Goal: Task Accomplishment & Management: Manage account settings

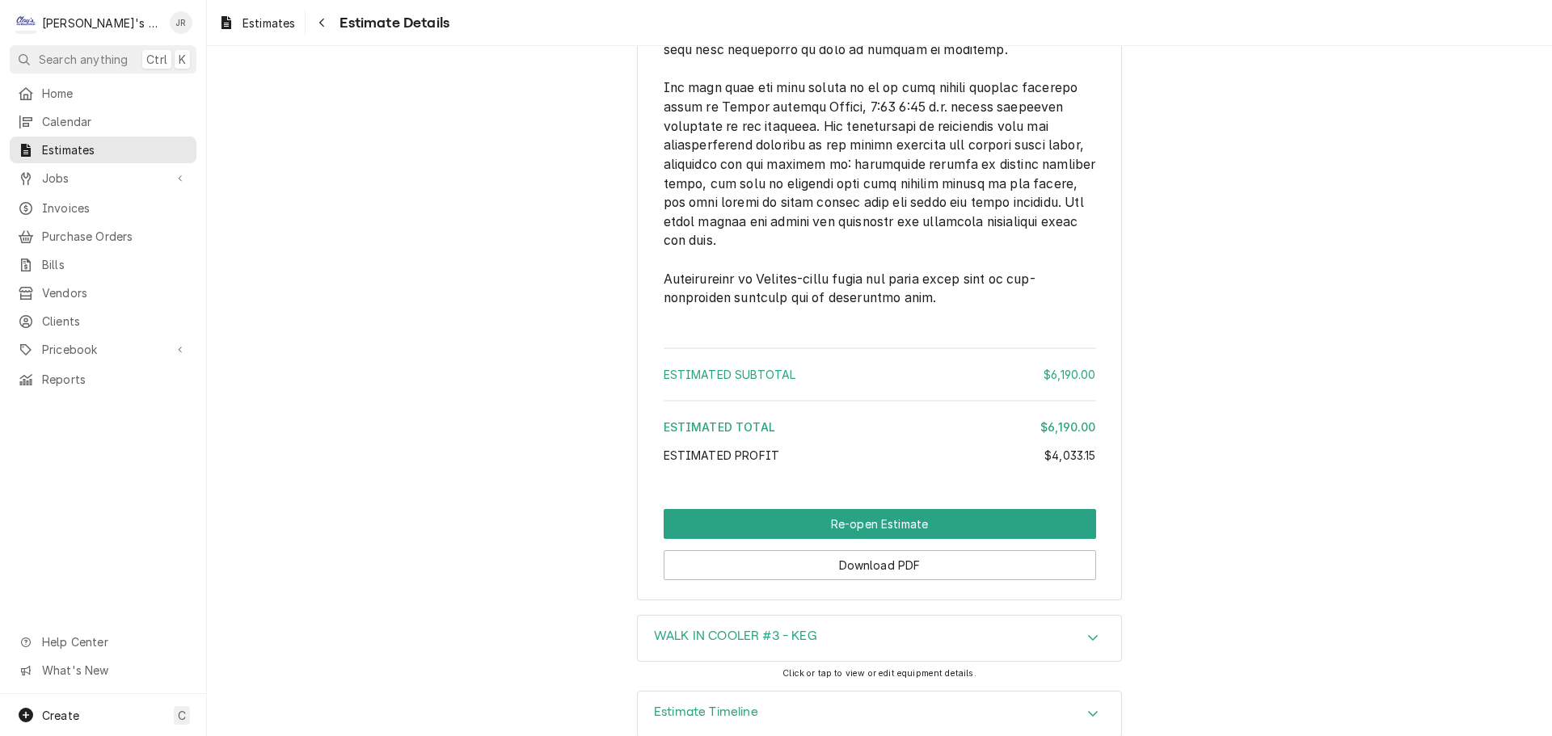
scroll to position [4822, 0]
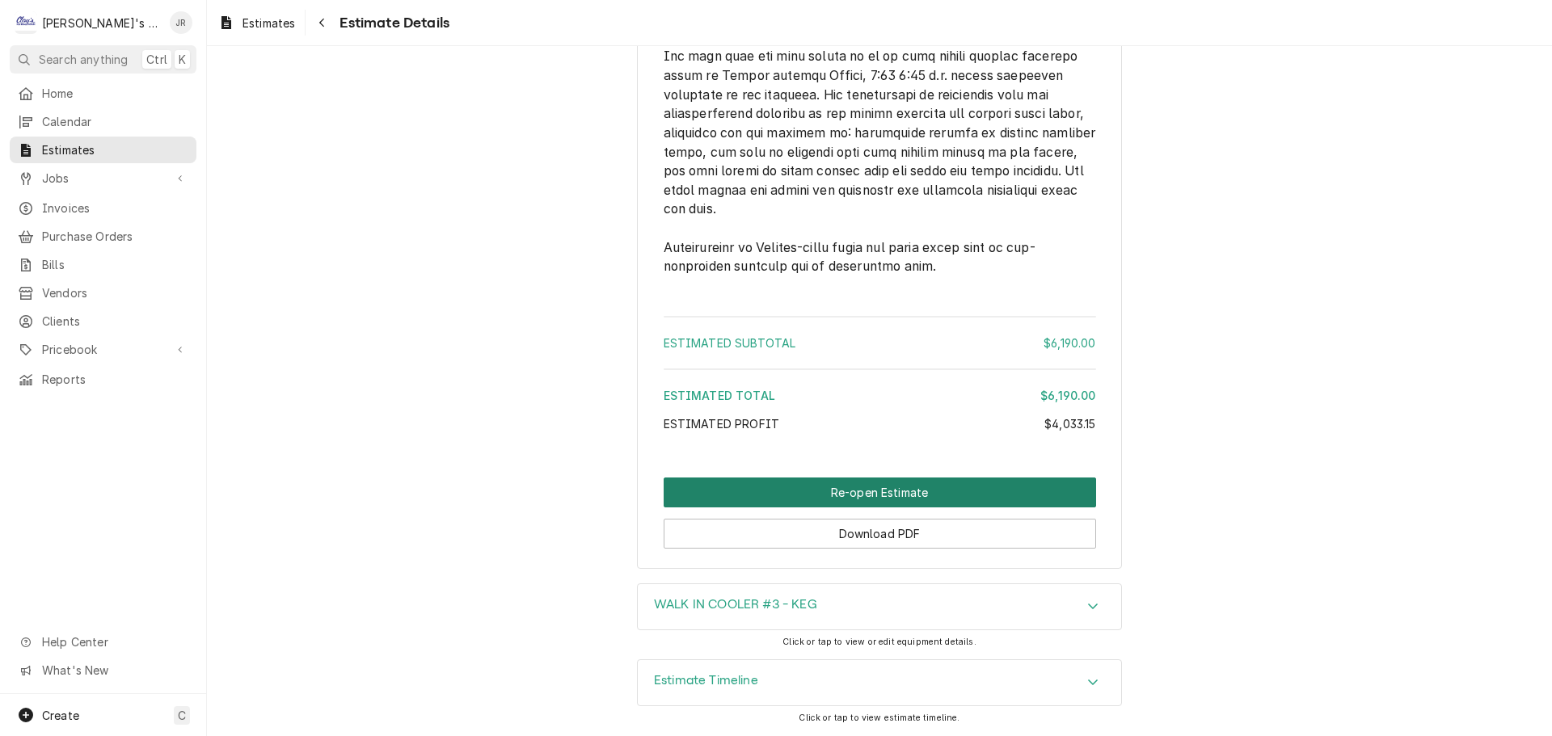
click at [820, 489] on button "Re-open Estimate" at bounding box center [880, 493] width 433 height 30
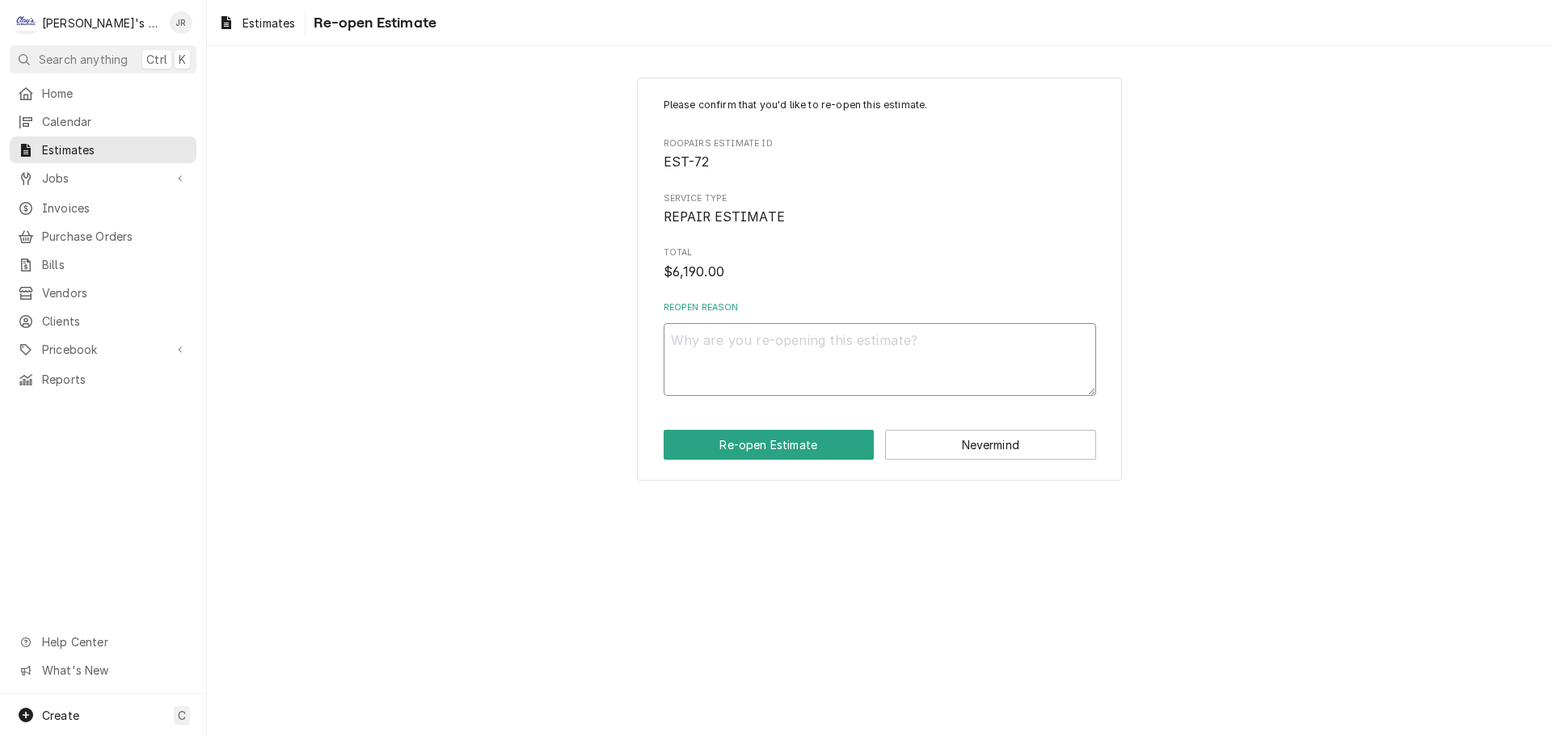
click at [801, 341] on textarea "Reopen Reason" at bounding box center [880, 359] width 433 height 73
type textarea "x"
type textarea "r"
type textarea "x"
type textarea "re"
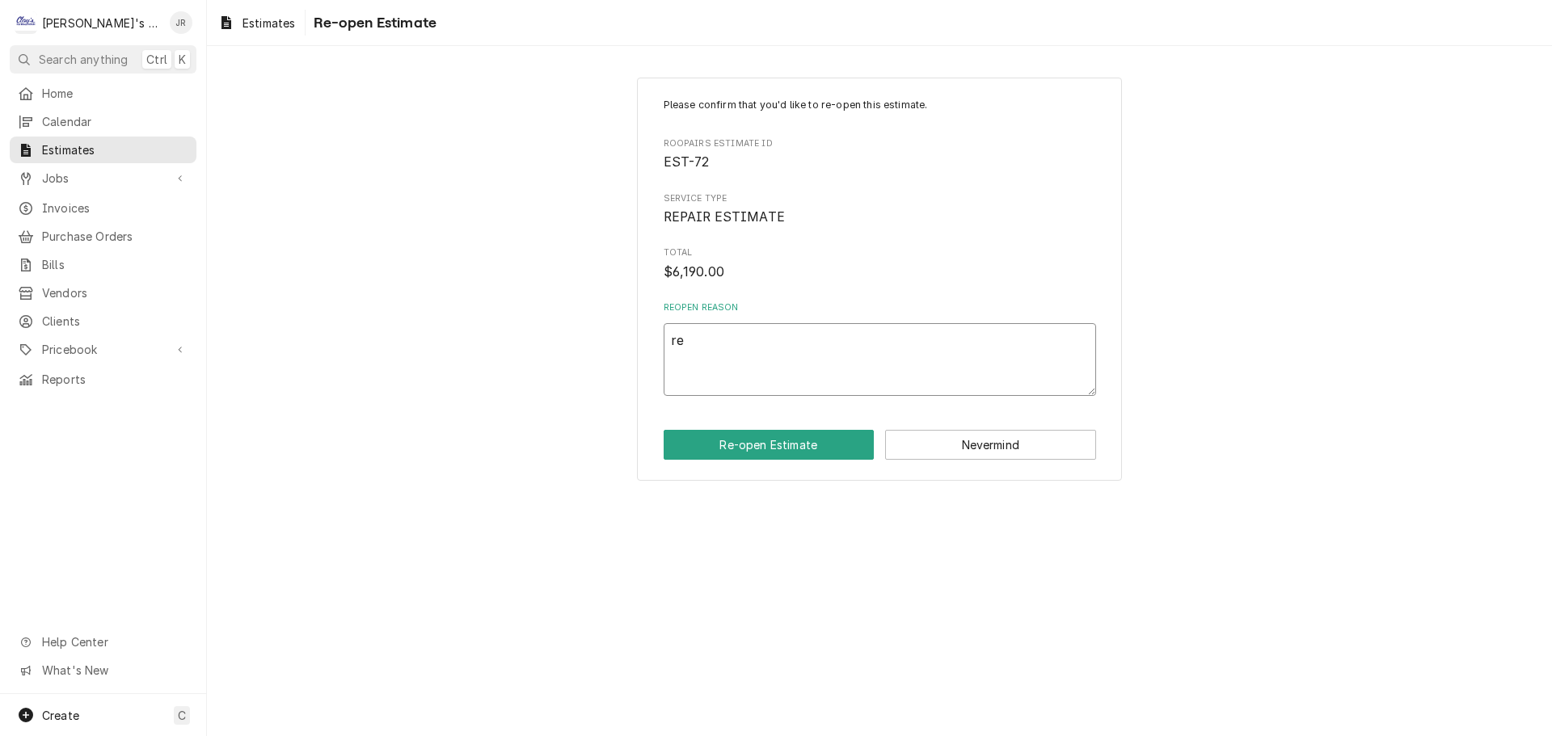
type textarea "x"
type textarea "req"
type textarea "x"
type textarea "requ"
type textarea "x"
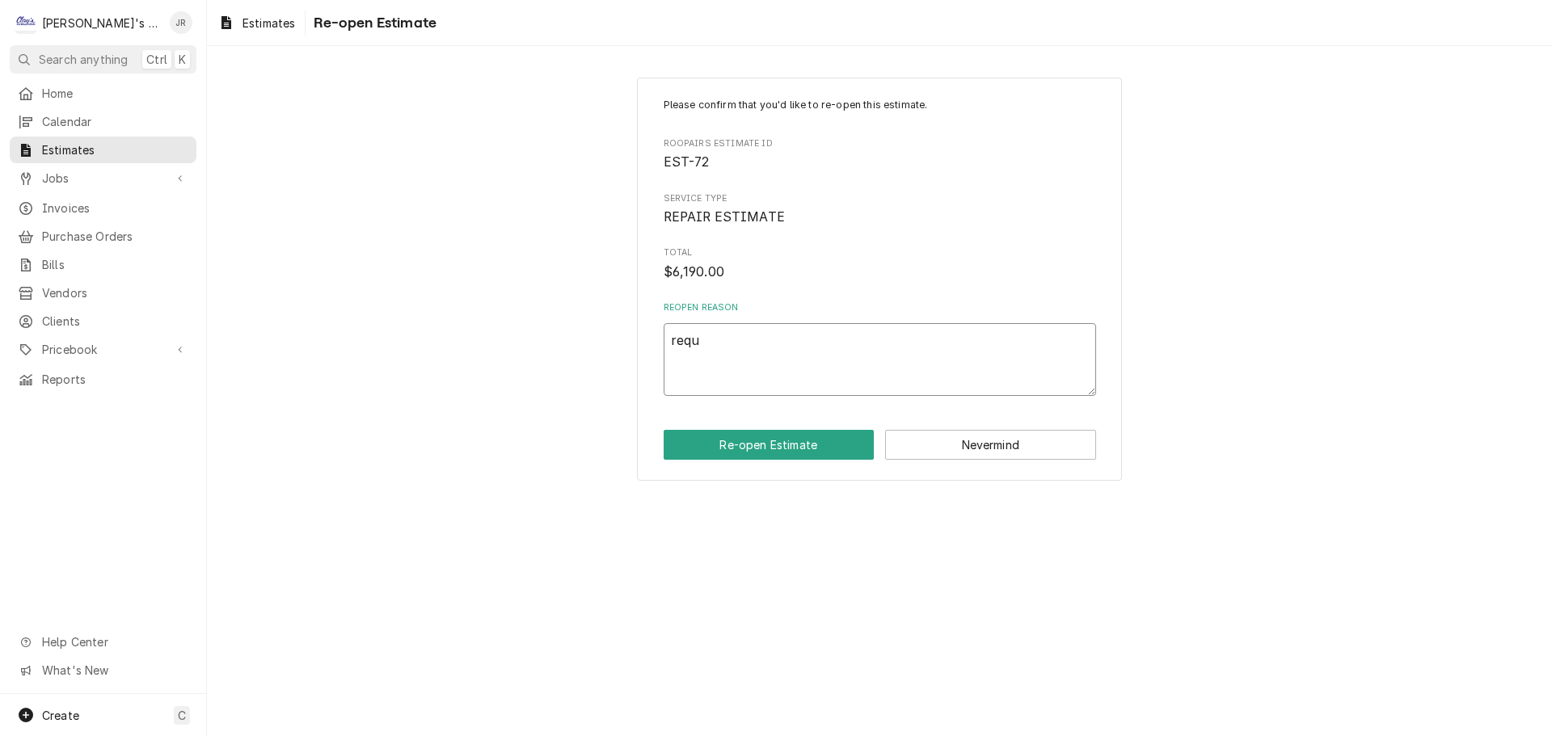
type textarea "requo"
type textarea "x"
type textarea "requot"
type textarea "x"
type textarea "requote"
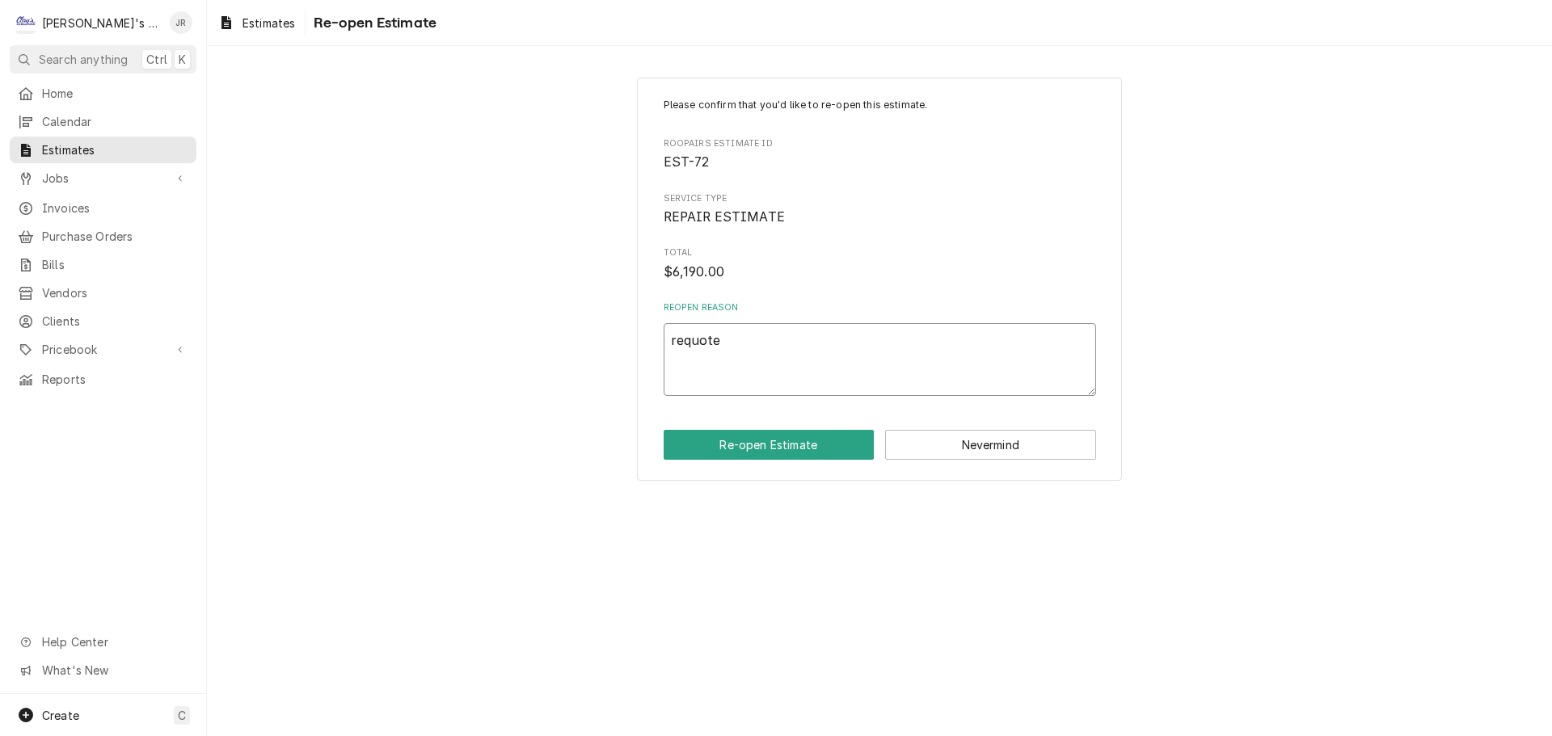
type textarea "x"
type textarea "requote"
click at [777, 441] on button "Re-open Estimate" at bounding box center [769, 445] width 211 height 30
type textarea "x"
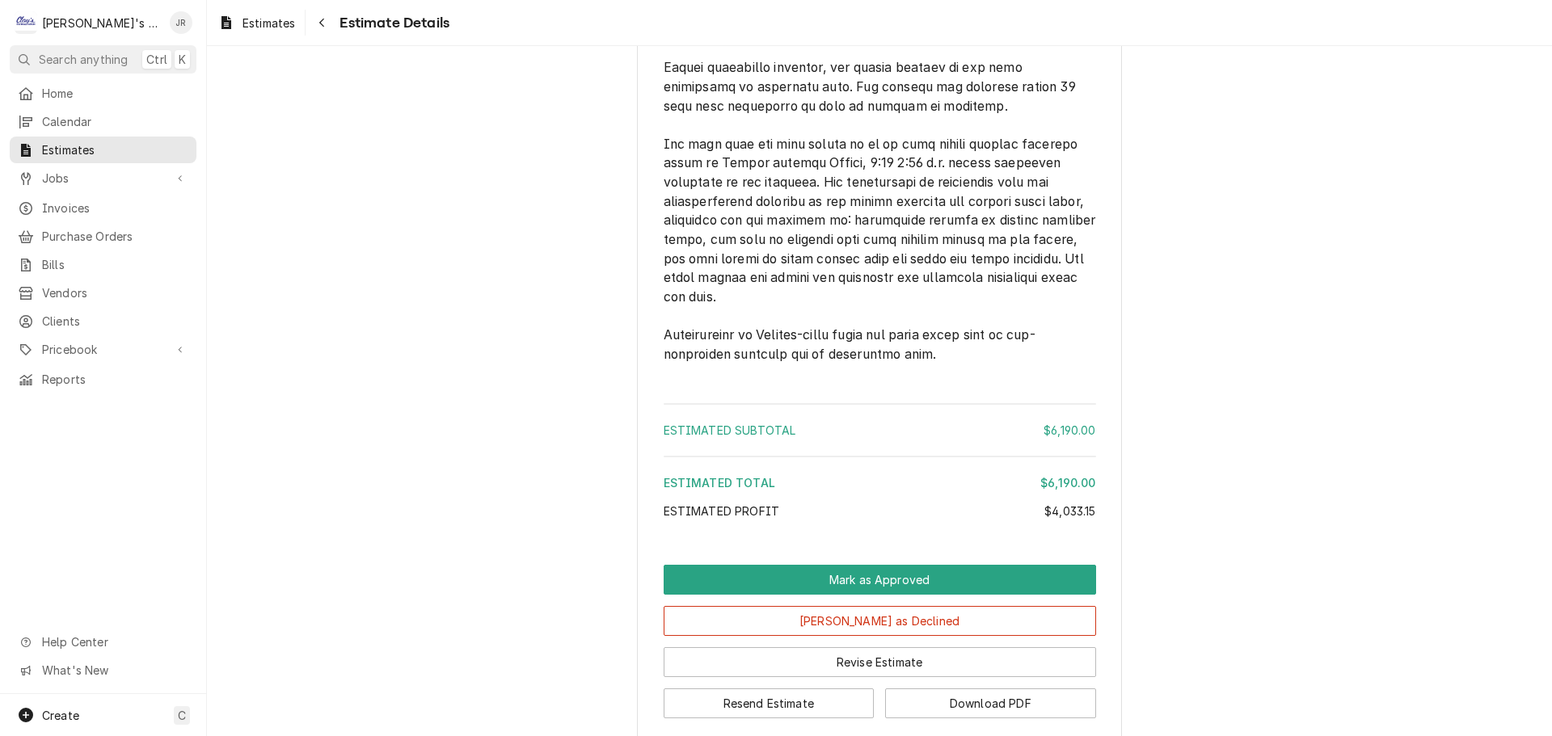
scroll to position [4850, 0]
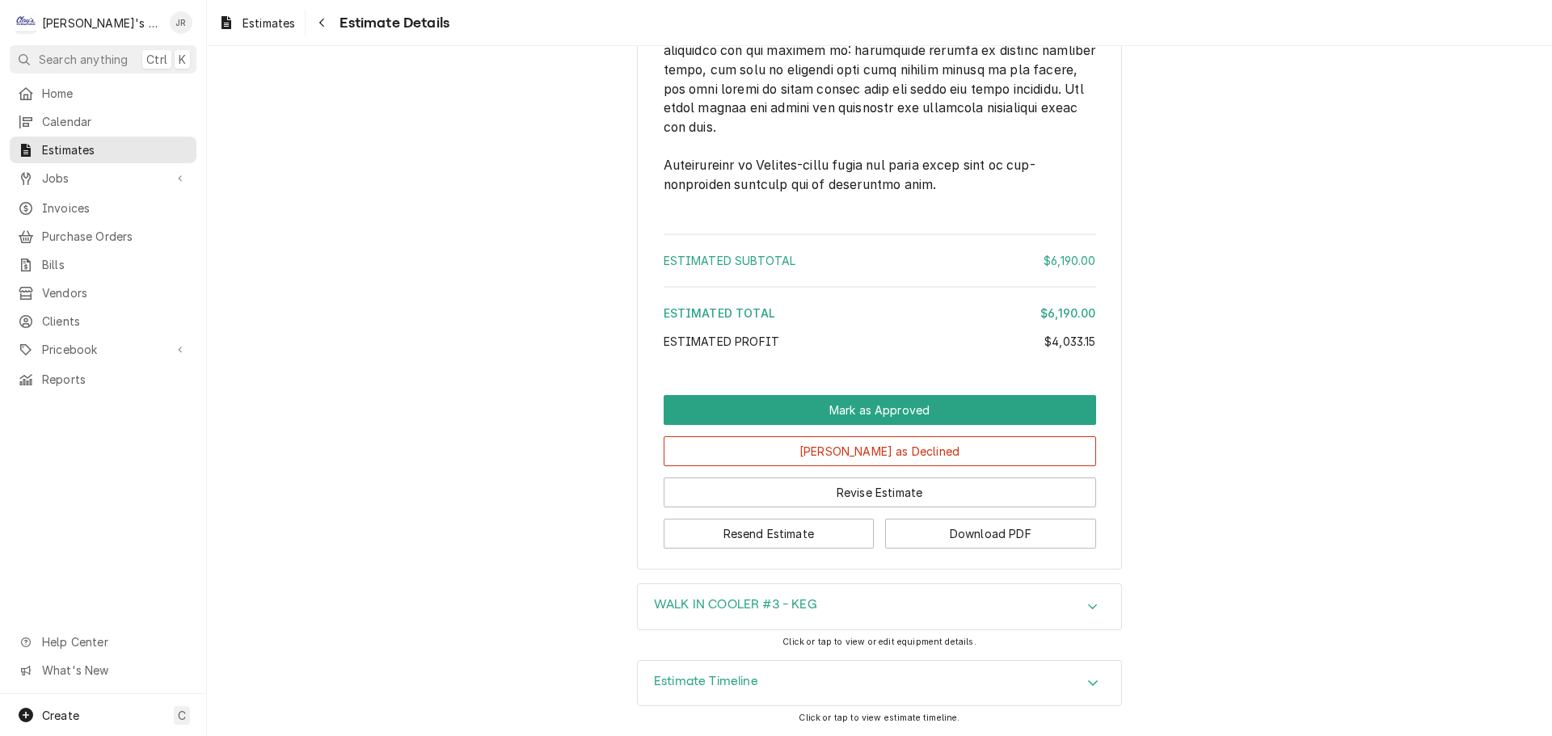
click at [783, 514] on div "Resend Estimate Download PDF" at bounding box center [880, 528] width 433 height 41
click at [784, 505] on button "Revise Estimate" at bounding box center [880, 493] width 433 height 30
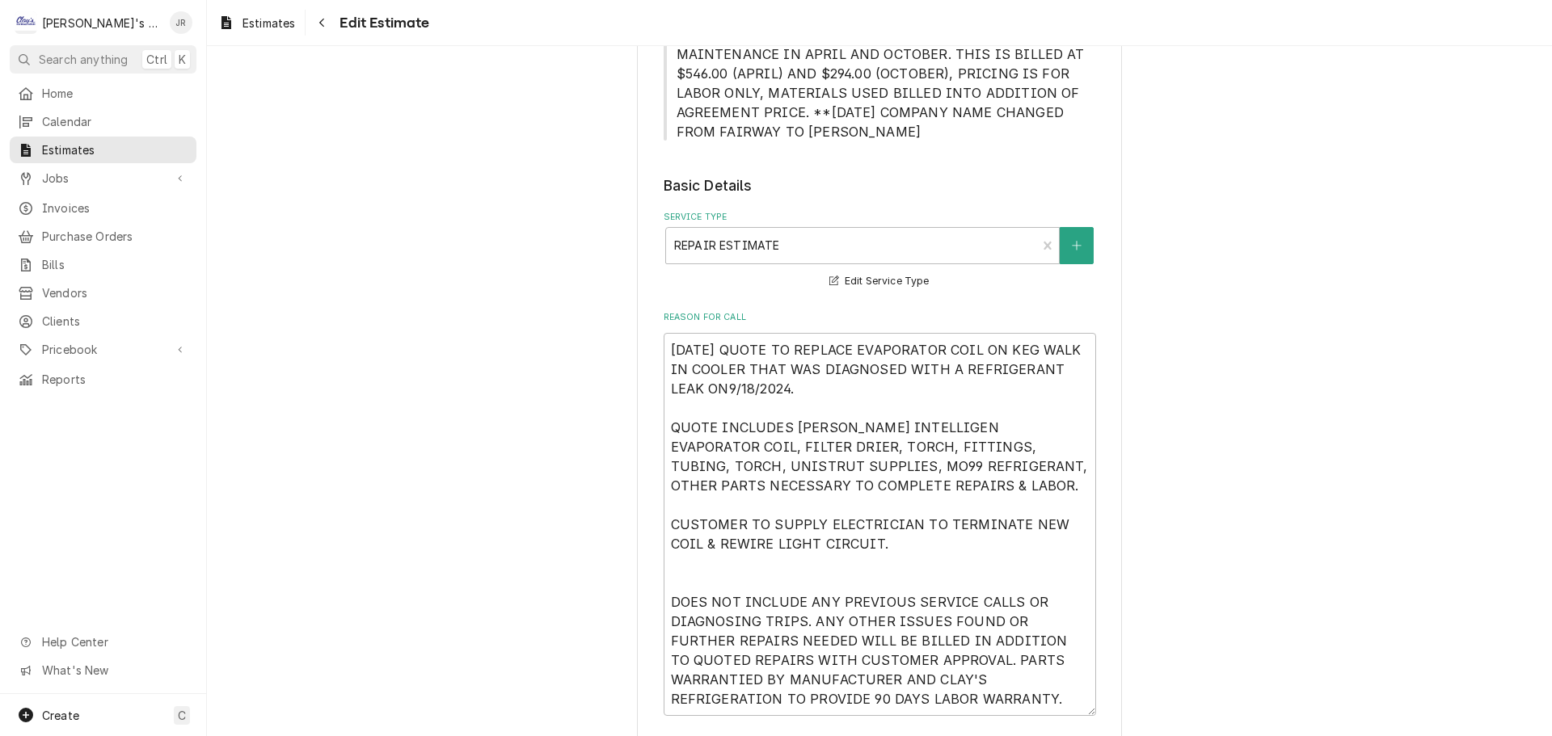
scroll to position [485, 0]
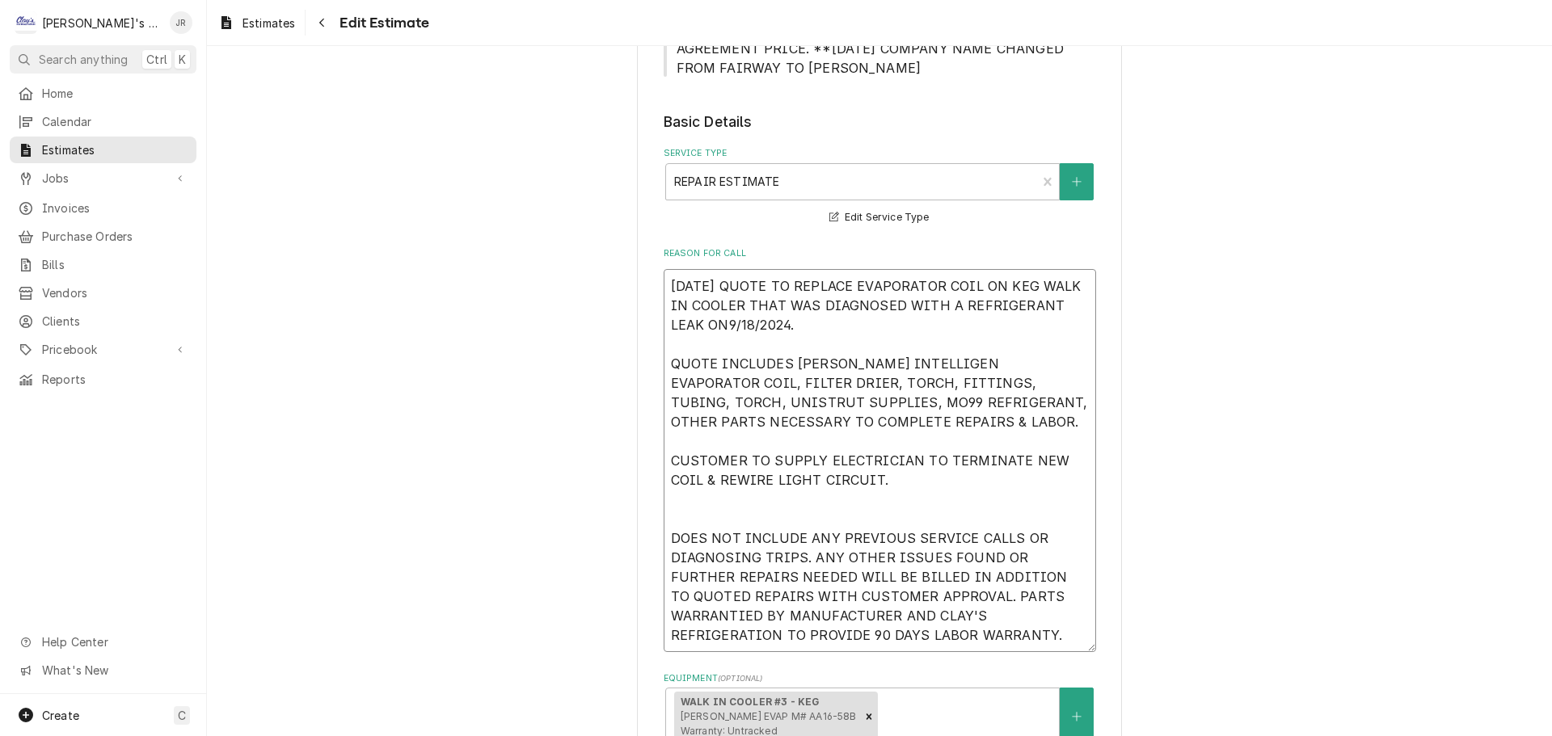
click at [816, 326] on textarea "[DATE] QUOTE TO REPLACE EVAPORATOR COIL ON KEG WALK IN COOLER THAT WAS DIAGNOSE…" at bounding box center [880, 460] width 433 height 383
type textarea "x"
type textarea "10/29/2024 QUOTE TO REPLACE EVAPORATOR COIL ON KEG WALK IN COOLER THAT WAS DIAG…"
click at [764, 385] on textarea "10/29/2024 QUOTE TO REPLACE EVAPORATOR COIL ON KEG WALK IN COOLER THAT WAS DIAG…" at bounding box center [880, 460] width 433 height 383
type textarea "x"
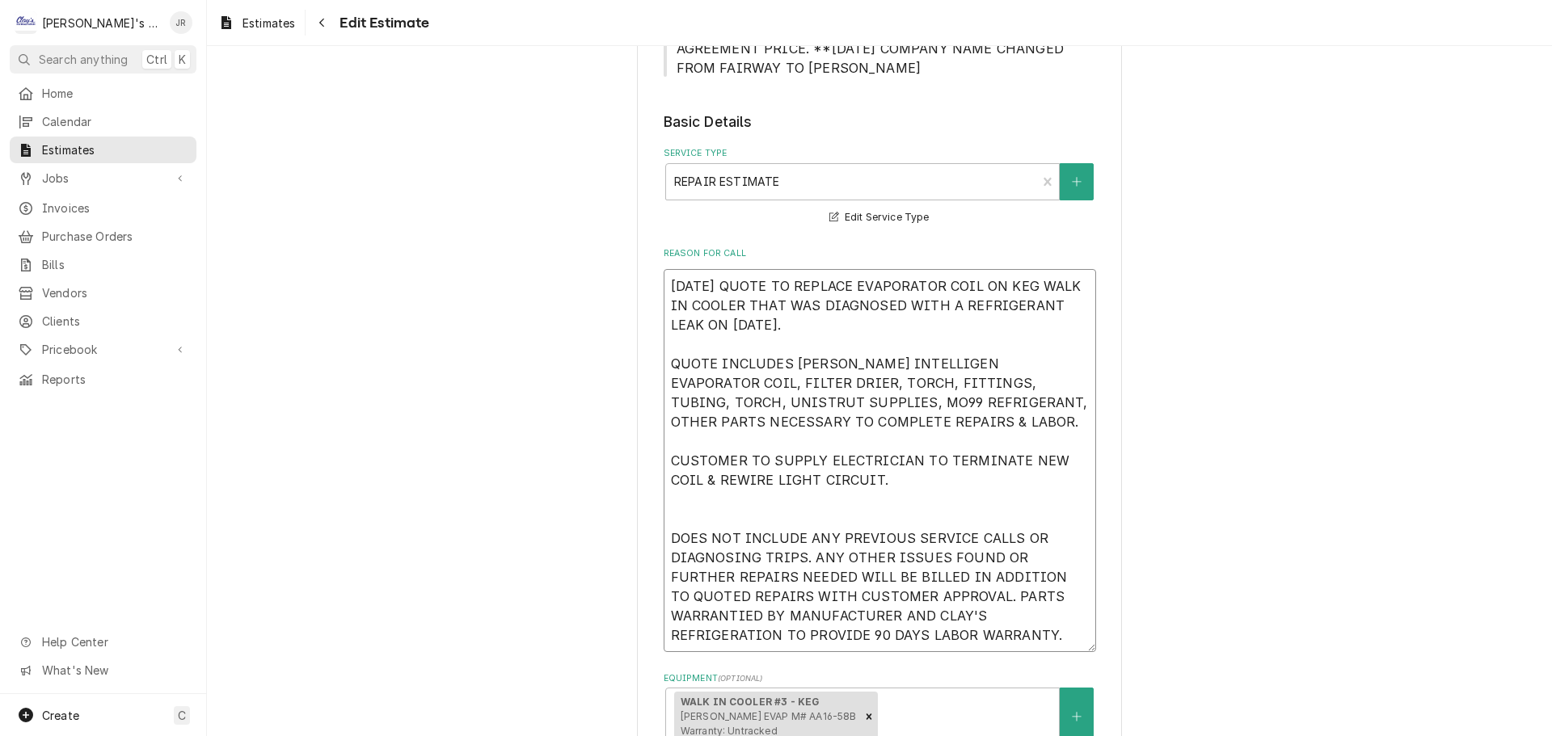
type textarea "10/29/2024 QUOTE TO REPLACE EVAPORATOR COIL ON KEG WALK IN COOLER THAT WAS DIAG…"
type textarea "x"
type textarea "10/29/2024 QUOTE TO REPLACE EVAPORATOR COIL ON KEG WALK IN COOLER THAT WAS DIAG…"
type textarea "x"
type textarea "10/29/2024 QUOTE TO REPLACE EVAPORATOR COIL ON KEG WALK IN COOLER THAT WAS DIAG…"
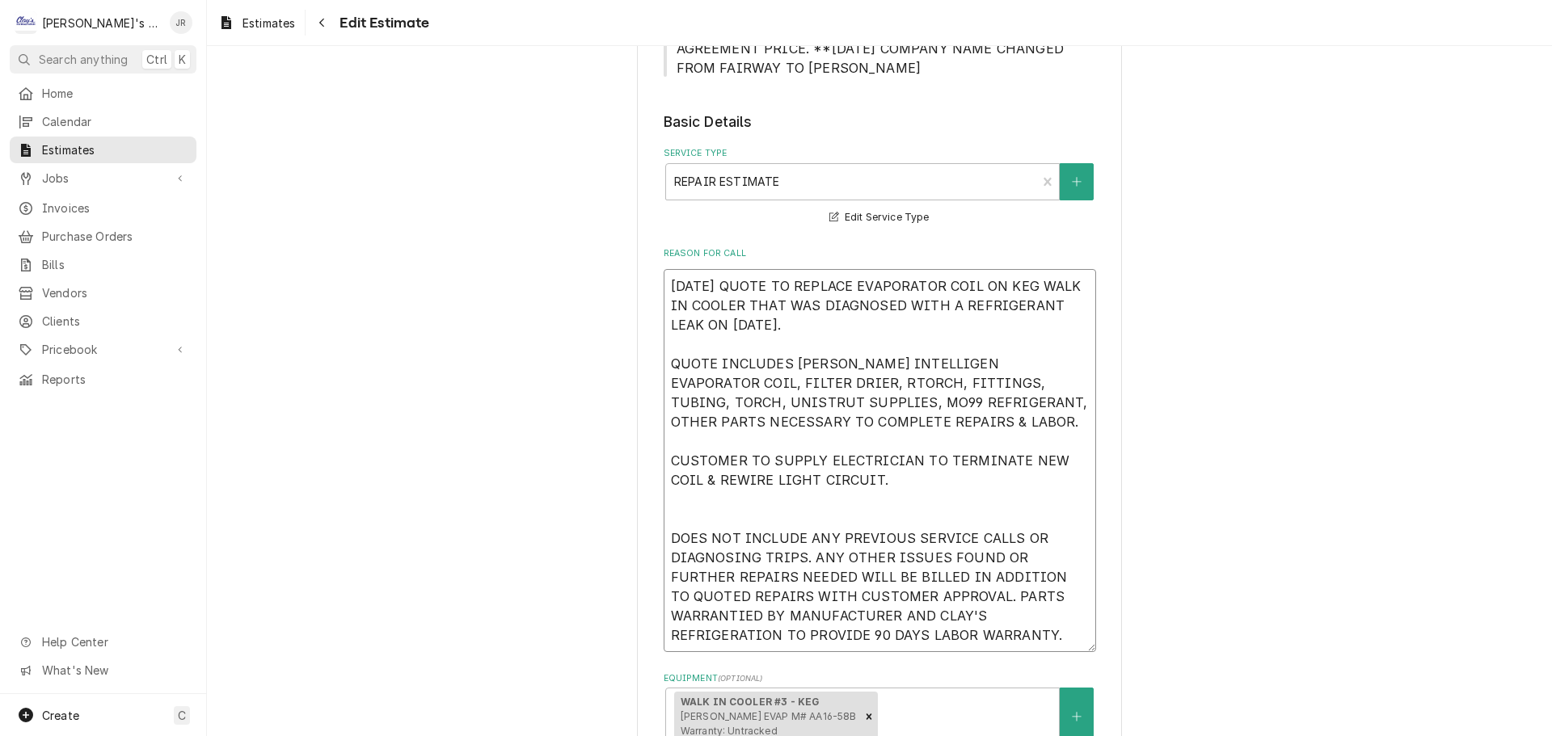
type textarea "x"
type textarea "10/29/2024 QUOTE TO REPLACE EVAPORATOR COIL ON KEG WALK IN COOLER THAT WAS DIAG…"
type textarea "x"
type textarea "10/29/2024 QUOTE TO REPLACE EVAPORATOR COIL ON KEG WALK IN COOLER THAT WAS DIAG…"
type textarea "x"
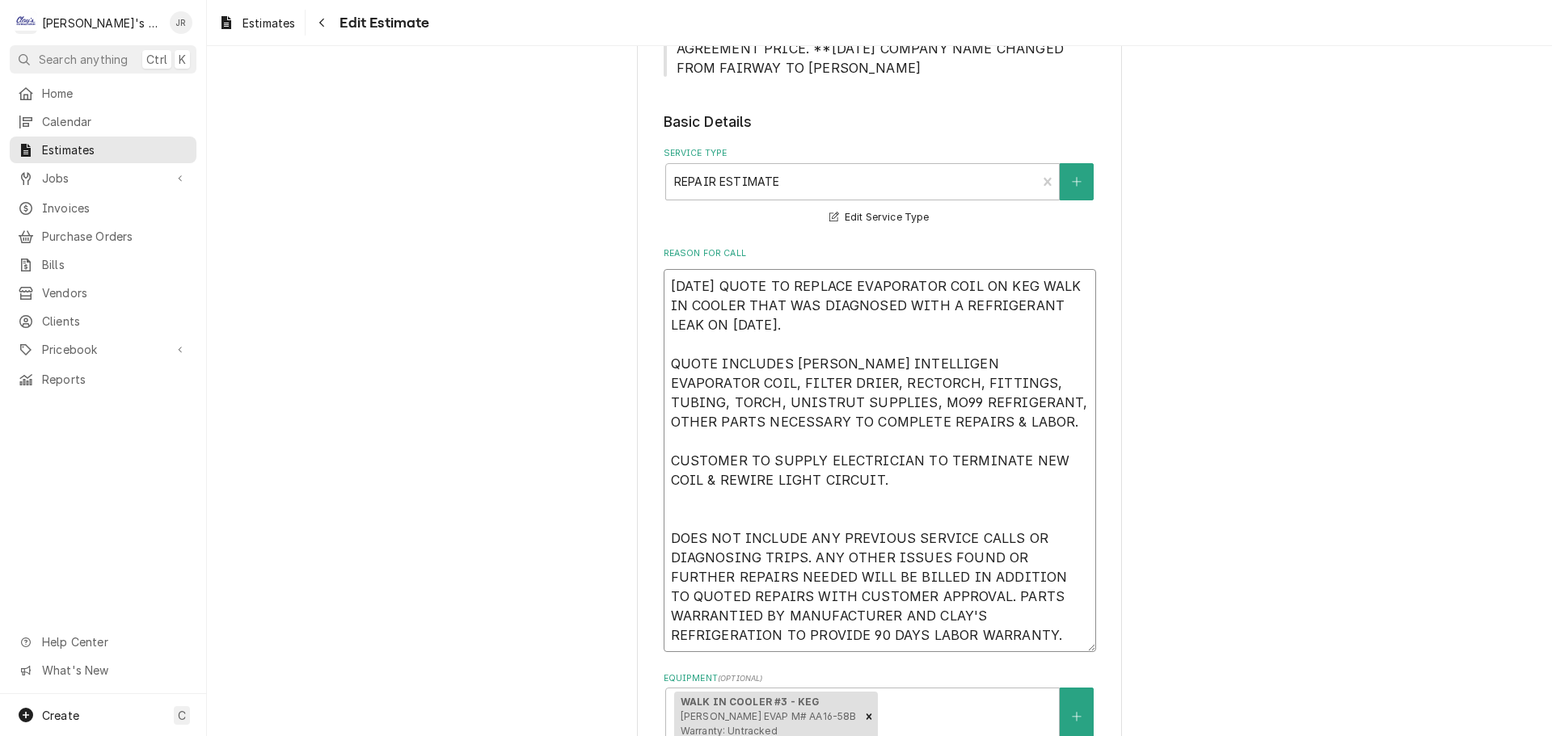
type textarea "10/29/2024 QUOTE TO REPLACE EVAPORATOR COIL ON KEG WALK IN COOLER THAT WAS DIAG…"
type textarea "x"
type textarea "10/29/2024 QUOTE TO REPLACE EVAPORATOR COIL ON KEG WALK IN COOLER THAT WAS DIAG…"
type textarea "x"
type textarea "10/29/2024 QUOTE TO REPLACE EVAPORATOR COIL ON KEG WALK IN COOLER THAT WAS DIAG…"
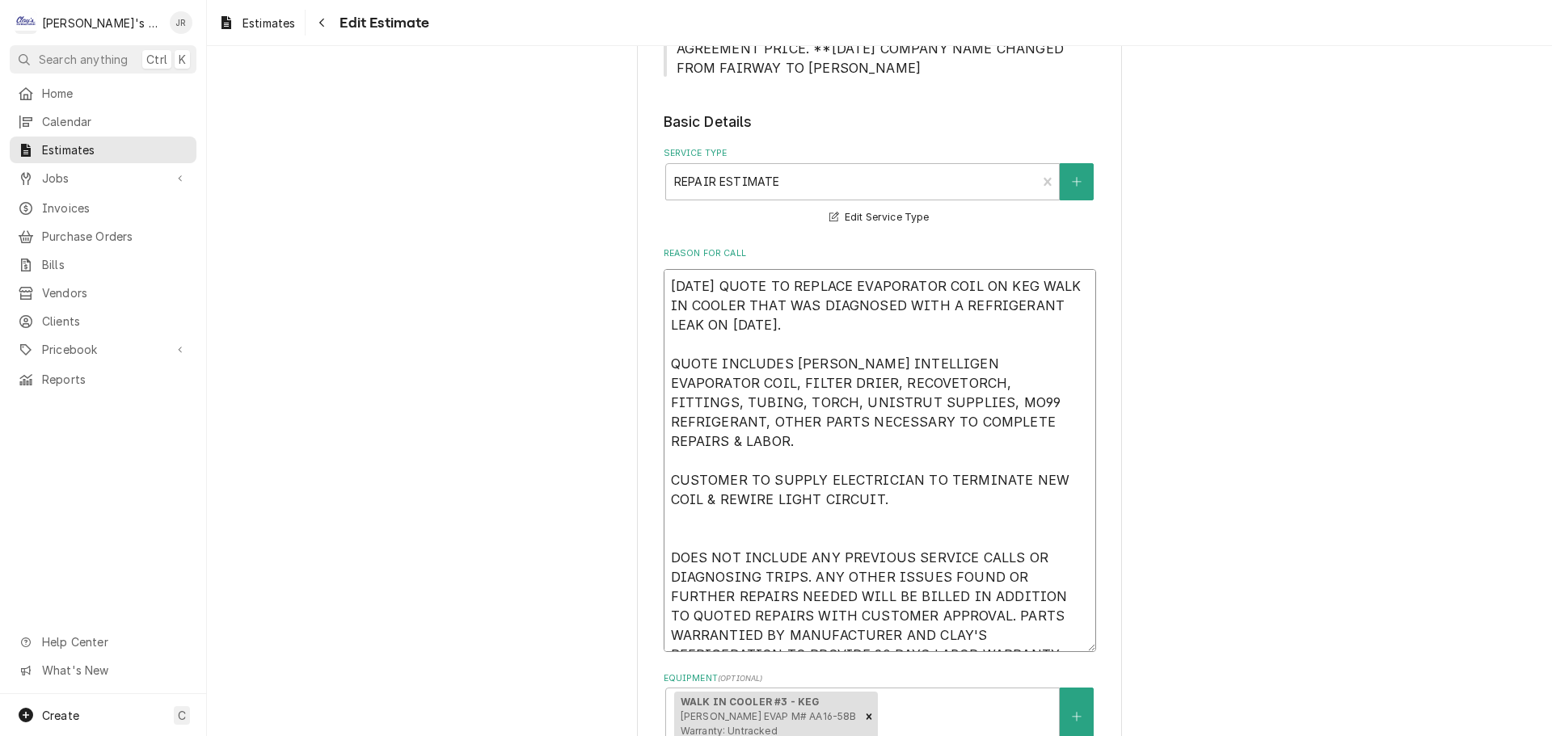
type textarea "x"
type textarea "10/29/2024 QUOTE TO REPLACE EVAPORATOR COIL ON KEG WALK IN COOLER THAT WAS DIAG…"
type textarea "x"
type textarea "10/29/2024 QUOTE TO REPLACE EVAPORATOR COIL ON KEG WALK IN COOLER THAT WAS DIAG…"
type textarea "x"
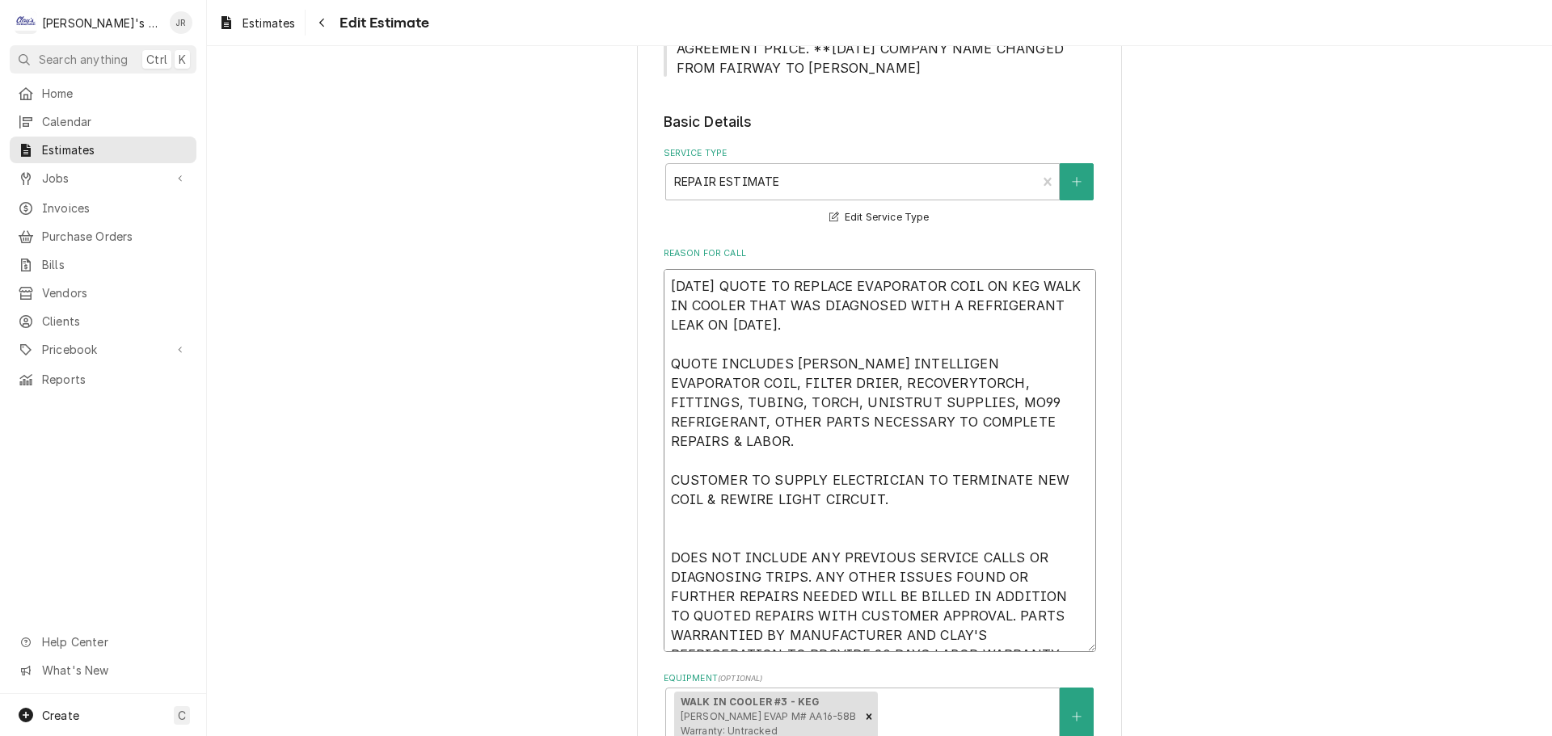
type textarea "10/29/2024 QUOTE TO REPLACE EVAPORATOR COIL ON KEG WALK IN COOLER THAT WAS DIAG…"
type textarea "x"
type textarea "10/29/2024 QUOTE TO REPLACE EVAPORATOR COIL ON KEG WALK IN COOLER THAT WAS DIAG…"
type textarea "x"
type textarea "10/29/2024 QUOTE TO REPLACE EVAPORATOR COIL ON KEG WALK IN COOLER THAT WAS DIAG…"
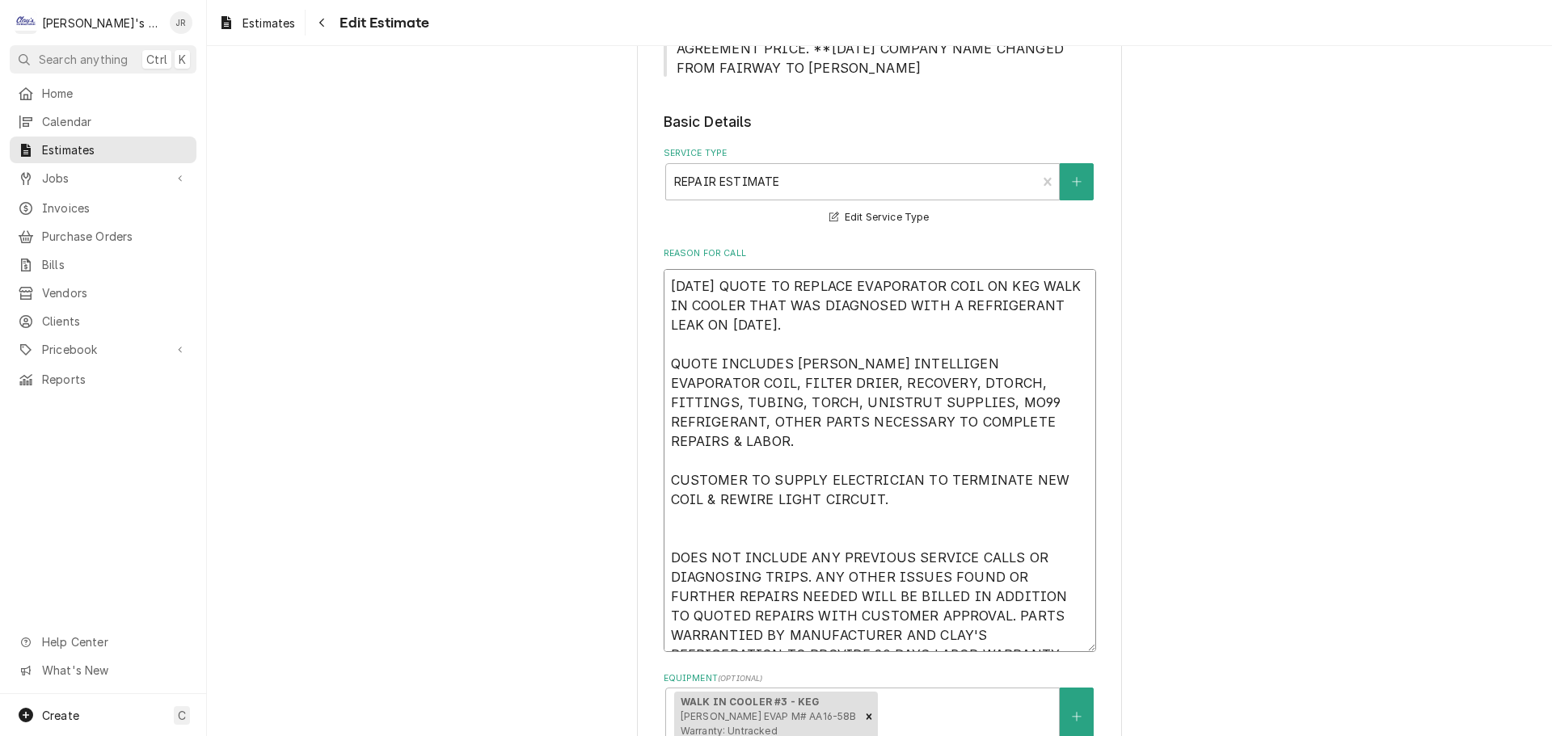
type textarea "x"
type textarea "10/29/2024 QUOTE TO REPLACE EVAPORATOR COIL ON KEG WALK IN COOLER THAT WAS DIAG…"
type textarea "x"
type textarea "10/29/2024 QUOTE TO REPLACE EVAPORATOR COIL ON KEG WALK IN COOLER THAT WAS DIAG…"
type textarea "x"
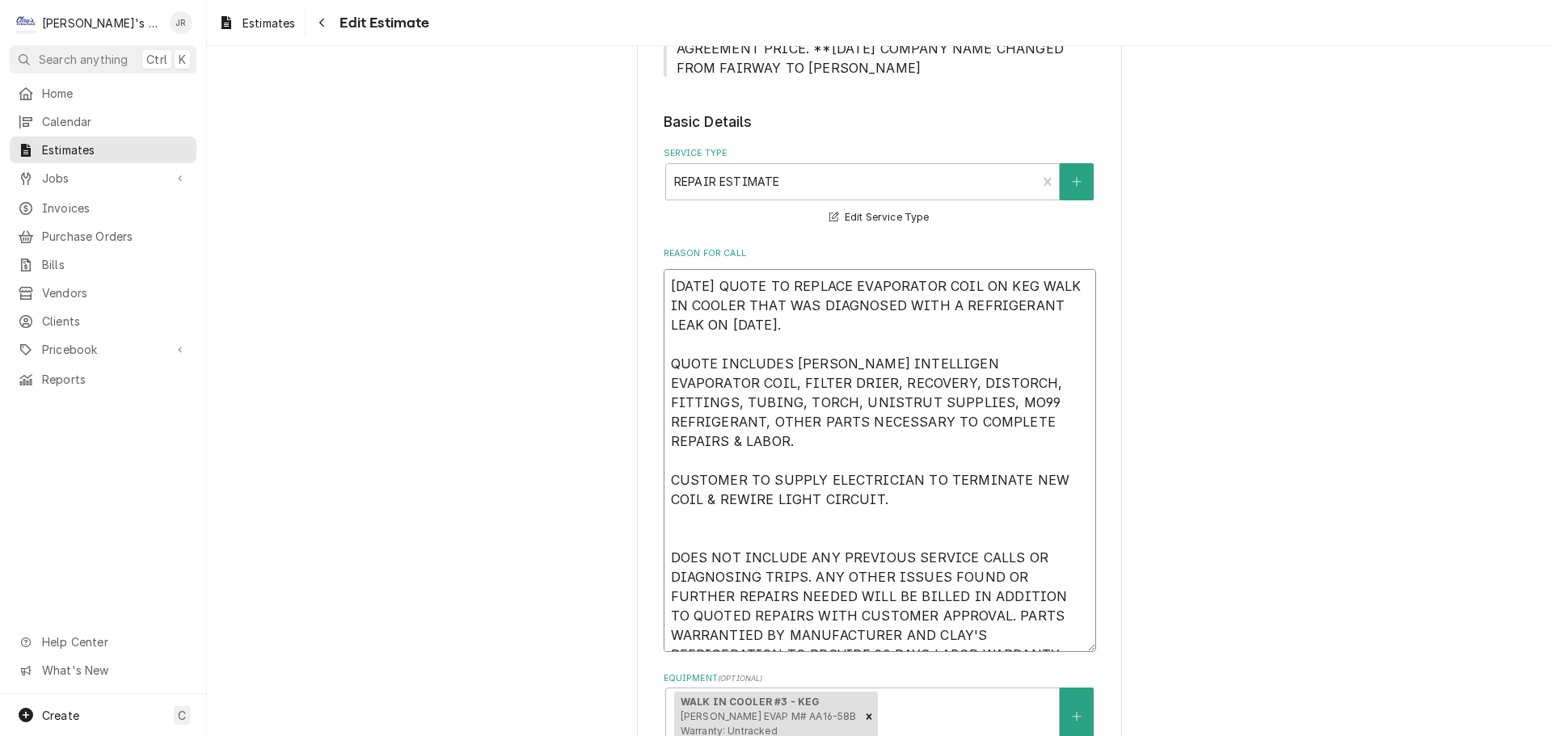
type textarea "10/29/2024 QUOTE TO REPLACE EVAPORATOR COIL ON KEG WALK IN COOLER THAT WAS DIAG…"
type textarea "x"
type textarea "10/29/2024 QUOTE TO REPLACE EVAPORATOR COIL ON KEG WALK IN COOLER THAT WAS DIAG…"
type textarea "x"
type textarea "10/29/2024 QUOTE TO REPLACE EVAPORATOR COIL ON KEG WALK IN COOLER THAT WAS DIAG…"
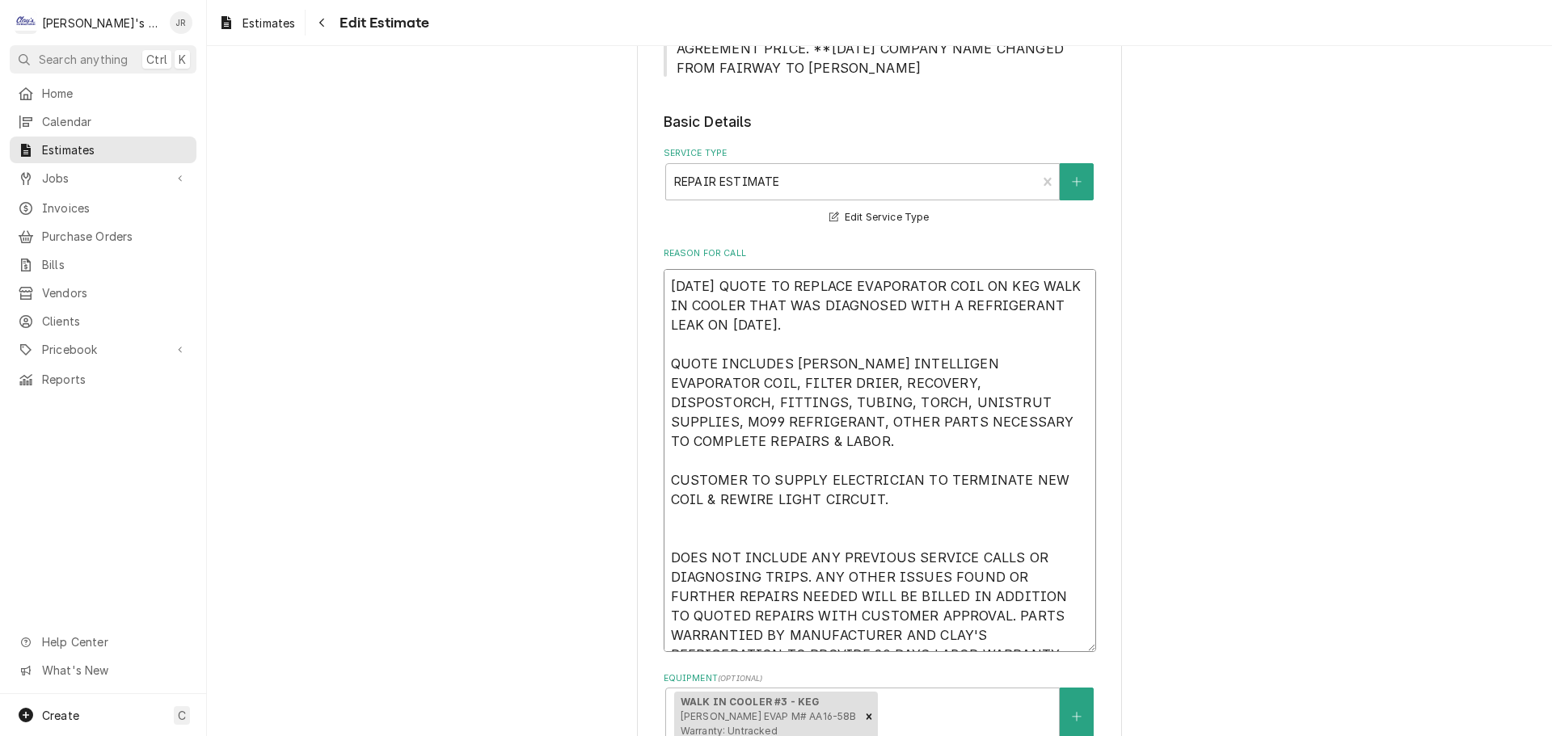
type textarea "x"
type textarea "10/29/2024 QUOTE TO REPLACE EVAPORATOR COIL ON KEG WALK IN COOLER THAT WAS DIAG…"
type textarea "x"
type textarea "10/29/2024 QUOTE TO REPLACE EVAPORATOR COIL ON KEG WALK IN COOLER THAT WAS DIAG…"
type textarea "x"
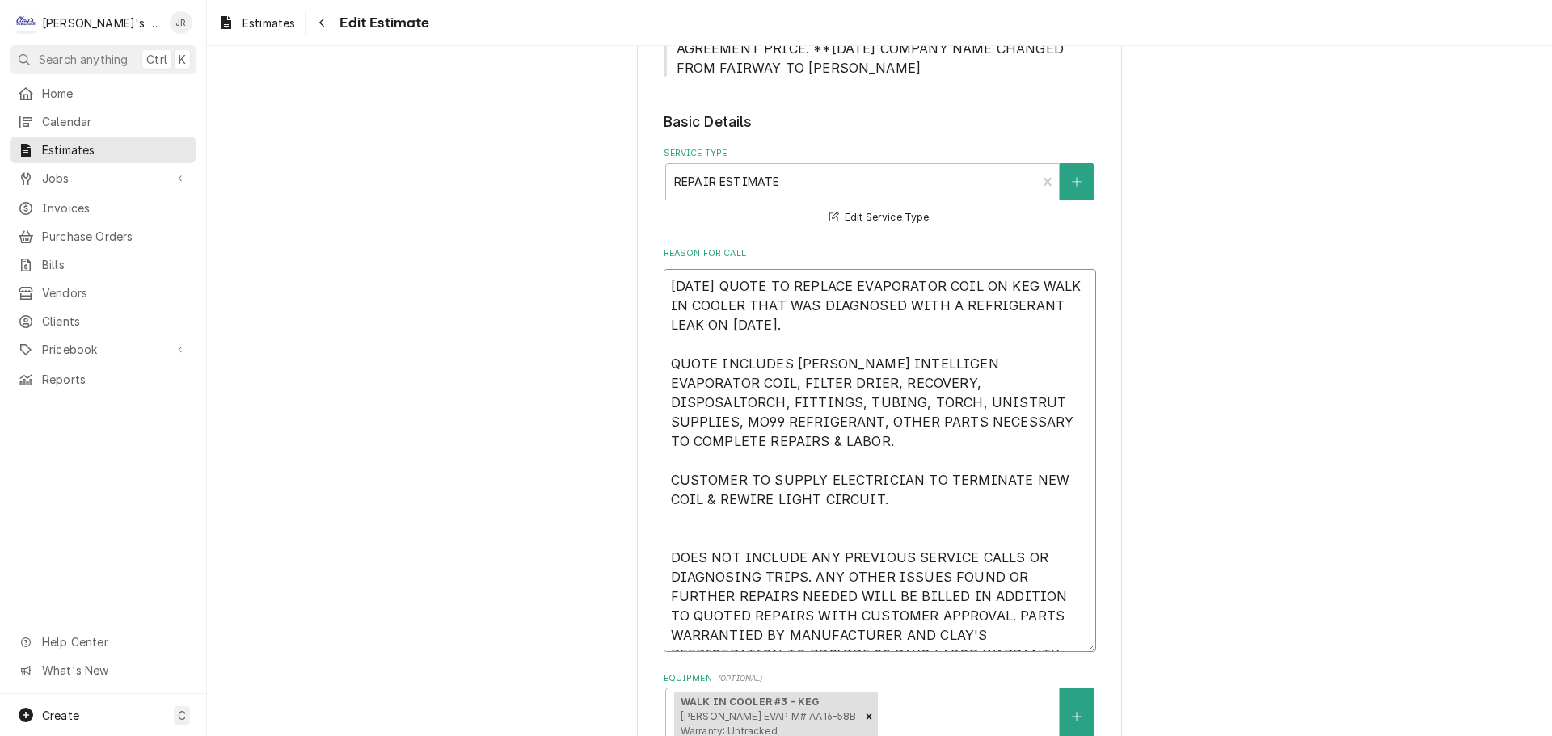
type textarea "10/29/2024 QUOTE TO REPLACE EVAPORATOR COIL ON KEG WALK IN COOLER THAT WAS DIAG…"
type textarea "x"
type textarea "10/29/2024 QUOTE TO REPLACE EVAPORATOR COIL ON KEG WALK IN COOLER THAT WAS DIAG…"
type textarea "x"
type textarea "10/29/2024 QUOTE TO REPLACE EVAPORATOR COIL ON KEG WALK IN COOLER THAT WAS DIAG…"
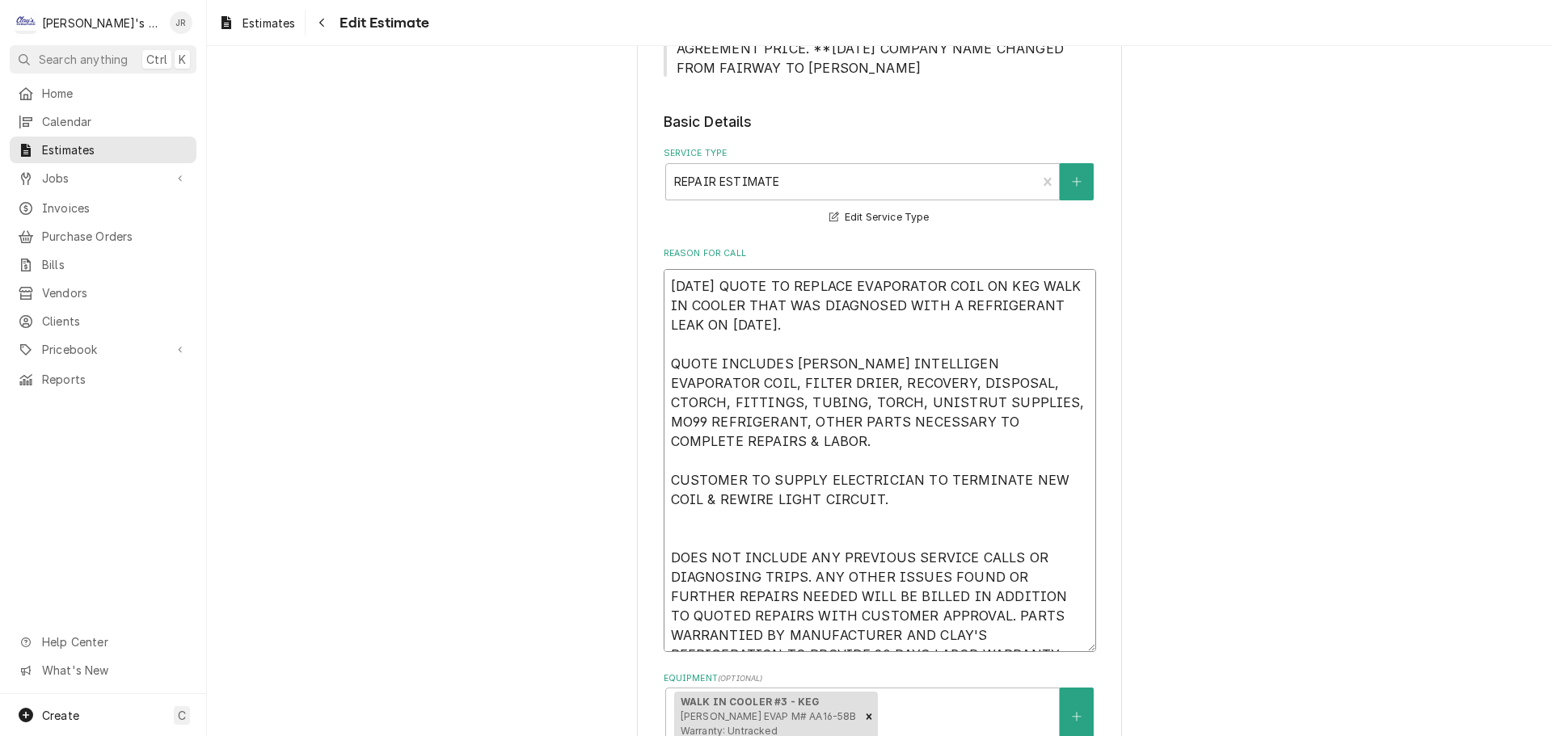
type textarea "x"
type textarea "10/29/2024 QUOTE TO REPLACE EVAPORATOR COIL ON KEG WALK IN COOLER THAT WAS DIAG…"
type textarea "x"
type textarea "10/29/2024 QUOTE TO REPLACE EVAPORATOR COIL ON KEG WALK IN COOLER THAT WAS DIAG…"
type textarea "x"
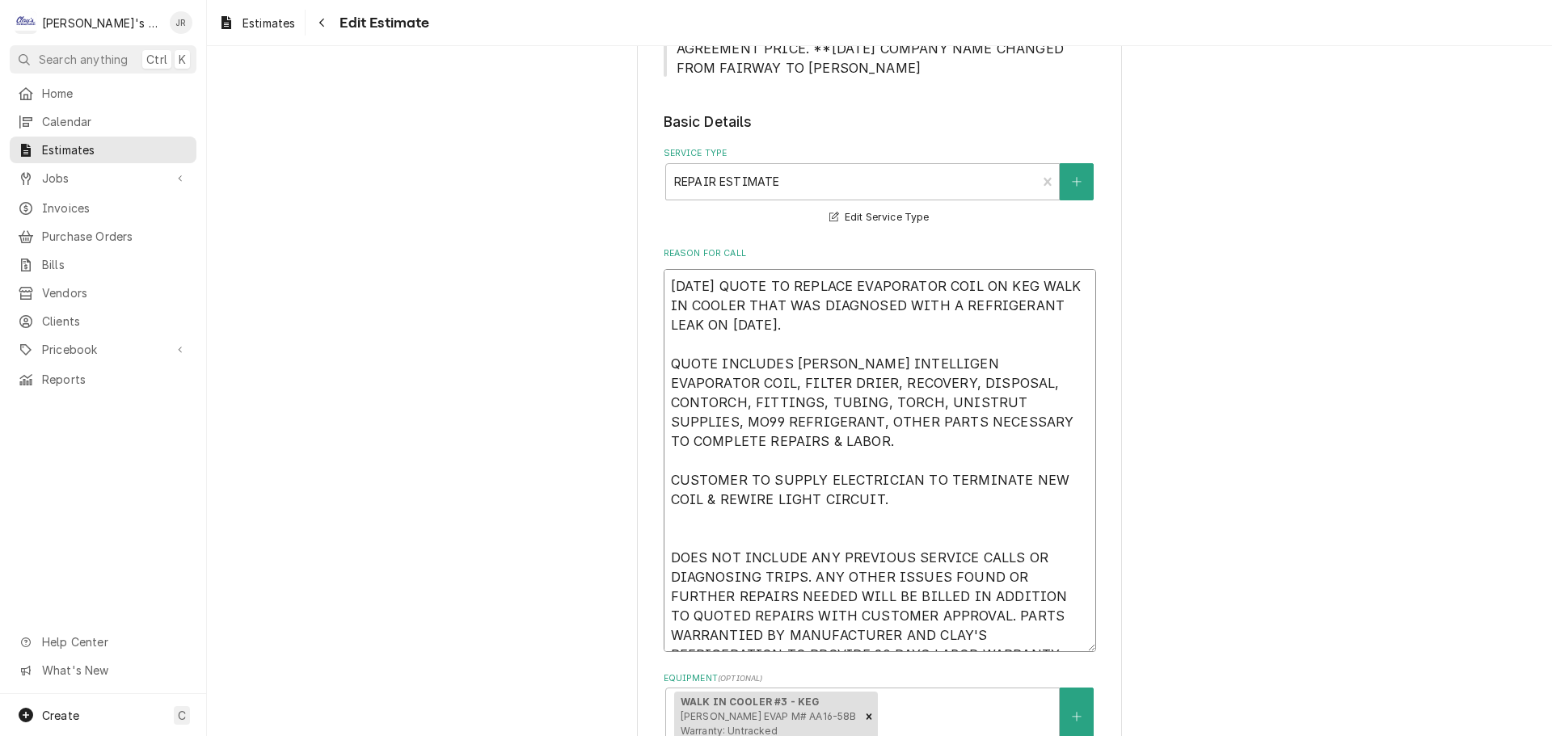
type textarea "10/29/2024 QUOTE TO REPLACE EVAPORATOR COIL ON KEG WALK IN COOLER THAT WAS DIAG…"
type textarea "x"
type textarea "10/29/2024 QUOTE TO REPLACE EVAPORATOR COIL ON KEG WALK IN COOLER THAT WAS DIAG…"
type textarea "x"
type textarea "10/29/2024 QUOTE TO REPLACE EVAPORATOR COIL ON KEG WALK IN COOLER THAT WAS DIAG…"
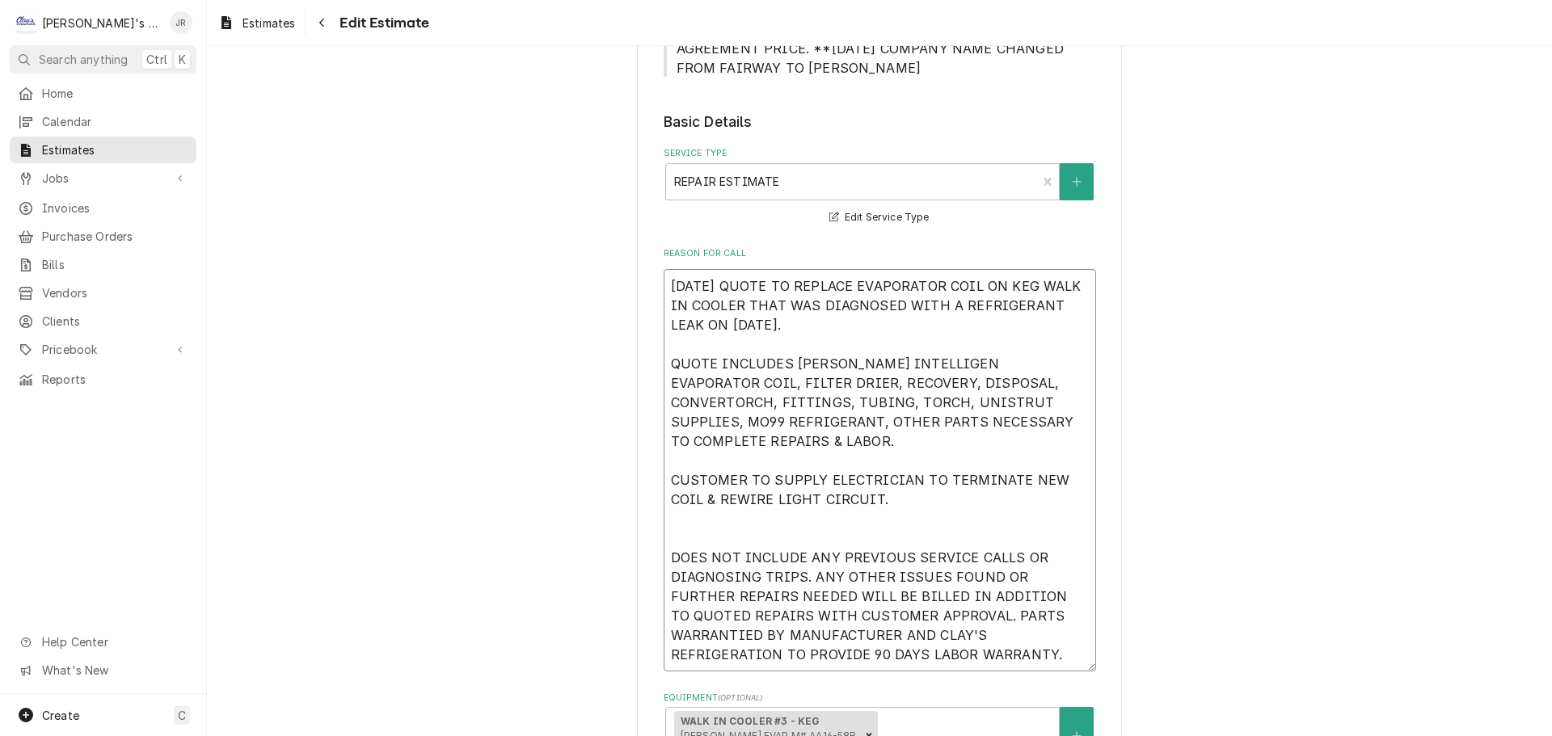
type textarea "x"
type textarea "10/29/2024 QUOTE TO REPLACE EVAPORATOR COIL ON KEG WALK IN COOLER THAT WAS DIAG…"
type textarea "x"
type textarea "10/29/2024 QUOTE TO REPLACE EVAPORATOR COIL ON KEG WALK IN COOLER THAT WAS DIAG…"
type textarea "x"
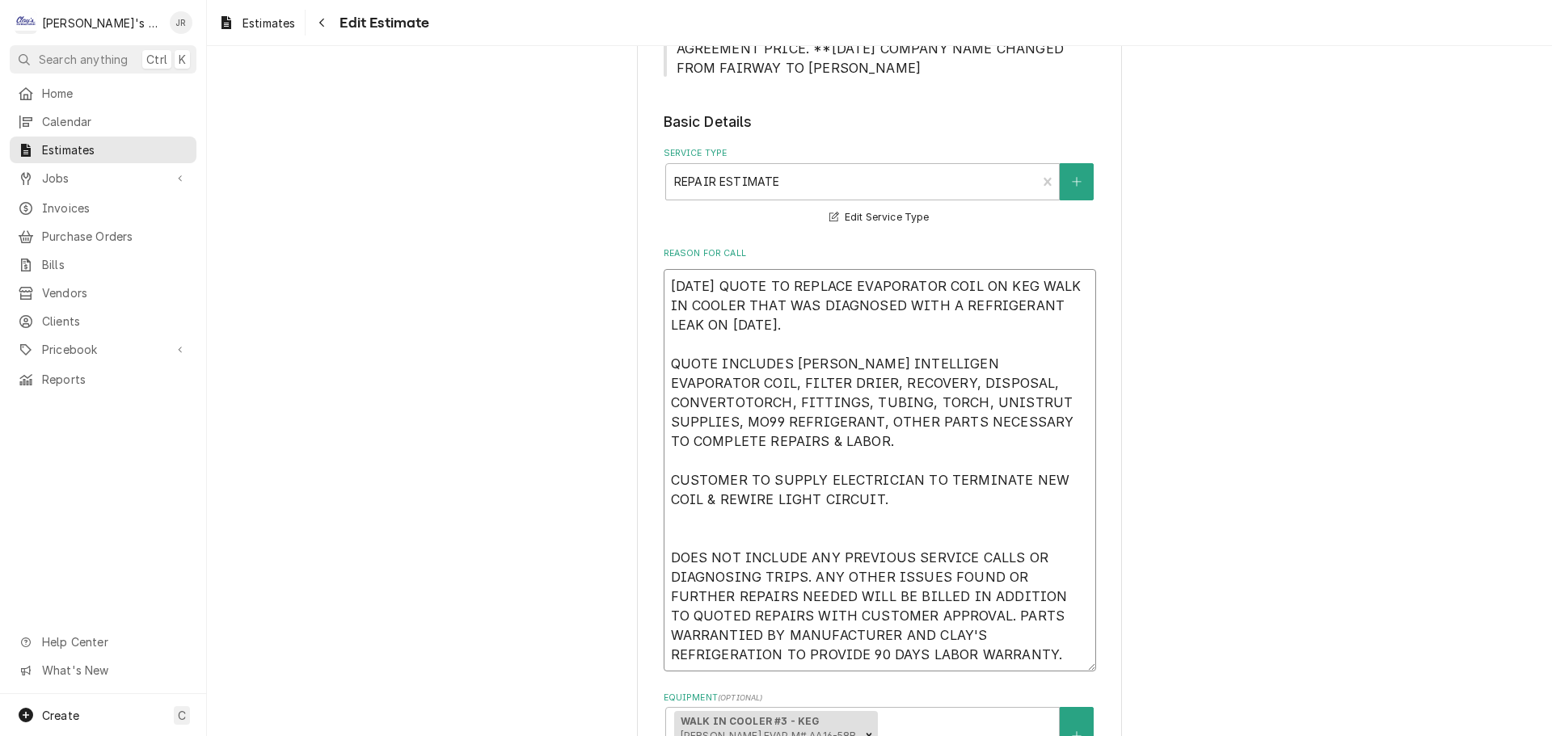
type textarea "10/29/2024 QUOTE TO REPLACE EVAPORATOR COIL ON KEG WALK IN COOLER THAT WAS DIAG…"
type textarea "x"
type textarea "10/29/2024 QUOTE TO REPLACE EVAPORATOR COIL ON KEG WALK IN COOLER THAT WAS DIAG…"
type textarea "x"
type textarea "10/29/2024 QUOTE TO REPLACE EVAPORATOR COIL ON KEG WALK IN COOLER THAT WAS DIAG…"
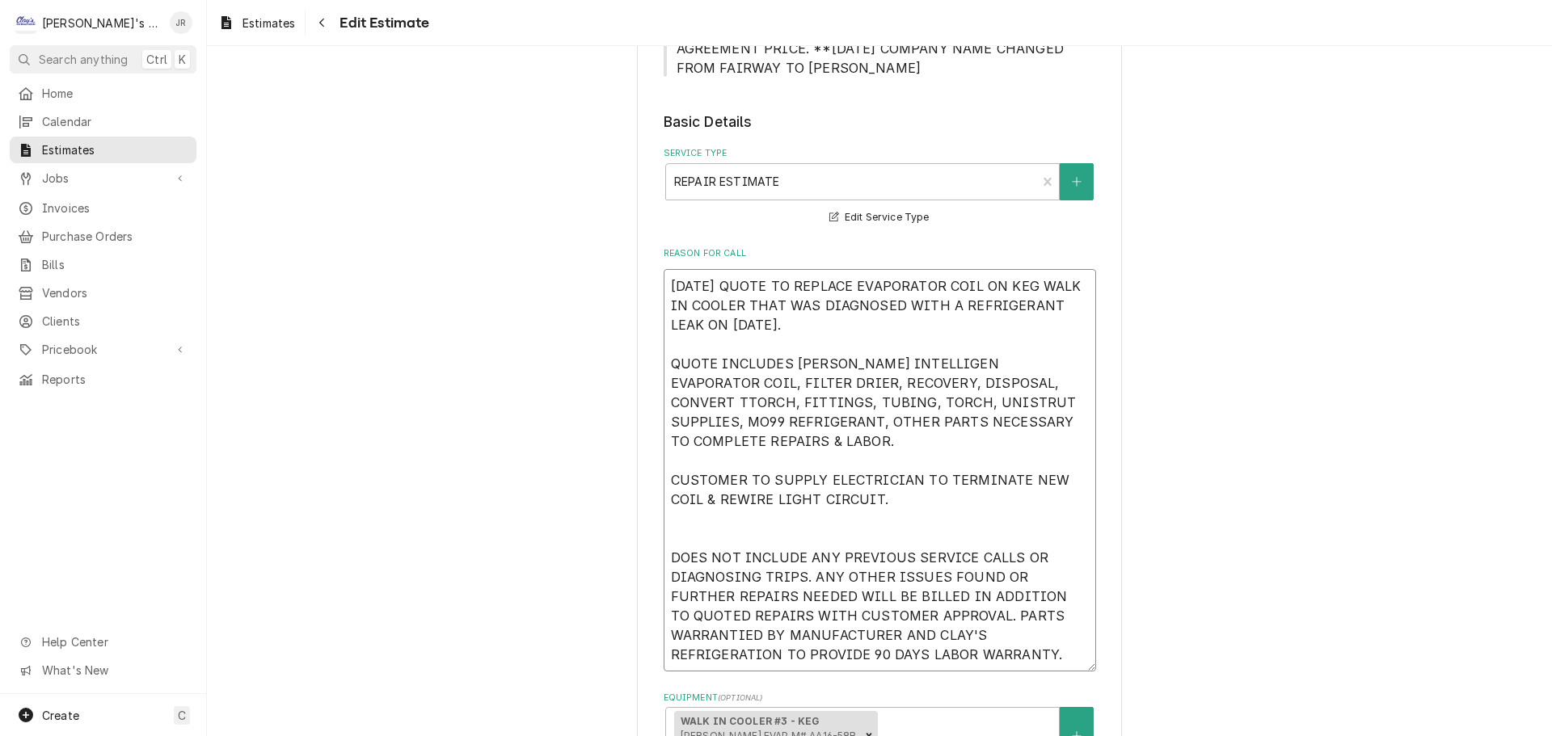
type textarea "x"
type textarea "10/29/2024 QUOTE TO REPLACE EVAPORATOR COIL ON KEG WALK IN COOLER THAT WAS DIAG…"
type textarea "x"
type textarea "10/29/2024 QUOTE TO REPLACE EVAPORATOR COIL ON KEG WALK IN COOLER THAT WAS DIAG…"
type textarea "x"
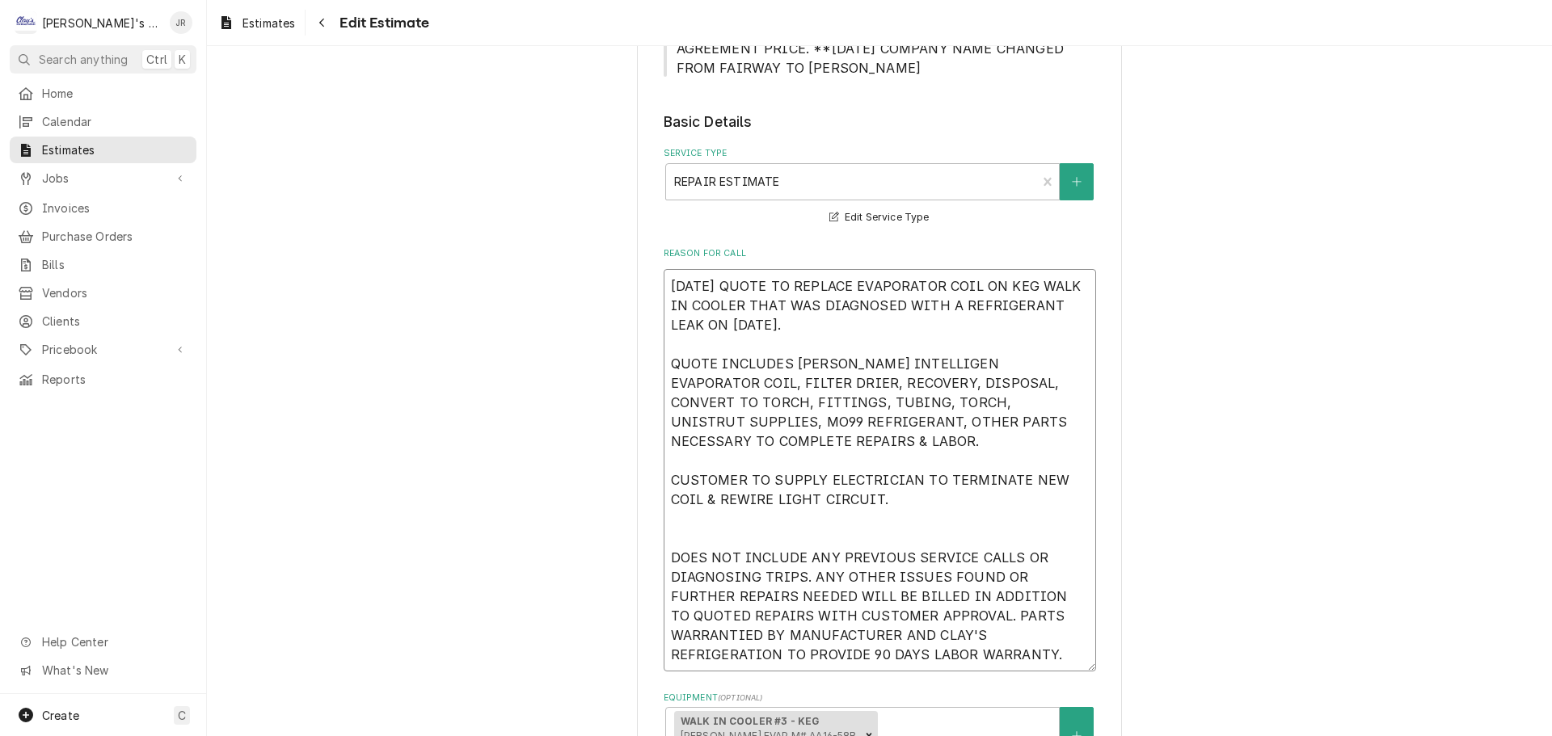
type textarea "10/29/2024 QUOTE TO REPLACE EVAPORATOR COIL ON KEG WALK IN COOLER THAT WAS DIAG…"
type textarea "x"
type textarea "10/29/2024 QUOTE TO REPLACE EVAPORATOR COIL ON KEG WALK IN COOLER THAT WAS DIAG…"
type textarea "x"
type textarea "10/29/2024 QUOTE TO REPLACE EVAPORATOR COIL ON KEG WALK IN COOLER THAT WAS DIAG…"
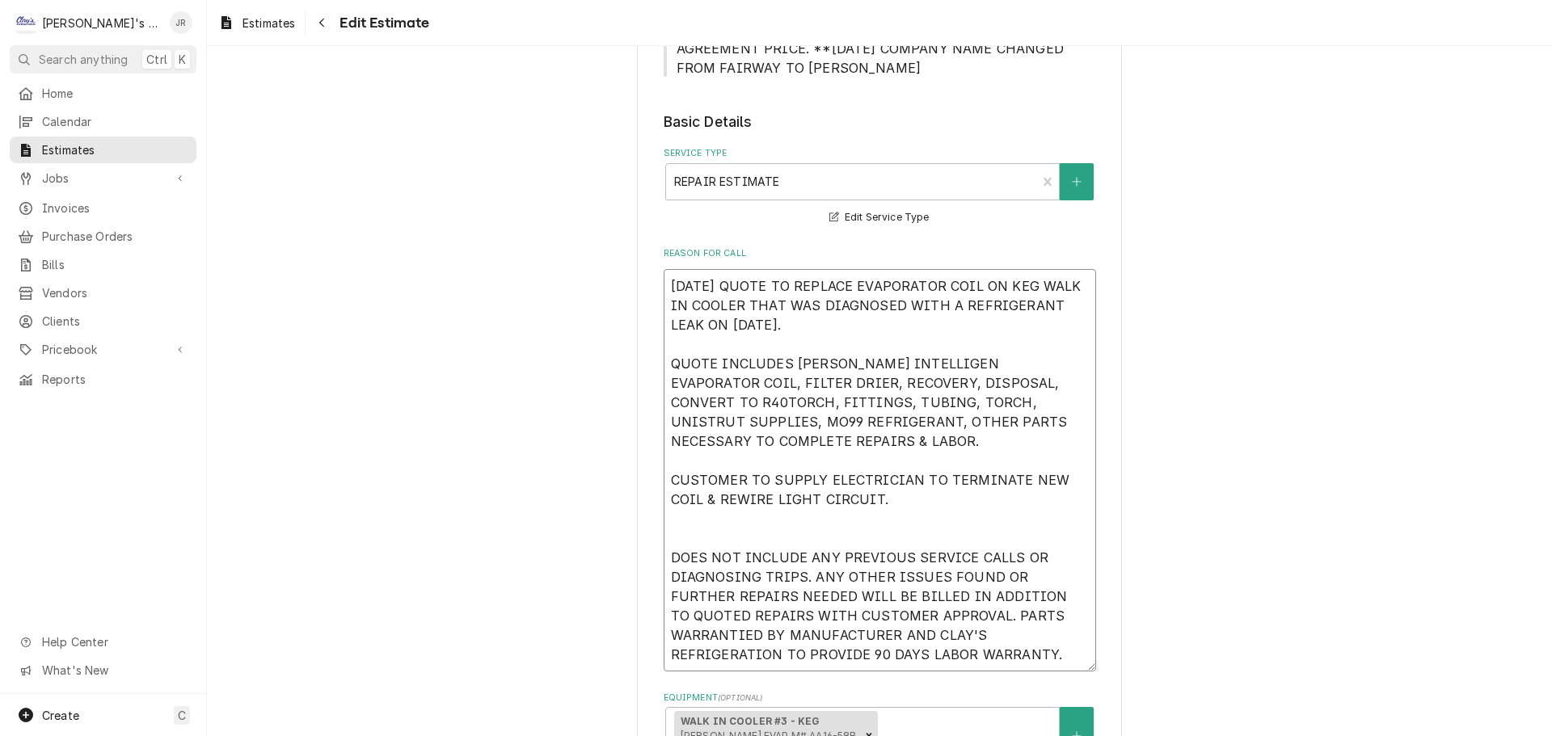
type textarea "x"
type textarea "10/29/2024 QUOTE TO REPLACE EVAPORATOR COIL ON KEG WALK IN COOLER THAT WAS DIAG…"
type textarea "x"
type textarea "10/29/2024 QUOTE TO REPLACE EVAPORATOR COIL ON KEG WALK IN COOLER THAT WAS DIAG…"
type textarea "x"
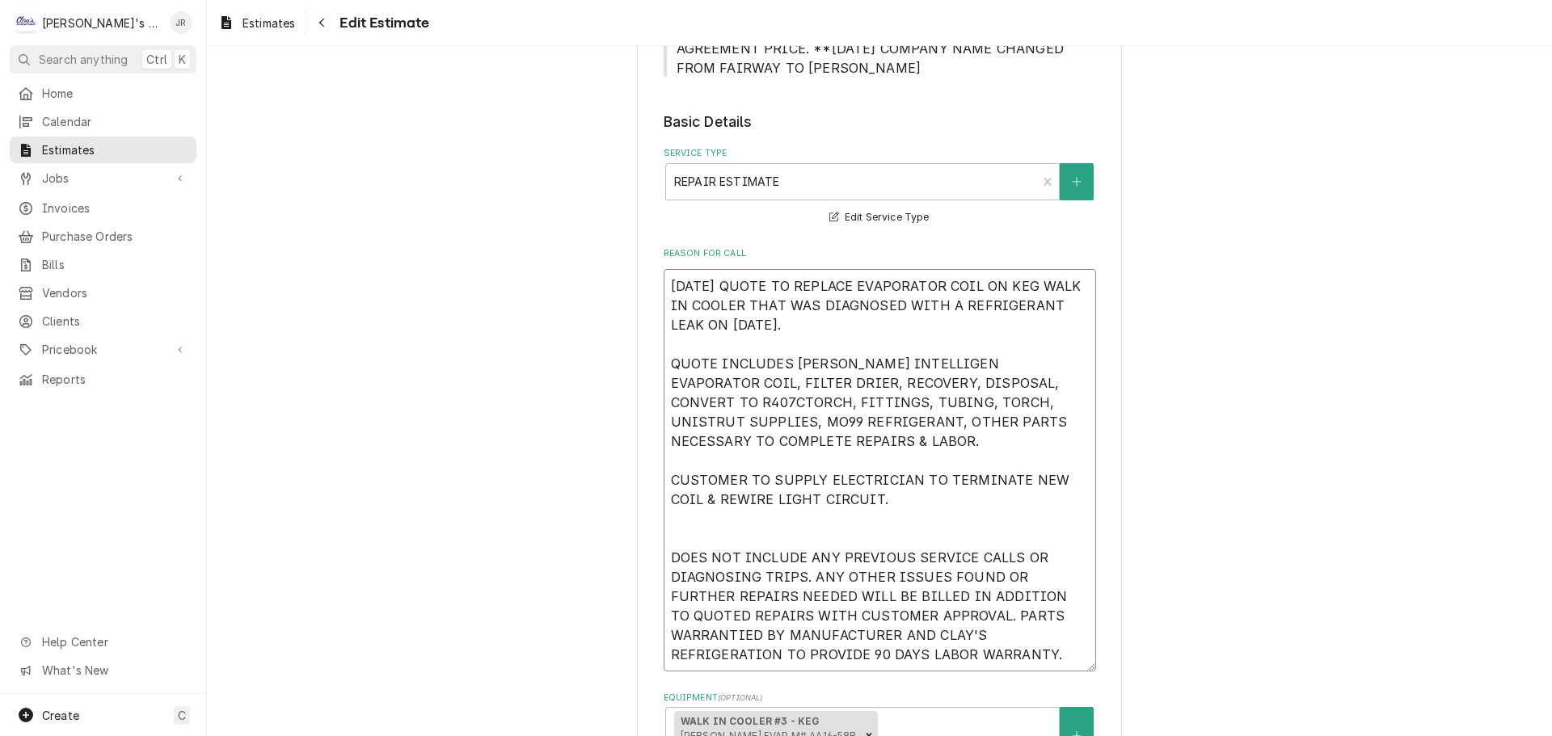
type textarea "10/29/2024 QUOTE TO REPLACE EVAPORATOR COIL ON KEG WALK IN COOLER THAT WAS DIAG…"
type textarea "x"
type textarea "10/29/2024 QUOTE TO REPLACE EVAPORATOR COIL ON KEG WALK IN COOLER THAT WAS DIAG…"
type textarea "x"
type textarea "10/29/2024 QUOTE TO REPLACE EVAPORATOR COIL ON KEG WALK IN COOLER THAT WAS DIAG…"
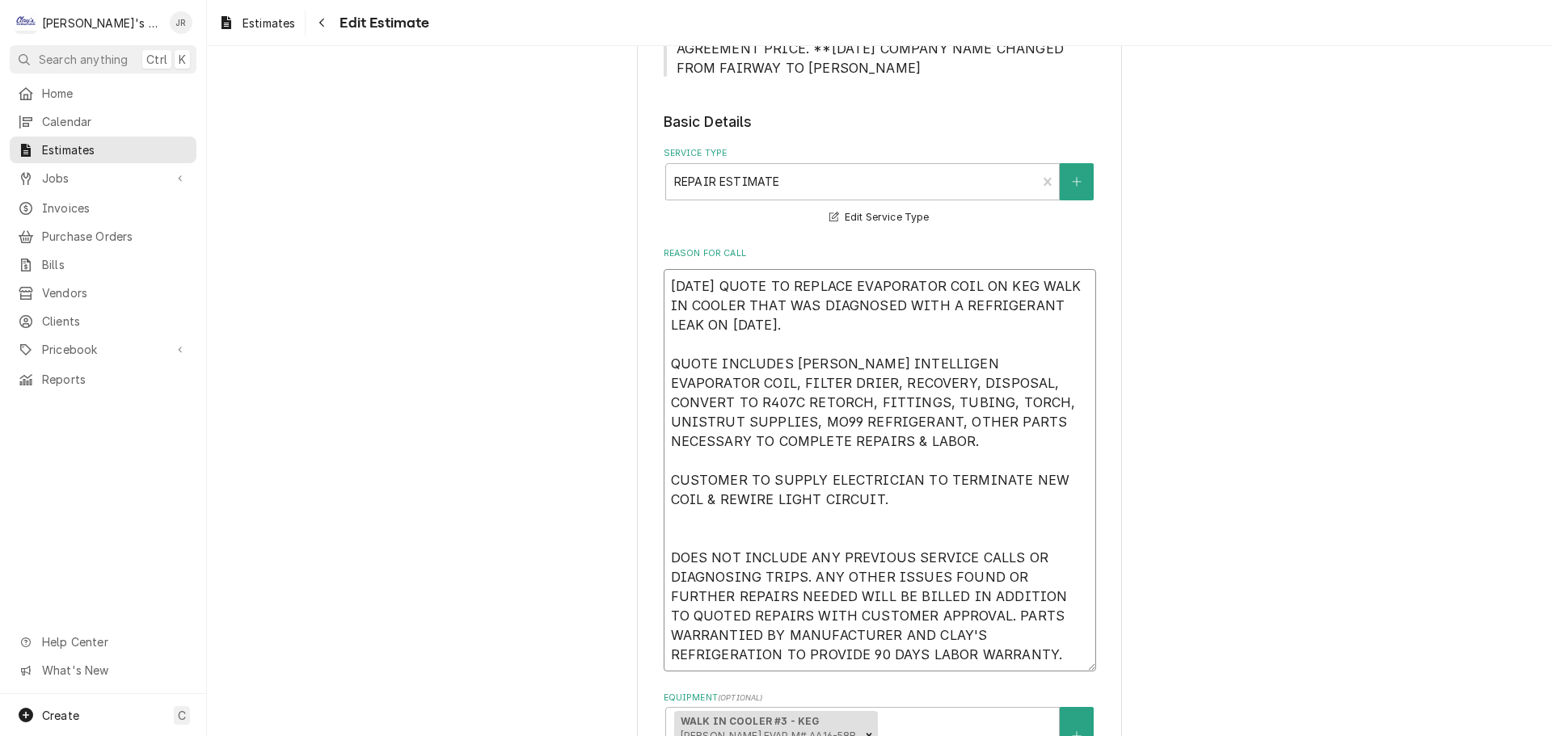
type textarea "x"
type textarea "10/29/2024 QUOTE TO REPLACE EVAPORATOR COIL ON KEG WALK IN COOLER THAT WAS DIAG…"
type textarea "x"
type textarea "10/29/2024 QUOTE TO REPLACE EVAPORATOR COIL ON KEG WALK IN COOLER THAT WAS DIAG…"
type textarea "x"
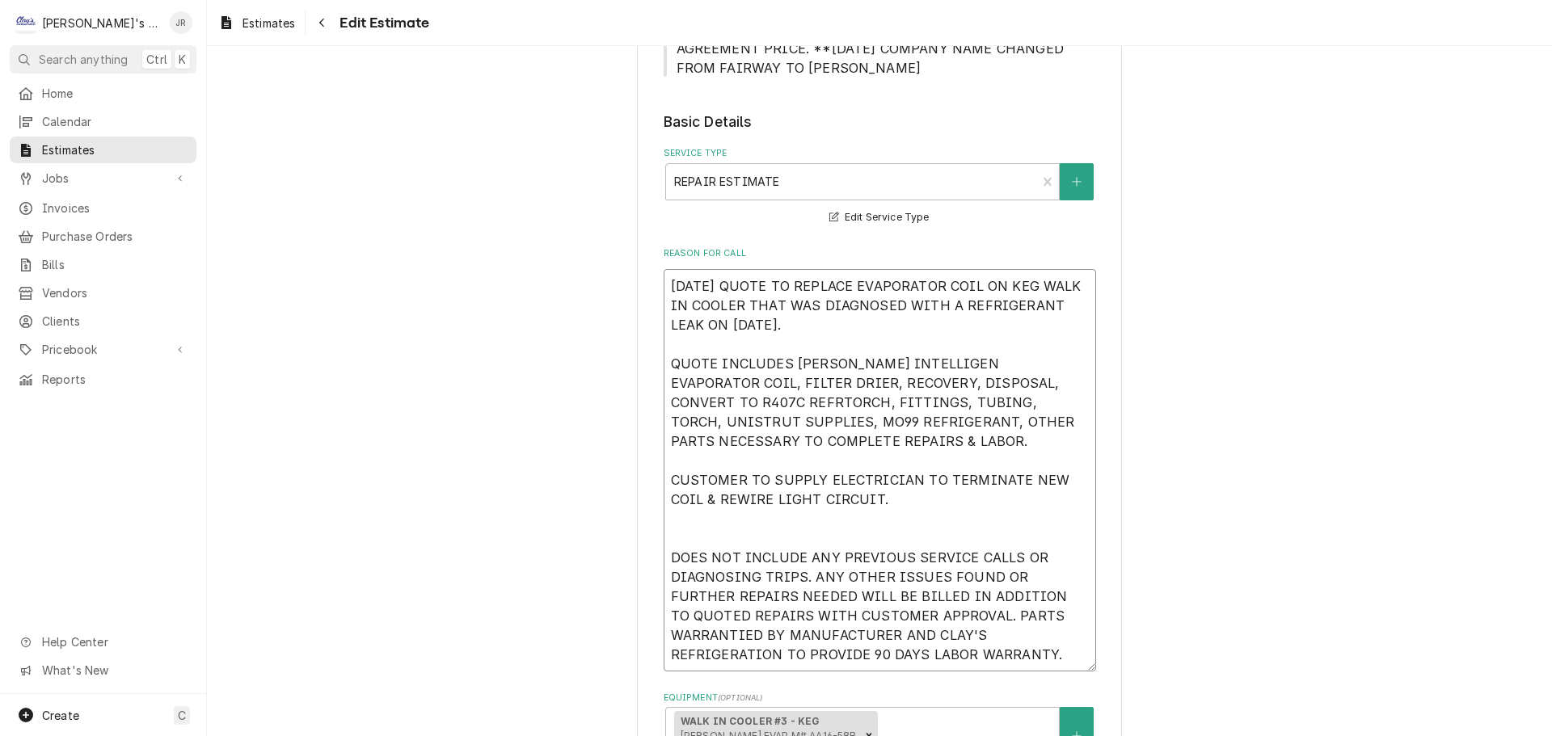
type textarea "10/29/2024 QUOTE TO REPLACE EVAPORATOR COIL ON KEG WALK IN COOLER THAT WAS DIAG…"
type textarea "x"
type textarea "10/29/2024 QUOTE TO REPLACE EVAPORATOR COIL ON KEG WALK IN COOLER THAT WAS DIAG…"
type textarea "x"
type textarea "10/29/2024 QUOTE TO REPLACE EVAPORATOR COIL ON KEG WALK IN COOLER THAT WAS DIAG…"
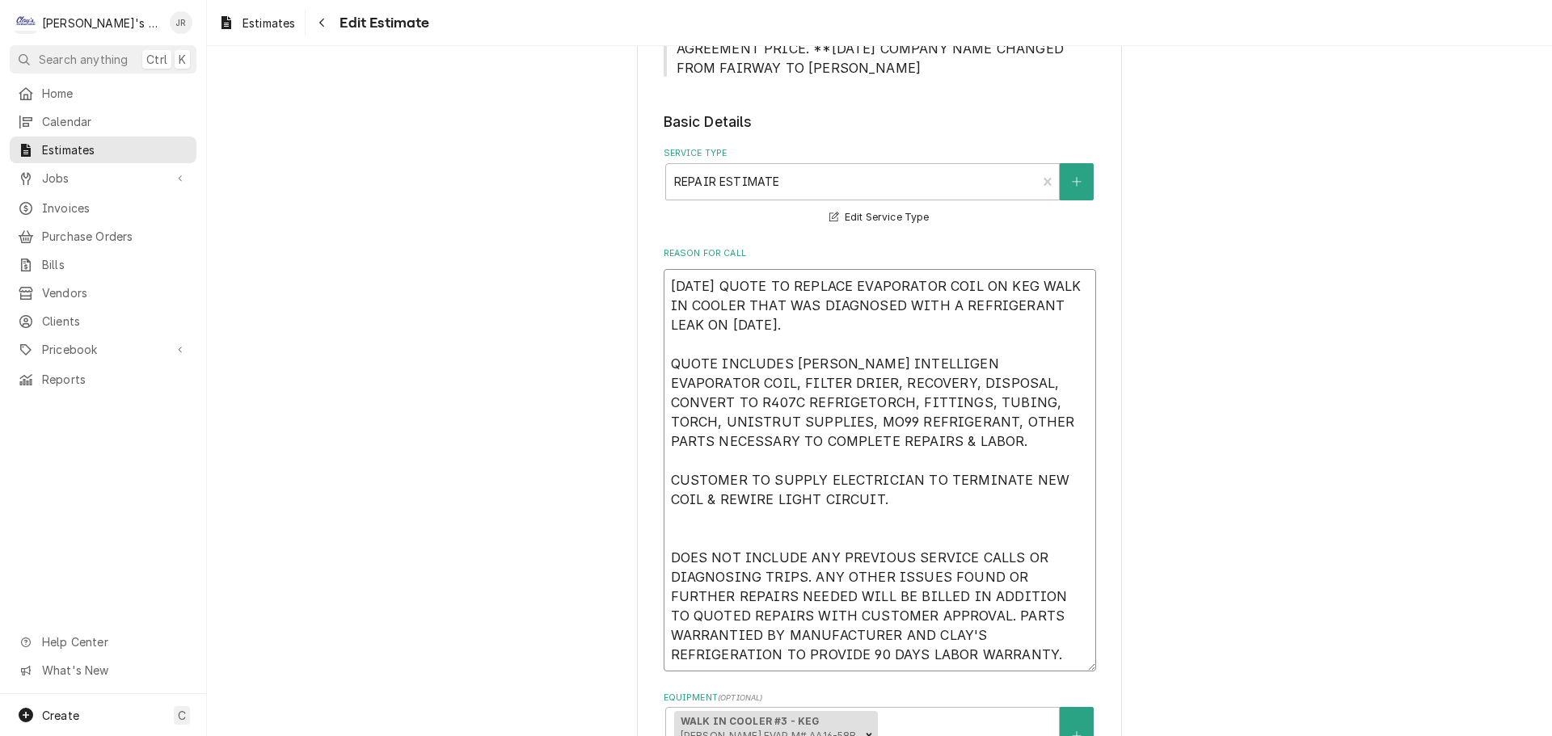
type textarea "x"
type textarea "10/29/2024 QUOTE TO REPLACE EVAPORATOR COIL ON KEG WALK IN COOLER THAT WAS DIAG…"
type textarea "x"
type textarea "10/29/2024 QUOTE TO REPLACE EVAPORATOR COIL ON KEG WALK IN COOLER THAT WAS DIAG…"
type textarea "x"
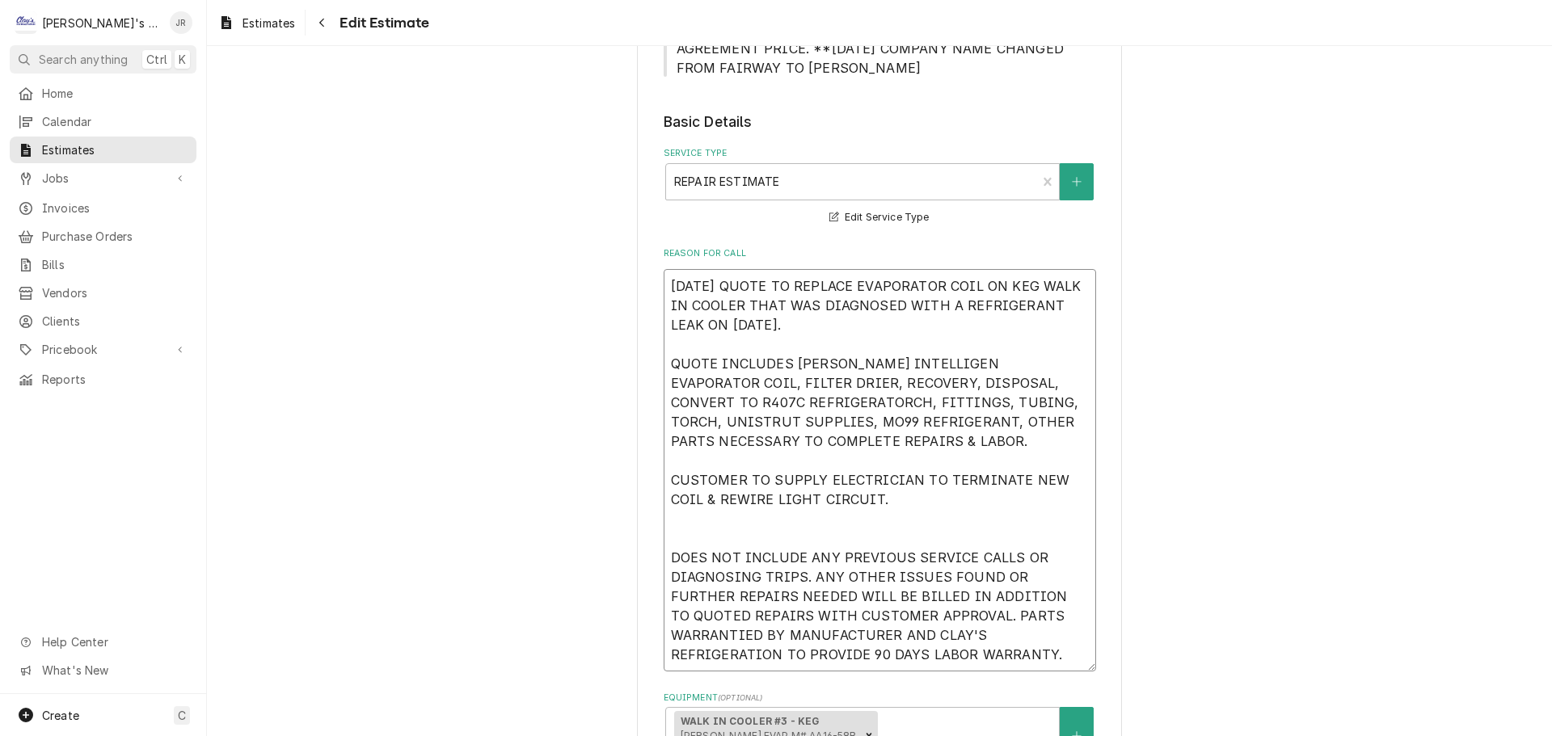
type textarea "10/29/2024 QUOTE TO REPLACE EVAPORATOR COIL ON KEG WALK IN COOLER THAT WAS DIAG…"
type textarea "x"
type textarea "10/29/2024 QUOTE TO REPLACE EVAPORATOR COIL ON KEG WALK IN COOLER THAT WAS DIAG…"
type textarea "x"
type textarea "10/29/2024 QUOTE TO REPLACE EVAPORATOR COIL ON KEG WALK IN COOLER THAT WAS DIAG…"
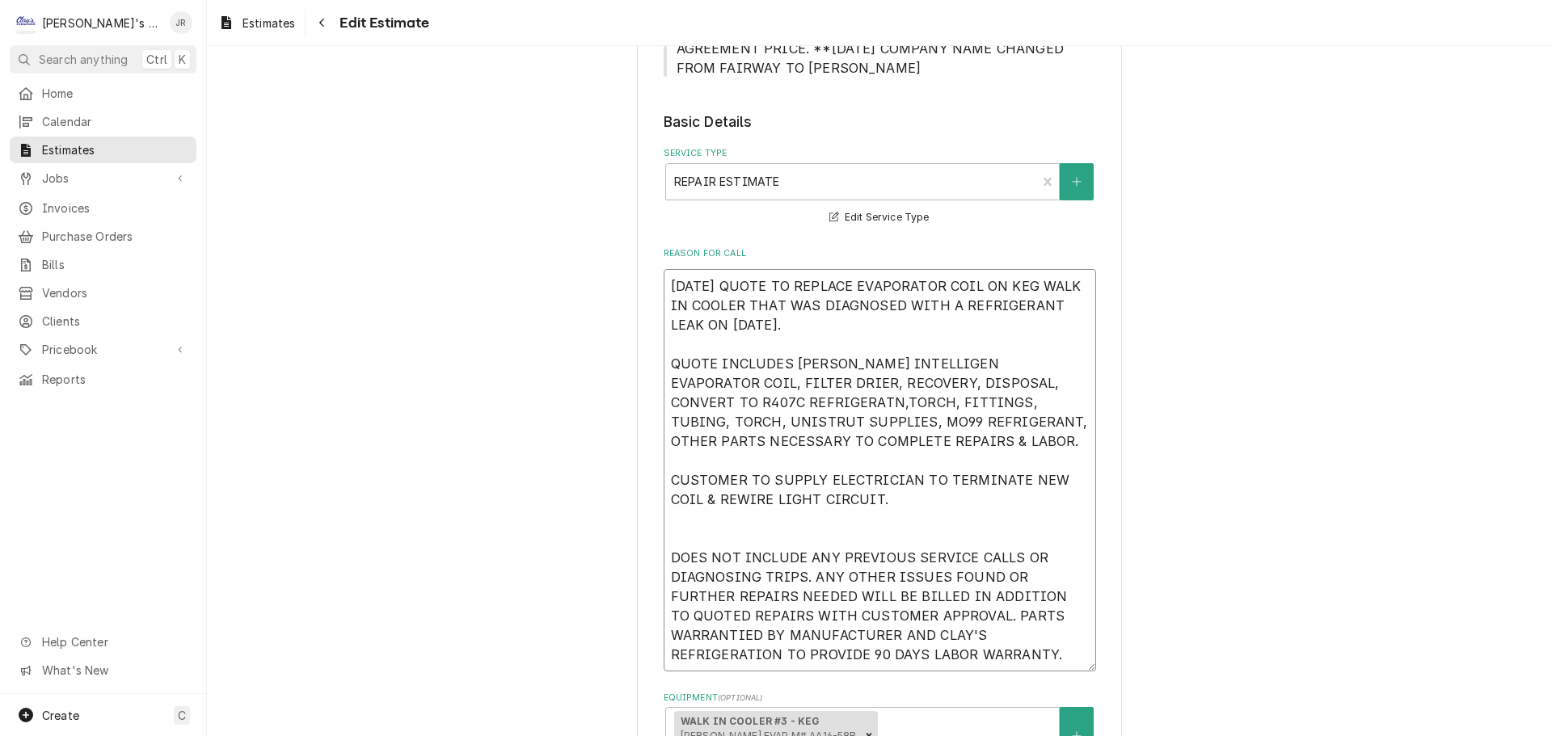
type textarea "x"
type textarea "10/29/2024 QUOTE TO REPLACE EVAPORATOR COIL ON KEG WALK IN COOLER THAT WAS DIAG…"
type textarea "x"
type textarea "10/29/2024 QUOTE TO REPLACE EVAPORATOR COIL ON KEG WALK IN COOLER THAT WAS DIAG…"
type textarea "x"
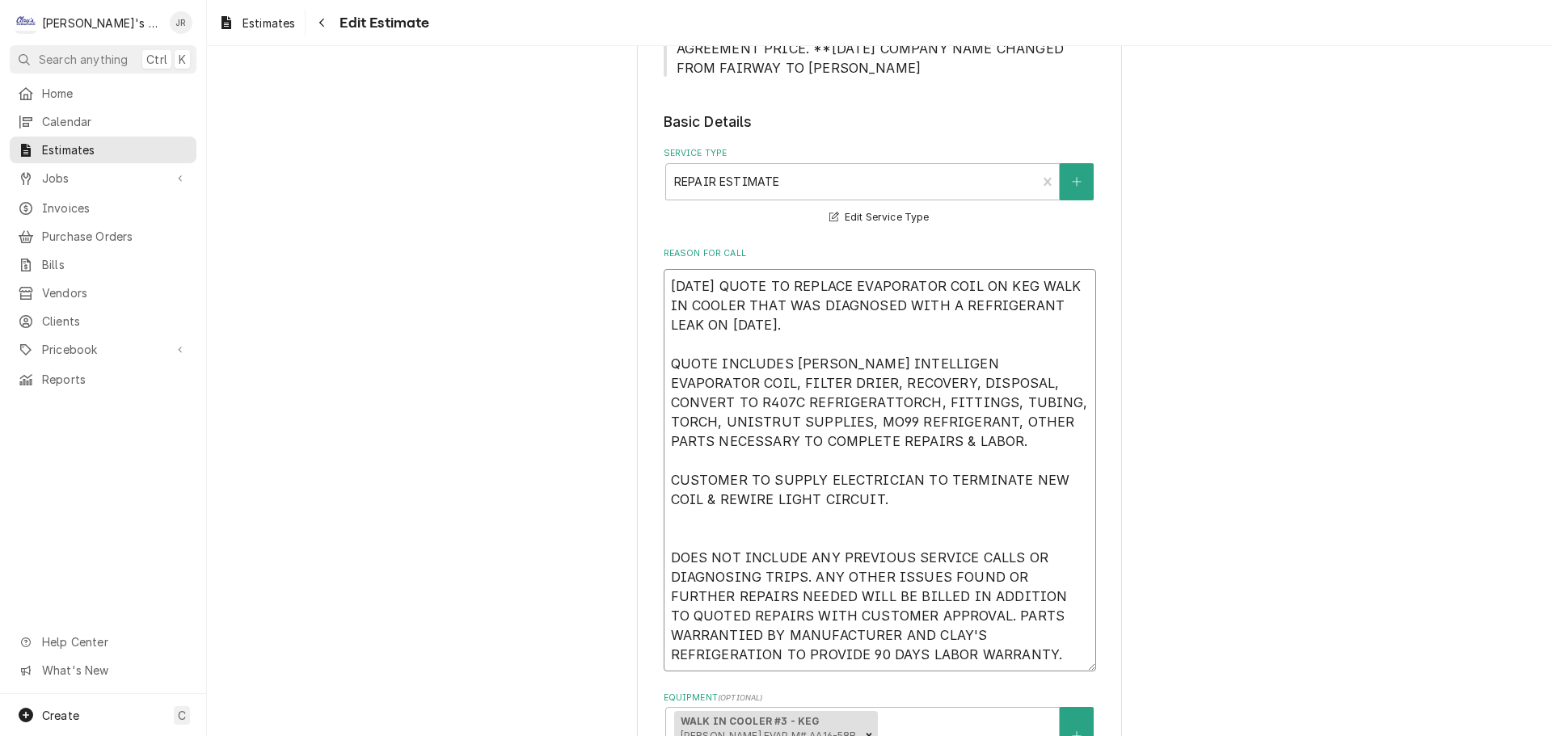
type textarea "10/29/2024 QUOTE TO REPLACE EVAPORATOR COIL ON KEG WALK IN COOLER THAT WAS DIAG…"
type textarea "x"
type textarea "10/29/2024 QUOTE TO REPLACE EVAPORATOR COIL ON KEG WALK IN COOLER THAT WAS DIAG…"
type textarea "x"
type textarea "10/29/2024 QUOTE TO REPLACE EVAPORATOR COIL ON KEG WALK IN COOLER THAT WAS DIAG…"
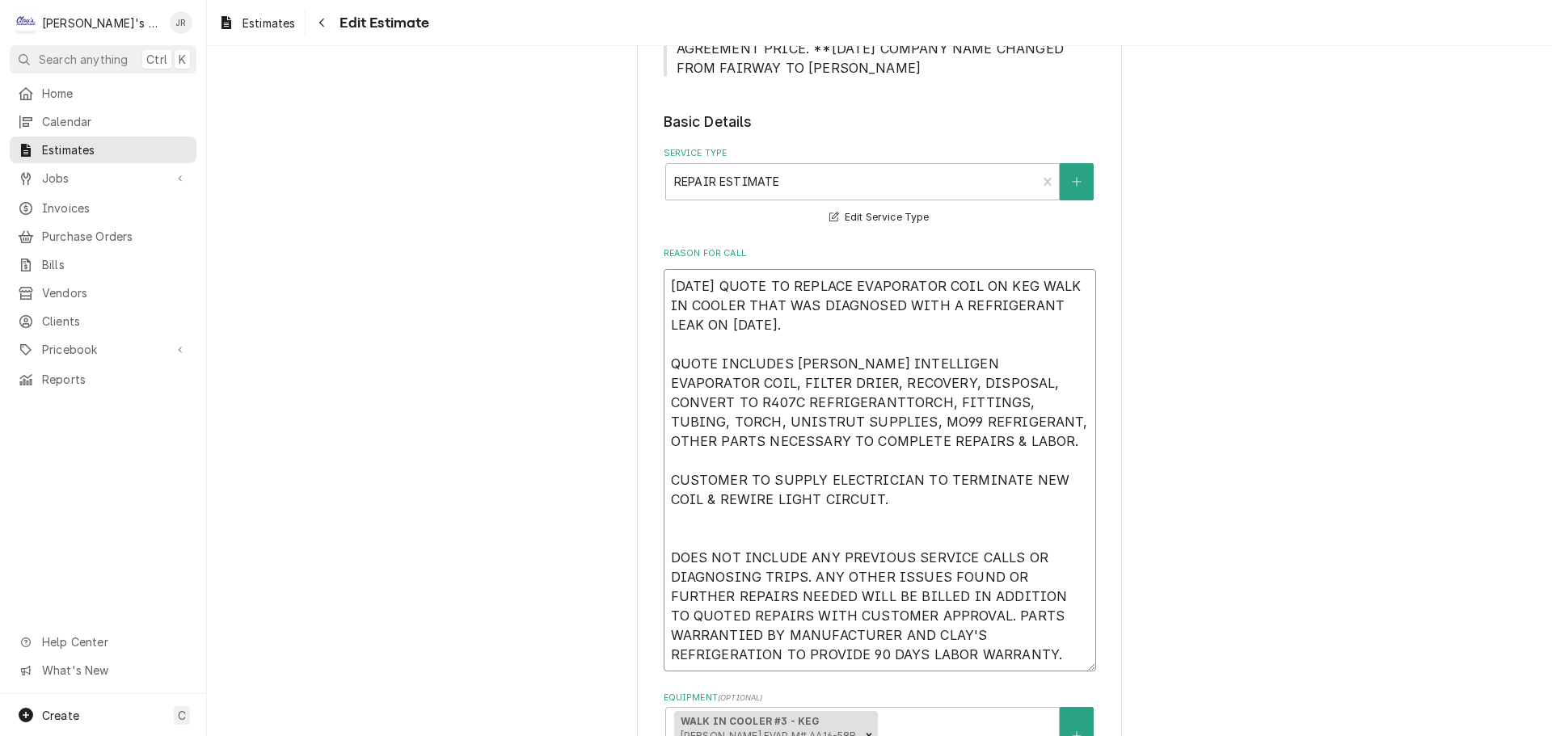
type textarea "x"
type textarea "10/29/2024 QUOTE TO REPLACE EVAPORATOR COIL ON KEG WALK IN COOLER THAT WAS DIAG…"
type textarea "x"
type textarea "10/29/2024 QUOTE TO REPLACE EVAPORATOR COIL ON KEG WALK IN COOLER THAT WAS DIAG…"
drag, startPoint x: 738, startPoint y: 425, endPoint x: 870, endPoint y: 419, distance: 131.9
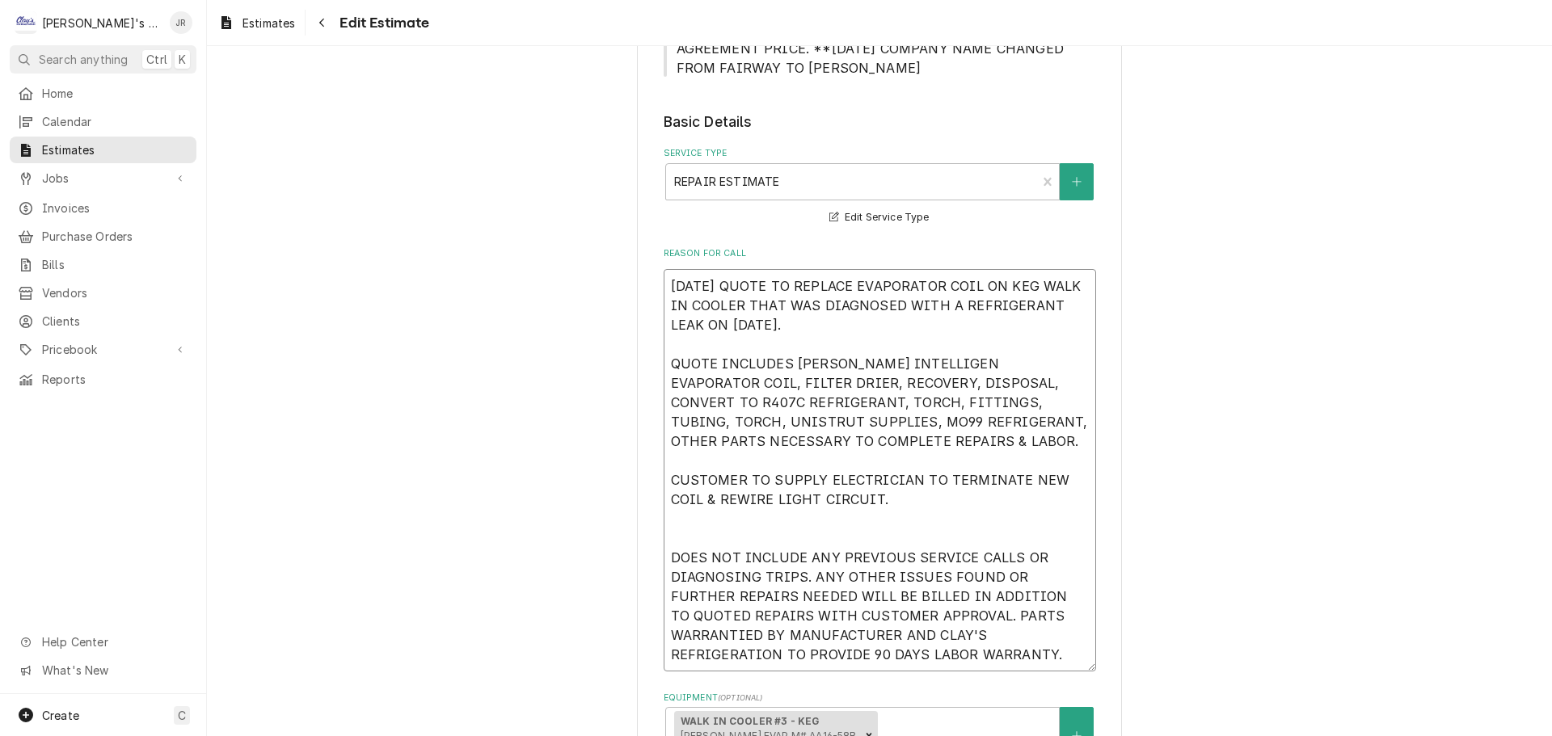
click at [870, 419] on textarea "10/29/2024 QUOTE TO REPLACE EVAPORATOR COIL ON KEG WALK IN COOLER THAT WAS DIAG…" at bounding box center [880, 470] width 433 height 403
type textarea "x"
type textarea "10/29/2024 QUOTE TO REPLACE EVAPORATOR COIL ON KEG WALK IN COOLER THAT WAS DIAG…"
type textarea "x"
type textarea "10/29/2024 QUOTE TO REPLACE EVAPORATOR COIL ON KEG WALK IN COOLER THAT WAS DIAG…"
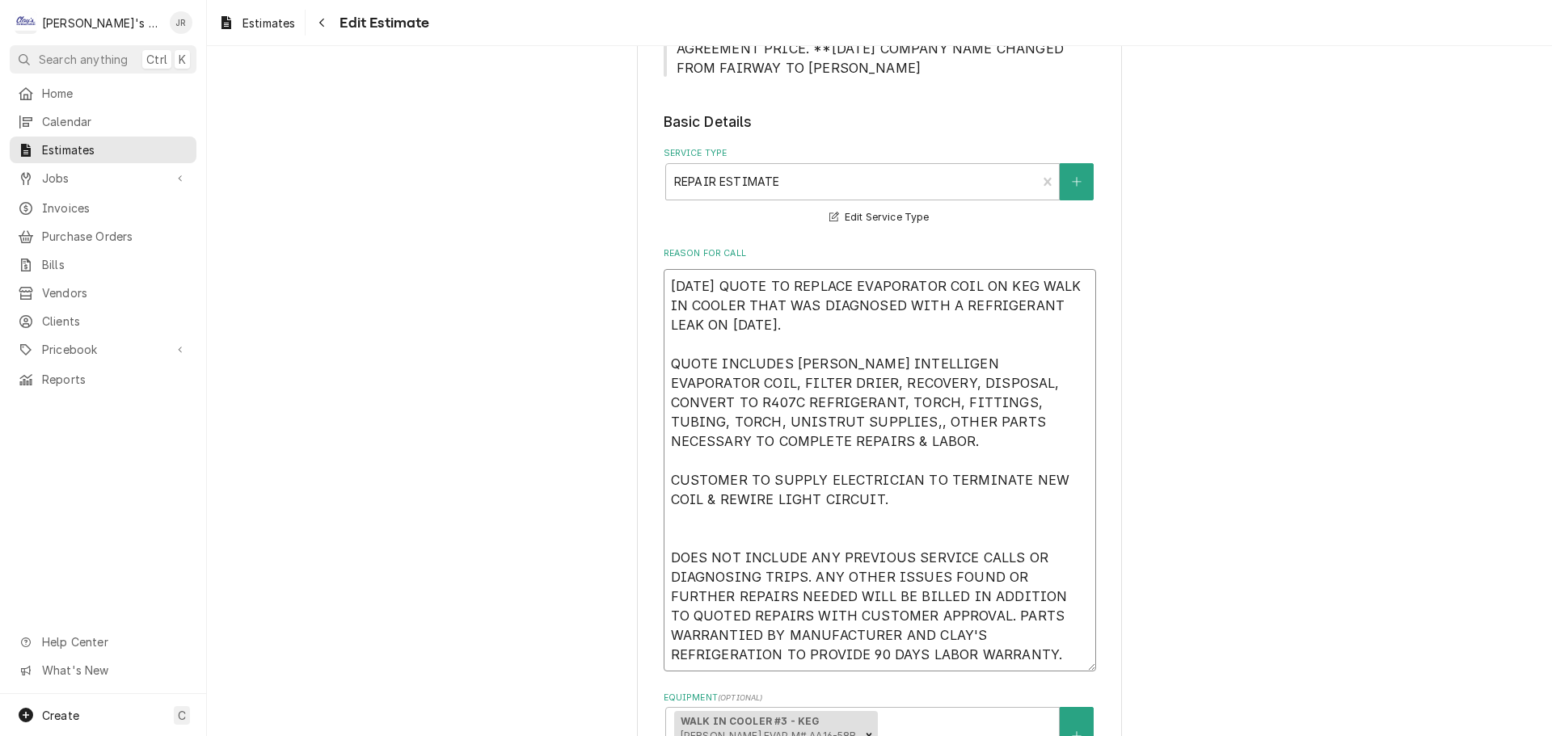
type textarea "x"
type textarea "10/29/2024 QUOTE TO REPLACE EVAPORATOR COIL ON KEG WALK IN COOLER THAT WAS DIAG…"
type textarea "x"
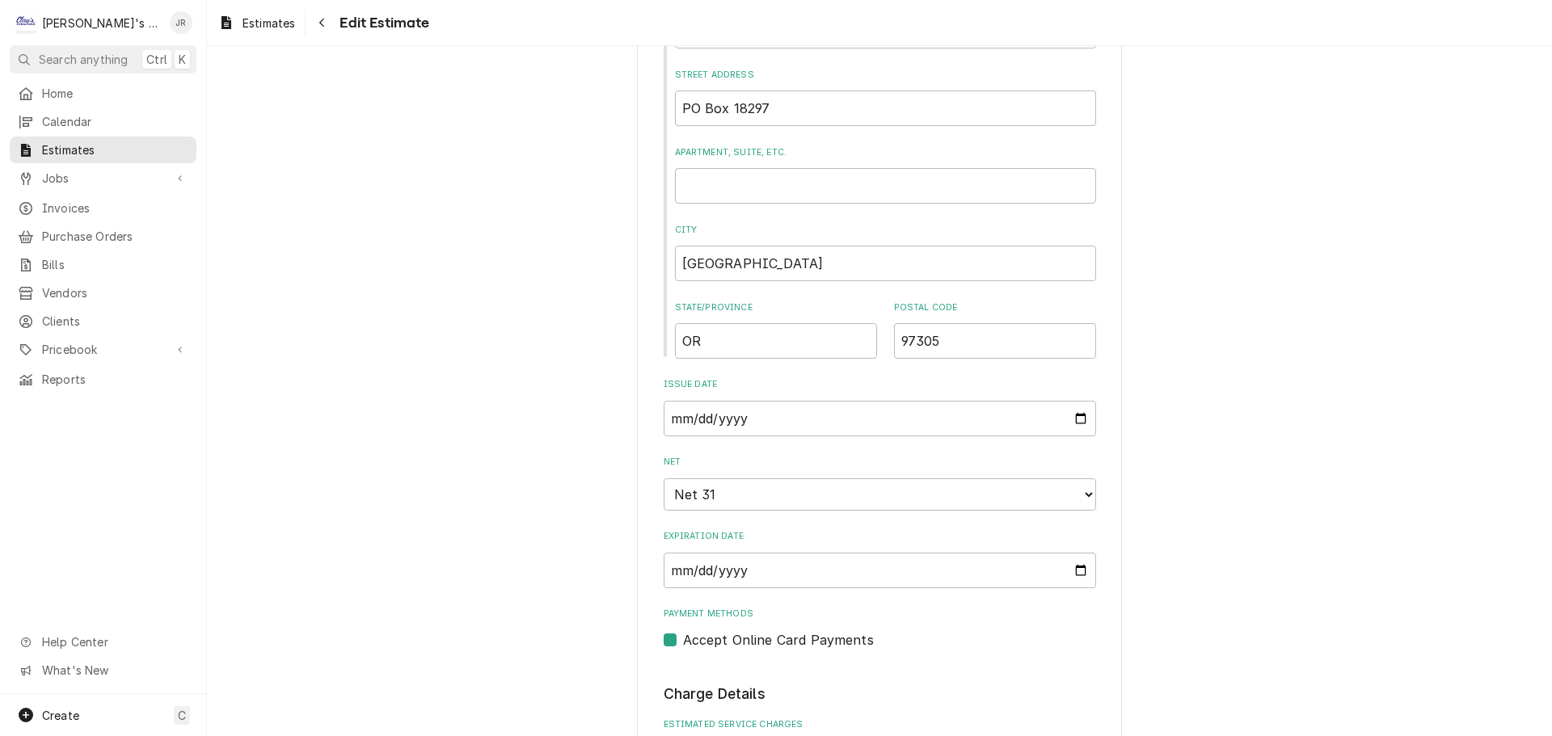
scroll to position [1536, 0]
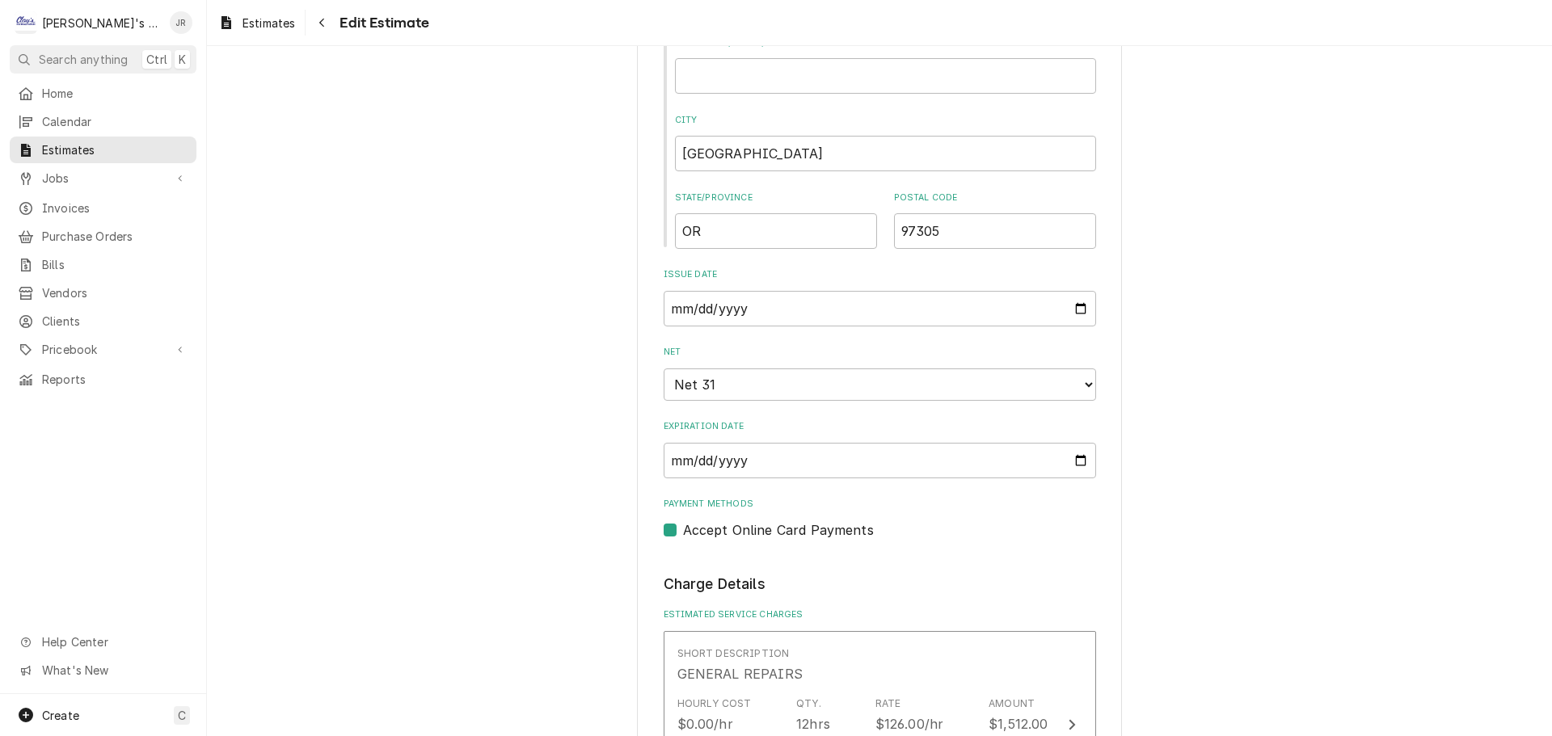
type textarea "10/29/2024 QUOTE TO REPLACE EVAPORATOR COIL ON KEG WALK IN COOLER THAT WAS DIAG…"
click at [1076, 310] on input "2024-10-25" at bounding box center [880, 309] width 433 height 36
type textarea "x"
type input "2024-11-25"
click at [1068, 306] on input "2024-11-25" at bounding box center [880, 309] width 433 height 36
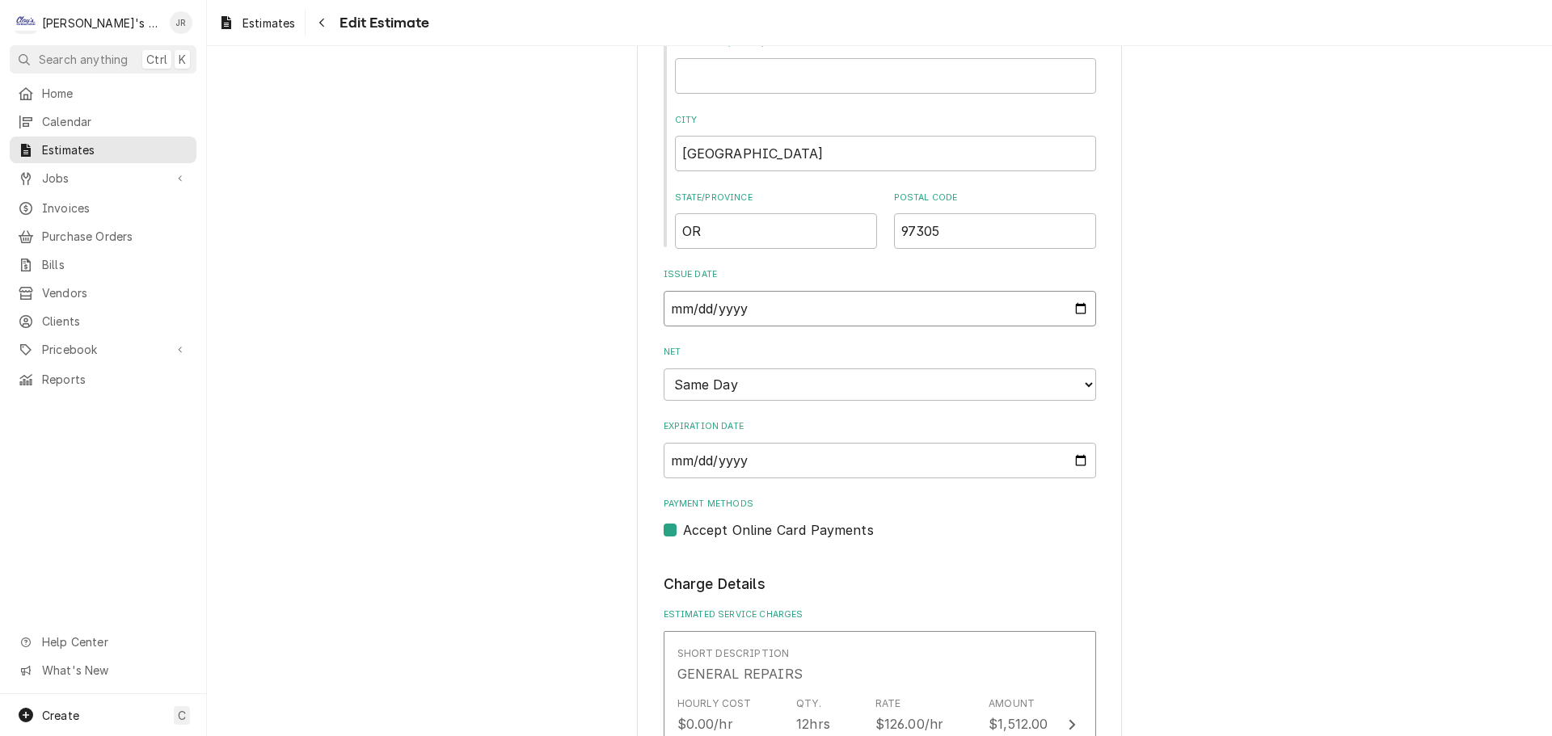
type textarea "x"
type input "2025-09-25"
type textarea "x"
click at [1067, 313] on input "2025-09-25" at bounding box center [880, 309] width 433 height 36
type input "2025-09-22"
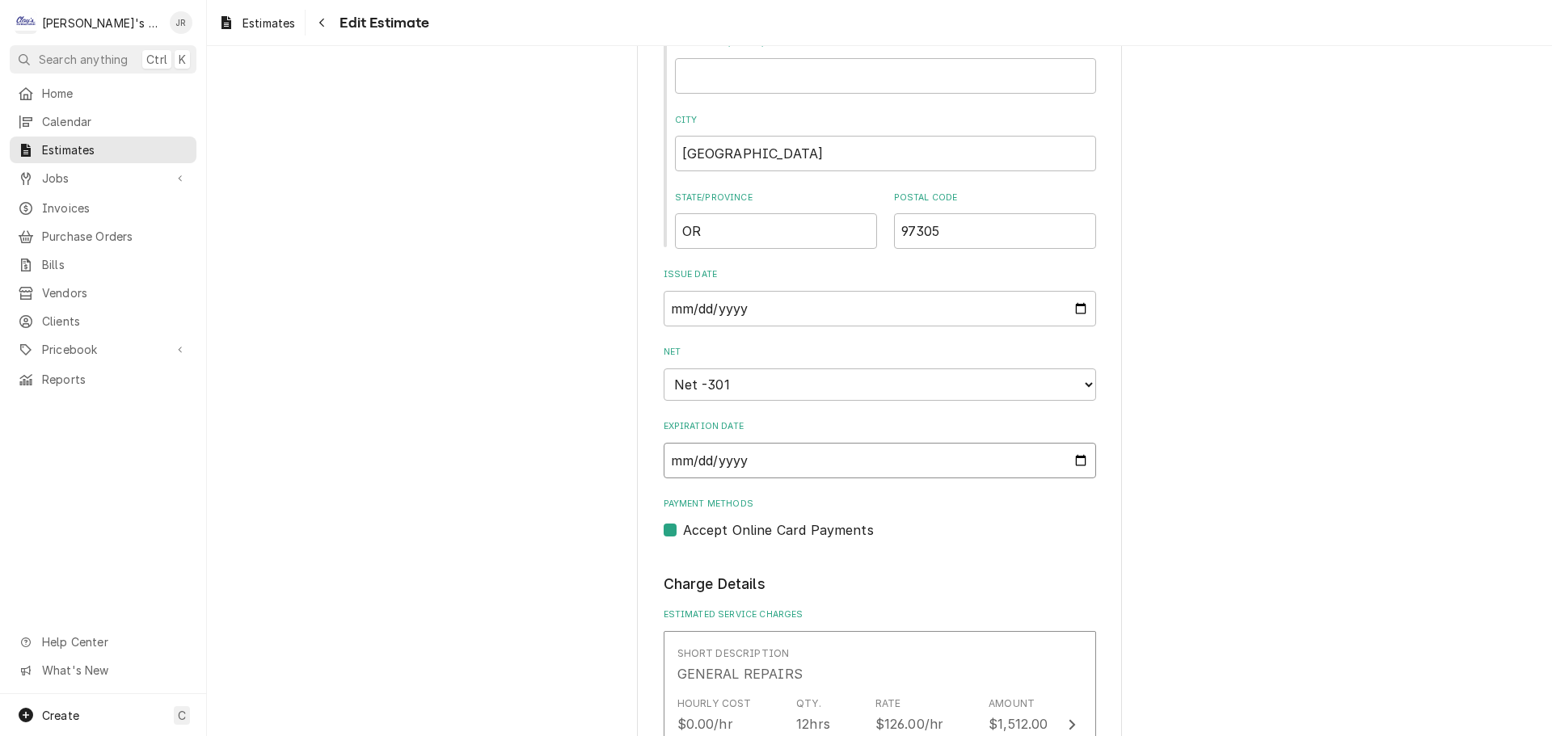
click at [1078, 464] on input "2024-11-25" at bounding box center [880, 461] width 433 height 36
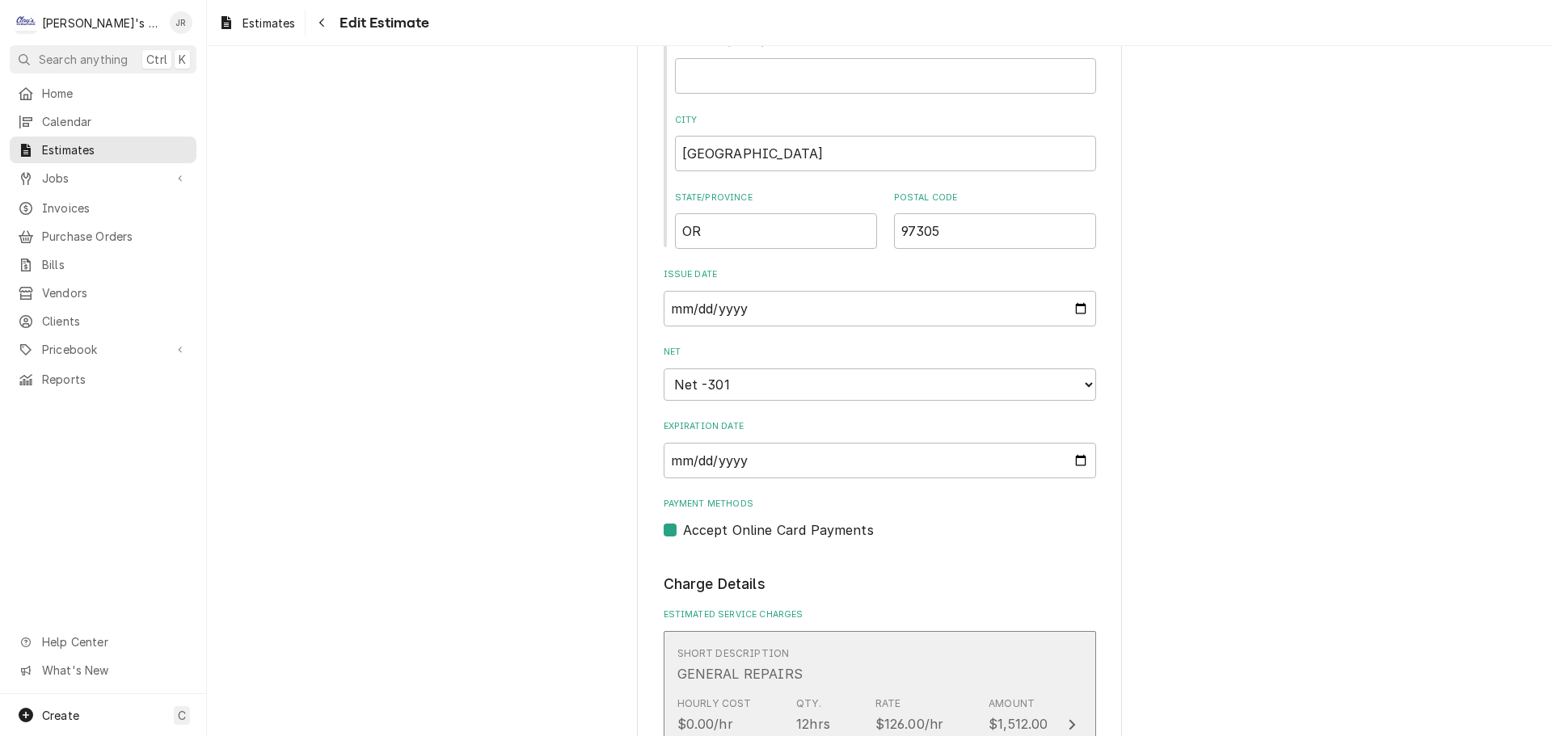
scroll to position [1610, 0]
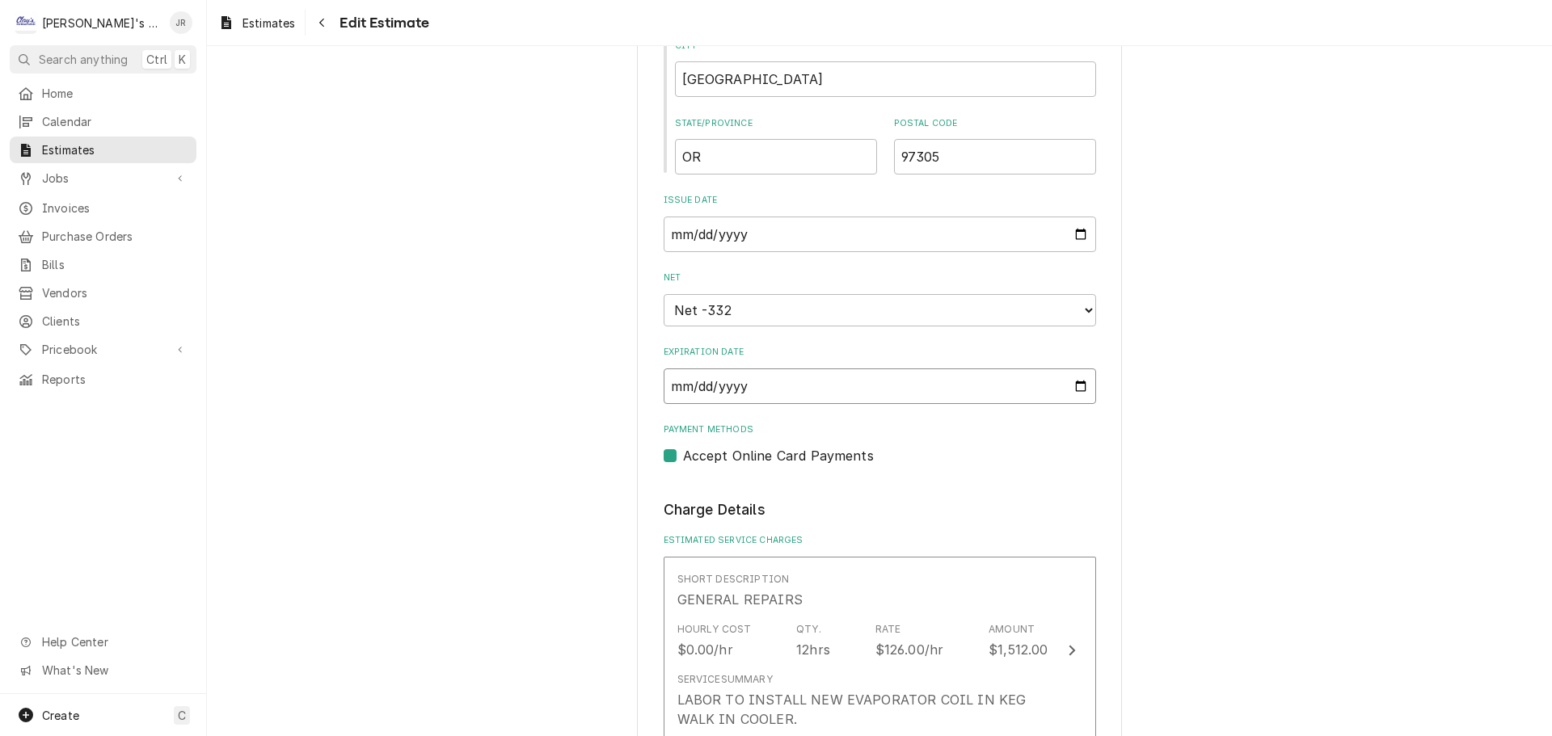
click at [1082, 386] on input "2024-10-25" at bounding box center [880, 387] width 433 height 36
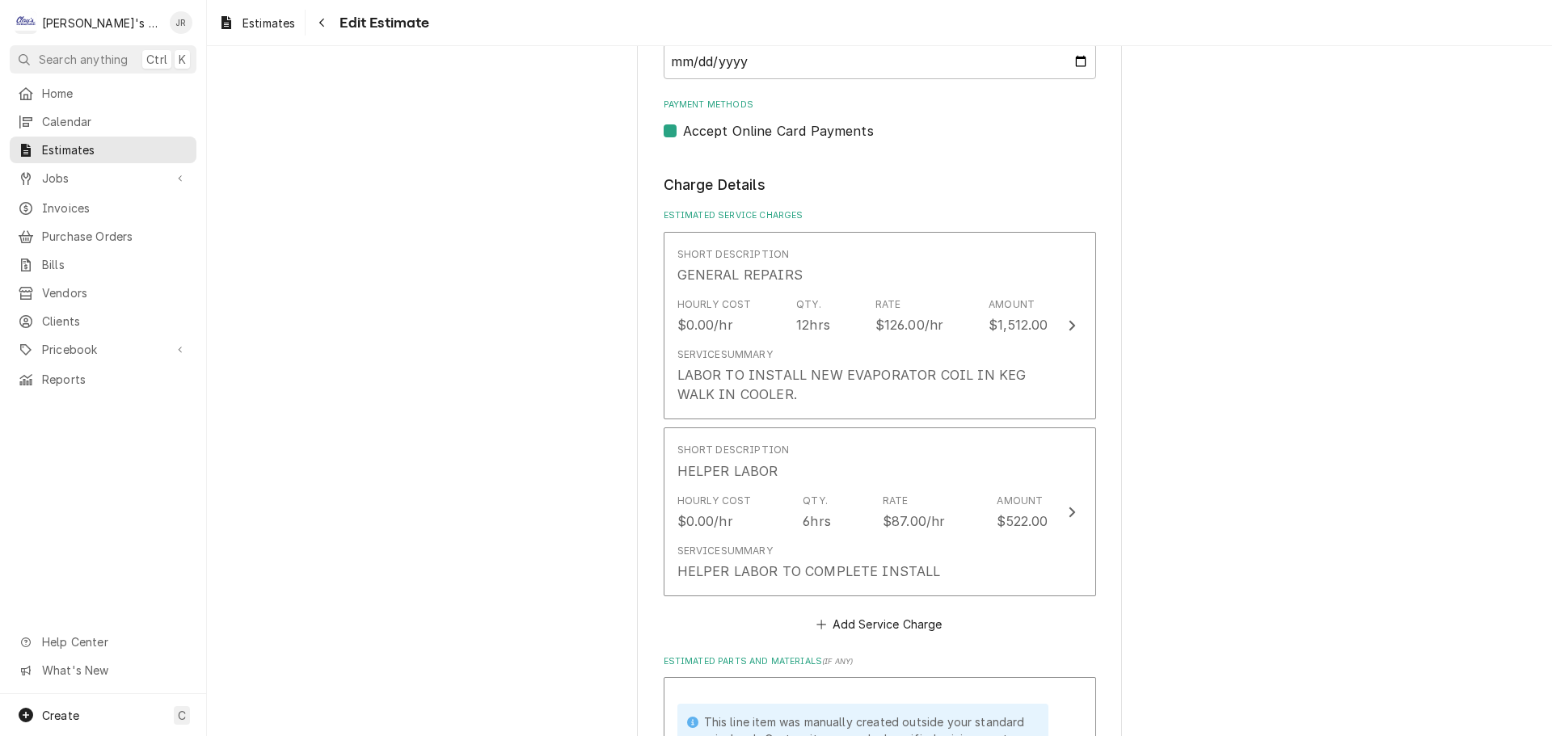
scroll to position [2008, 0]
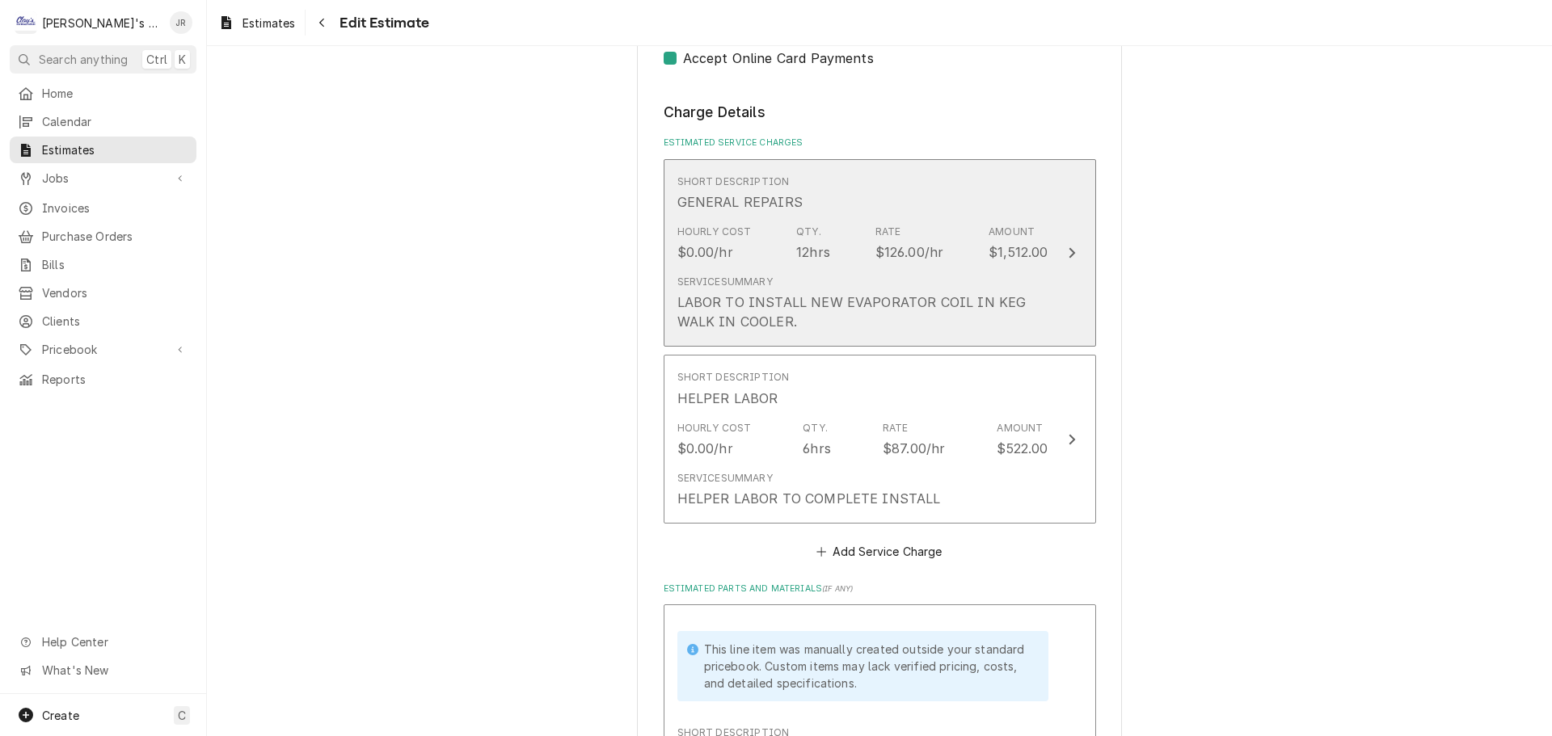
click at [876, 255] on div "$126.00/hr" at bounding box center [910, 252] width 69 height 19
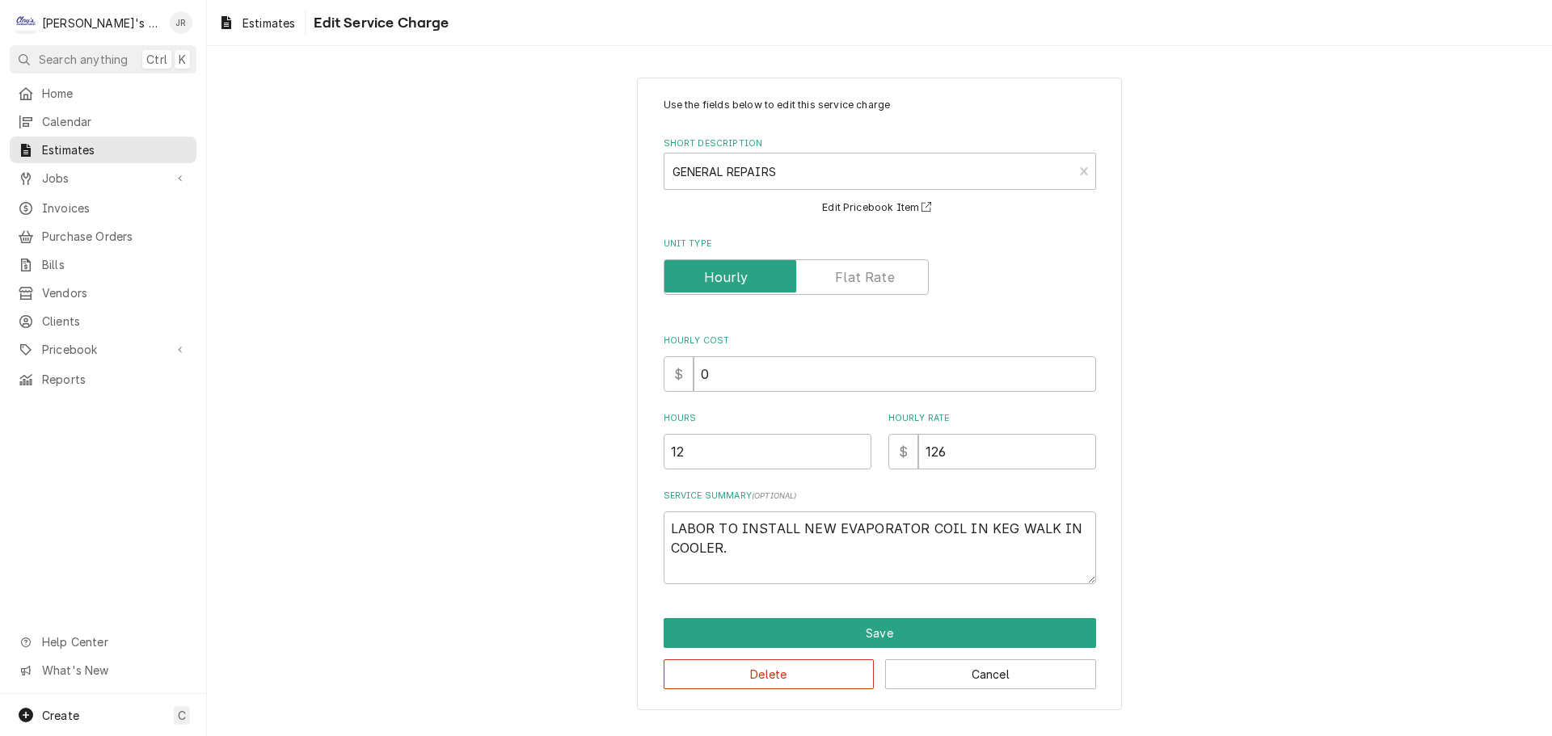
click at [943, 648] on div "Delete Cancel" at bounding box center [880, 668] width 433 height 41
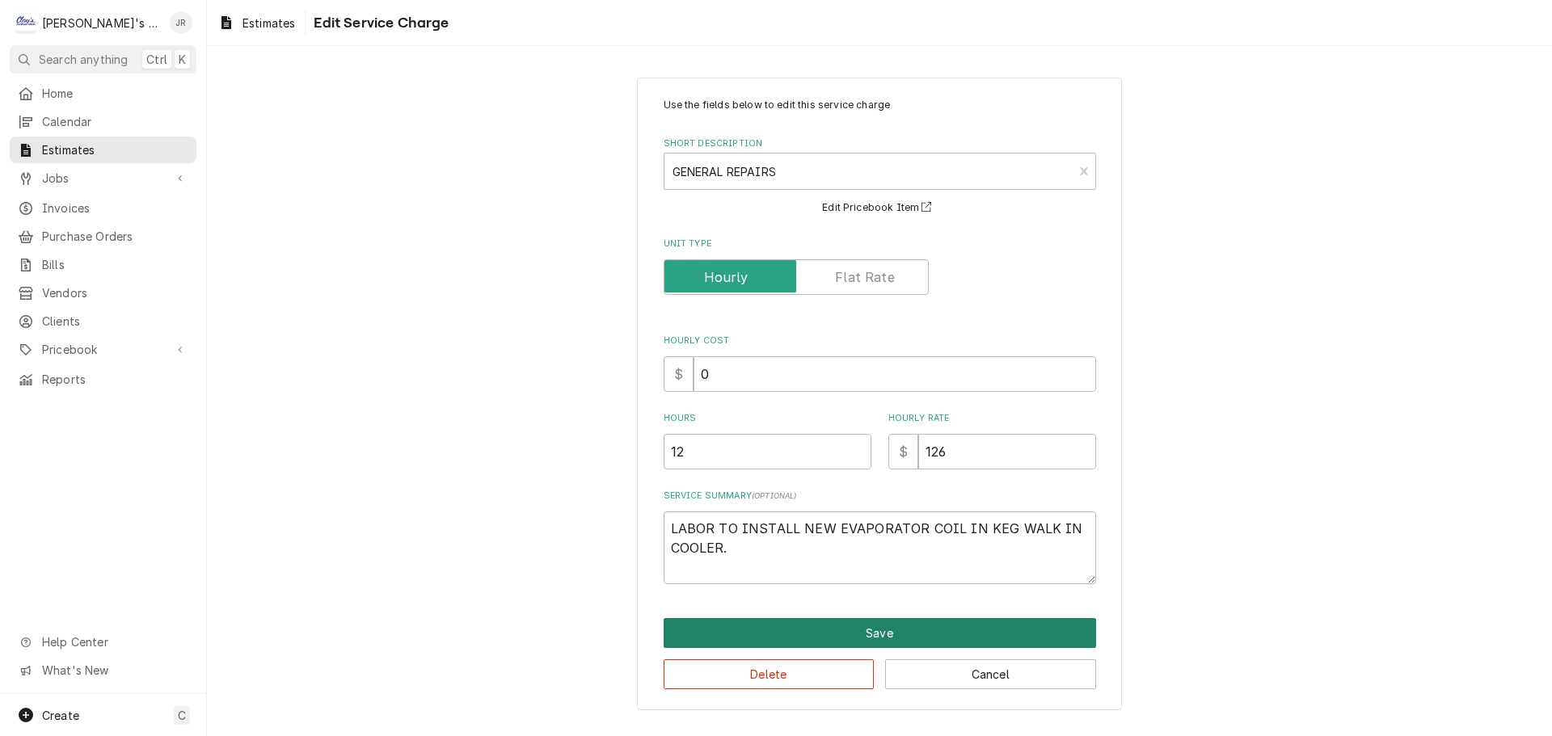
click at [940, 640] on button "Save" at bounding box center [880, 633] width 433 height 30
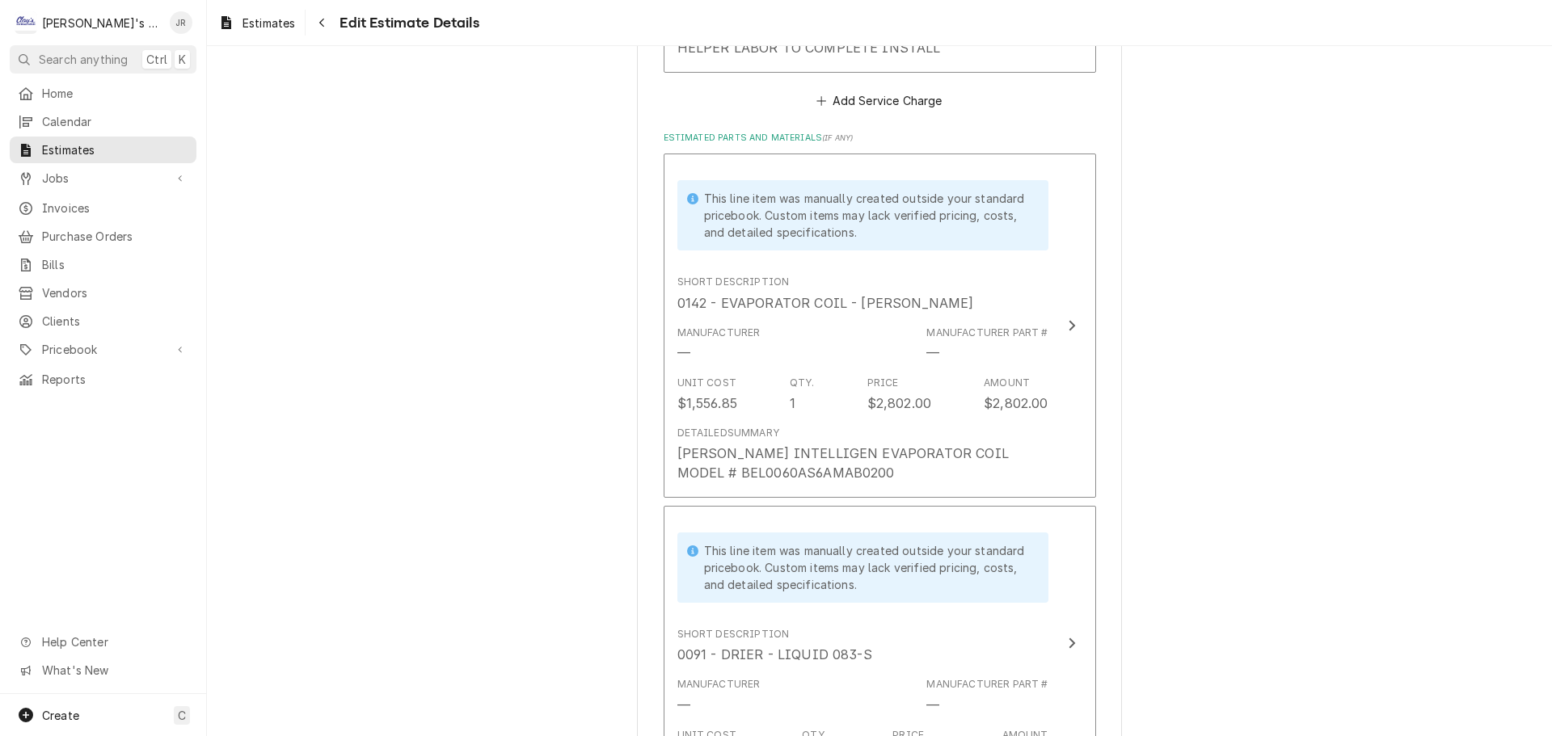
scroll to position [2474, 0]
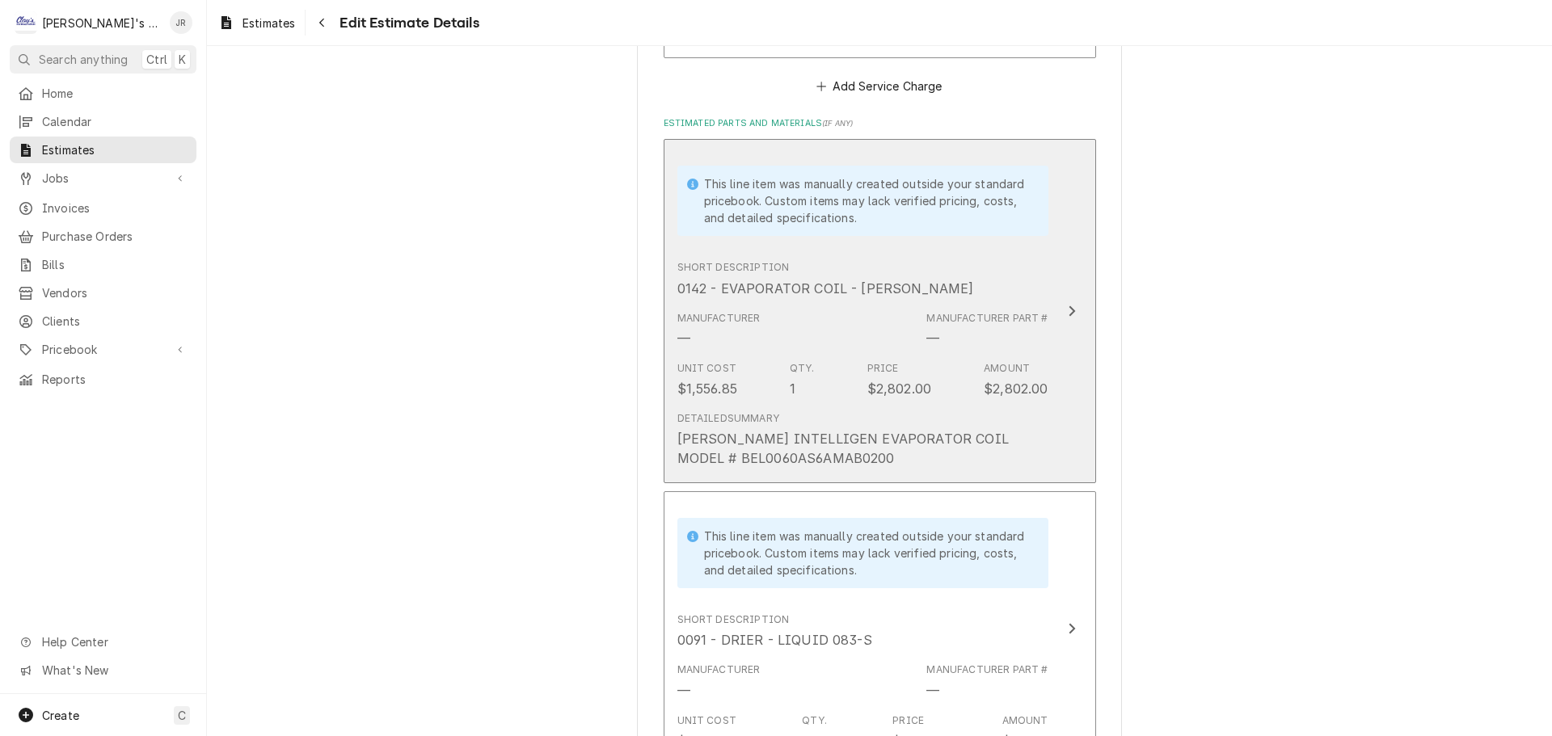
click at [777, 378] on div "Unit Cost $1,556.85 Qty. 1 Price $2,802.00 Amount $2,802.00" at bounding box center [862, 380] width 371 height 50
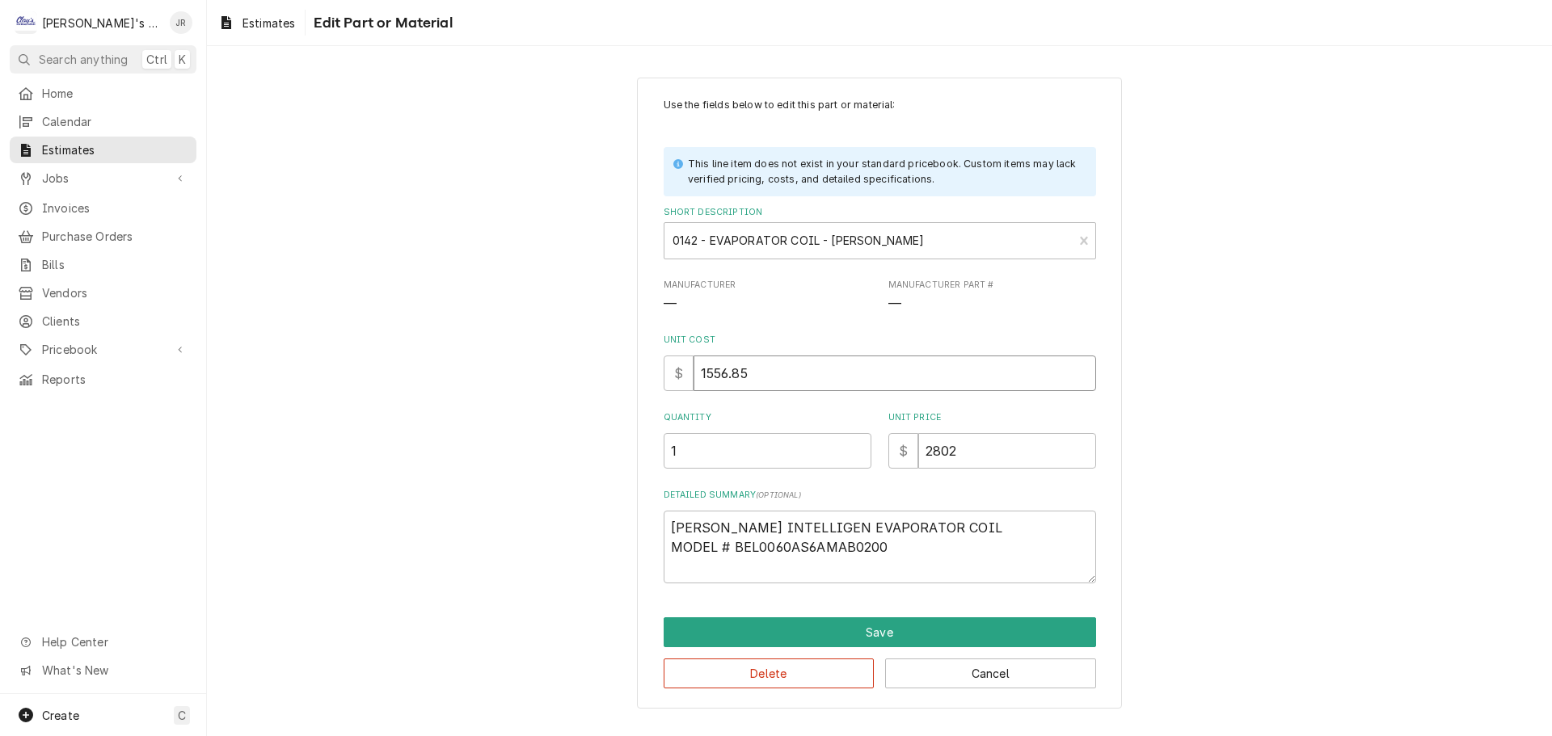
drag, startPoint x: 747, startPoint y: 372, endPoint x: 699, endPoint y: 382, distance: 48.7
click at [699, 382] on input "1556.85" at bounding box center [895, 374] width 403 height 36
type textarea "x"
type input "1"
type textarea "x"
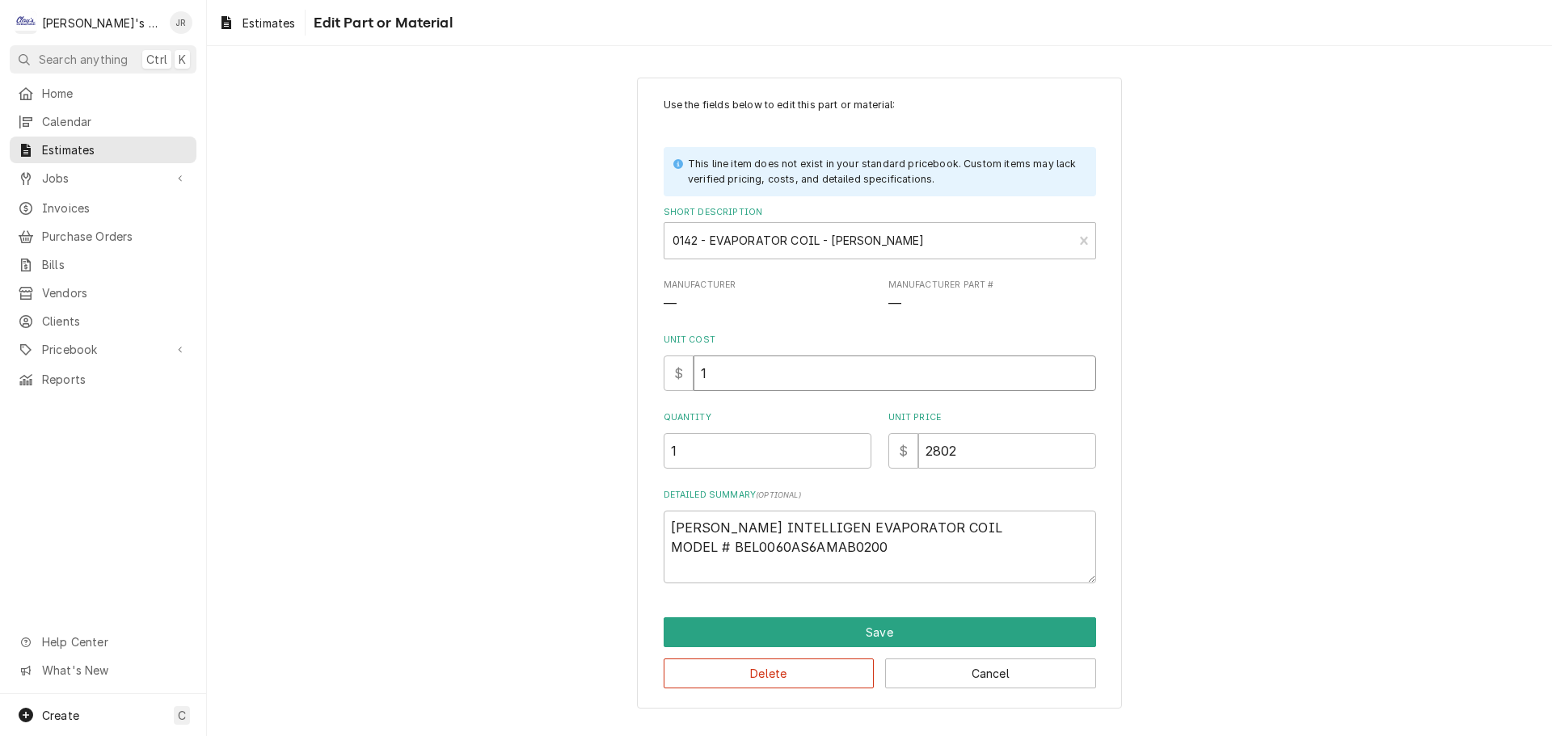
type input "16"
type textarea "x"
type input "161"
type textarea "x"
type input "1618"
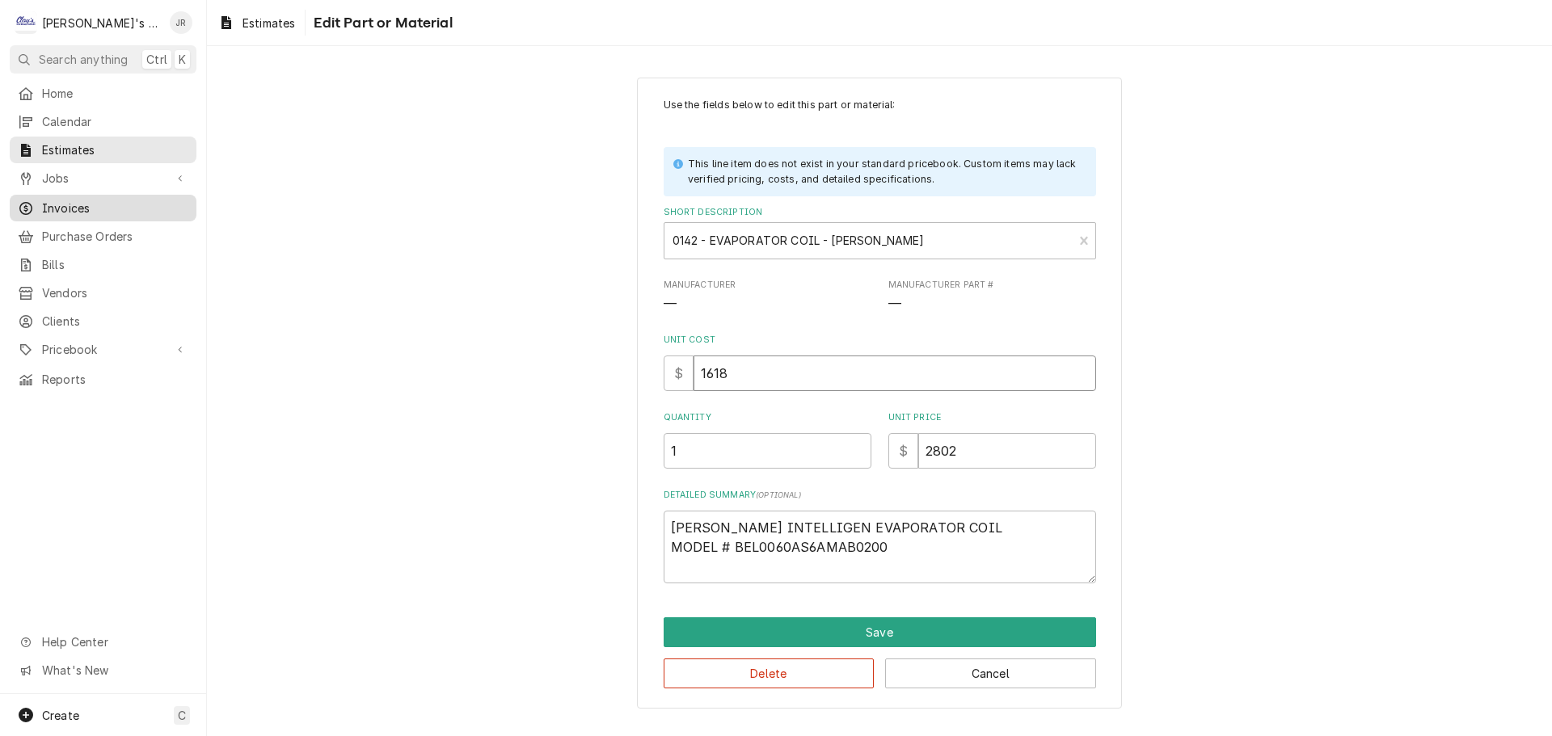
type textarea "x"
type input "1618.2"
type textarea "x"
type input "1618.25"
type textarea "x"
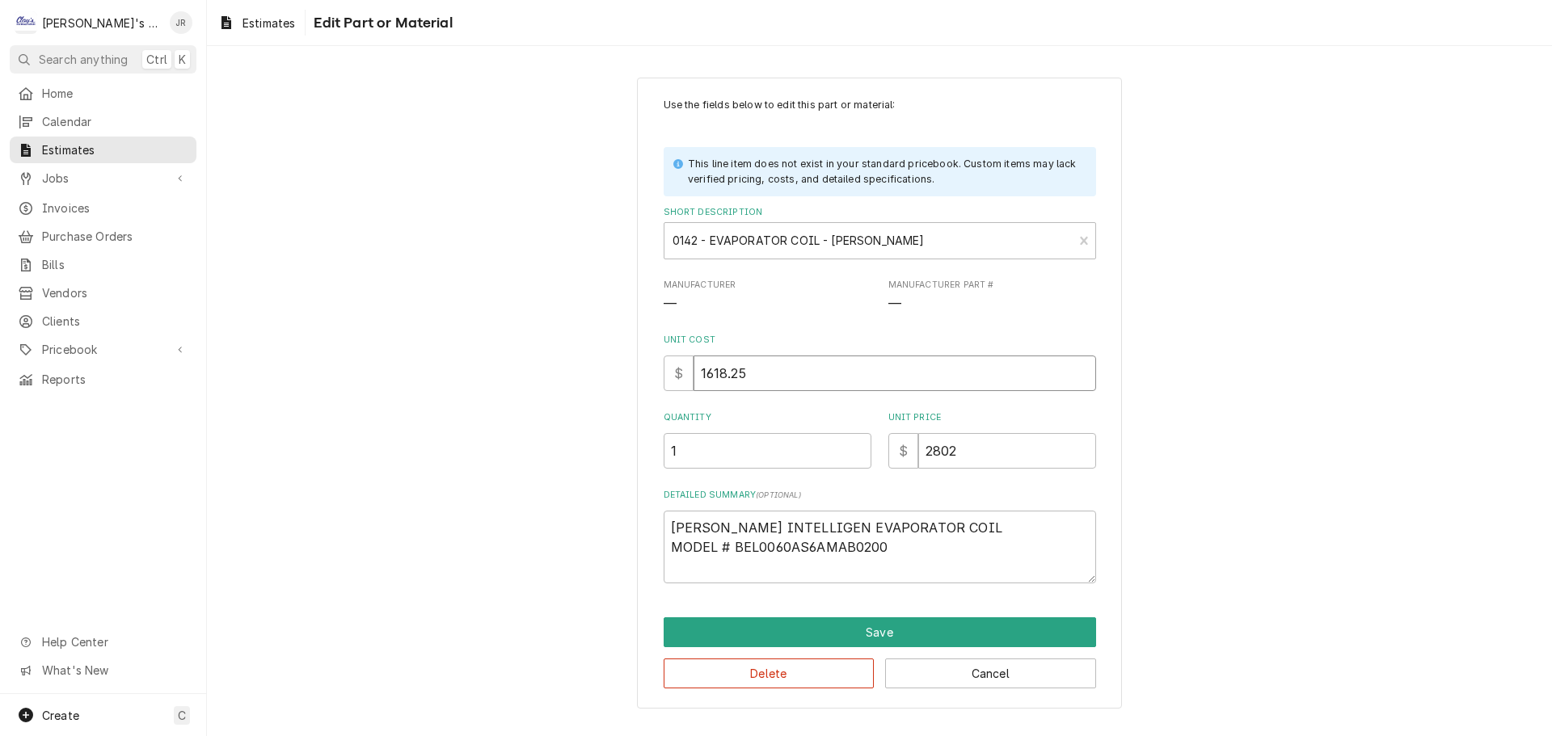
type input "1618.25"
drag, startPoint x: 968, startPoint y: 454, endPoint x: 923, endPoint y: 458, distance: 44.6
click at [923, 458] on input "2802" at bounding box center [1007, 451] width 178 height 36
type textarea "x"
type input "2"
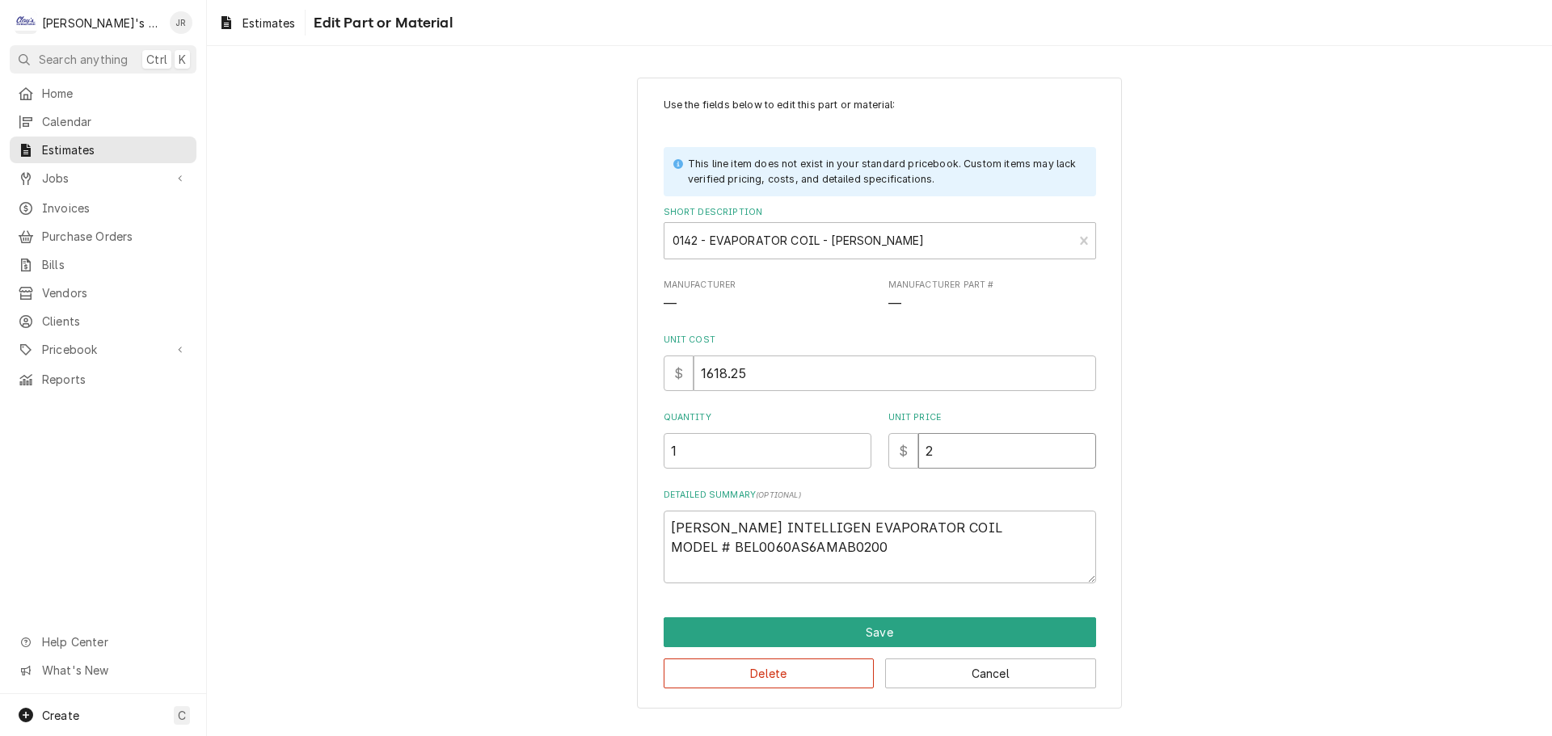
type textarea "x"
type input "28"
type textarea "x"
type input "285"
type textarea "x"
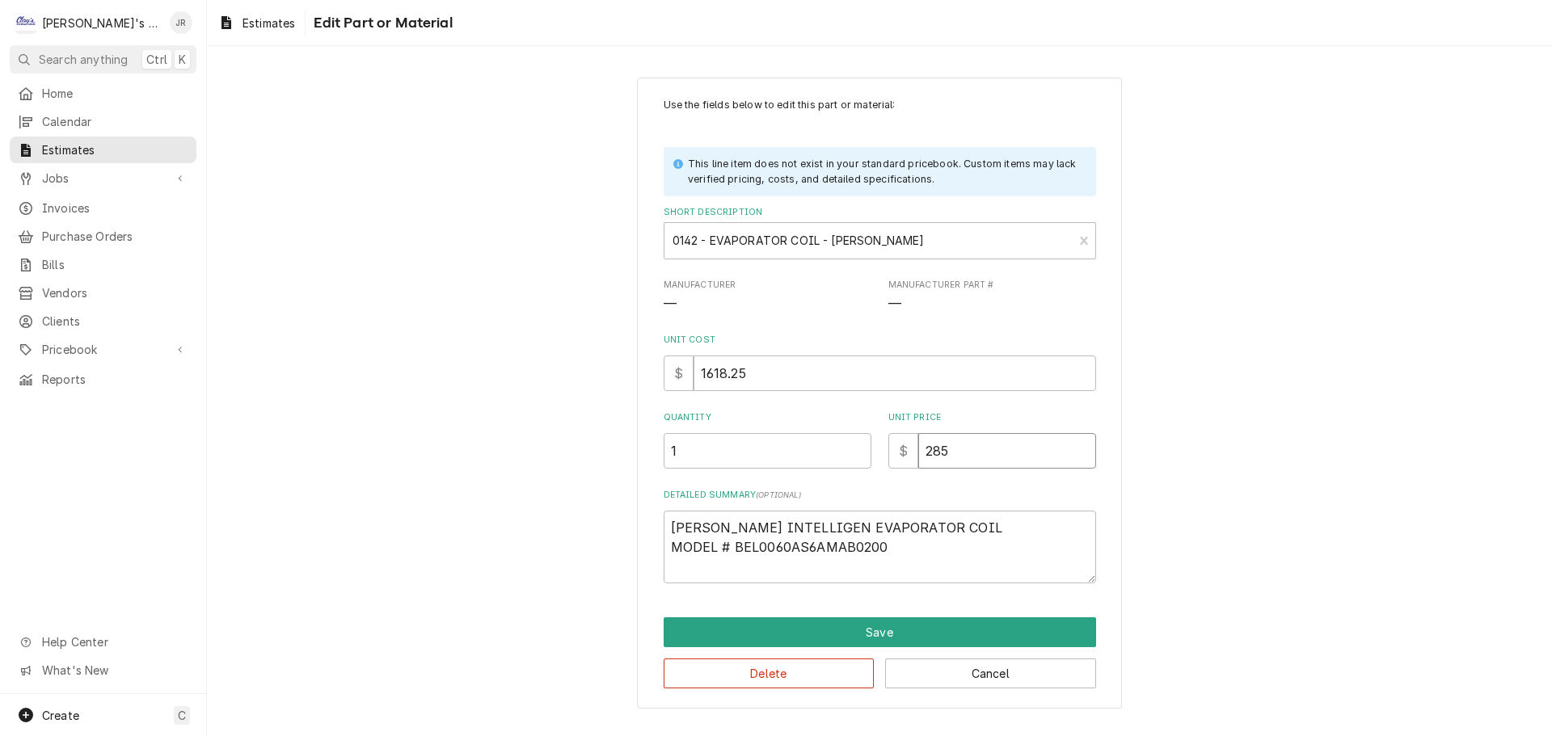
type input "2850"
type textarea "x"
type input "28502"
type textarea "x"
type input "2850"
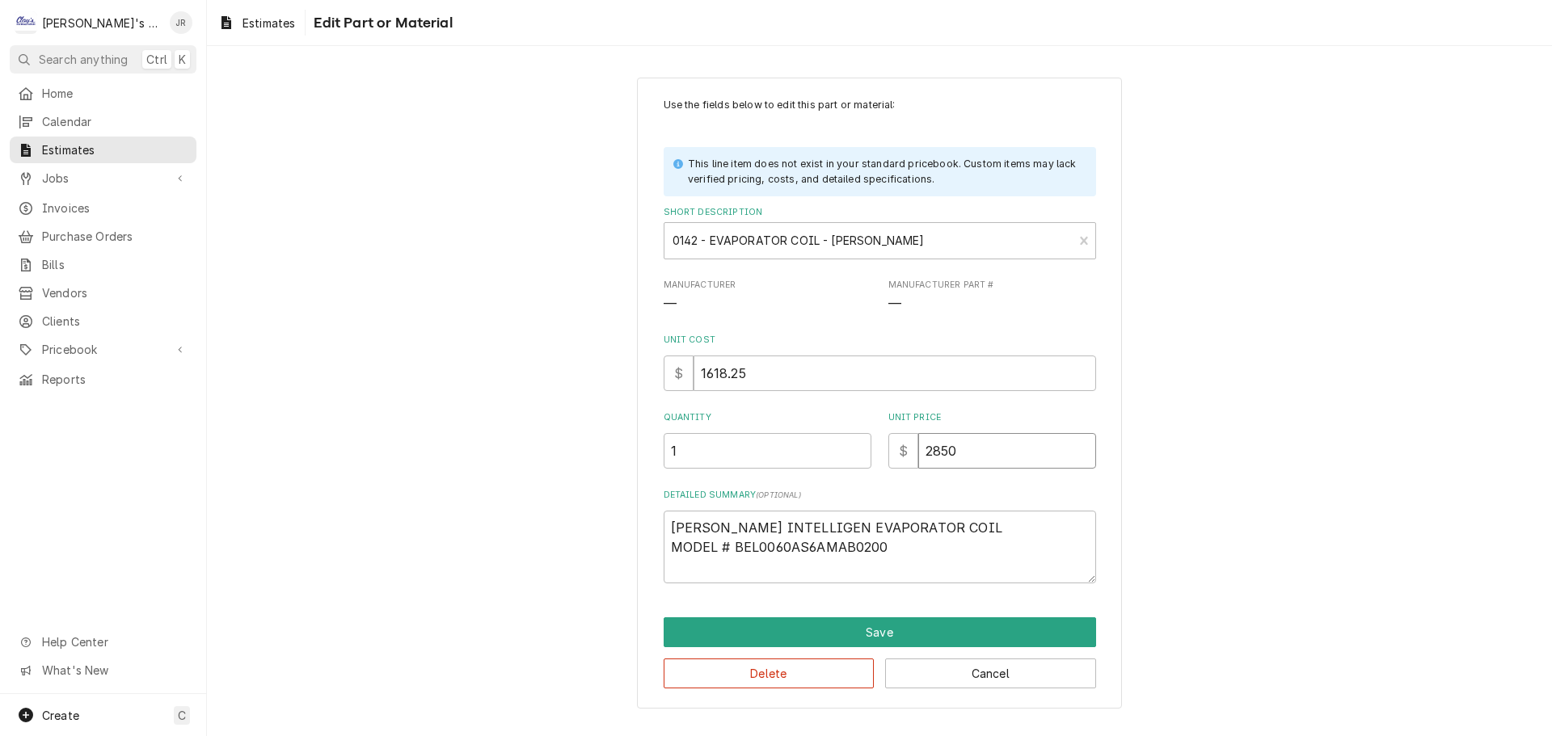
type textarea "x"
type input "285"
type textarea "x"
type input "28"
type textarea "x"
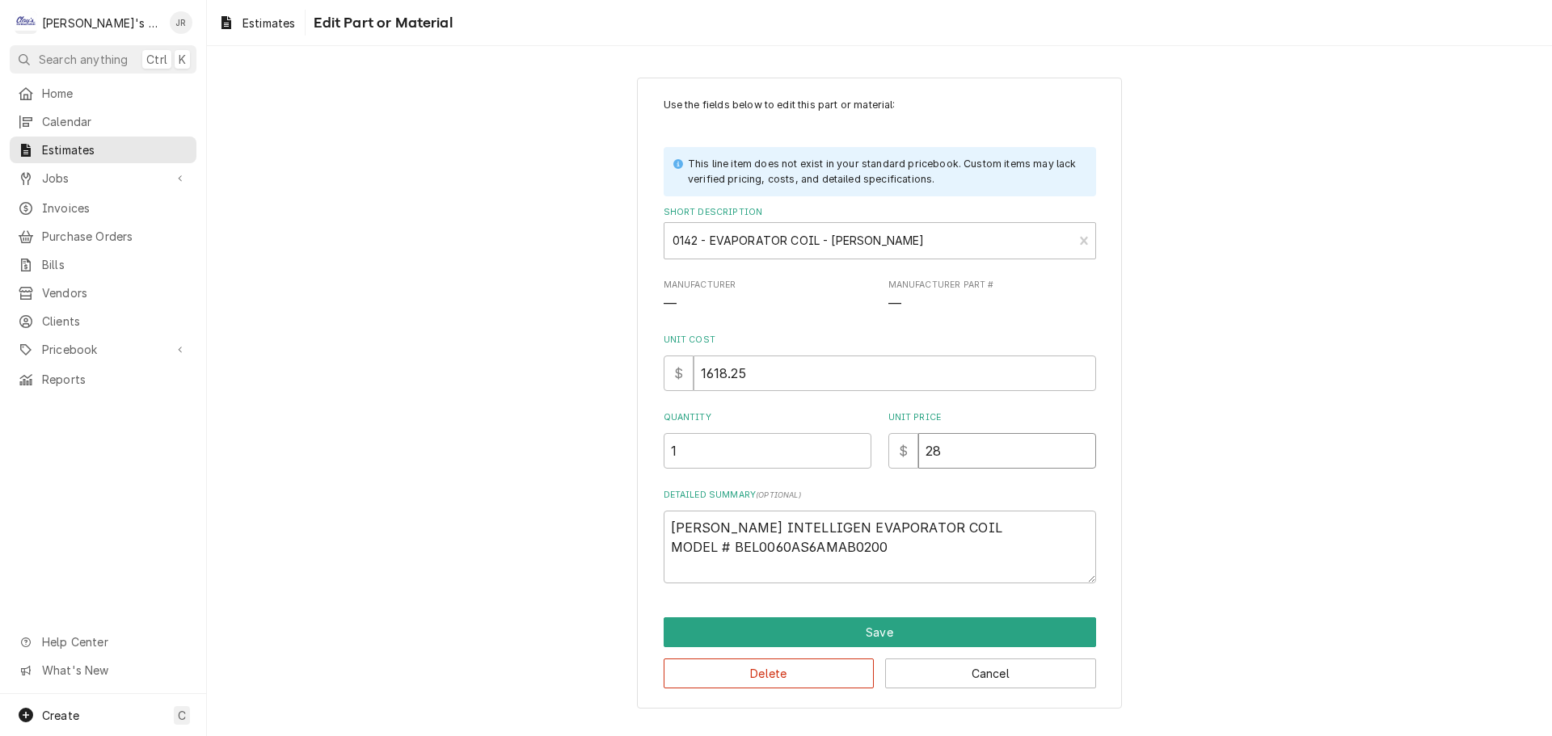
type input "280"
type textarea "x"
type input "2802"
click at [423, 399] on div "Use the fields below to edit this part or material: This line item does not exi…" at bounding box center [879, 393] width 1345 height 660
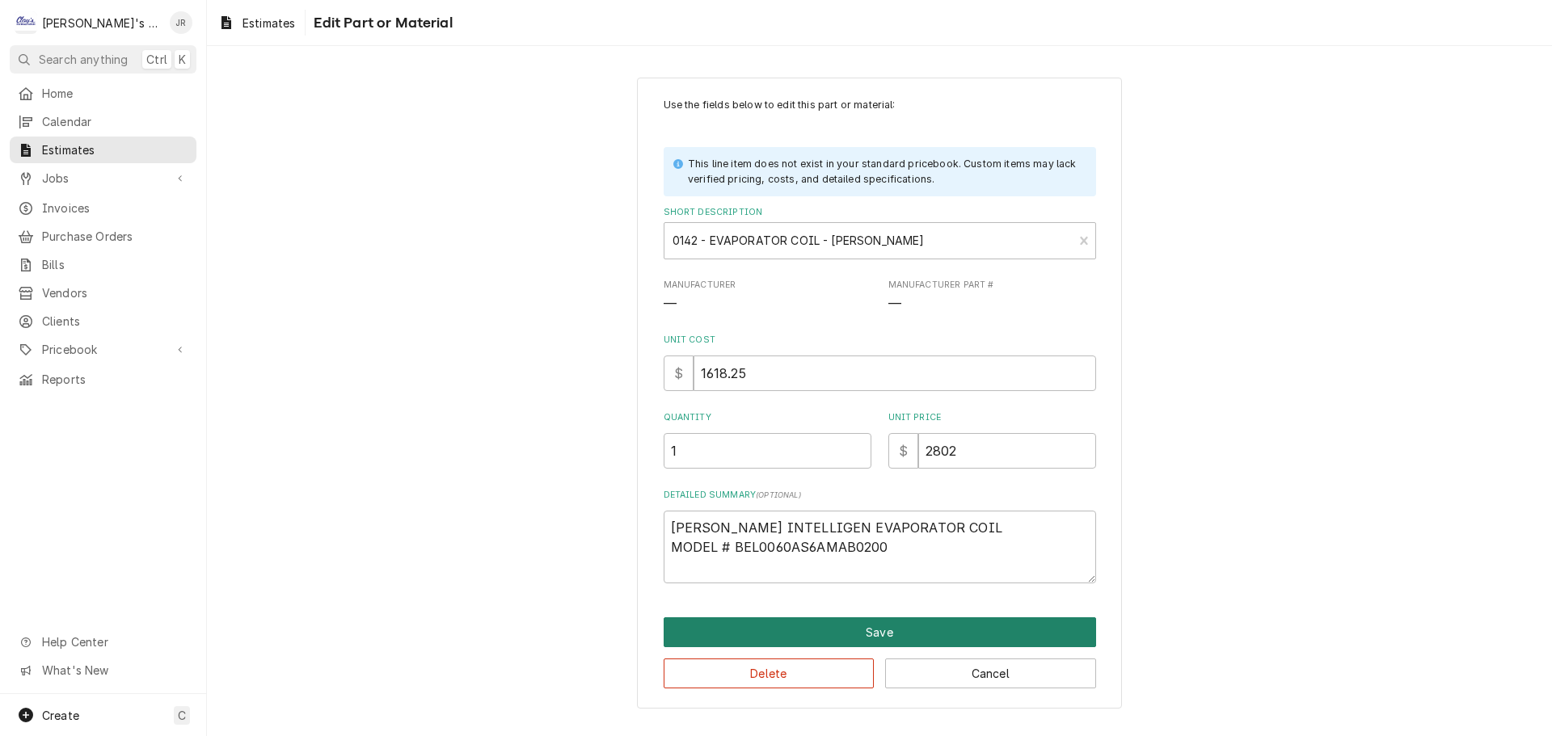
click at [813, 629] on button "Save" at bounding box center [880, 633] width 433 height 30
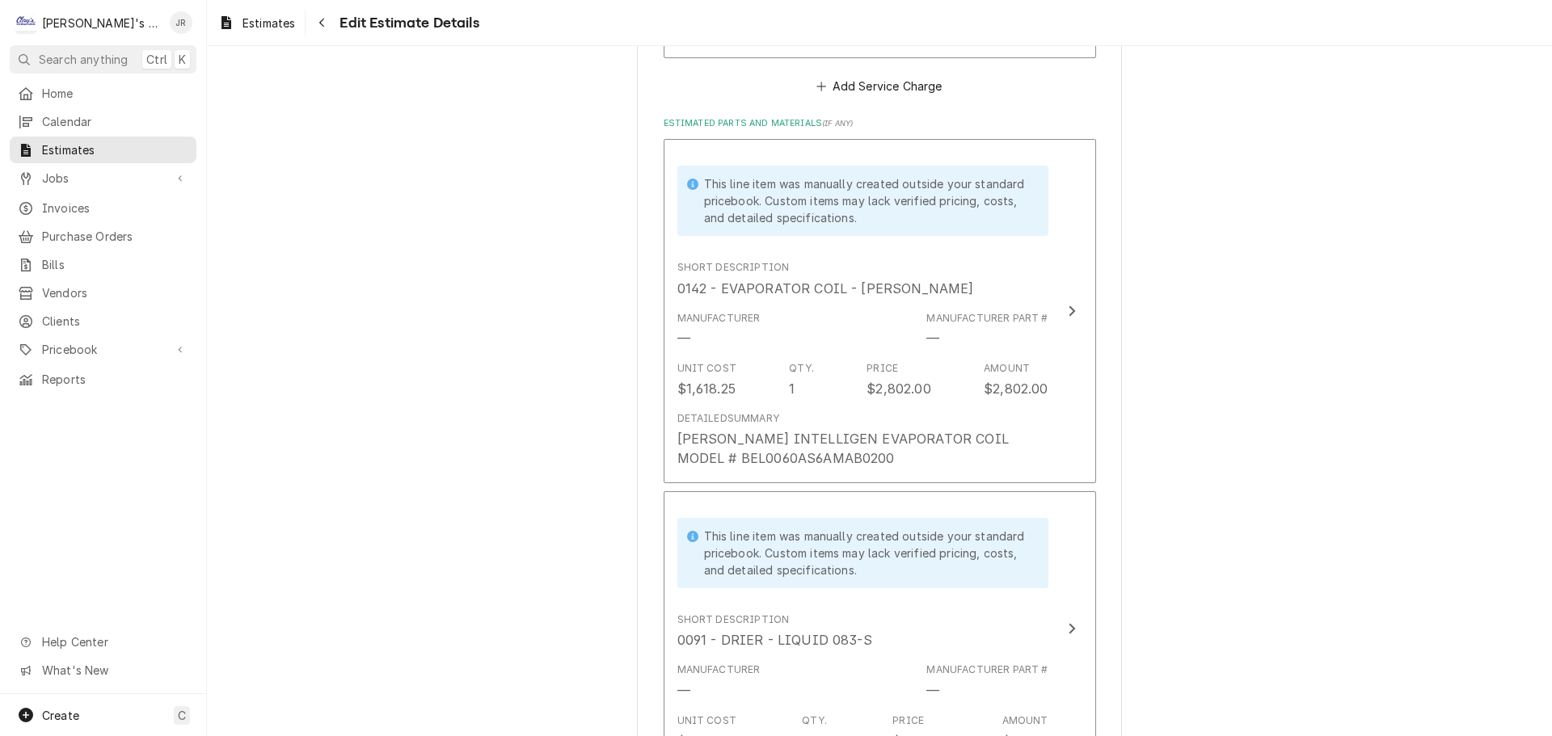
scroll to position [2454, 0]
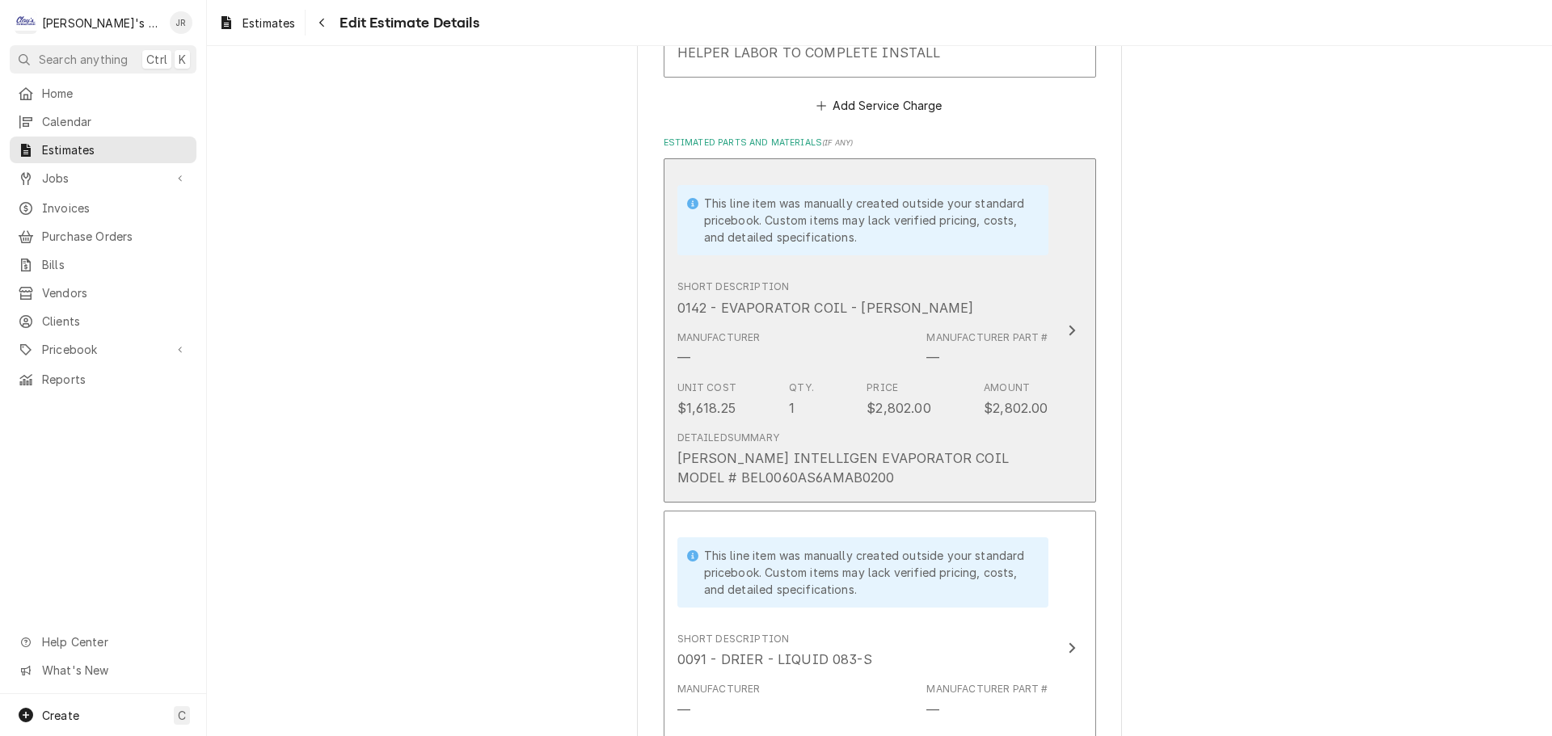
click at [903, 360] on div "Manufacturer — Manufacturer Part # —" at bounding box center [862, 349] width 371 height 50
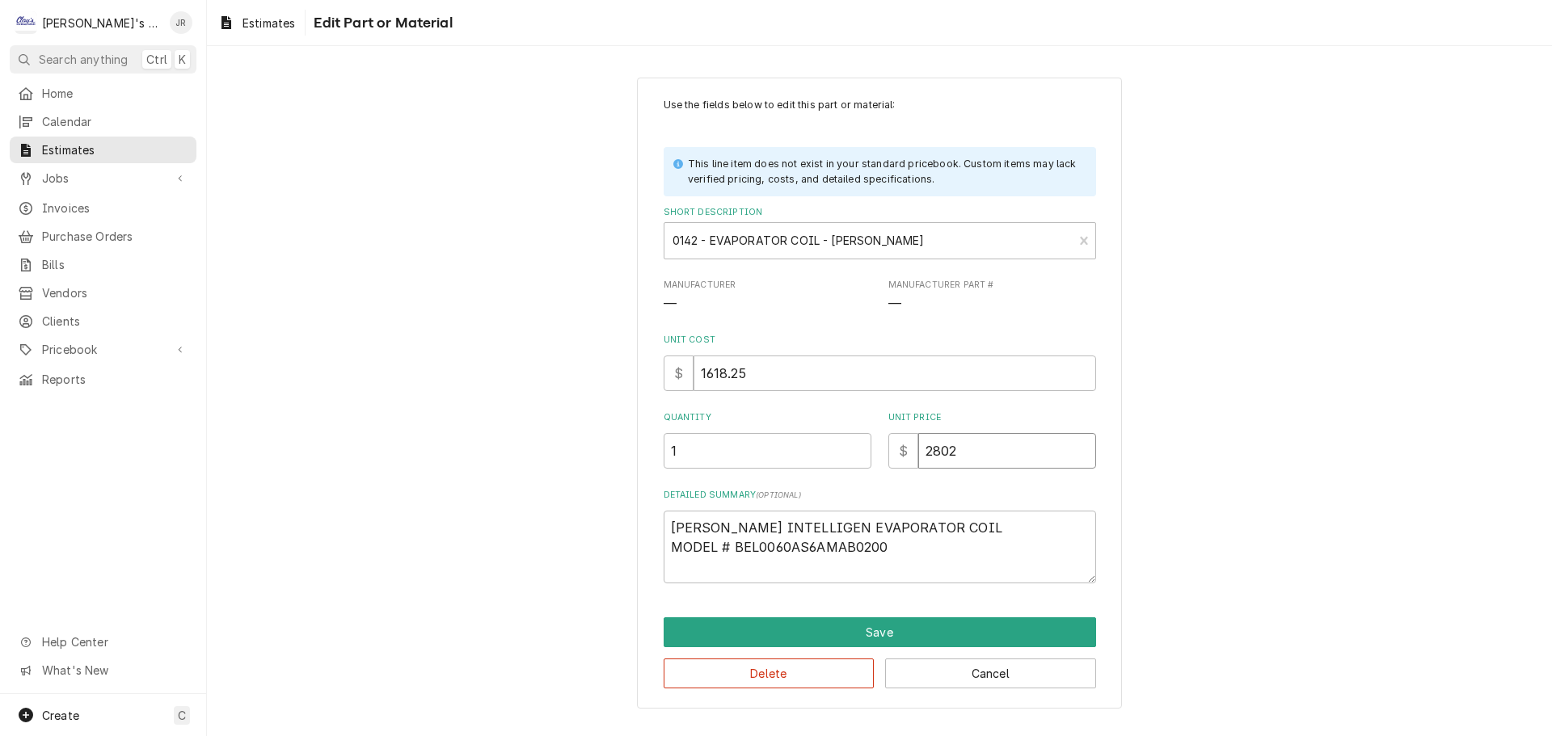
drag, startPoint x: 947, startPoint y: 459, endPoint x: 922, endPoint y: 461, distance: 25.1
click at [922, 461] on input "2802" at bounding box center [1007, 451] width 178 height 36
type textarea "x"
type input "2"
type textarea "x"
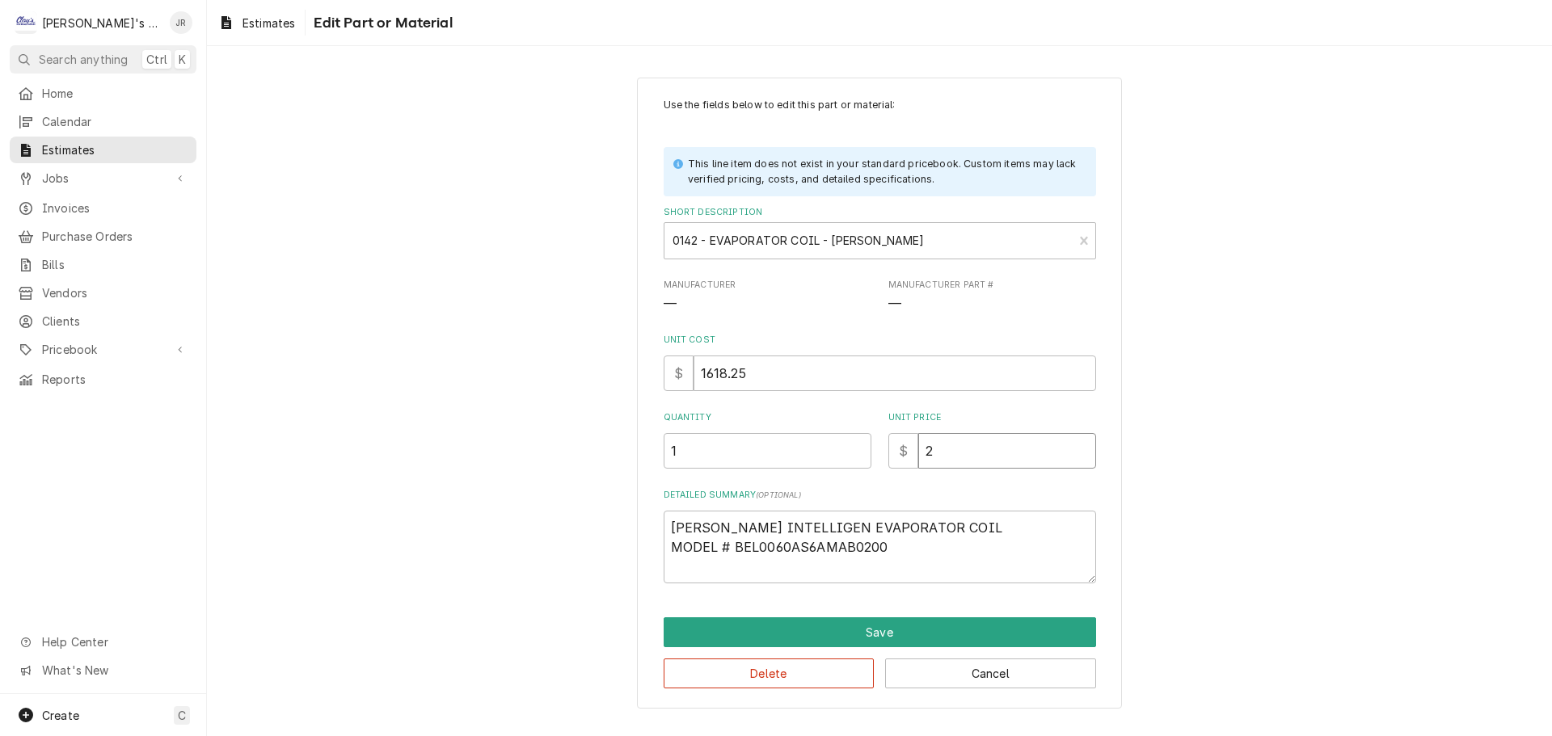
type input "21"
type textarea "x"
type input "218"
type textarea "x"
type input "2185"
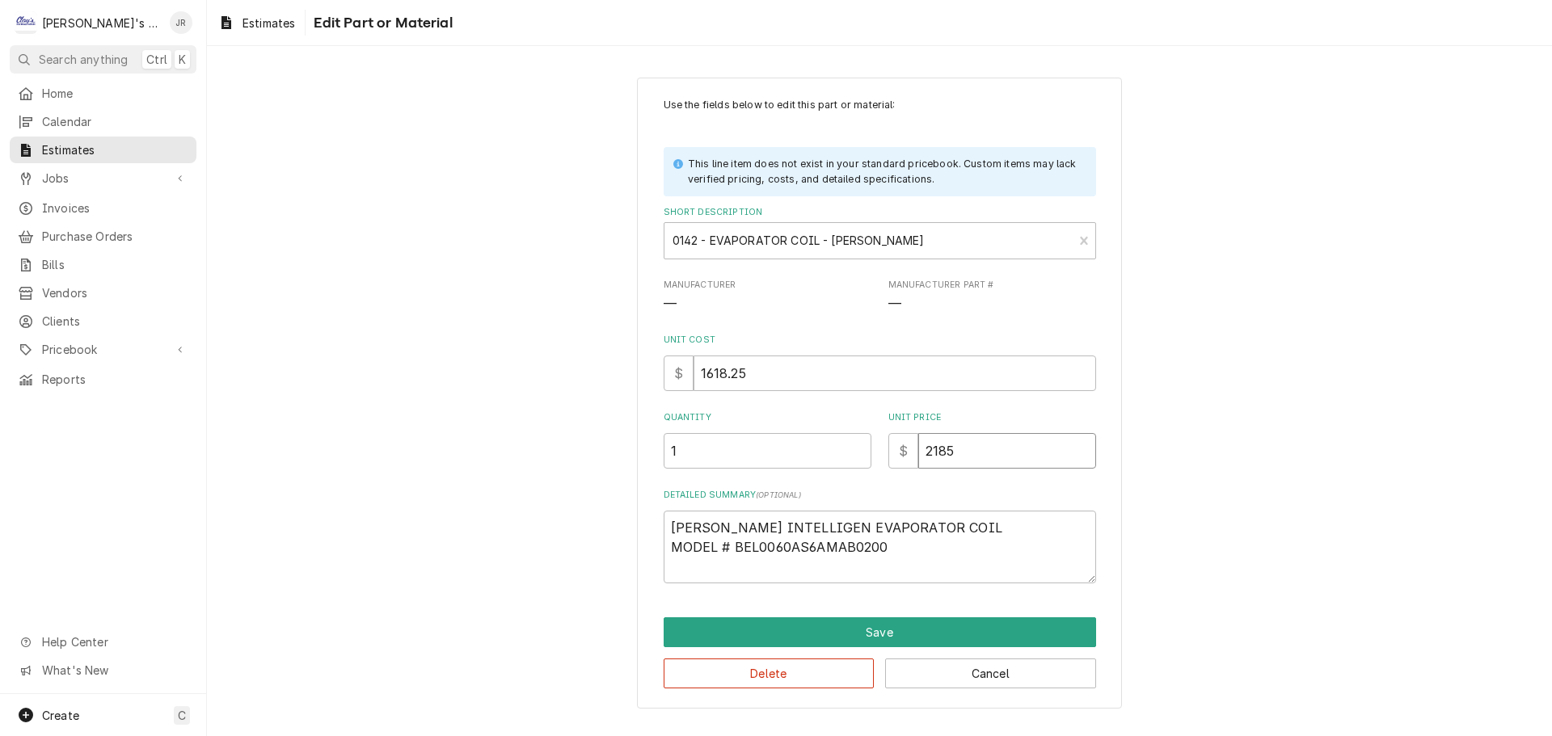
type textarea "x"
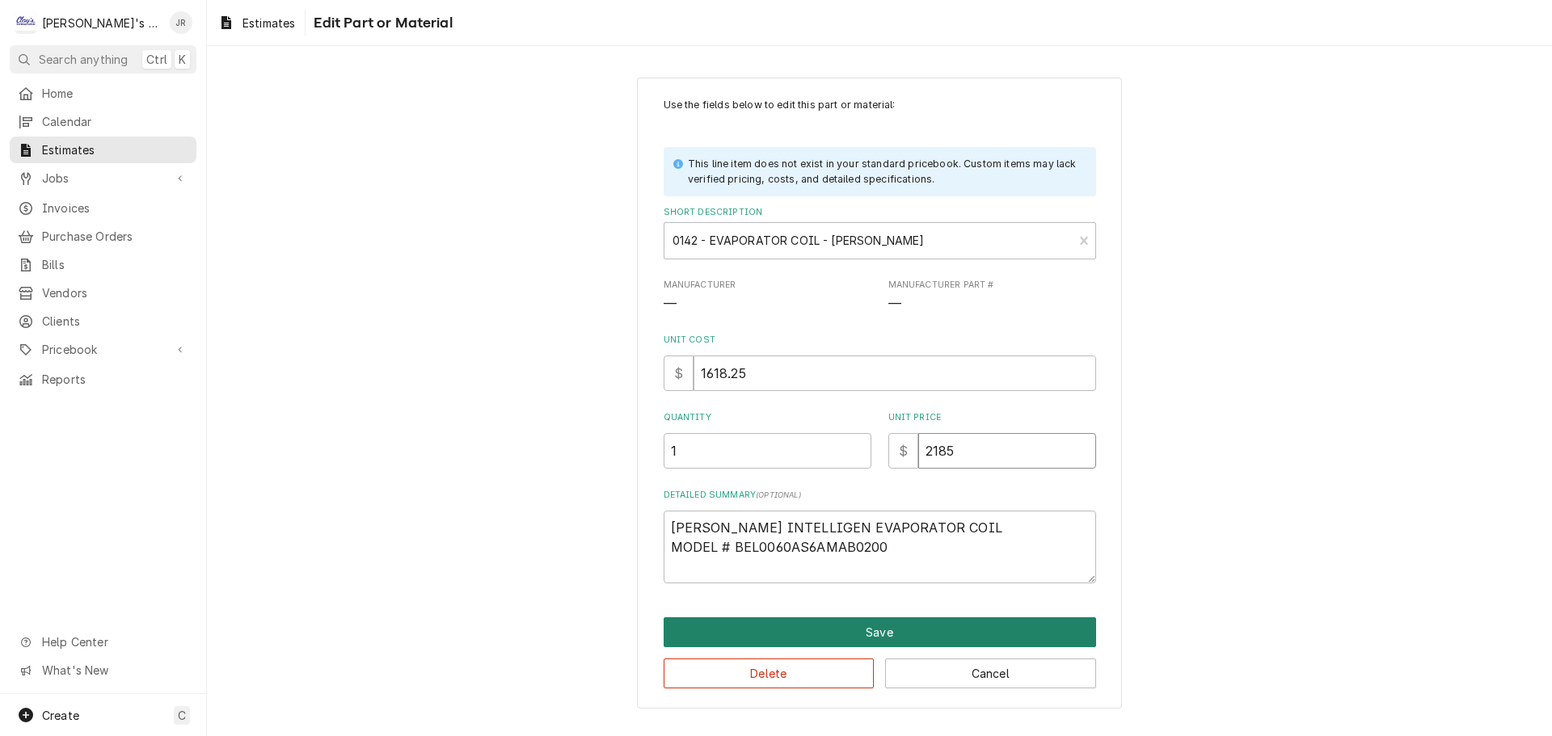
type input "2185"
click at [829, 622] on button "Save" at bounding box center [880, 633] width 433 height 30
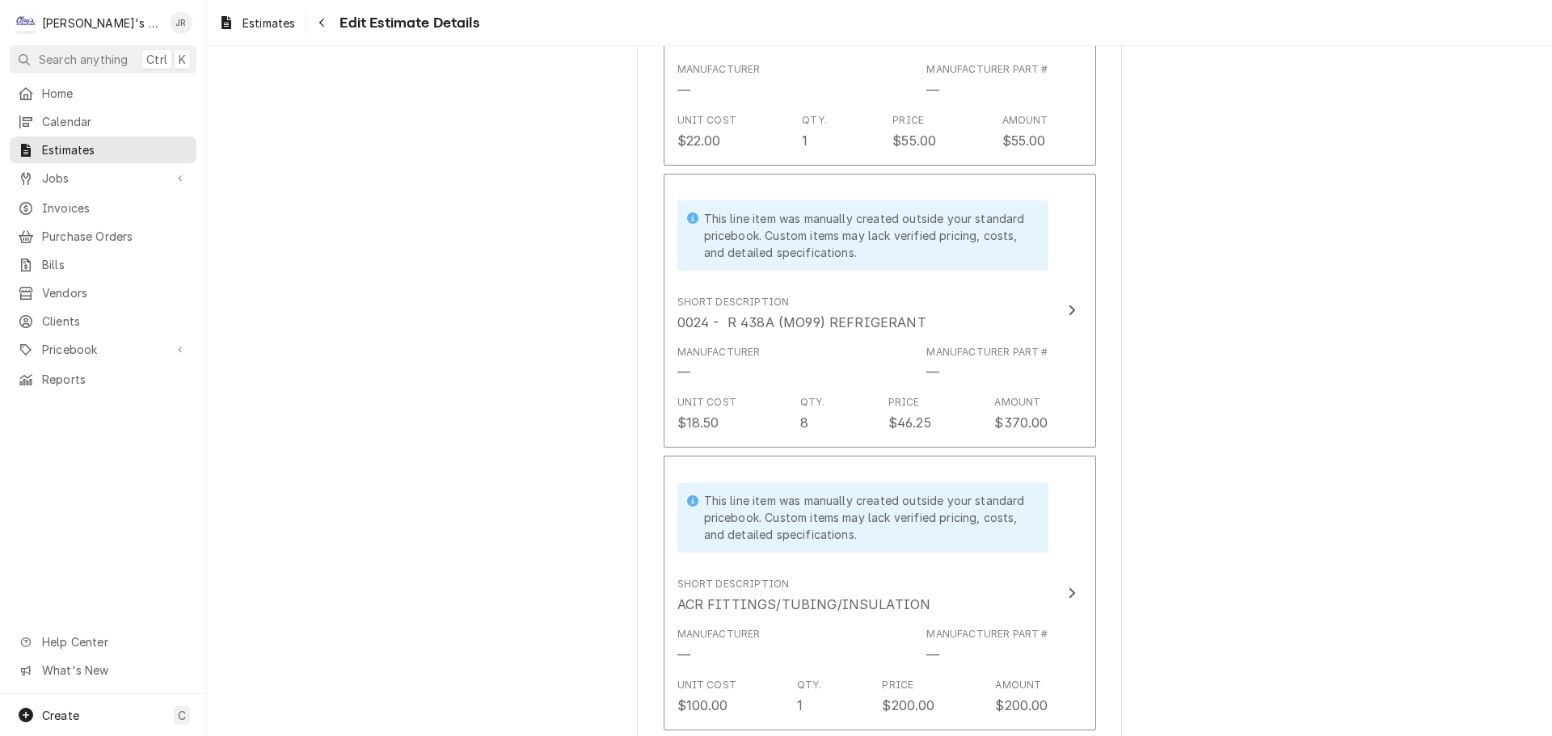
scroll to position [3163, 0]
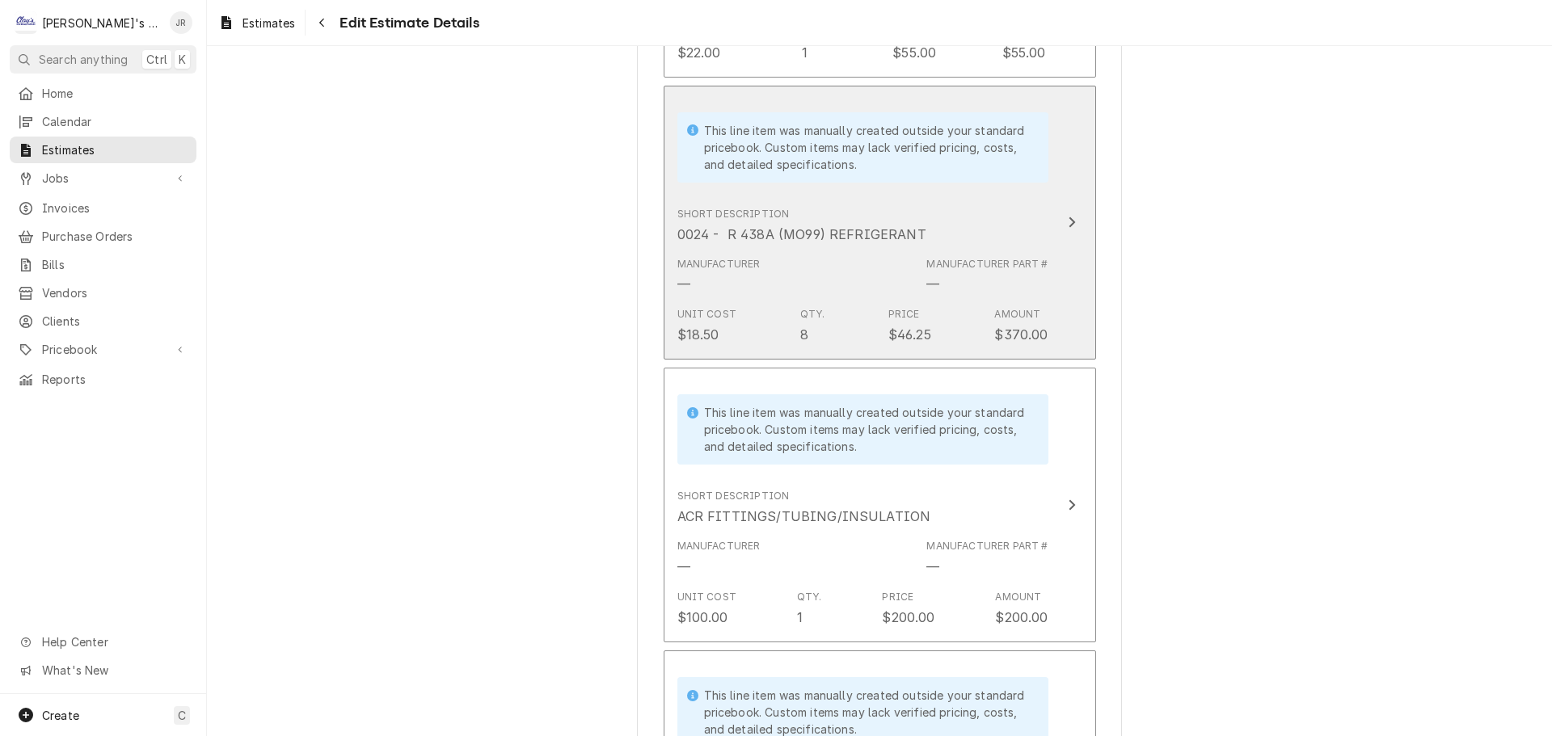
click at [1069, 226] on icon "Update Line Item" at bounding box center [1072, 222] width 6 height 11
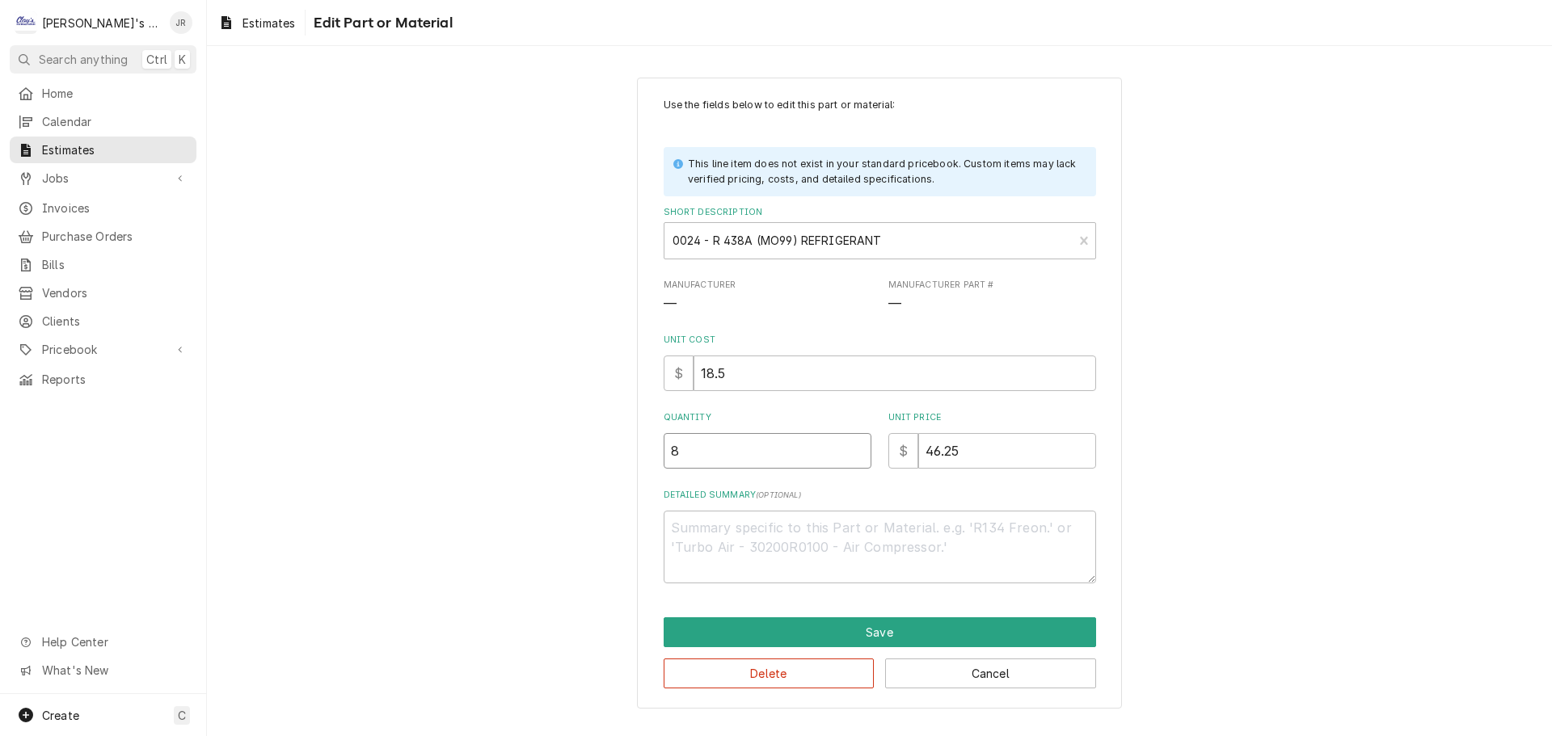
drag, startPoint x: 682, startPoint y: 452, endPoint x: 644, endPoint y: 458, distance: 38.5
click at [644, 458] on div "Use the fields below to edit this part or material: This line item does not exi…" at bounding box center [879, 394] width 485 height 632
type textarea "x"
type input "1"
type textarea "x"
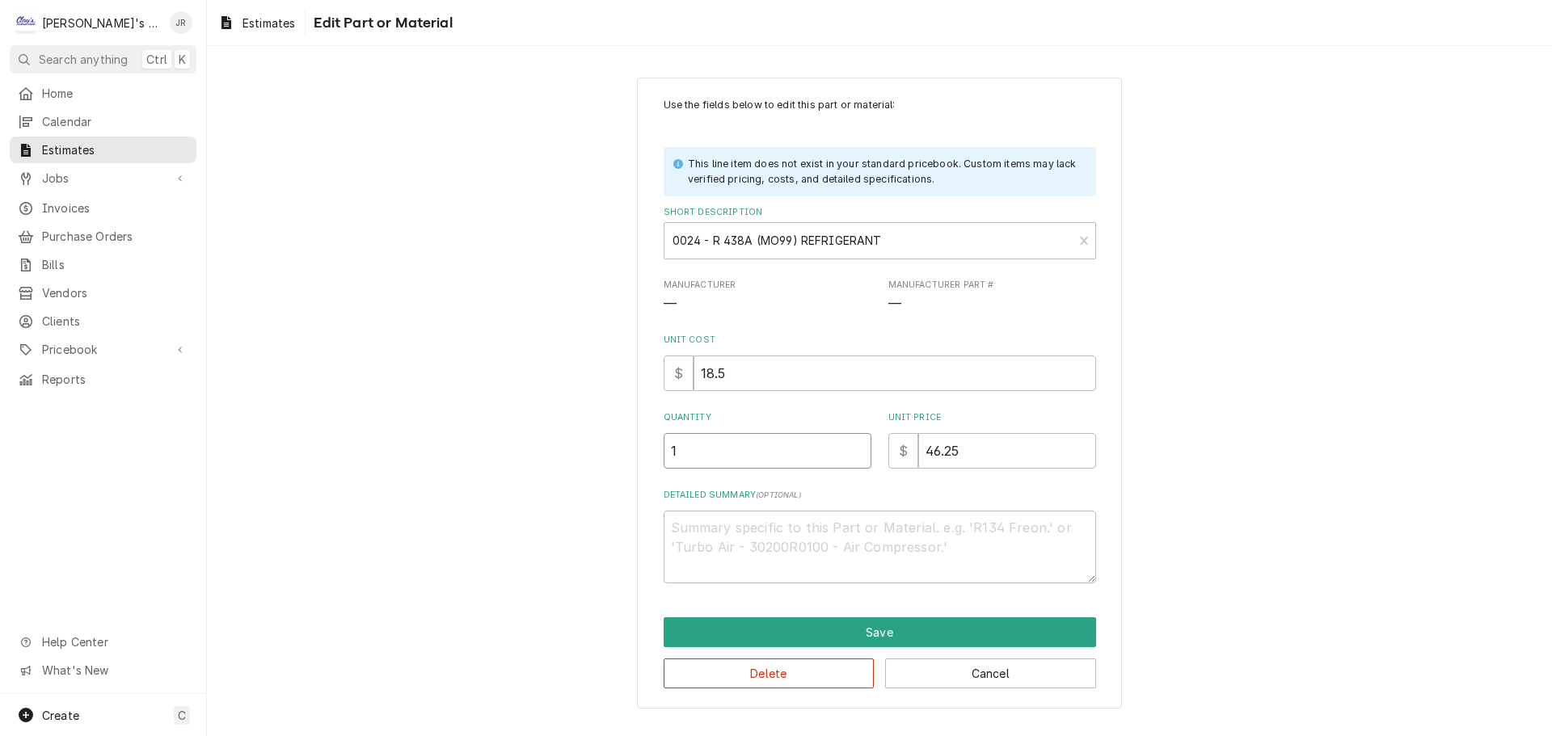
type input "12"
type textarea "x"
type input "12"
click at [844, 669] on button "Delete" at bounding box center [769, 674] width 211 height 30
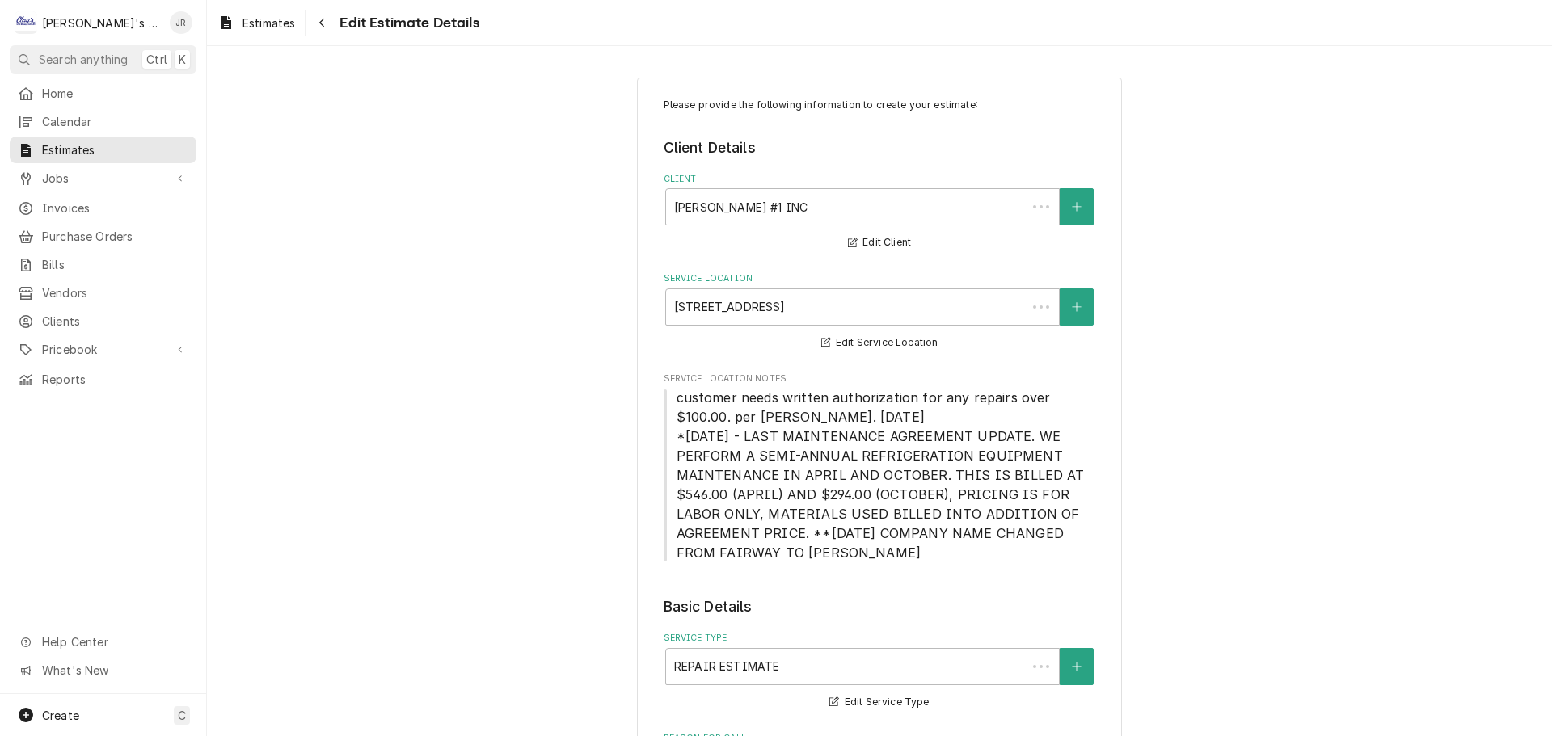
scroll to position [3163, 0]
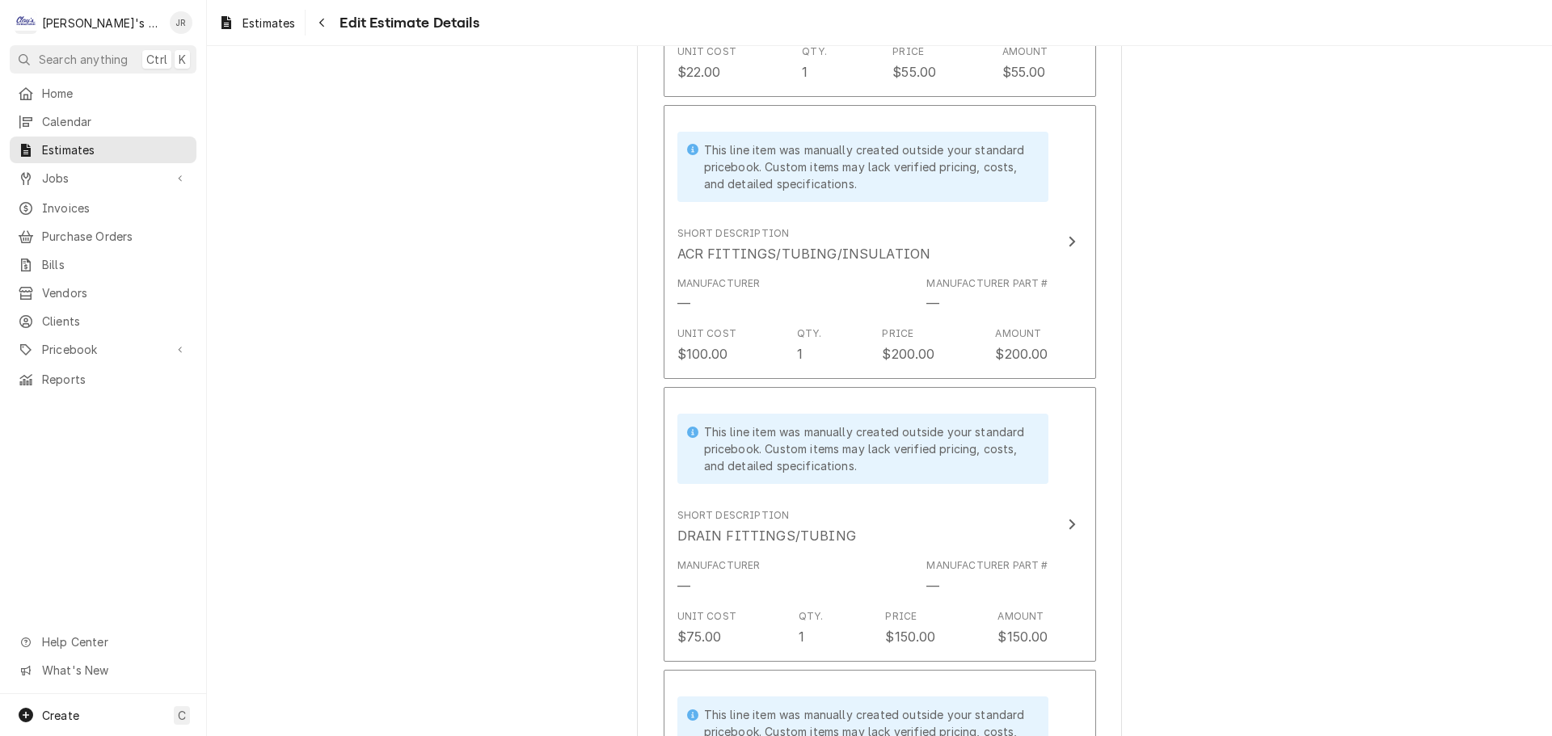
type textarea "x"
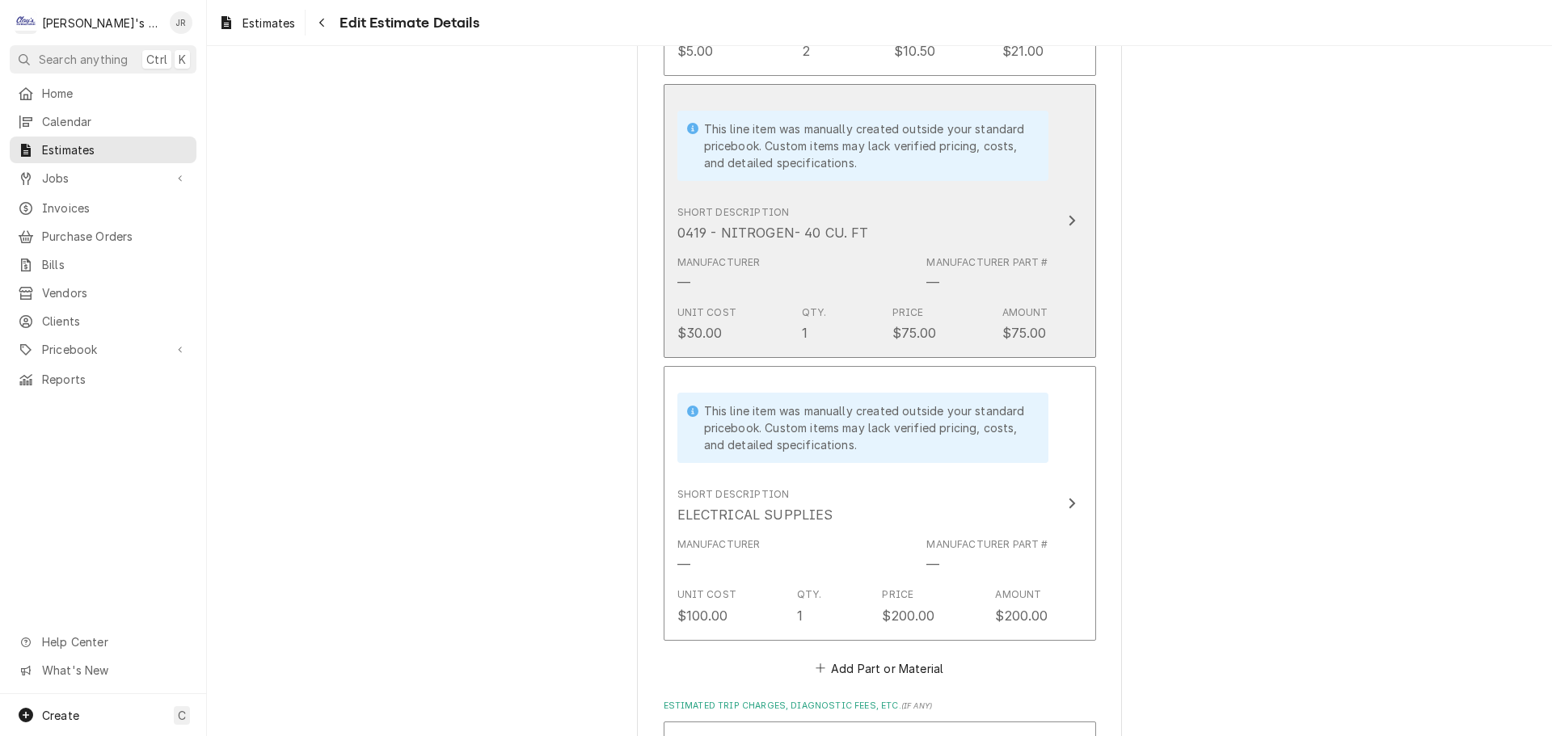
scroll to position [4760, 0]
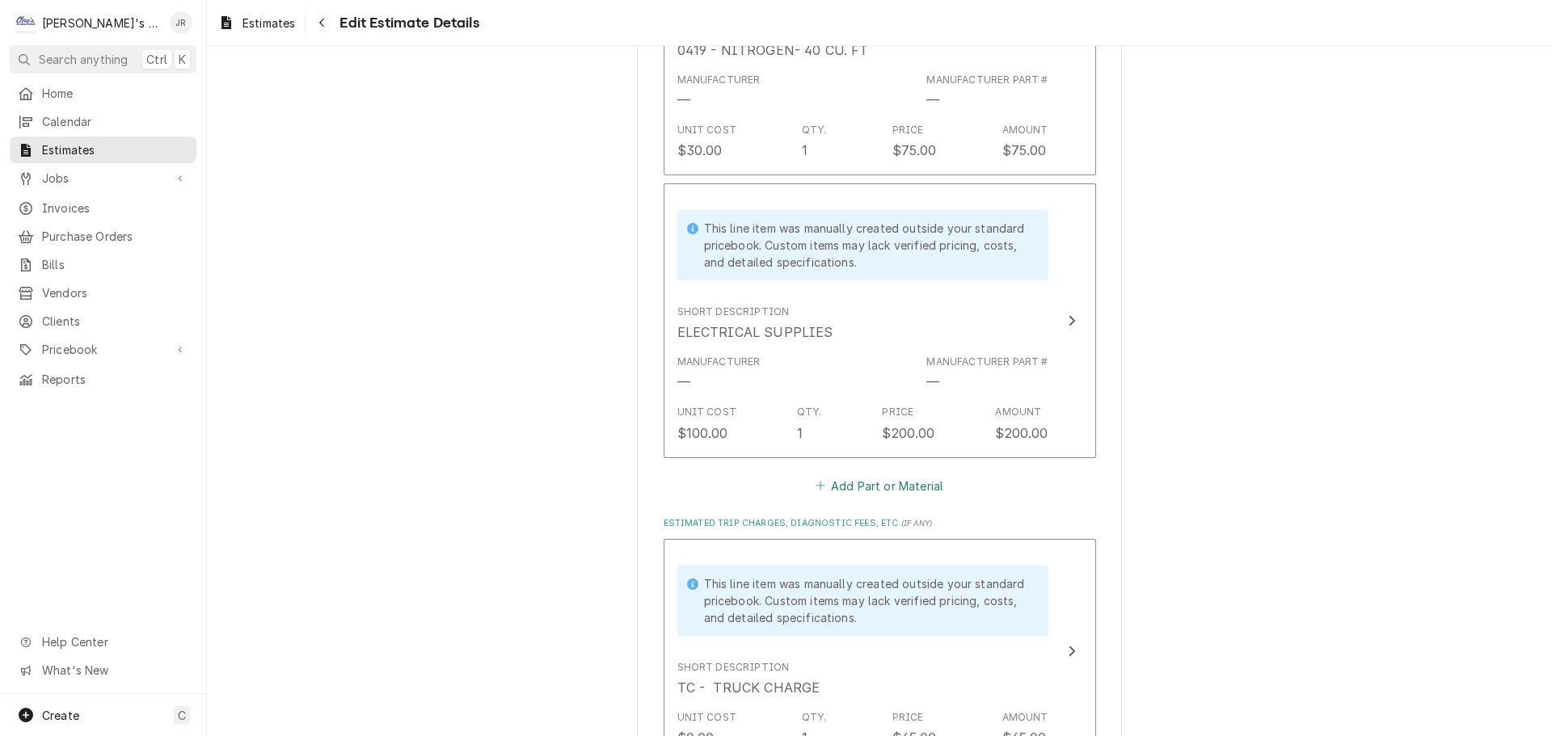
click at [896, 489] on button "Add Part or Material" at bounding box center [878, 486] width 133 height 23
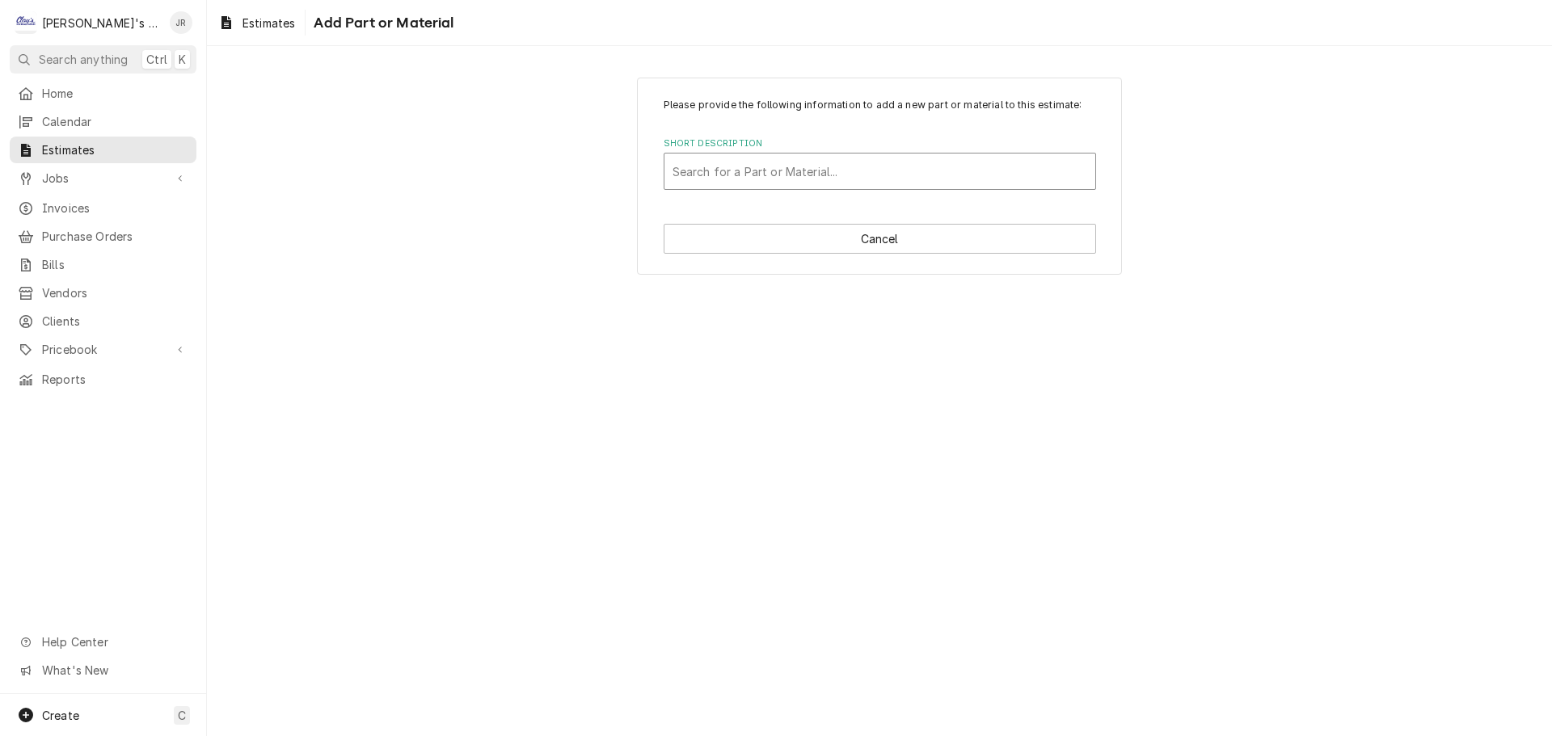
click at [881, 174] on div "Short Description" at bounding box center [880, 171] width 415 height 29
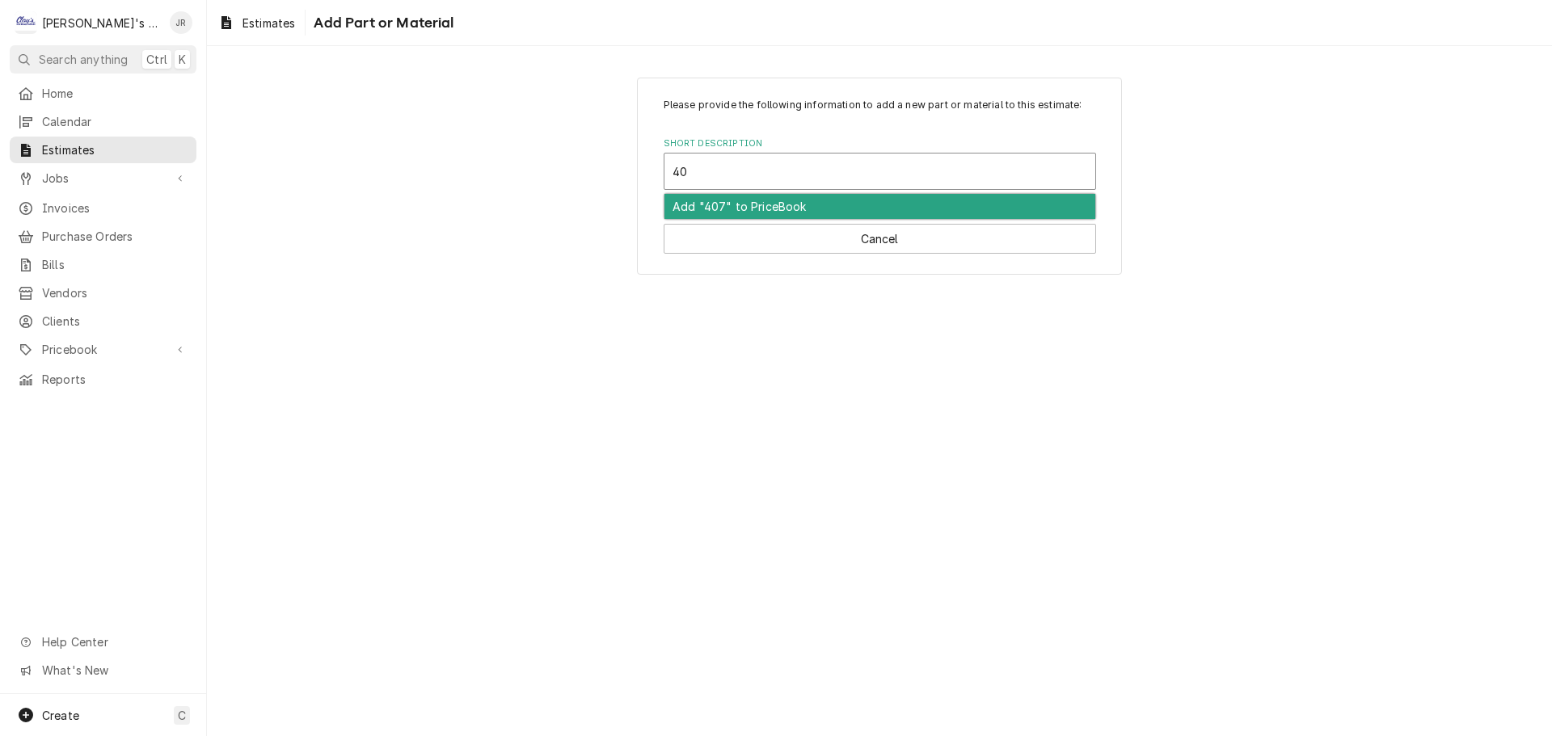
type input "407"
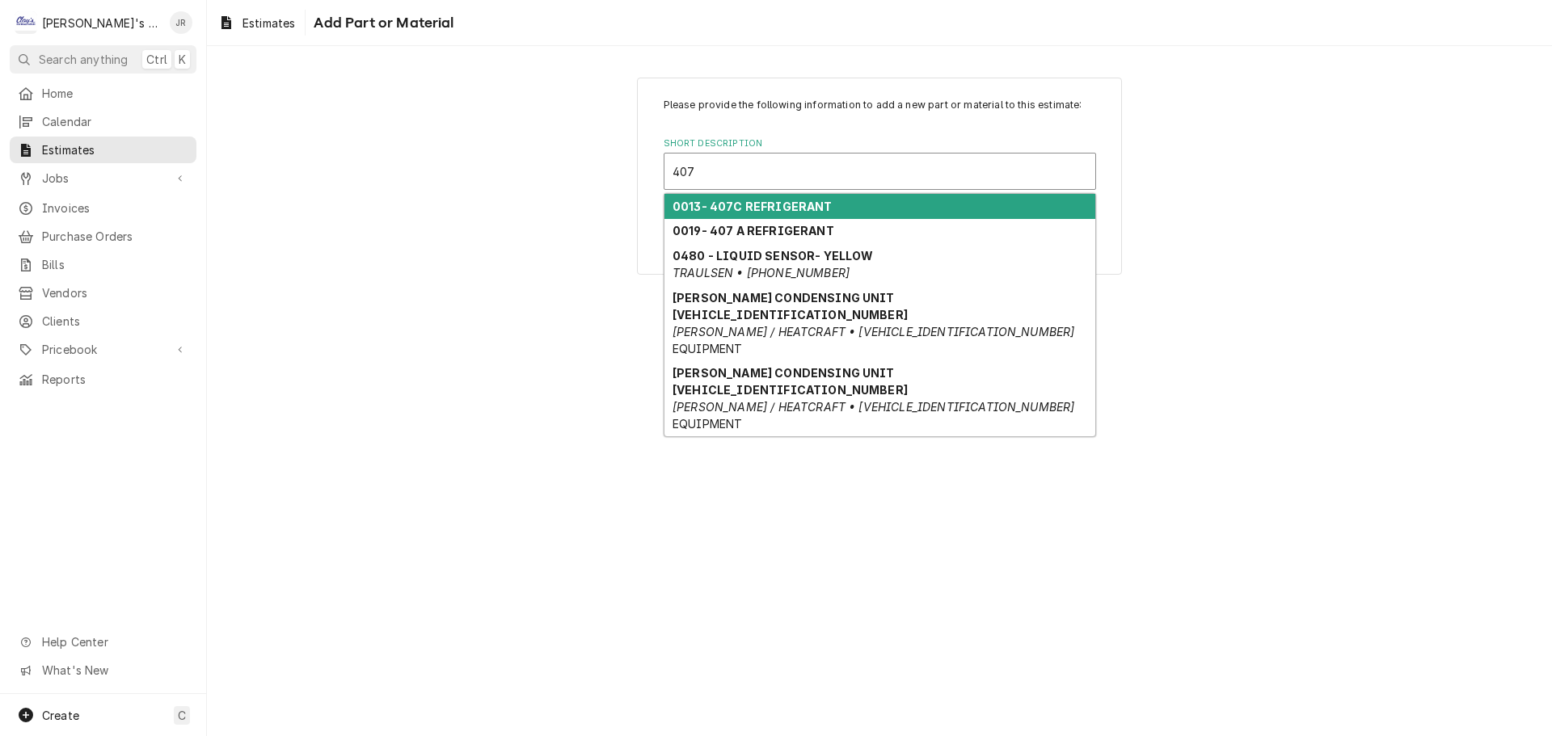
click at [863, 207] on div "0013- 407C REFRIGERANT" at bounding box center [880, 206] width 431 height 25
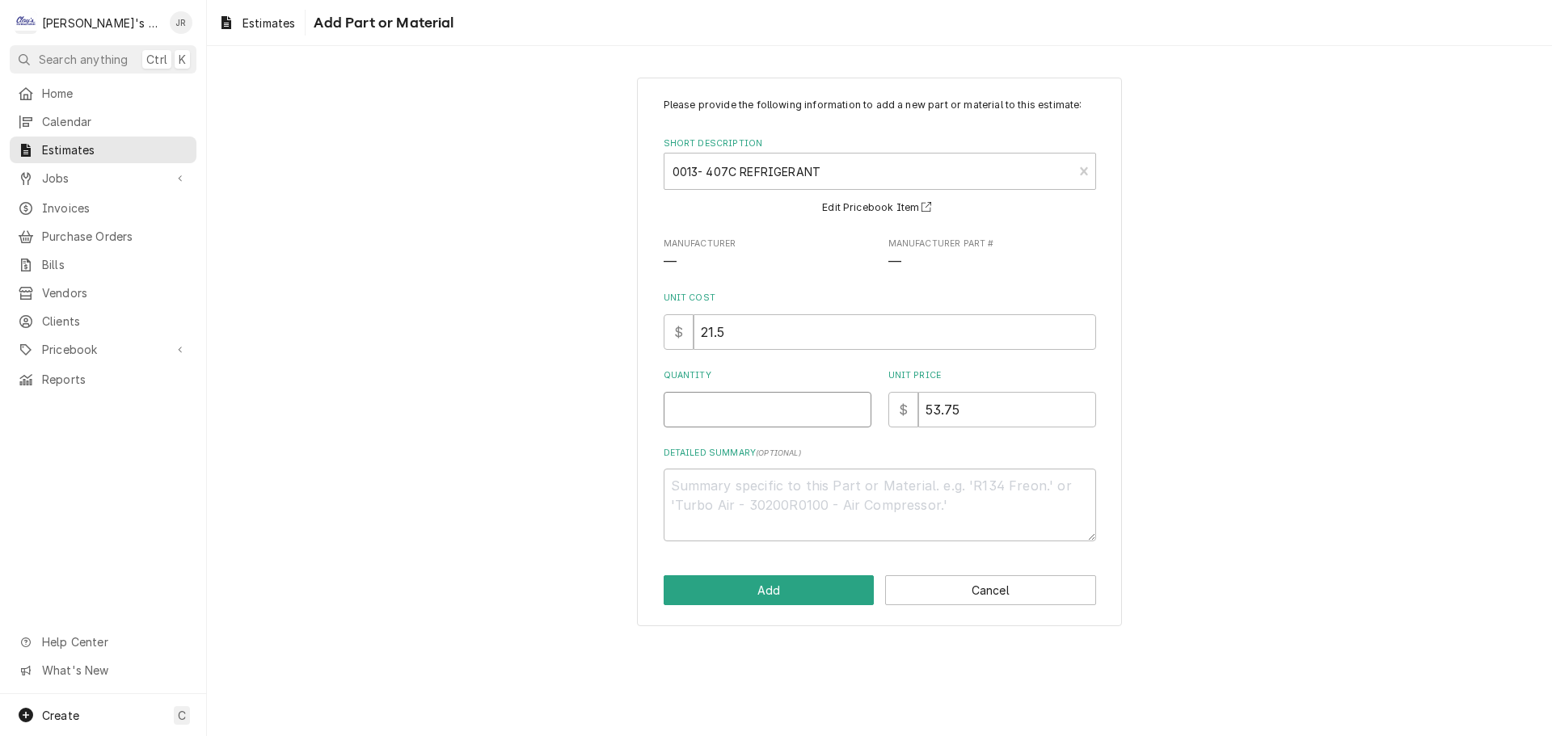
drag, startPoint x: 748, startPoint y: 404, endPoint x: 728, endPoint y: 404, distance: 19.4
click at [728, 404] on input "Quantity" at bounding box center [768, 410] width 208 height 36
type textarea "x"
type input "1"
type textarea "x"
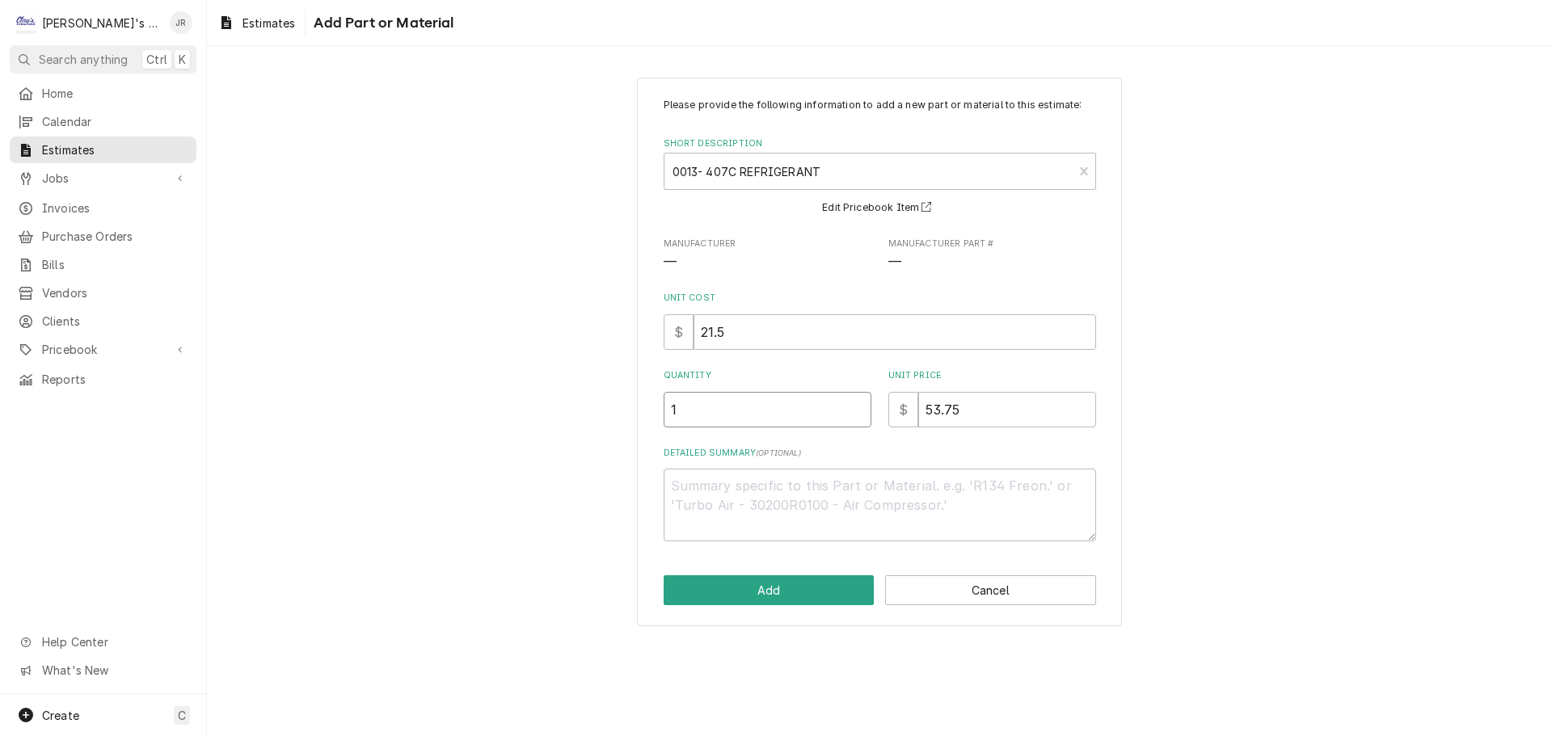
type input "12"
type textarea "x"
type input "12"
click at [697, 588] on button "Add" at bounding box center [769, 591] width 211 height 30
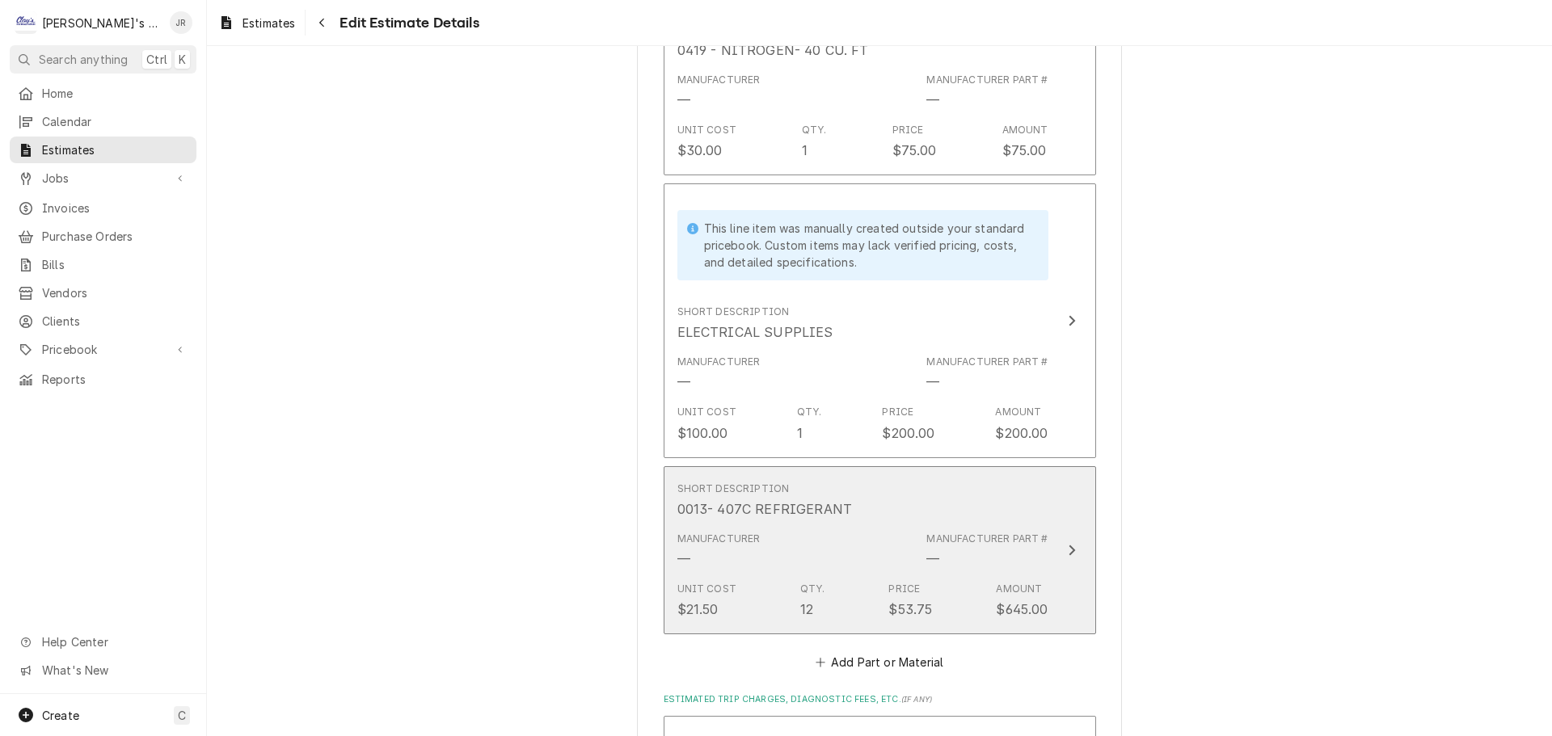
scroll to position [4741, 0]
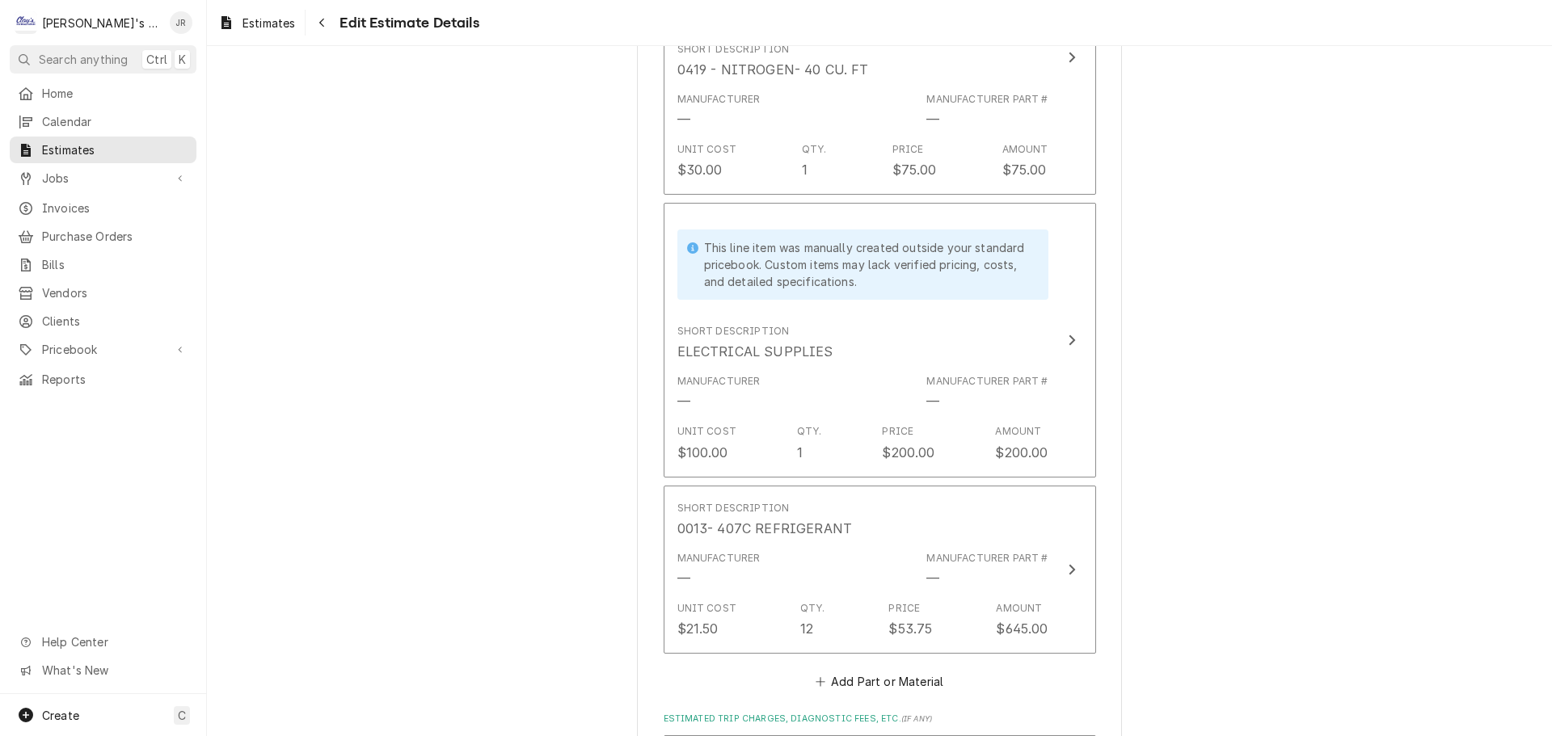
type textarea "x"
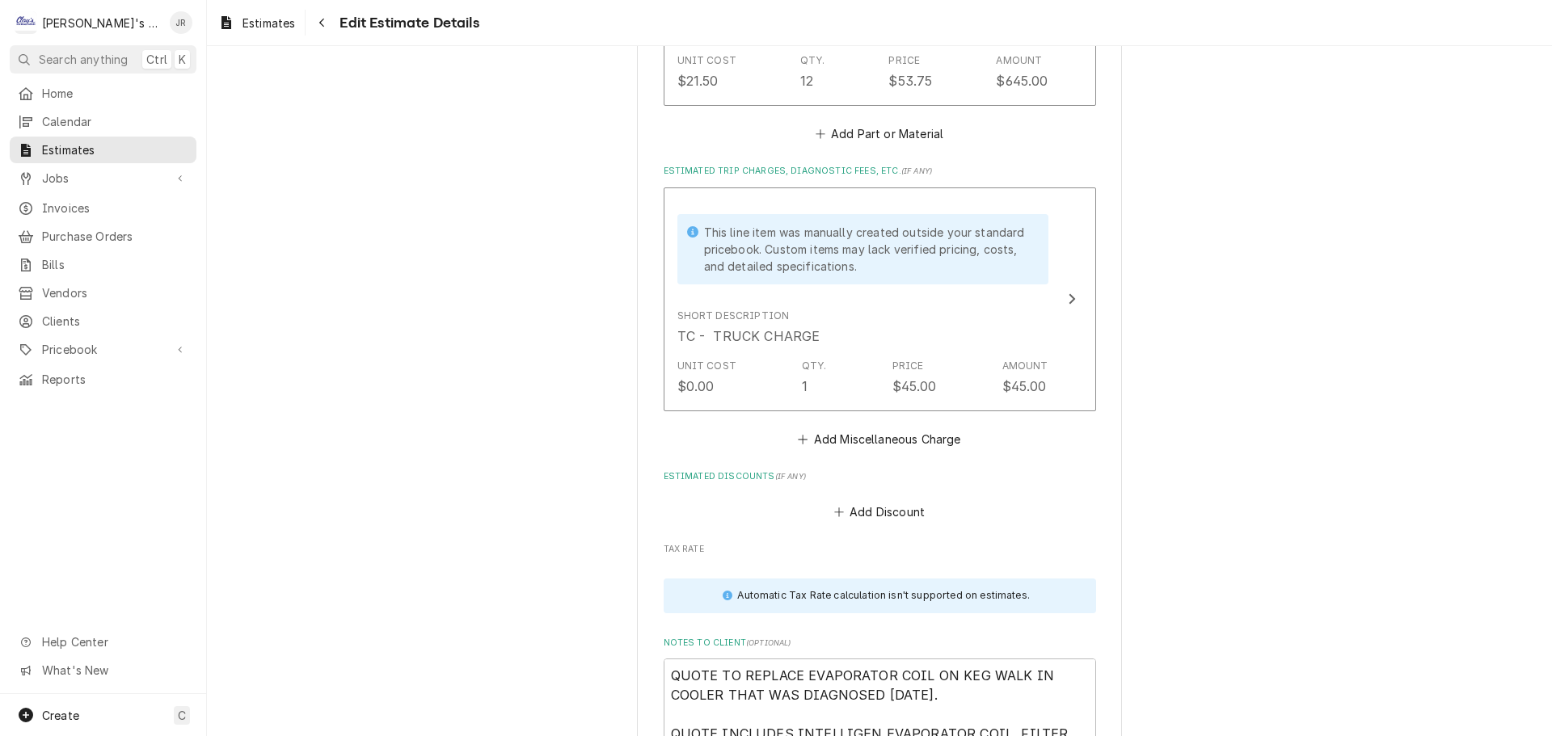
scroll to position [5197, 0]
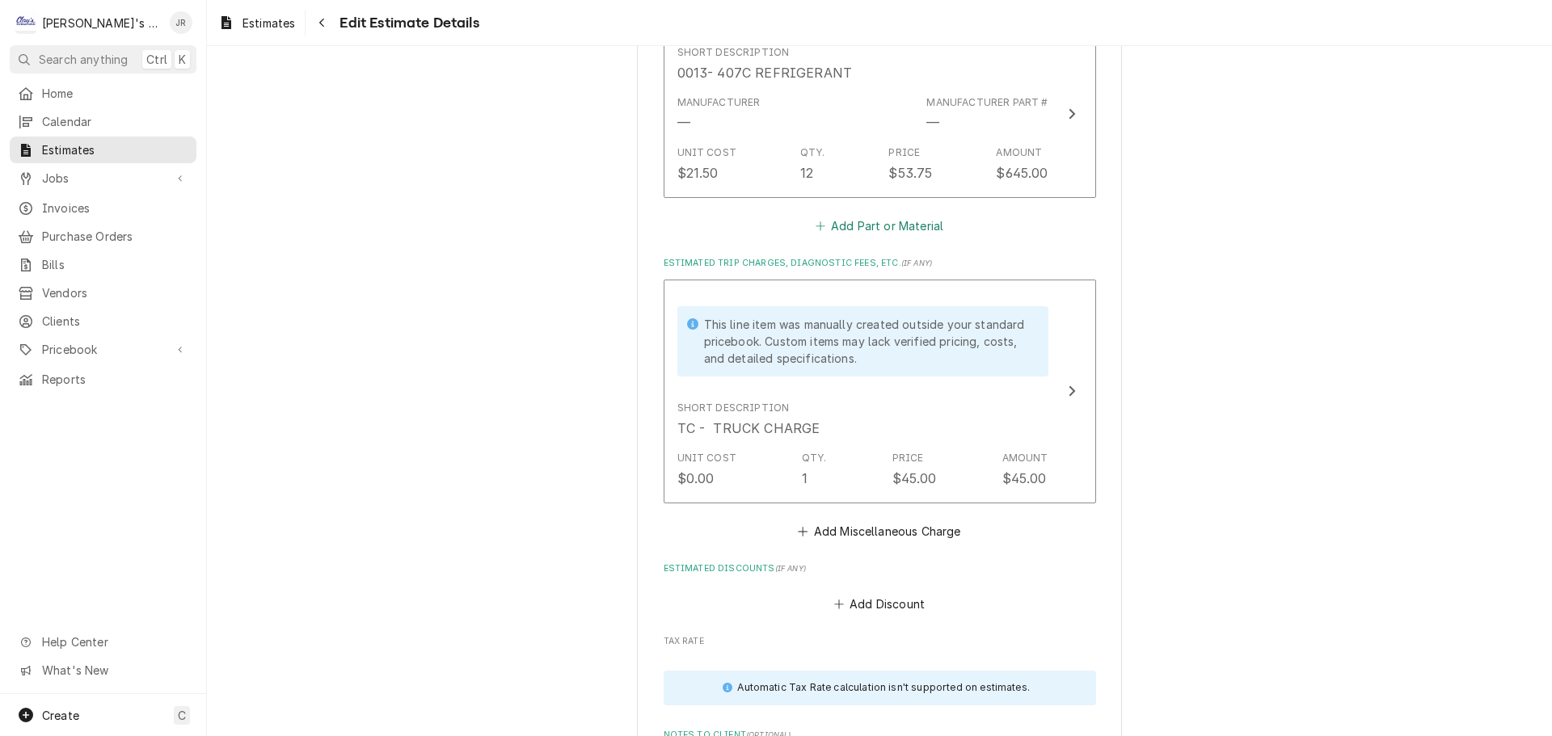
click at [873, 224] on button "Add Part or Material" at bounding box center [878, 226] width 133 height 23
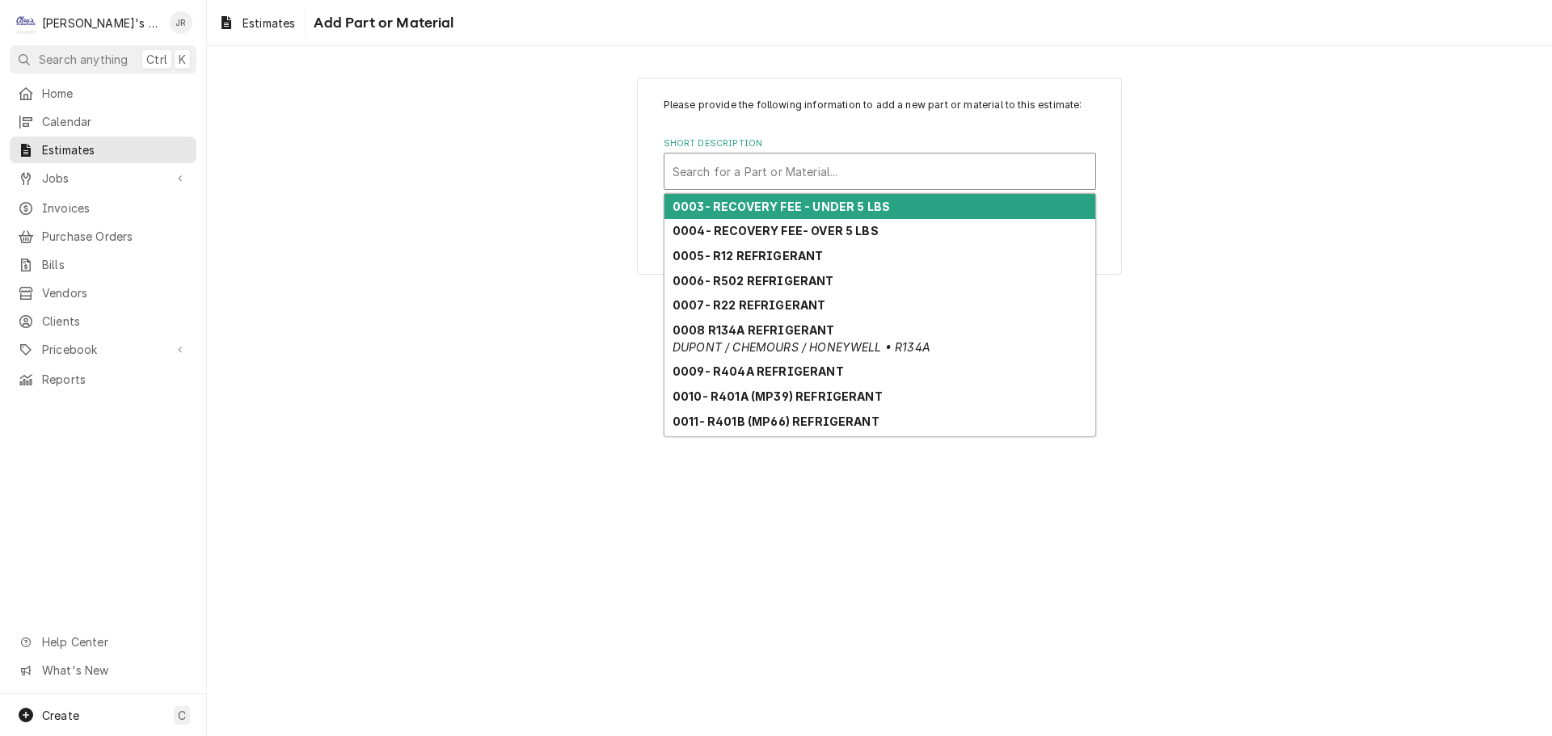
click at [815, 175] on div "Short Description" at bounding box center [880, 171] width 415 height 29
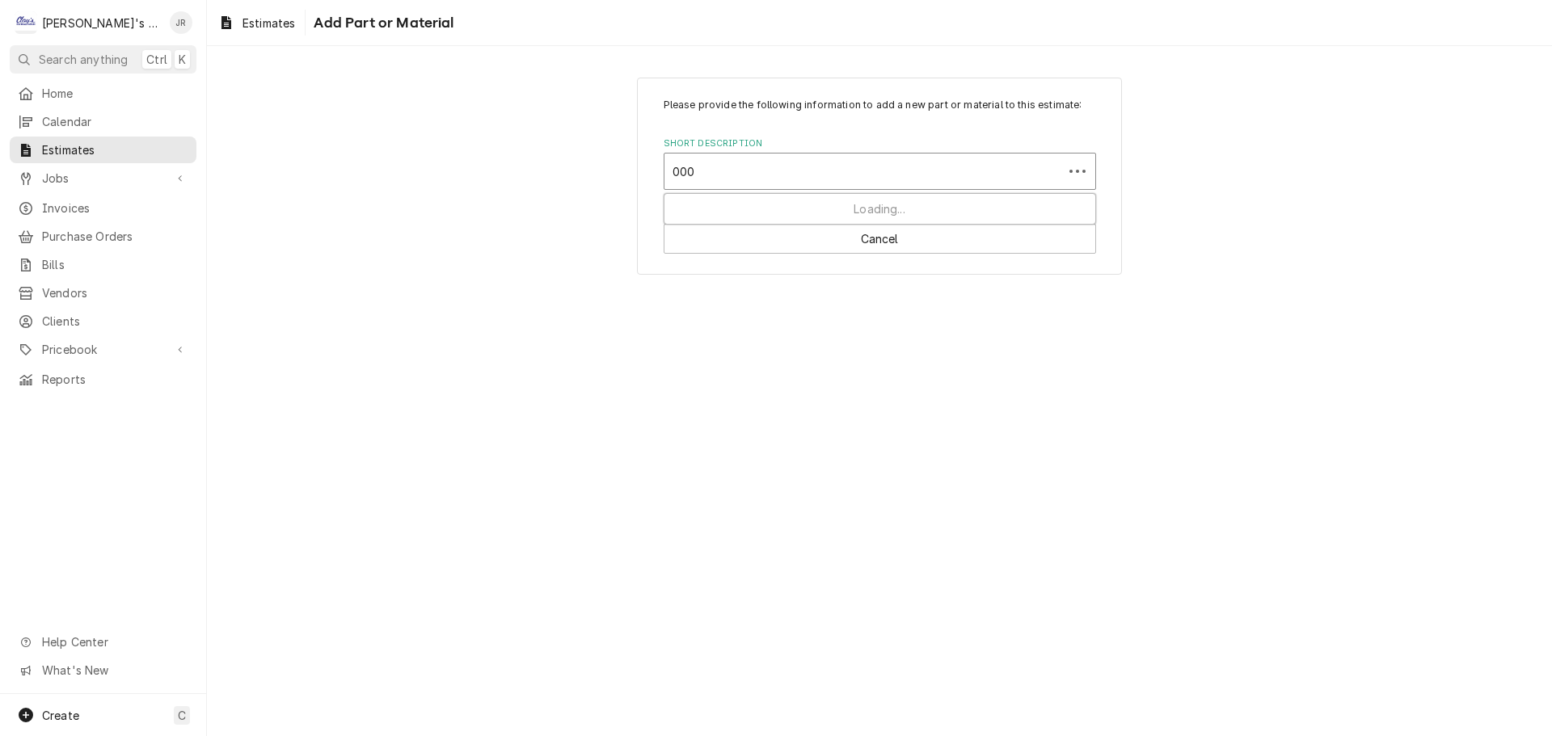
type input "0004"
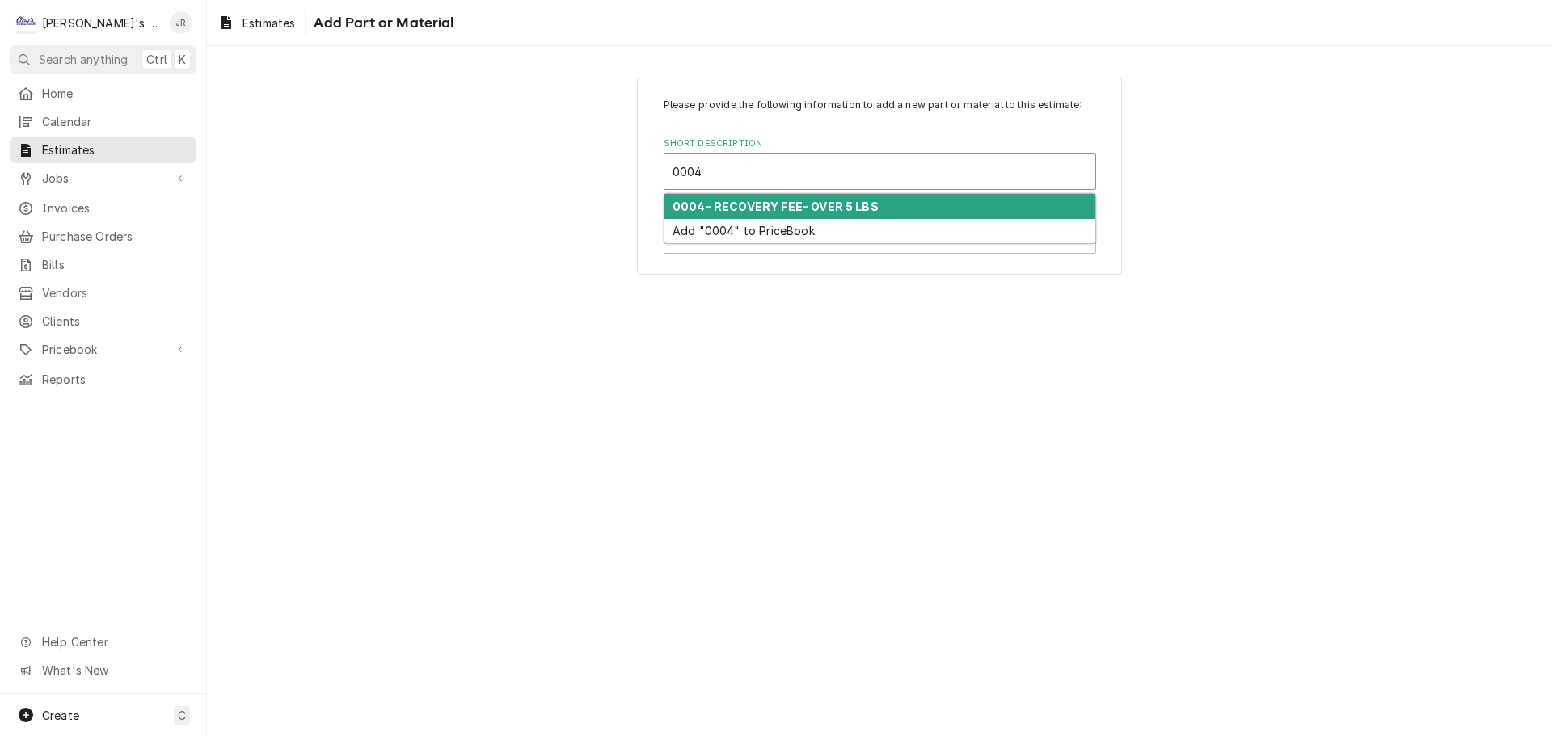
click at [831, 209] on strong "0004- RECOVERY FEE- OVER 5 LBS" at bounding box center [776, 207] width 206 height 14
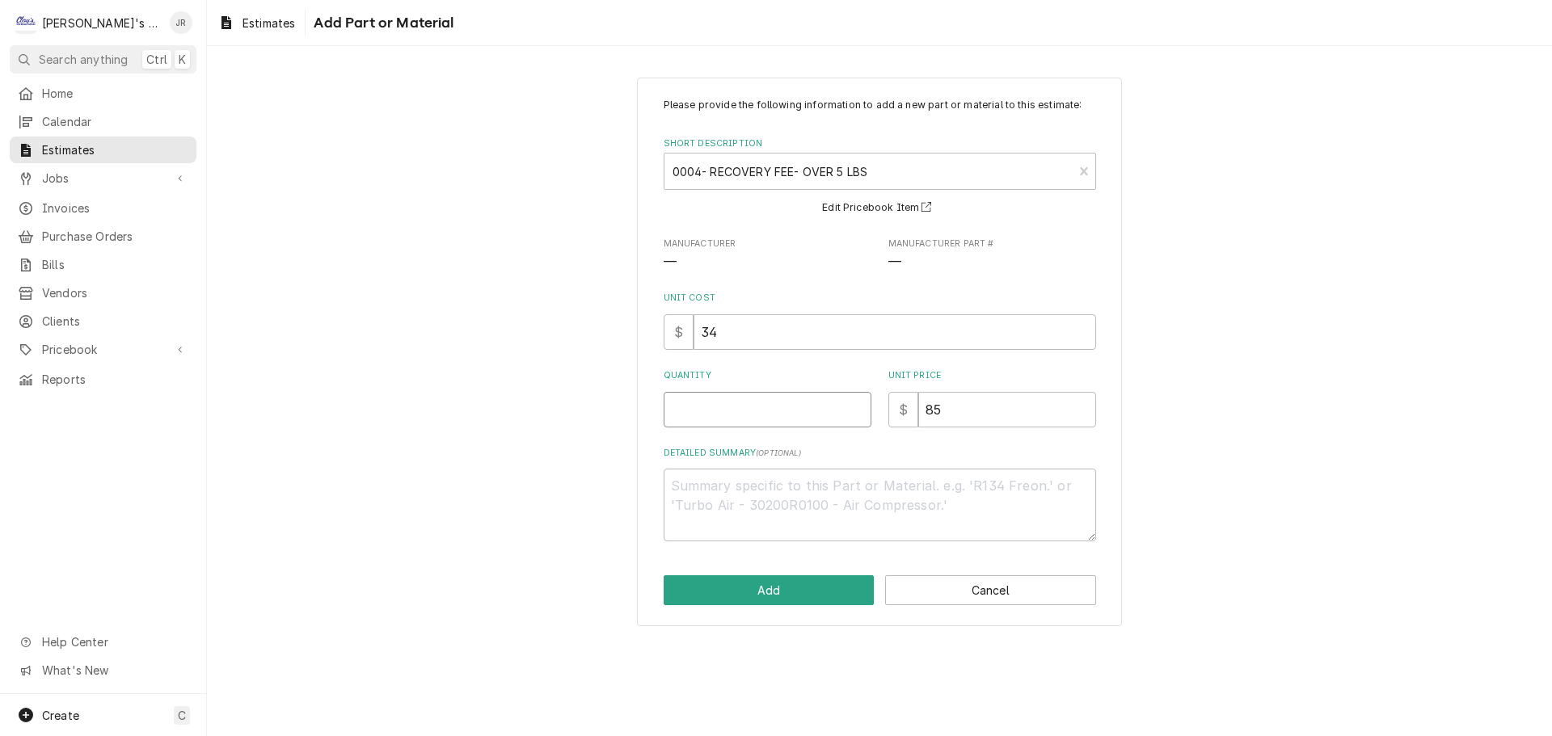
click at [783, 408] on input "Quantity" at bounding box center [768, 410] width 208 height 36
type textarea "x"
type input "1"
click at [800, 593] on button "Add" at bounding box center [769, 591] width 211 height 30
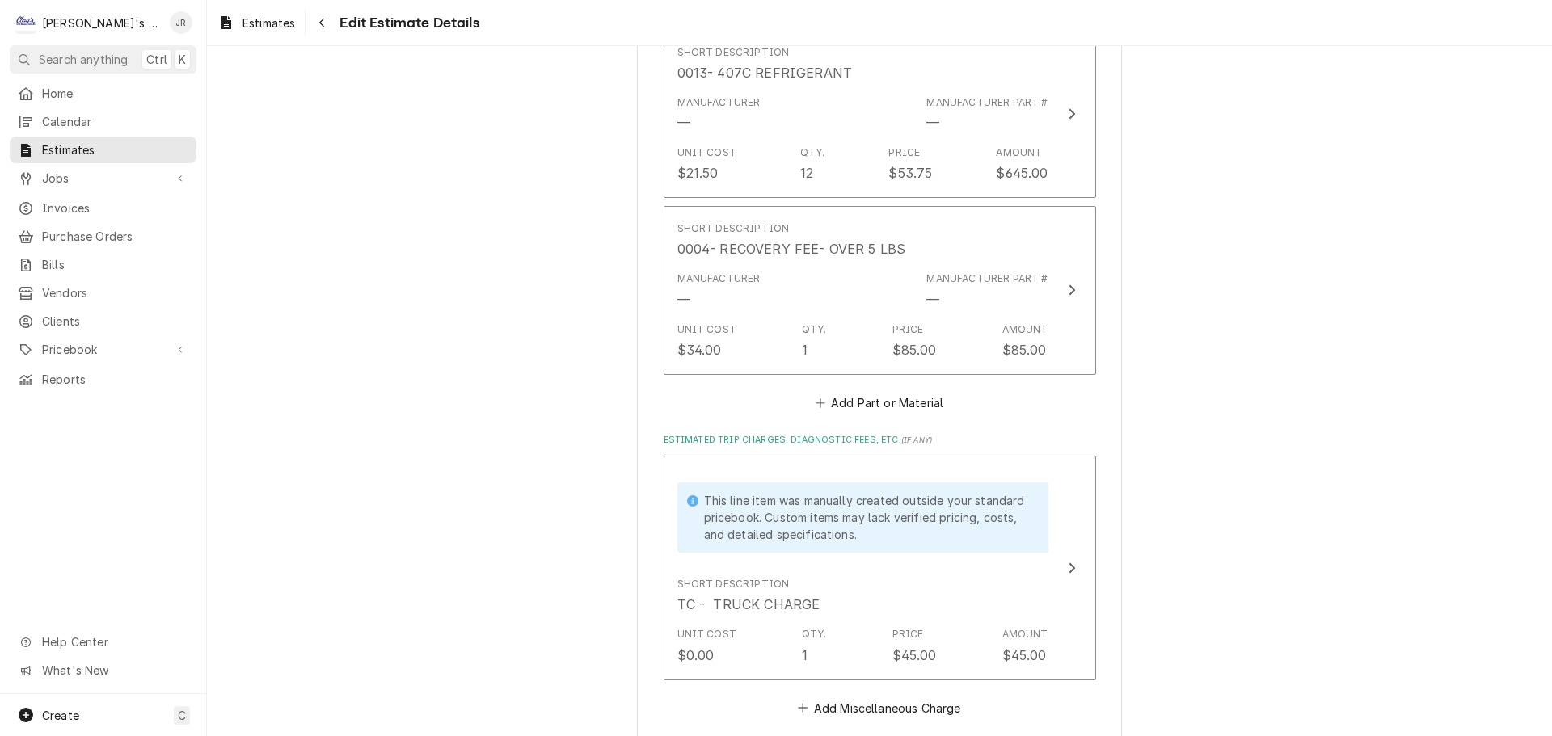
scroll to position [5177, 0]
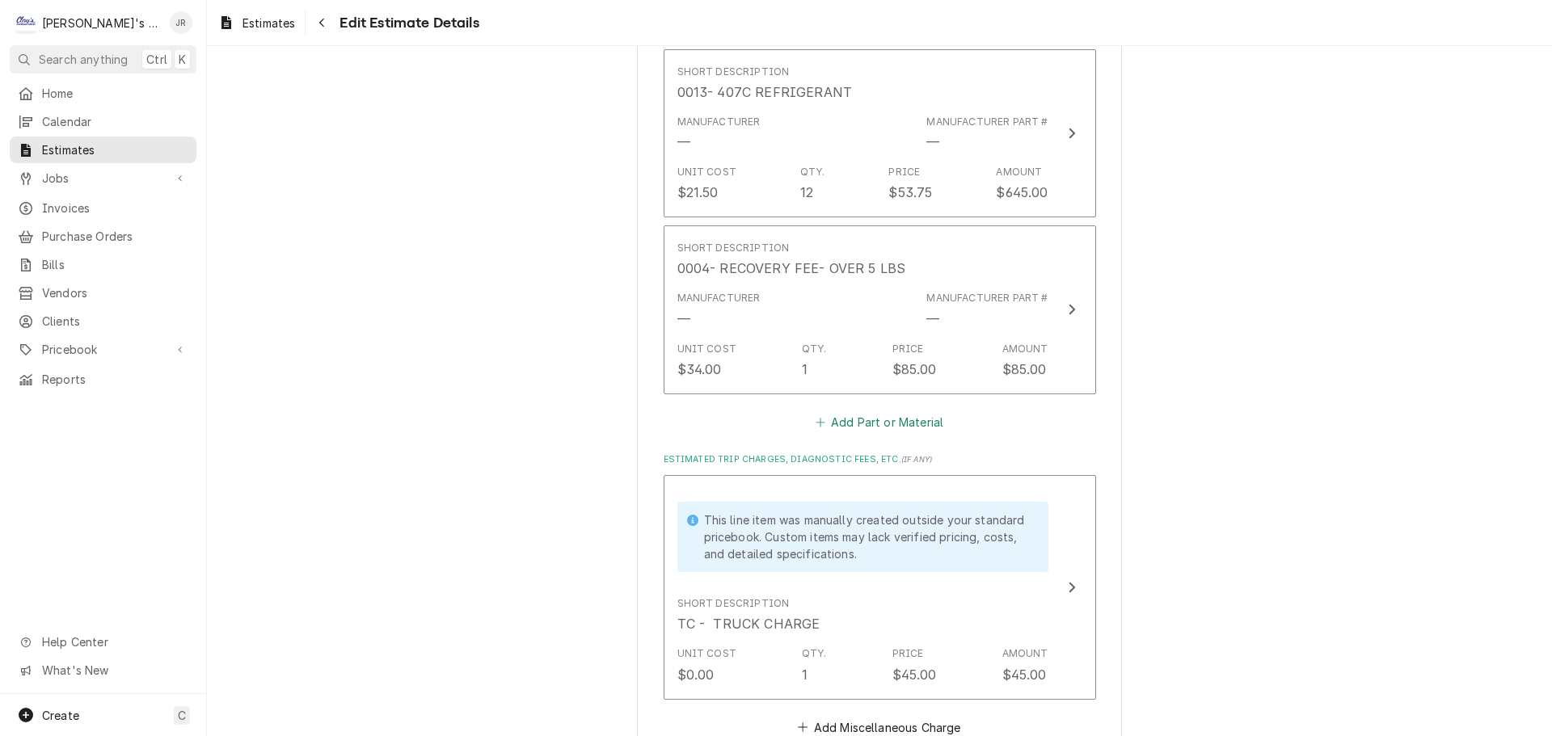
click at [882, 428] on button "Add Part or Material" at bounding box center [878, 422] width 133 height 23
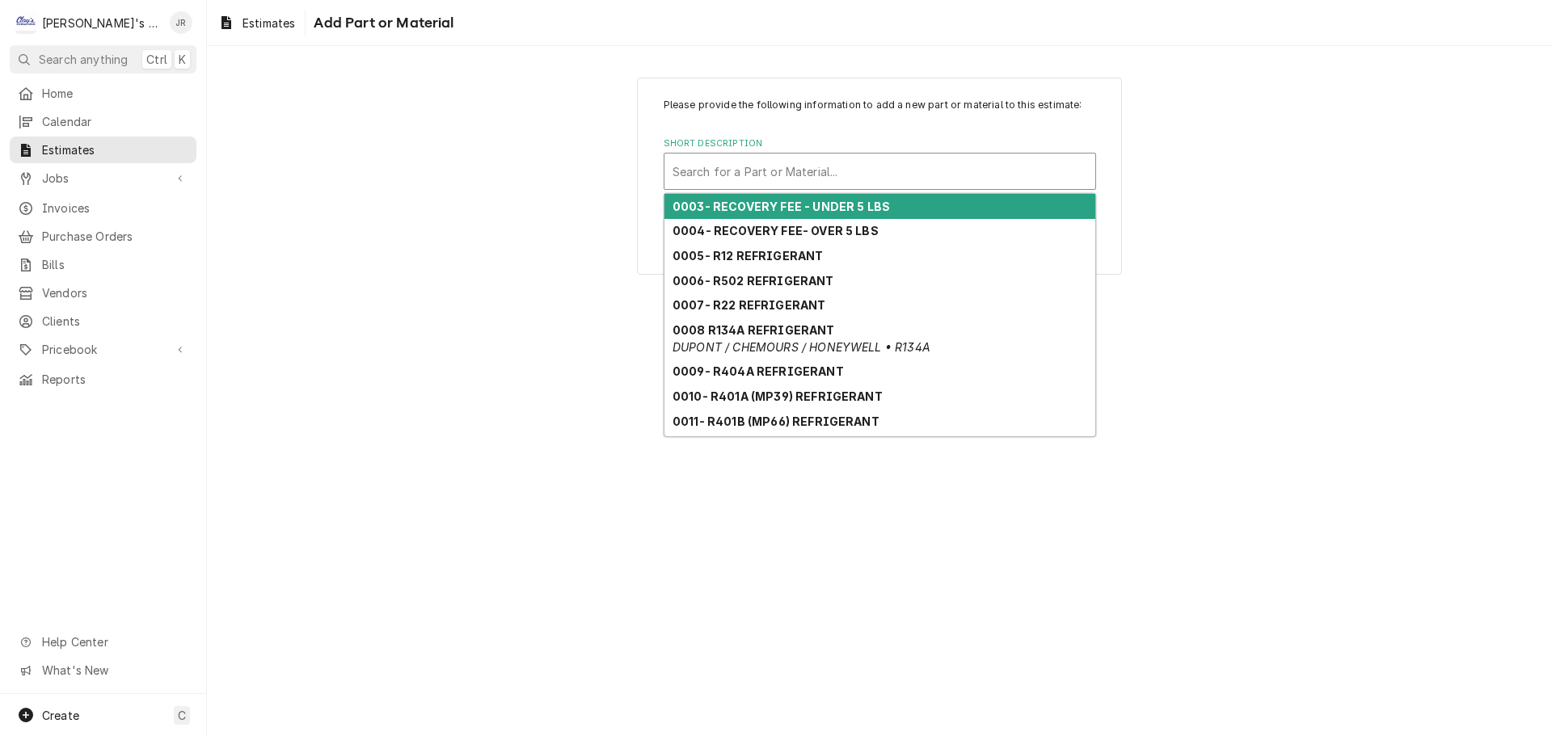
drag, startPoint x: 838, startPoint y: 172, endPoint x: 850, endPoint y: 161, distance: 17.2
click at [838, 171] on div "Short Description" at bounding box center [880, 171] width 415 height 29
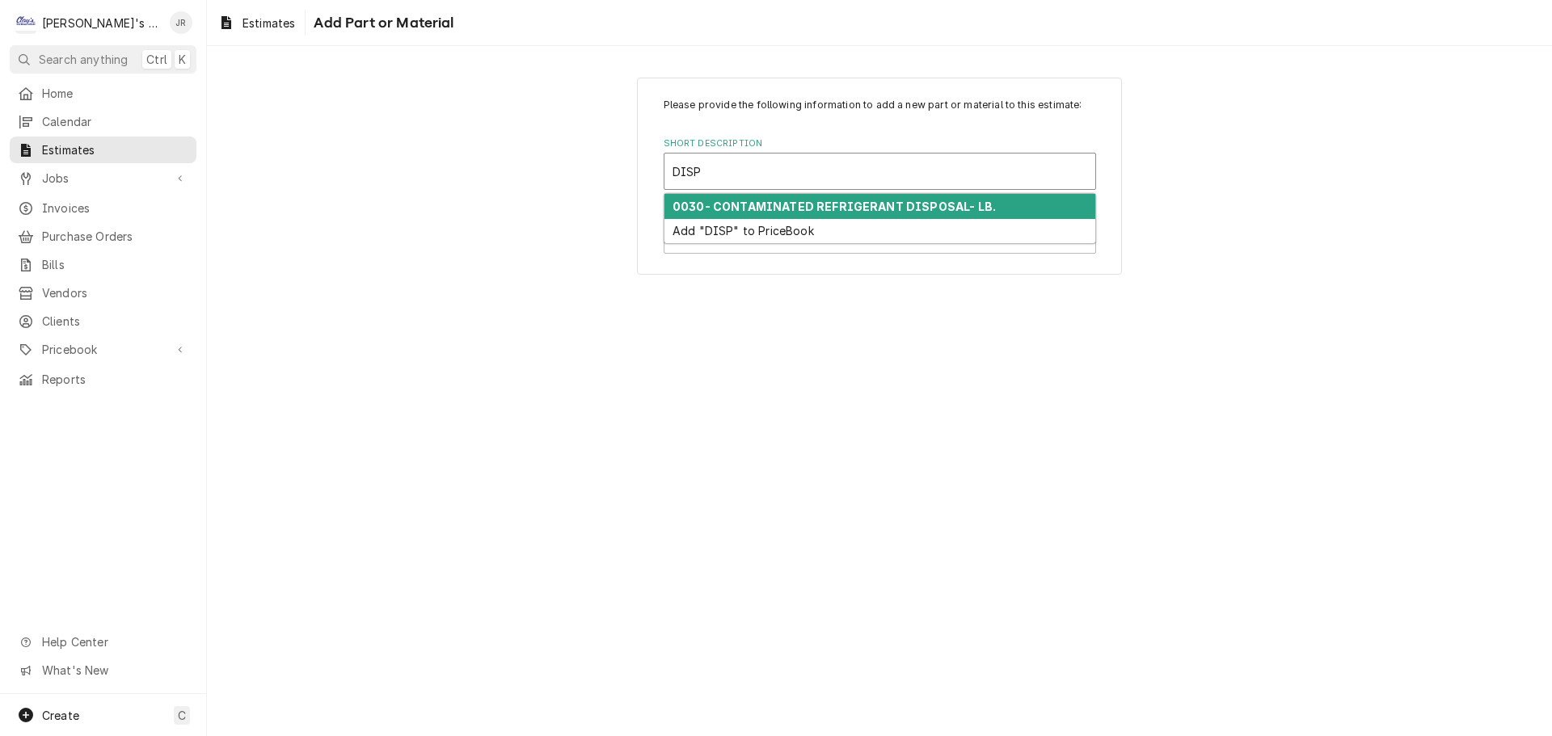
click at [833, 211] on strong "0030- CONTAMINATED REFRIGERANT DISPOSAL- LB." at bounding box center [834, 207] width 323 height 14
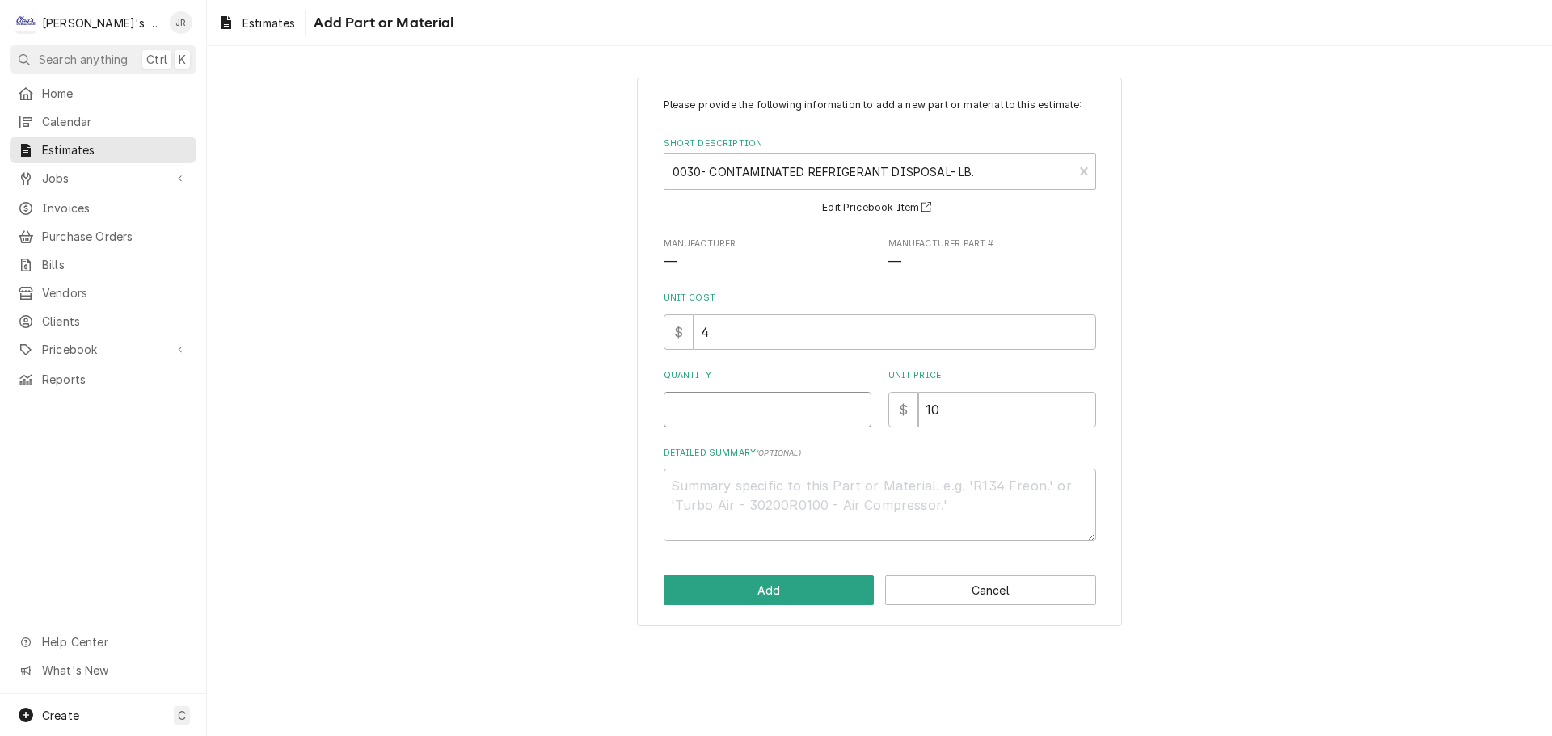
click at [784, 409] on input "Quantity" at bounding box center [768, 410] width 208 height 36
click at [758, 584] on button "Add" at bounding box center [769, 591] width 211 height 30
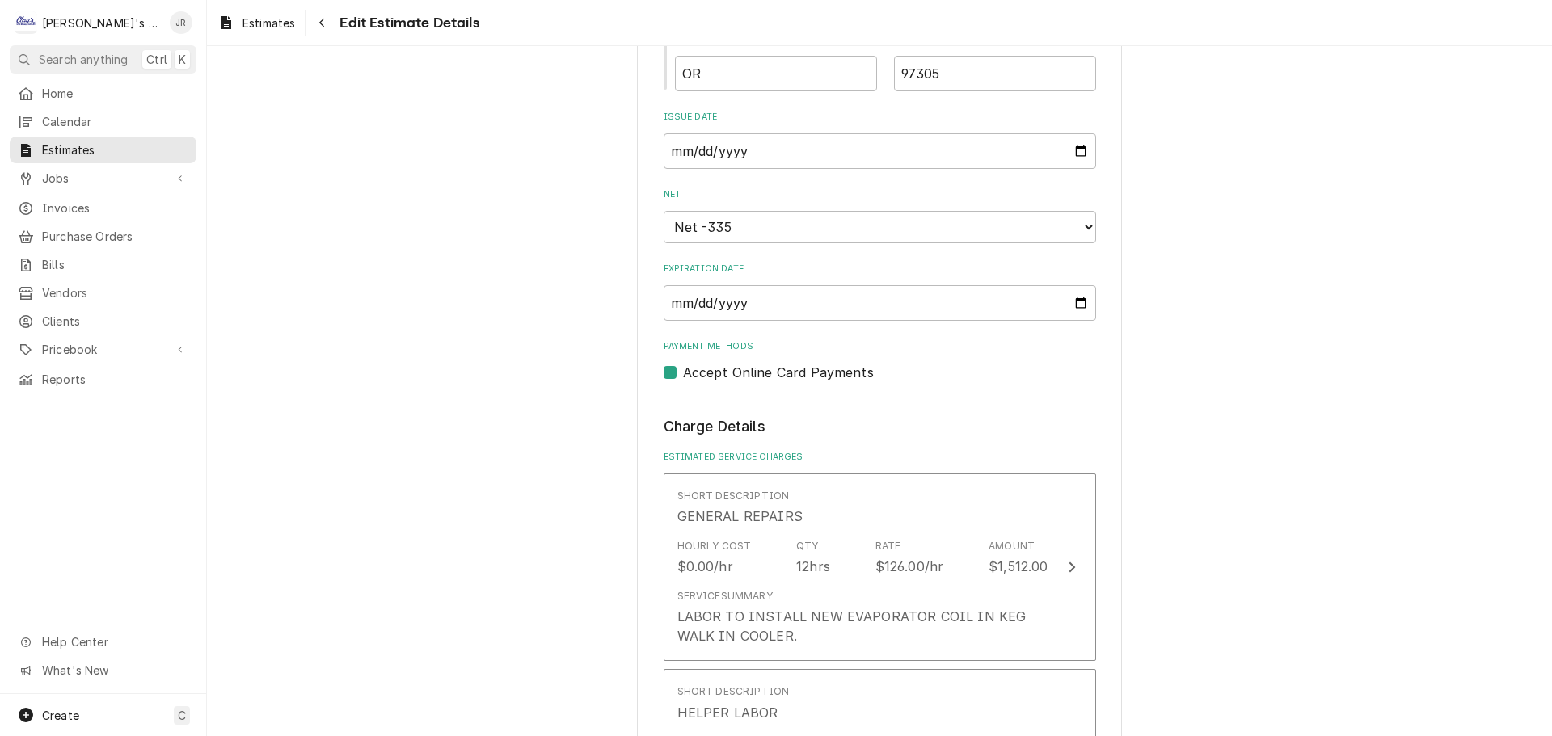
scroll to position [2086, 0]
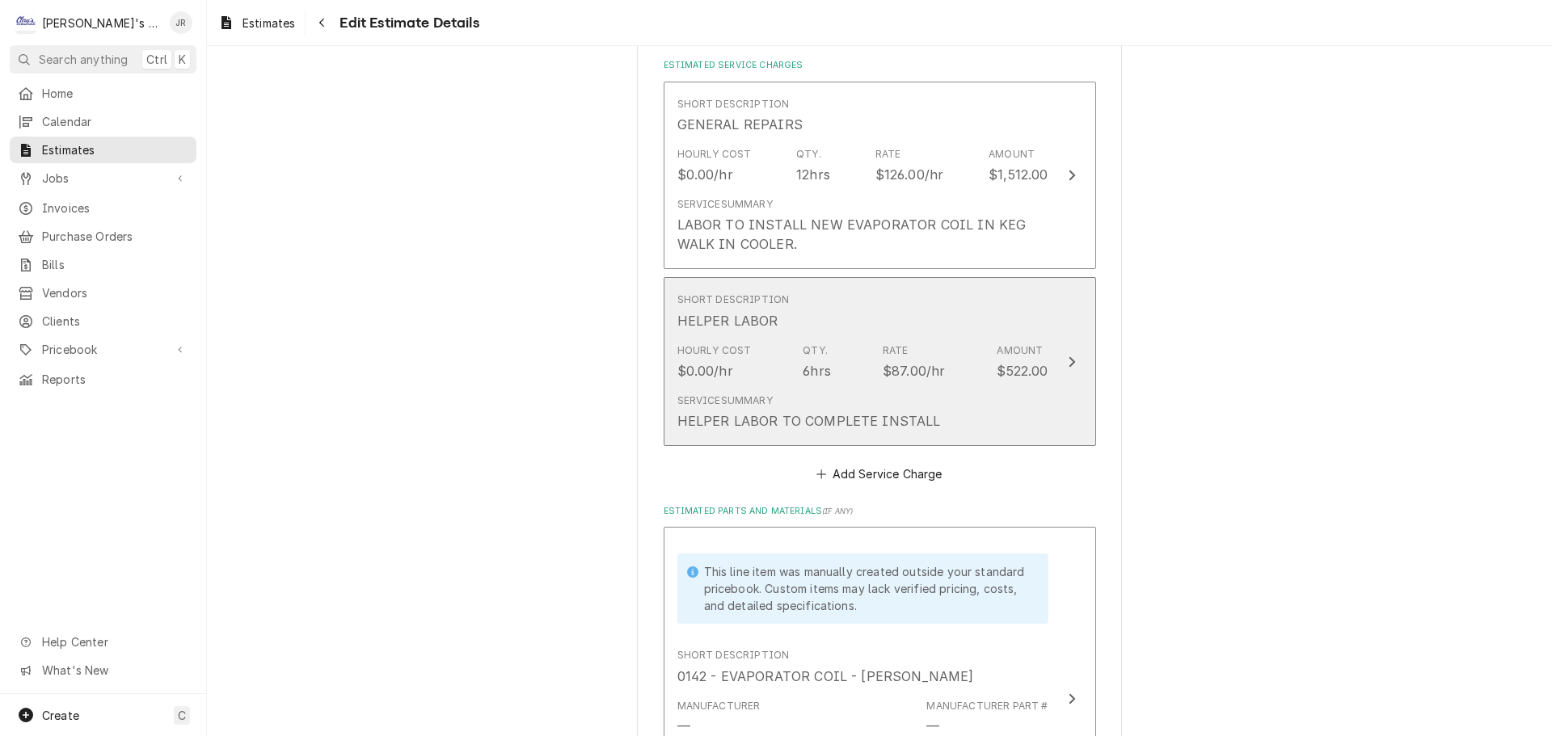
click at [823, 340] on div "Hourly Cost $0.00/hr Qty. 6hrs Rate $87.00/hr Amount $522.00" at bounding box center [862, 362] width 371 height 50
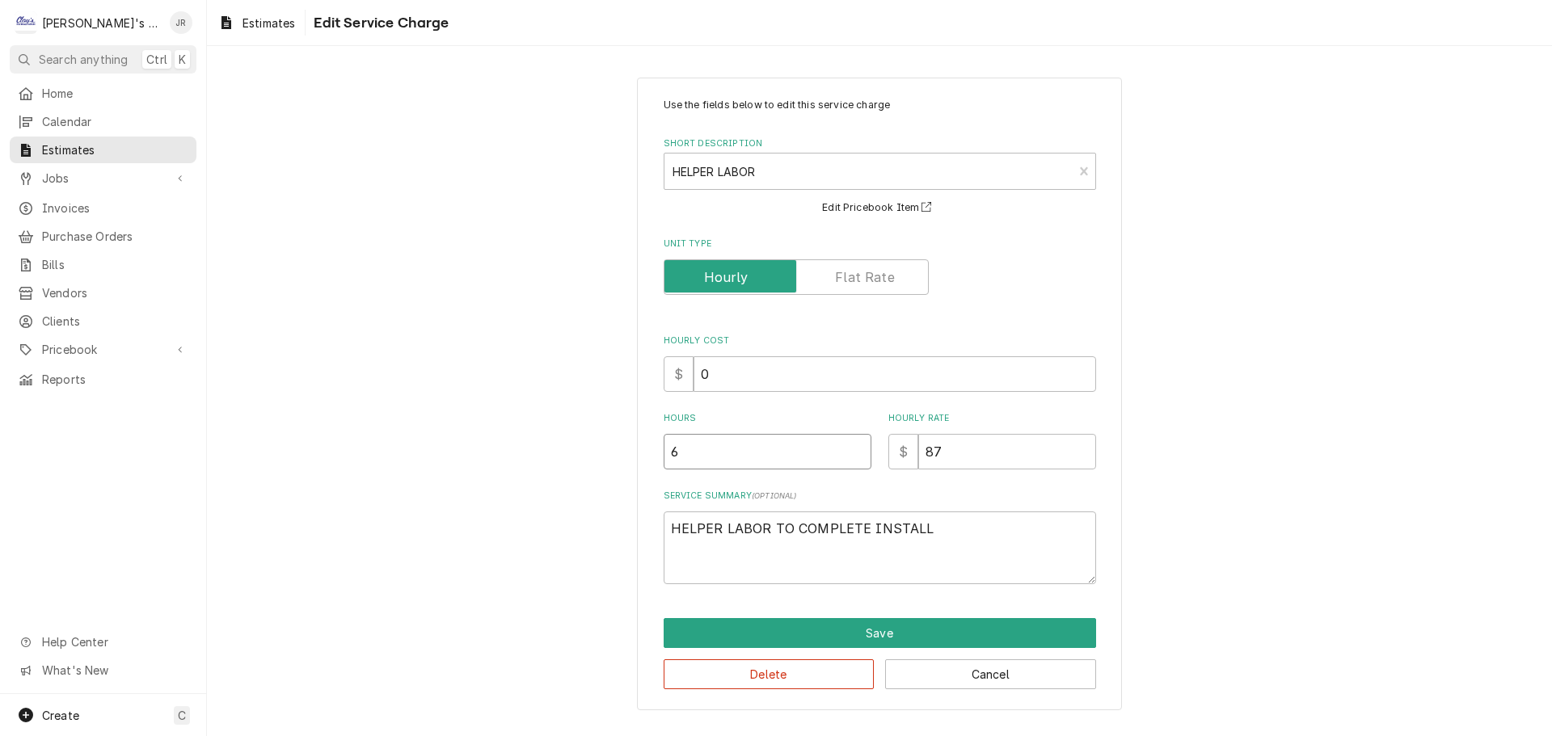
drag, startPoint x: 677, startPoint y: 469, endPoint x: 656, endPoint y: 470, distance: 20.2
click at [656, 470] on div "Use the fields below to edit this service charge Short Description HELPER LABOR…" at bounding box center [879, 394] width 485 height 633
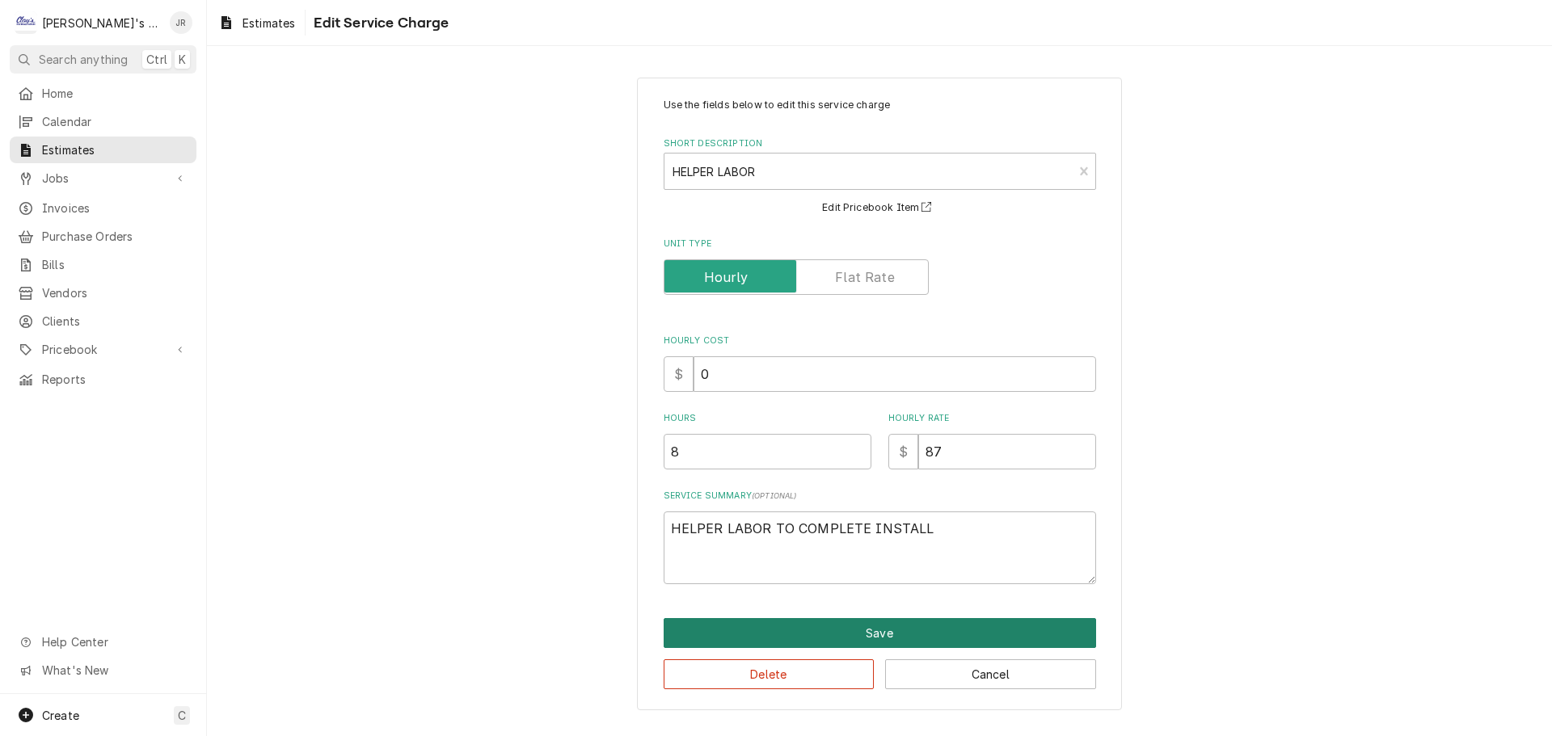
click at [822, 635] on button "Save" at bounding box center [880, 633] width 433 height 30
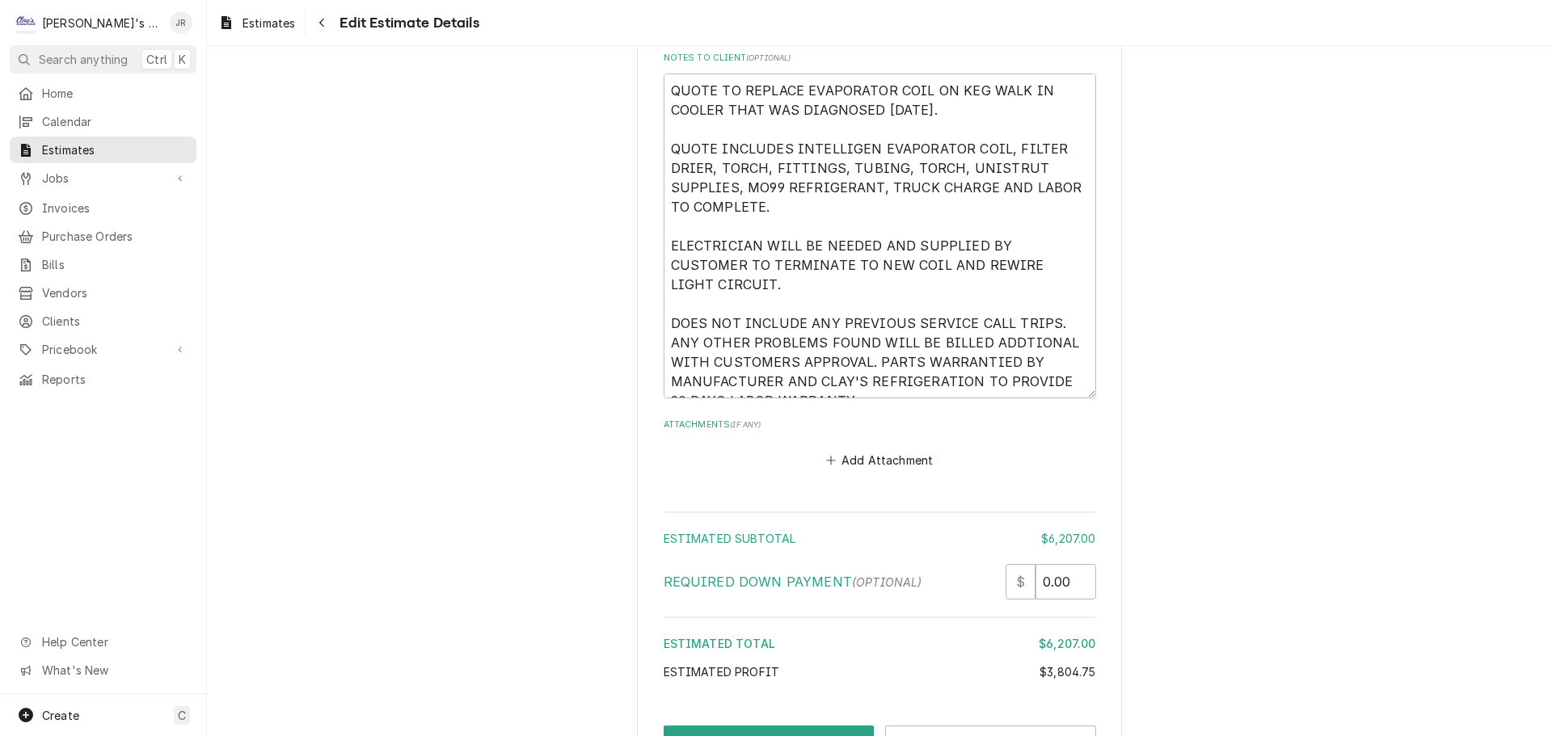
scroll to position [6351, 0]
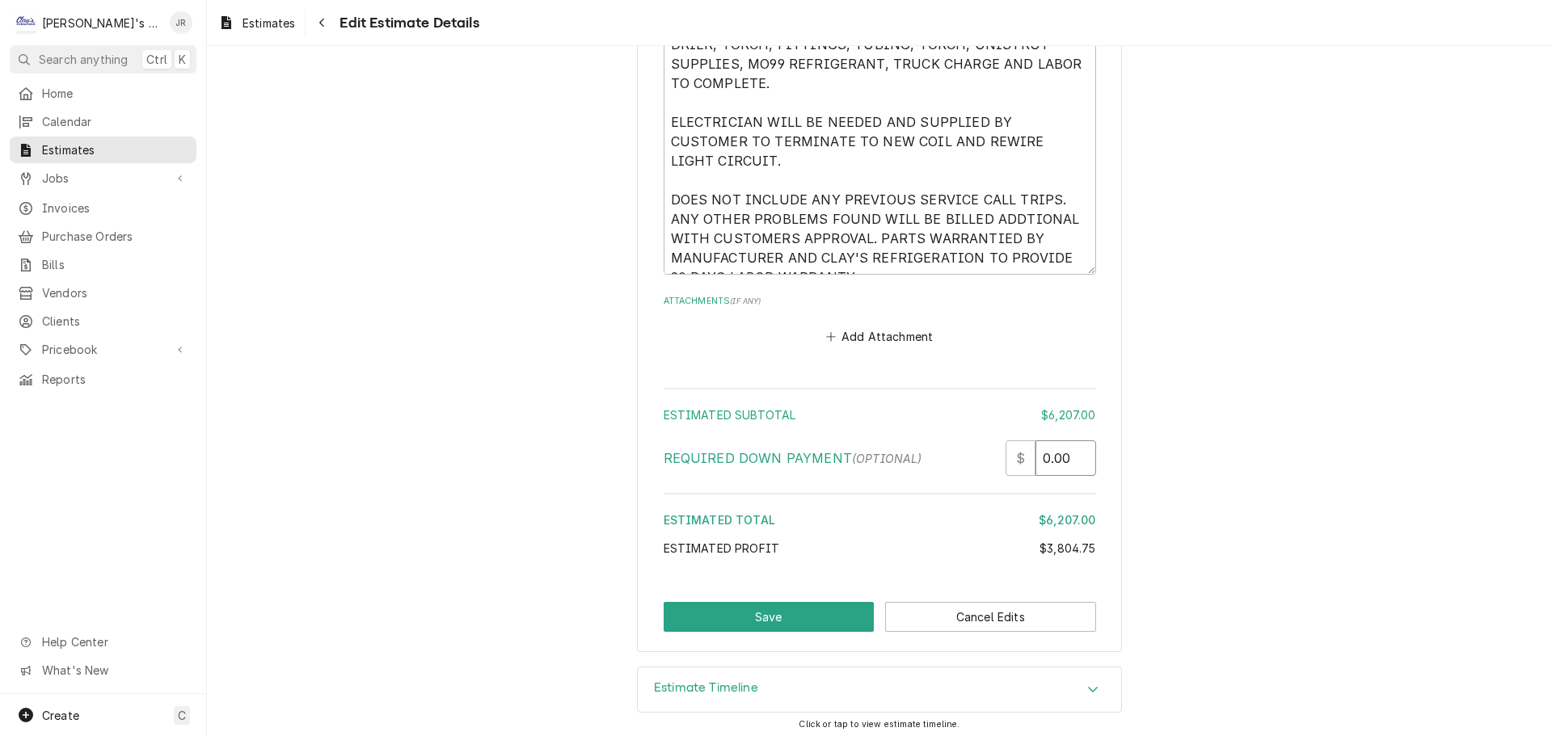
drag, startPoint x: 1069, startPoint y: 466, endPoint x: 1032, endPoint y: 468, distance: 36.4
click at [1036, 468] on input "0.00" at bounding box center [1066, 459] width 61 height 36
click at [743, 622] on button "Save" at bounding box center [769, 617] width 211 height 30
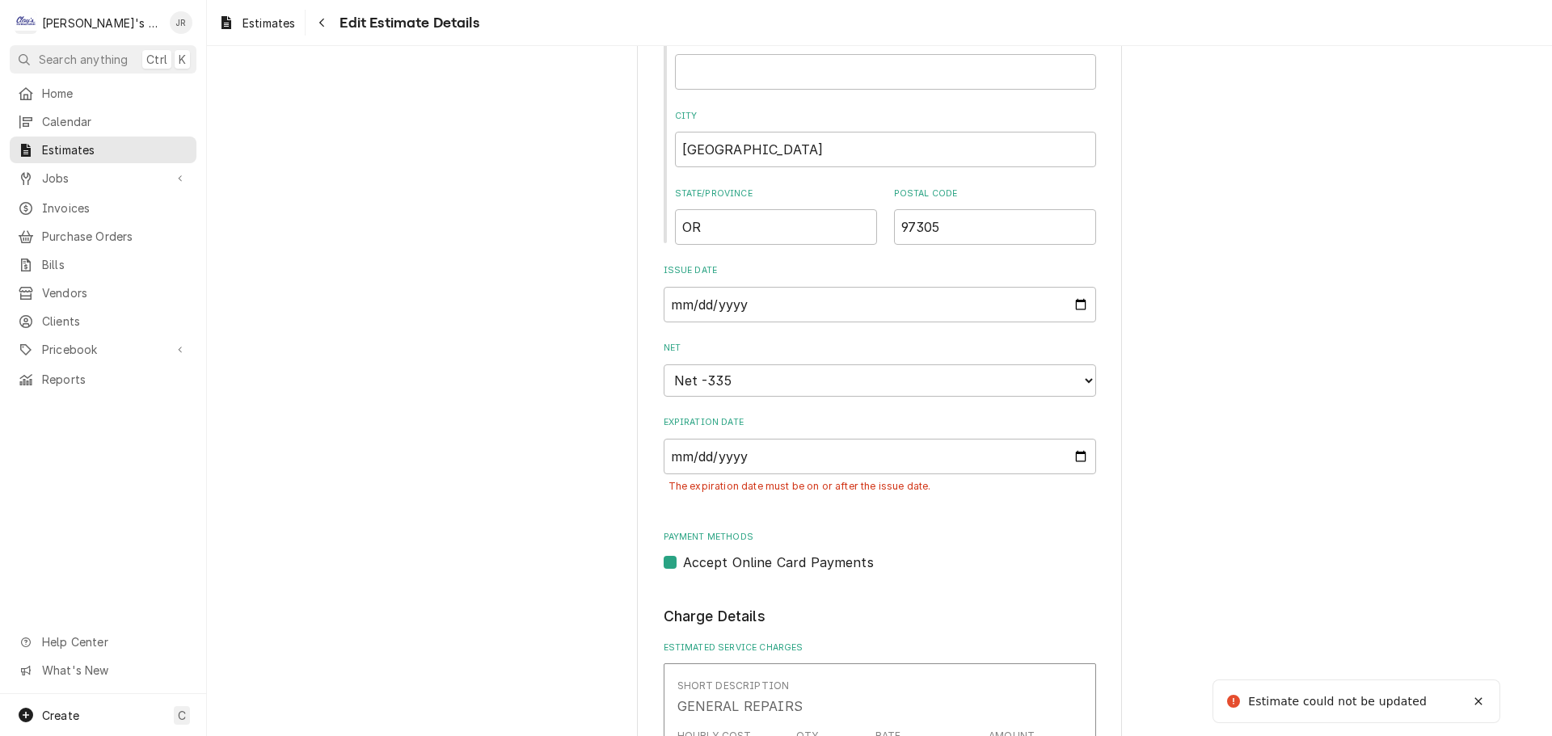
scroll to position [1507, 0]
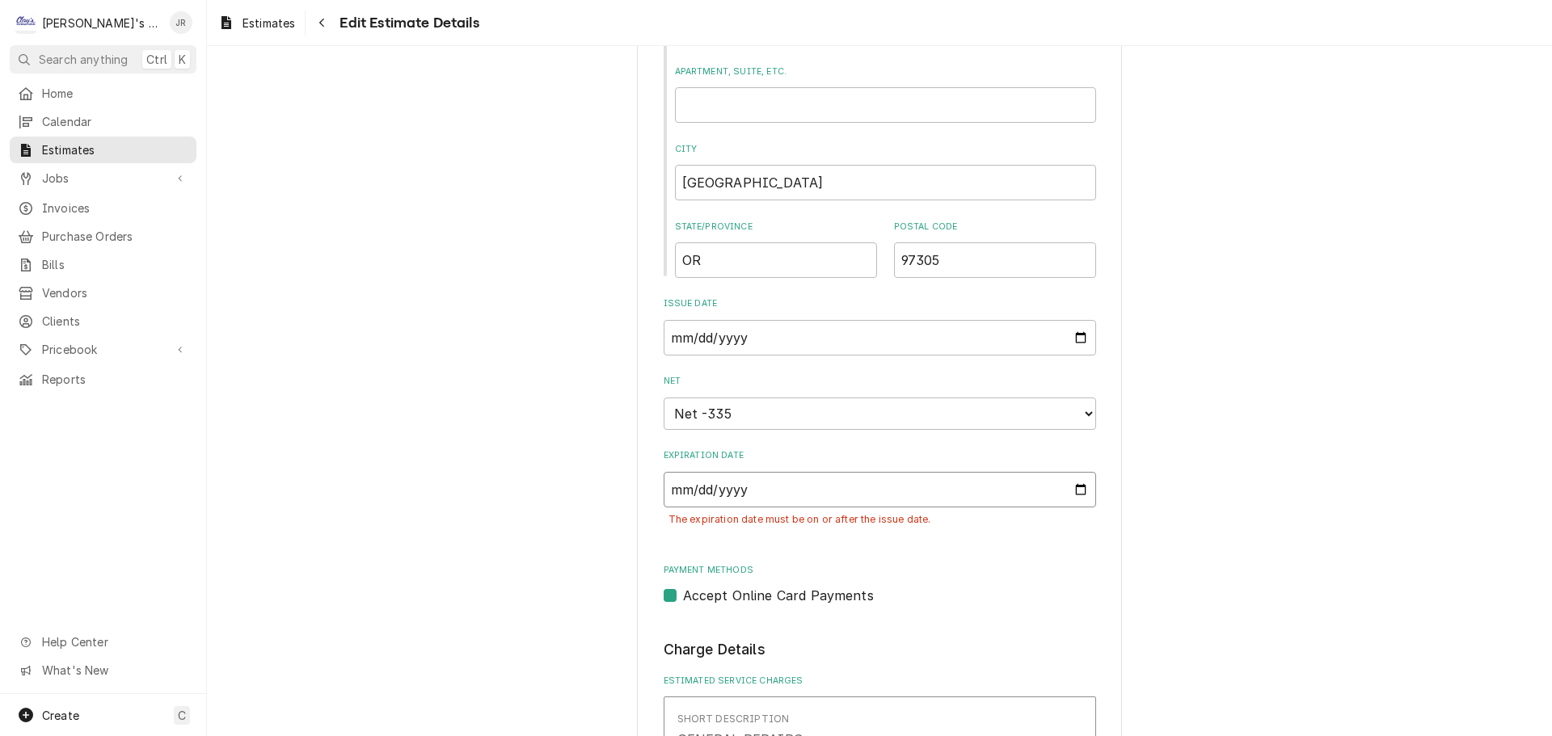
click at [1077, 494] on input "2024-10-22" at bounding box center [880, 490] width 433 height 36
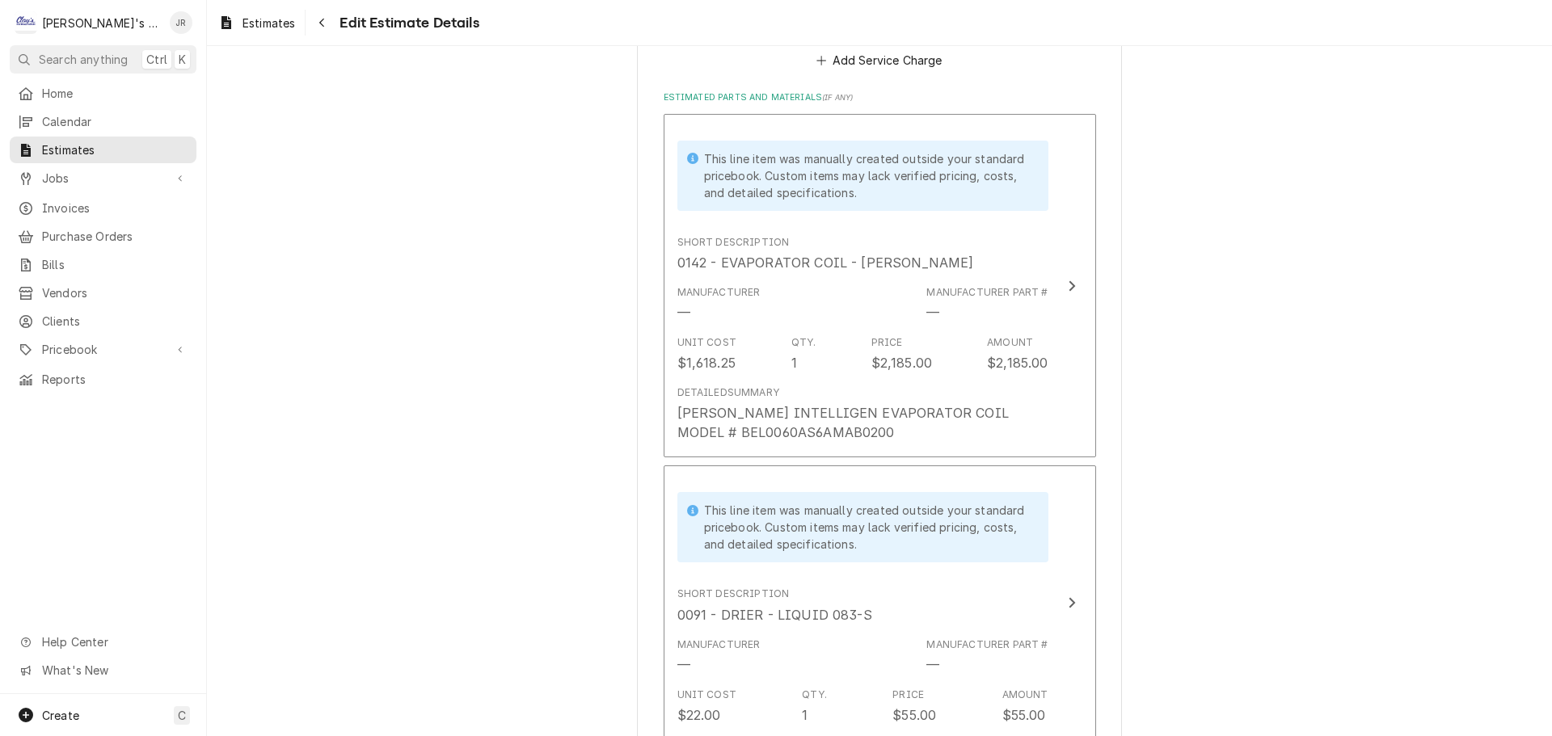
scroll to position [2551, 0]
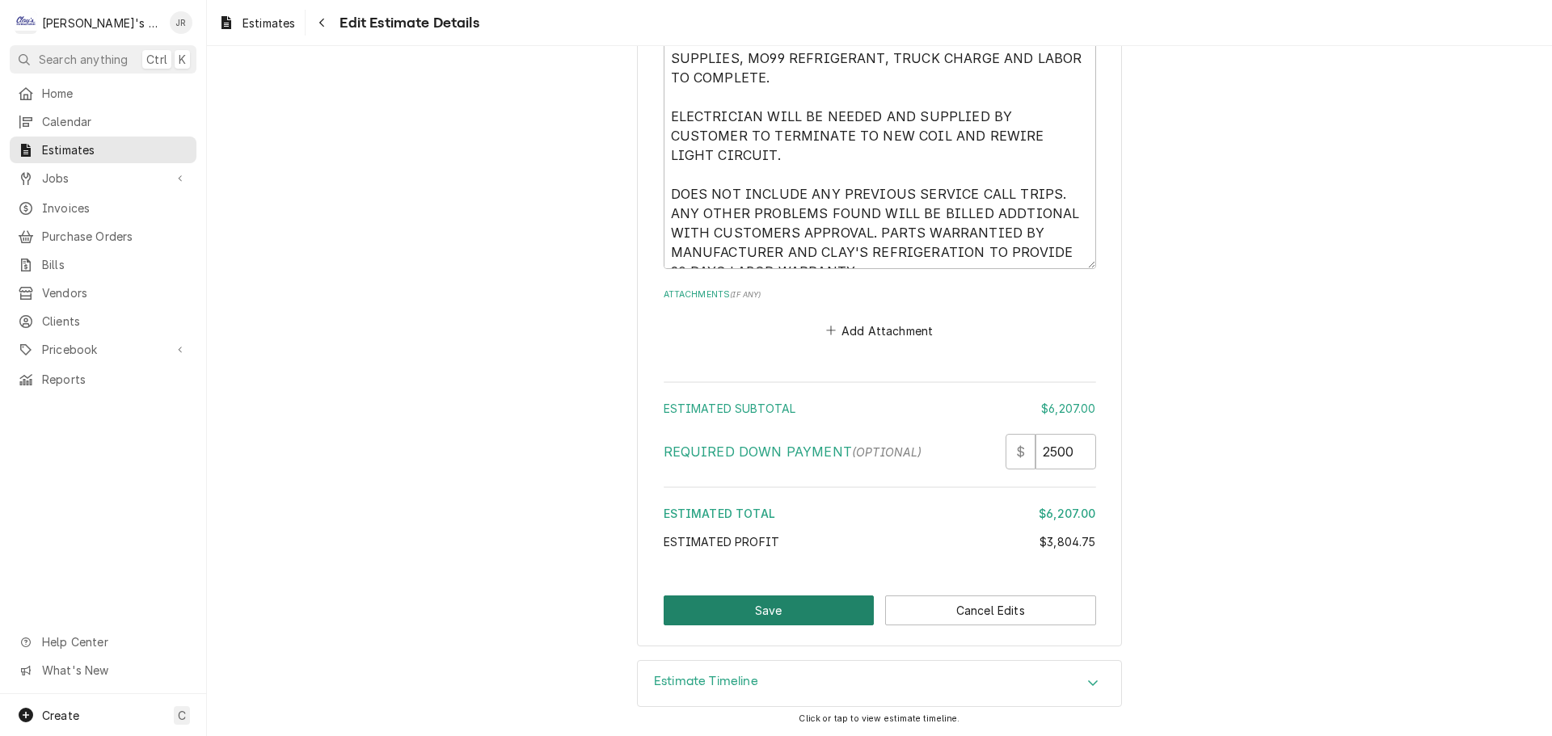
click at [810, 612] on button "Save" at bounding box center [769, 611] width 211 height 30
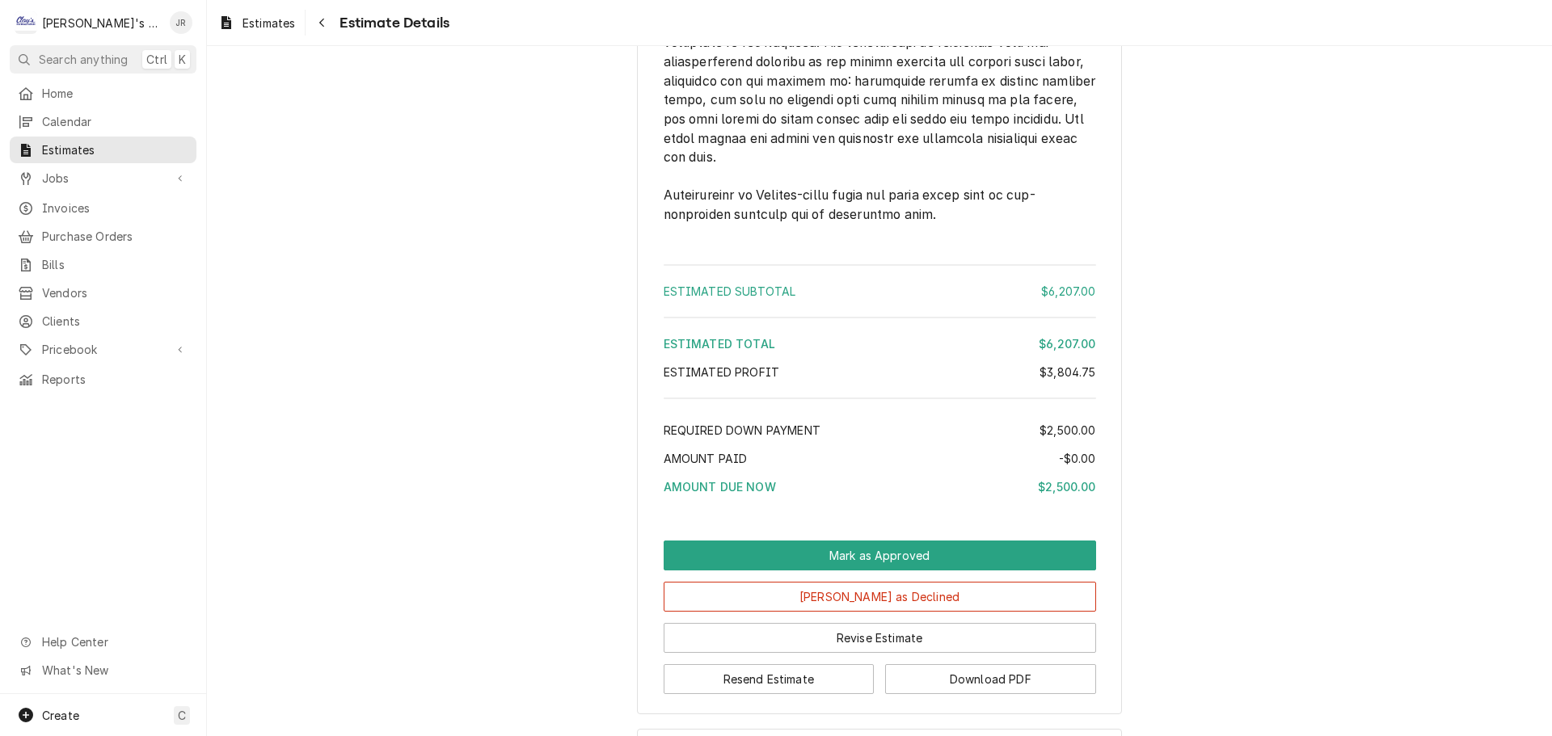
scroll to position [5255, 0]
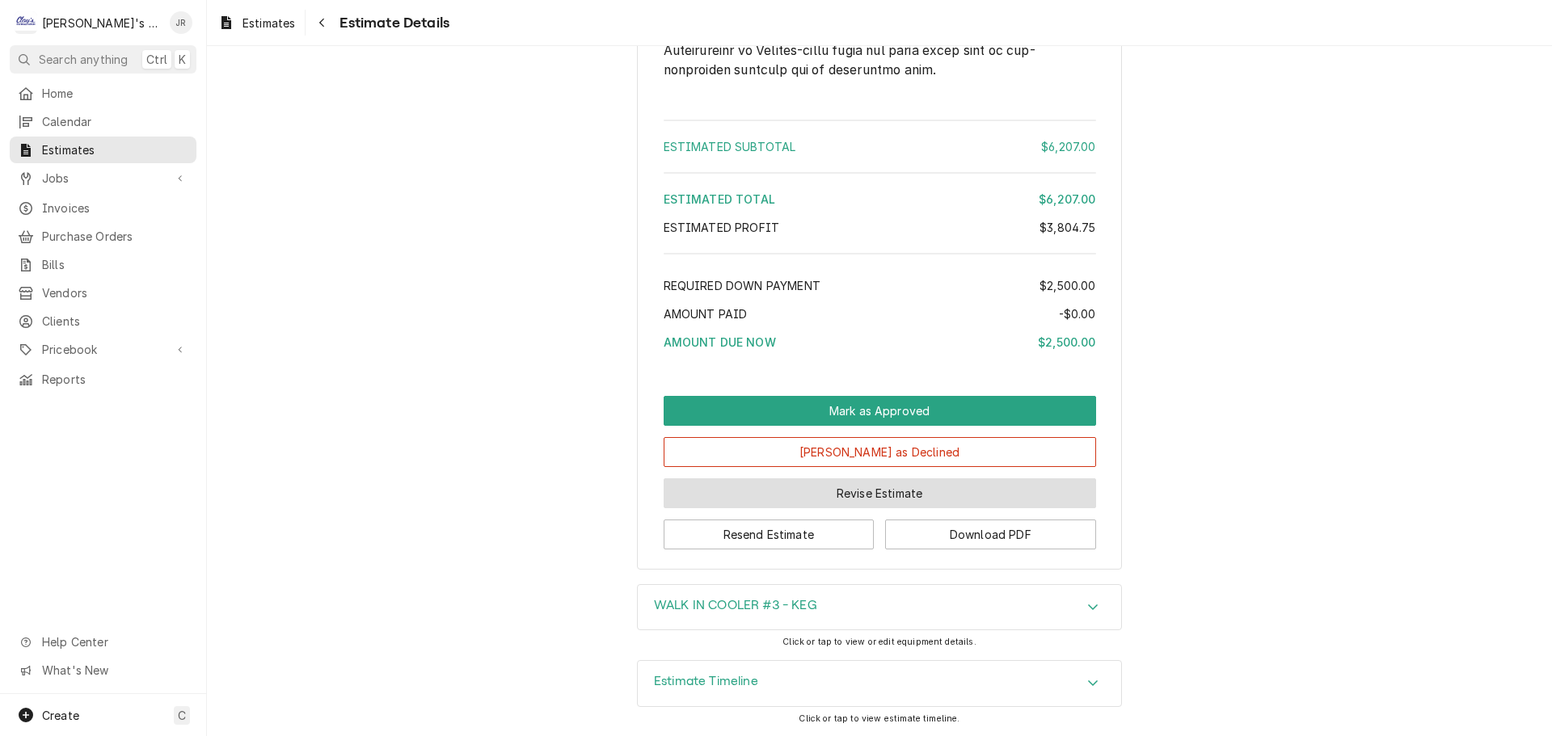
click at [784, 489] on button "Revise Estimate" at bounding box center [880, 494] width 433 height 30
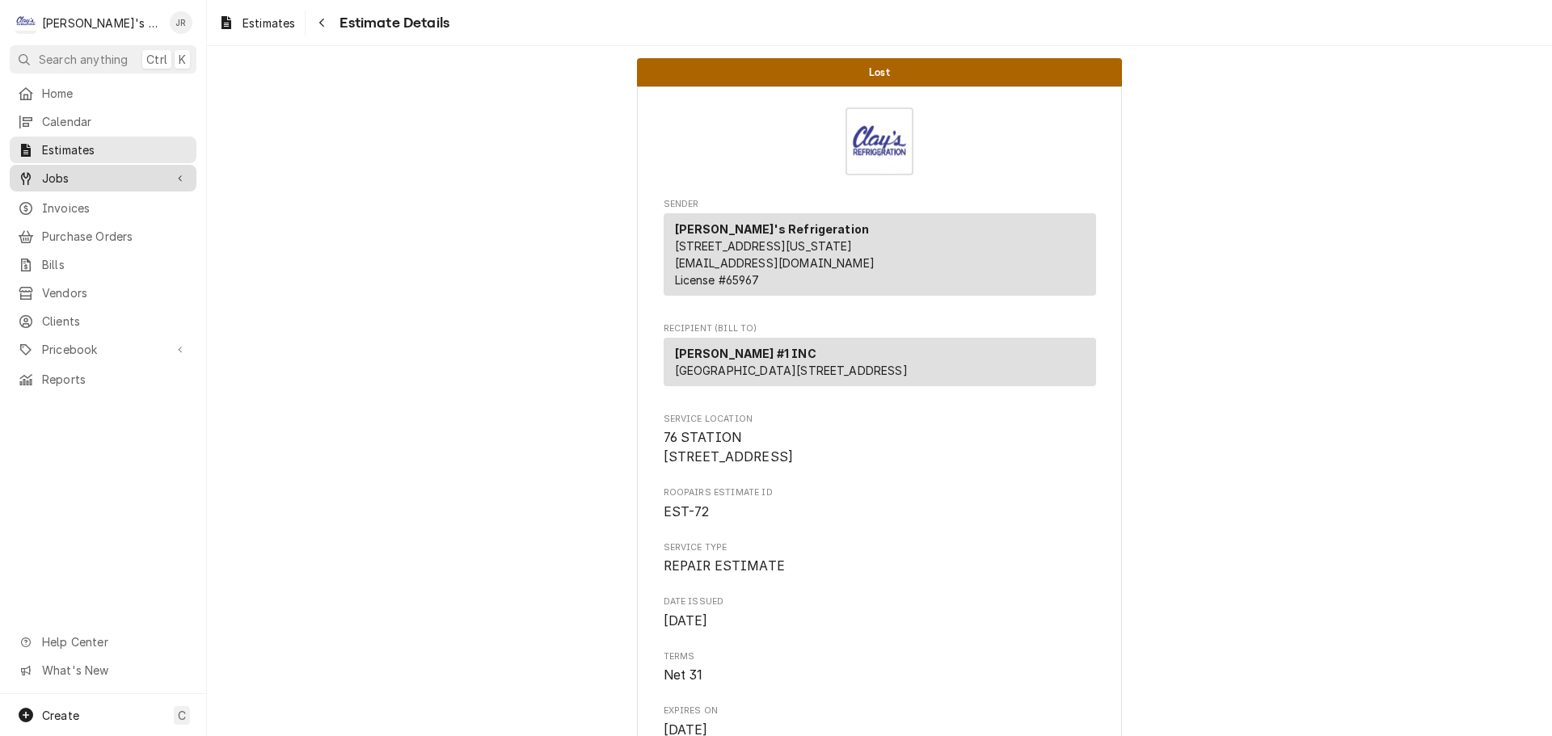
click at [87, 171] on span "Jobs" at bounding box center [103, 178] width 122 height 17
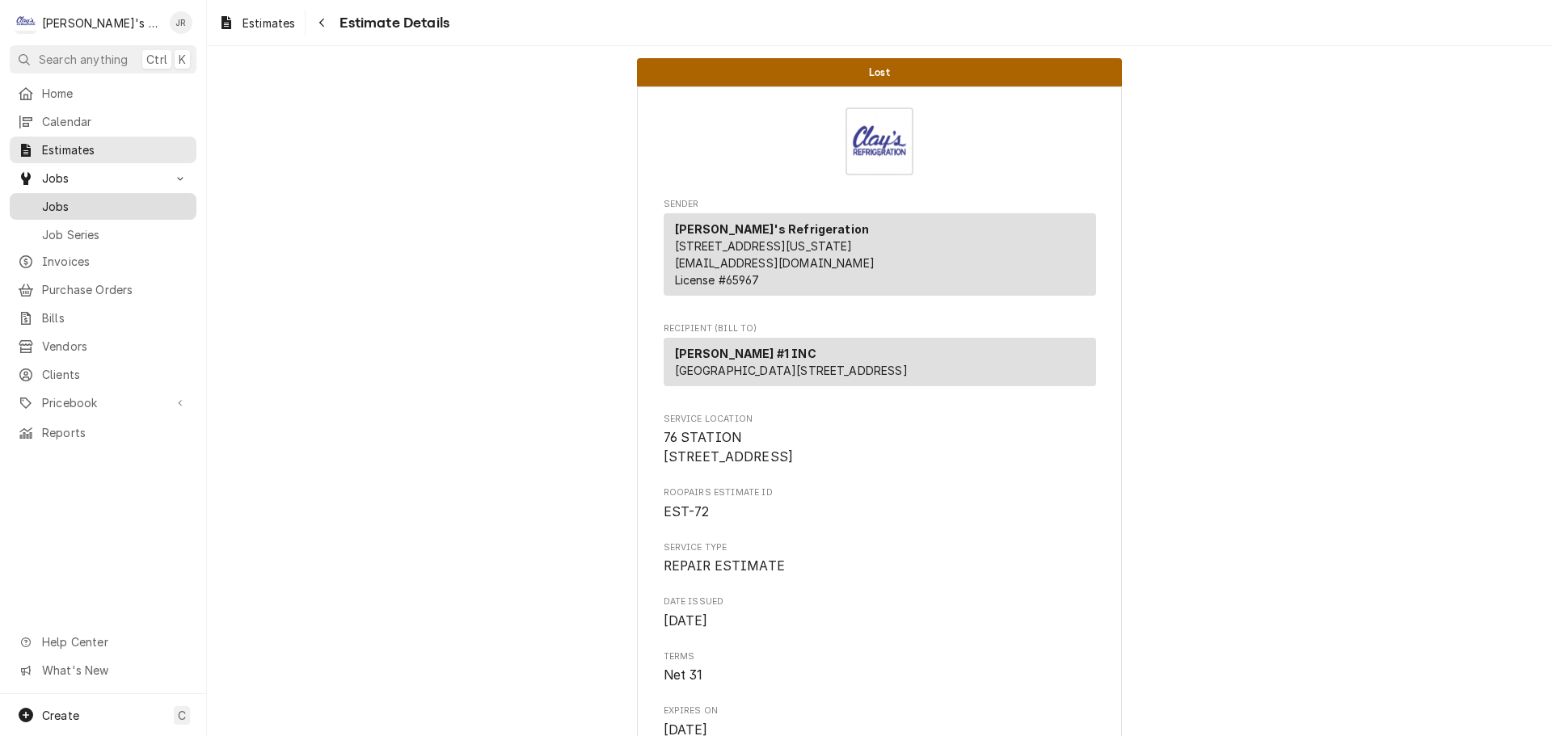
click at [153, 198] on span "Jobs" at bounding box center [115, 206] width 146 height 17
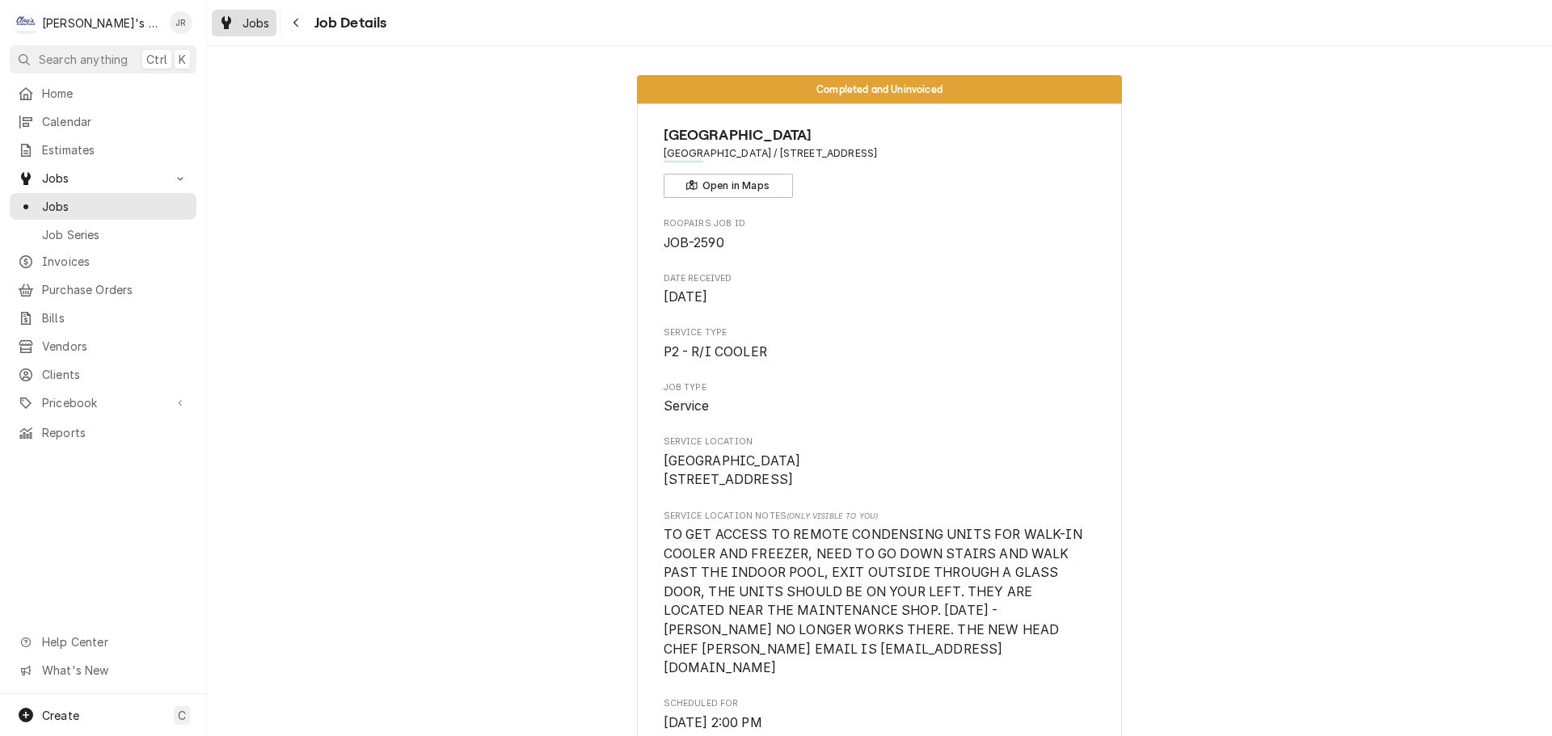
click at [253, 25] on span "Jobs" at bounding box center [256, 23] width 27 height 17
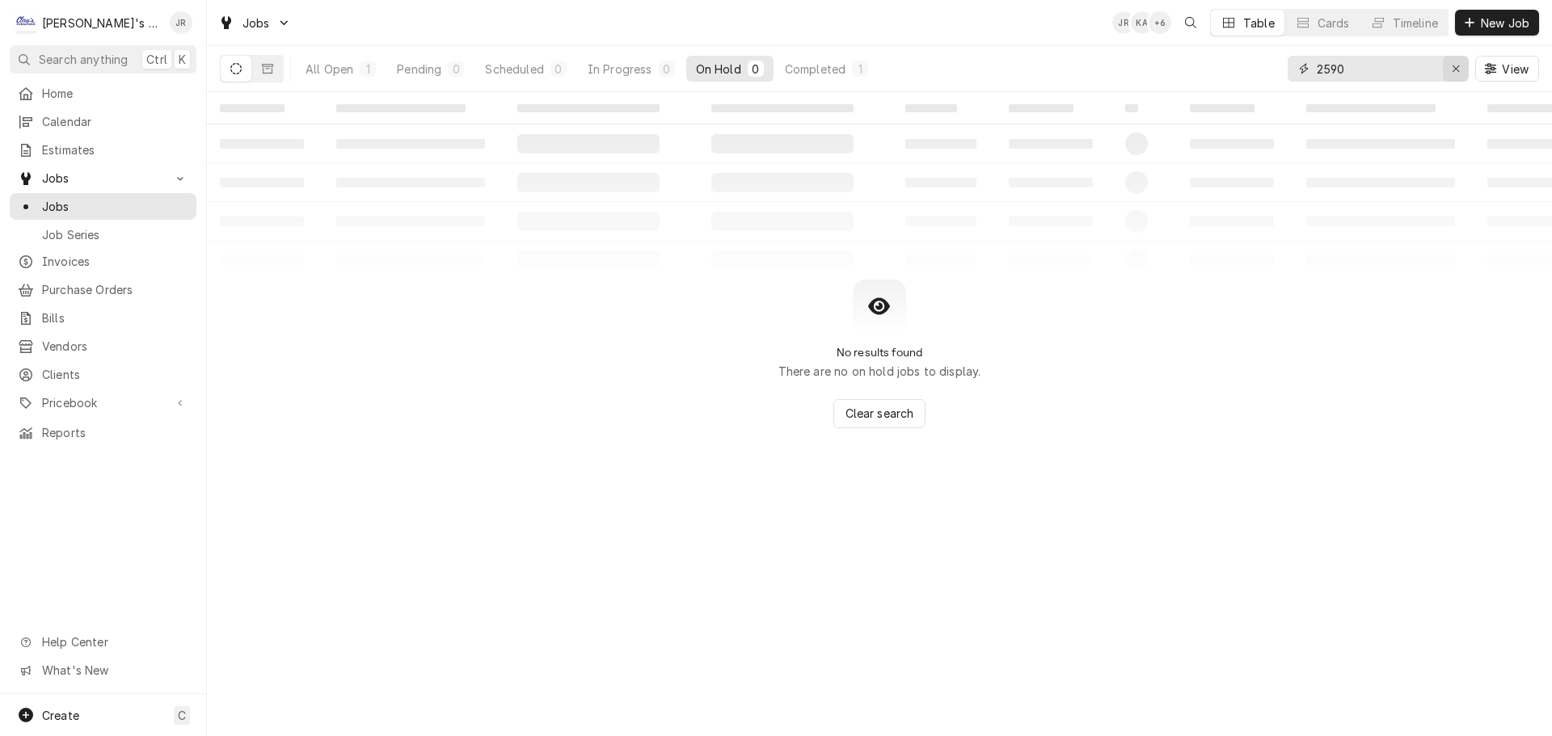
click at [1450, 69] on div "Erase input" at bounding box center [1456, 69] width 16 height 16
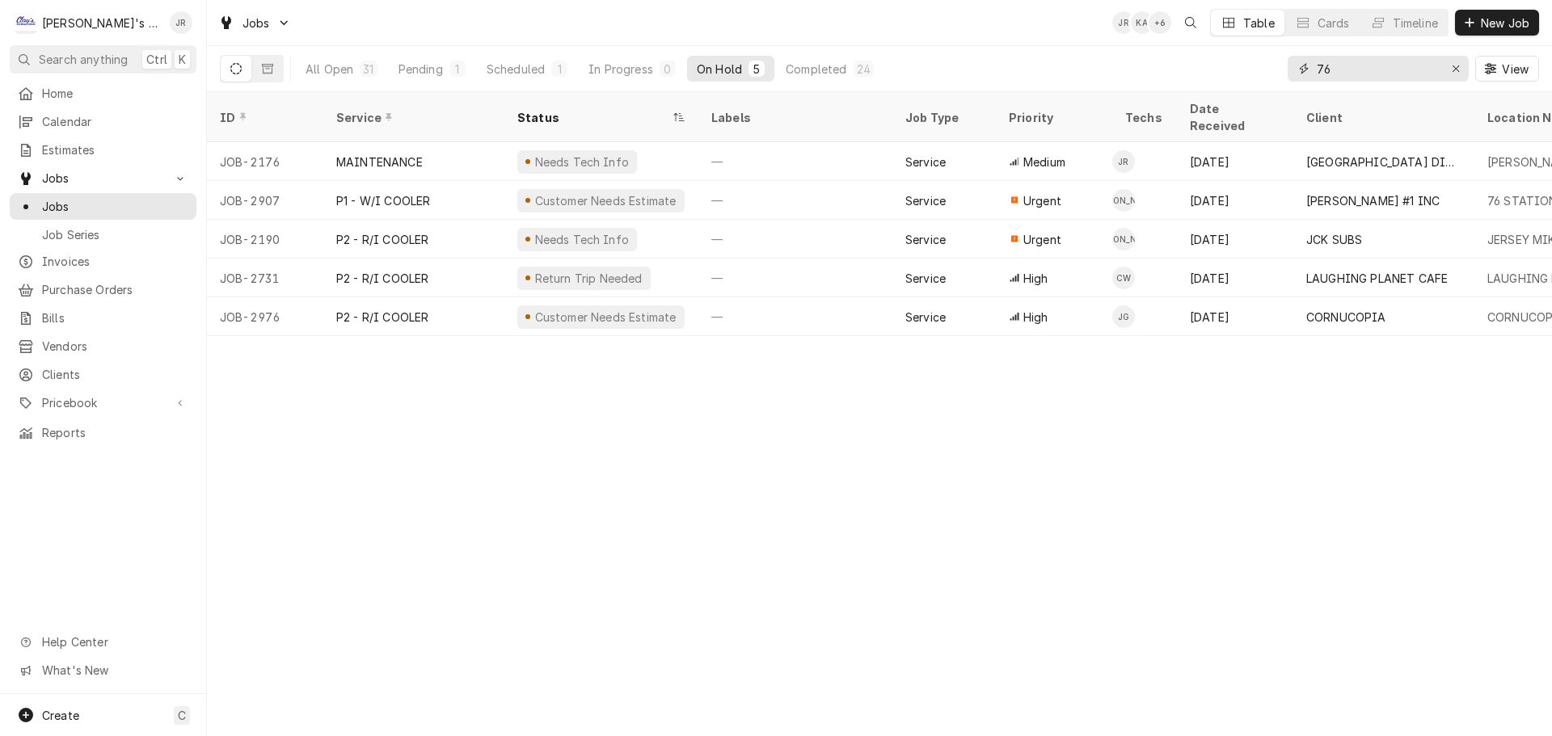
type input "76"
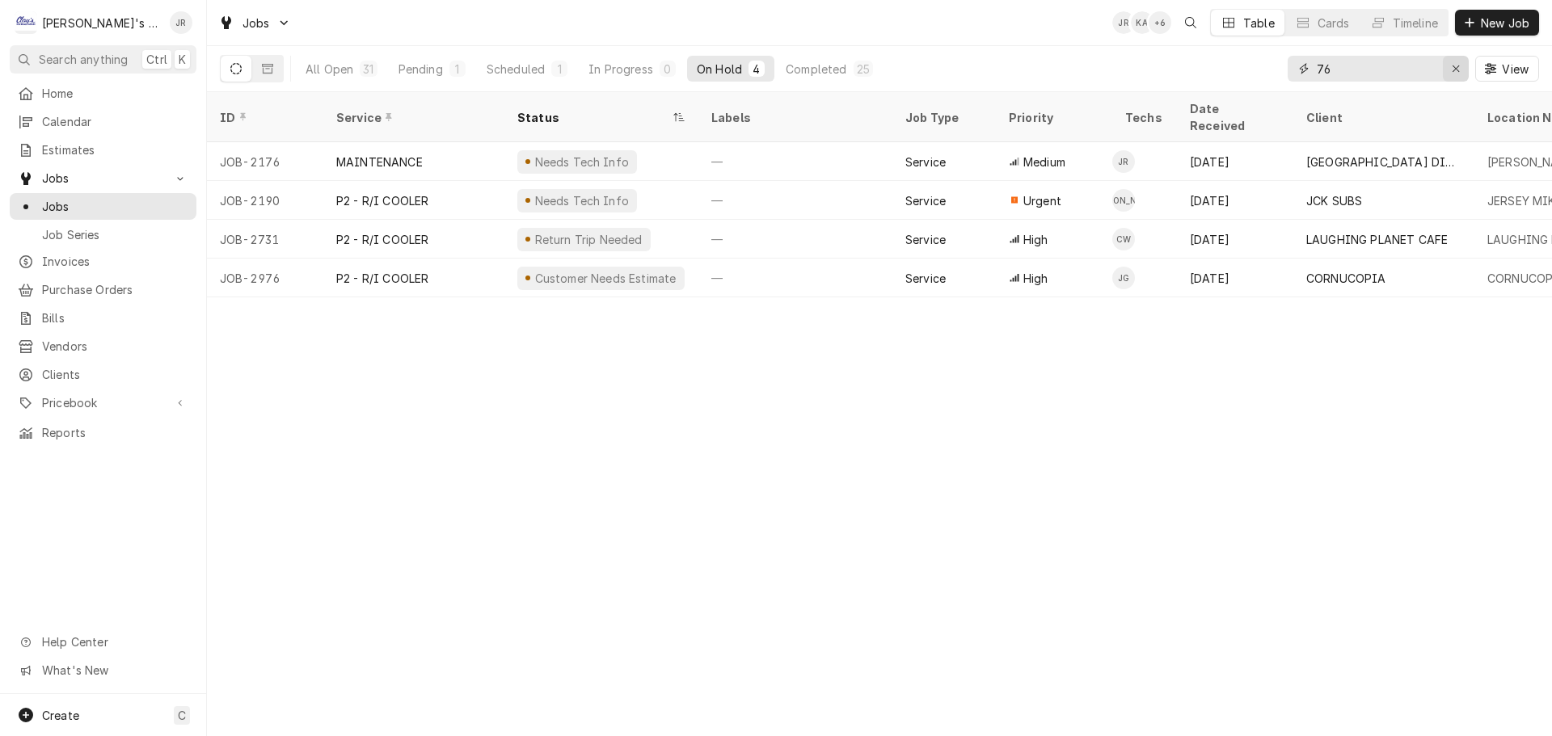
click at [1456, 66] on icon "Erase input" at bounding box center [1456, 68] width 9 height 11
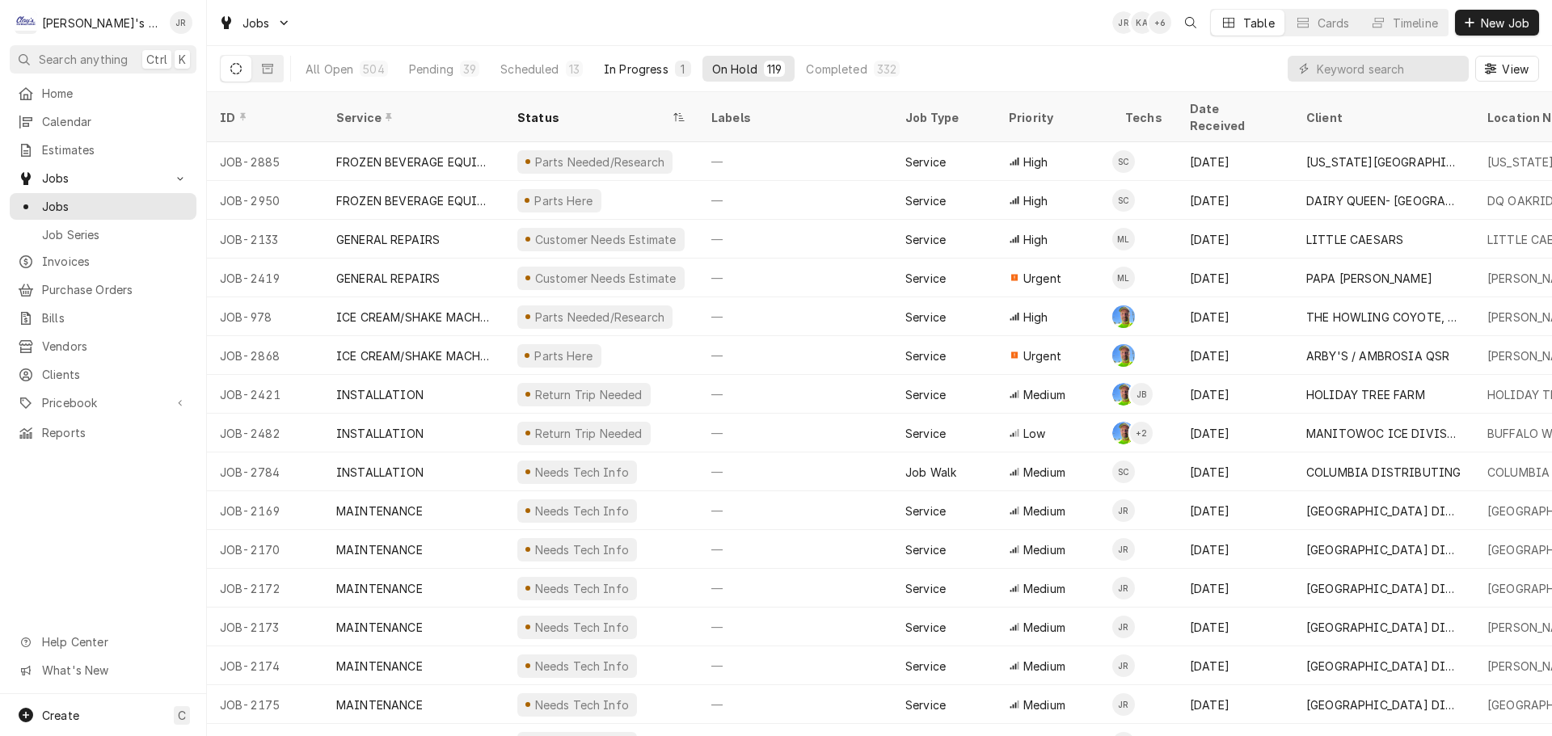
click at [621, 60] on button "In Progress 1" at bounding box center [647, 69] width 107 height 26
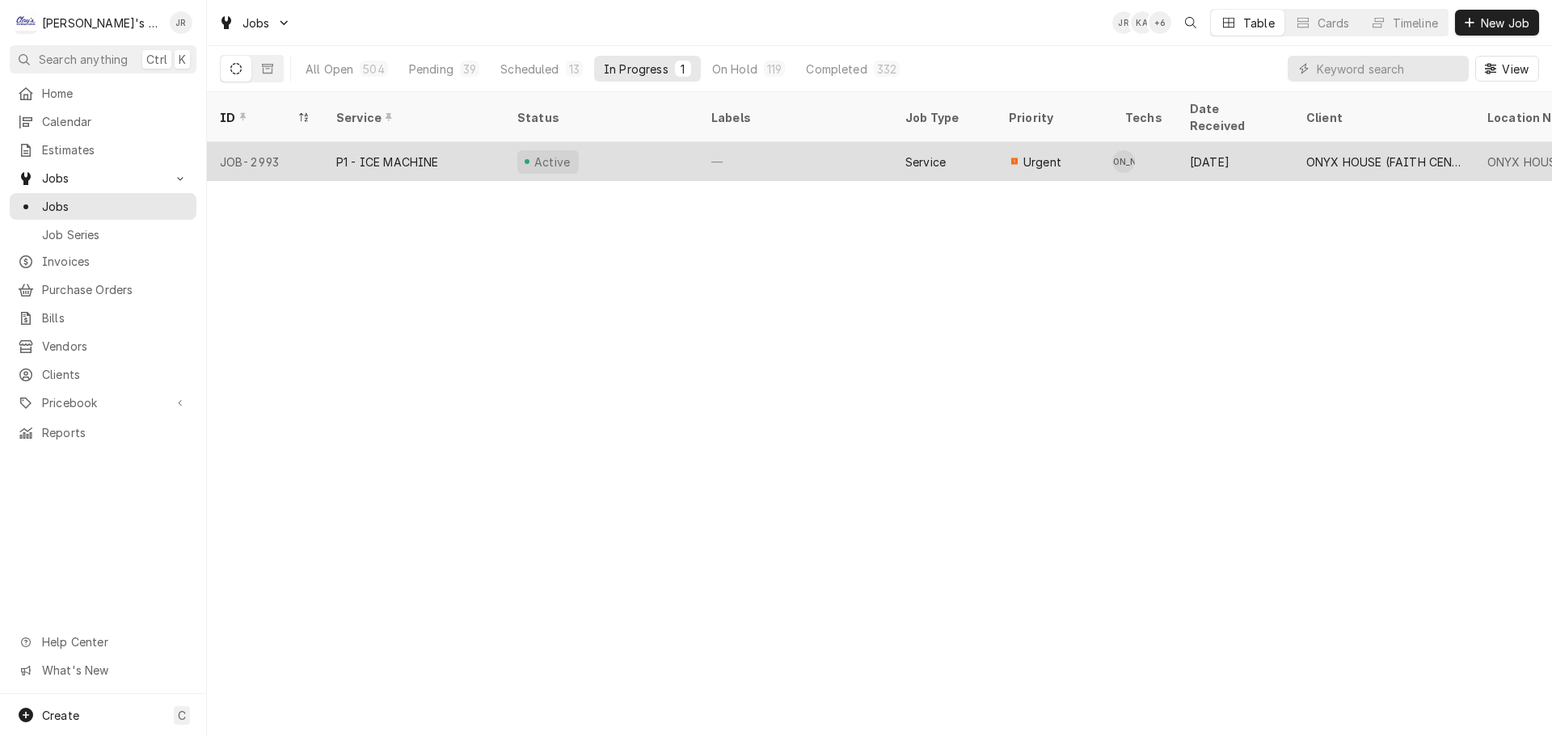
click at [631, 142] on div "Active" at bounding box center [601, 161] width 194 height 39
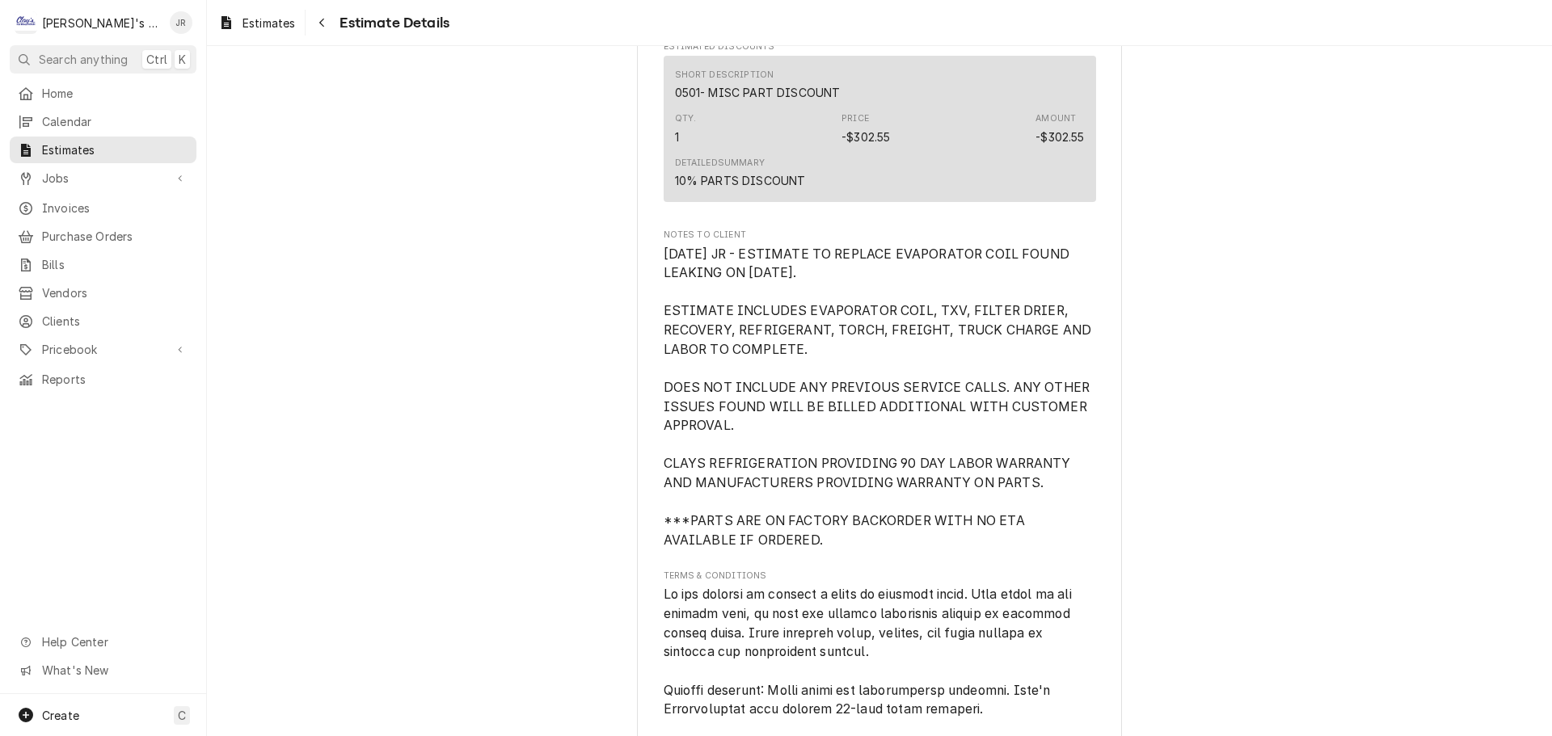
scroll to position [2919, 0]
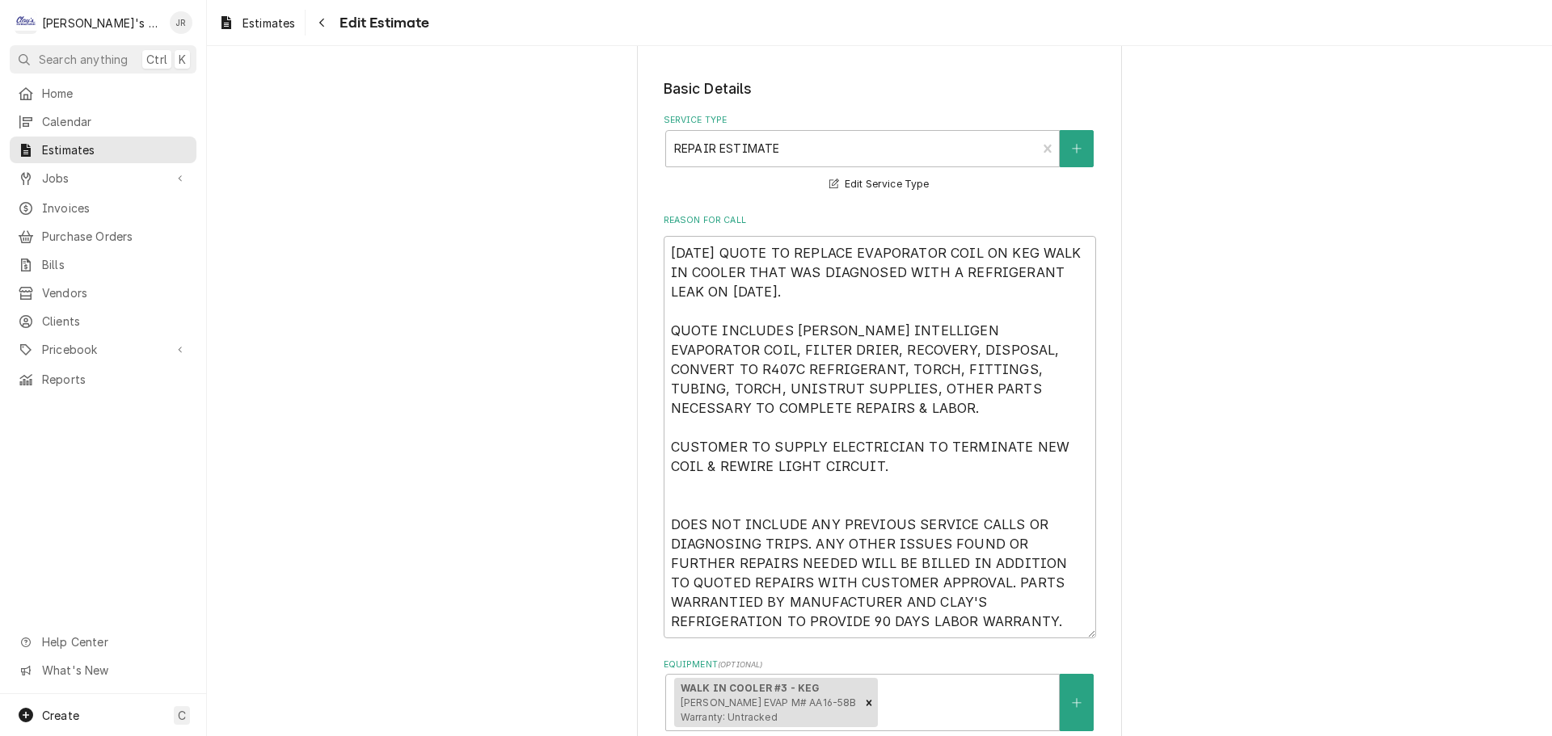
scroll to position [485, 0]
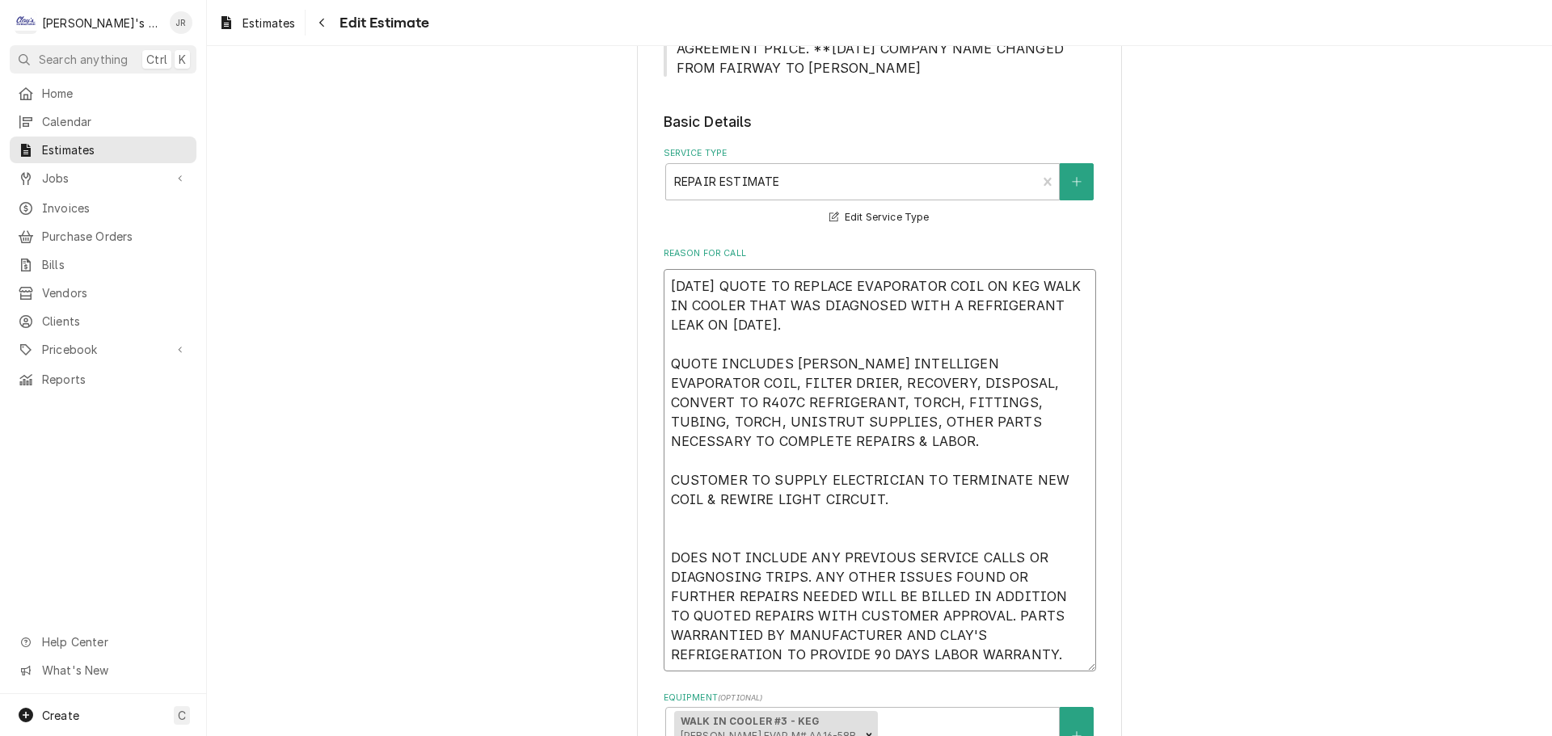
drag, startPoint x: 822, startPoint y: 326, endPoint x: 884, endPoint y: 326, distance: 62.2
click at [884, 326] on textarea "[DATE] QUOTE TO REPLACE EVAPORATOR COIL ON KEG WALK IN COOLER THAT WAS DIAGNOSE…" at bounding box center [880, 470] width 433 height 403
type textarea "x"
type textarea "[DATE] QUOTE TO REPLACE EVAPORATOR COIL ON KEG WALK IN COOLER THAT WAS DIAGNOSE…"
type textarea "x"
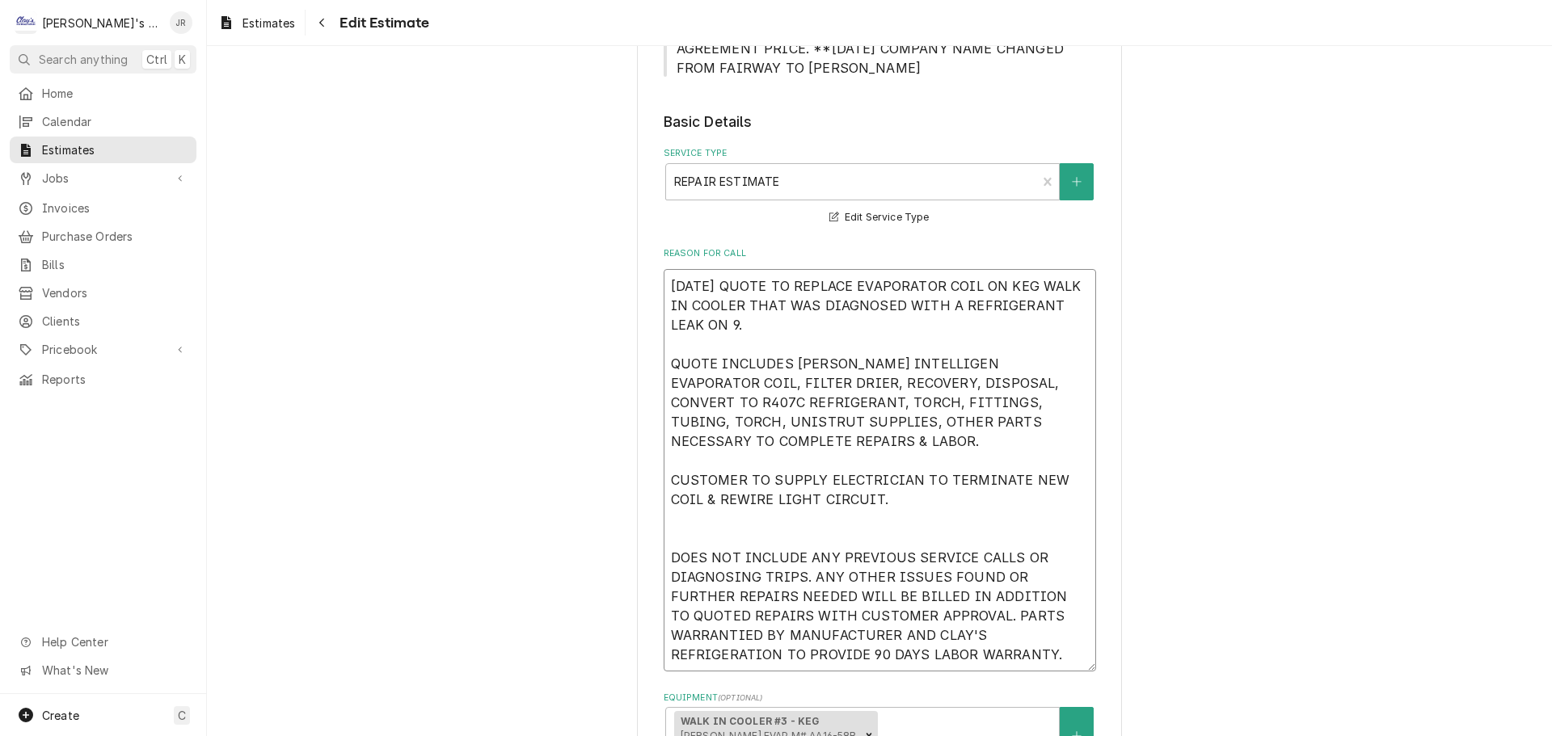
type textarea "10/29/2024 QUOTE TO REPLACE EVAPORATOR COIL ON KEG WALK IN COOLER THAT WAS DIAG…"
type textarea "x"
type textarea "10/29/2024 QUOTE TO REPLACE EVAPORATOR COIL ON KEG WALK IN COOLER THAT WAS DIAG…"
type textarea "x"
type textarea "10/29/2024 QUOTE TO REPLACE EVAPORATOR COIL ON KEG WALK IN COOLER THAT WAS DIAG…"
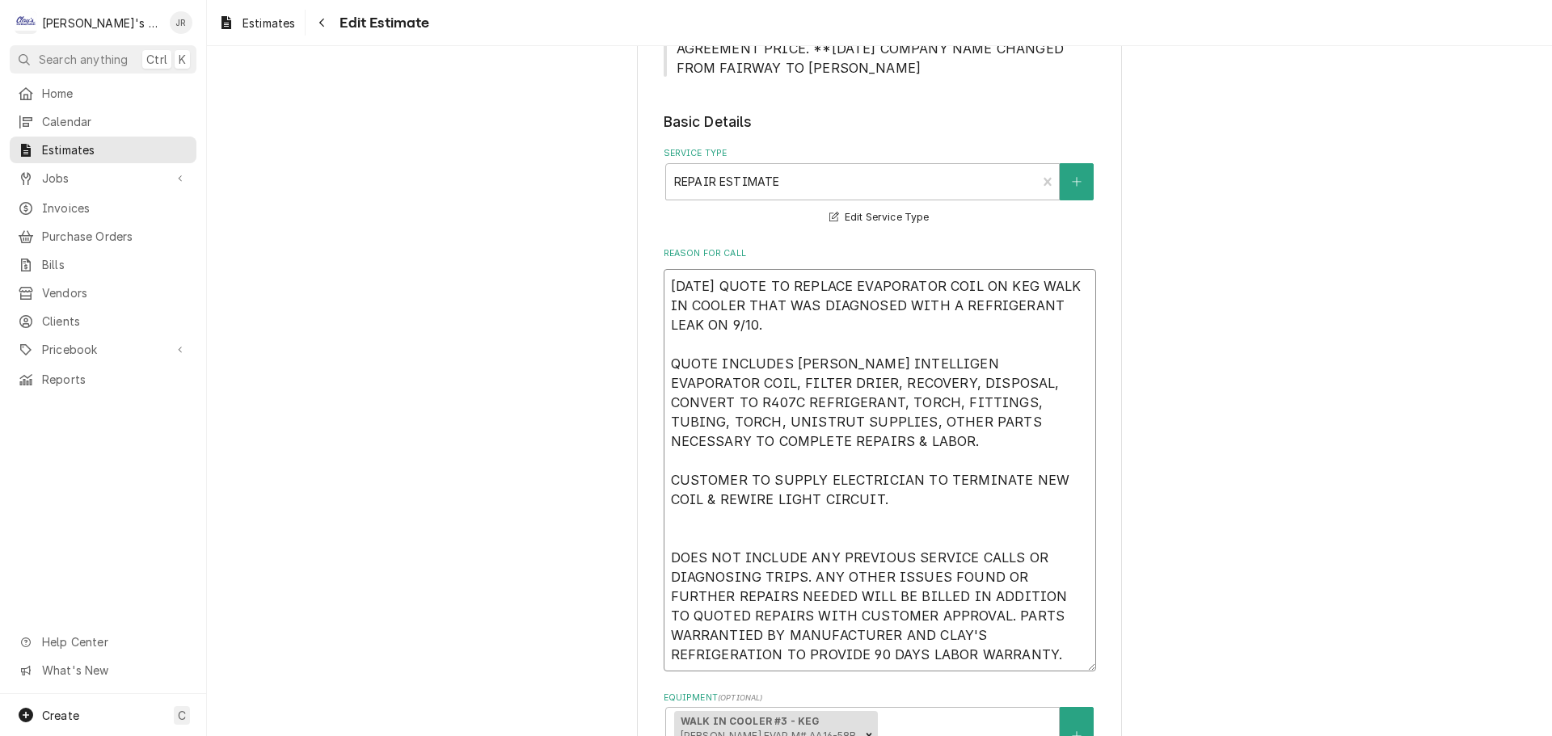
type textarea "x"
type textarea "10/29/2024 QUOTE TO REPLACE EVAPORATOR COIL ON KEG WALK IN COOLER THAT WAS DIAG…"
type textarea "x"
type textarea "10/29/2024 QUOTE TO REPLACE EVAPORATOR COIL ON KEG WALK IN COOLER THAT WAS DIAG…"
type textarea "x"
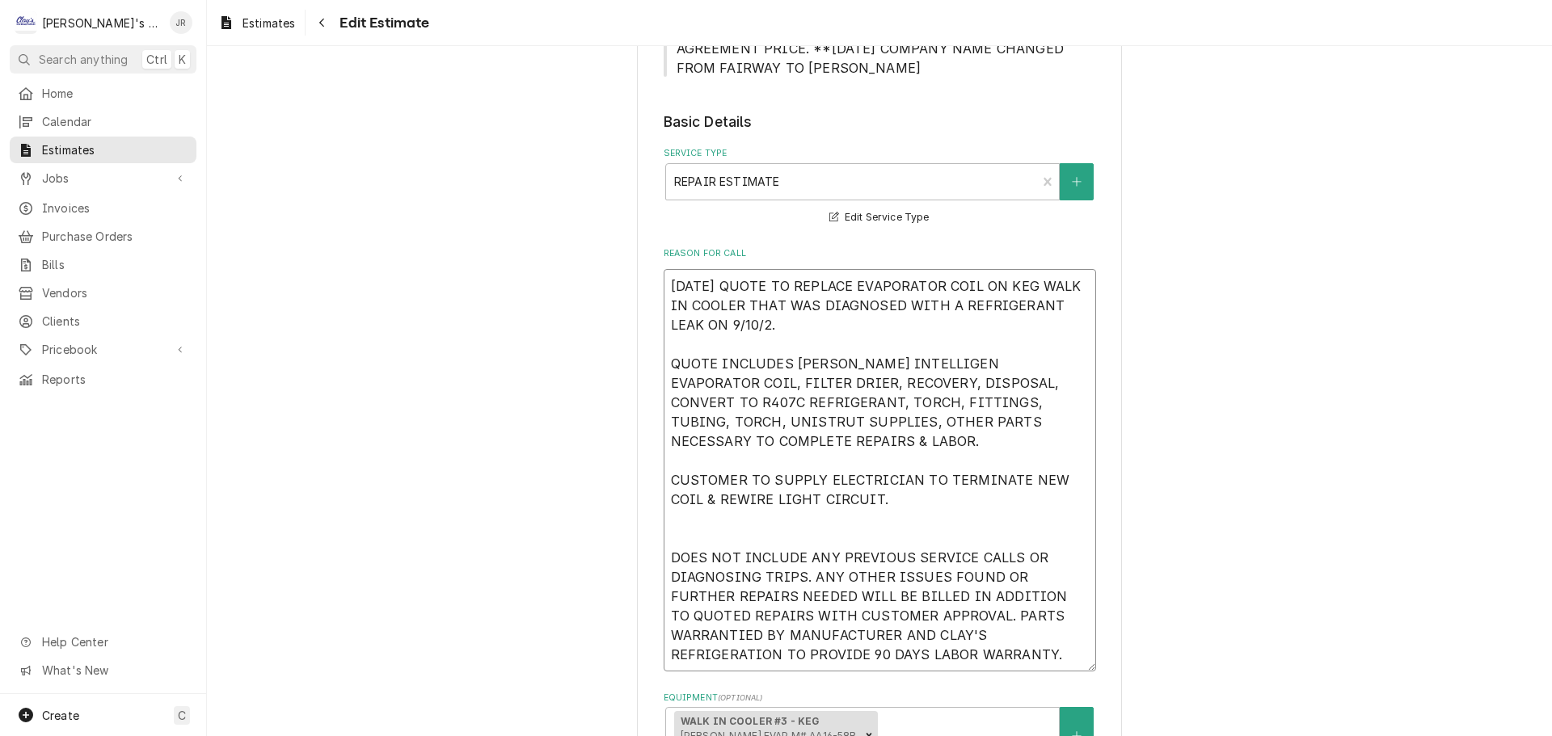
type textarea "10/29/2024 QUOTE TO REPLACE EVAPORATOR COIL ON KEG WALK IN COOLER THAT WAS DIAG…"
type textarea "x"
type textarea "10/29/2024 QUOTE TO REPLACE EVAPORATOR COIL ON KEG WALK IN COOLER THAT WAS DIAG…"
type textarea "x"
type textarea "10/29/2024 QUOTE TO REPLACE EVAPORATOR COIL ON KEG WALK IN COOLER THAT WAS DIAG…"
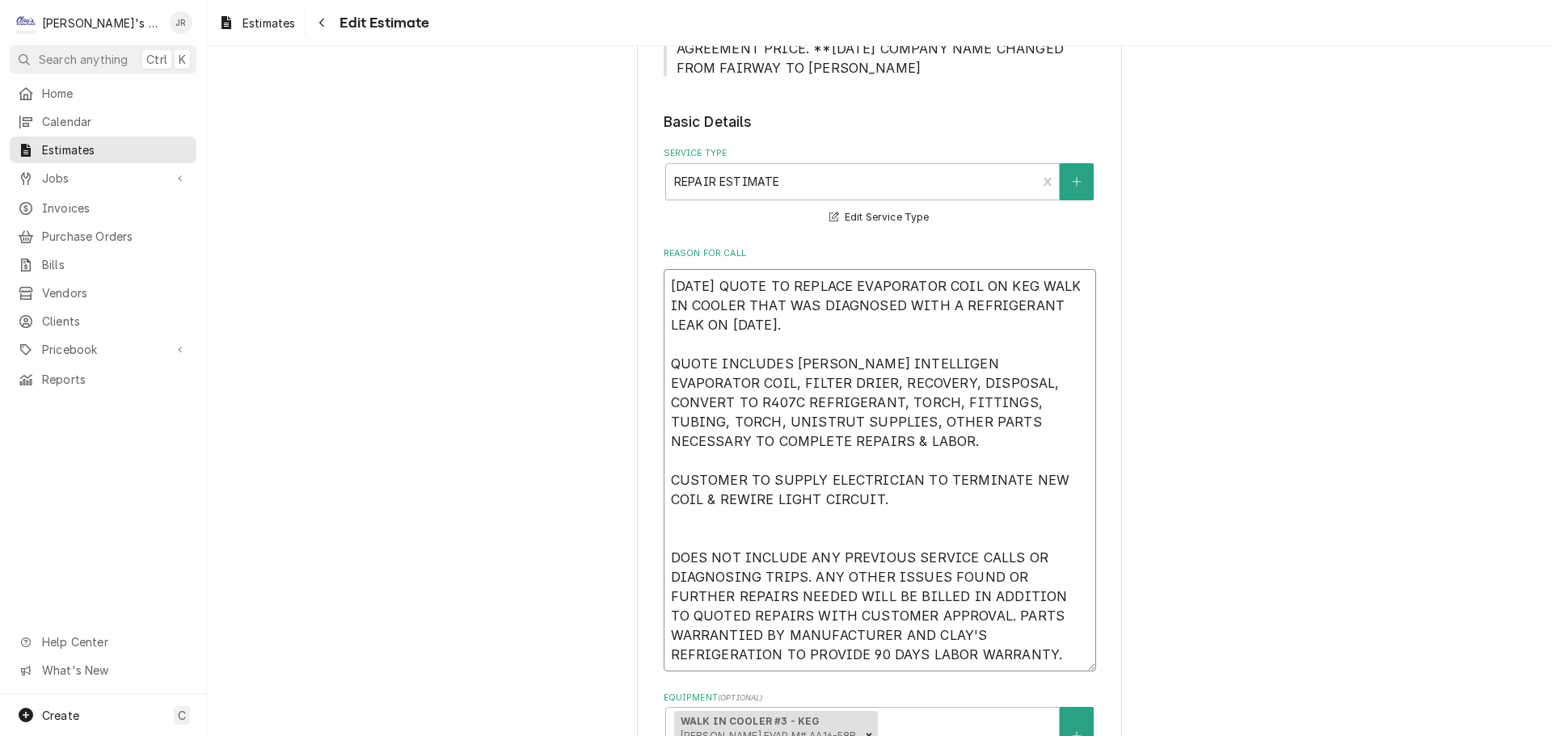
drag, startPoint x: 666, startPoint y: 293, endPoint x: 734, endPoint y: 291, distance: 68.0
click at [734, 291] on textarea "10/29/2024 QUOTE TO REPLACE EVAPORATOR COIL ON KEG WALK IN COOLER THAT WAS DIAG…" at bounding box center [880, 470] width 433 height 403
type textarea "x"
type textarea "9 QUOTE TO REPLACE EVAPORATOR COIL ON KEG WALK IN COOLER THAT WAS DIAGNOSED WIT…"
type textarea "x"
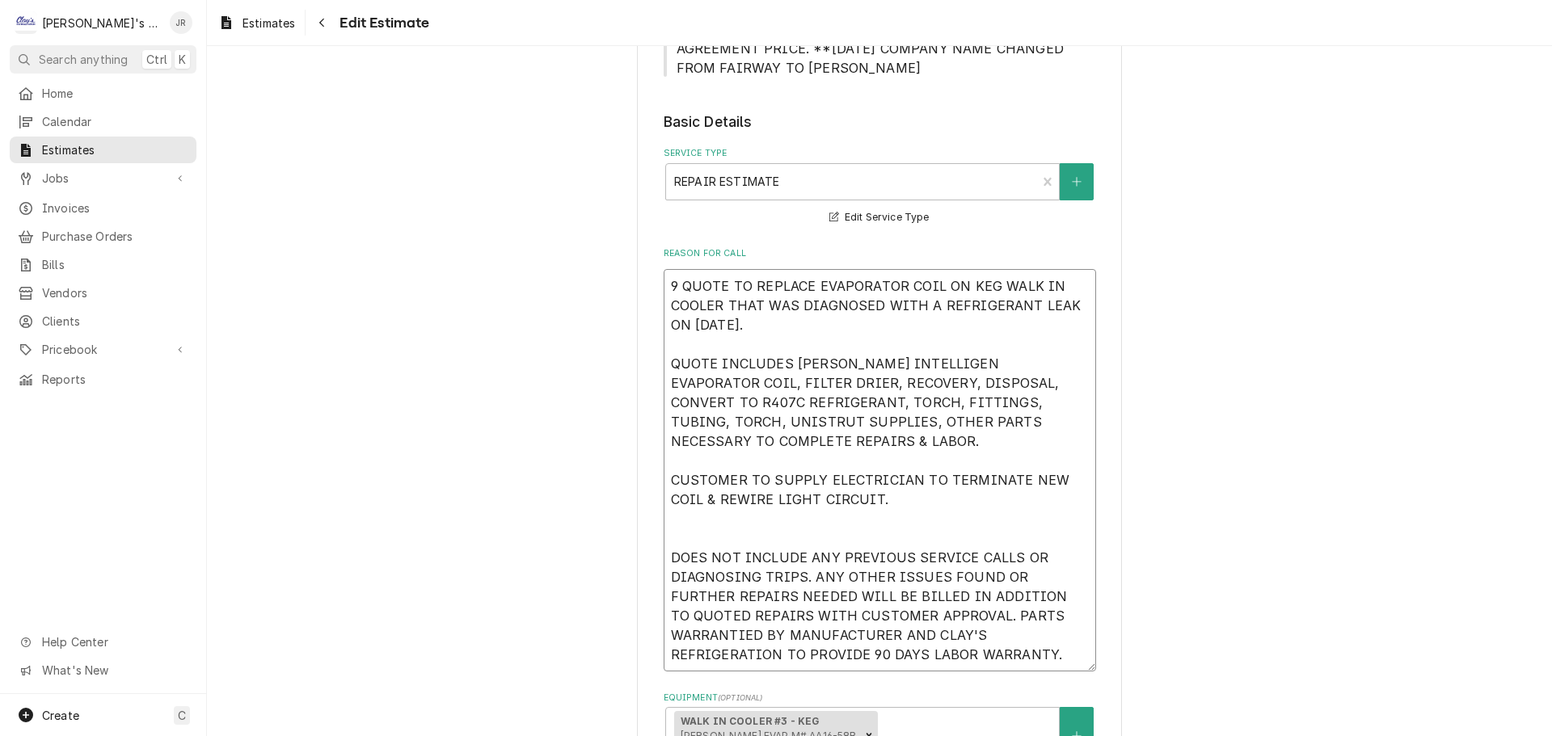
type textarea "9/ QUOTE TO REPLACE EVAPORATOR COIL ON KEG WALK IN COOLER THAT WAS DIAGNOSED WI…"
type textarea "x"
type textarea "9/2 QUOTE TO REPLACE EVAPORATOR COIL ON KEG WALK IN COOLER THAT WAS DIAGNOSED W…"
type textarea "x"
type textarea "9/22 QUOTE TO REPLACE EVAPORATOR COIL ON KEG WALK IN COOLER THAT WAS DIAGNOSED …"
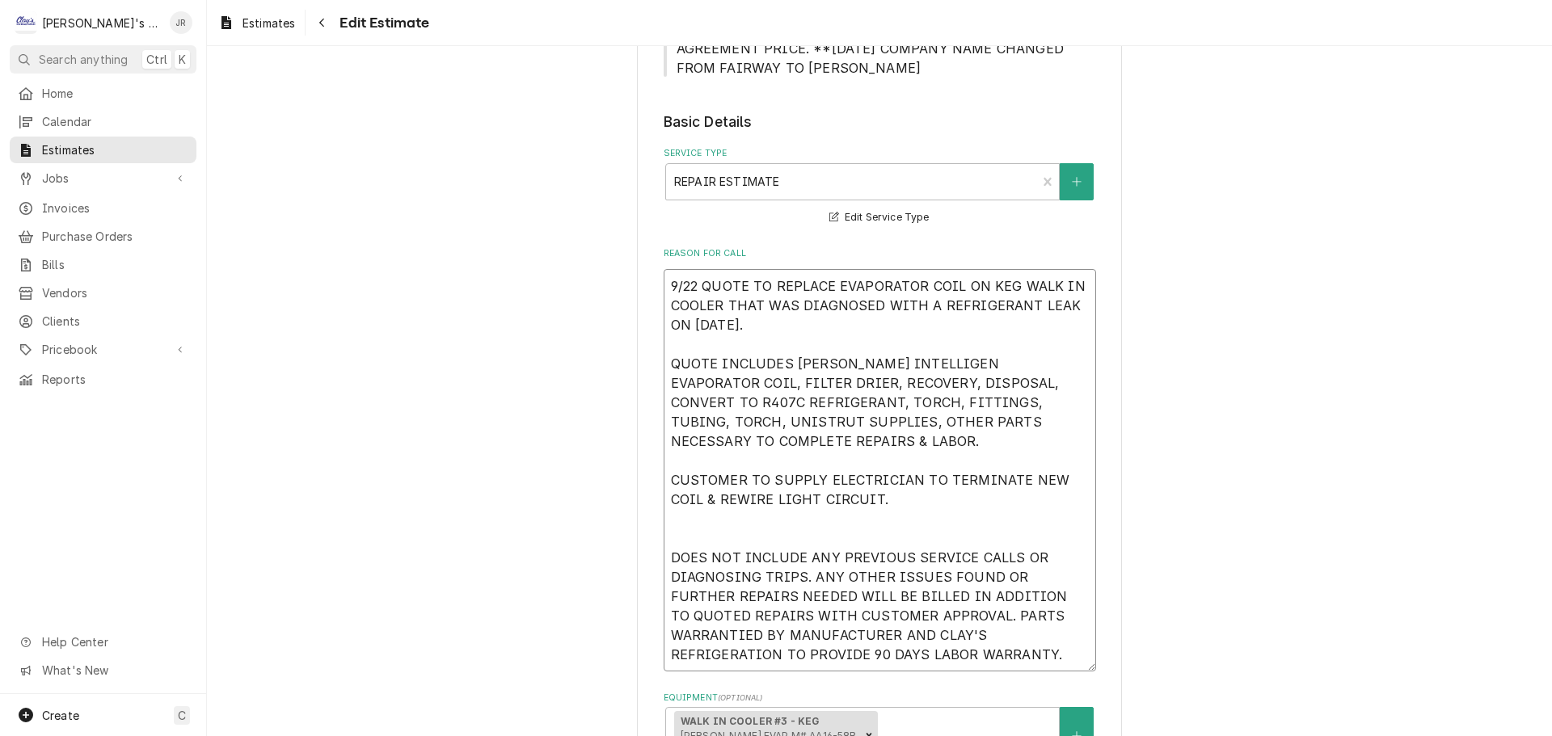
type textarea "x"
type textarea "9/22/ QUOTE TO REPLACE EVAPORATOR COIL ON KEG WALK IN COOLER THAT WAS DIAGNOSED…"
type textarea "x"
type textarea "9/22/2 QUOTE TO REPLACE EVAPORATOR COIL ON KEG WALK IN COOLER THAT WAS DIAGNOSE…"
type textarea "x"
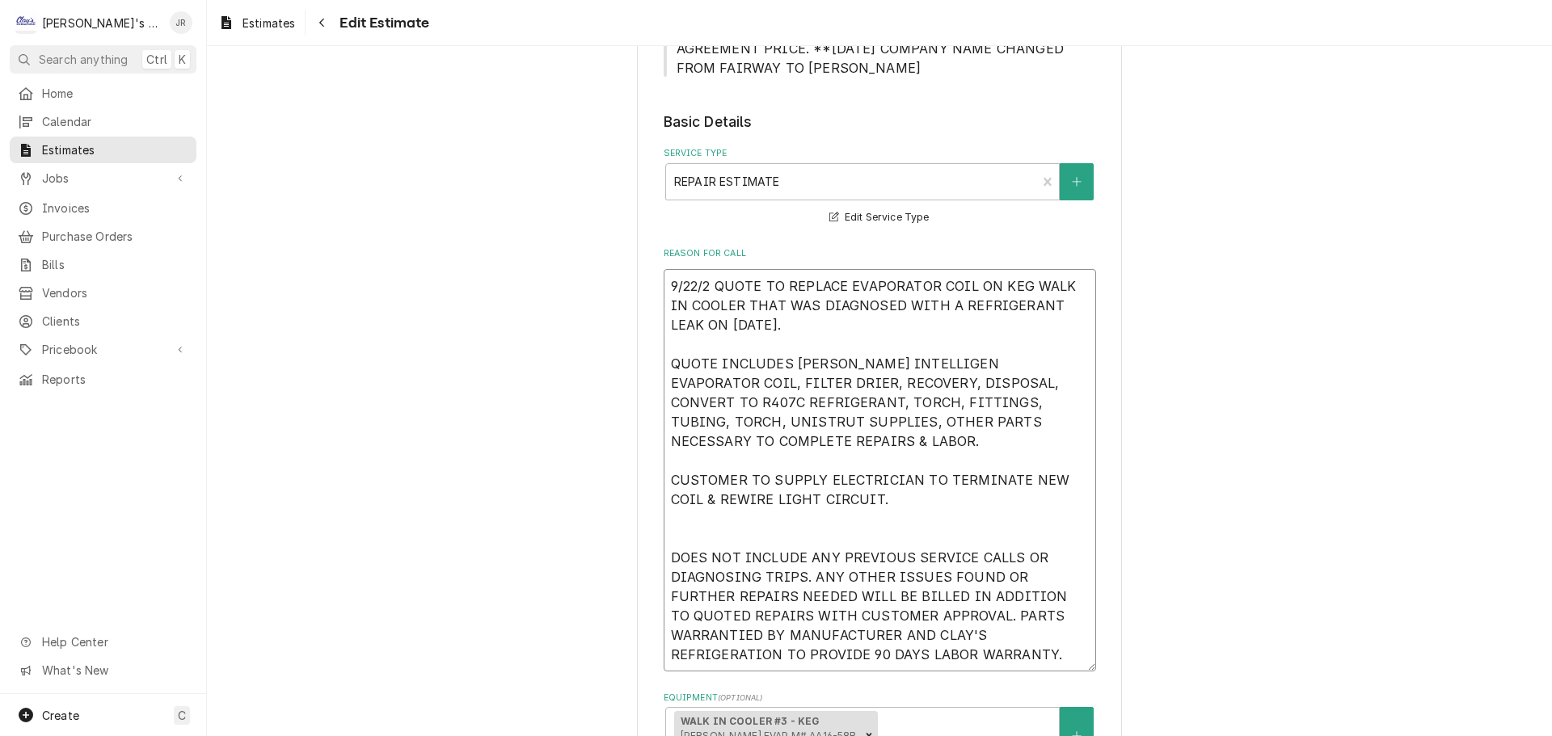
type textarea "9/22/20 QUOTE TO REPLACE EVAPORATOR COIL ON KEG WALK IN COOLER THAT WAS DIAGNOS…"
type textarea "x"
type textarea "9/22/202 QUOTE TO REPLACE EVAPORATOR COIL ON KEG WALK IN COOLER THAT WAS DIAGNO…"
type textarea "x"
type textarea "9/22/2025 QUOTE TO REPLACE EVAPORATOR COIL ON KEG WALK IN COOLER THAT WAS DIAGN…"
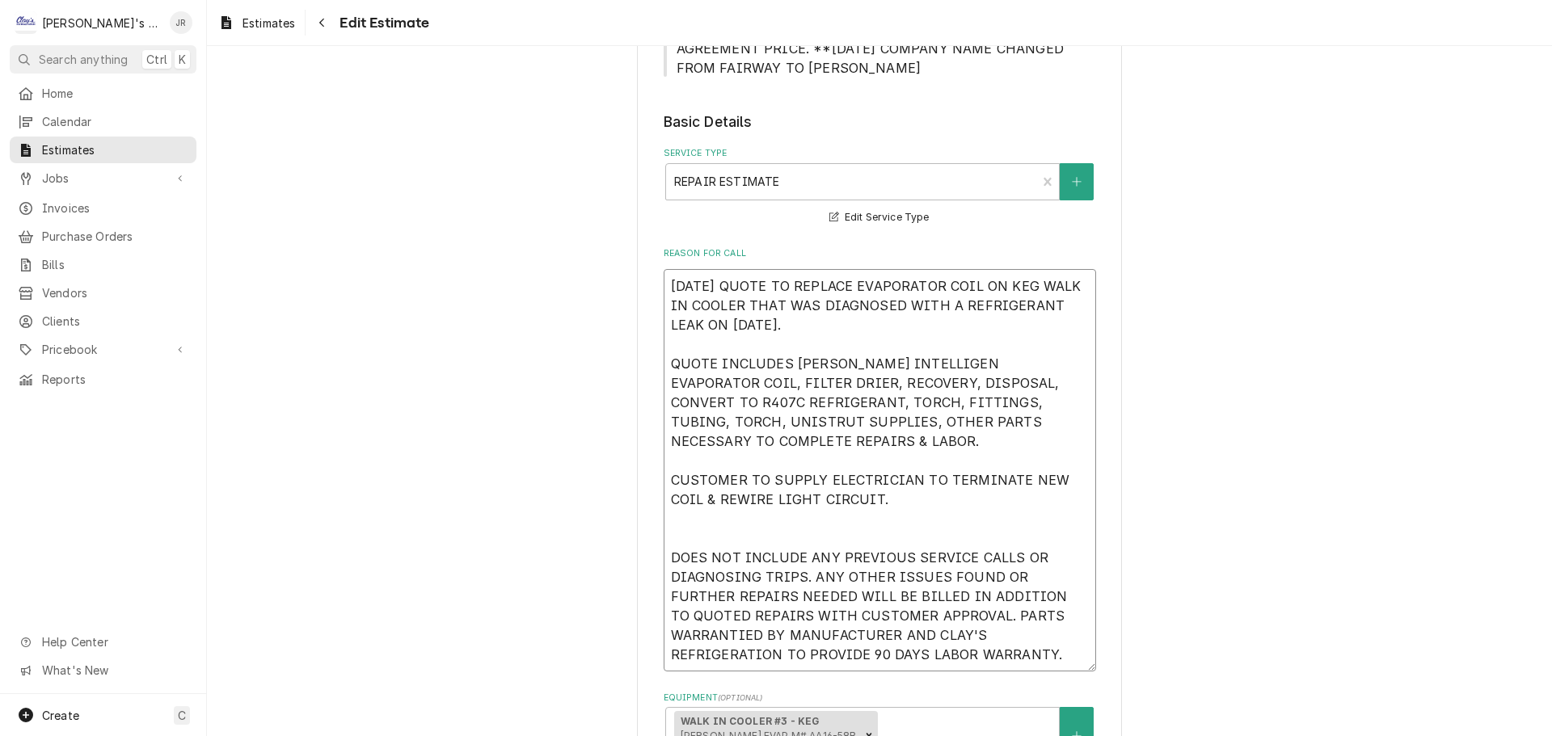
type textarea "x"
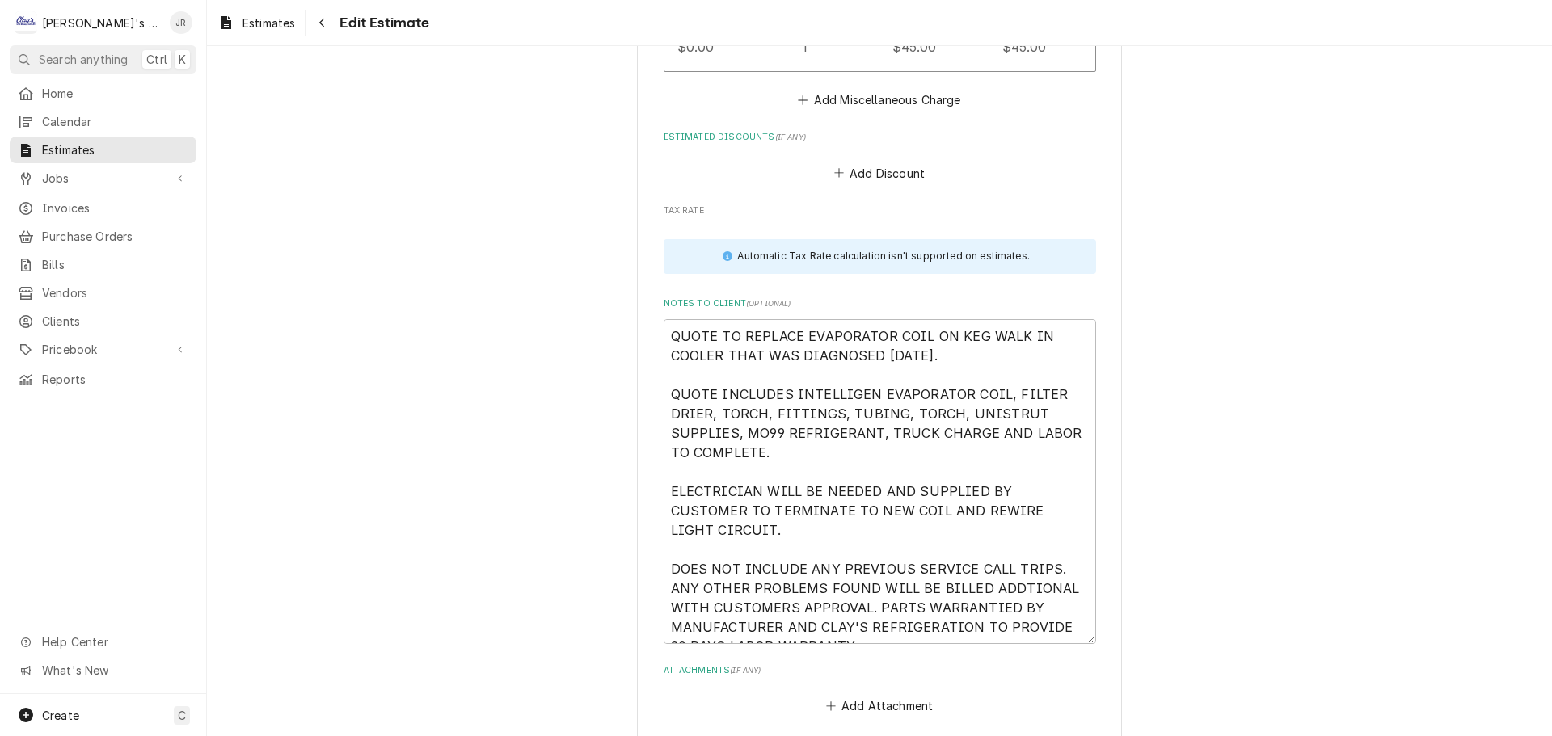
scroll to position [5982, 0]
type textarea "9/22/2025 QUOTE TO REPLACE EVAPORATOR COIL ON KEG WALK IN COOLER THAT WAS DIAGN…"
drag, startPoint x: 670, startPoint y: 340, endPoint x: 864, endPoint y: 626, distance: 345.8
click at [864, 626] on textarea "QUOTE TO REPLACE EVAPORATOR COIL ON KEG WALK IN COOLER THAT WAS DIAGNOSED 9/18/…" at bounding box center [880, 481] width 433 height 325
type textarea "x"
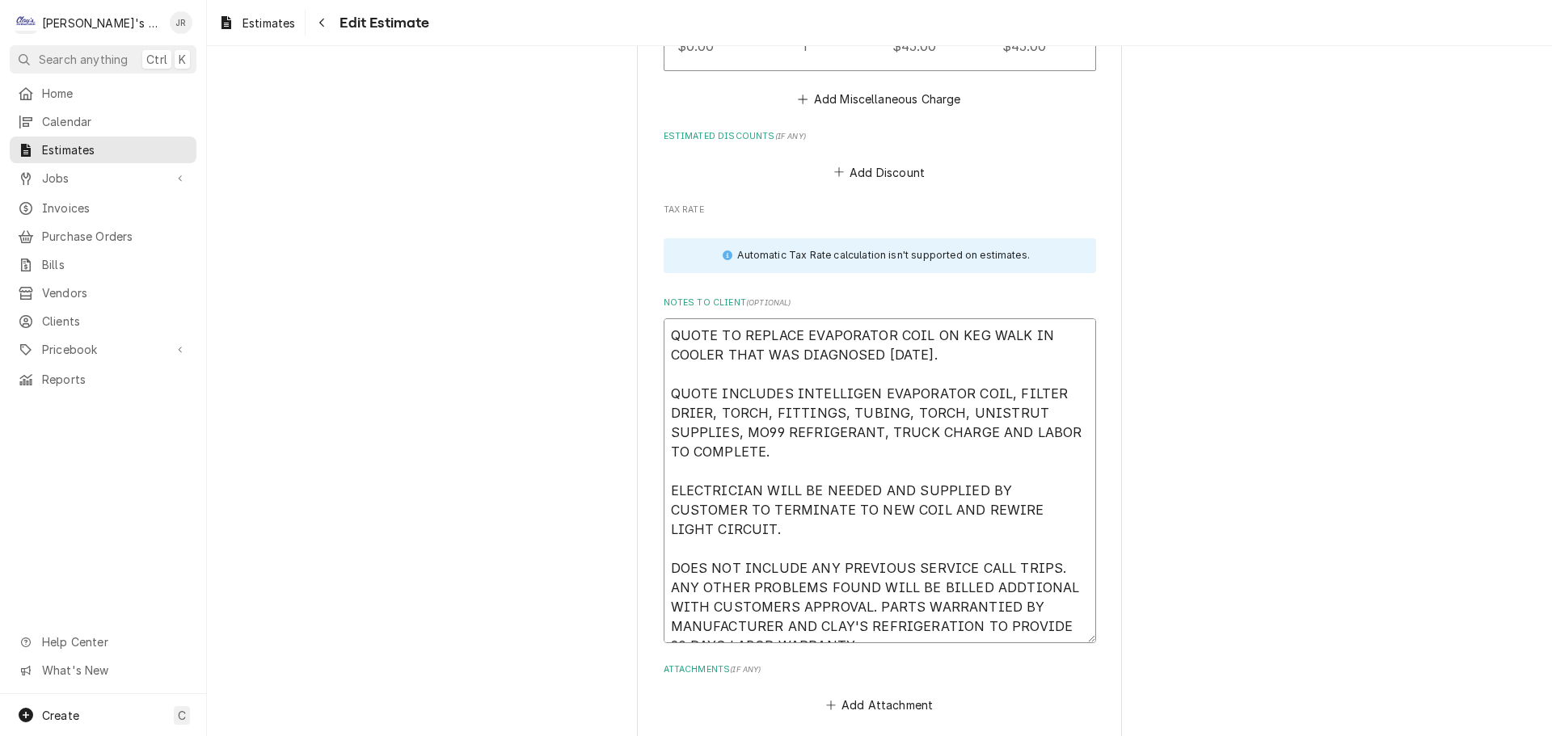
type textarea "Q"
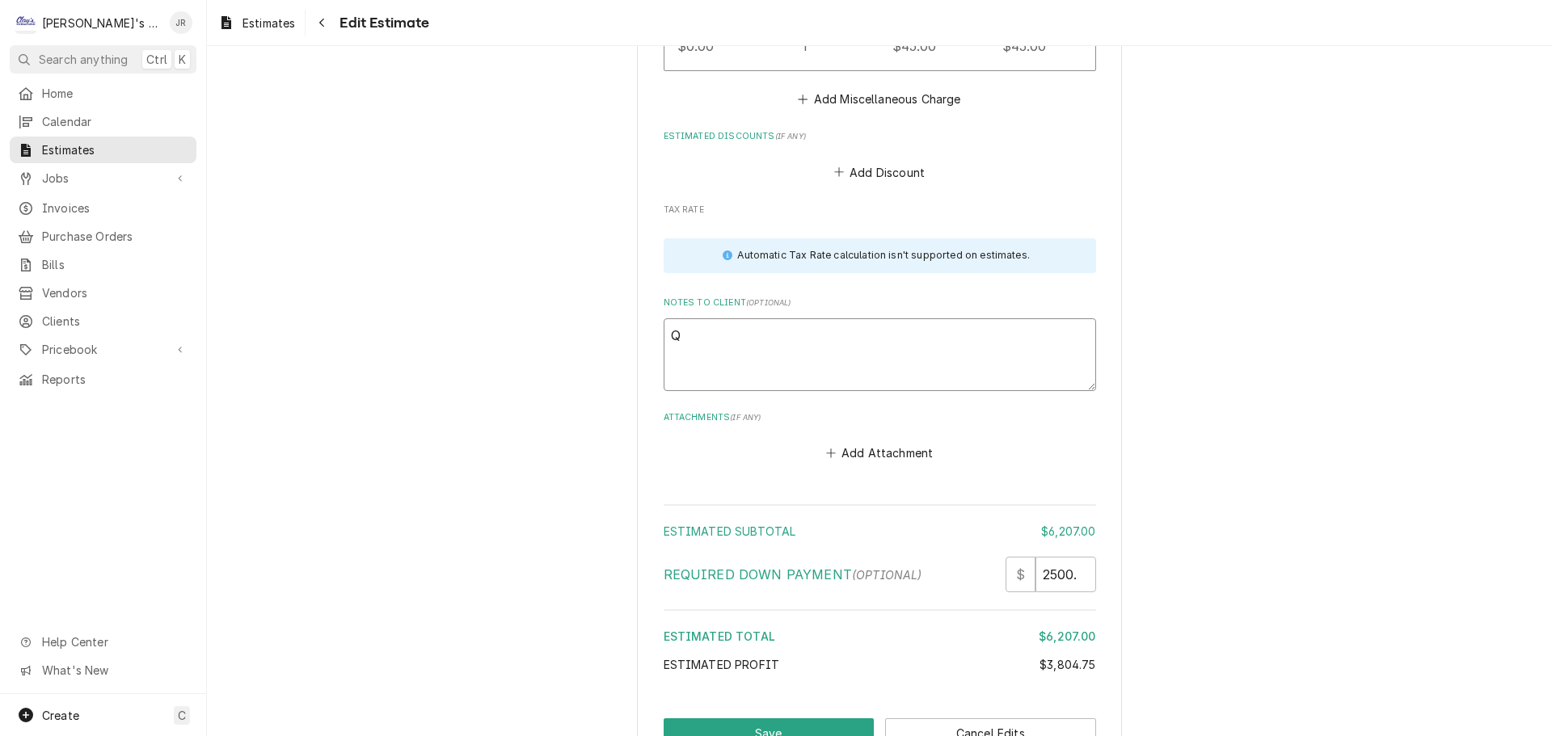
type textarea "x"
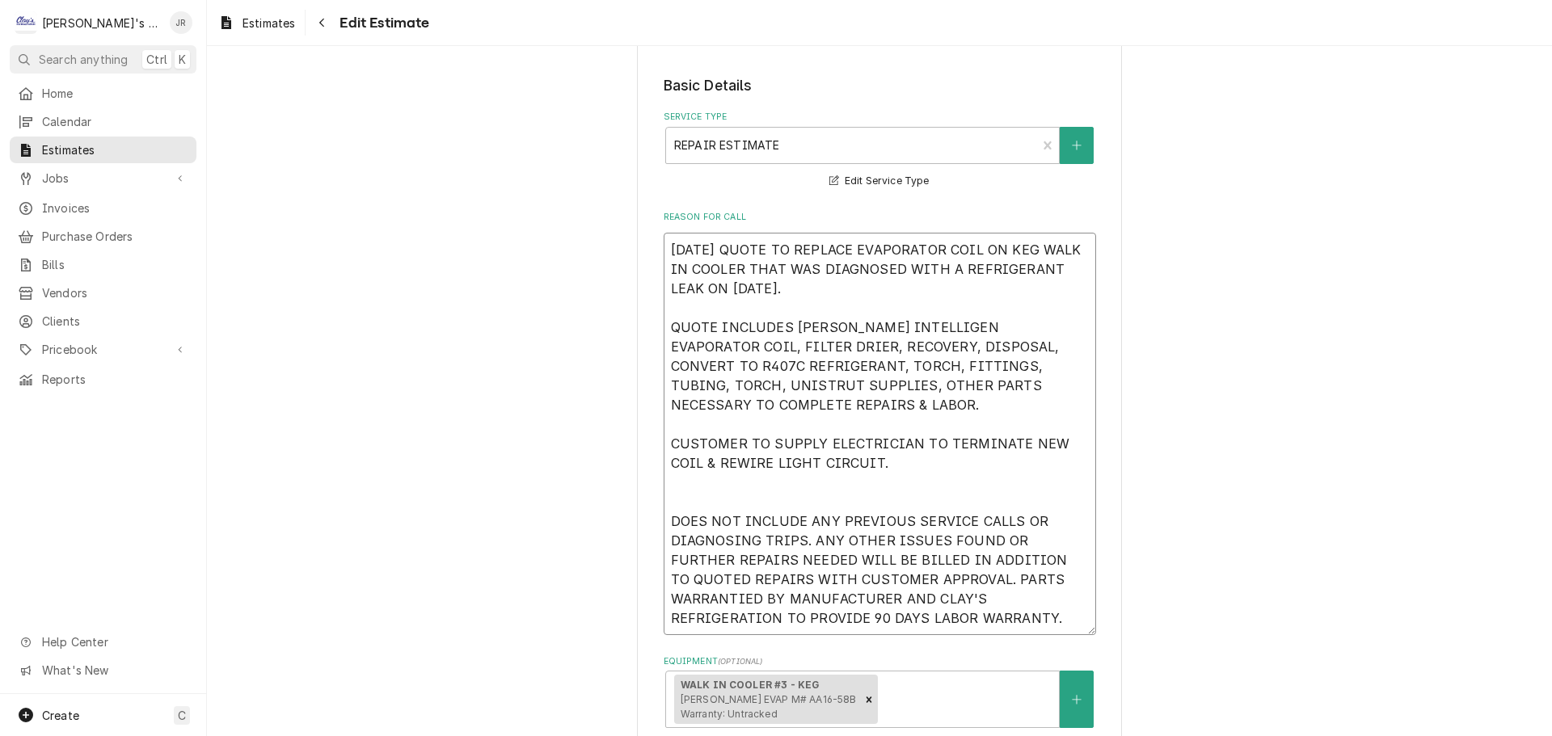
scroll to position [521, 0]
drag, startPoint x: 837, startPoint y: 420, endPoint x: 667, endPoint y: 247, distance: 242.4
click at [667, 247] on textarea "9/22/2025 QUOTE TO REPLACE EVAPORATOR COIL ON KEG WALK IN COOLER THAT WAS DIAGN…" at bounding box center [880, 435] width 433 height 403
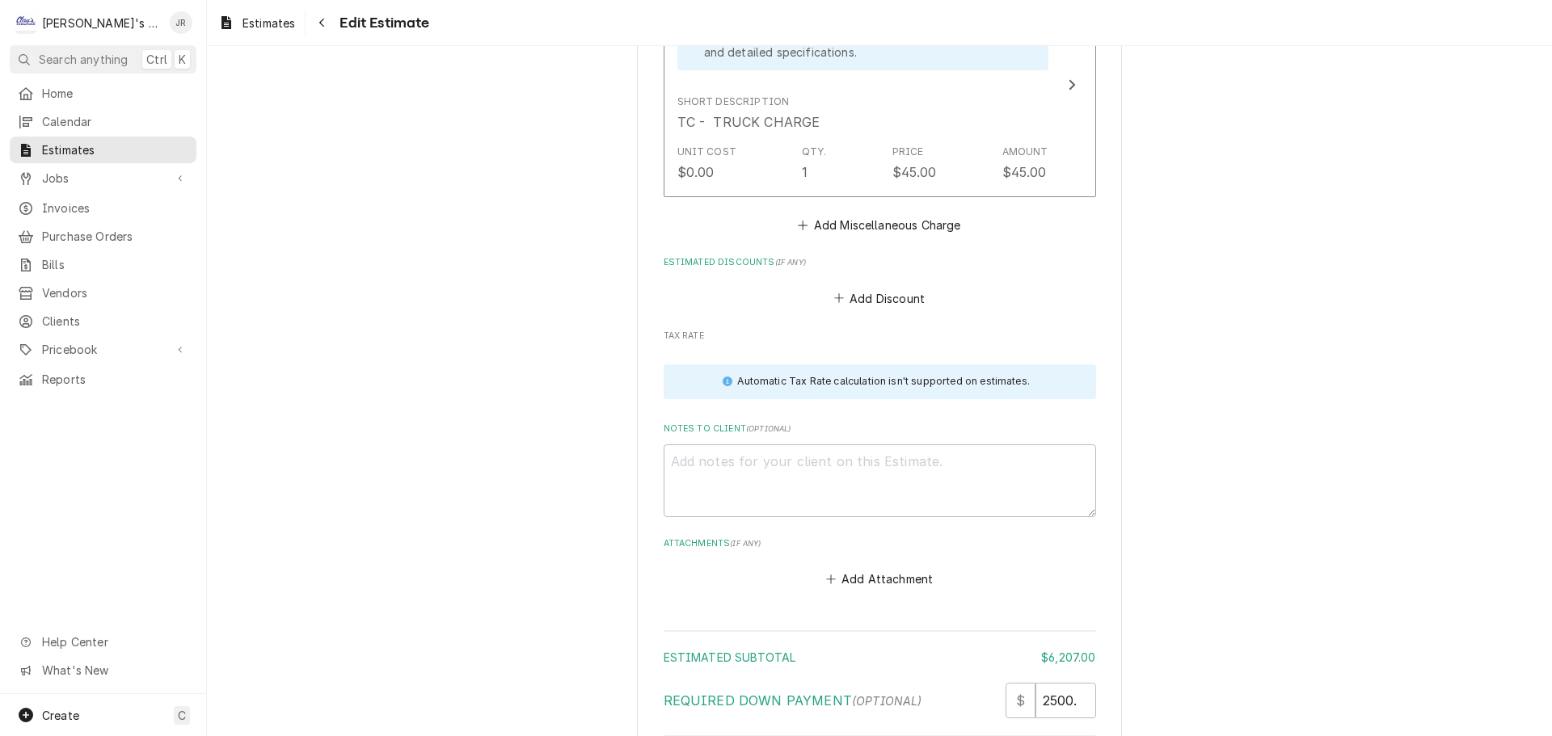
scroll to position [5937, 0]
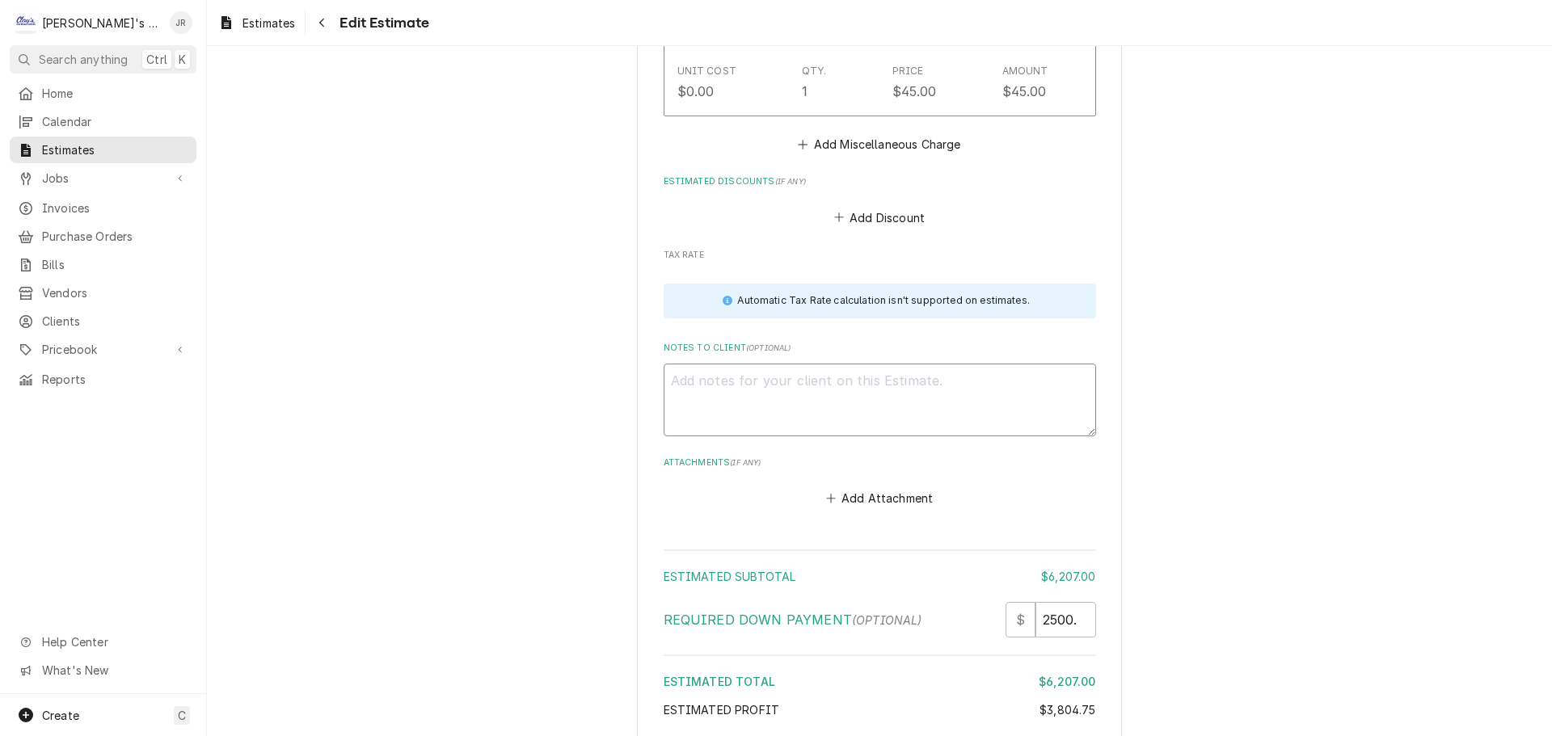
paste textarea "9/22/2025 QUOTE TO REPLACE EVAPORATOR COIL ON KEG WALK IN COOLER THAT WAS DIAGN…"
type textarea "x"
type textarea "9/22/2025 QUOTE TO REPLACE EVAPORATOR COIL ON KEG WALK IN COOLER THAT WAS DIAGN…"
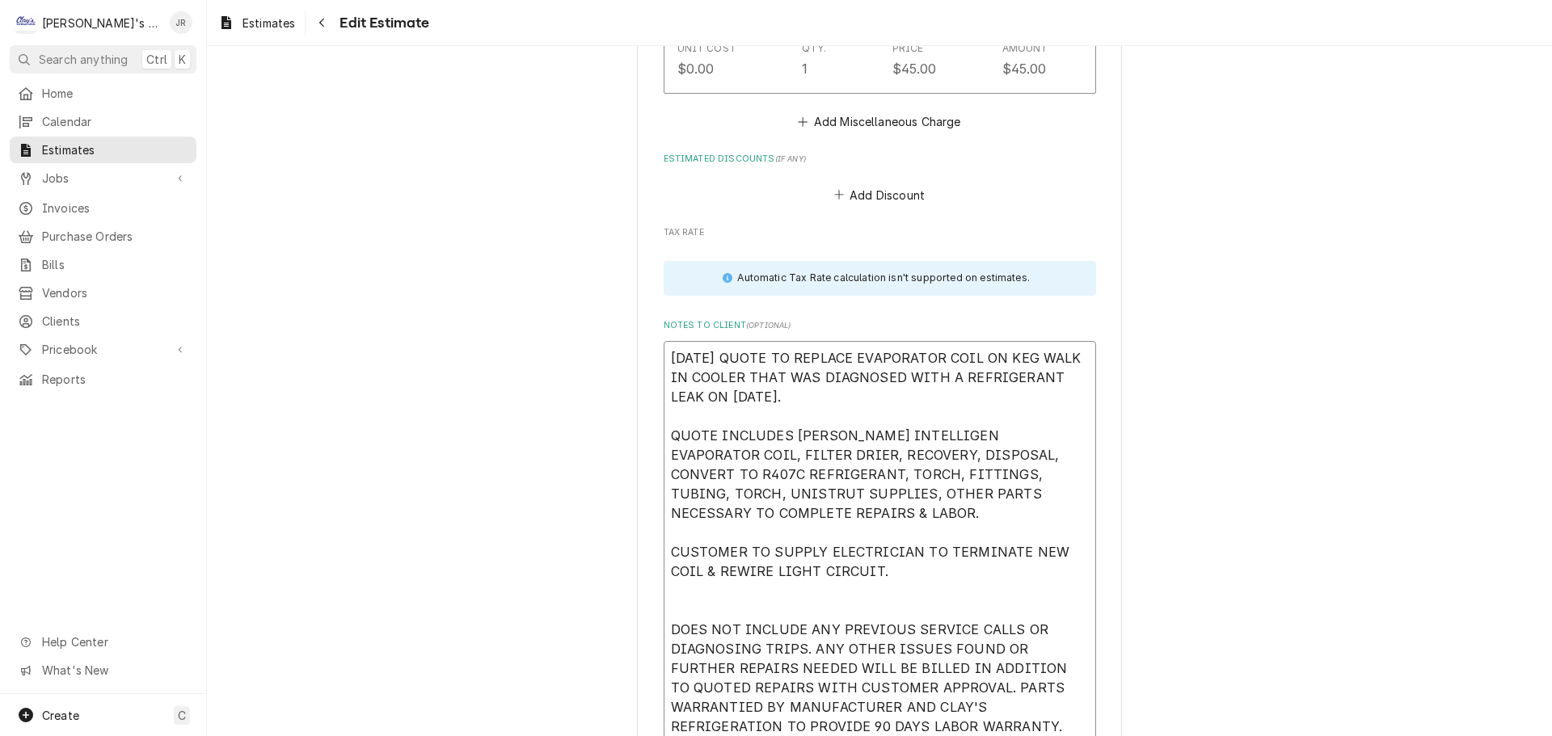
type textarea "x"
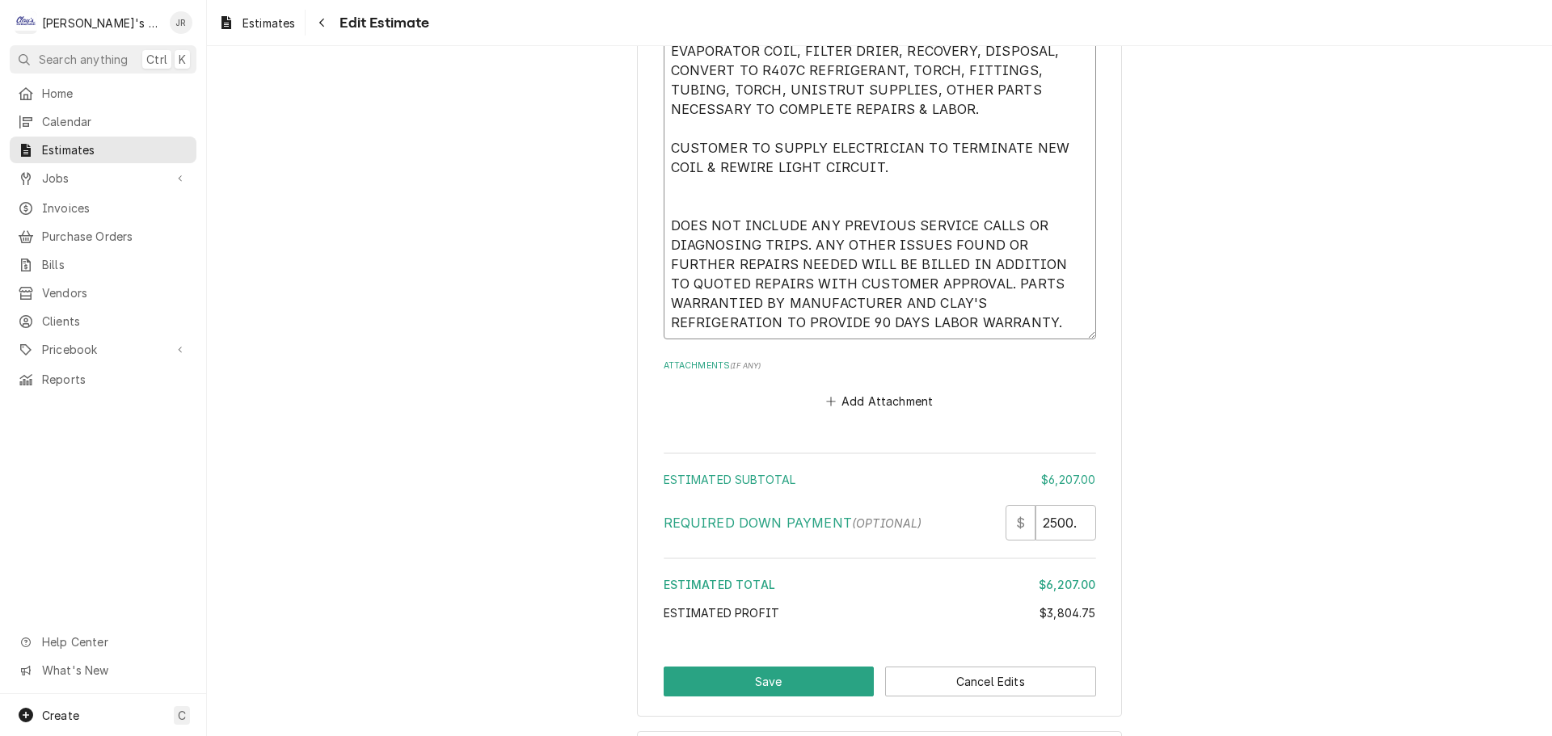
scroll to position [6436, 0]
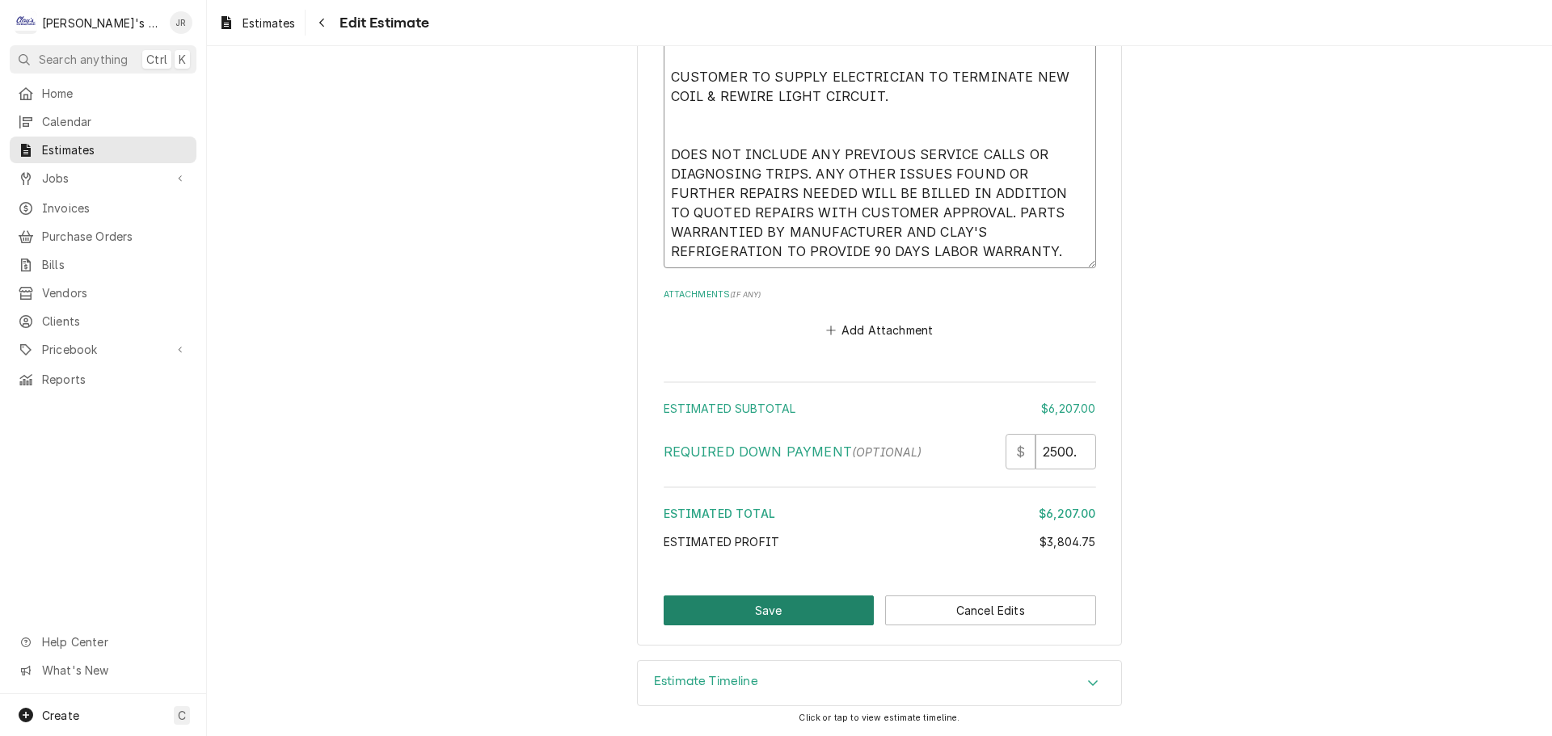
type textarea "9/22/2025 QUOTE TO REPLACE EVAPORATOR COIL ON KEG WALK IN COOLER THAT WAS DIAGN…"
click at [758, 611] on button "Save" at bounding box center [769, 611] width 211 height 30
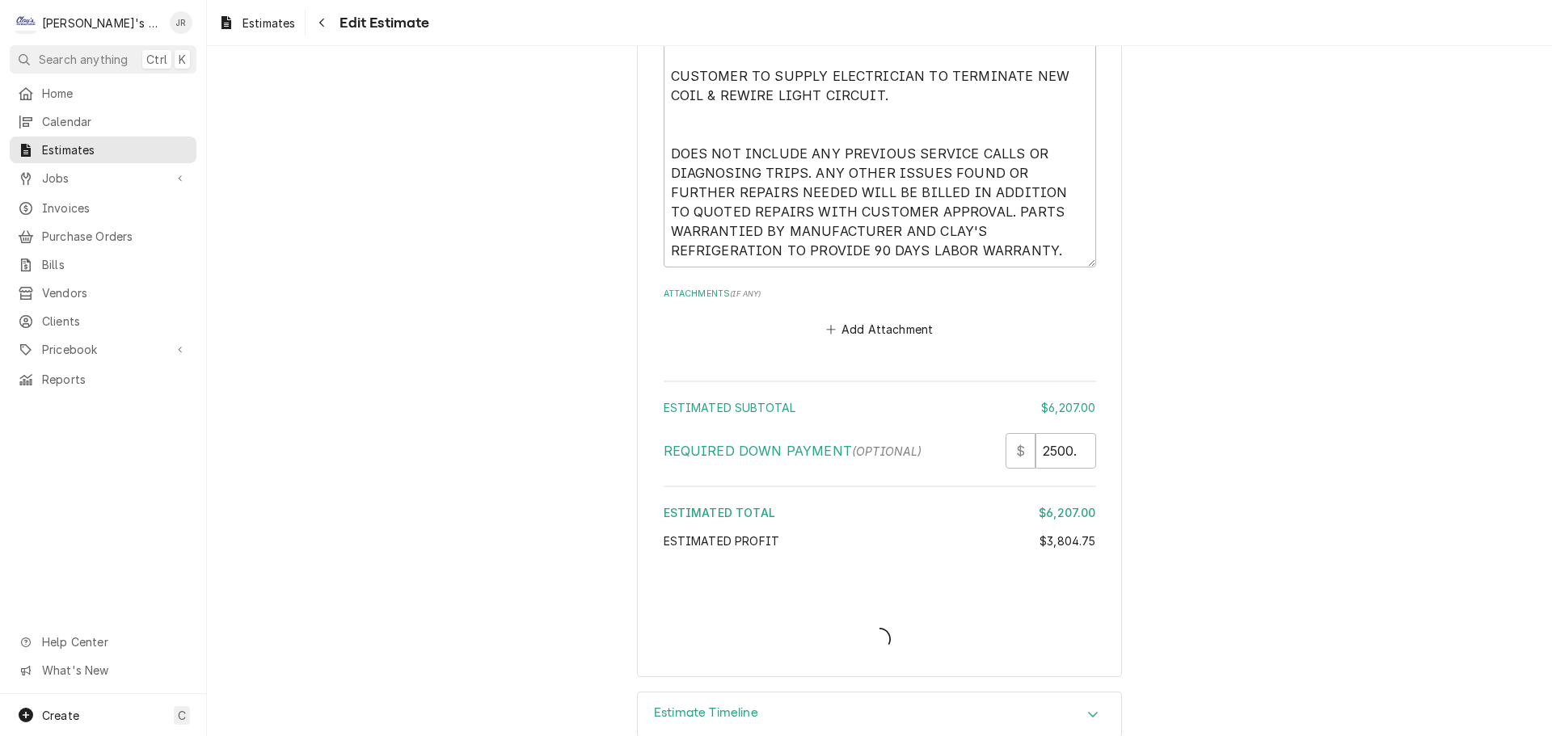
type textarea "x"
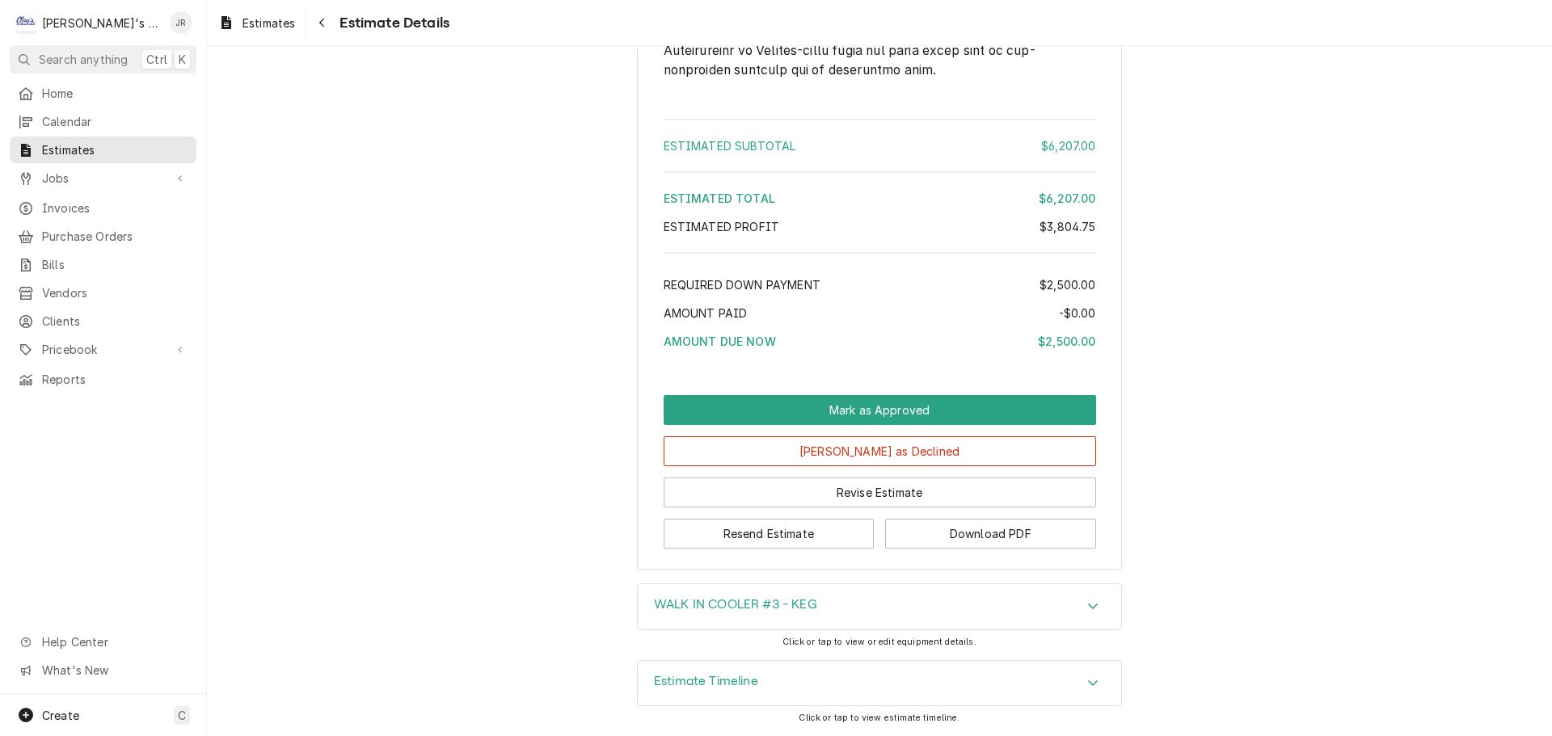
scroll to position [5331, 0]
click at [722, 530] on button "Resend Estimate" at bounding box center [769, 534] width 211 height 30
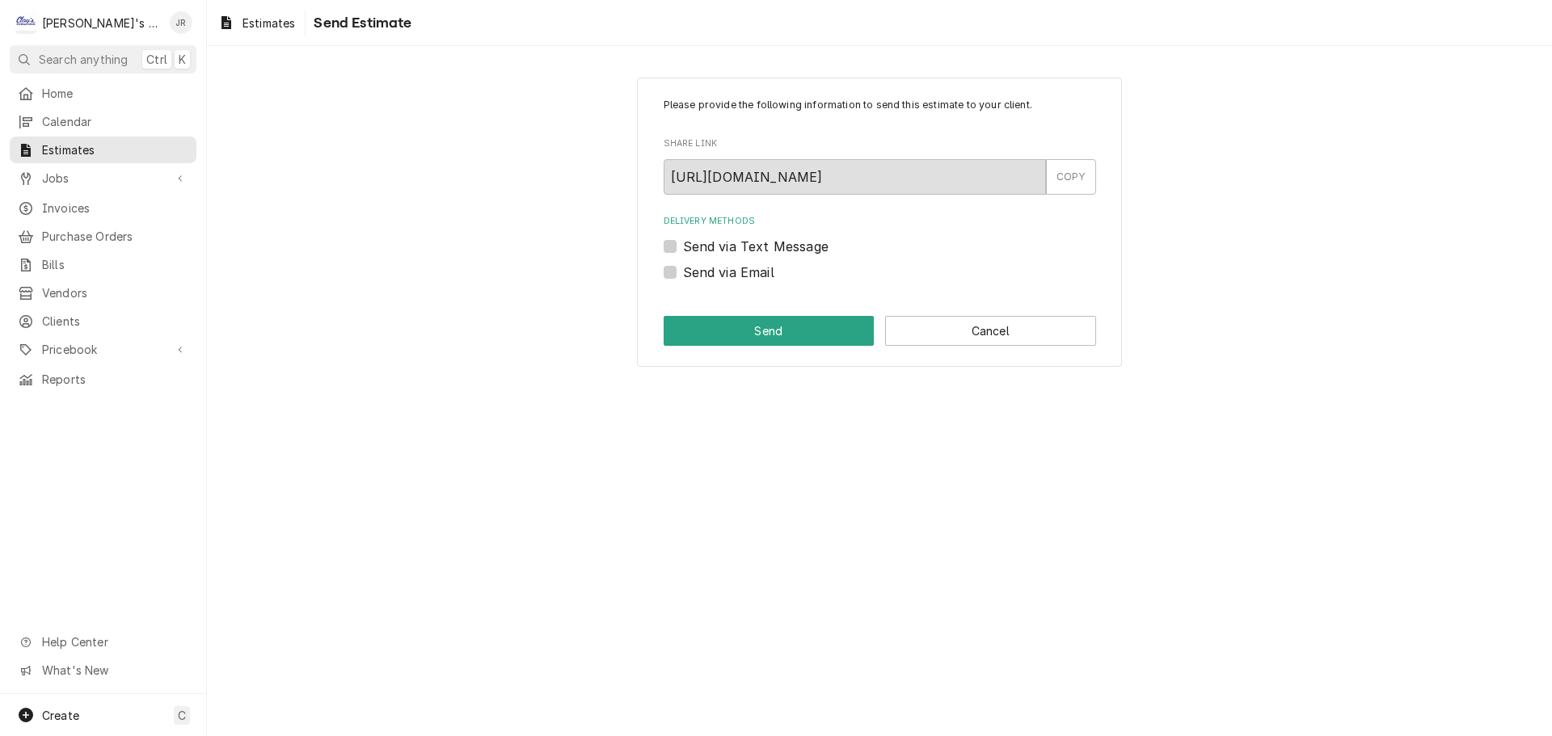
click at [683, 273] on label "Send via Email" at bounding box center [728, 272] width 91 height 19
click at [683, 273] on input "Send via Email" at bounding box center [899, 281] width 433 height 36
checkbox input "true"
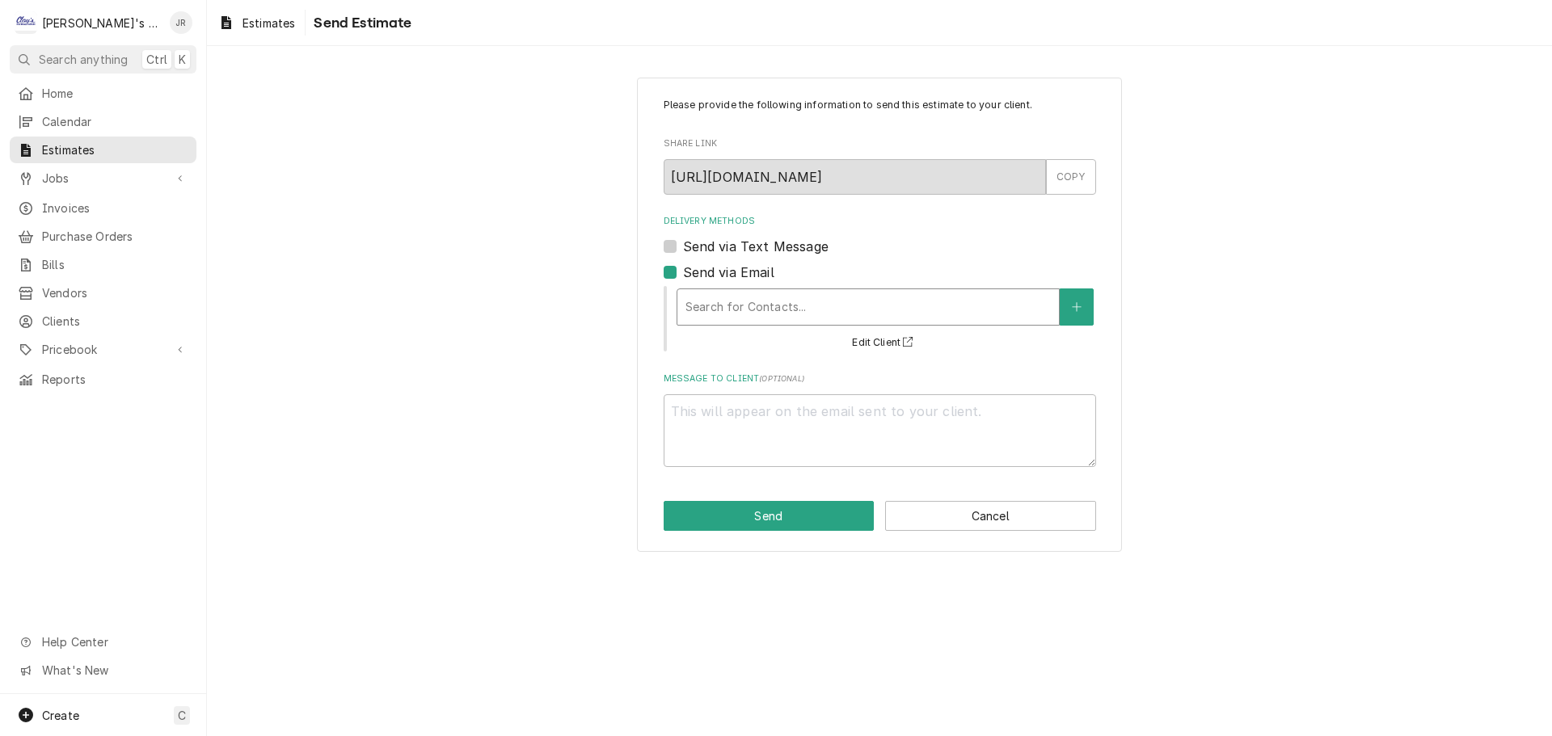
click at [749, 298] on div "Delivery Methods" at bounding box center [868, 307] width 365 height 29
click at [683, 249] on label "Send via Text Message" at bounding box center [756, 246] width 146 height 19
click at [683, 249] on input "Send via Text Message" at bounding box center [899, 255] width 433 height 36
checkbox input "true"
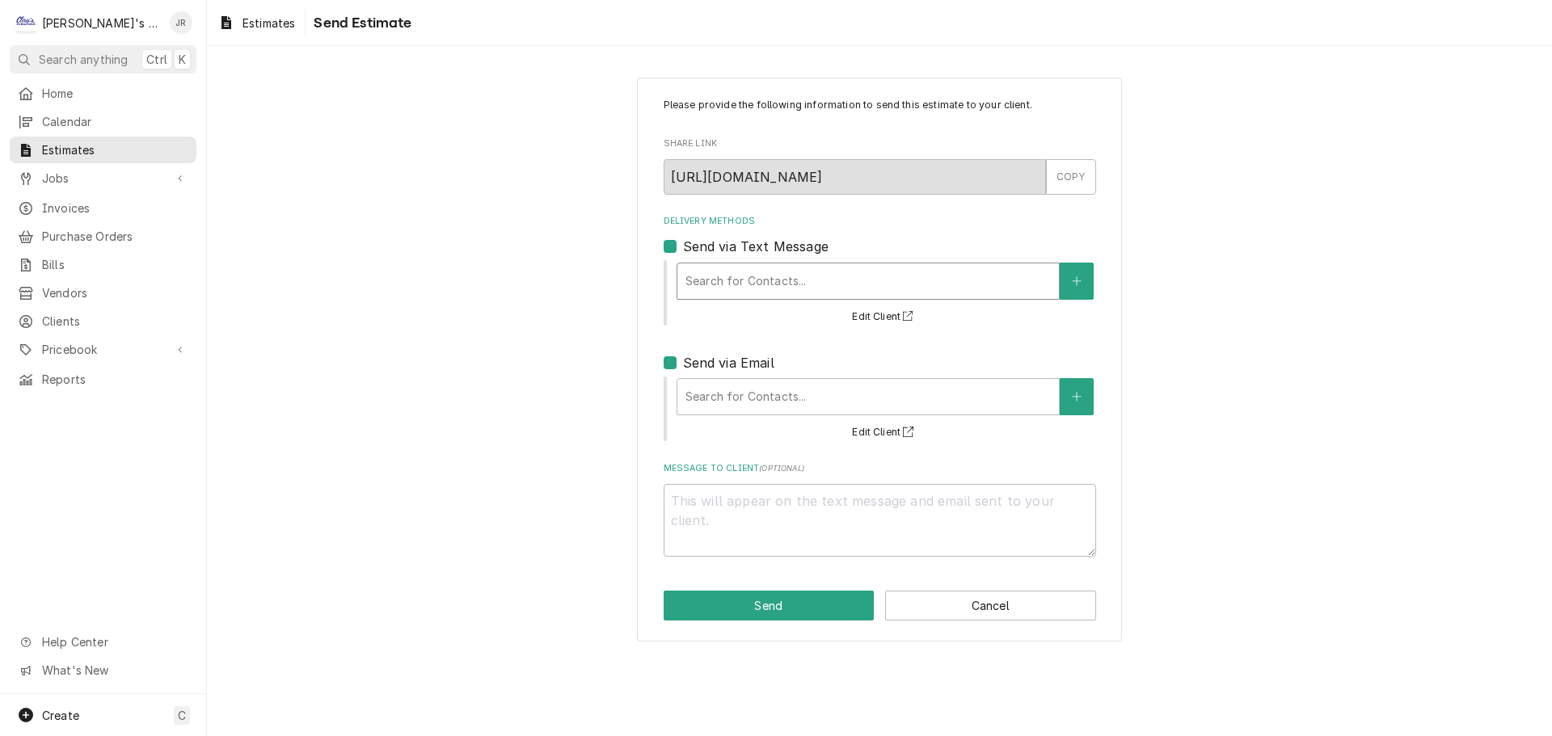
click at [701, 277] on div "Delivery Methods" at bounding box center [868, 281] width 365 height 29
click at [867, 233] on div "Delivery Methods Send via Text Message Search for Contacts... Edit Client Send …" at bounding box center [880, 329] width 433 height 228
click at [811, 282] on div "Delivery Methods" at bounding box center [868, 281] width 365 height 29
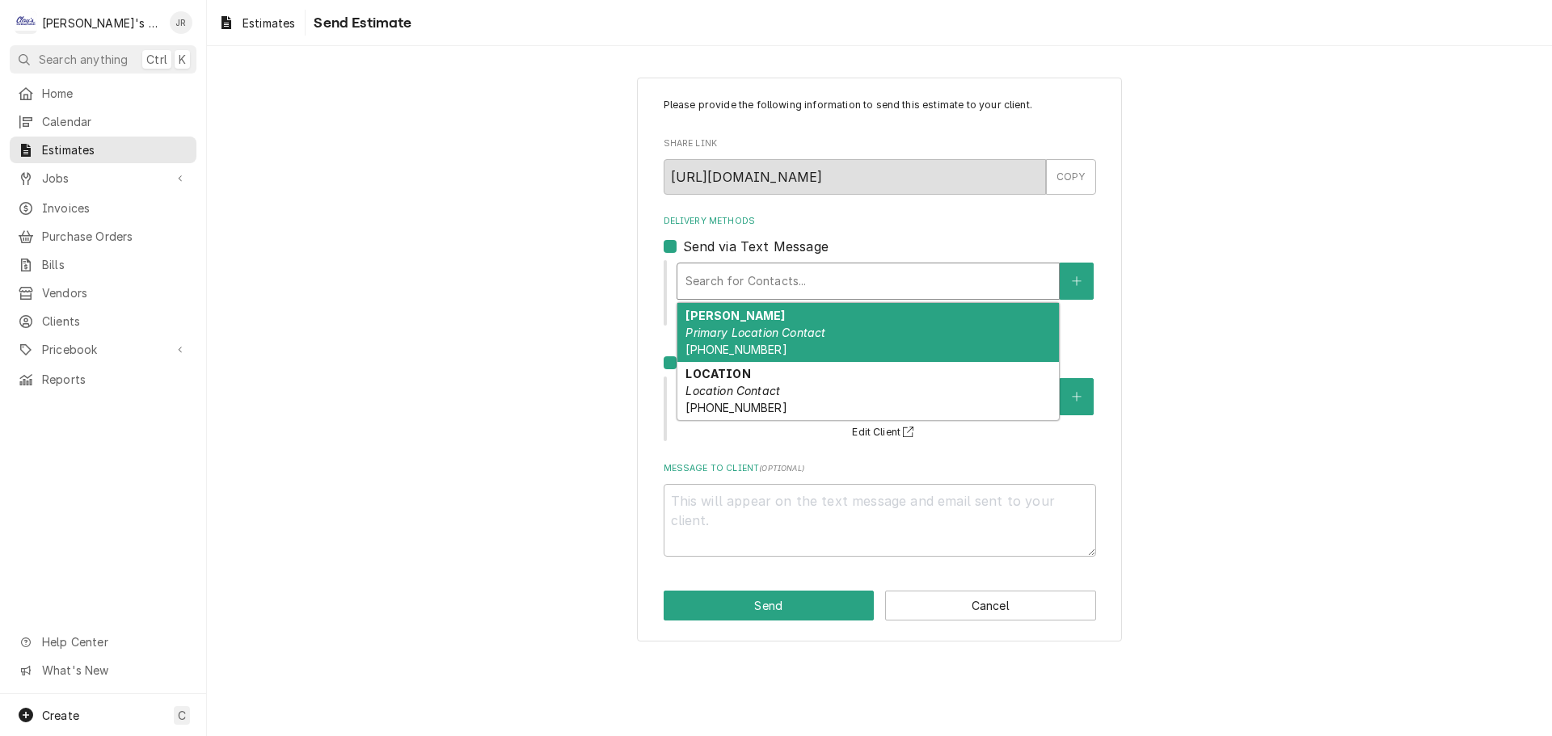
click at [811, 328] on em "Primary Location Contact" at bounding box center [756, 333] width 140 height 14
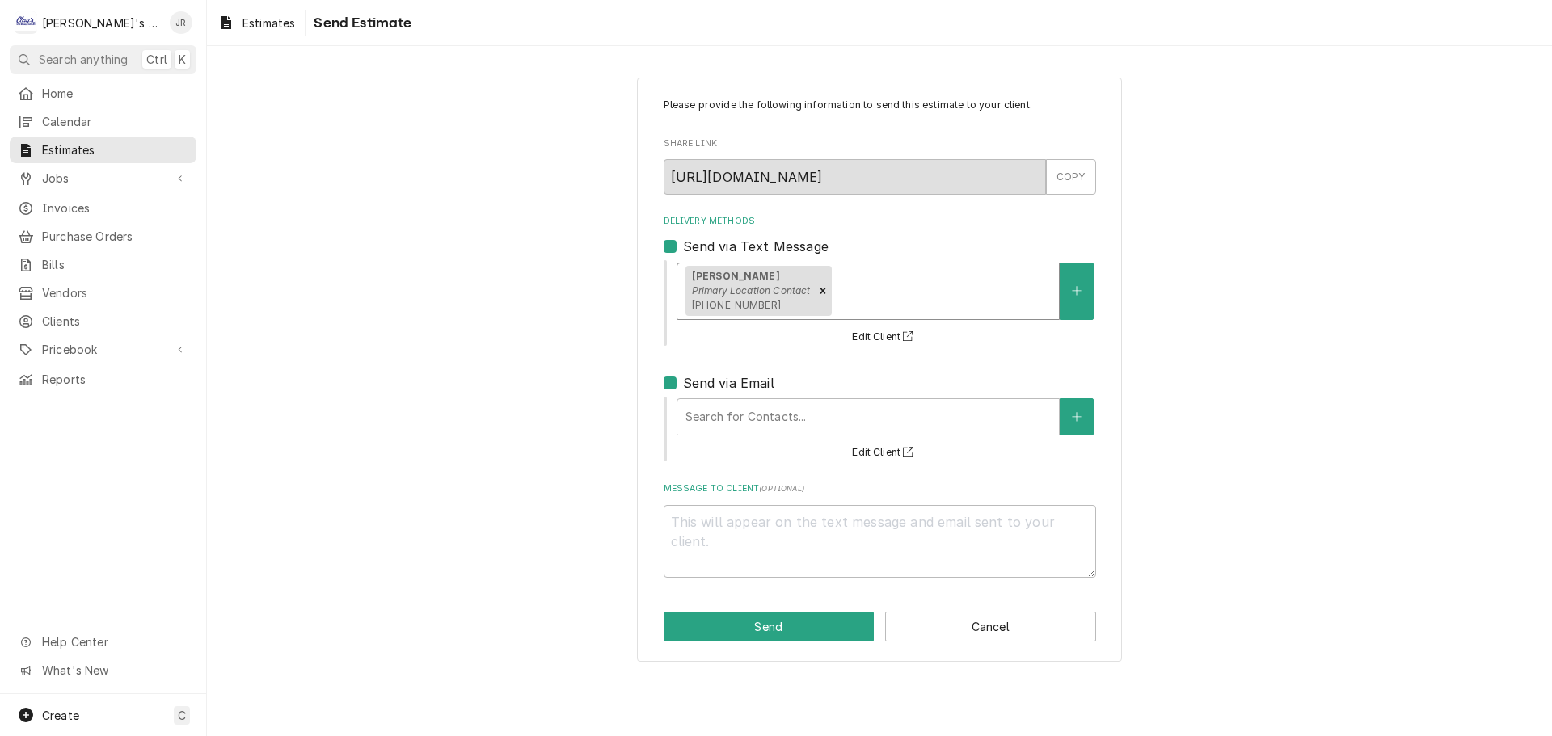
click at [908, 299] on div "Delivery Methods" at bounding box center [942, 290] width 216 height 29
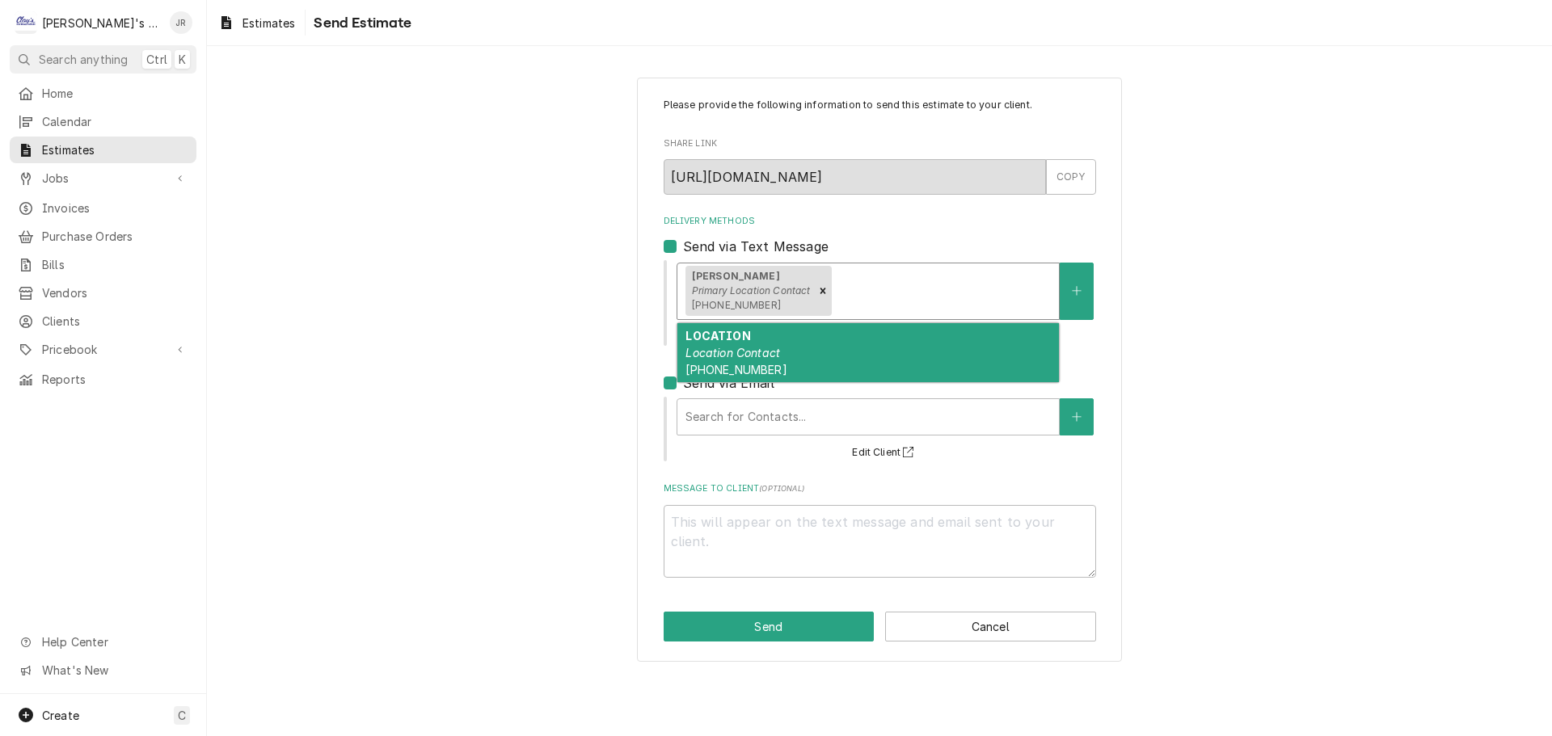
click at [908, 299] on div "Delivery Methods" at bounding box center [942, 290] width 216 height 29
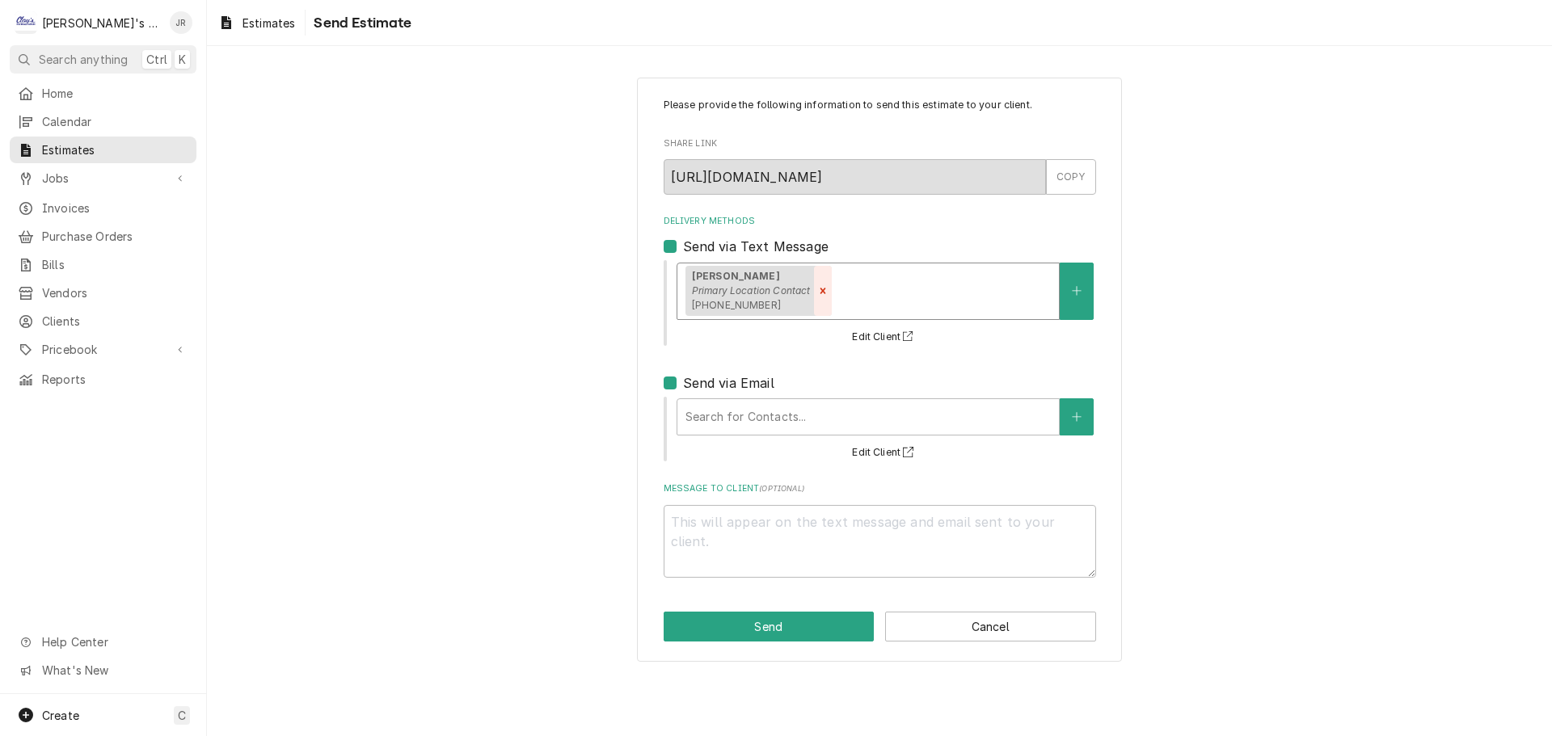
click at [825, 293] on icon "Remove [object Object]" at bounding box center [823, 291] width 6 height 6
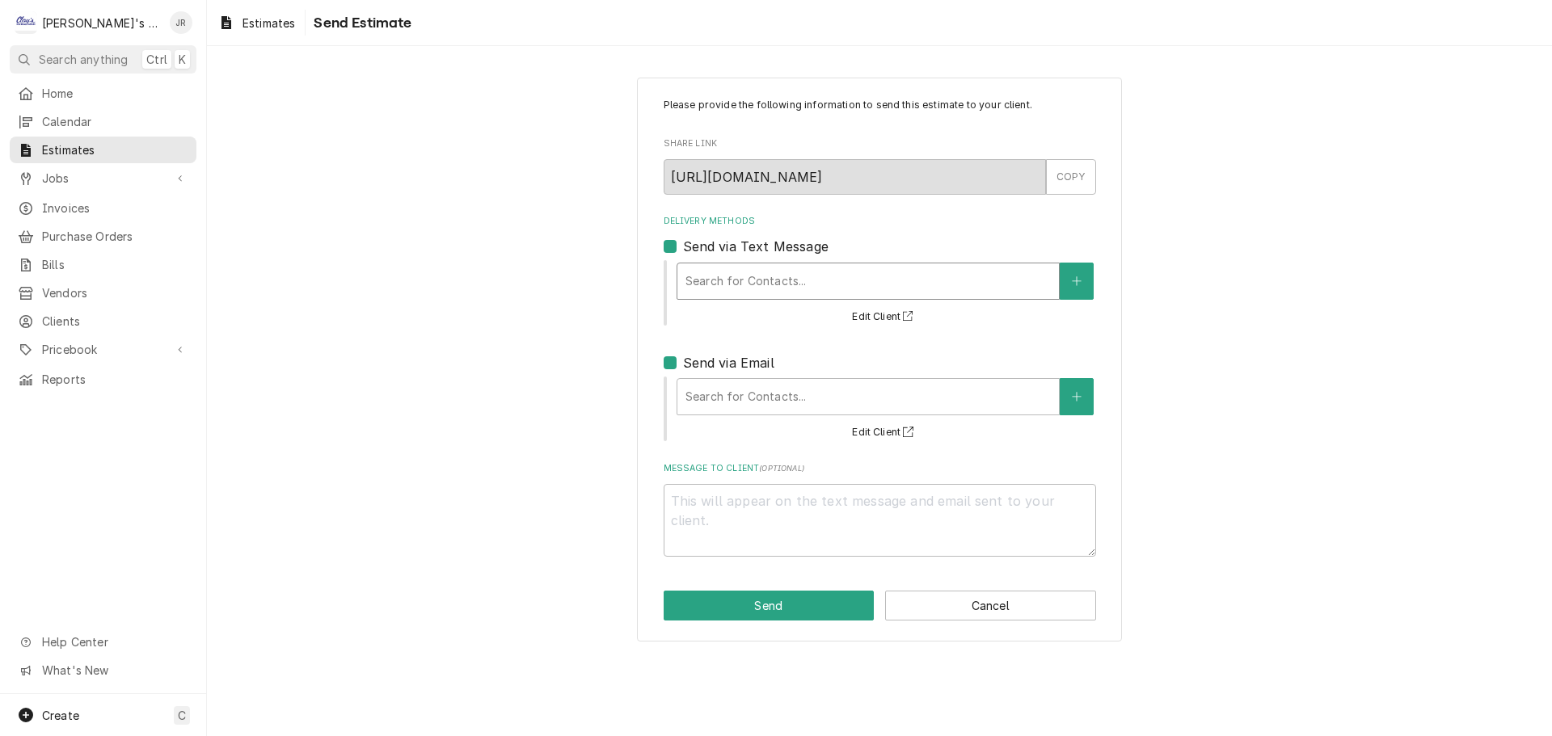
click at [796, 327] on div "option [object Object], deselected. Search for Contacts... Edit Client" at bounding box center [885, 293] width 421 height 67
click at [738, 277] on div "Delivery Methods" at bounding box center [868, 281] width 365 height 29
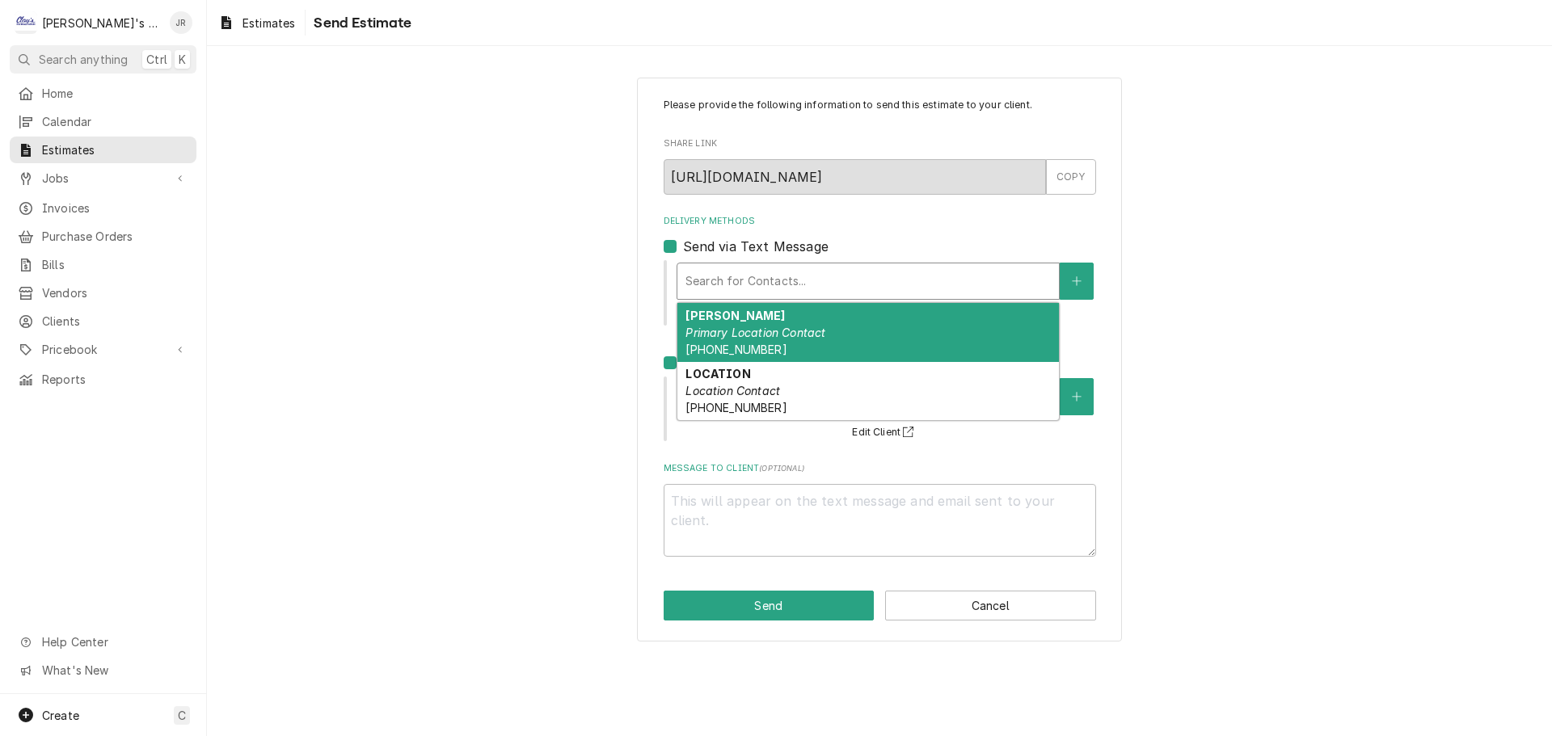
click at [741, 338] on em "Primary Location Contact" at bounding box center [756, 333] width 140 height 14
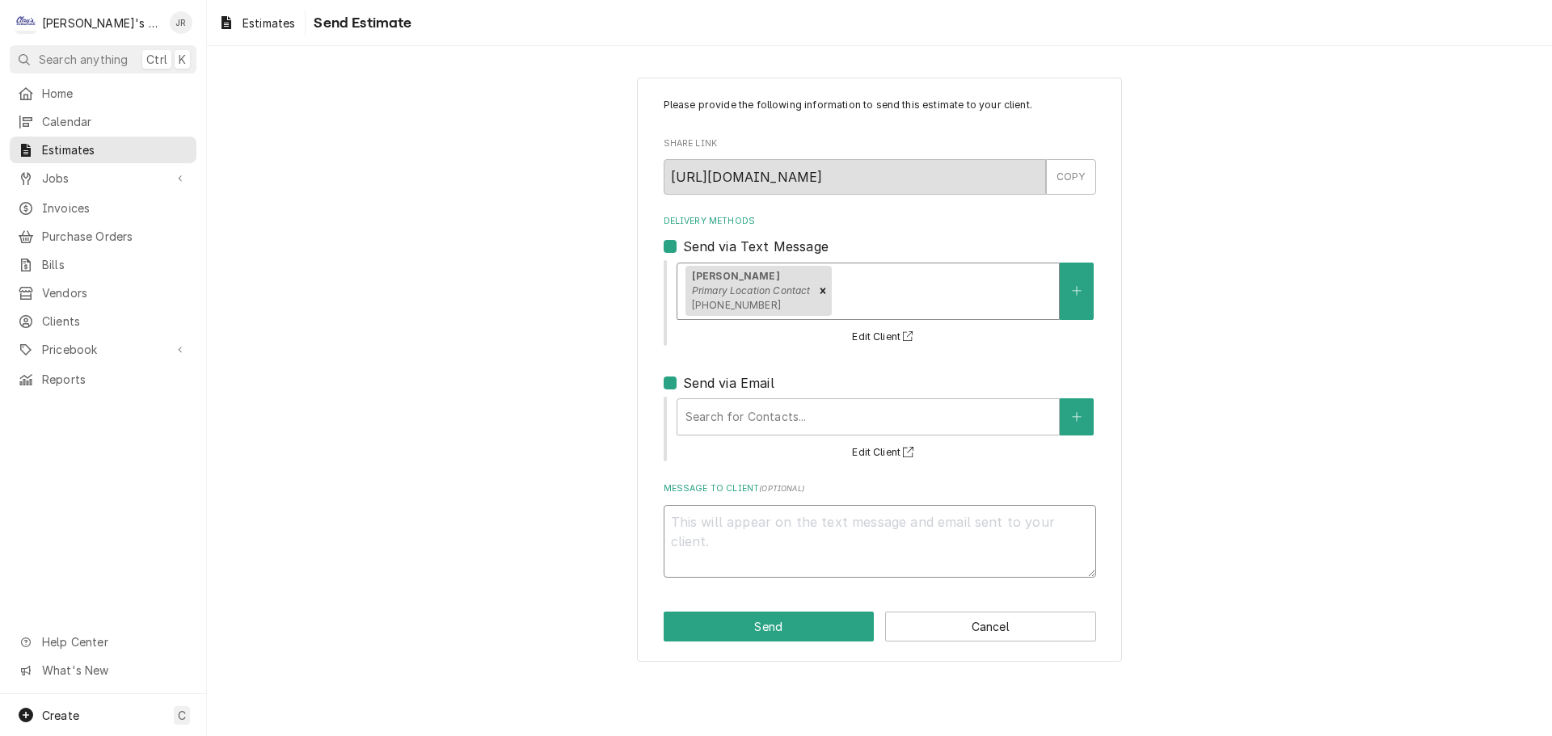
click at [794, 525] on textarea "Message to Client ( optional )" at bounding box center [880, 541] width 433 height 73
type textarea "x"
type textarea "K"
type textarea "x"
type textarea "KE"
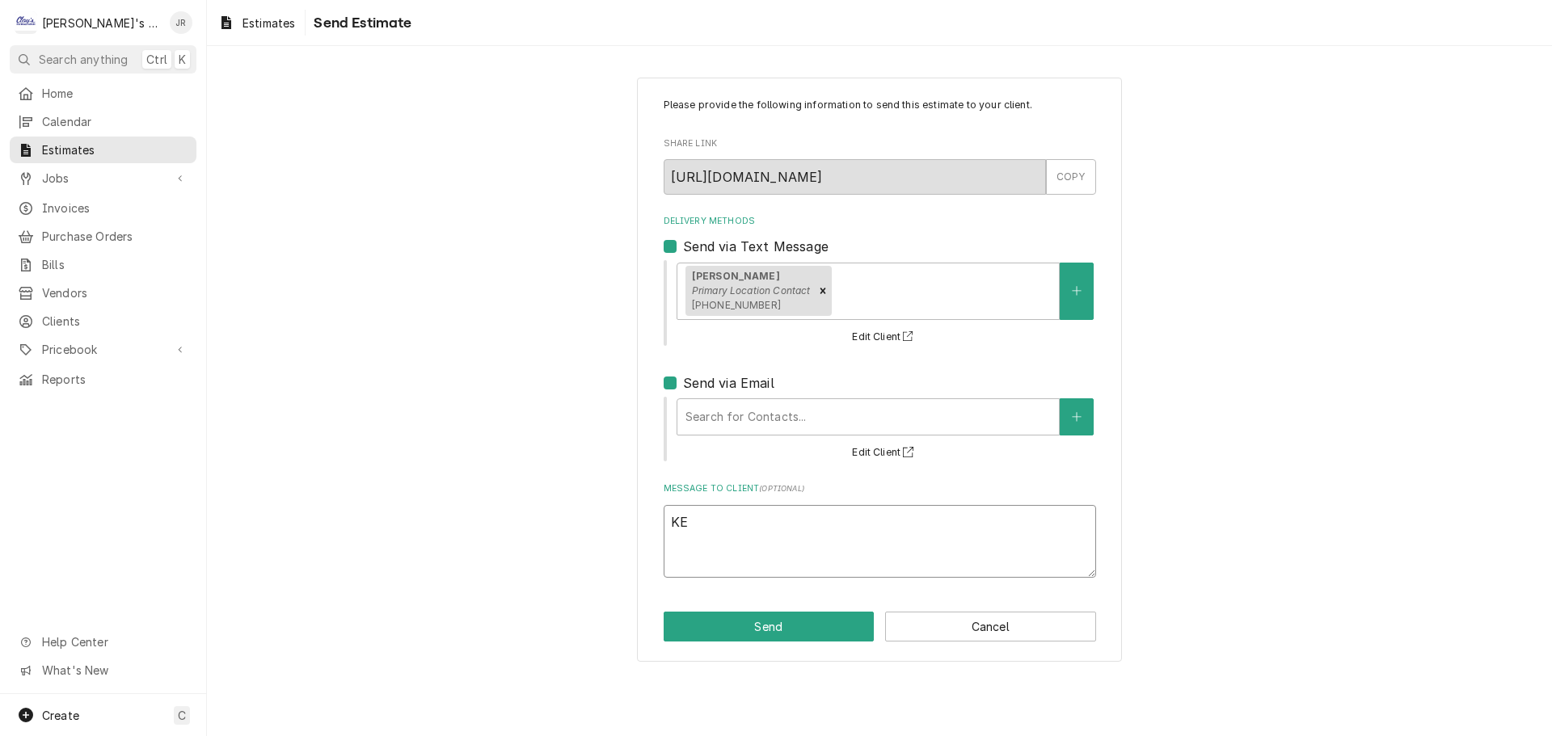
type textarea "x"
type textarea "KEG"
type textarea "x"
type textarea "KEG"
type textarea "x"
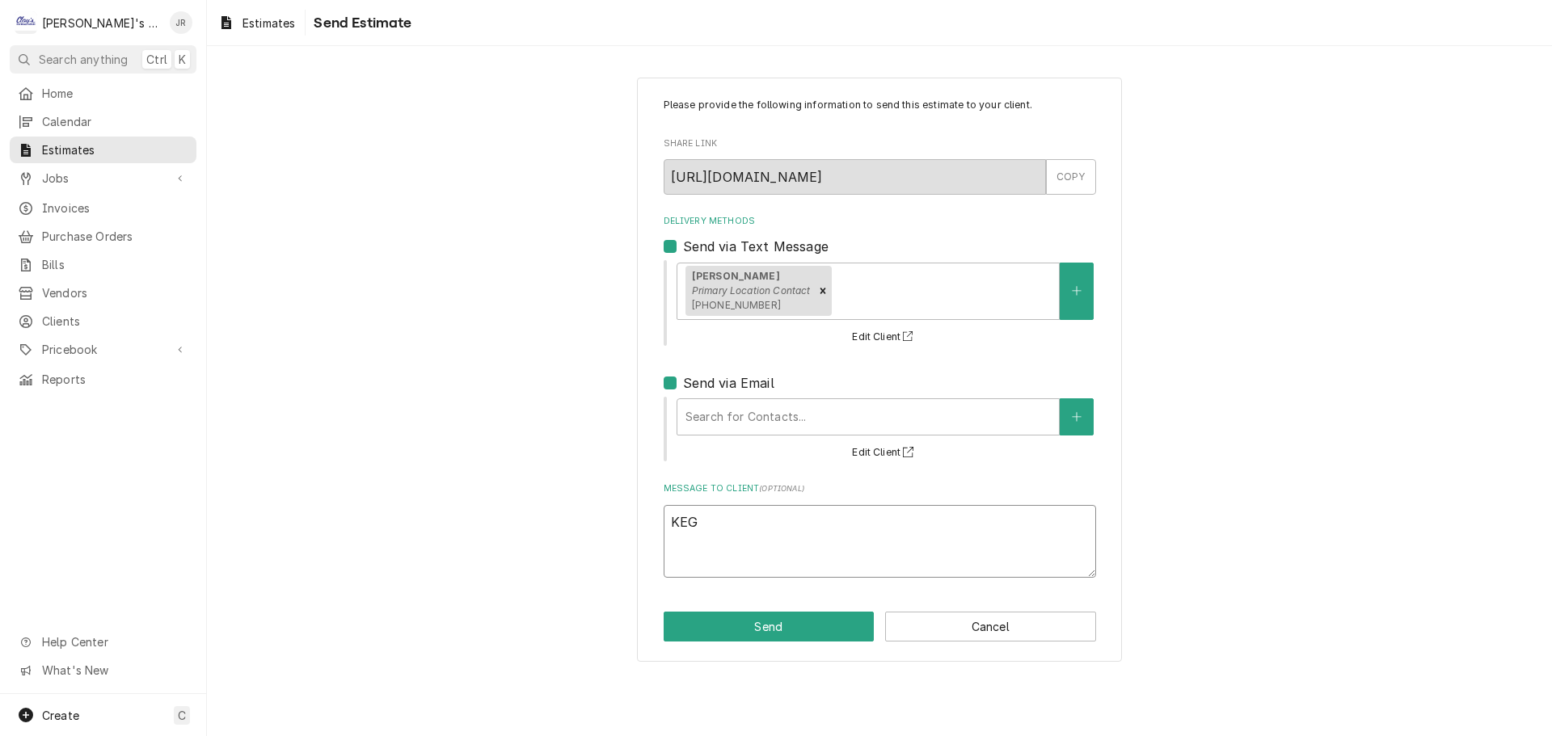
type textarea "KEG C"
type textarea "x"
type textarea "KEG CO"
type textarea "x"
type textarea "KEG COO"
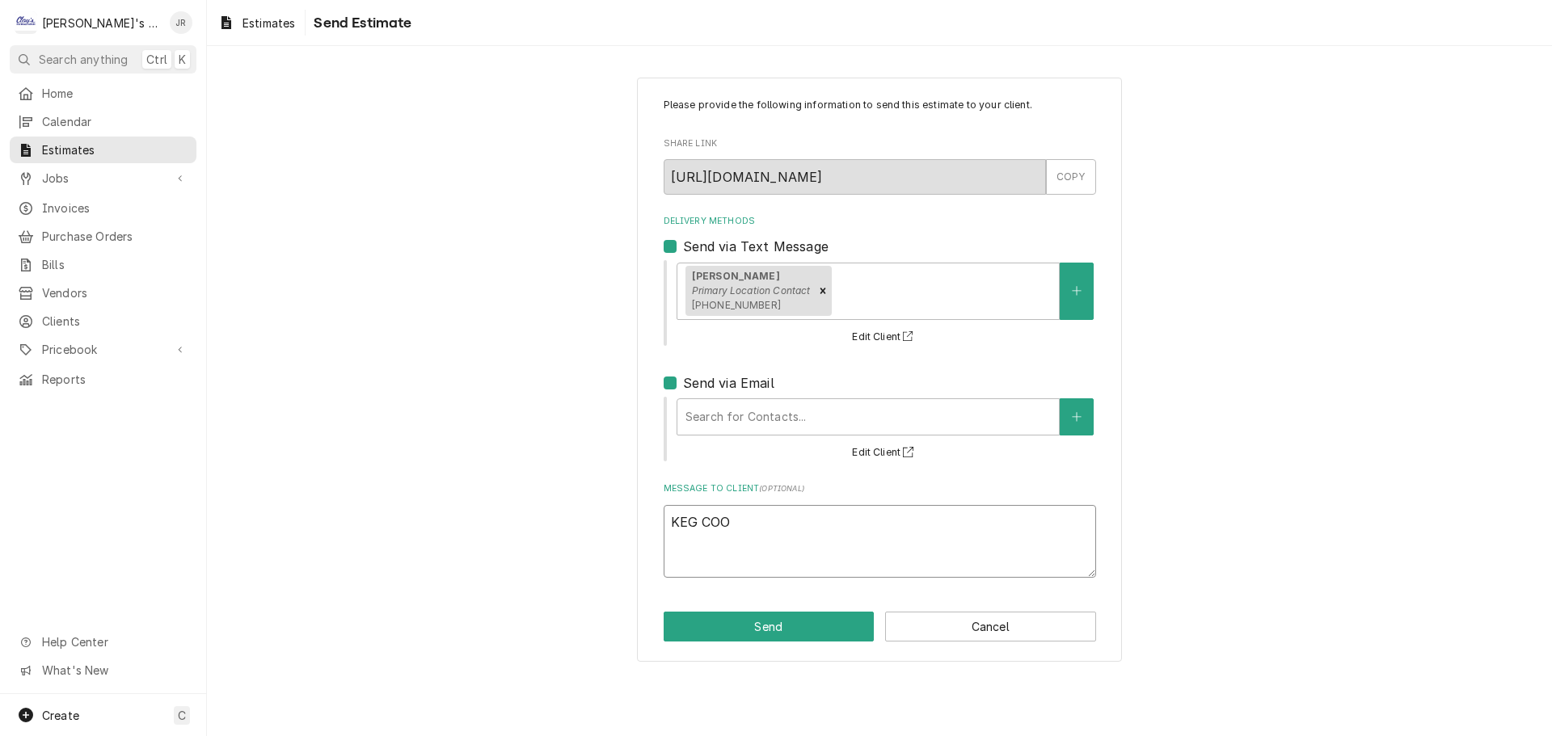
type textarea "x"
type textarea "KEG COOL"
type textarea "x"
type textarea "KEG COOLE"
type textarea "x"
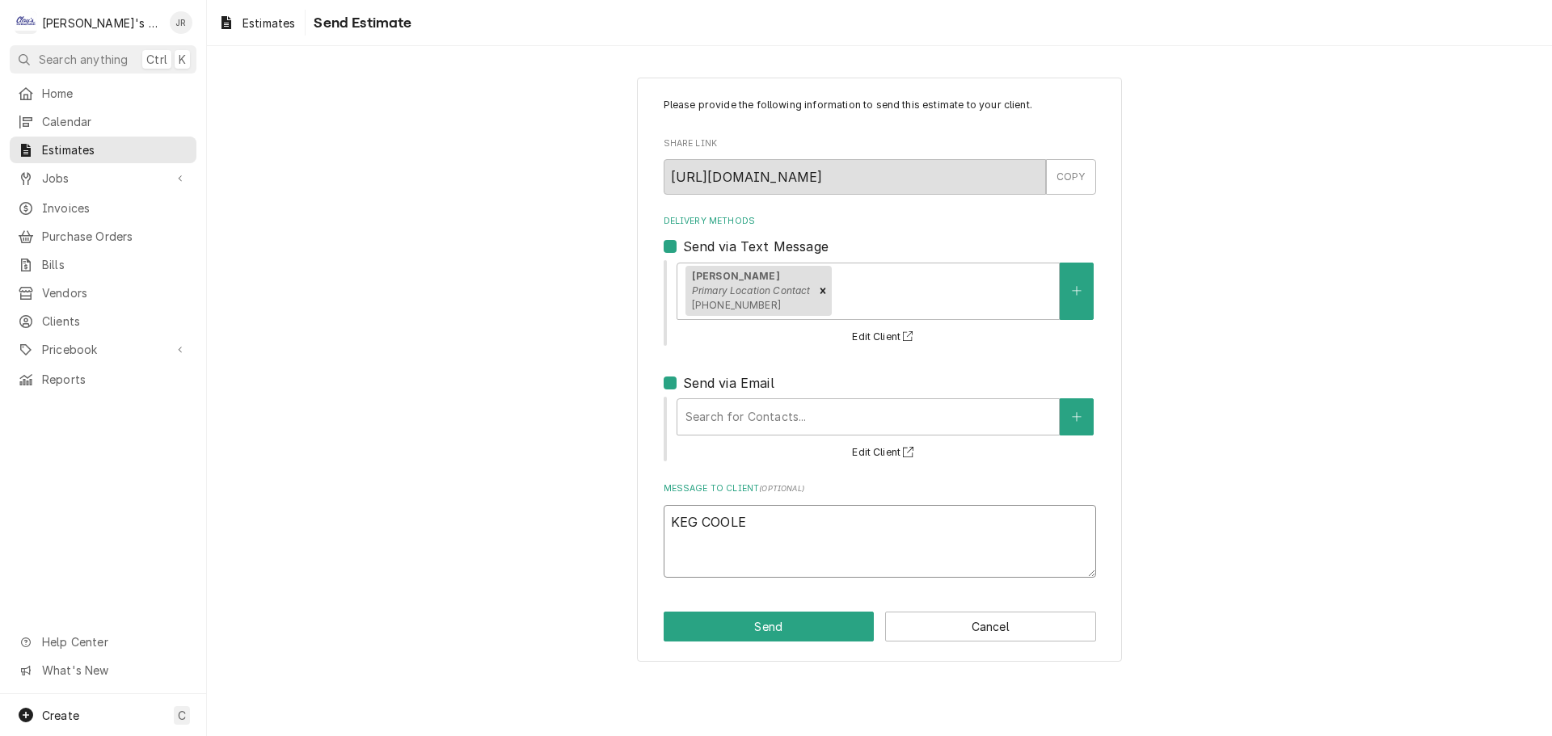
type textarea "KEG COOLER"
type textarea "x"
type textarea "KEG COOLER"
type textarea "x"
type textarea "KEG COOLER R"
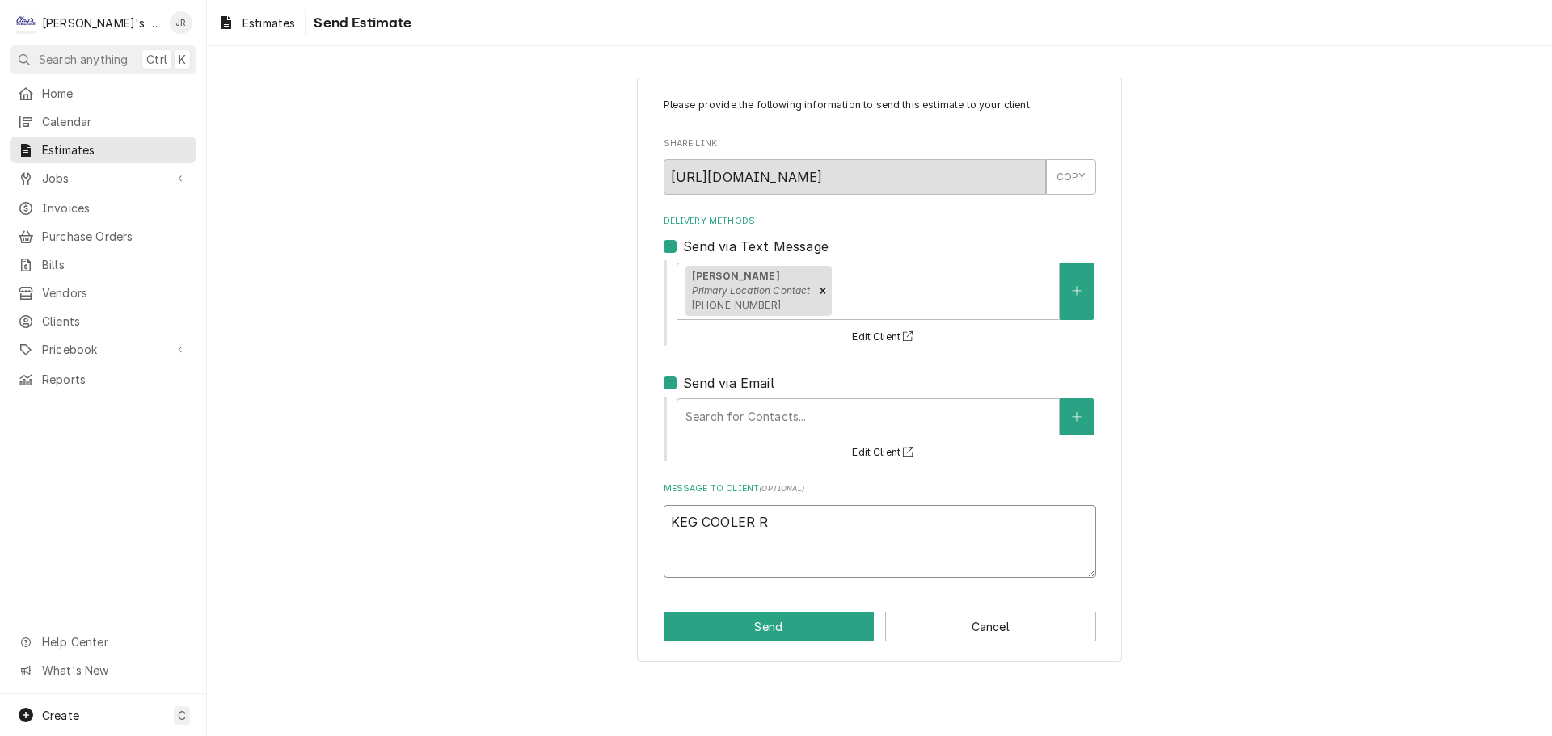
type textarea "x"
type textarea "KEG COOLER RE"
type textarea "x"
type textarea "KEG COOLER REA"
type textarea "x"
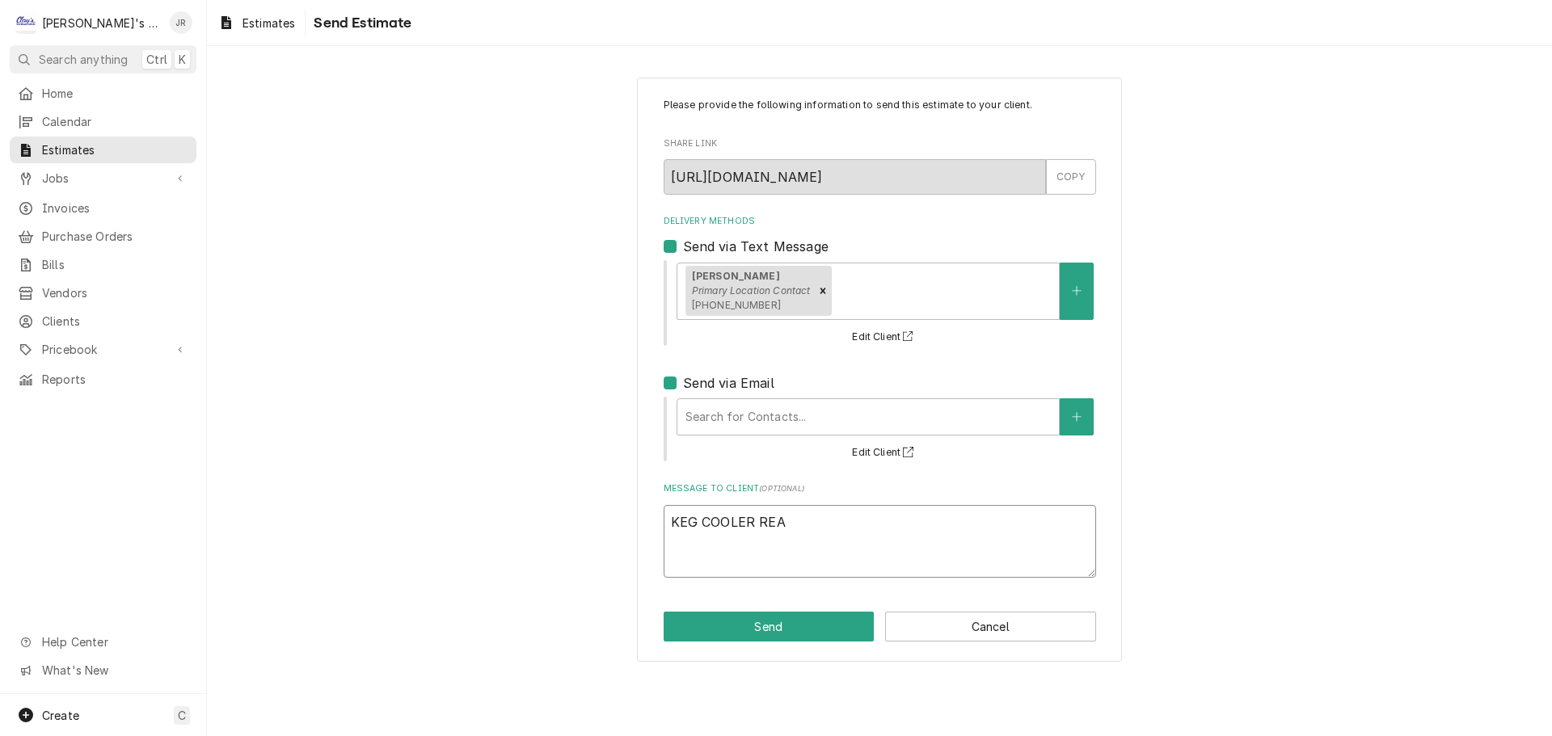
type textarea "KEG COOLER REAP"
type textarea "x"
type textarea "KEG COOLER REA"
type textarea "x"
type textarea "KEG COOLER RE"
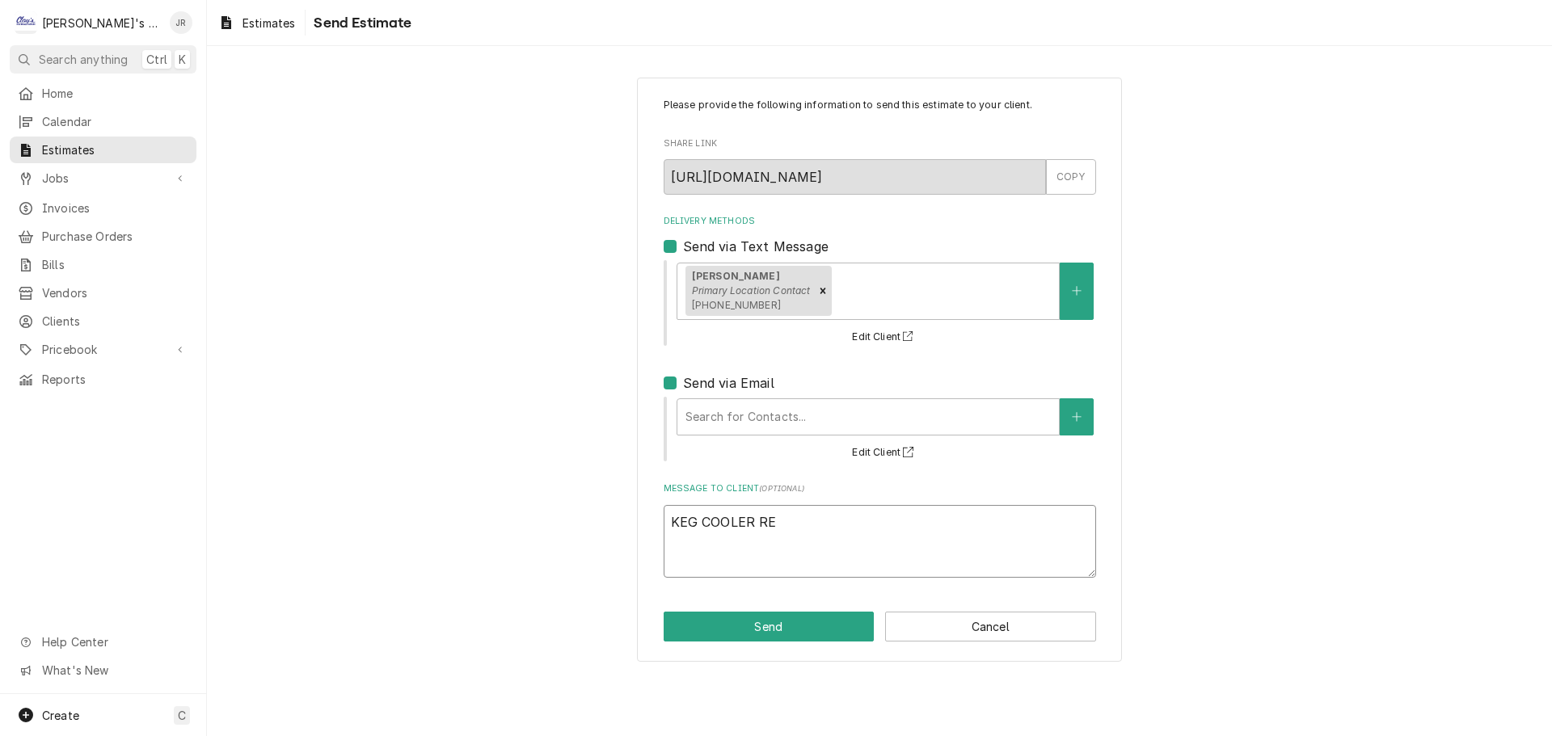
type textarea "x"
type textarea "KEG COOLER REP"
type textarea "x"
type textarea "KEG COOLER REPA"
type textarea "x"
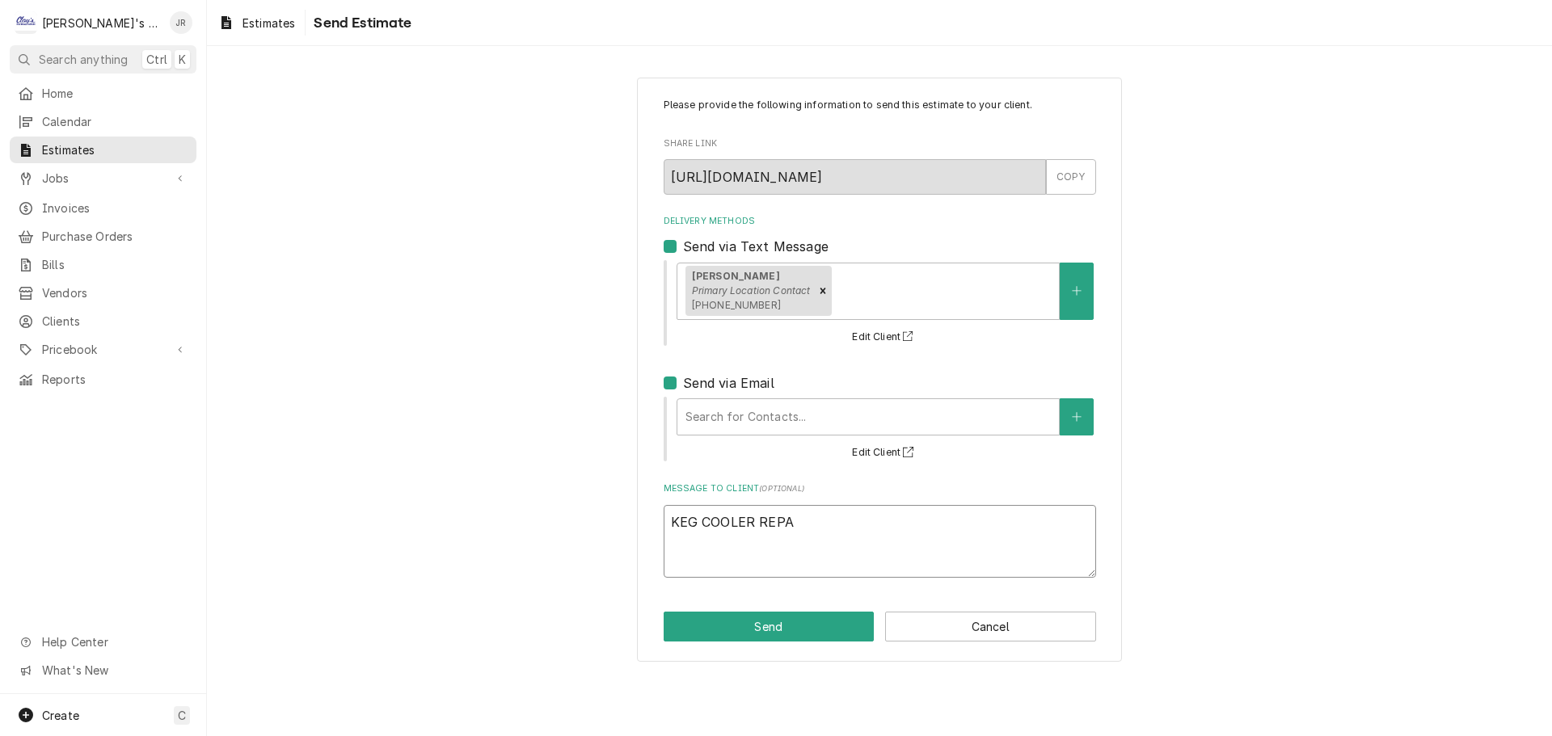
type textarea "KEG COOLER REPAI"
type textarea "x"
type textarea "KEG COOLER REPAIR"
type textarea "x"
type textarea "KEG COOLER REPAIR"
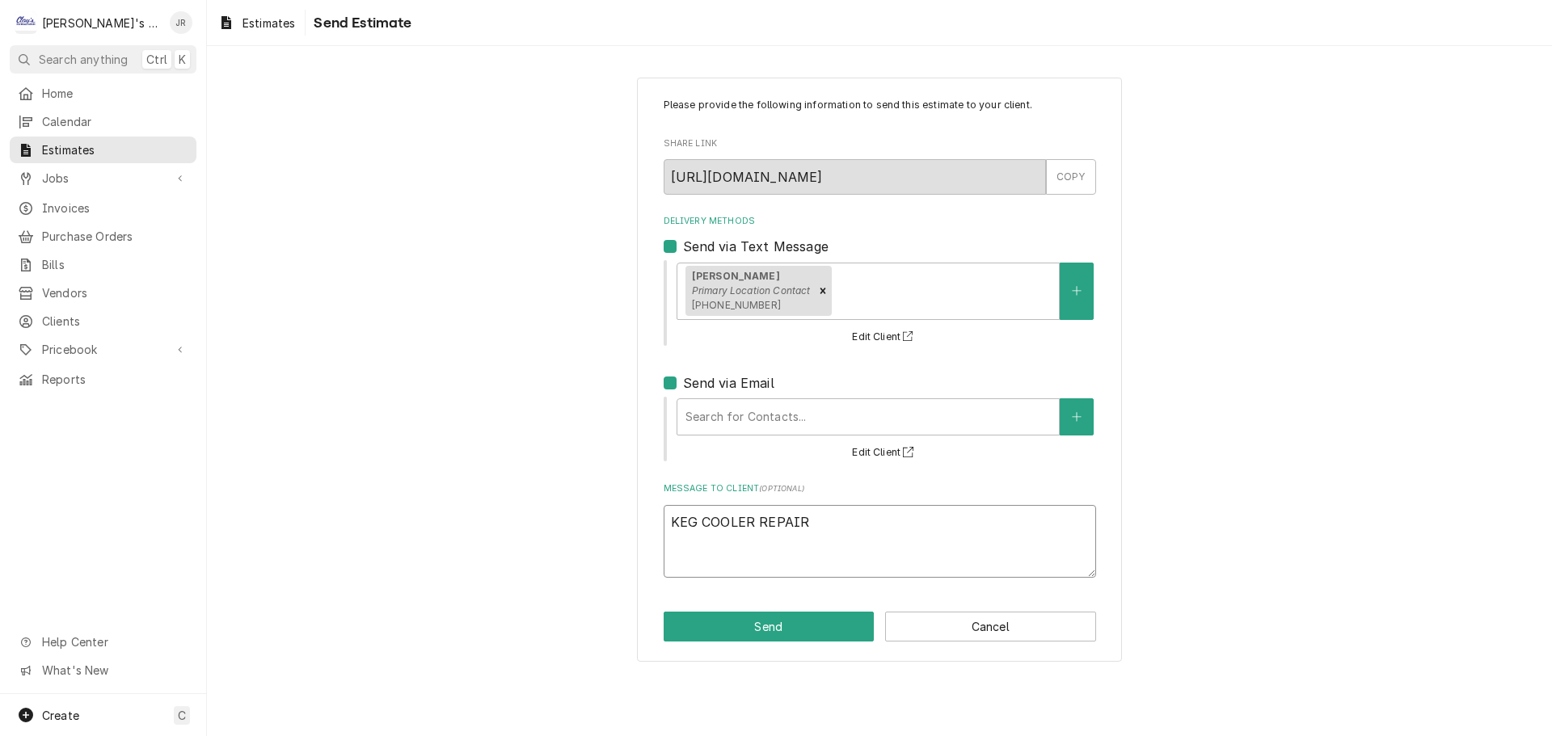
type textarea "x"
type textarea "KEG COOLER REPAIR E"
type textarea "x"
type textarea "KEG COOLER REPAIR ES"
type textarea "x"
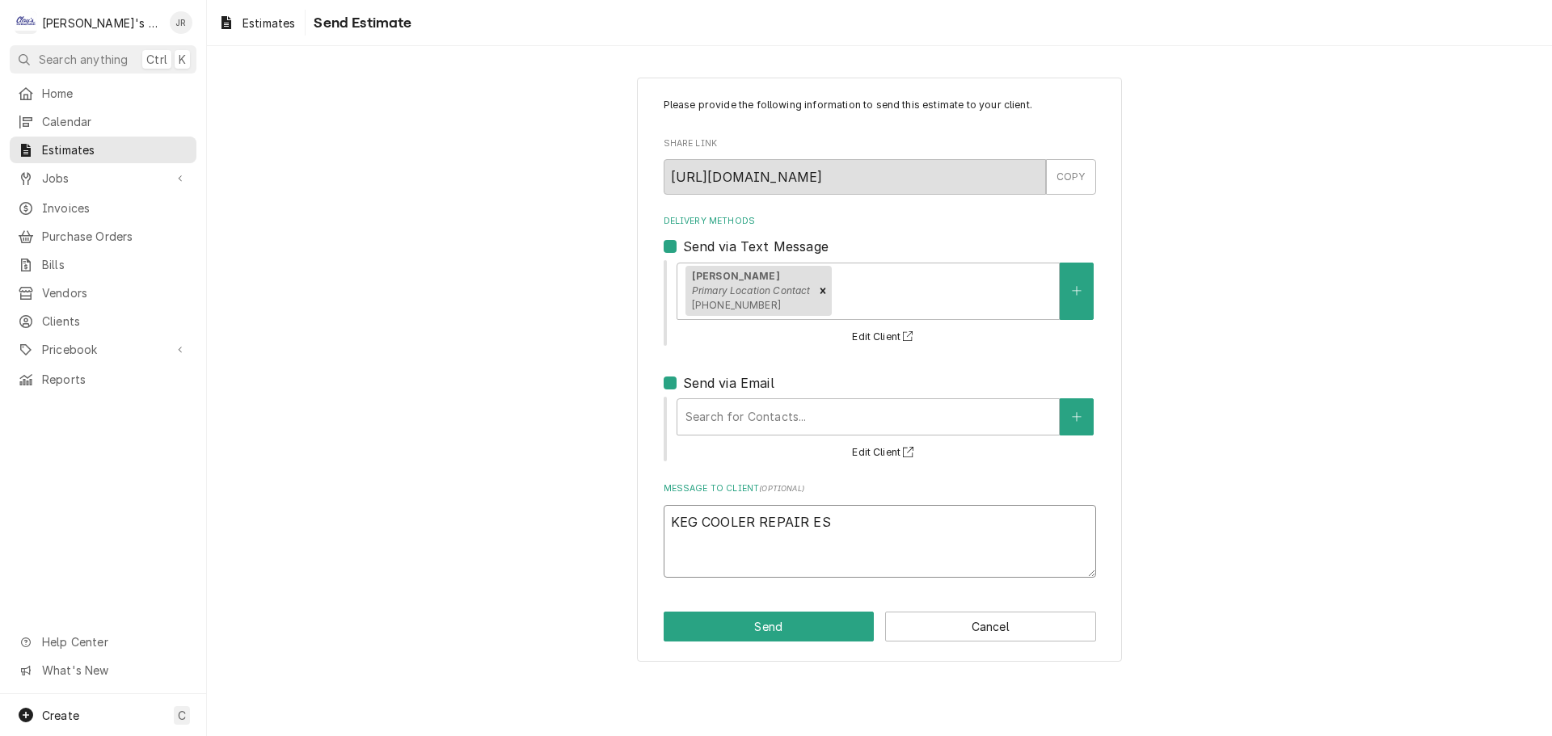
type textarea "KEG COOLER REPAIR EST"
type textarea "x"
type textarea "KEG COOLER REPAIR ESTI"
type textarea "x"
type textarea "KEG COOLER REPAIR ESTIM"
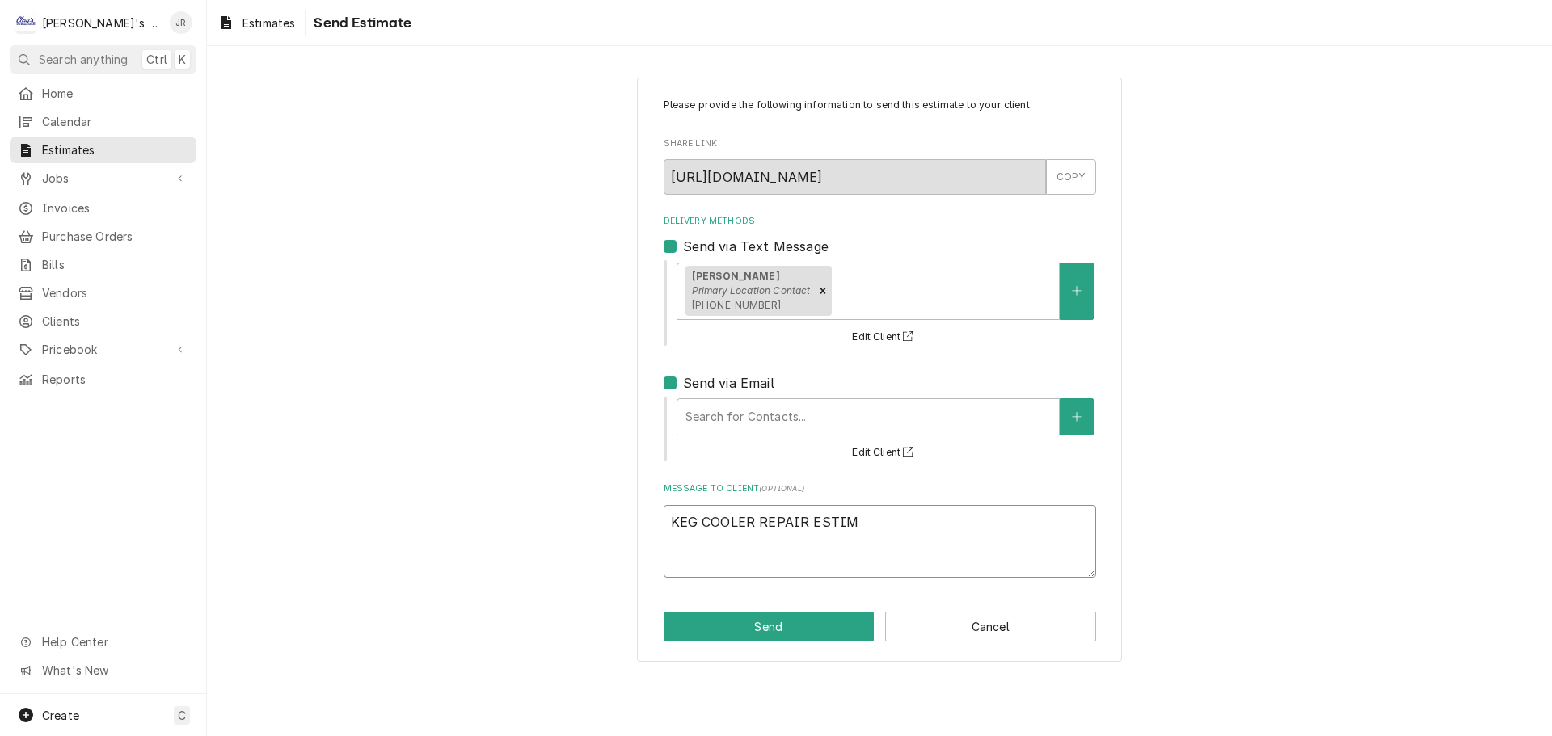
type textarea "x"
type textarea "KEG COOLER REPAIR ESTIMA"
type textarea "x"
type textarea "KEG COOLER REPAIR ESTIMAT"
type textarea "x"
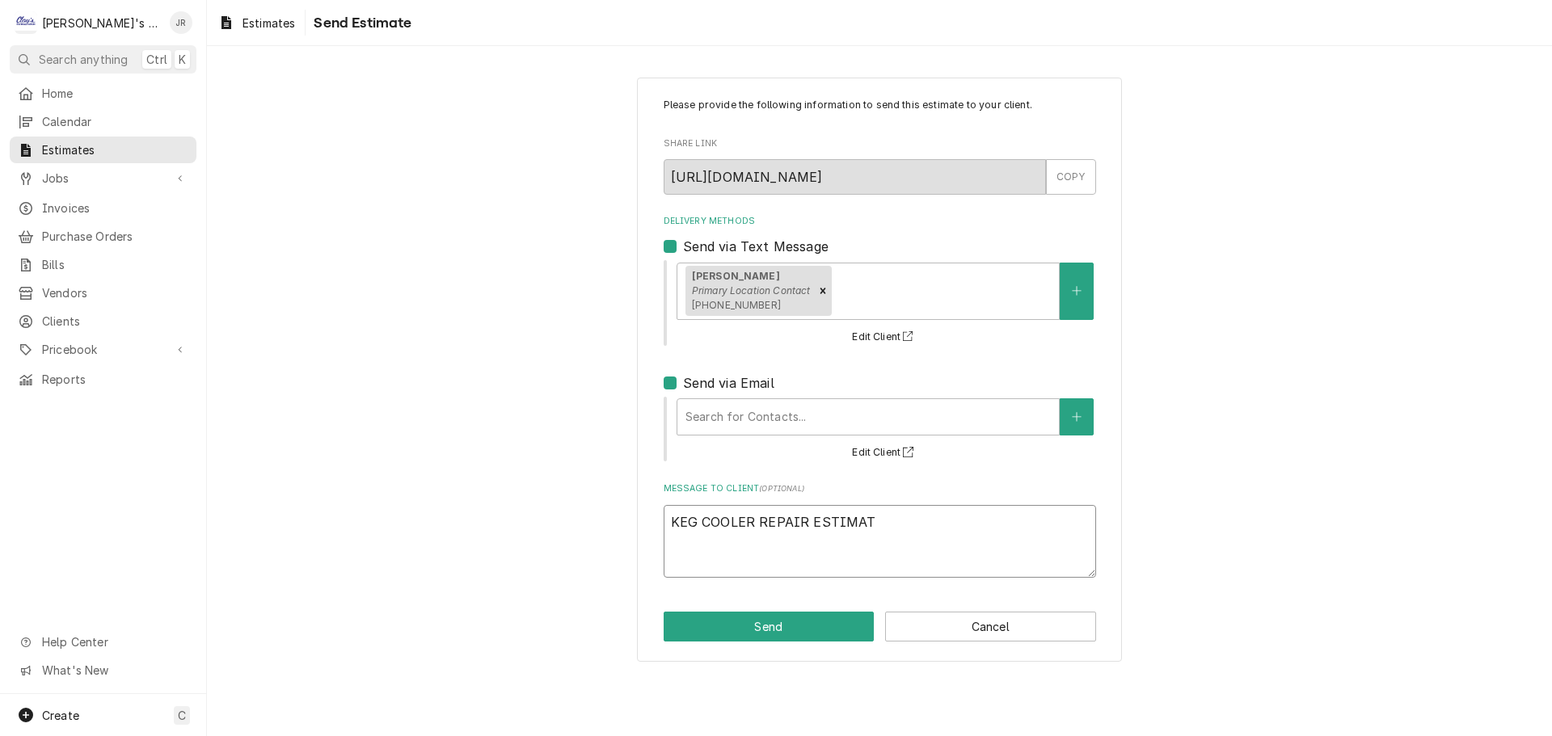
type textarea "KEG COOLER REPAIR ESTIMATE"
type textarea "x"
type textarea "KEG COOLER REPAIR ESTIMATE"
click at [777, 622] on button "Send" at bounding box center [769, 627] width 211 height 30
type textarea "x"
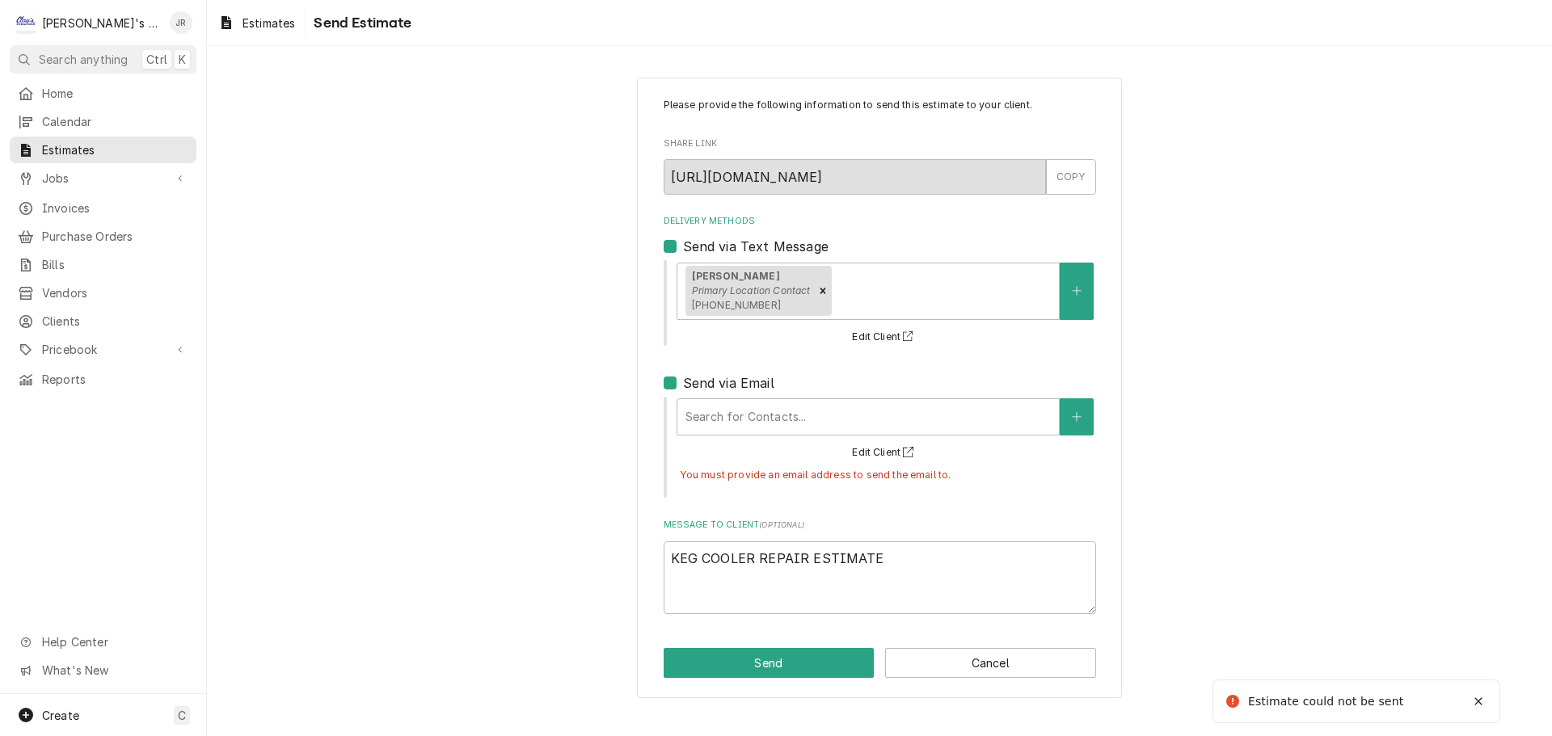
click at [677, 384] on div "Send via Email" at bounding box center [880, 382] width 433 height 19
click at [683, 384] on label "Send via Email" at bounding box center [728, 382] width 91 height 19
click at [683, 384] on input "Send via Email" at bounding box center [899, 391] width 433 height 36
checkbox input "false"
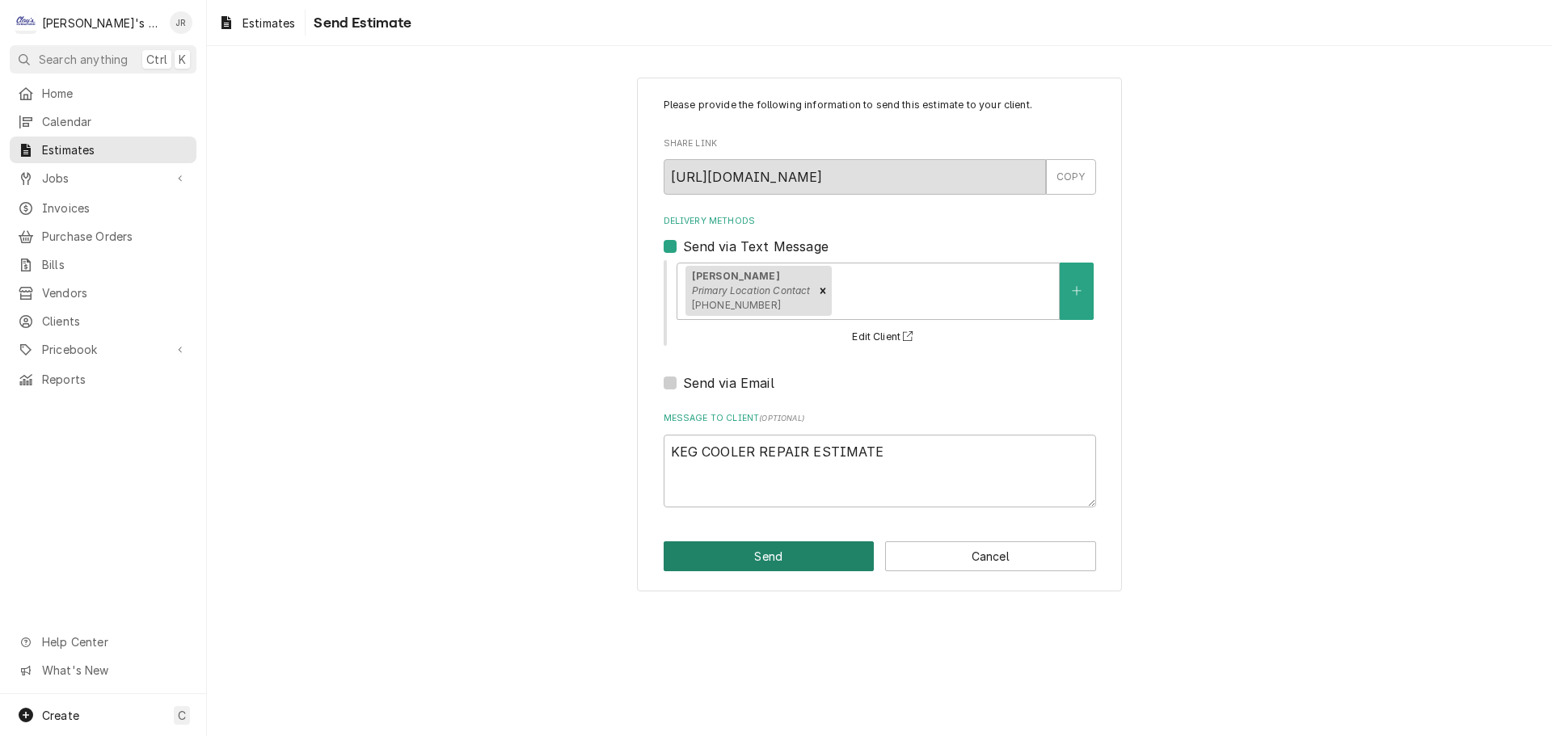
click at [765, 560] on button "Send" at bounding box center [769, 557] width 211 height 30
type textarea "x"
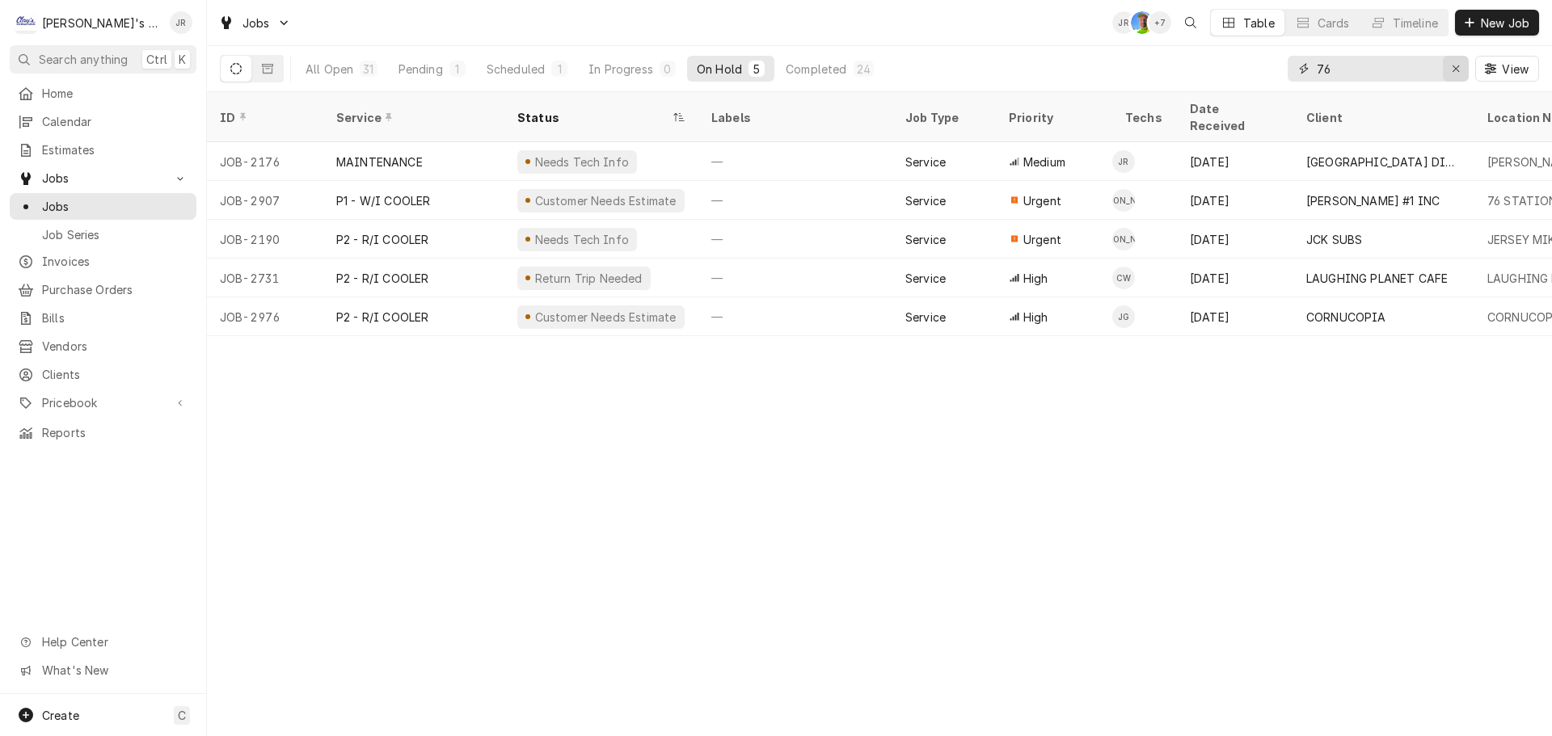
click at [1454, 66] on icon "Erase input" at bounding box center [1456, 68] width 9 height 11
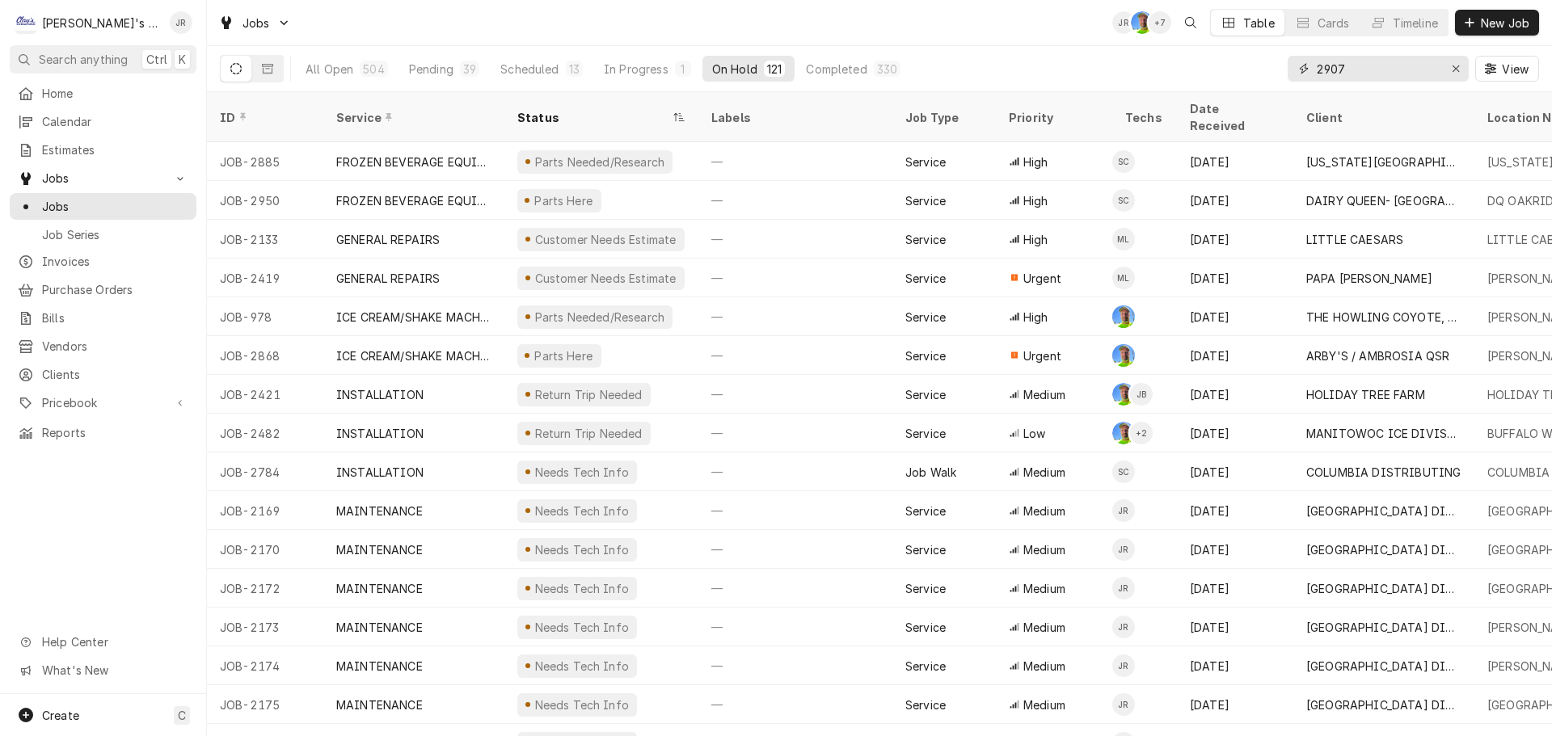
type input "2907"
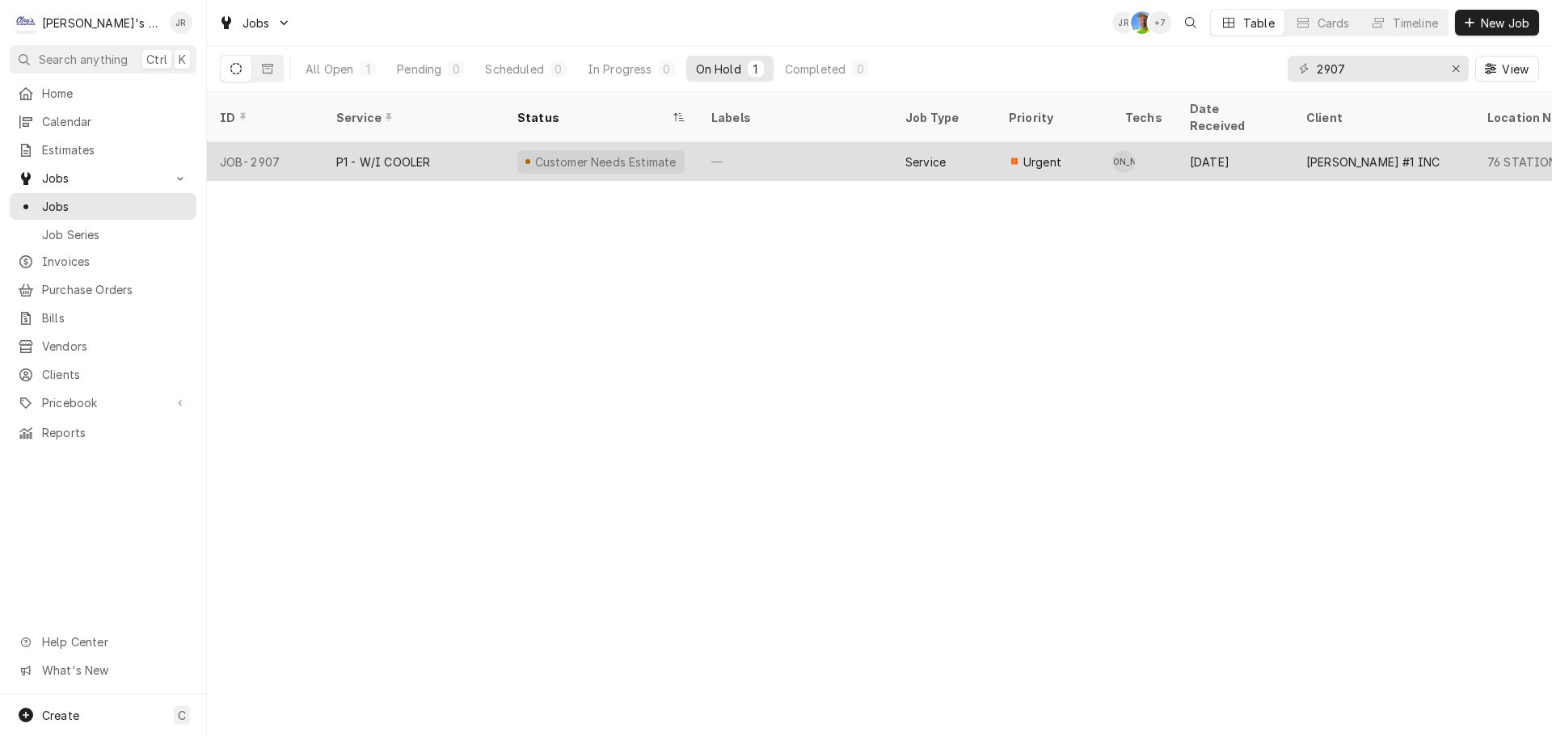
click at [815, 142] on div "—" at bounding box center [795, 161] width 194 height 39
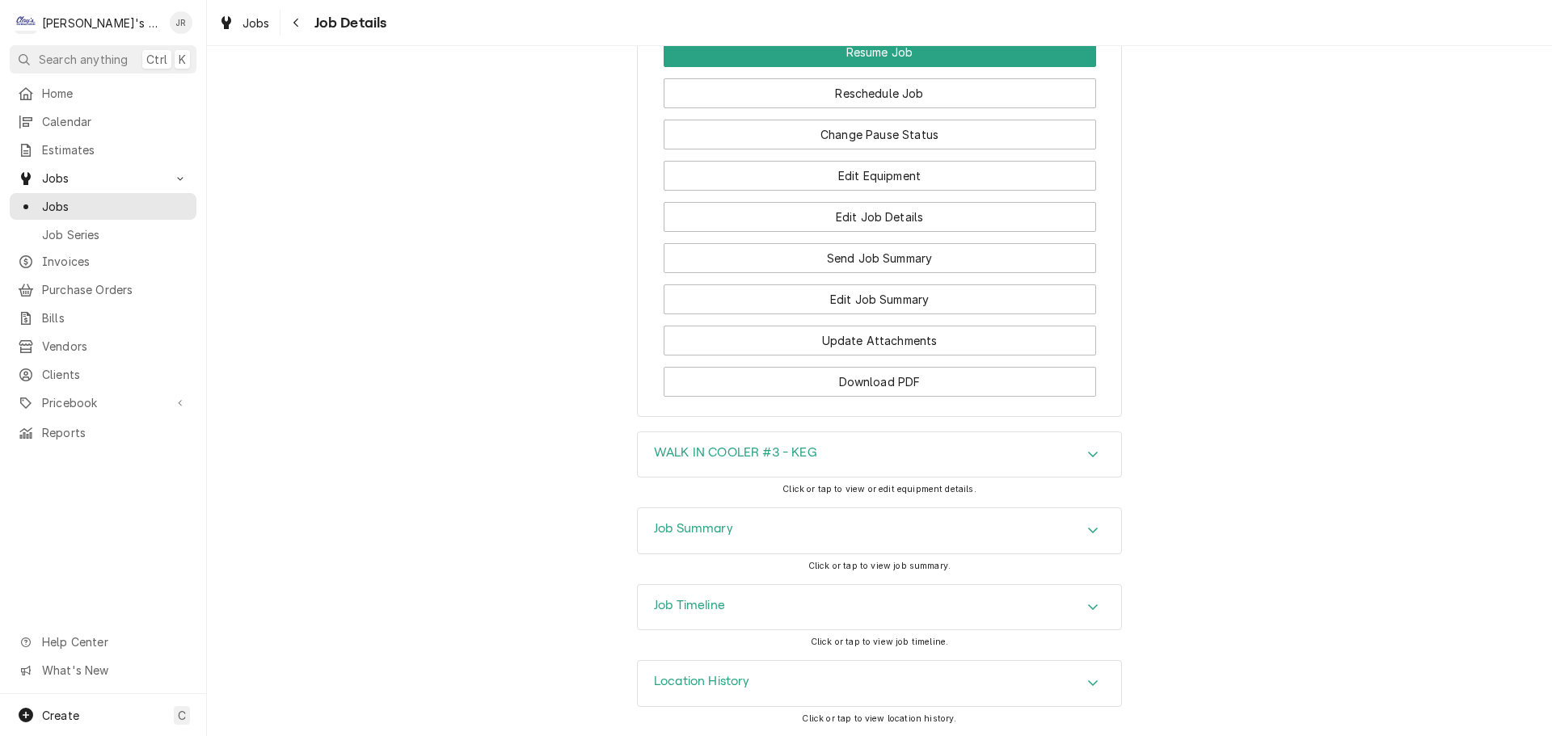
scroll to position [2101, 0]
click at [784, 523] on div "Job Summary" at bounding box center [879, 531] width 483 height 45
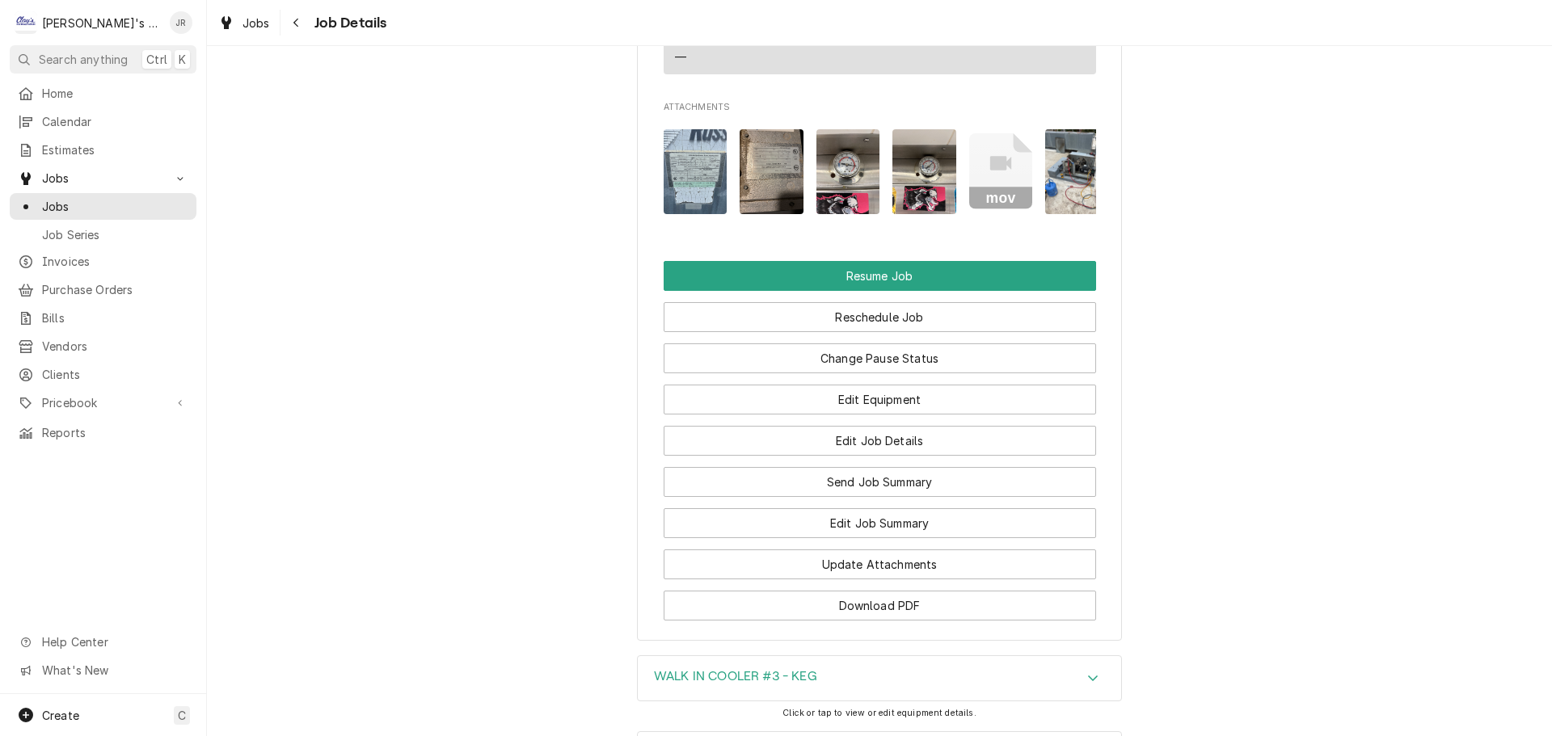
scroll to position [1940, 0]
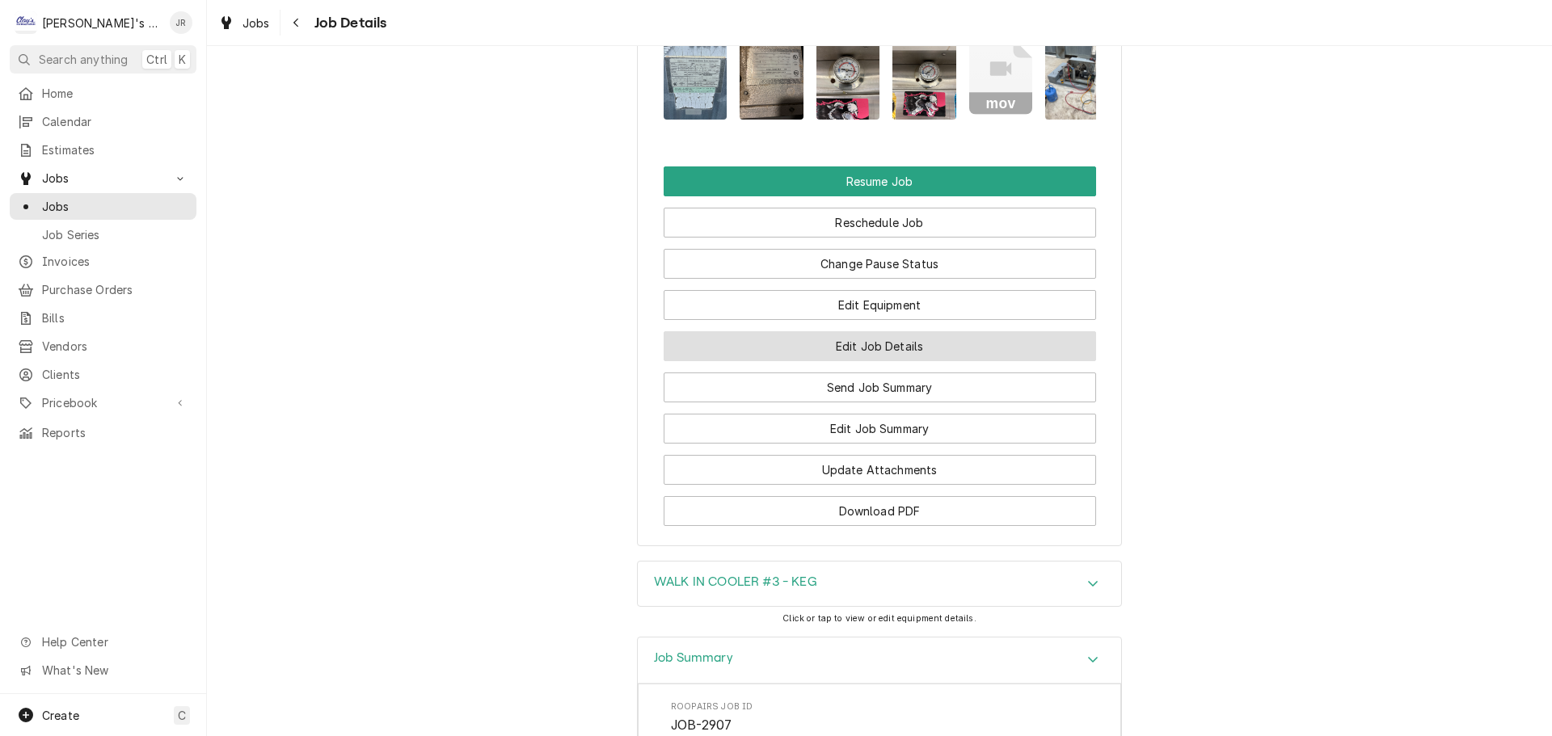
click at [857, 361] on button "Edit Job Details" at bounding box center [880, 346] width 433 height 30
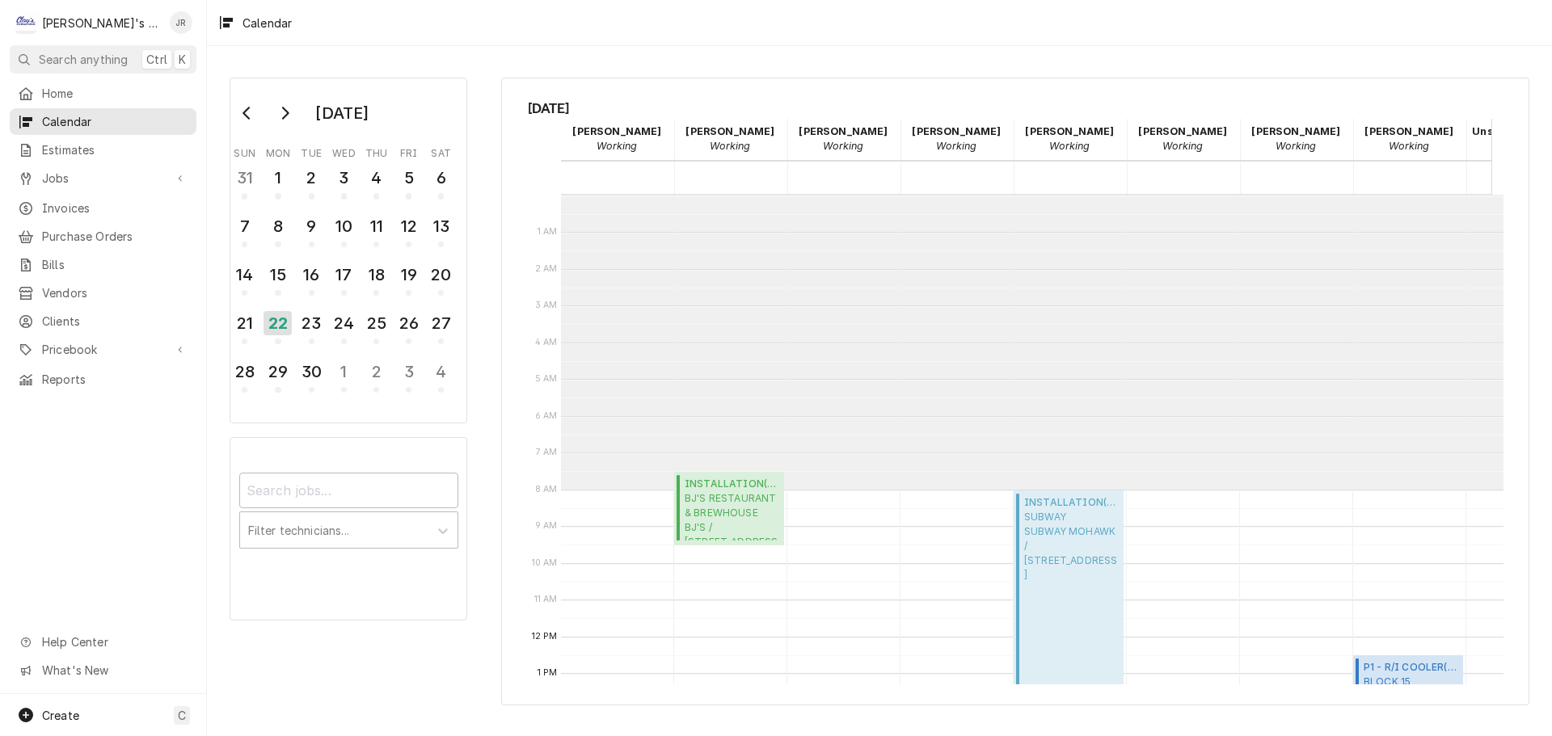
scroll to position [295, 0]
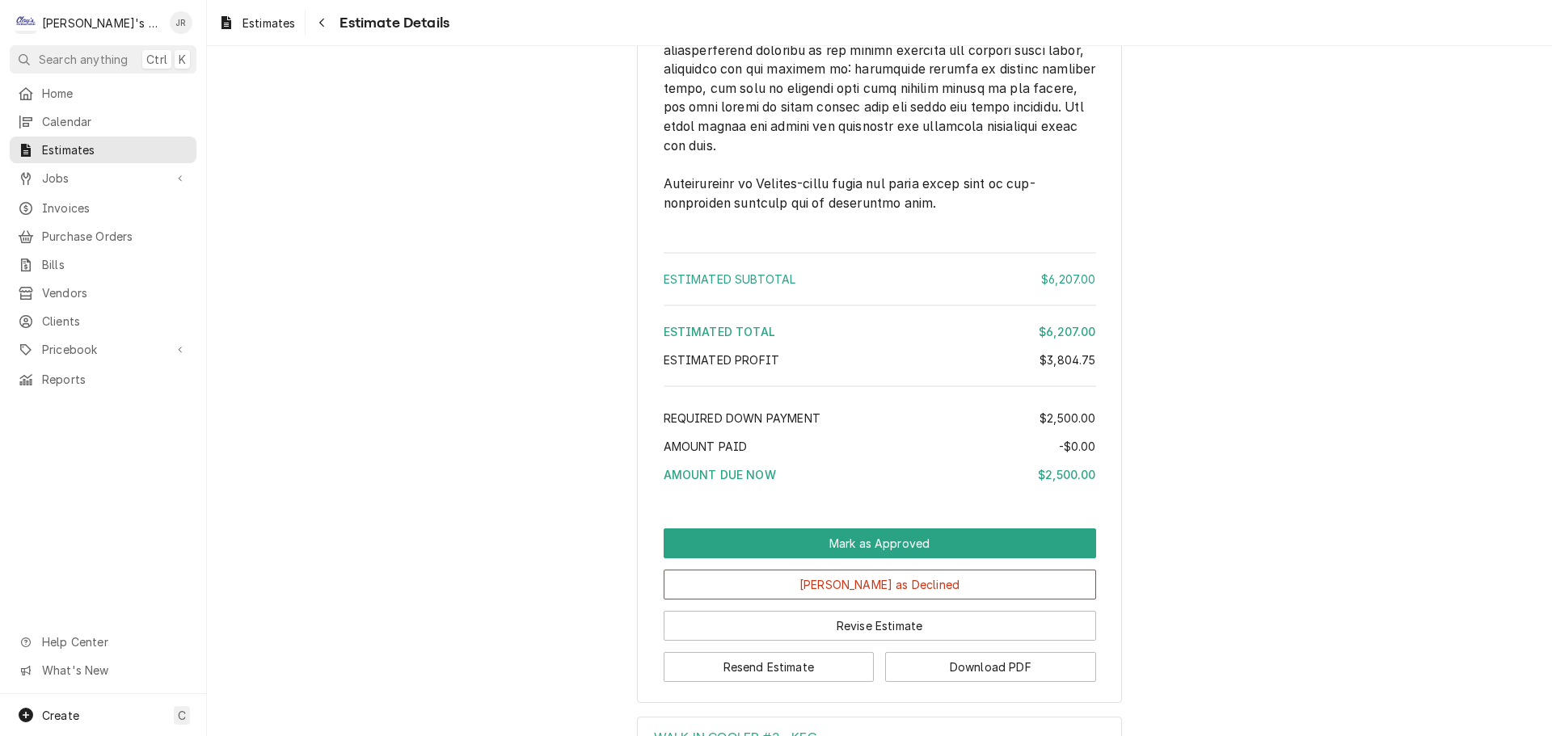
scroll to position [5331, 0]
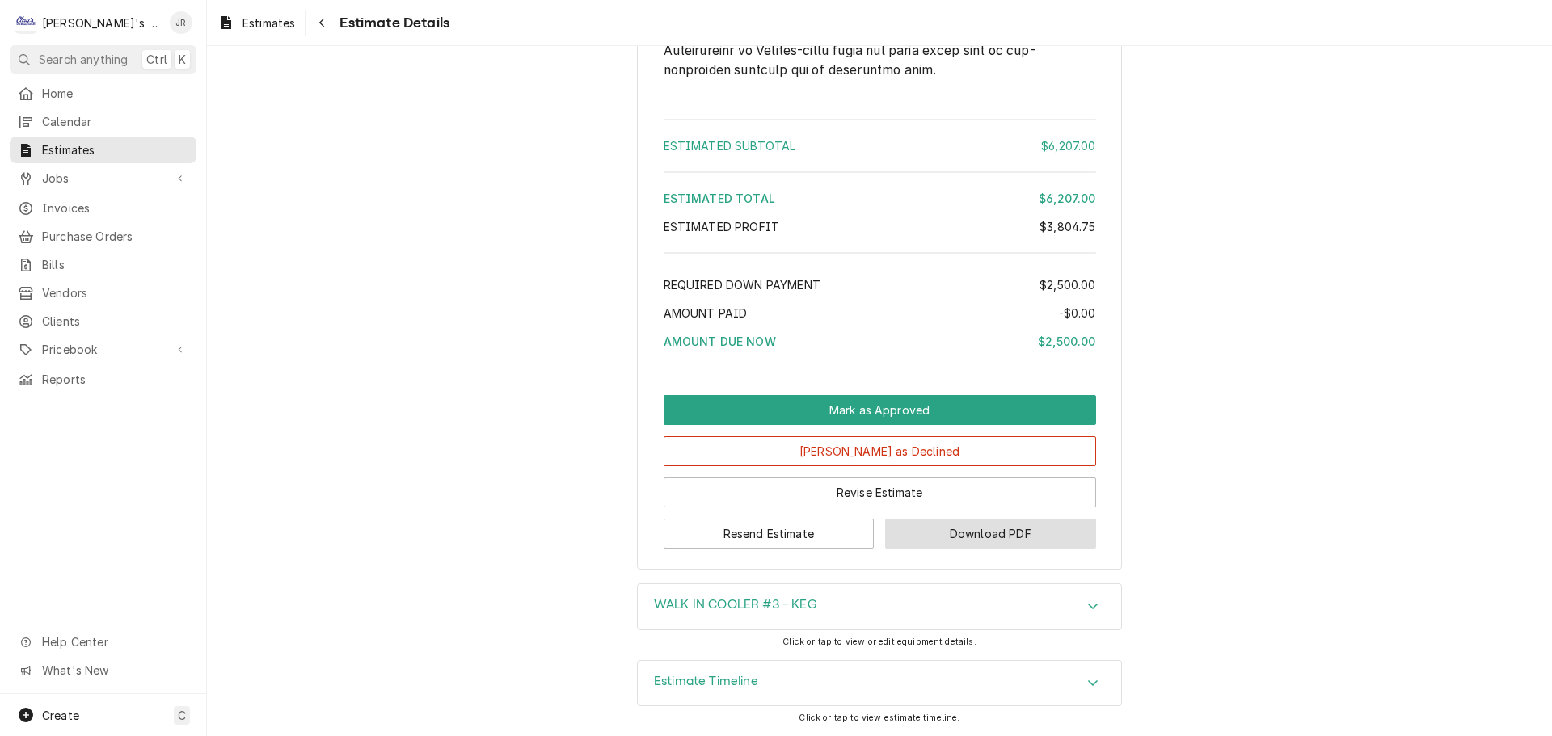
click at [917, 534] on button "Download PDF" at bounding box center [990, 534] width 211 height 30
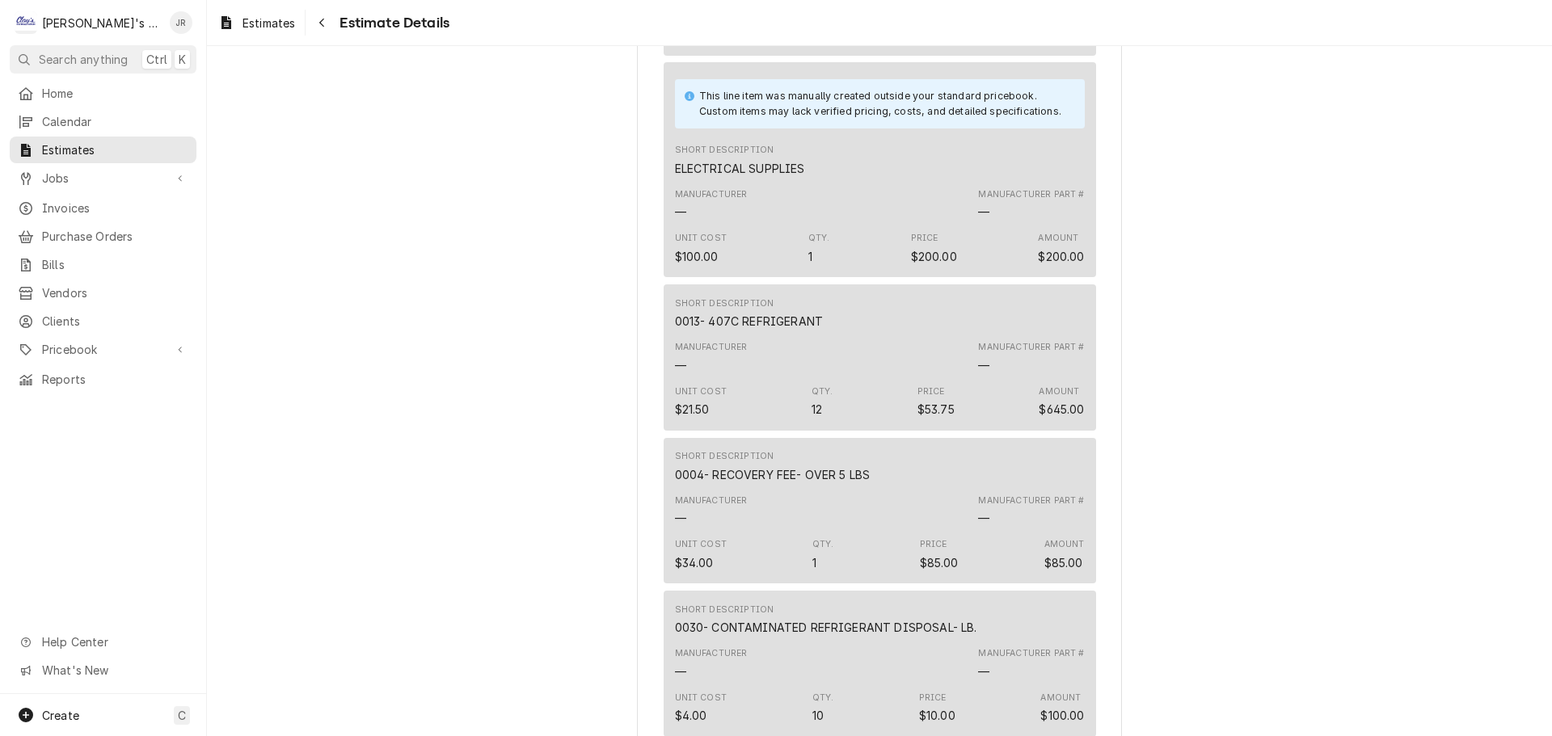
scroll to position [3391, 0]
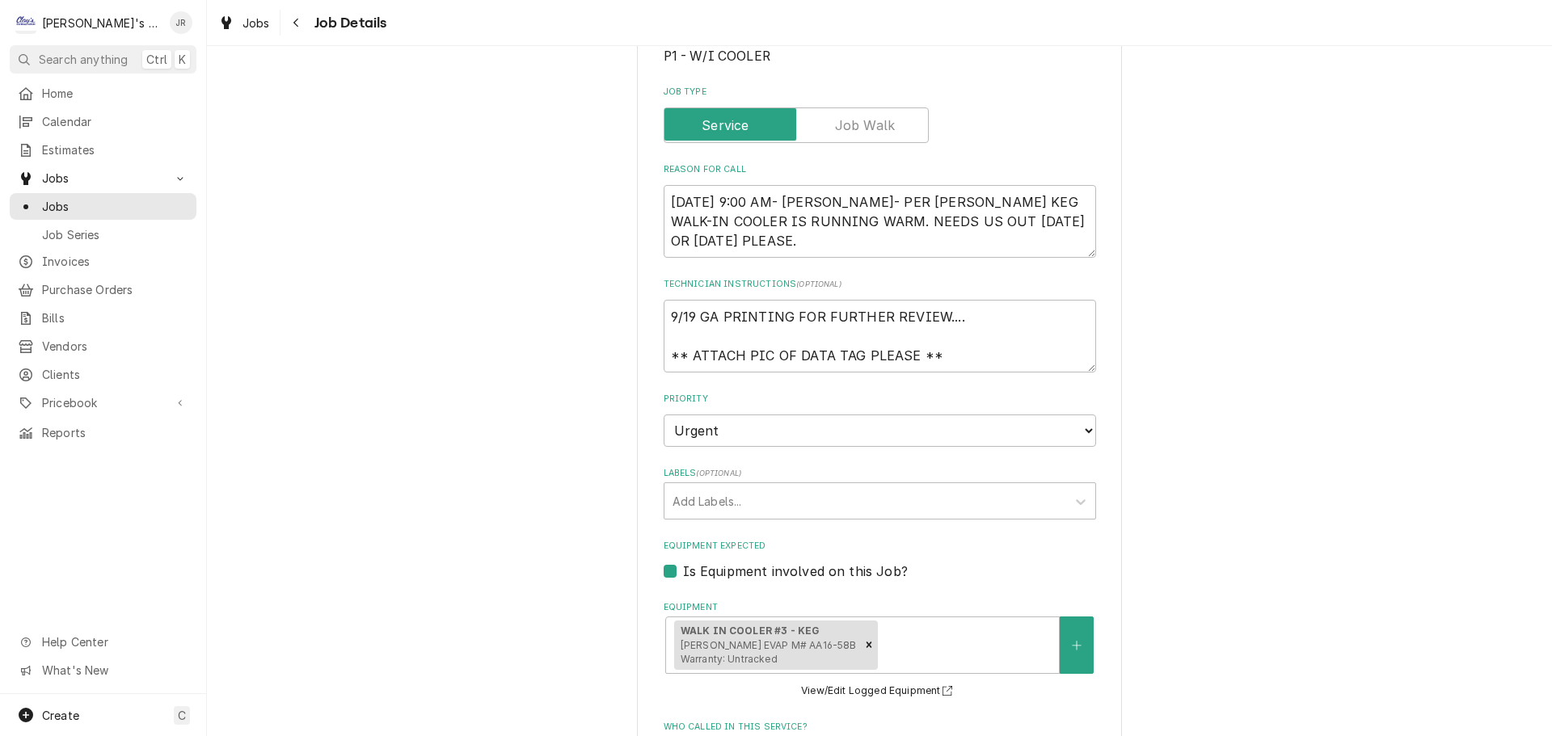
scroll to position [243, 0]
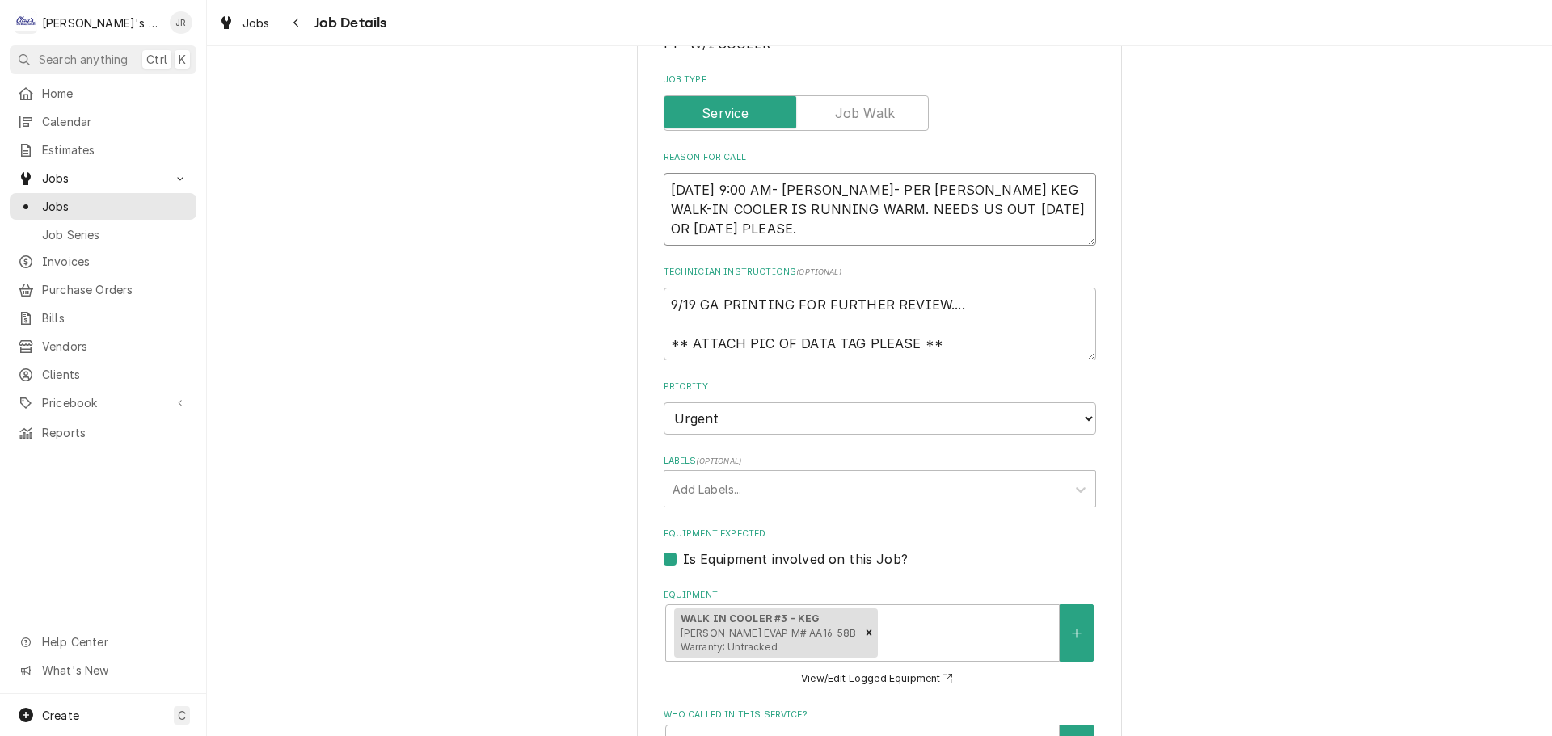
click at [891, 240] on textarea "[DATE] 9:00 AM- [PERSON_NAME]- PER [PERSON_NAME] KEG WALK-IN COOLER IS RUNNING …" at bounding box center [880, 209] width 433 height 73
type textarea "x"
type textarea "[DATE] 9:00 AM- [PERSON_NAME]- PER [PERSON_NAME] KEG WALK-IN COOLER IS RUNNING …"
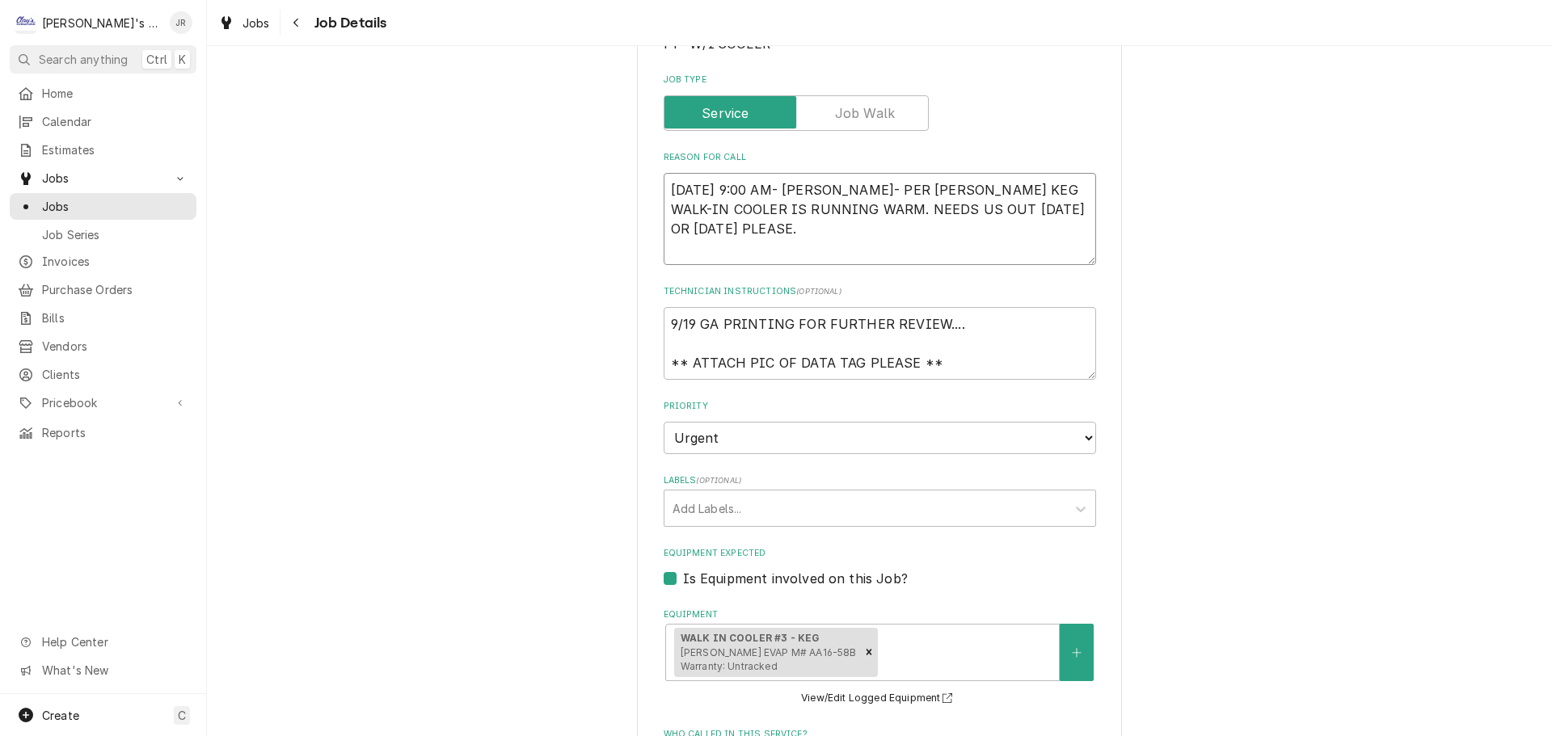
type textarea "x"
type textarea "[DATE] 9:00 AM- [PERSON_NAME]- PER [PERSON_NAME] KEG WALK-IN COOLER IS RUNNING …"
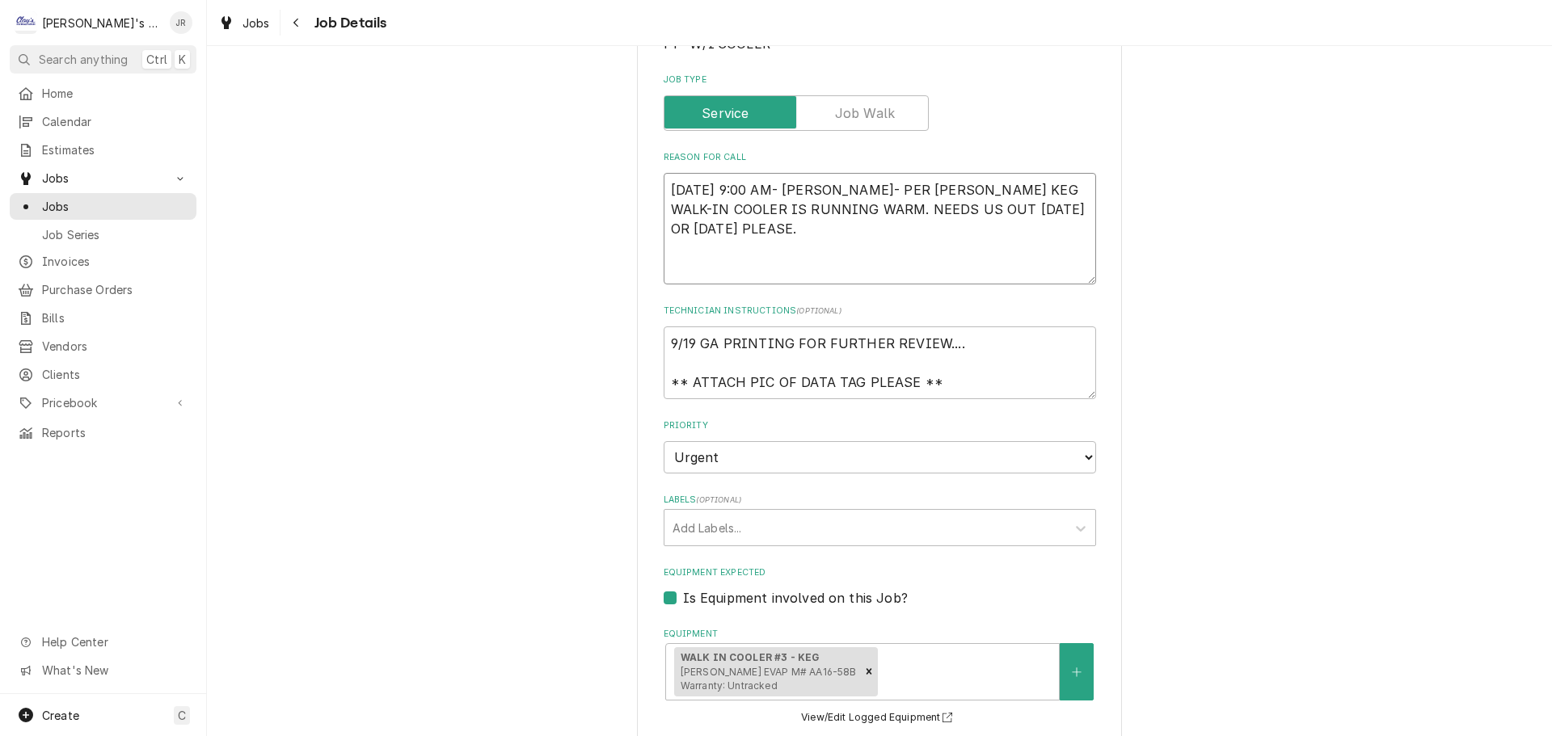
type textarea "x"
type textarea "[DATE] 9:00 AM- [PERSON_NAME]- PER [PERSON_NAME] KEG WALK-IN COOLER IS RUNNING …"
type textarea "x"
type textarea "9/10/2025 9:00 AM- KASSIE- PER CHRIS- SMALL KEG WALK-IN COOLER IS RUNNING WARM.…"
type textarea "x"
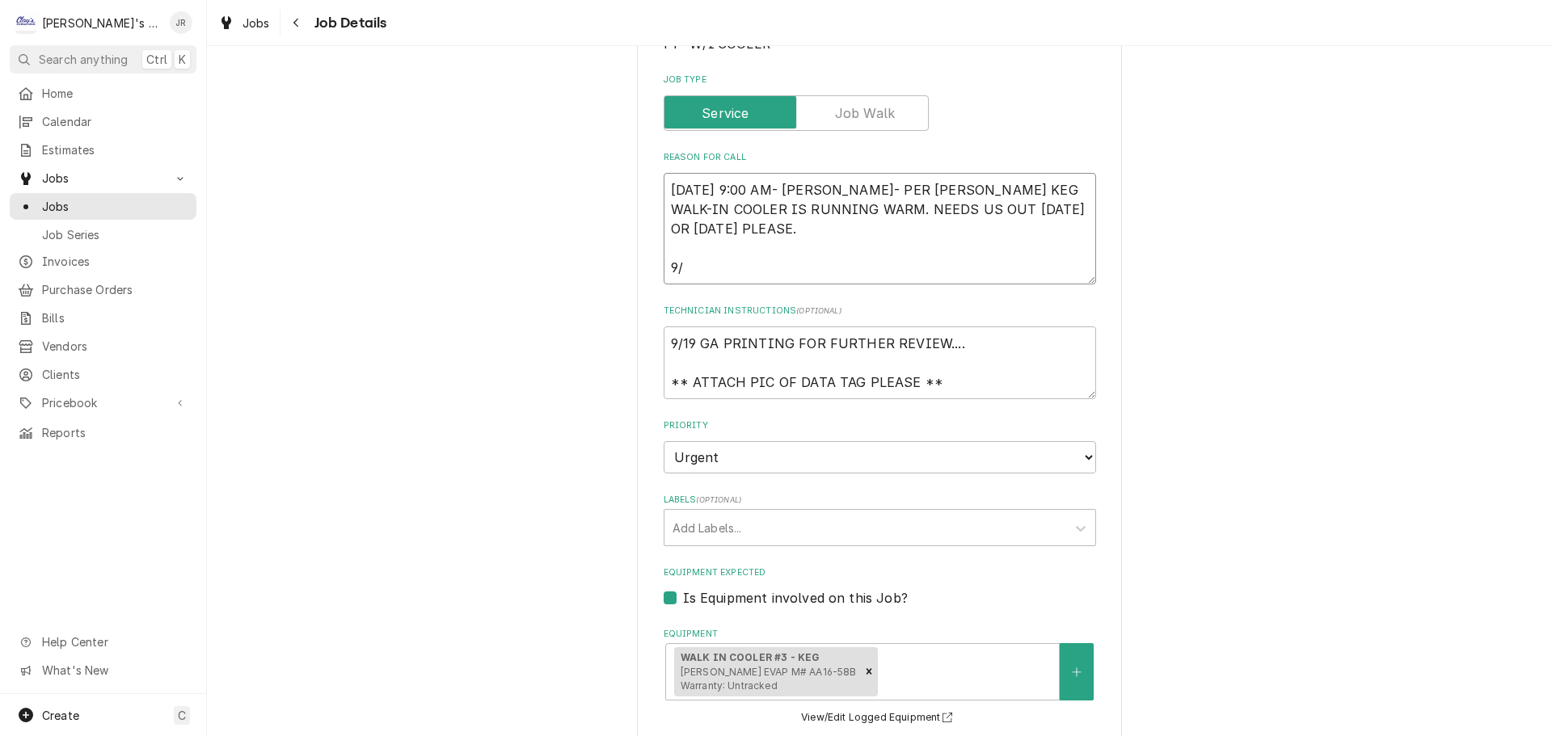
type textarea "9/10/2025 9:00 AM- KASSIE- PER CHRIS- SMALL KEG WALK-IN COOLER IS RUNNING WARM.…"
type textarea "x"
type textarea "9/10/2025 9:00 AM- KASSIE- PER CHRIS- SMALL KEG WALK-IN COOLER IS RUNNING WARM.…"
type textarea "x"
type textarea "9/10/2025 9:00 AM- KASSIE- PER CHRIS- SMALL KEG WALK-IN COOLER IS RUNNING WARM.…"
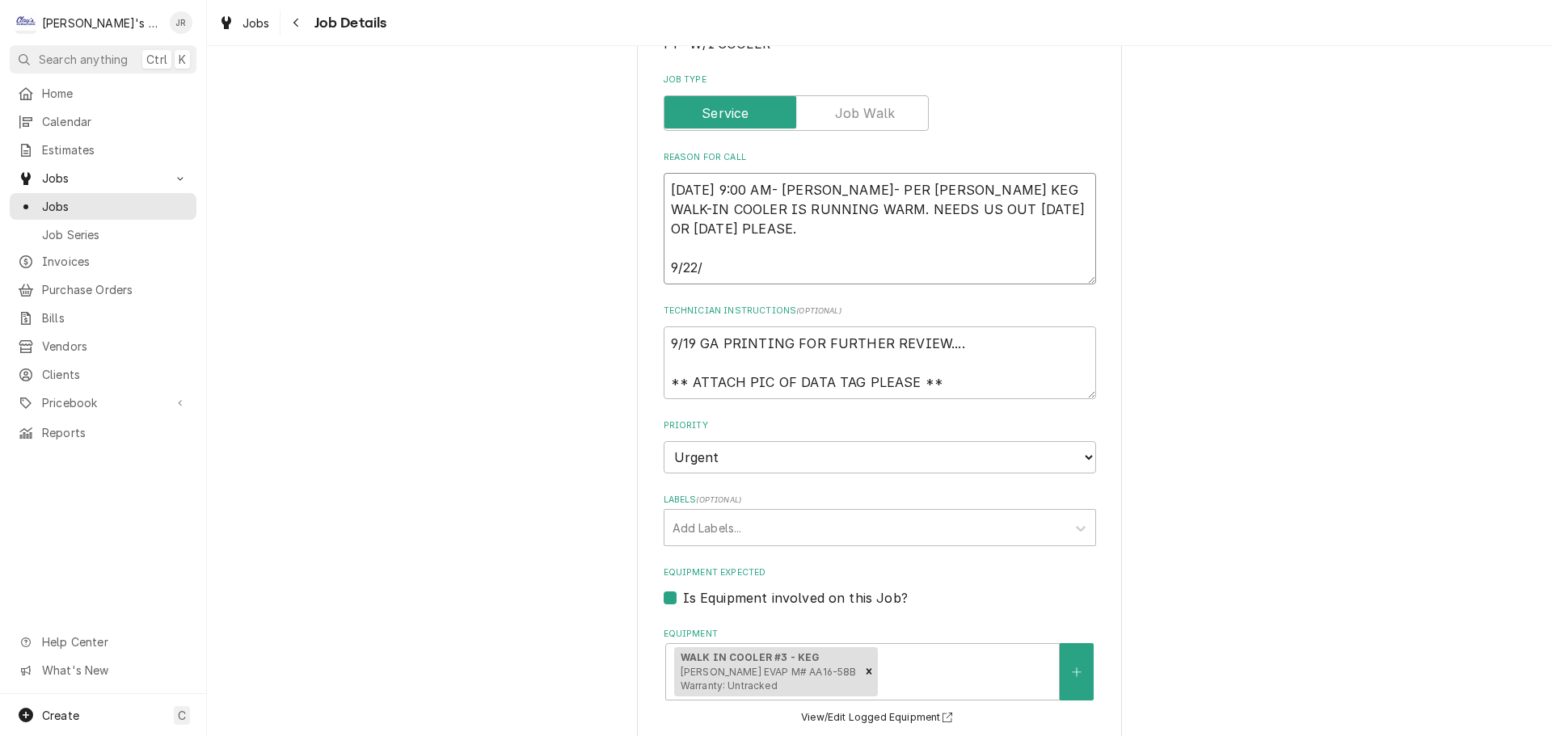
type textarea "x"
type textarea "9/10/2025 9:00 AM- KASSIE- PER CHRIS- SMALL KEG WALK-IN COOLER IS RUNNING WARM.…"
type textarea "x"
type textarea "9/10/2025 9:00 AM- KASSIE- PER CHRIS- SMALL KEG WALK-IN COOLER IS RUNNING WARM.…"
type textarea "x"
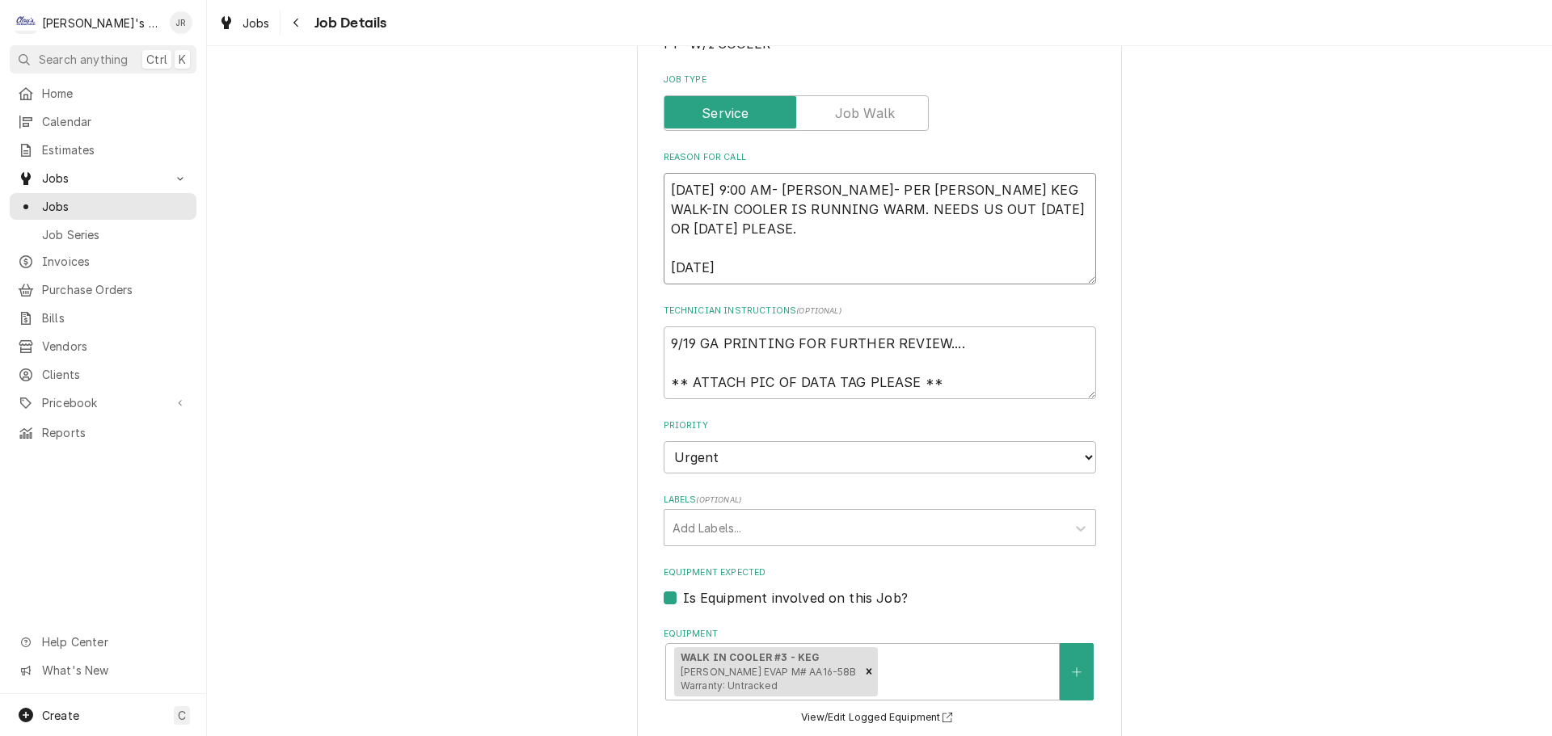
type textarea "9/10/2025 9:00 AM- KASSIE- PER CHRIS- SMALL KEG WALK-IN COOLER IS RUNNING WARM.…"
type textarea "x"
type textarea "9/10/2025 9:00 AM- KASSIE- PER CHRIS- SMALL KEG WALK-IN COOLER IS RUNNING WARM.…"
type textarea "x"
type textarea "9/10/2025 9:00 AM- KASSIE- PER CHRIS- SMALL KEG WALK-IN COOLER IS RUNNING WARM.…"
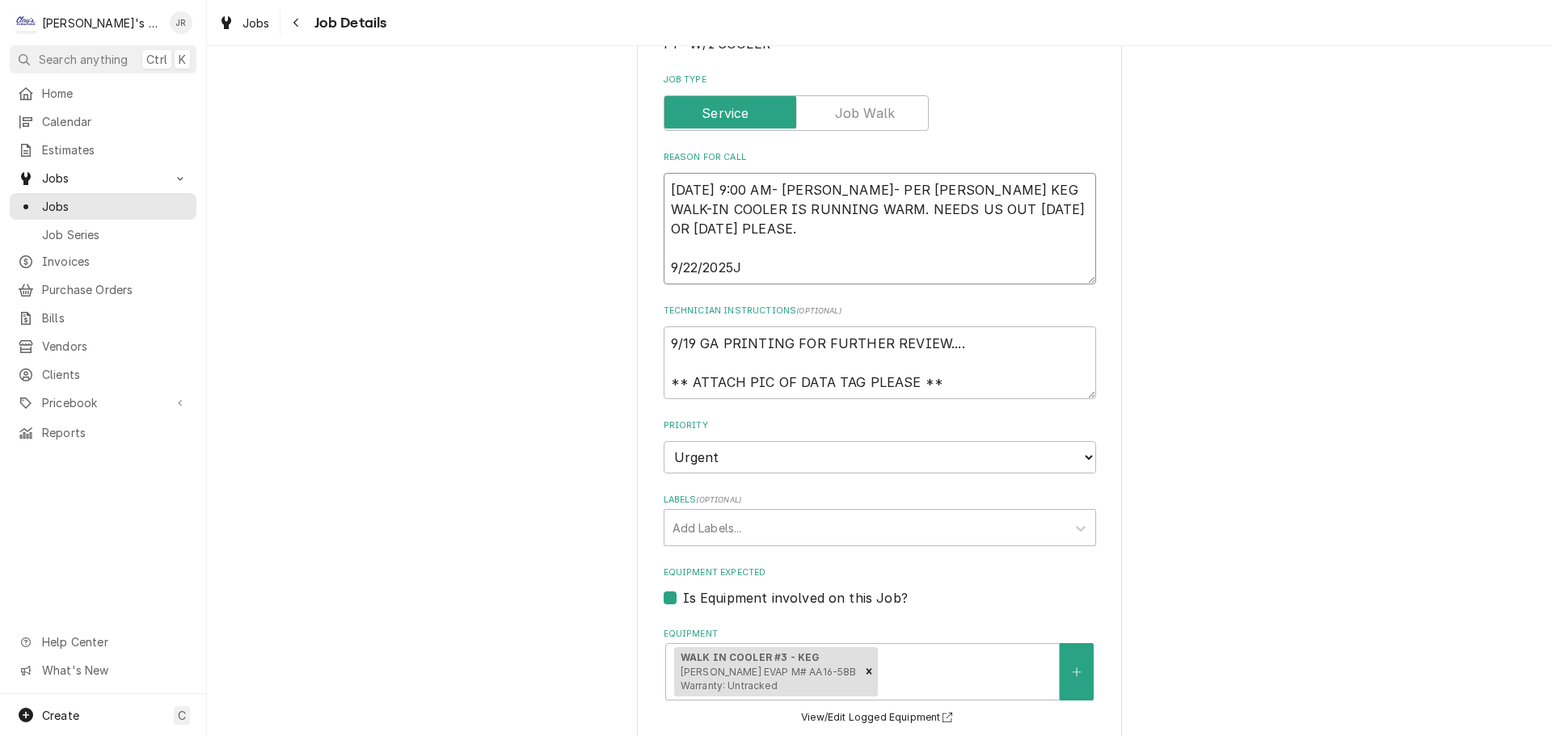
type textarea "x"
type textarea "9/10/2025 9:00 AM- KASSIE- PER CHRIS- SMALL KEG WALK-IN COOLER IS RUNNING WARM.…"
type textarea "x"
type textarea "9/10/2025 9:00 AM- KASSIE- PER CHRIS- SMALL KEG WALK-IN COOLER IS RUNNING WARM.…"
type textarea "x"
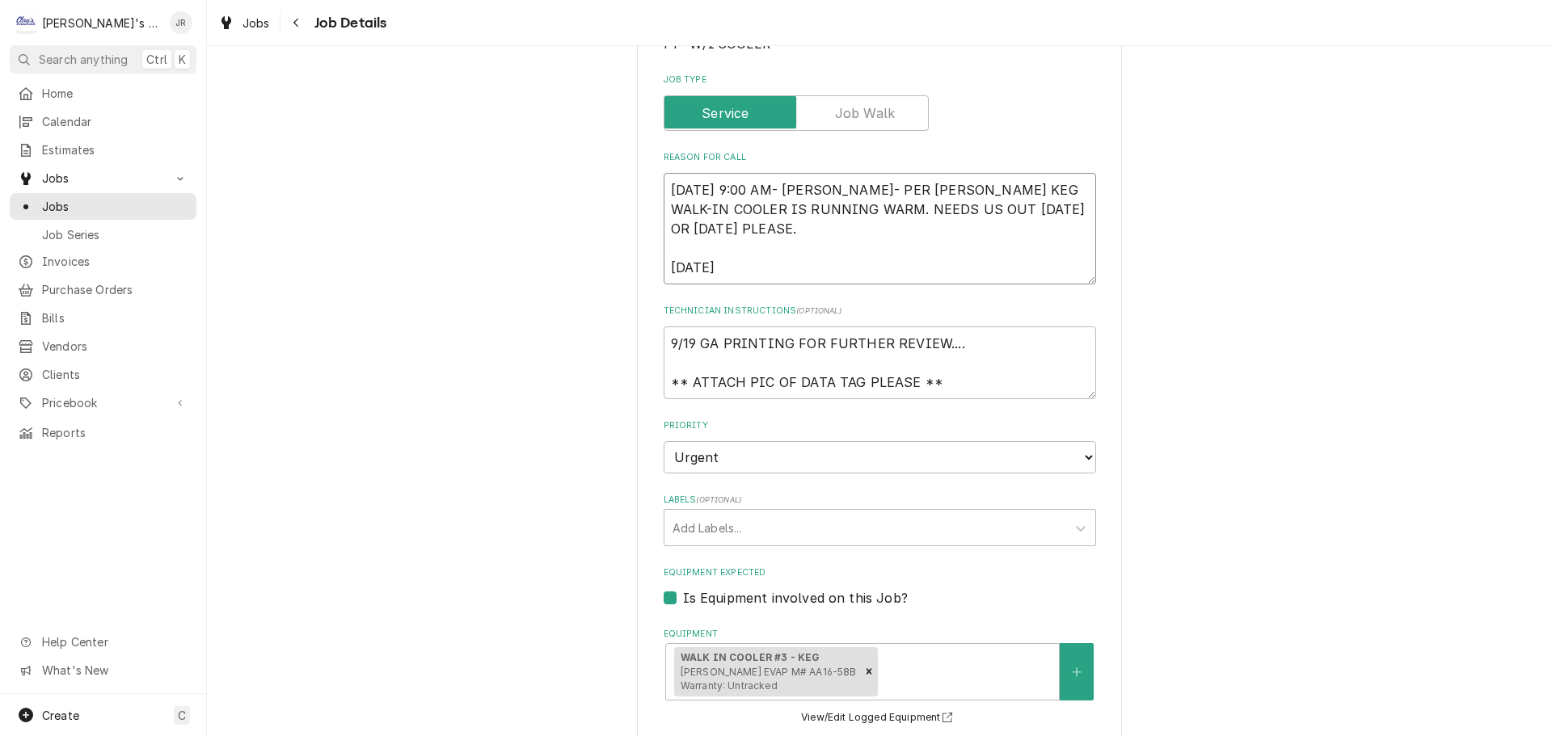
type textarea "9/10/2025 9:00 AM- KASSIE- PER CHRIS- SMALL KEG WALK-IN COOLER IS RUNNING WARM.…"
type textarea "x"
type textarea "9/10/2025 9:00 AM- KASSIE- PER CHRIS- SMALL KEG WALK-IN COOLER IS RUNNING WARM.…"
type textarea "x"
type textarea "9/10/2025 9:00 AM- KASSIE- PER CHRIS- SMALL KEG WALK-IN COOLER IS RUNNING WARM.…"
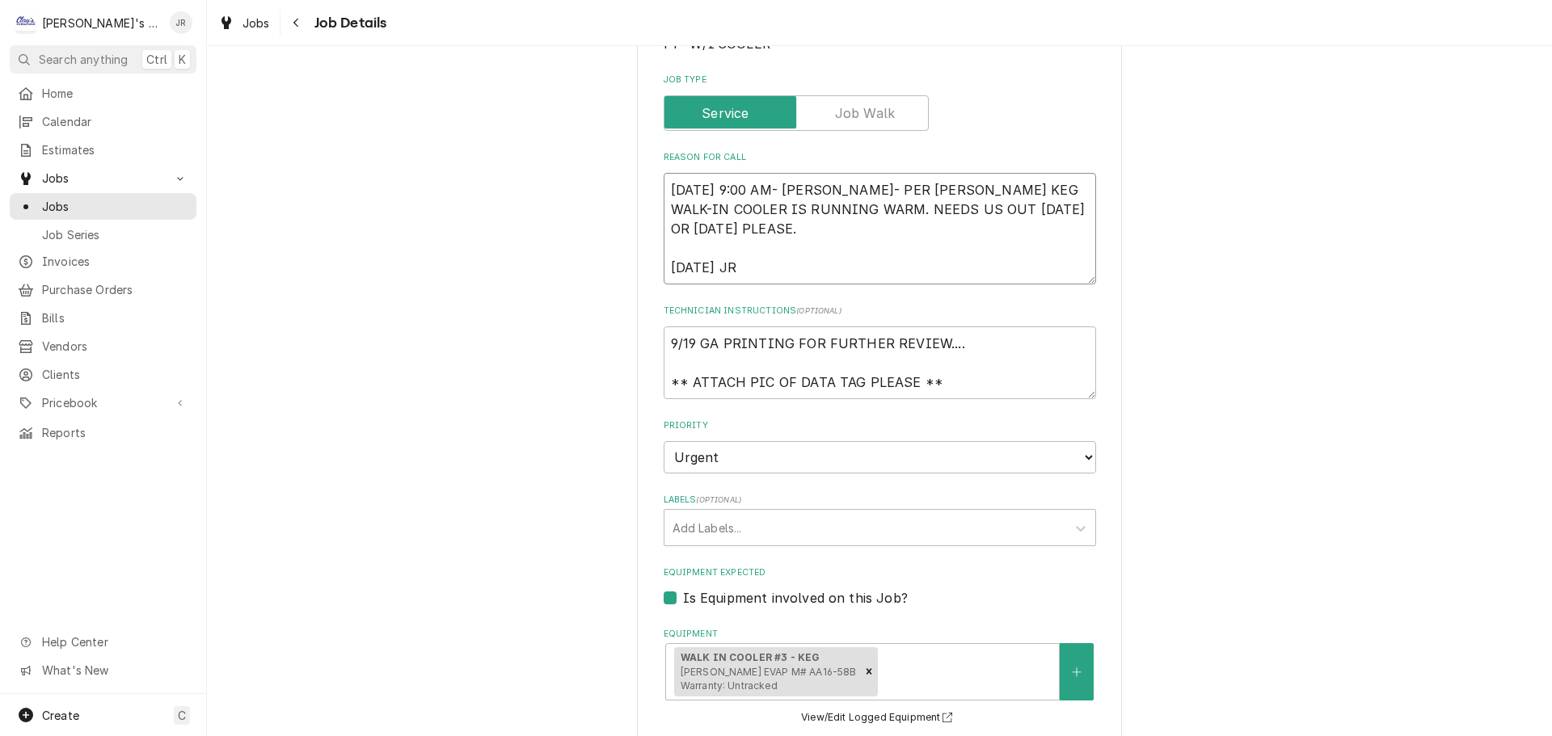
type textarea "x"
type textarea "9/10/2025 9:00 AM- KASSIE- PER CHRIS- SMALL KEG WALK-IN COOLER IS RUNNING WARM.…"
type textarea "x"
type textarea "9/10/2025 9:00 AM- KASSIE- PER CHRIS- SMALL KEG WALK-IN COOLER IS RUNNING WARM.…"
type textarea "x"
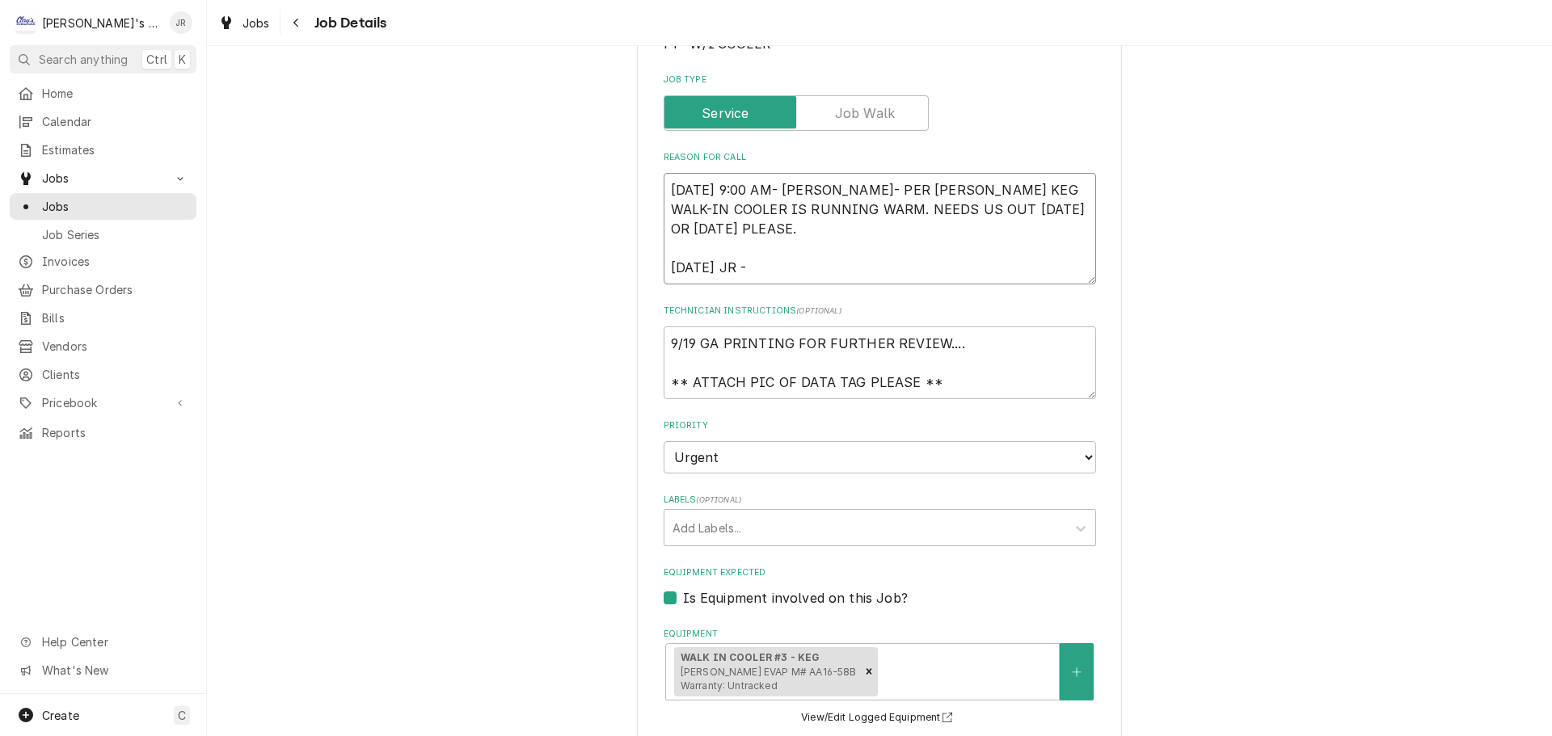
type textarea "9/10/2025 9:00 AM- KASSIE- PER CHRIS- SMALL KEG WALK-IN COOLER IS RUNNING WARM.…"
type textarea "x"
type textarea "9/10/2025 9:00 AM- KASSIE- PER CHRIS- SMALL KEG WALK-IN COOLER IS RUNNING WARM.…"
type textarea "x"
type textarea "9/10/2025 9:00 AM- KASSIE- PER CHRIS- SMALL KEG WALK-IN COOLER IS RUNNING WARM.…"
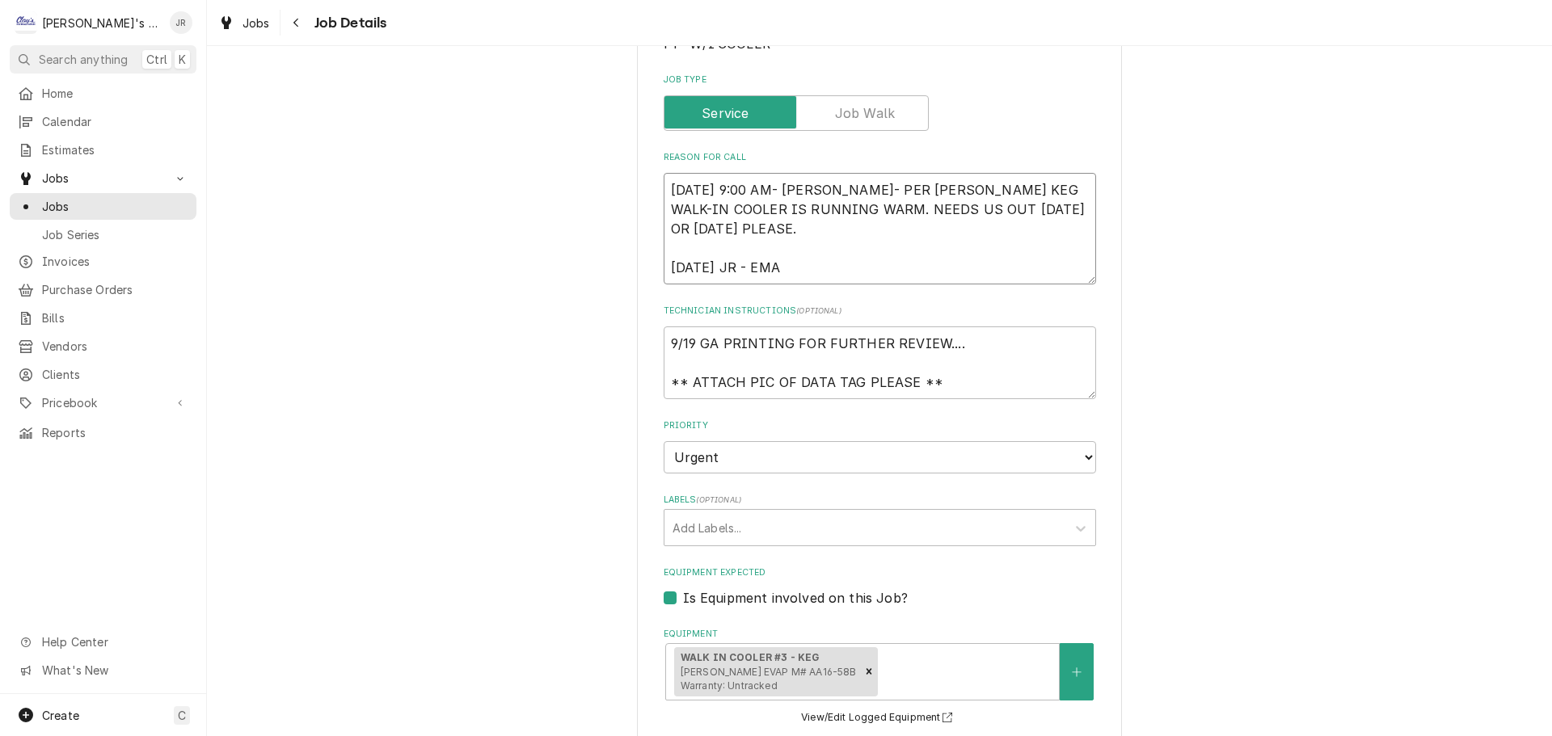
type textarea "x"
type textarea "9/10/2025 9:00 AM- KASSIE- PER CHRIS- SMALL KEG WALK-IN COOLER IS RUNNING WARM.…"
type textarea "x"
type textarea "9/10/2025 9:00 AM- KASSIE- PER CHRIS- SMALL KEG WALK-IN COOLER IS RUNNING WARM.…"
type textarea "x"
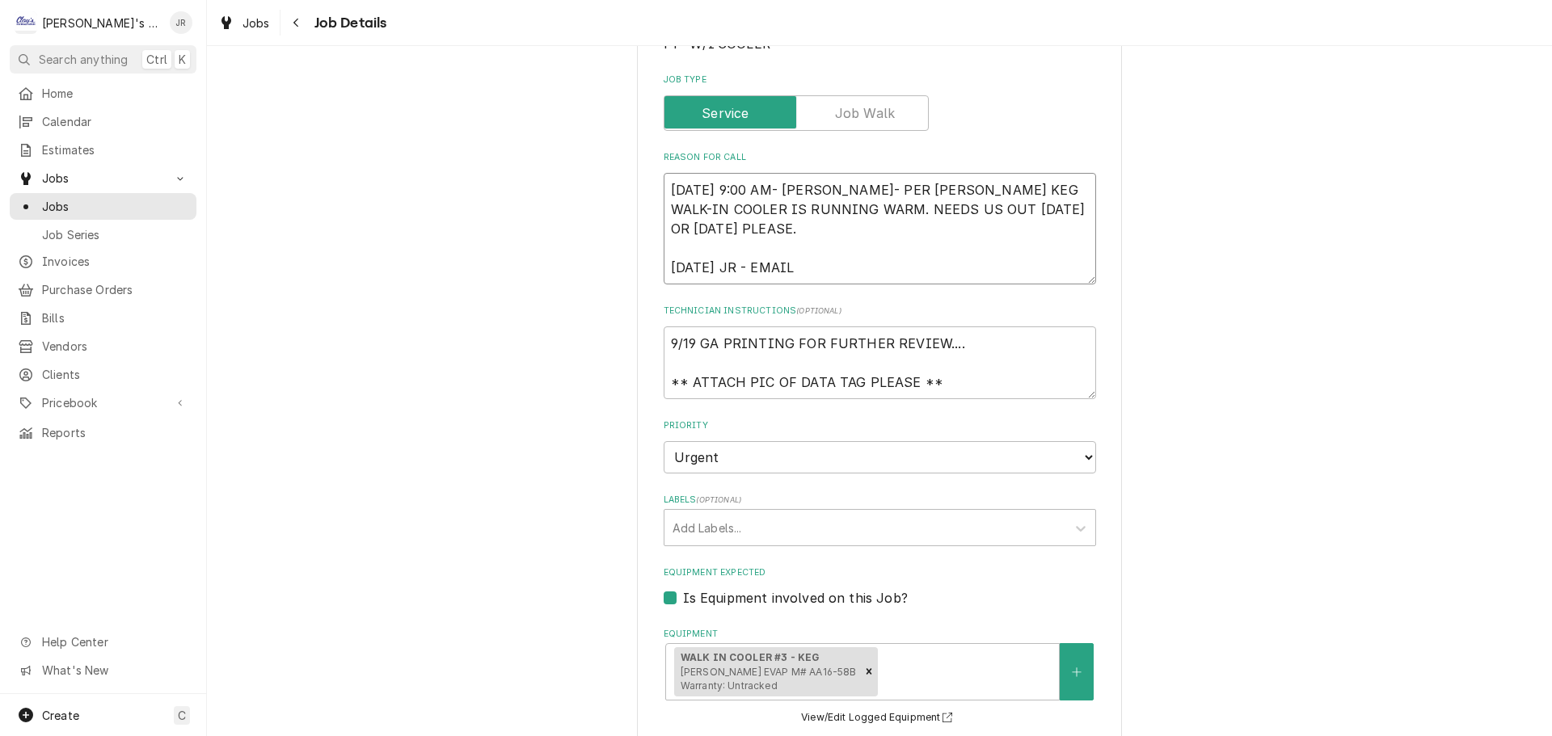
type textarea "9/10/2025 9:00 AM- KASSIE- PER CHRIS- SMALL KEG WALK-IN COOLER IS RUNNING WARM.…"
type textarea "x"
type textarea "9/10/2025 9:00 AM- KASSIE- PER CHRIS- SMALL KEG WALK-IN COOLER IS RUNNING WARM.…"
type textarea "x"
type textarea "9/10/2025 9:00 AM- KASSIE- PER CHRIS- SMALL KEG WALK-IN COOLER IS RUNNING WARM.…"
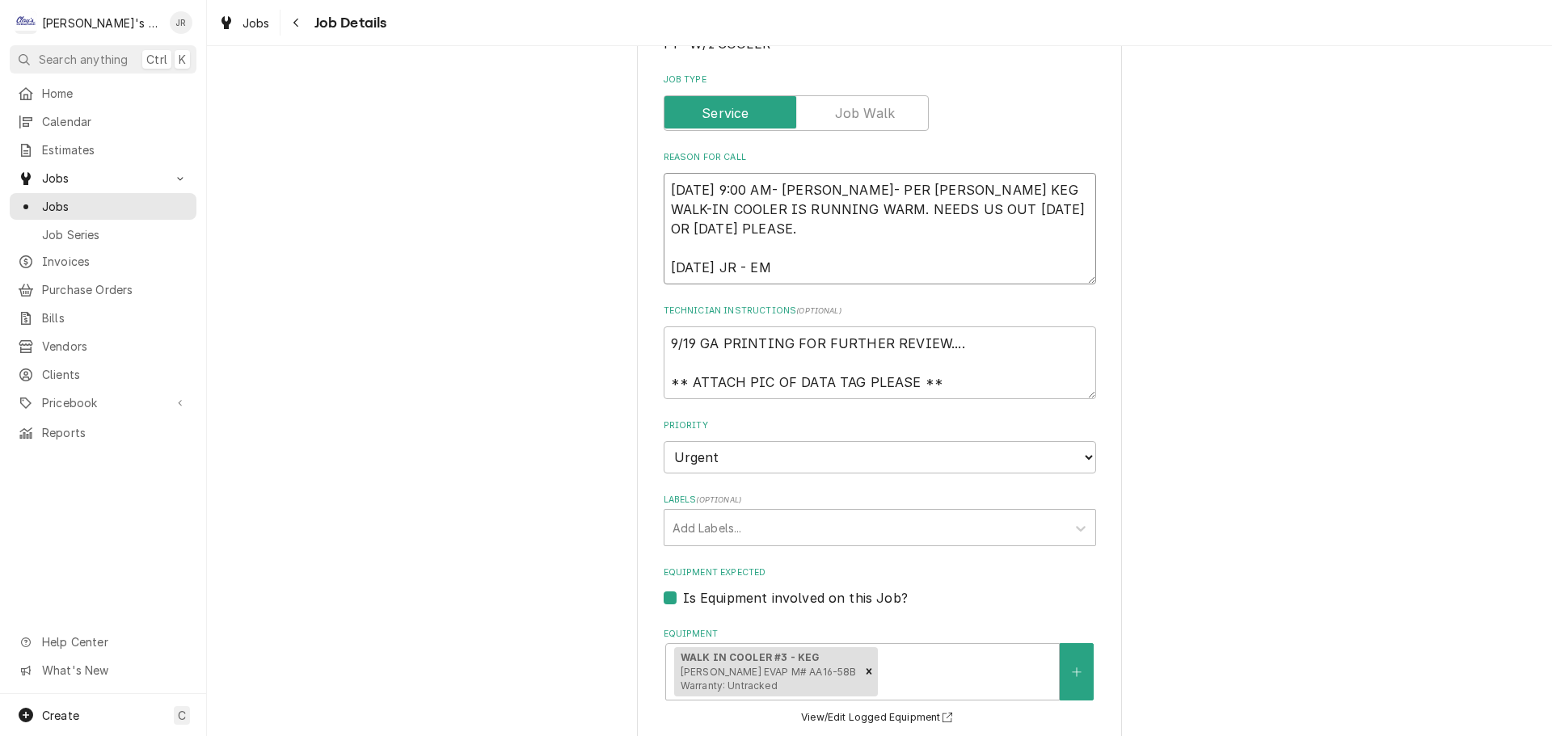
type textarea "x"
type textarea "9/10/2025 9:00 AM- KASSIE- PER CHRIS- SMALL KEG WALK-IN COOLER IS RUNNING WARM.…"
type textarea "x"
type textarea "9/10/2025 9:00 AM- KASSIE- PER CHRIS- SMALL KEG WALK-IN COOLER IS RUNNING WARM.…"
type textarea "x"
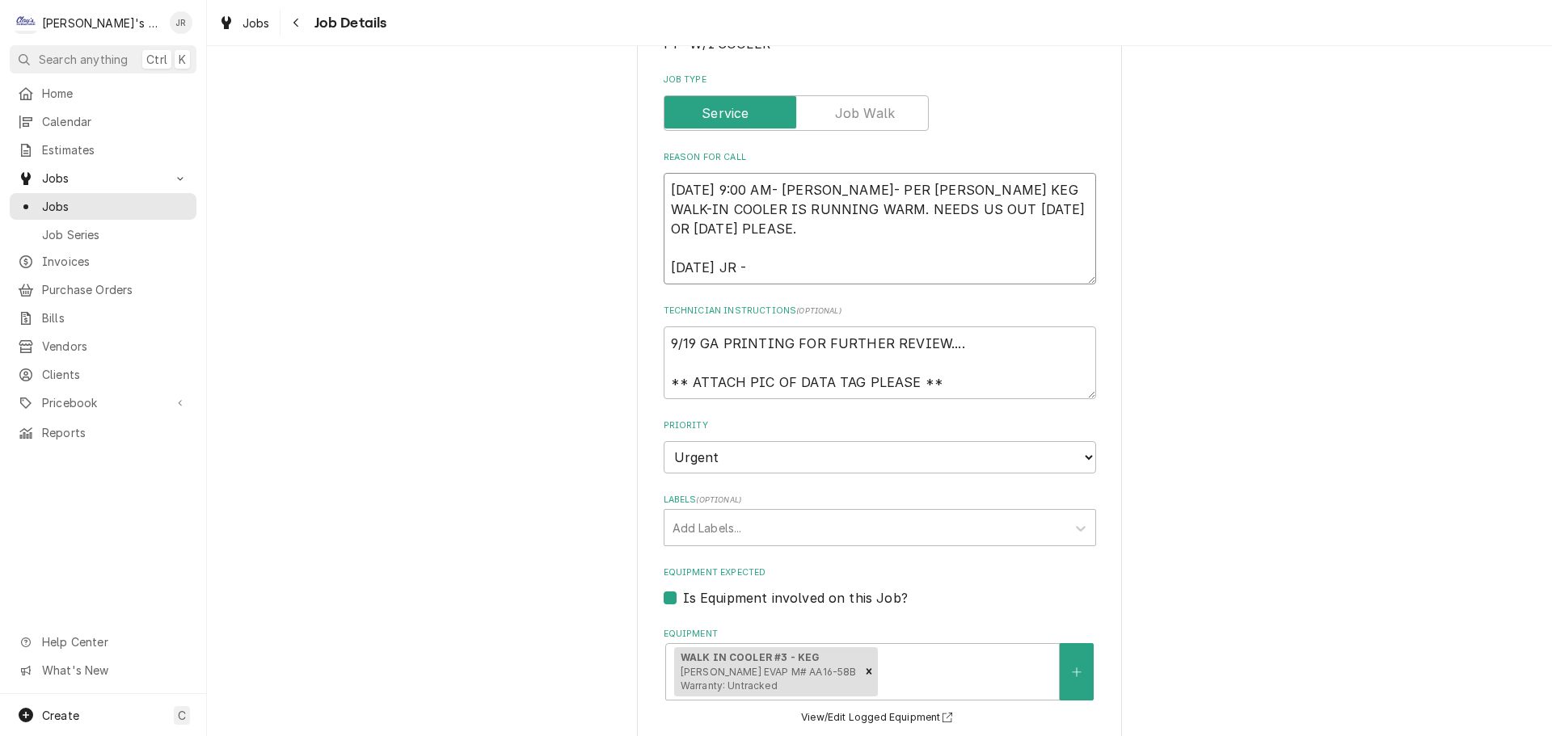
type textarea "9/10/2025 9:00 AM- KASSIE- PER CHRIS- SMALL KEG WALK-IN COOLER IS RUNNING WARM.…"
type textarea "x"
type textarea "9/10/2025 9:00 AM- KASSIE- PER CHRIS- SMALL KEG WALK-IN COOLER IS RUNNING WARM.…"
type textarea "x"
type textarea "9/10/2025 9:00 AM- KASSIE- PER CHRIS- SMALL KEG WALK-IN COOLER IS RUNNING WARM.…"
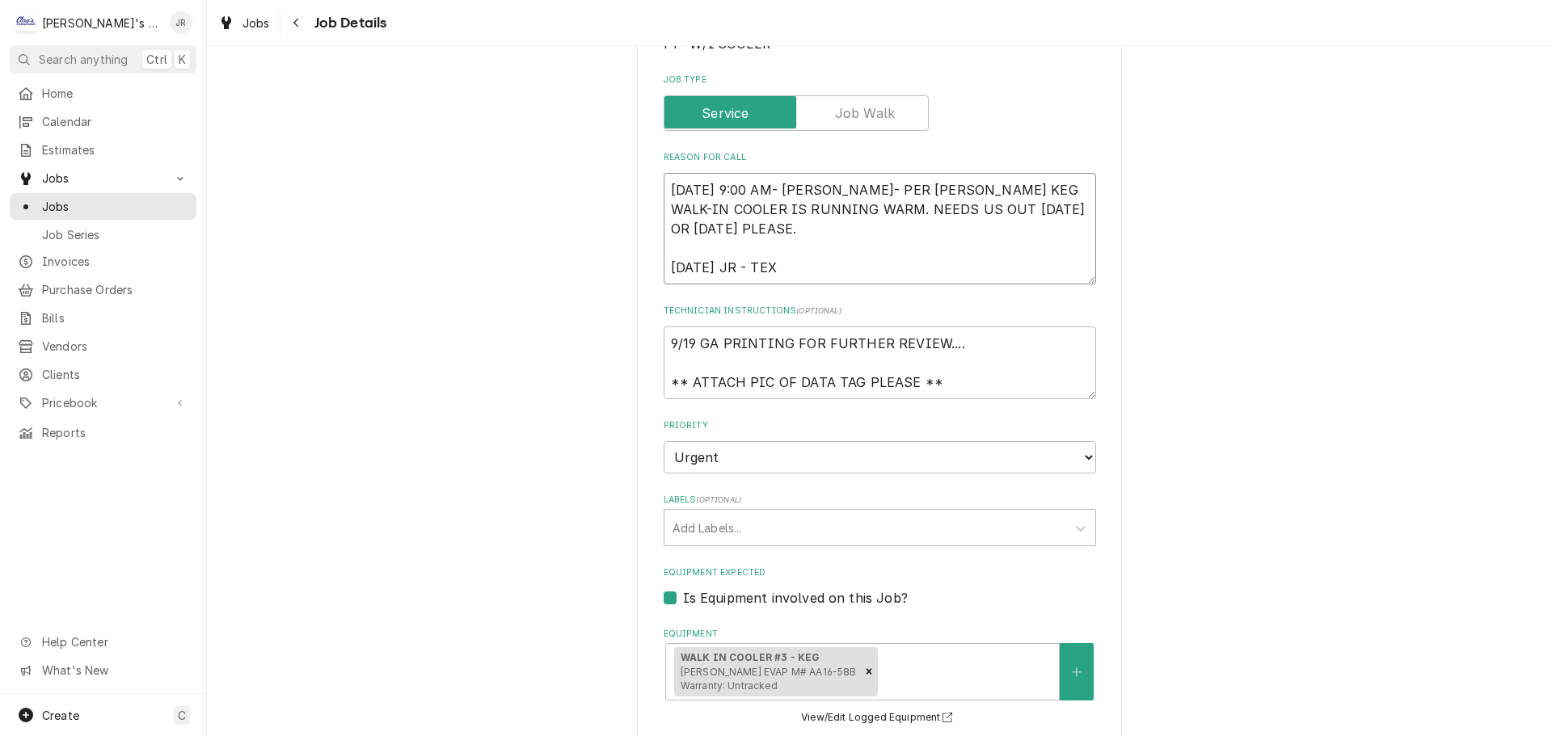
type textarea "x"
type textarea "9/10/2025 9:00 AM- KASSIE- PER CHRIS- SMALL KEG WALK-IN COOLER IS RUNNING WARM.…"
type textarea "x"
type textarea "9/10/2025 9:00 AM- KASSIE- PER CHRIS- SMALL KEG WALK-IN COOLER IS RUNNING WARM.…"
type textarea "x"
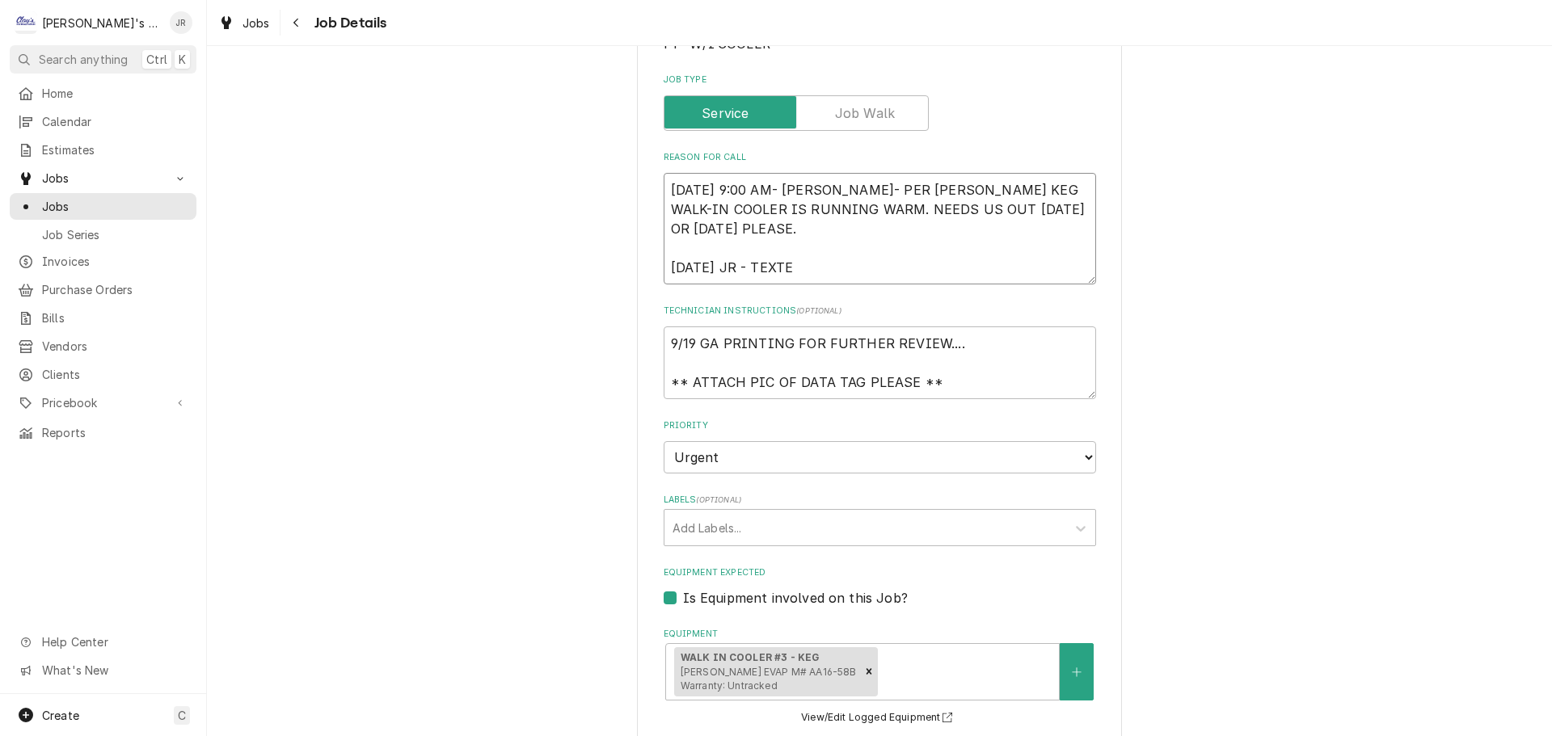
type textarea "9/10/2025 9:00 AM- KASSIE- PER CHRIS- SMALL KEG WALK-IN COOLER IS RUNNING WARM.…"
type textarea "x"
type textarea "9/10/2025 9:00 AM- KASSIE- PER CHRIS- SMALL KEG WALK-IN COOLER IS RUNNING WARM.…"
type textarea "x"
type textarea "9/10/2025 9:00 AM- KASSIE- PER CHRIS- SMALL KEG WALK-IN COOLER IS RUNNING WARM.…"
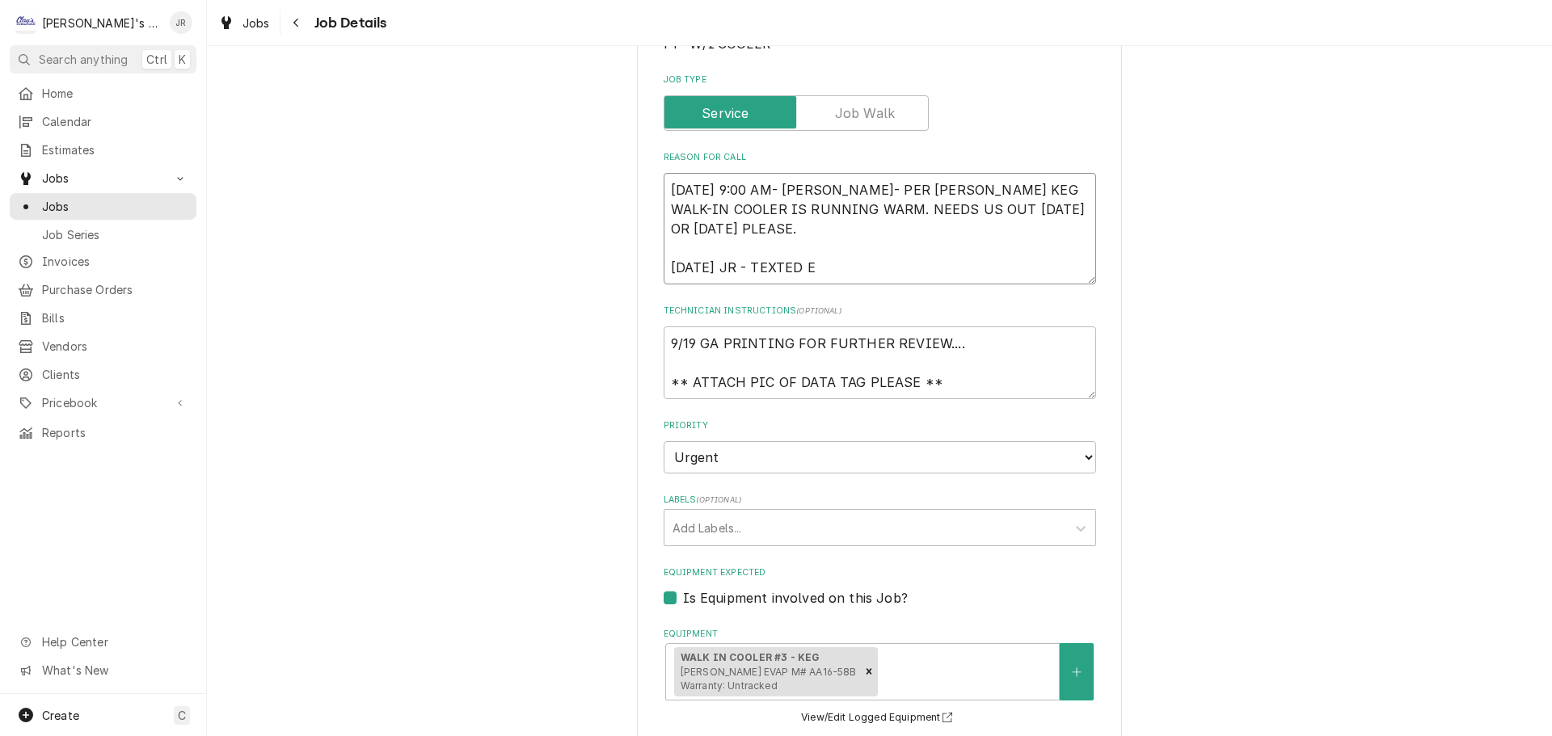
type textarea "x"
type textarea "9/10/2025 9:00 AM- KASSIE- PER CHRIS- SMALL KEG WALK-IN COOLER IS RUNNING WARM.…"
type textarea "x"
type textarea "9/10/2025 9:00 AM- KASSIE- PER CHRIS- SMALL KEG WALK-IN COOLER IS RUNNING WARM.…"
type textarea "x"
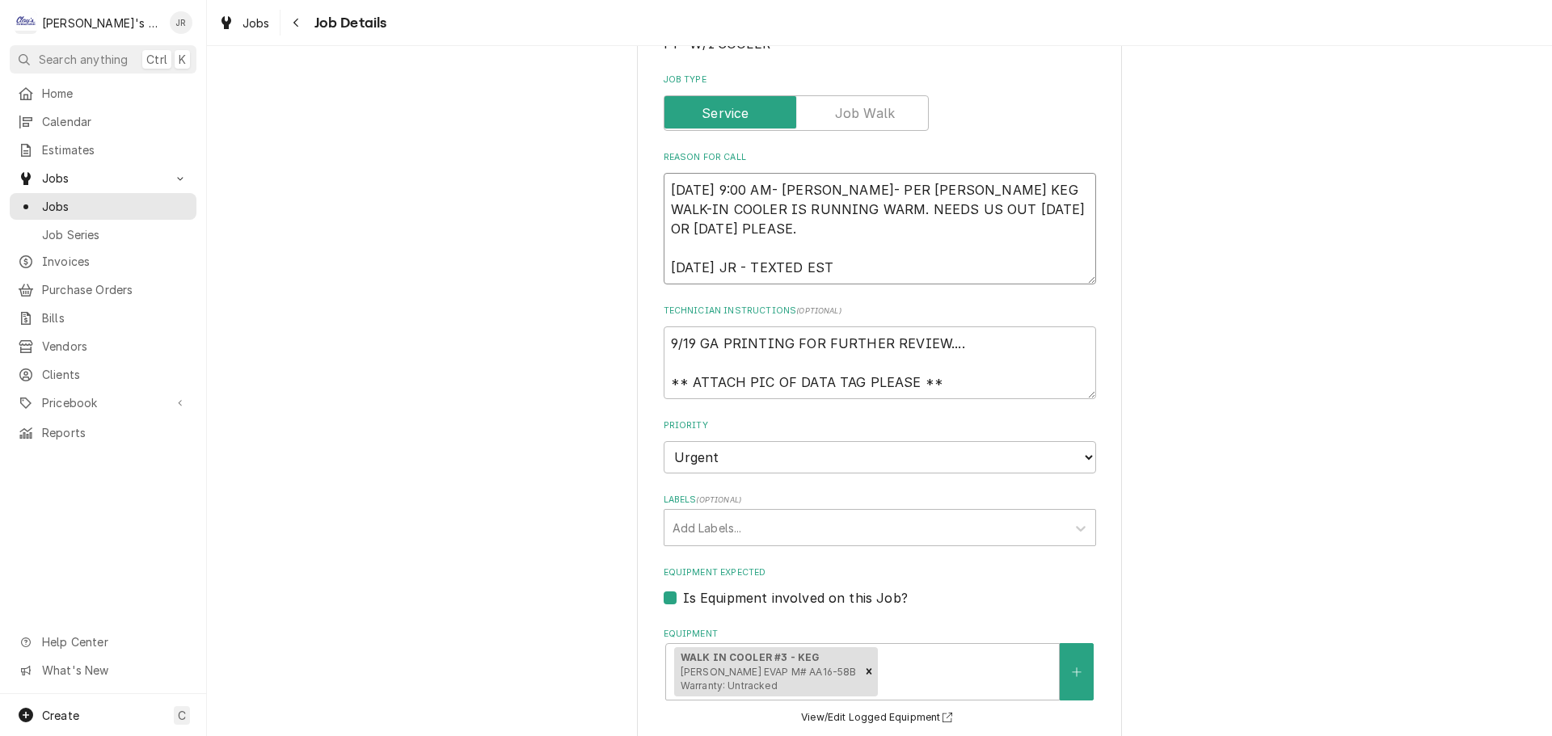
type textarea "9/10/2025 9:00 AM- KASSIE- PER CHRIS- SMALL KEG WALK-IN COOLER IS RUNNING WARM.…"
type textarea "x"
type textarea "9/10/2025 9:00 AM- KASSIE- PER CHRIS- SMALL KEG WALK-IN COOLER IS RUNNING WARM.…"
type textarea "x"
type textarea "9/10/2025 9:00 AM- KASSIE- PER CHRIS- SMALL KEG WALK-IN COOLER IS RUNNING WARM.…"
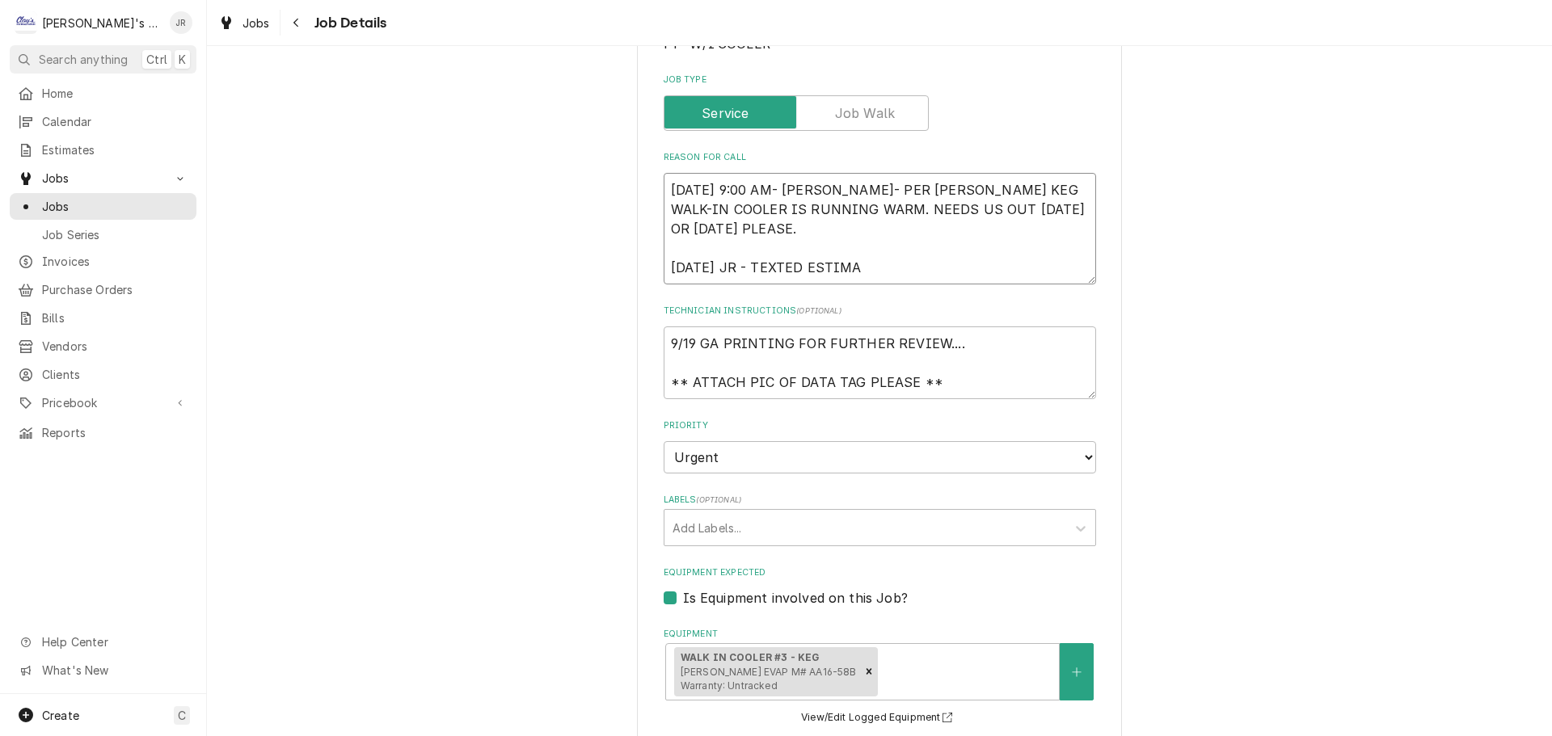
type textarea "x"
type textarea "9/10/2025 9:00 AM- KASSIE- PER CHRIS- SMALL KEG WALK-IN COOLER IS RUNNING WARM.…"
type textarea "x"
type textarea "9/10/2025 9:00 AM- KASSIE- PER CHRIS- SMALL KEG WALK-IN COOLER IS RUNNING WARM.…"
type textarea "x"
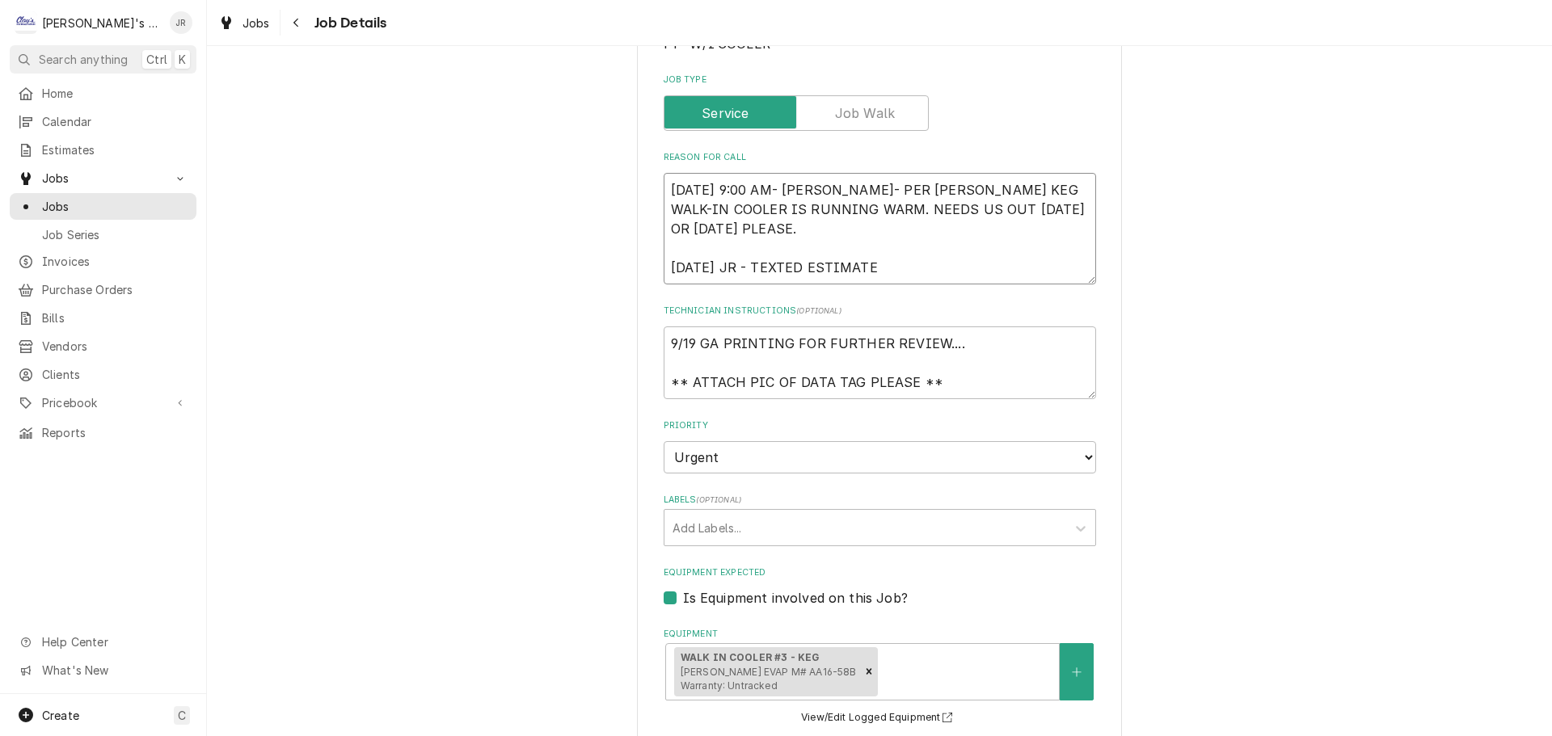
type textarea "9/10/2025 9:00 AM- KASSIE- PER CHRIS- SMALL KEG WALK-IN COOLER IS RUNNING WARM.…"
type textarea "x"
type textarea "9/10/2025 9:00 AM- KASSIE- PER CHRIS- SMALL KEG WALK-IN COOLER IS RUNNING WARM.…"
type textarea "x"
type textarea "9/10/2025 9:00 AM- KASSIE- PER CHRIS- SMALL KEG WALK-IN COOLER IS RUNNING WARM.…"
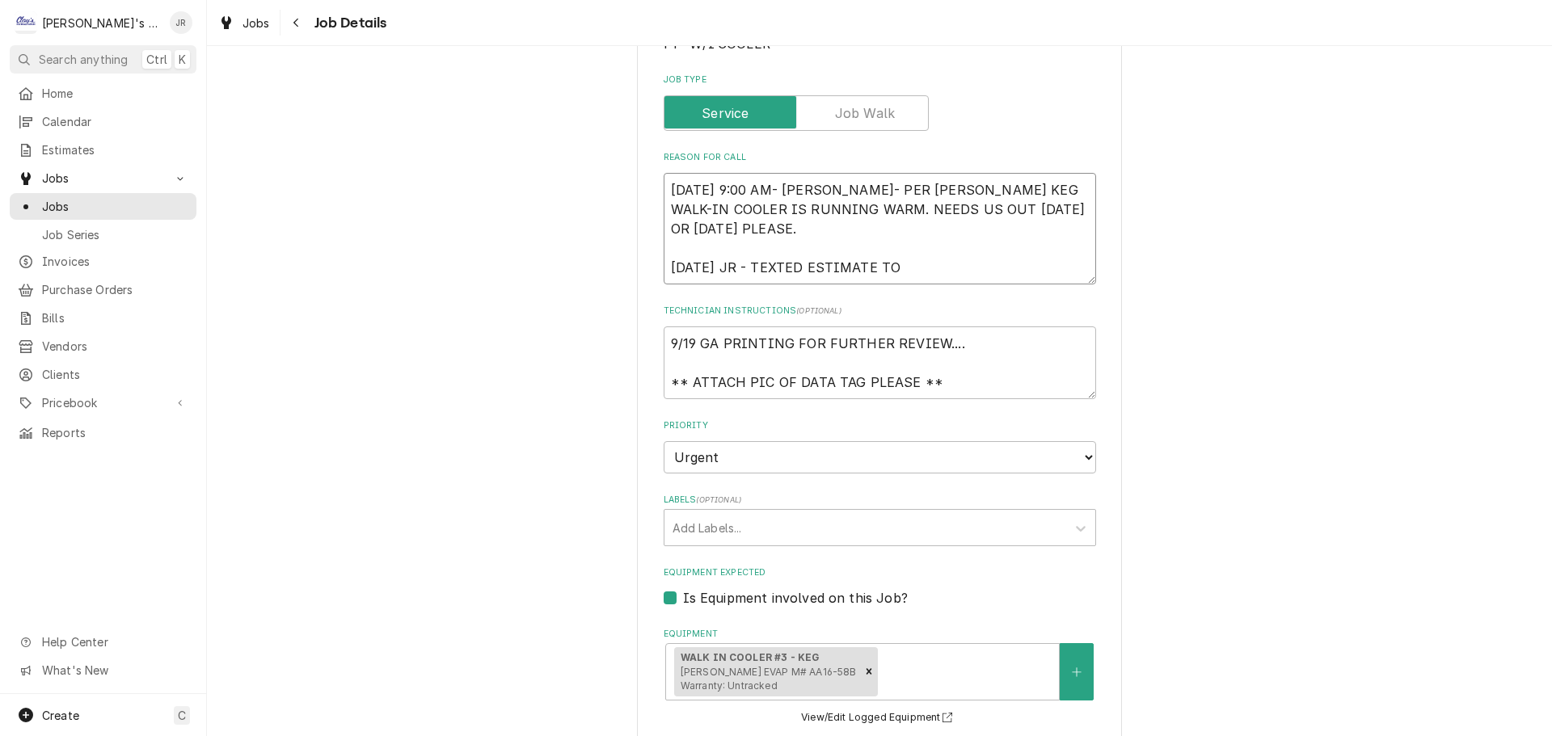
type textarea "x"
type textarea "9/10/2025 9:00 AM- KASSIE- PER CHRIS- SMALL KEG WALK-IN COOLER IS RUNNING WARM.…"
type textarea "x"
type textarea "9/10/2025 9:00 AM- KASSIE- PER CHRIS- SMALL KEG WALK-IN COOLER IS RUNNING WARM.…"
type textarea "x"
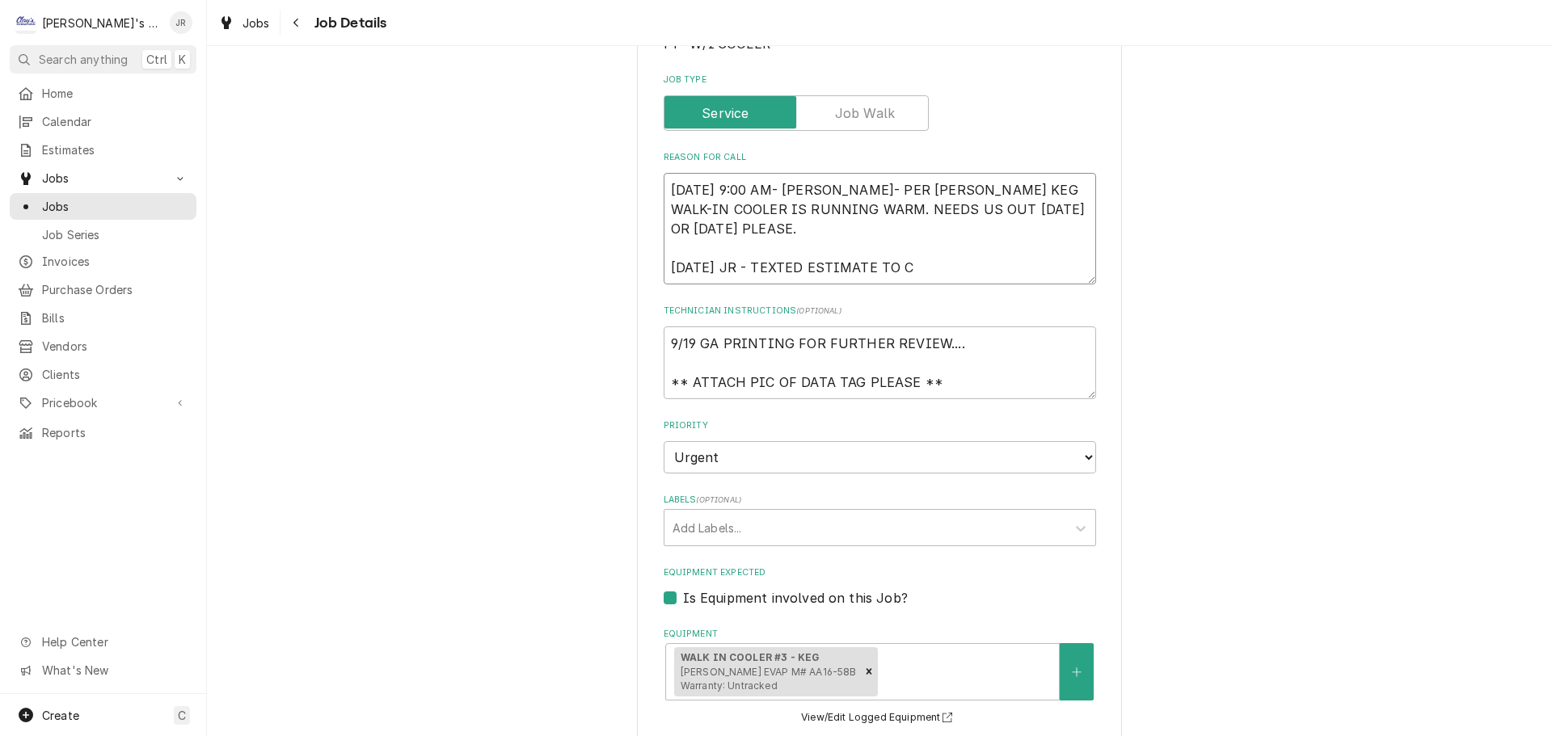
type textarea "9/10/2025 9:00 AM- KASSIE- PER CHRIS- SMALL KEG WALK-IN COOLER IS RUNNING WARM.…"
type textarea "x"
type textarea "9/10/2025 9:00 AM- KASSIE- PER CHRIS- SMALL KEG WALK-IN COOLER IS RUNNING WARM.…"
type textarea "x"
type textarea "9/10/2025 9:00 AM- KASSIE- PER CHRIS- SMALL KEG WALK-IN COOLER IS RUNNING WARM.…"
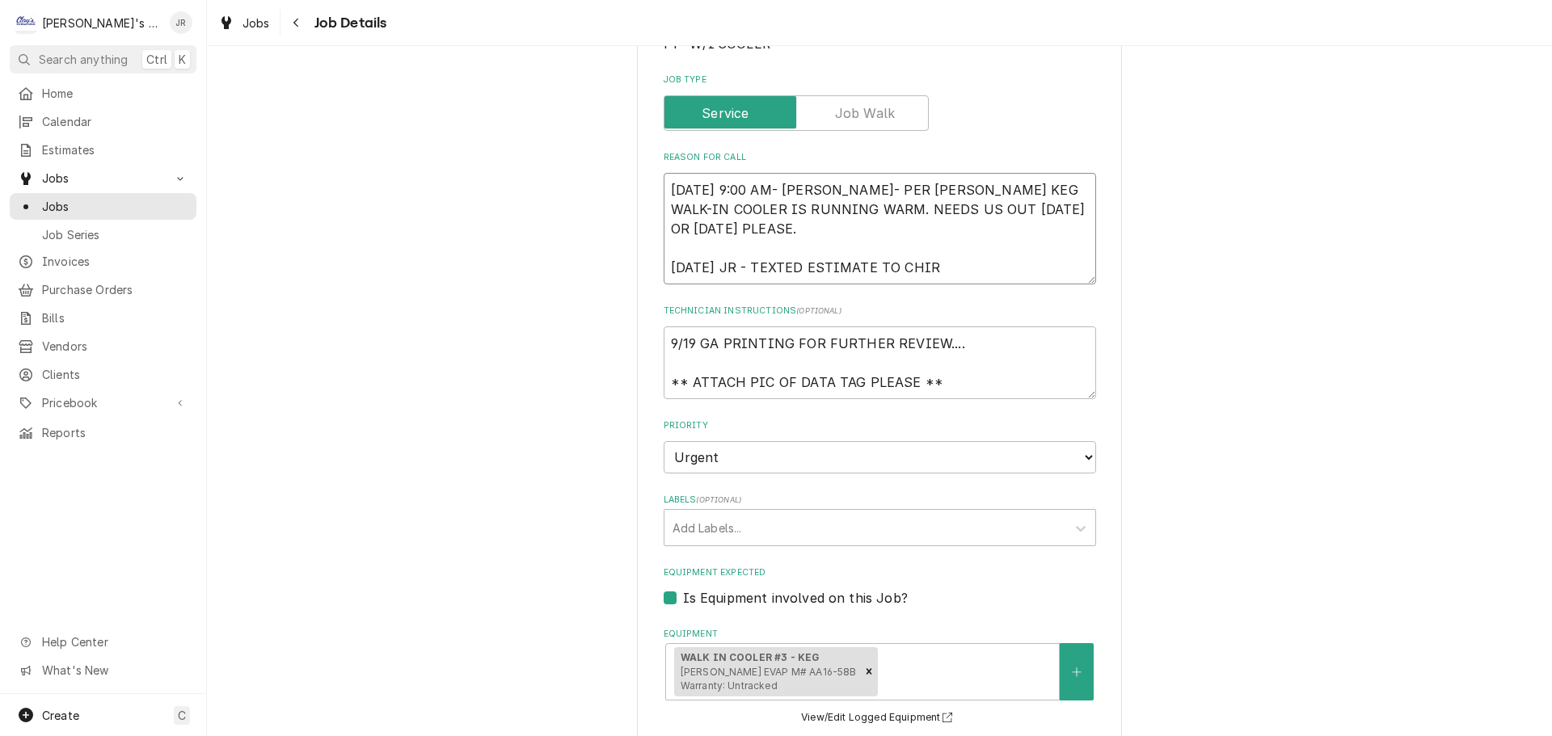
type textarea "x"
type textarea "9/10/2025 9:00 AM- KASSIE- PER CHRIS- SMALL KEG WALK-IN COOLER IS RUNNING WARM.…"
type textarea "x"
type textarea "9/10/2025 9:00 AM- KASSIE- PER CHRIS- SMALL KEG WALK-IN COOLER IS RUNNING WARM.…"
type textarea "x"
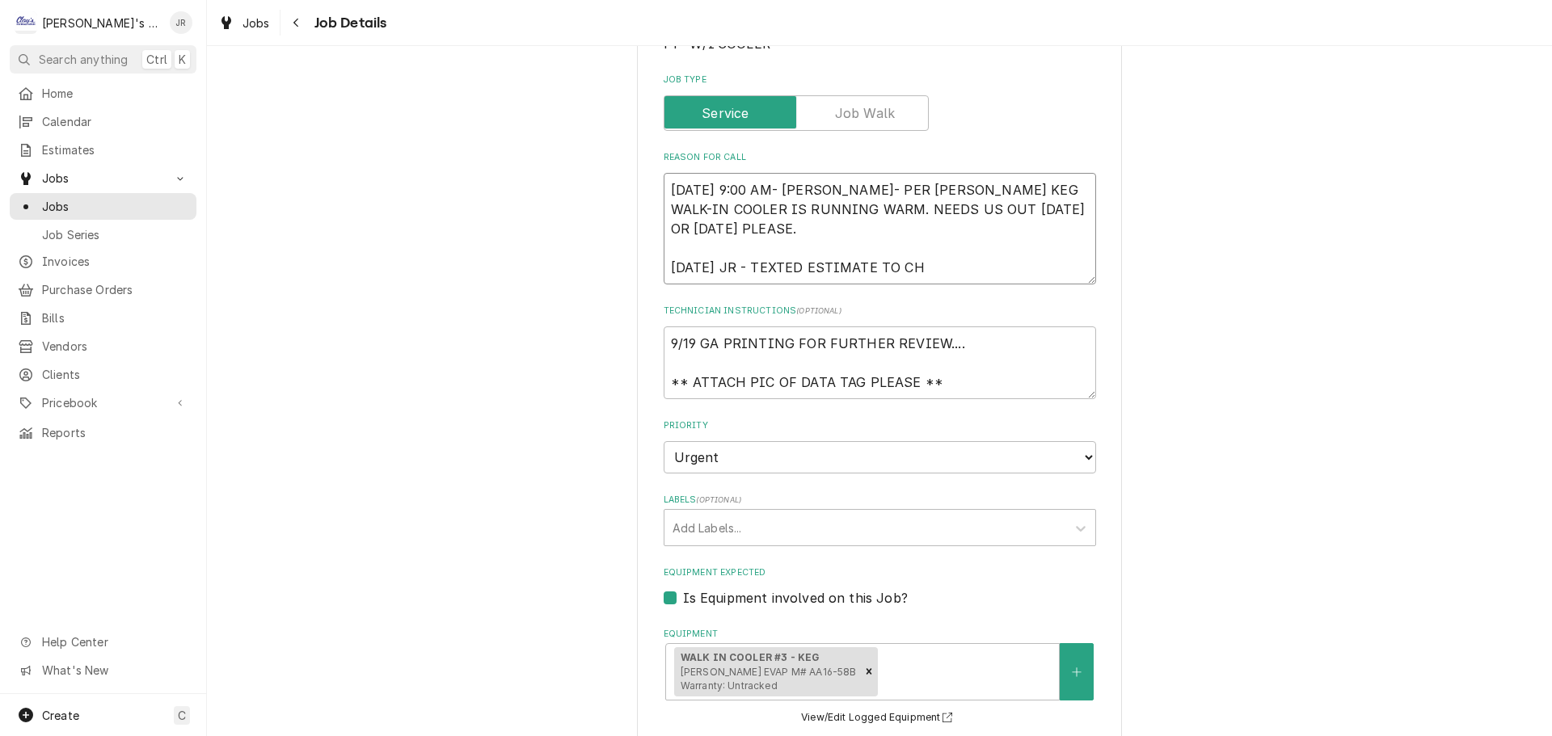
type textarea "9/10/2025 9:00 AM- KASSIE- PER CHRIS- SMALL KEG WALK-IN COOLER IS RUNNING WARM.…"
type textarea "x"
type textarea "9/10/2025 9:00 AM- KASSIE- PER CHRIS- SMALL KEG WALK-IN COOLER IS RUNNING WARM.…"
type textarea "x"
type textarea "9/10/2025 9:00 AM- KASSIE- PER CHRIS- SMALL KEG WALK-IN COOLER IS RUNNING WARM.…"
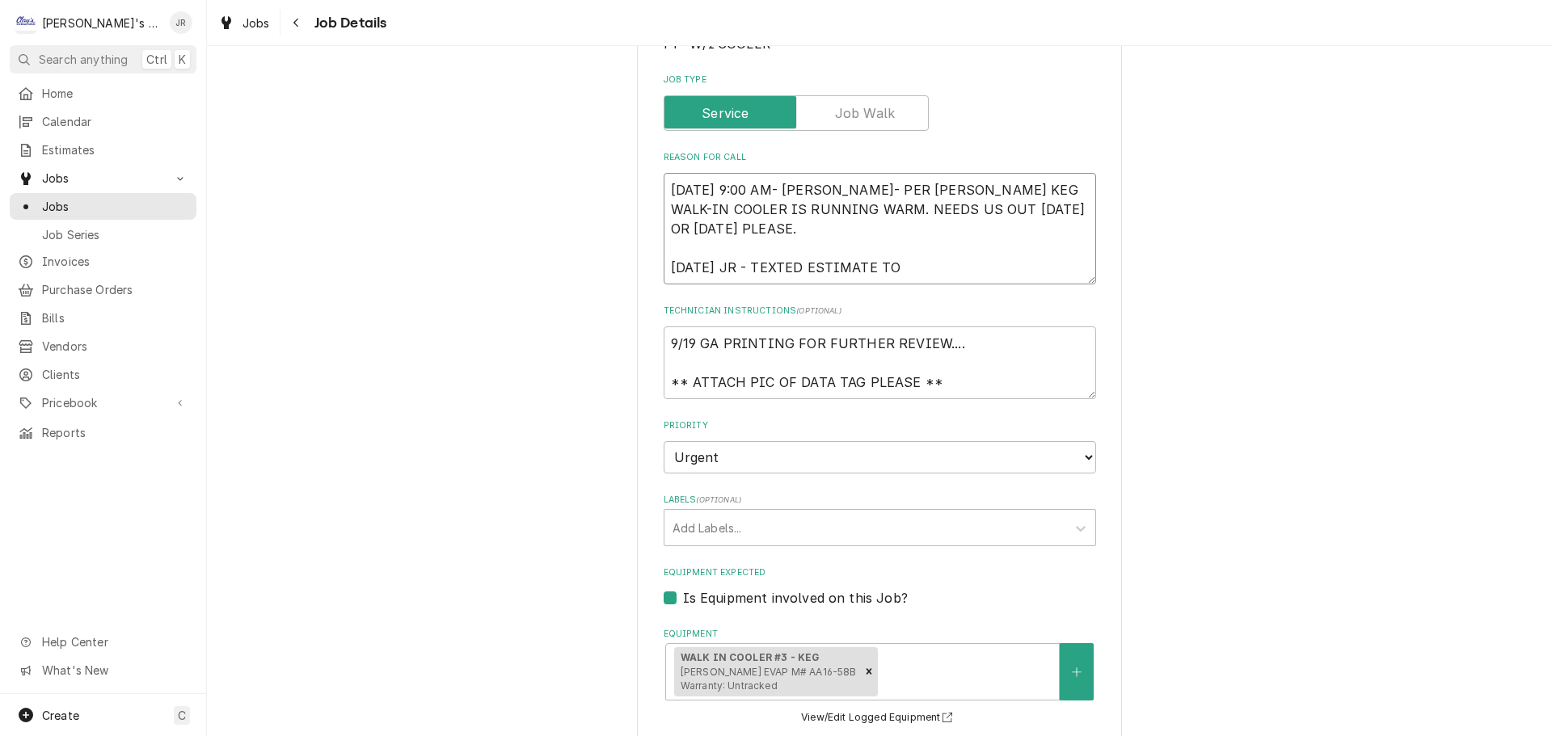
type textarea "x"
type textarea "9/10/2025 9:00 AM- KASSIE- PER CHRIS- SMALL KEG WALK-IN COOLER IS RUNNING WARM.…"
type textarea "x"
type textarea "9/10/2025 9:00 AM- KASSIE- PER CHRIS- SMALL KEG WALK-IN COOLER IS RUNNING WARM.…"
type textarea "x"
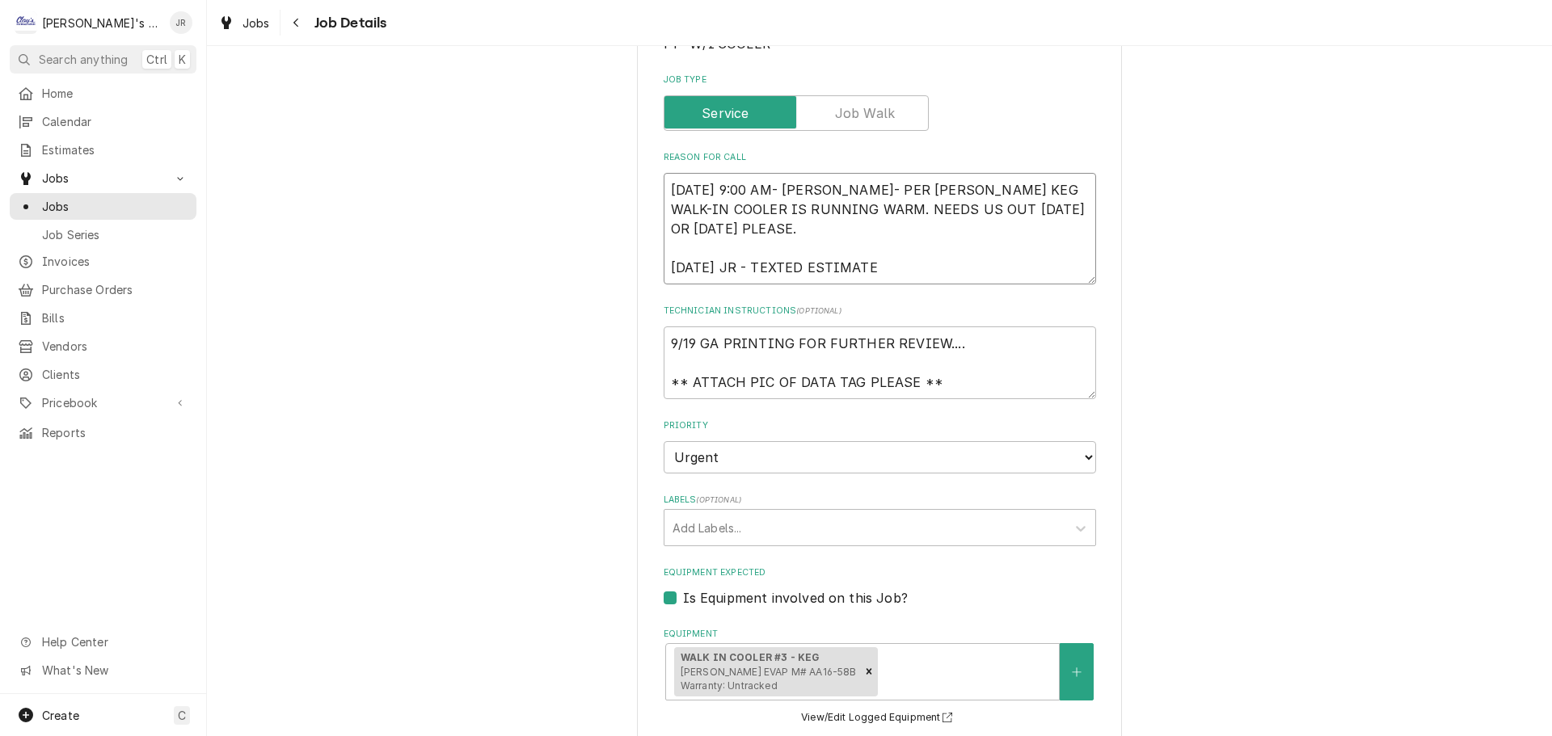
type textarea "9/10/2025 9:00 AM- KASSIE- PER CHRIS- SMALL KEG WALK-IN COOLER IS RUNNING WARM.…"
type textarea "x"
type textarea "9/10/2025 9:00 AM- KASSIE- PER CHRIS- SMALL KEG WALK-IN COOLER IS RUNNING WARM.…"
type textarea "x"
type textarea "9/10/2025 9:00 AM- KASSIE- PER CHRIS- SMALL KEG WALK-IN COOLER IS RUNNING WARM.…"
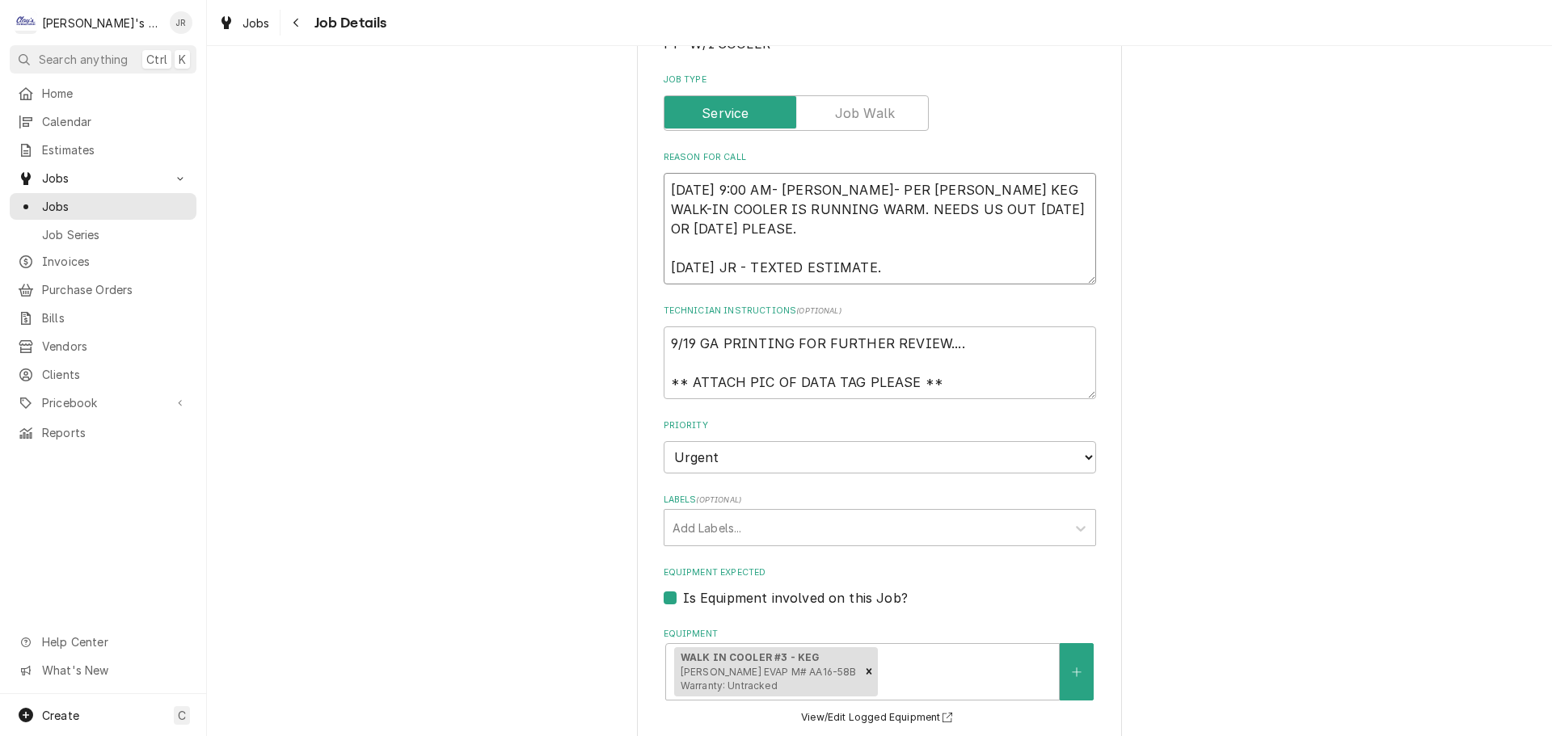
type textarea "x"
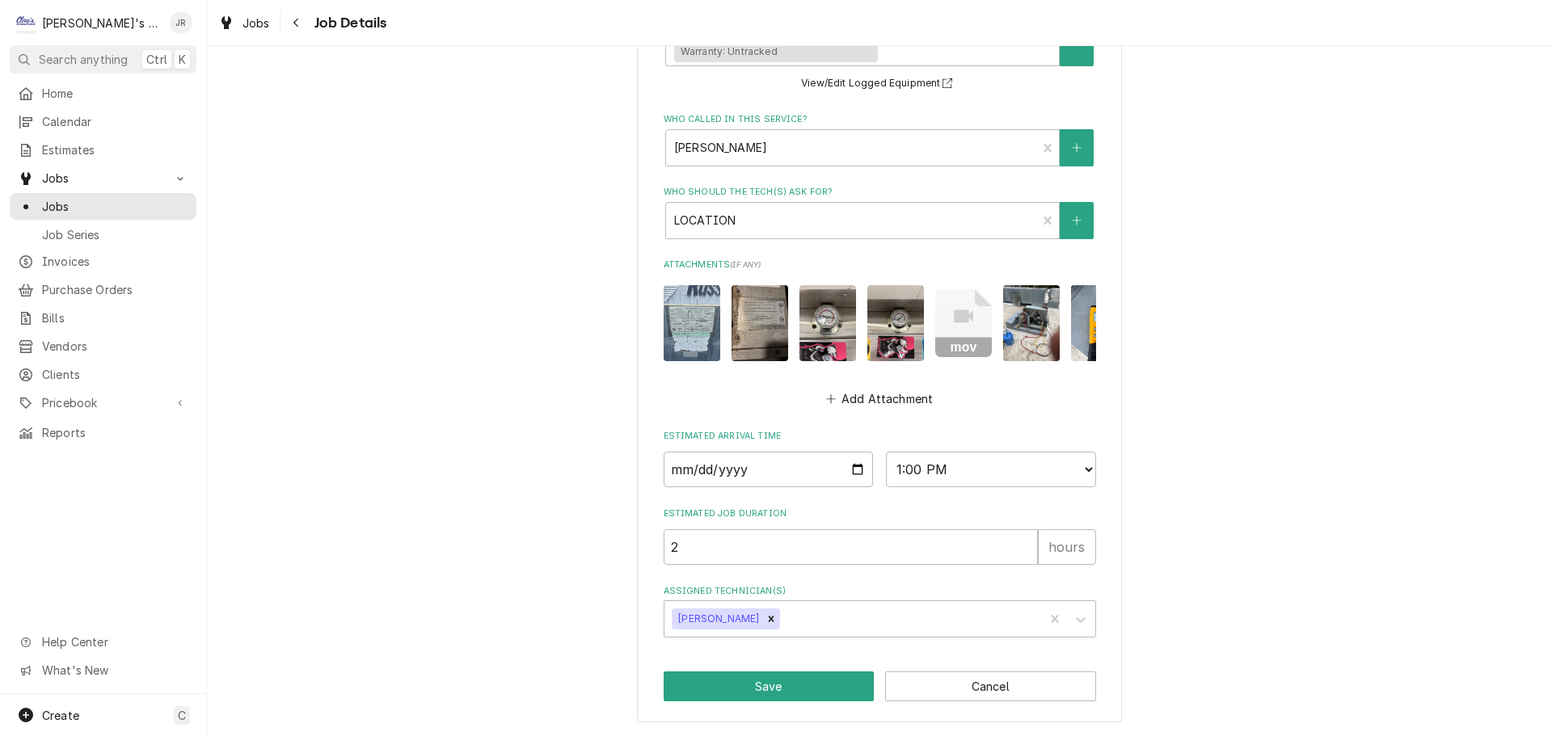
scroll to position [890, 0]
type textarea "9/10/2025 9:00 AM- KASSIE- PER CHRIS- SMALL KEG WALK-IN COOLER IS RUNNING WARM.…"
click at [786, 686] on button "Save" at bounding box center [769, 687] width 211 height 30
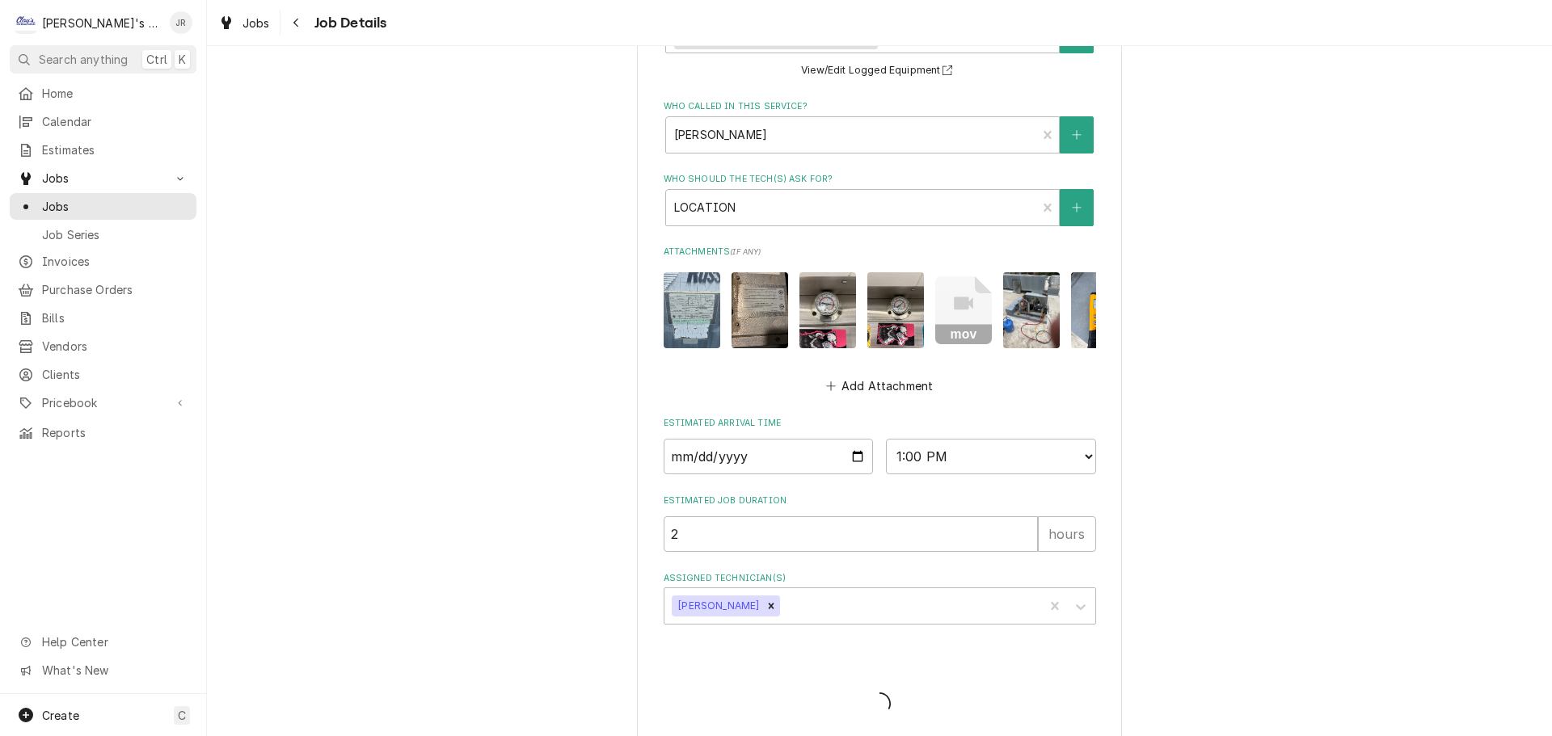
type textarea "x"
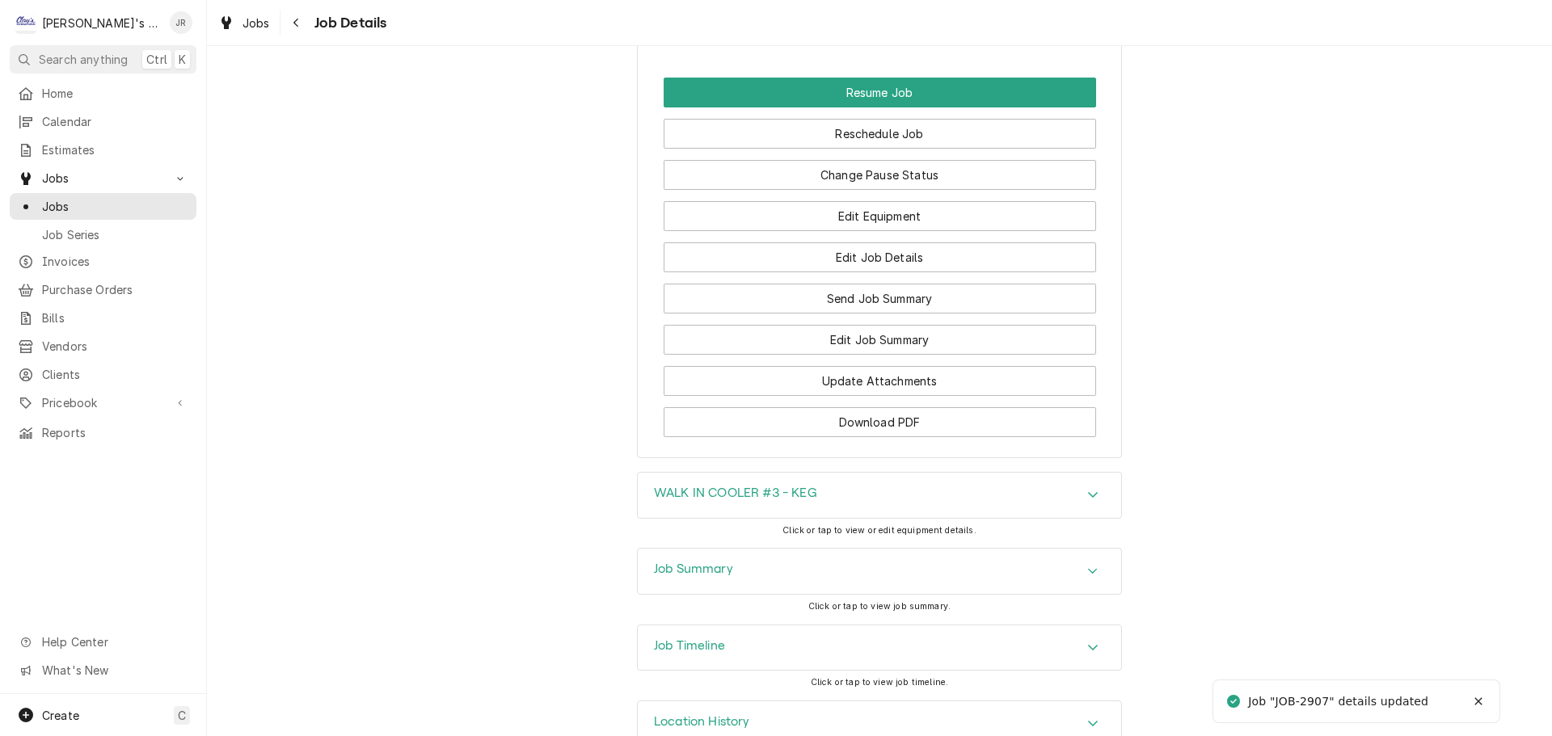
scroll to position [2139, 0]
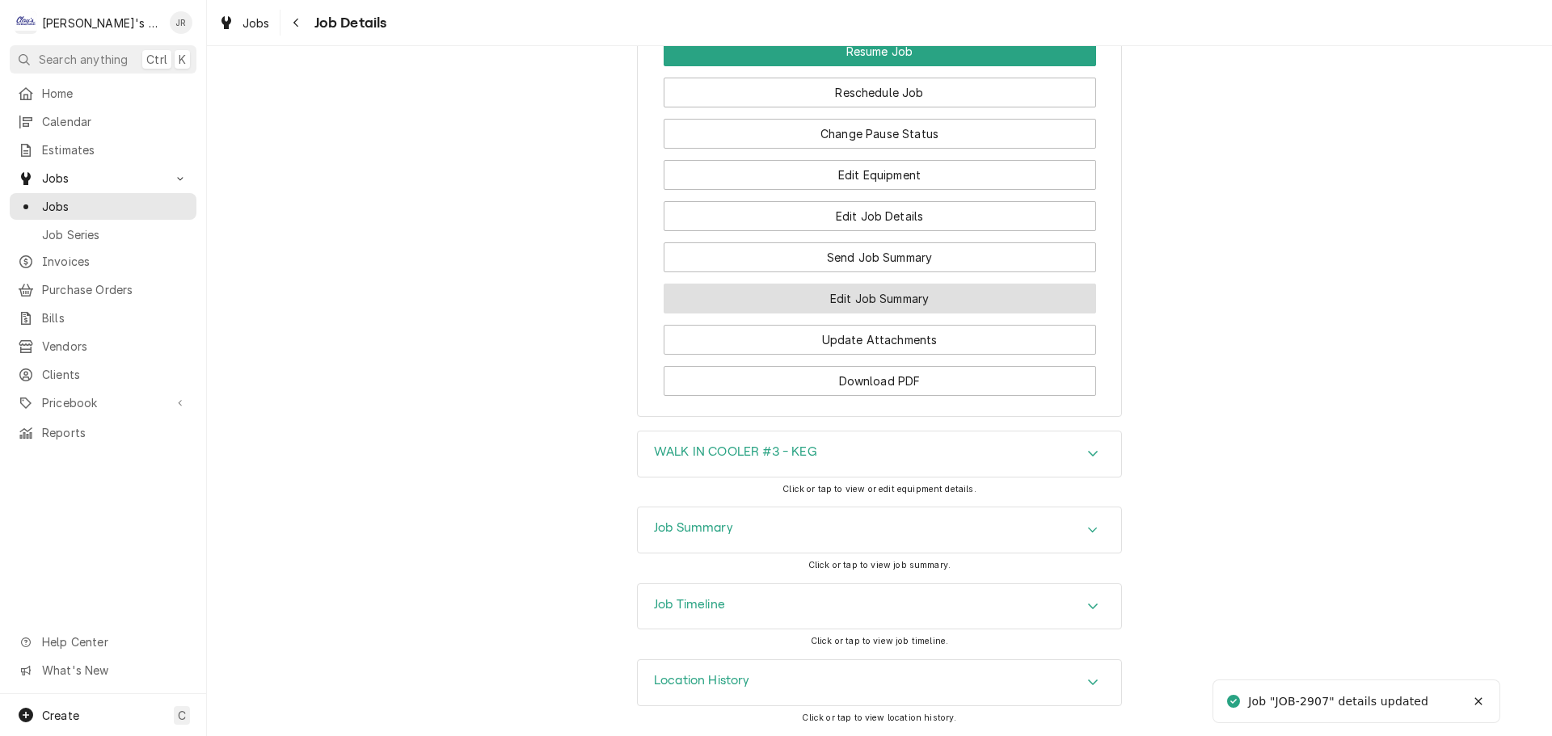
click at [863, 298] on button "Edit Job Summary" at bounding box center [880, 299] width 433 height 30
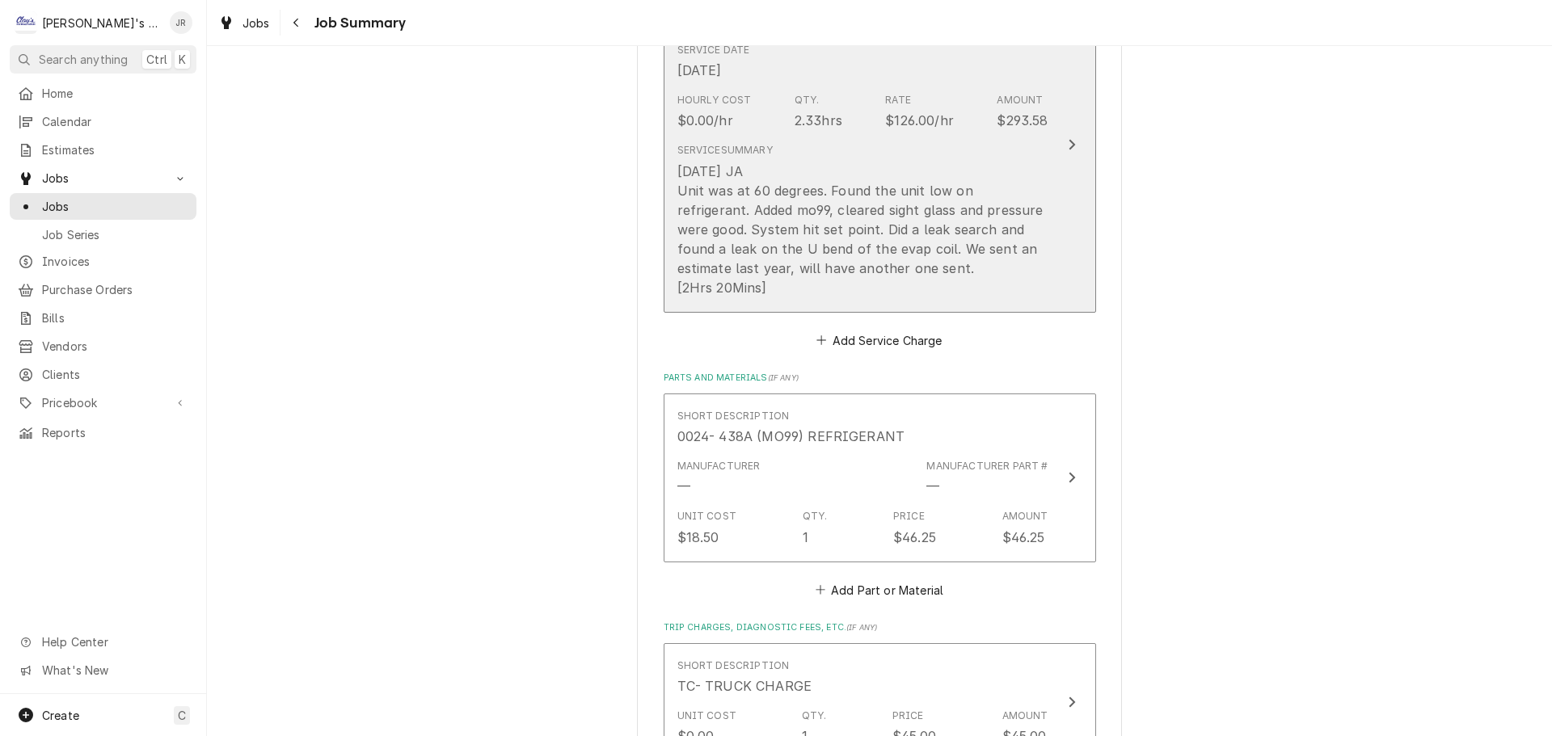
click at [906, 289] on div "[DATE] JA Unit was at 60 degrees. Found the unit low on refrigerant. Added mo99…" at bounding box center [862, 230] width 371 height 136
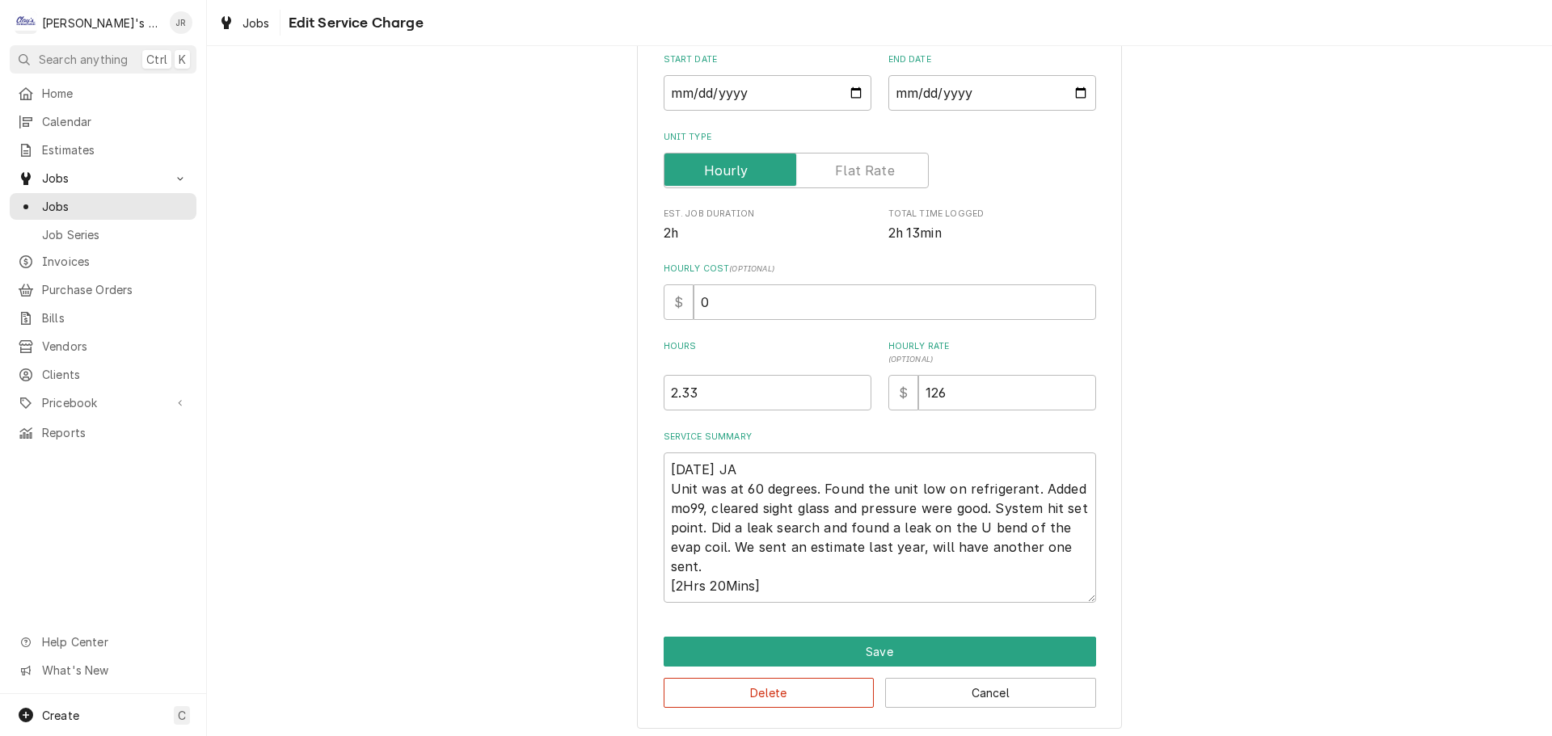
scroll to position [191, 0]
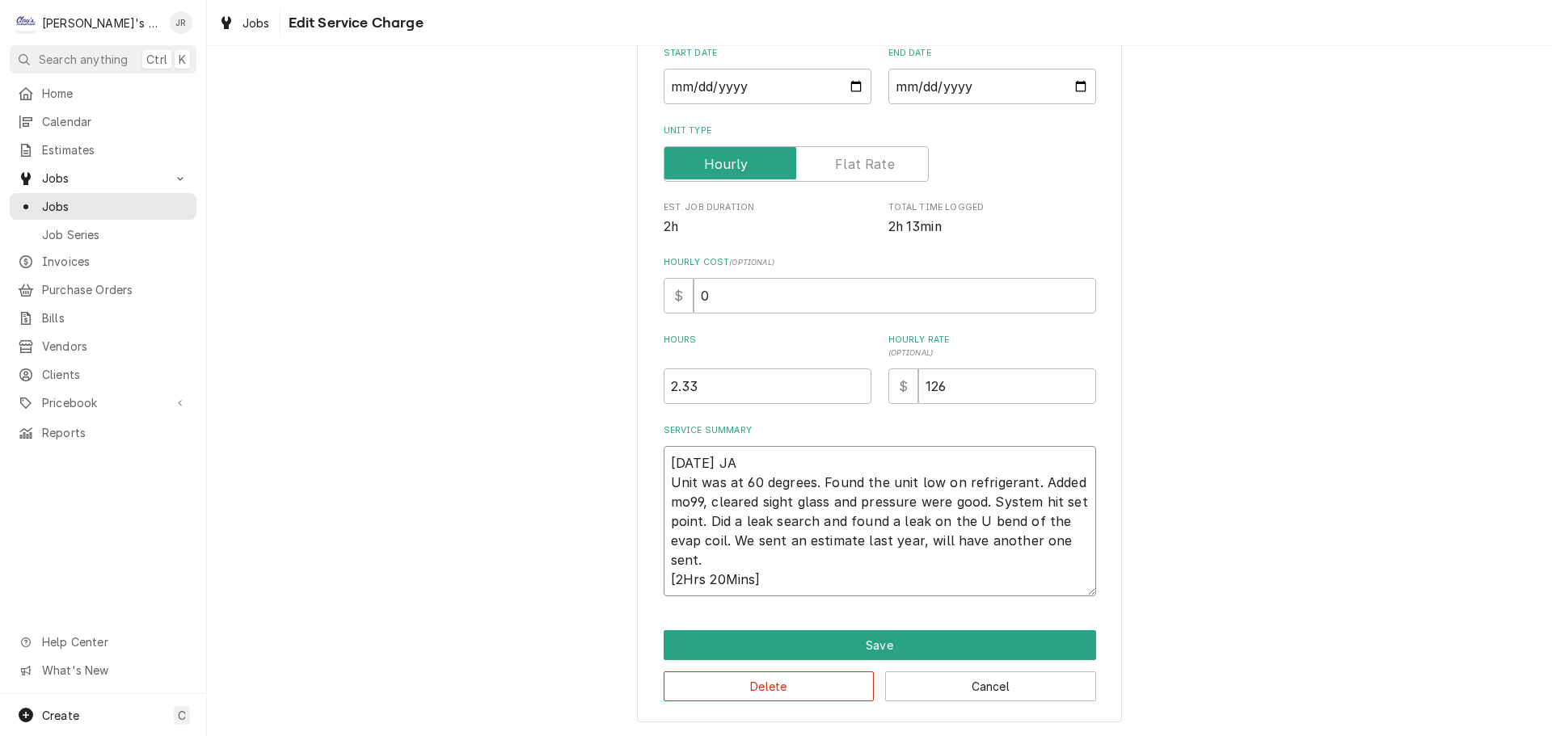
click at [835, 579] on textarea "[DATE] JA Unit was at 60 degrees. Found the unit low on refrigerant. Added mo99…" at bounding box center [880, 521] width 433 height 150
type textarea "x"
type textarea "[DATE] JA Unit was at 60 degrees. Found the unit low on refrigerant. Added mo99…"
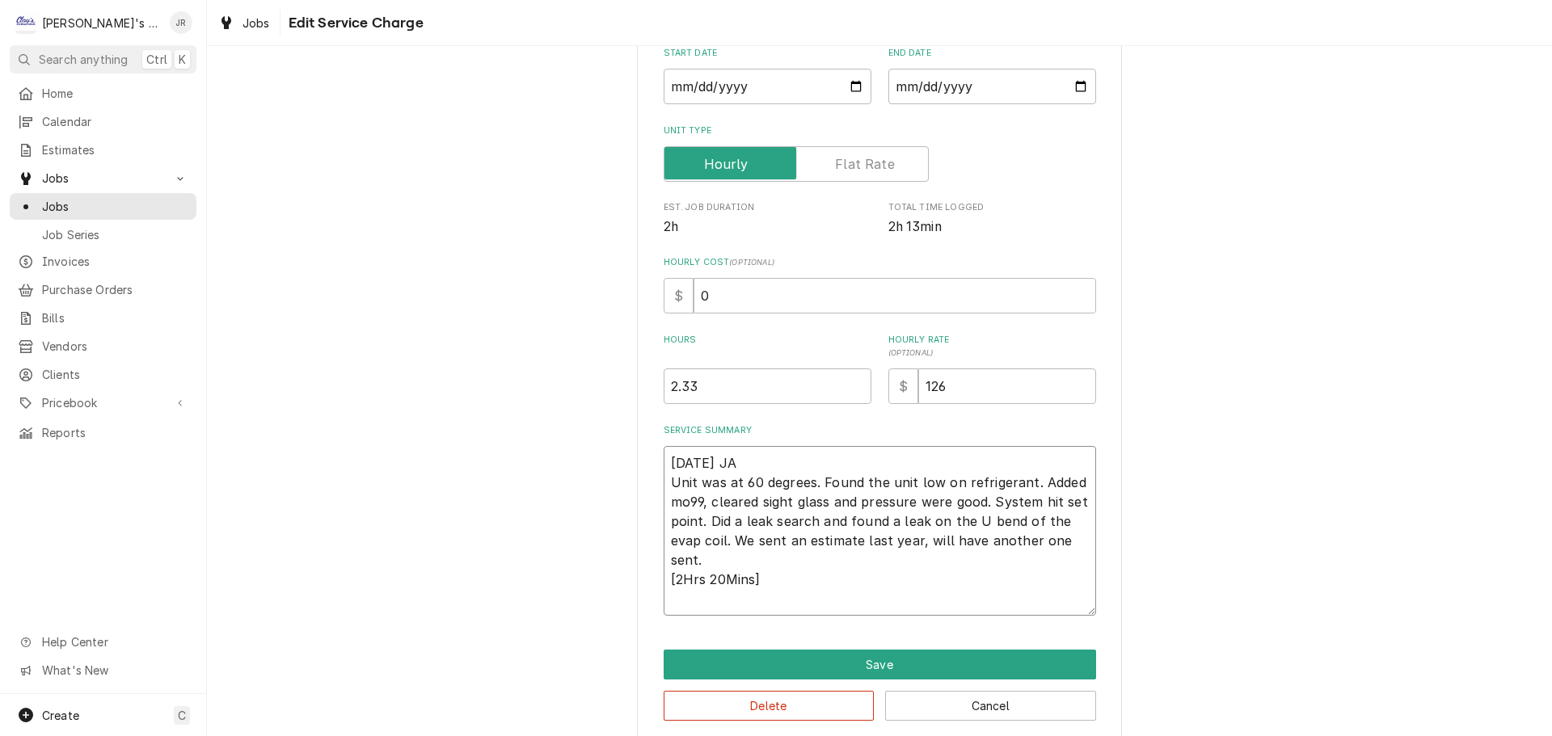
type textarea "x"
type textarea "[DATE] JA Unit was at 60 degrees. Found the unit low on refrigerant. Added mo99…"
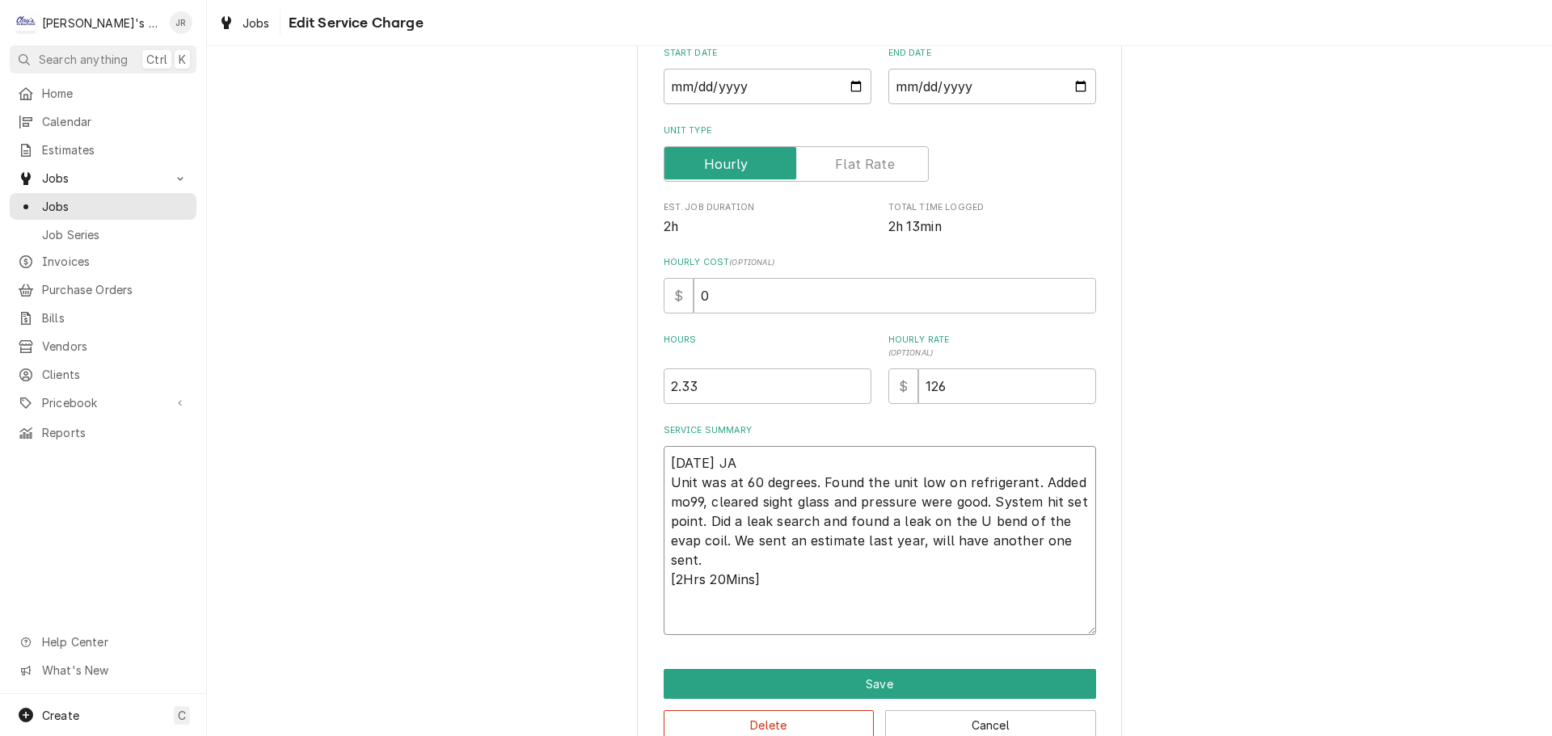
type textarea "x"
type textarea "[DATE] JA Unit was at 60 degrees. Found the unit low on refrigerant. Added mo99…"
type textarea "x"
type textarea "[DATE] JA Unit was at 60 degrees. Found the unit low on refrigerant. Added mo99…"
type textarea "x"
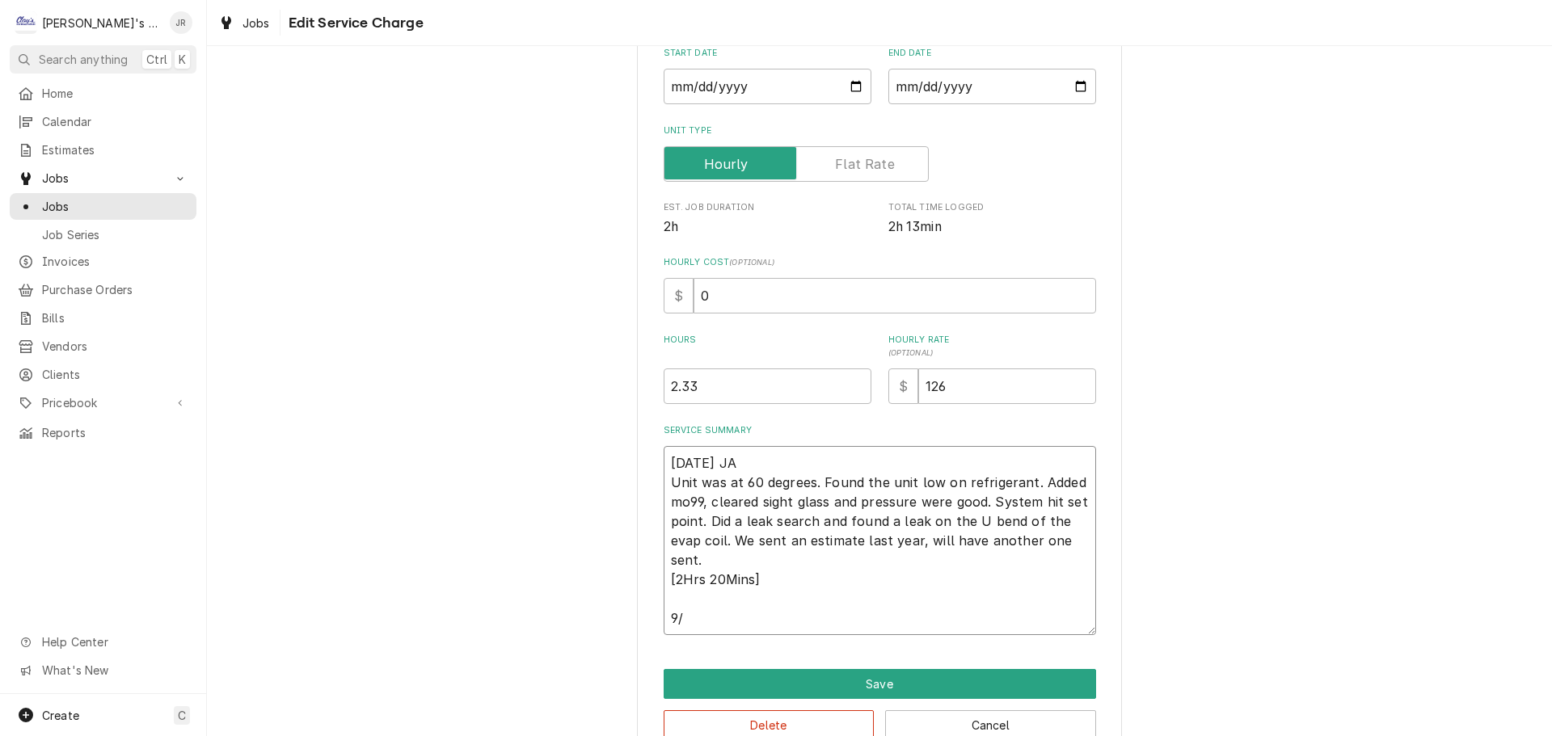
type textarea "[DATE] JA Unit was at 60 degrees. Found the unit low on refrigerant. Added mo99…"
type textarea "x"
type textarea "[DATE] JA Unit was at 60 degrees. Found the unit low on refrigerant. Added mo99…"
type textarea "x"
type textarea "[DATE] JA Unit was at 60 degrees. Found the unit low on refrigerant. Added mo99…"
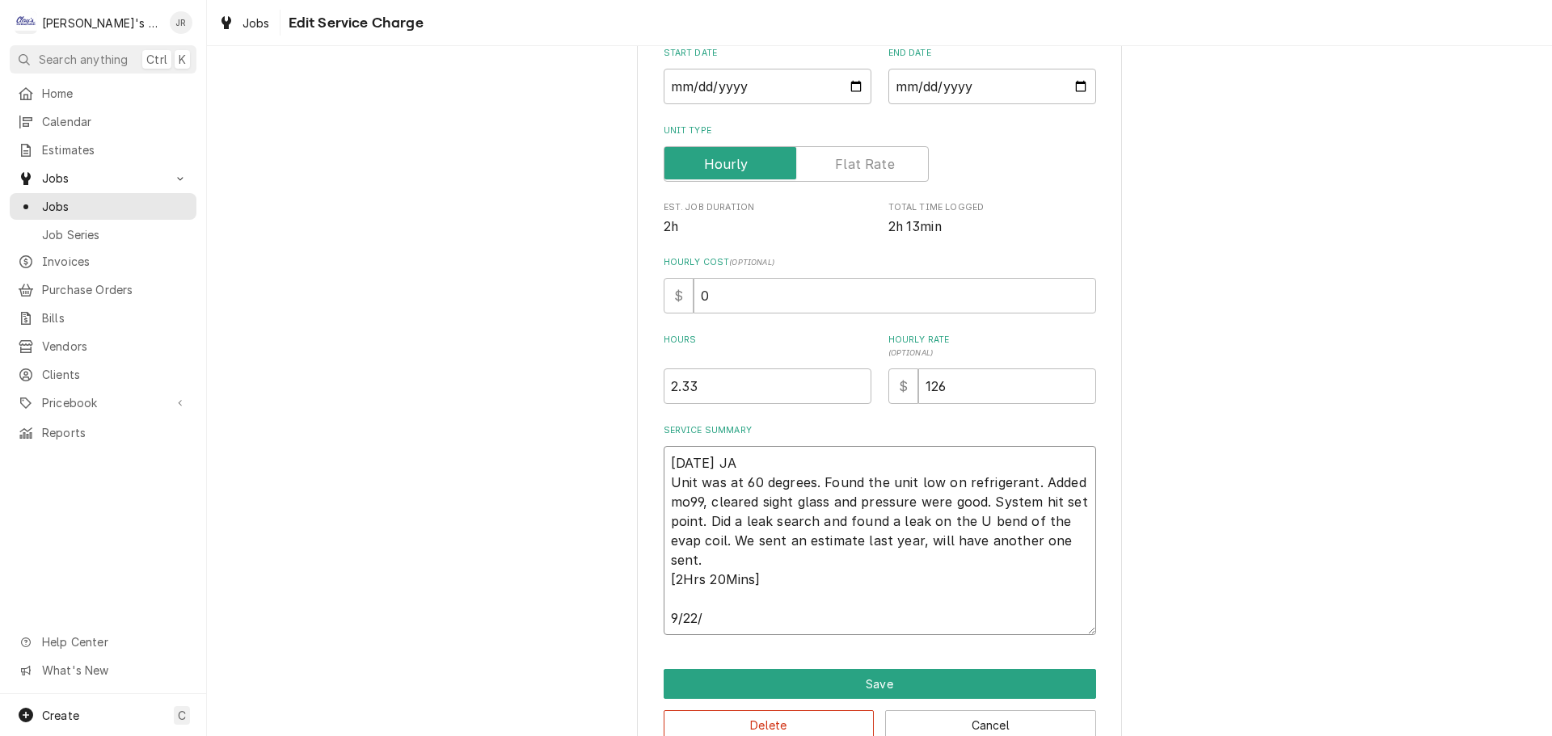
type textarea "x"
type textarea "[DATE] JA Unit was at 60 degrees. Found the unit low on refrigerant. Added mo99…"
type textarea "x"
type textarea "[DATE] JA Unit was at 60 degrees. Found the unit low on refrigerant. Added mo99…"
type textarea "x"
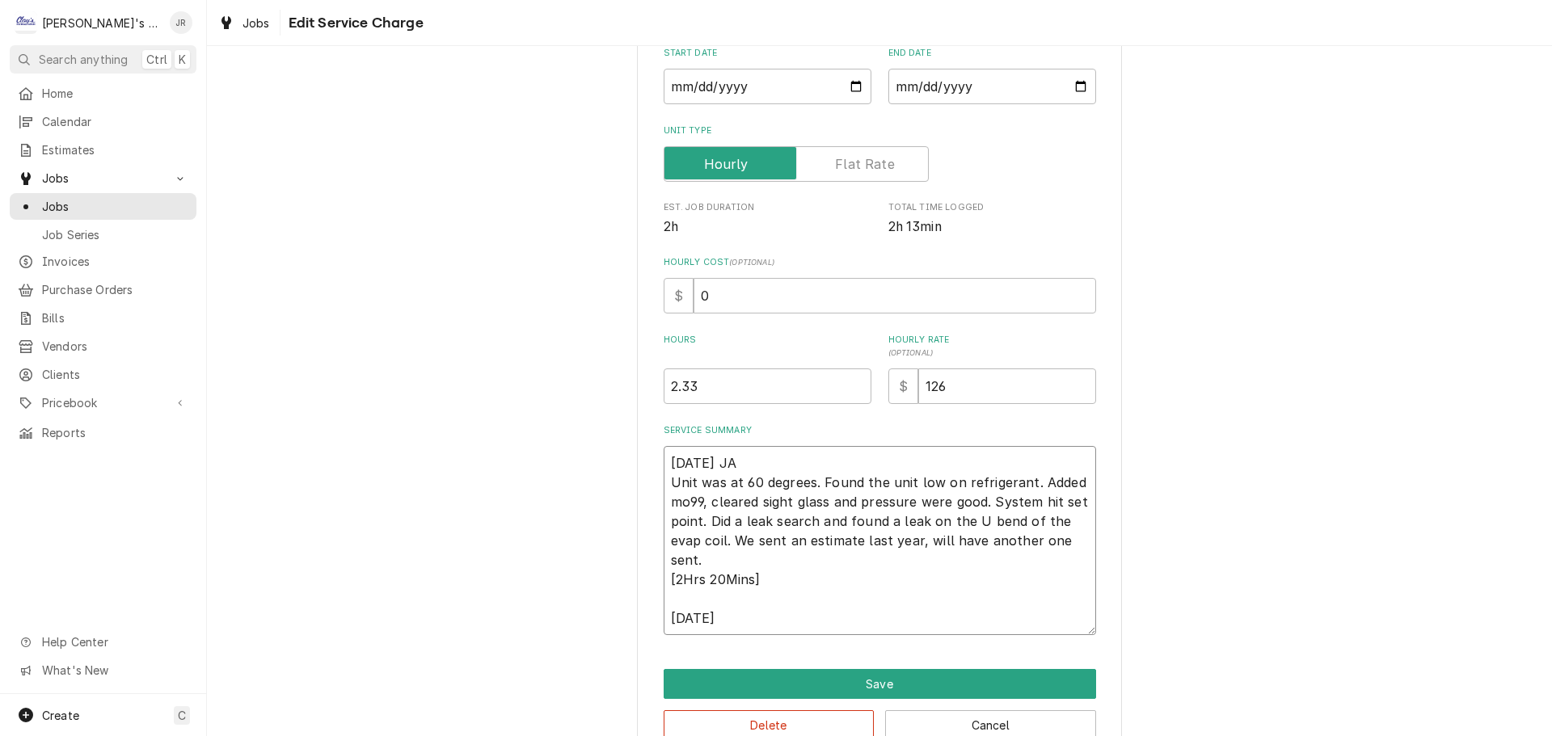
type textarea "[DATE] JA Unit was at 60 degrees. Found the unit low on refrigerant. Added mo99…"
type textarea "x"
type textarea "[DATE] JA Unit was at 60 degrees. Found the unit low on refrigerant. Added mo99…"
type textarea "x"
type textarea "[DATE] JA Unit was at 60 degrees. Found the unit low on refrigerant. Added mo99…"
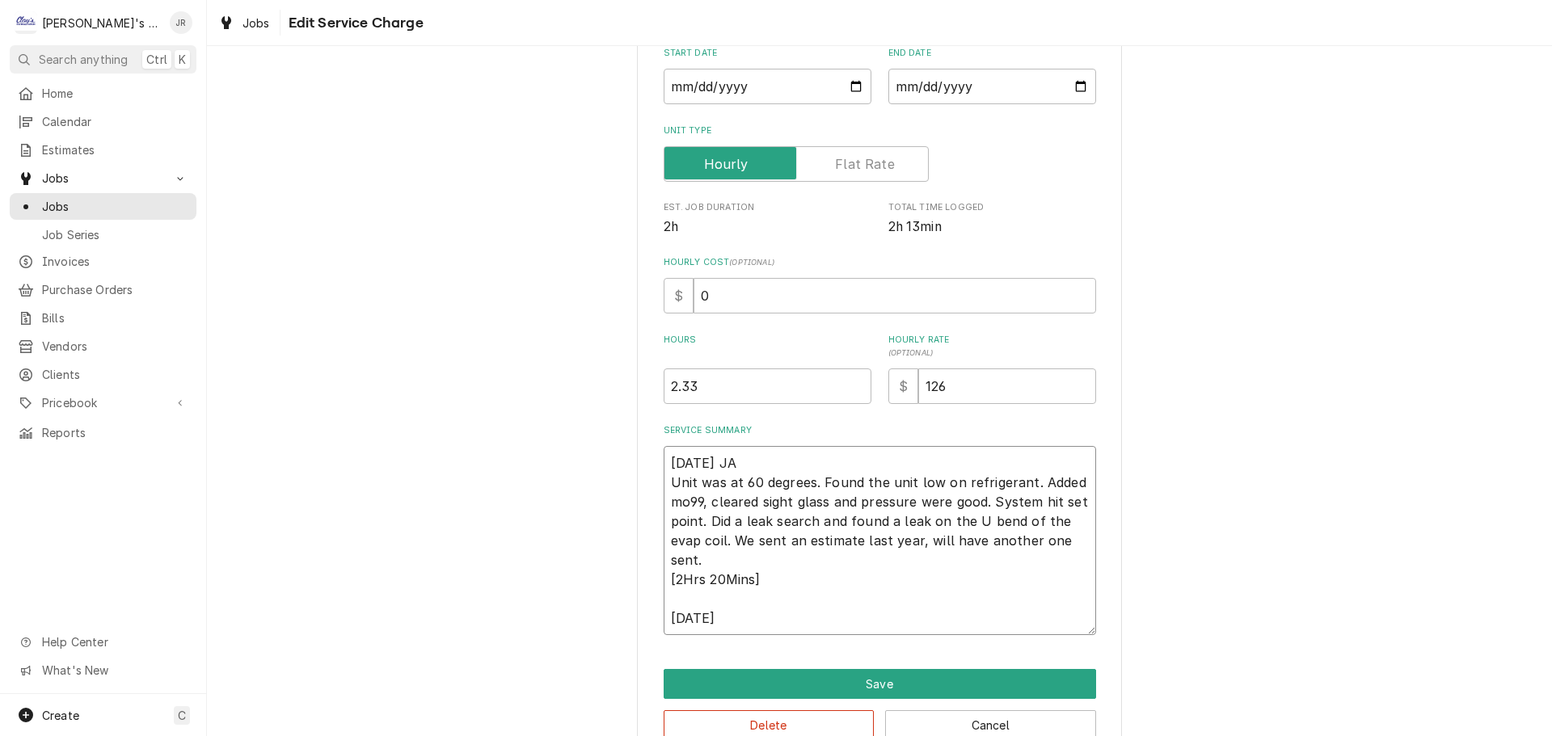
type textarea "x"
type textarea "[DATE] JA Unit was at 60 degrees. Found the unit low on refrigerant. Added mo99…"
type textarea "x"
type textarea "[DATE] JA Unit was at 60 degrees. Found the unit low on refrigerant. Added mo99…"
type textarea "x"
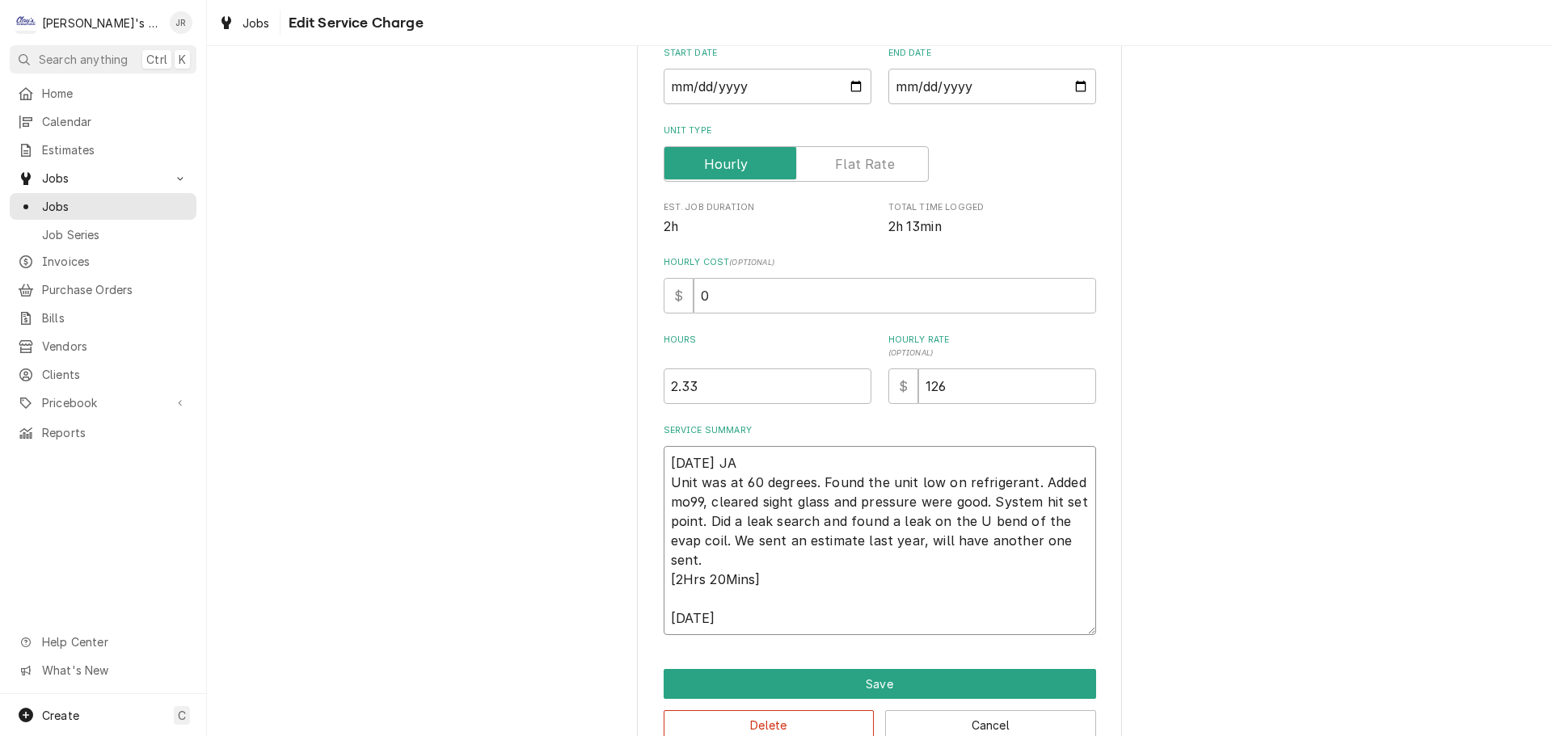
type textarea "[DATE] JA Unit was at 60 degrees. Found the unit low on refrigerant. Added mo99…"
type textarea "x"
type textarea "[DATE] JA Unit was at 60 degrees. Found the unit low on refrigerant. Added mo99…"
type textarea "x"
type textarea "[DATE] JA Unit was at 60 degrees. Found the unit low on refrigerant. Added mo99…"
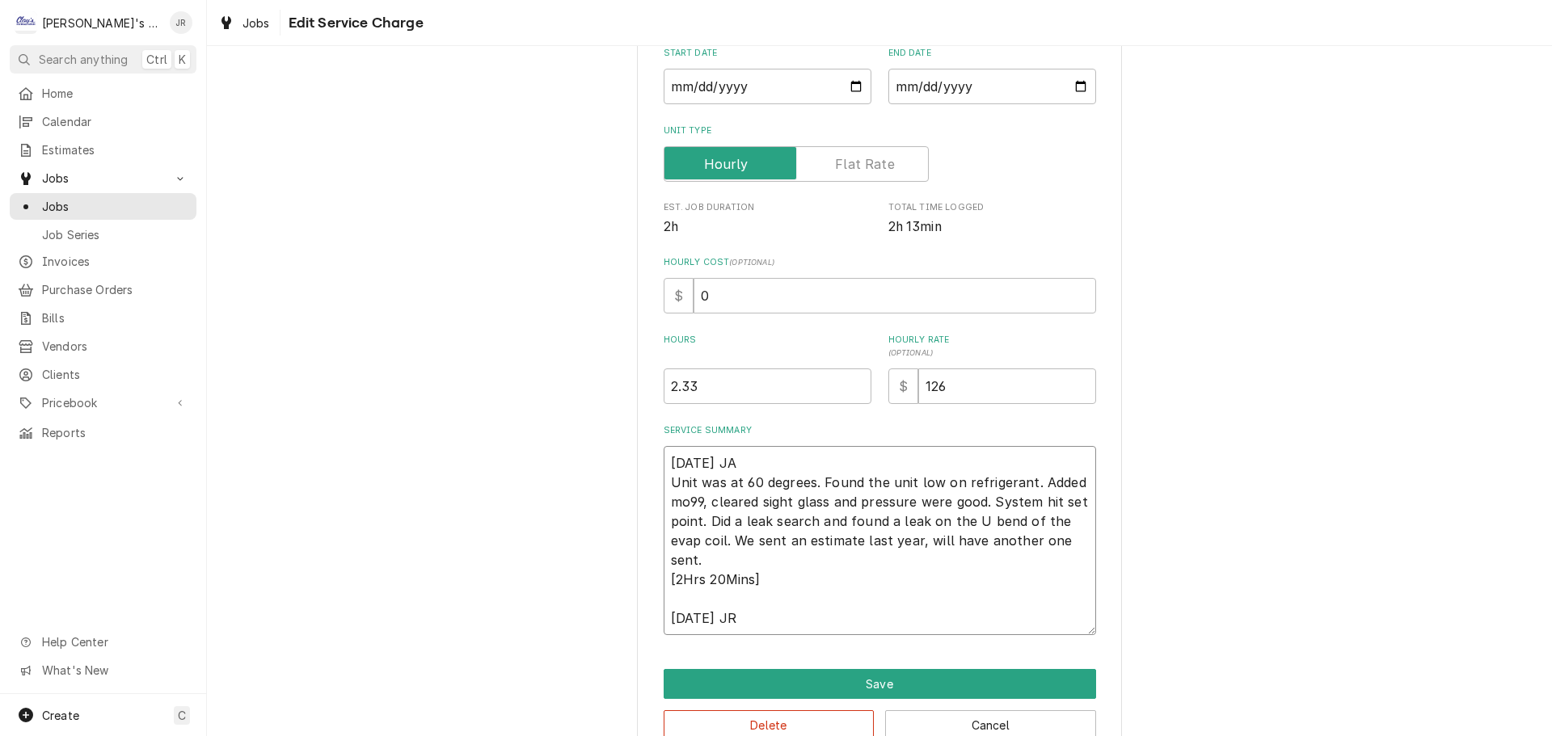
type textarea "x"
type textarea "[DATE] JA Unit was at 60 degrees. Found the unit low on refrigerant. Added mo99…"
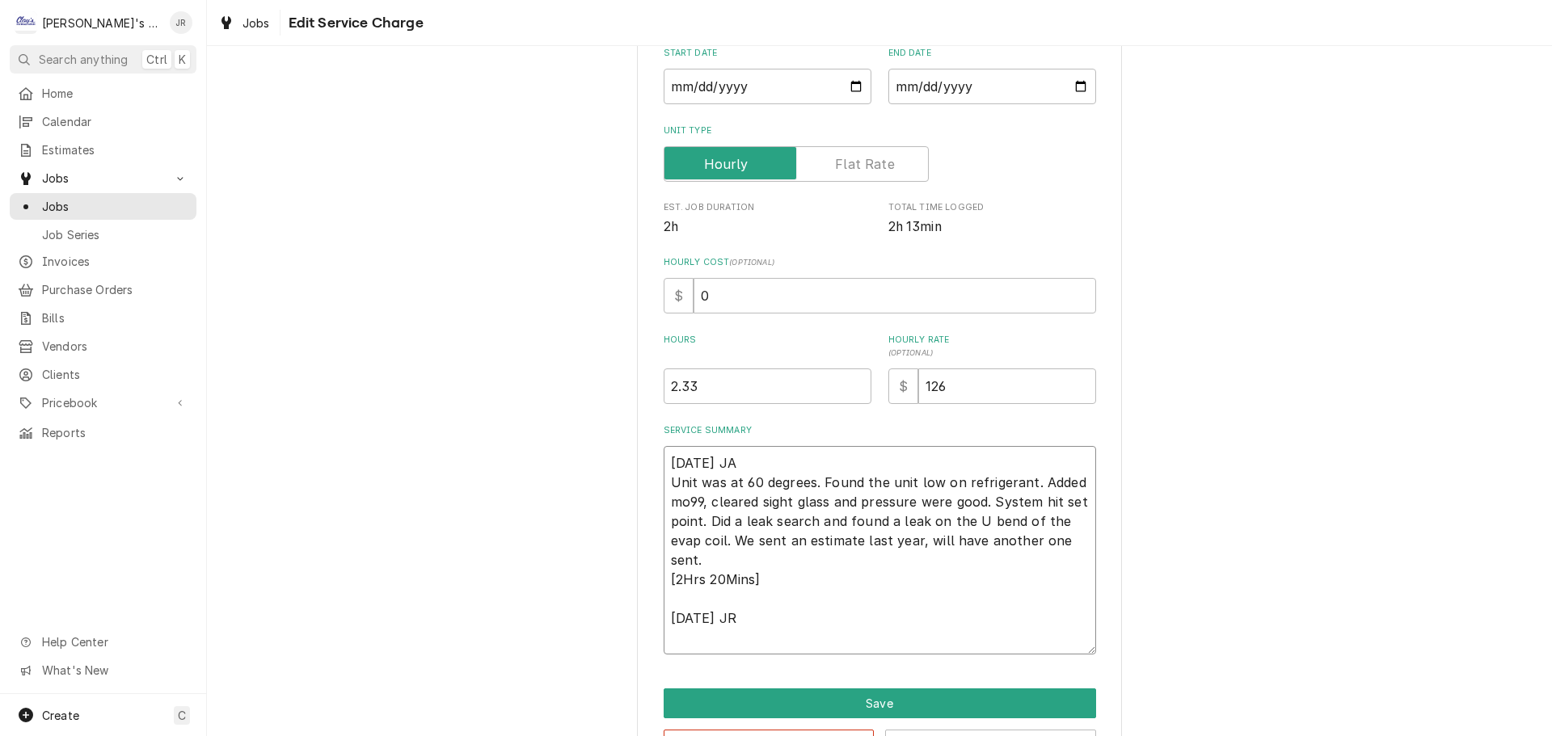
type textarea "x"
type textarea "[DATE] JA Unit was at 60 degrees. Found the unit low on refrigerant. Added mo99…"
type textarea "x"
type textarea "[DATE] JA Unit was at 60 degrees. Found the unit low on refrigerant. Added mo99…"
type textarea "x"
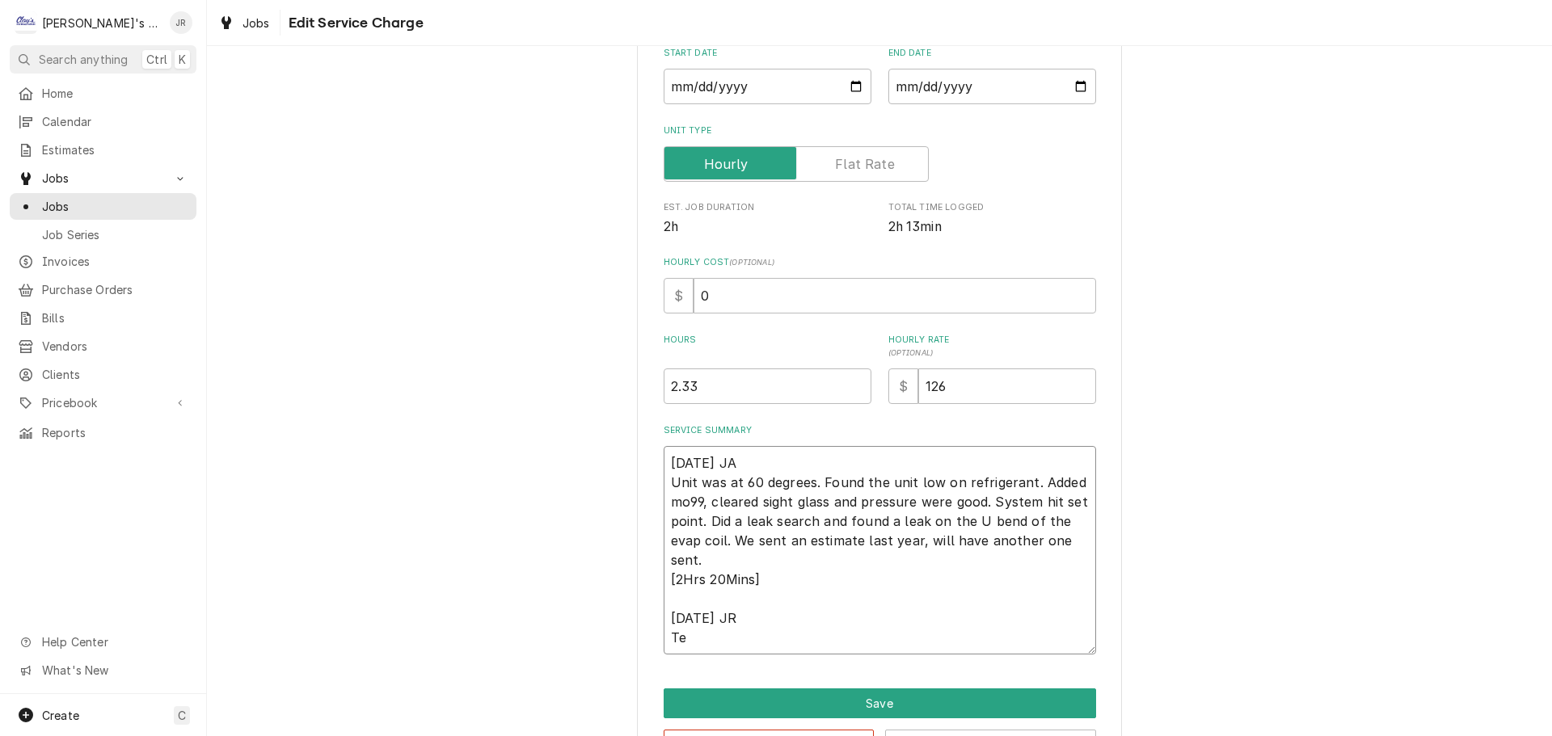
type textarea "[DATE] JA Unit was at 60 degrees. Found the unit low on refrigerant. Added mo99…"
type textarea "x"
type textarea "[DATE] JA Unit was at 60 degrees. Found the unit low on refrigerant. Added mo99…"
type textarea "x"
type textarea "[DATE] JA Unit was at 60 degrees. Found the unit low on refrigerant. Added mo99…"
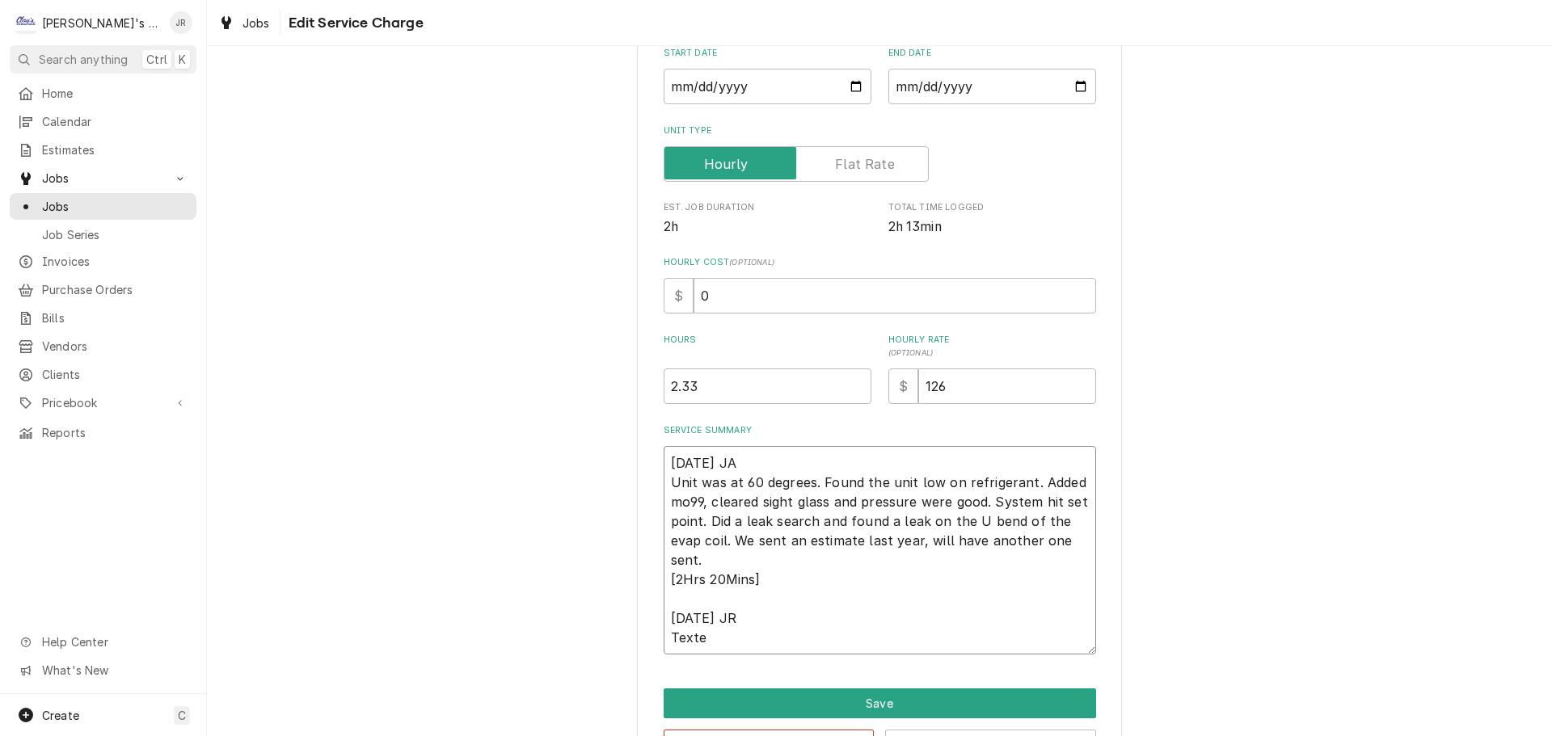
type textarea "x"
type textarea "[DATE] JA Unit was at 60 degrees. Found the unit low on refrigerant. Added mo99…"
type textarea "x"
type textarea "[DATE] JA Unit was at 60 degrees. Found the unit low on refrigerant. Added mo99…"
type textarea "x"
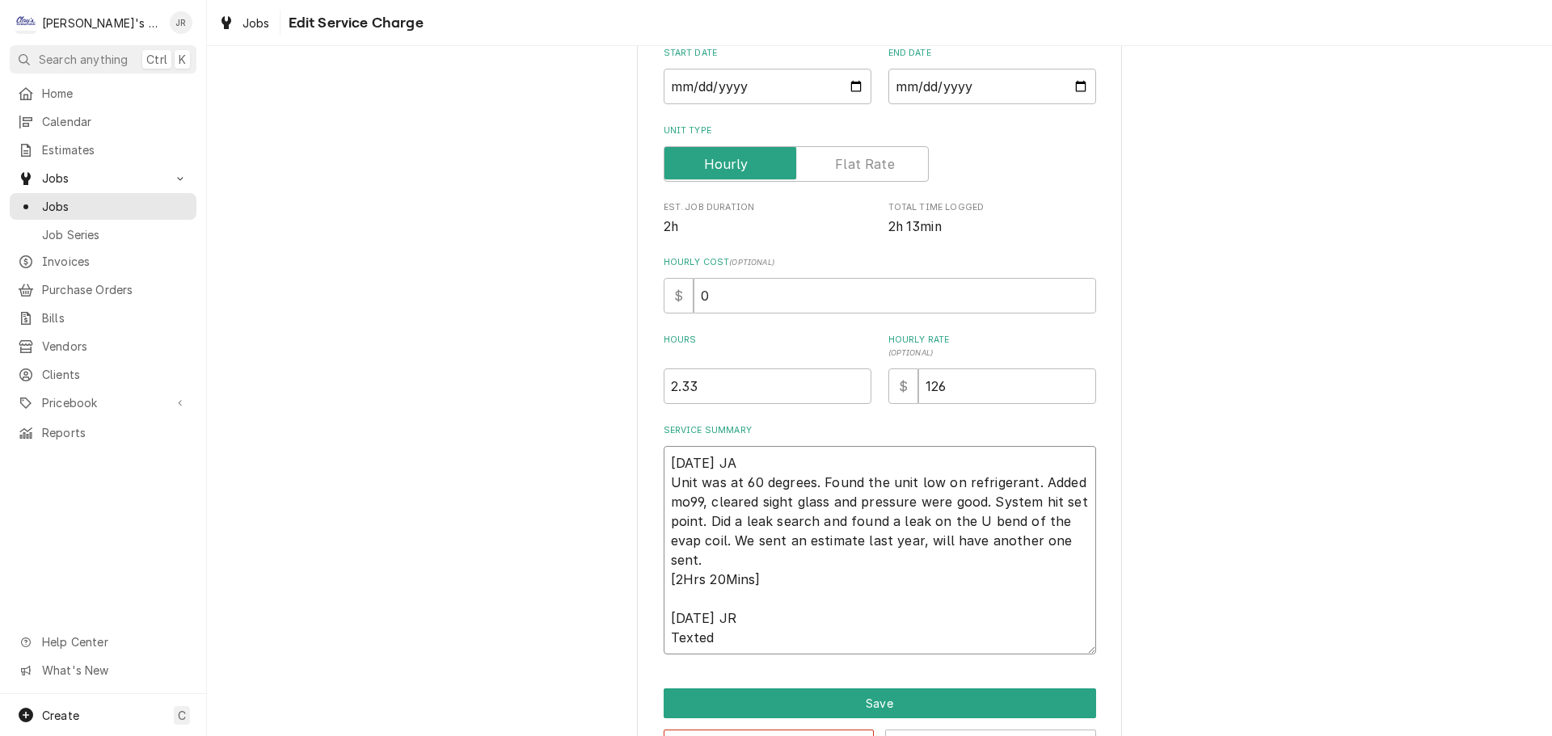
type textarea "[DATE] JA Unit was at 60 degrees. Found the unit low on refrigerant. Added mo99…"
type textarea "x"
type textarea "[DATE] JA Unit was at 60 degrees. Found the unit low on refrigerant. Added mo99…"
type textarea "x"
type textarea "[DATE] JA Unit was at 60 degrees. Found the unit low on refrigerant. Added mo99…"
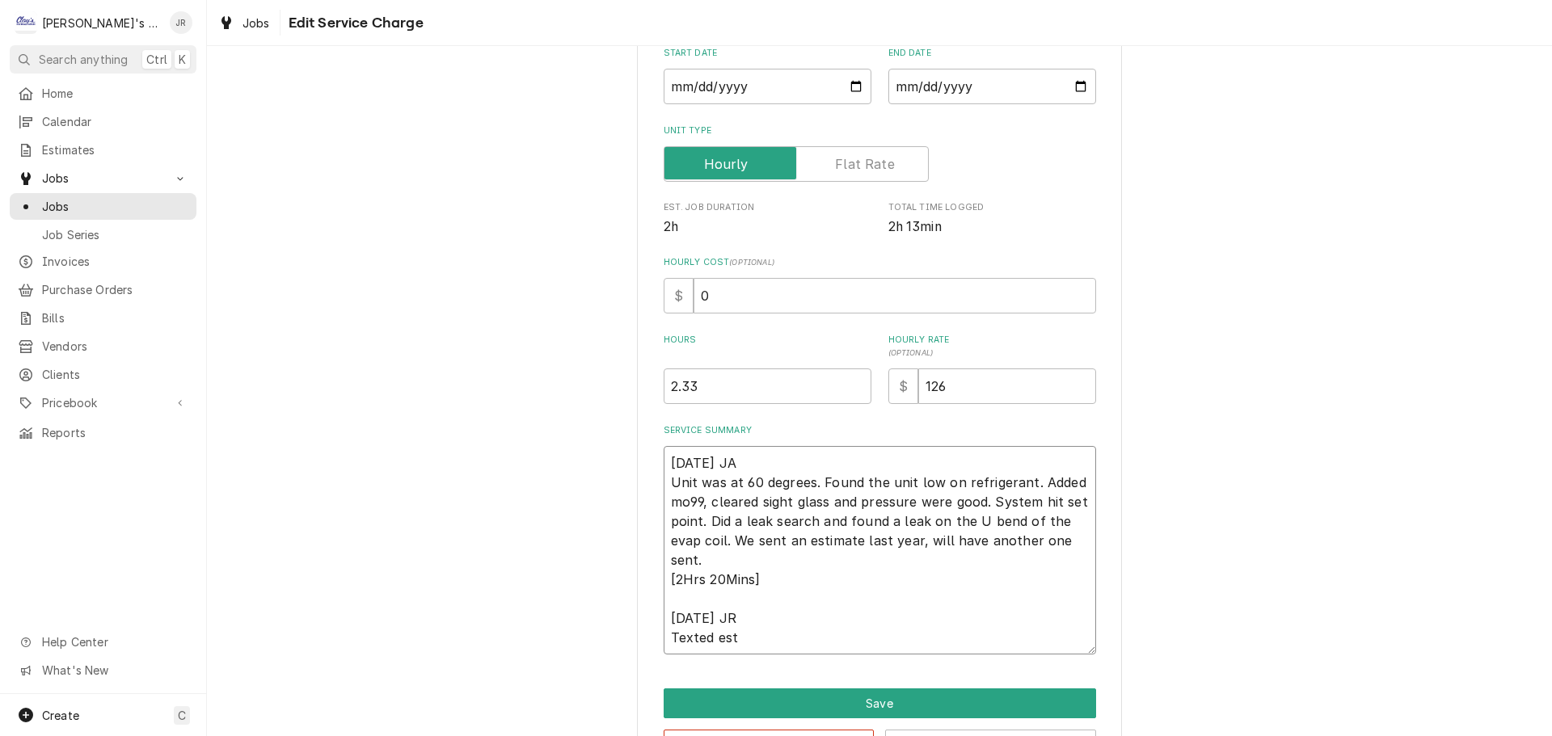
type textarea "x"
type textarea "[DATE] JA Unit was at 60 degrees. Found the unit low on refrigerant. Added mo99…"
type textarea "x"
type textarea "[DATE] JA Unit was at 60 degrees. Found the unit low on refrigerant. Added mo99…"
type textarea "x"
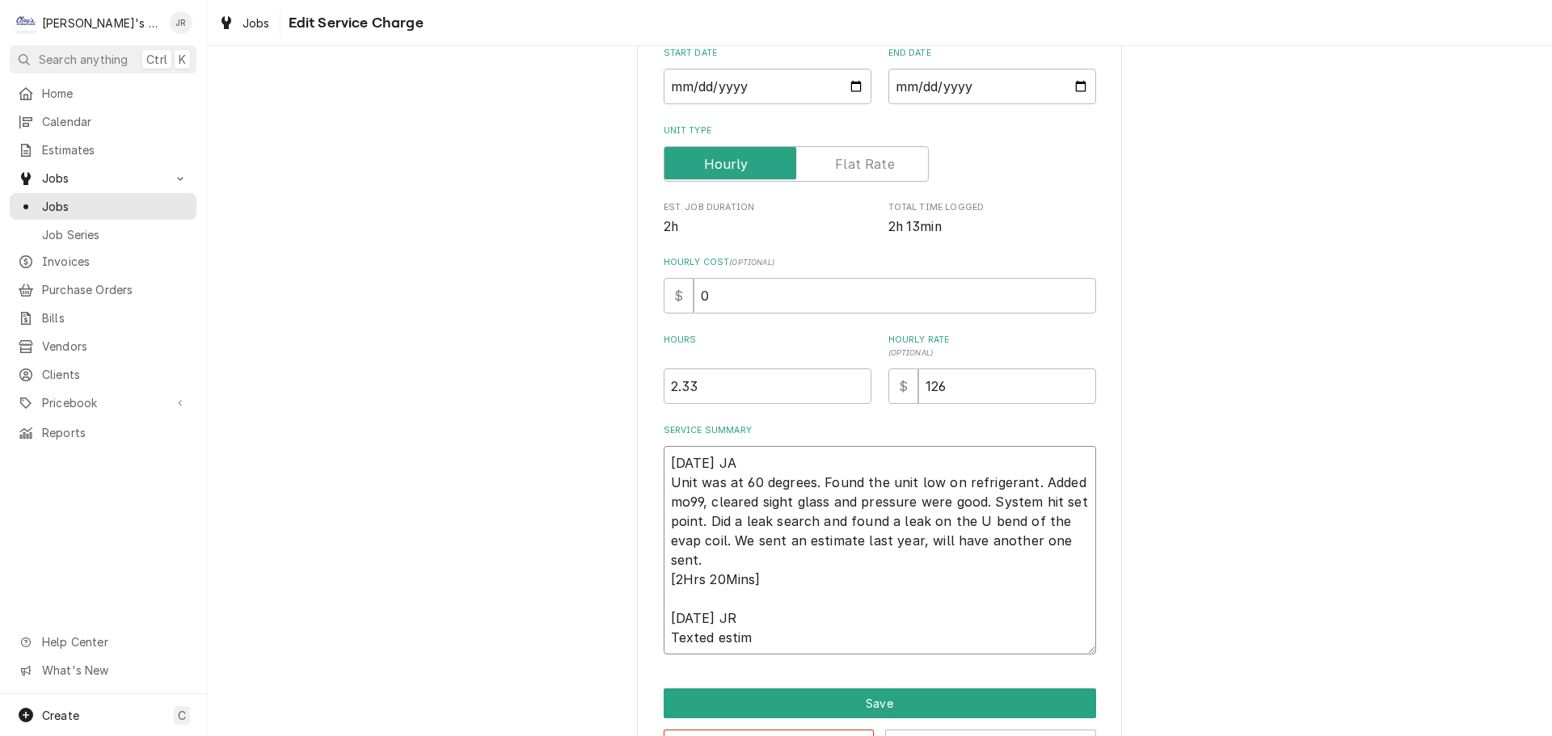
type textarea "[DATE] JA Unit was at 60 degrees. Found the unit low on refrigerant. Added mo99…"
type textarea "x"
type textarea "[DATE] JA Unit was at 60 degrees. Found the unit low on refrigerant. Added mo99…"
type textarea "x"
type textarea "[DATE] JA Unit was at 60 degrees. Found the unit low on refrigerant. Added mo99…"
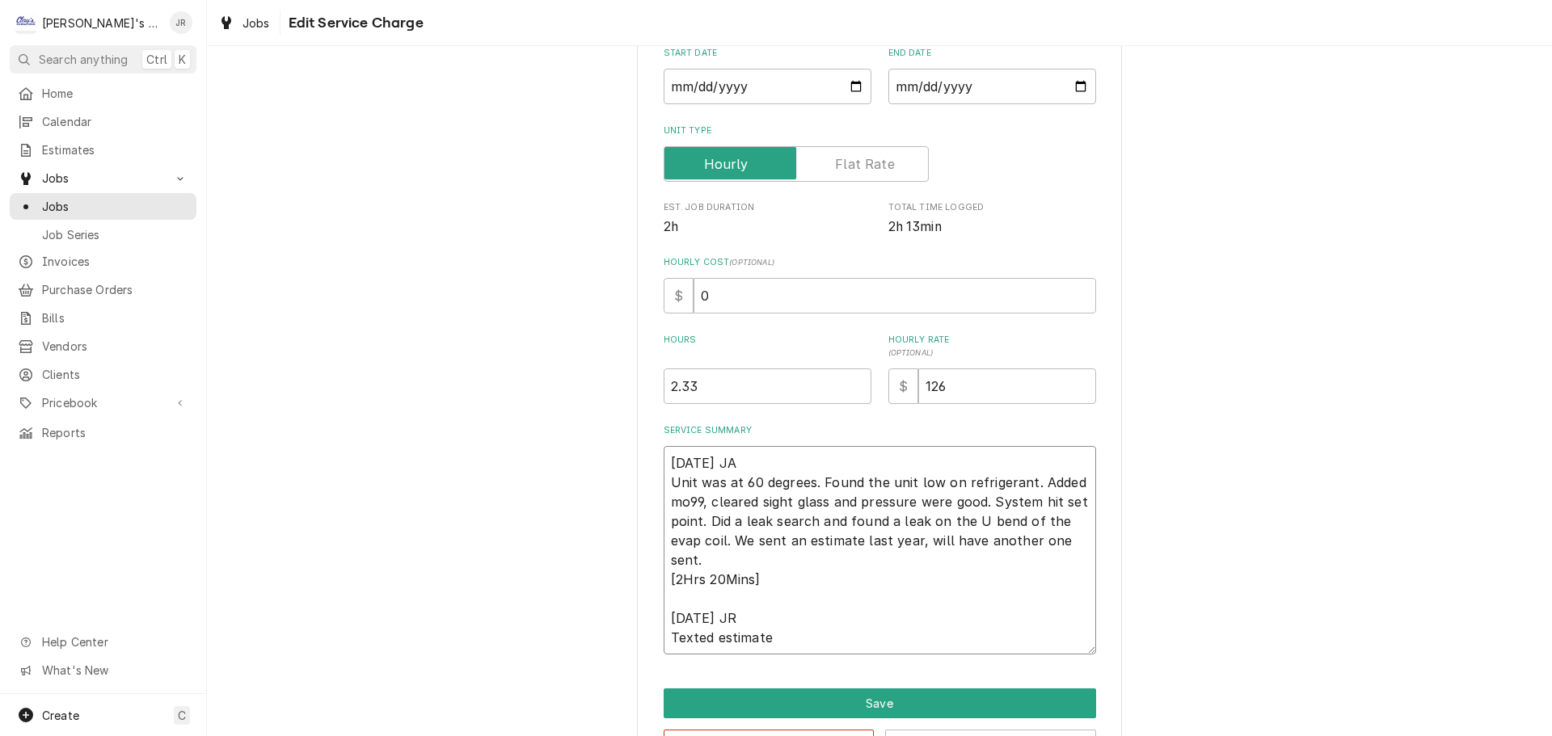
type textarea "x"
type textarea "[DATE] JA Unit was at 60 degrees. Found the unit low on refrigerant. Added mo99…"
type textarea "x"
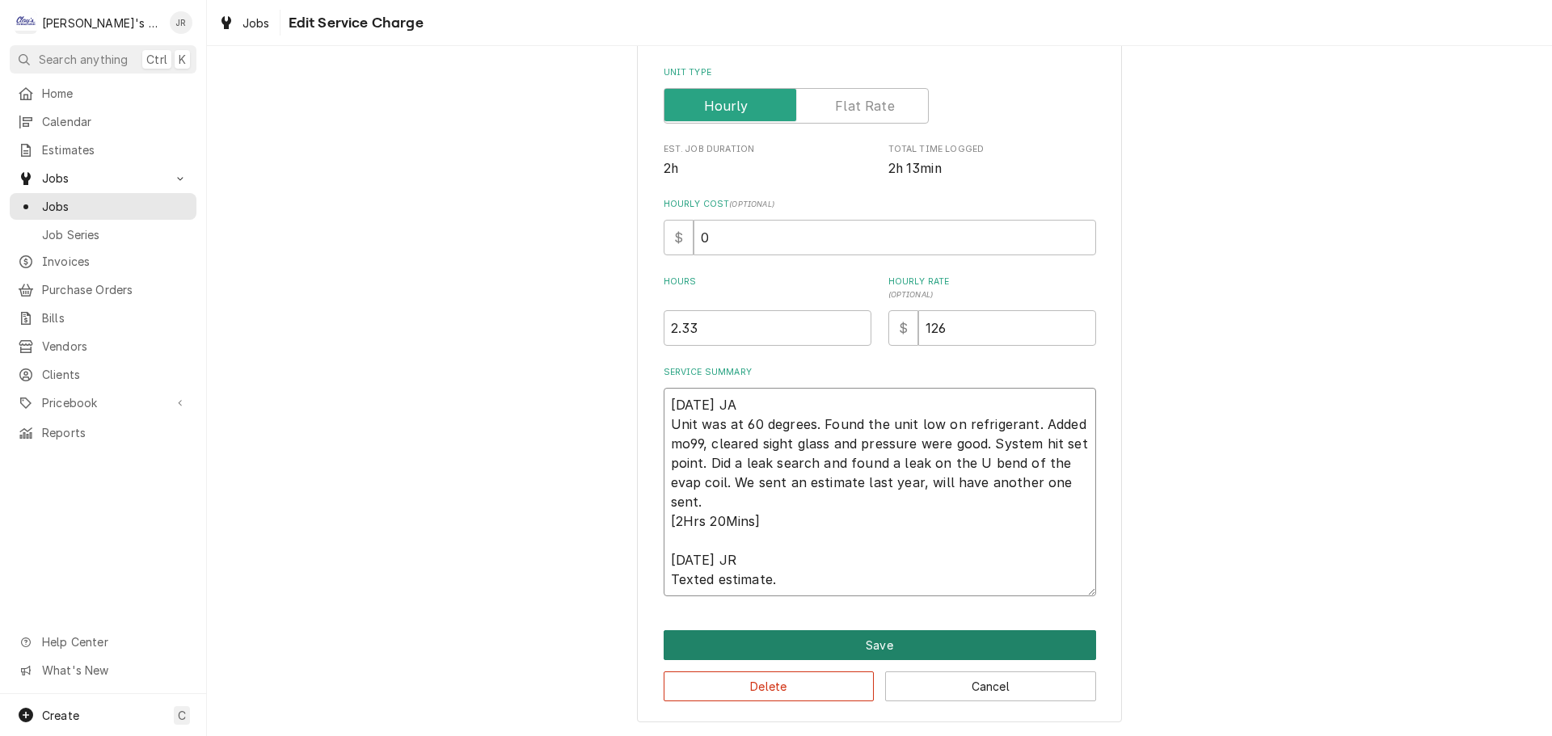
type textarea "[DATE] JA Unit was at 60 degrees. Found the unit low on refrigerant. Added mo99…"
click at [752, 645] on button "Save" at bounding box center [880, 646] width 433 height 30
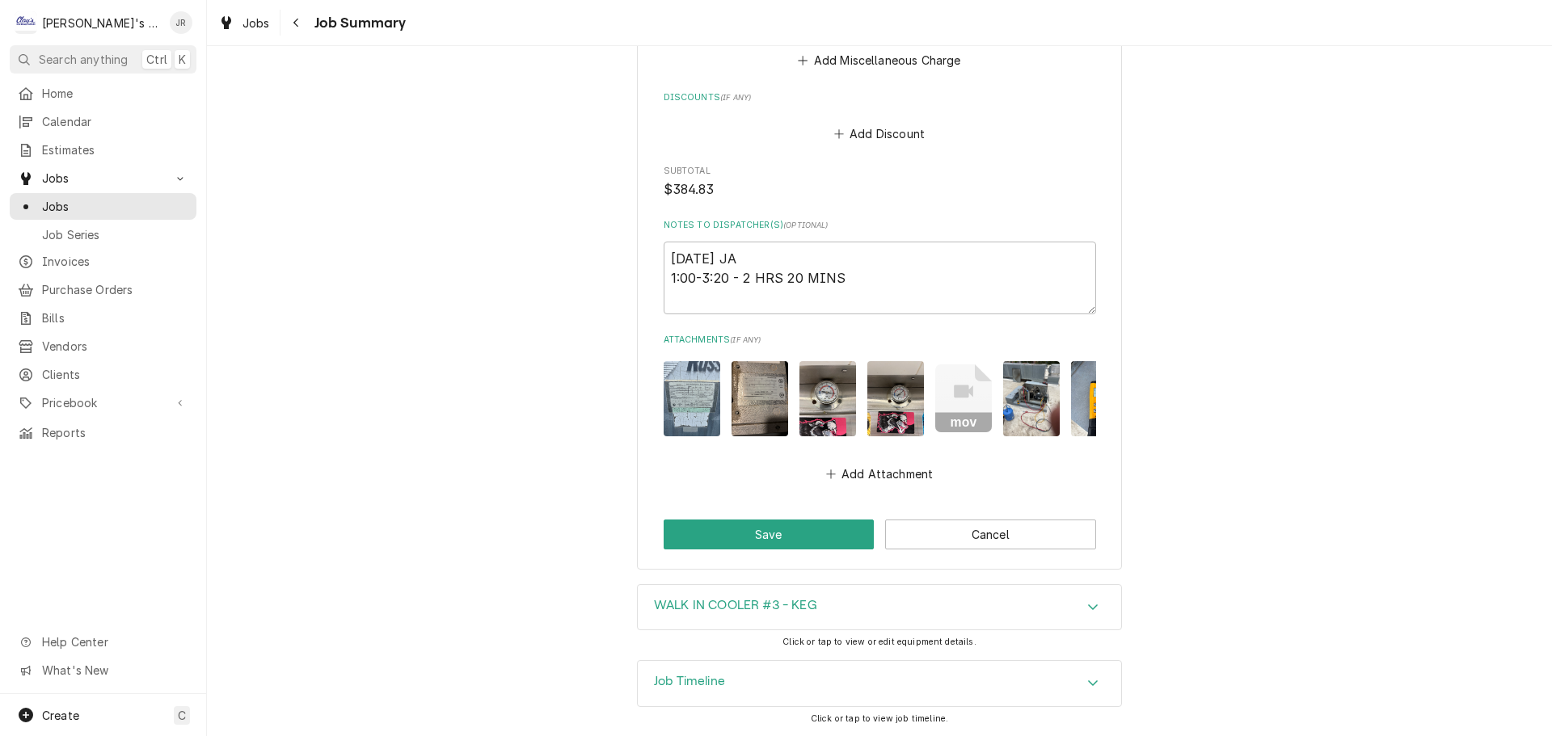
scroll to position [1285, 0]
click at [749, 537] on button "Save" at bounding box center [769, 535] width 211 height 30
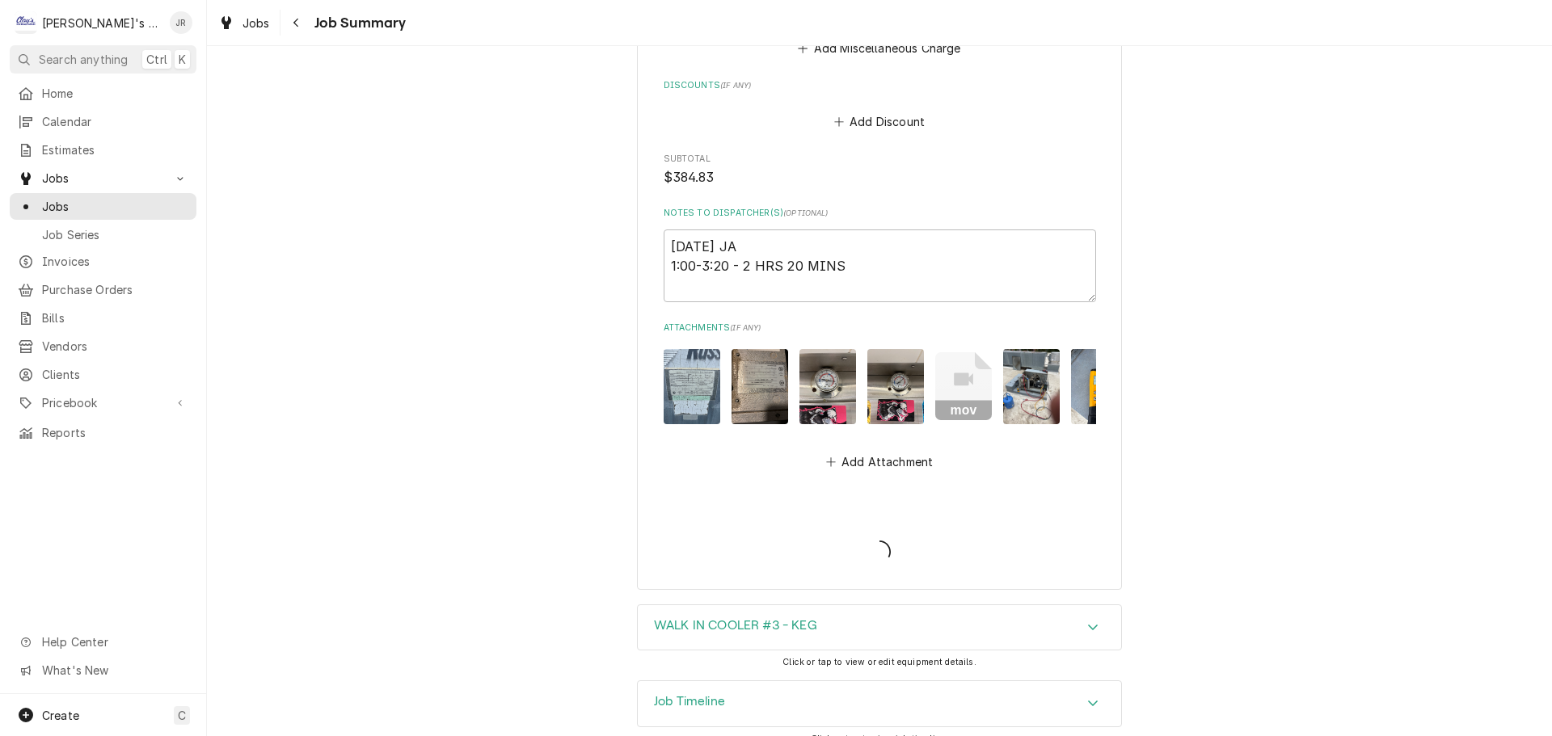
type textarea "x"
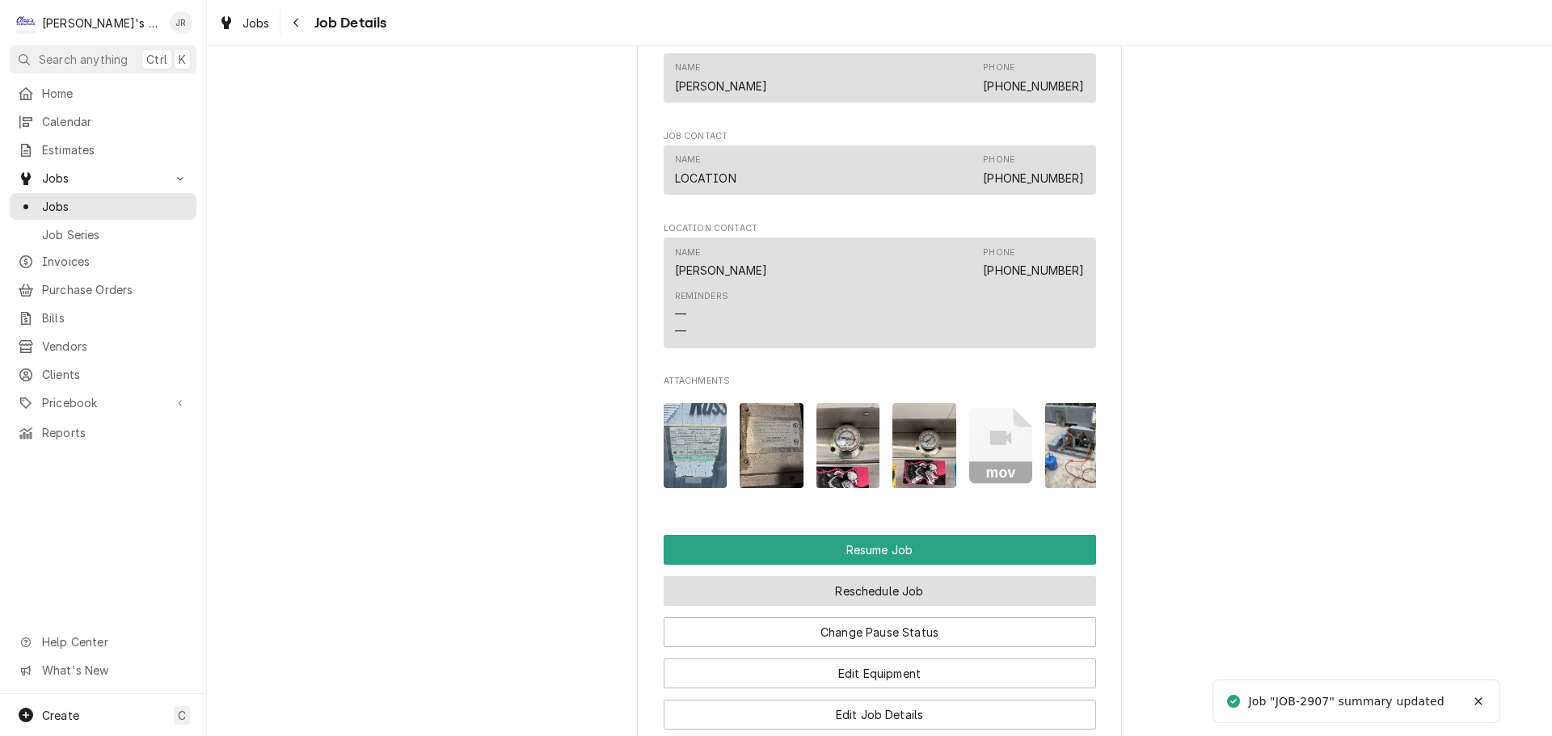
scroll to position [1698, 0]
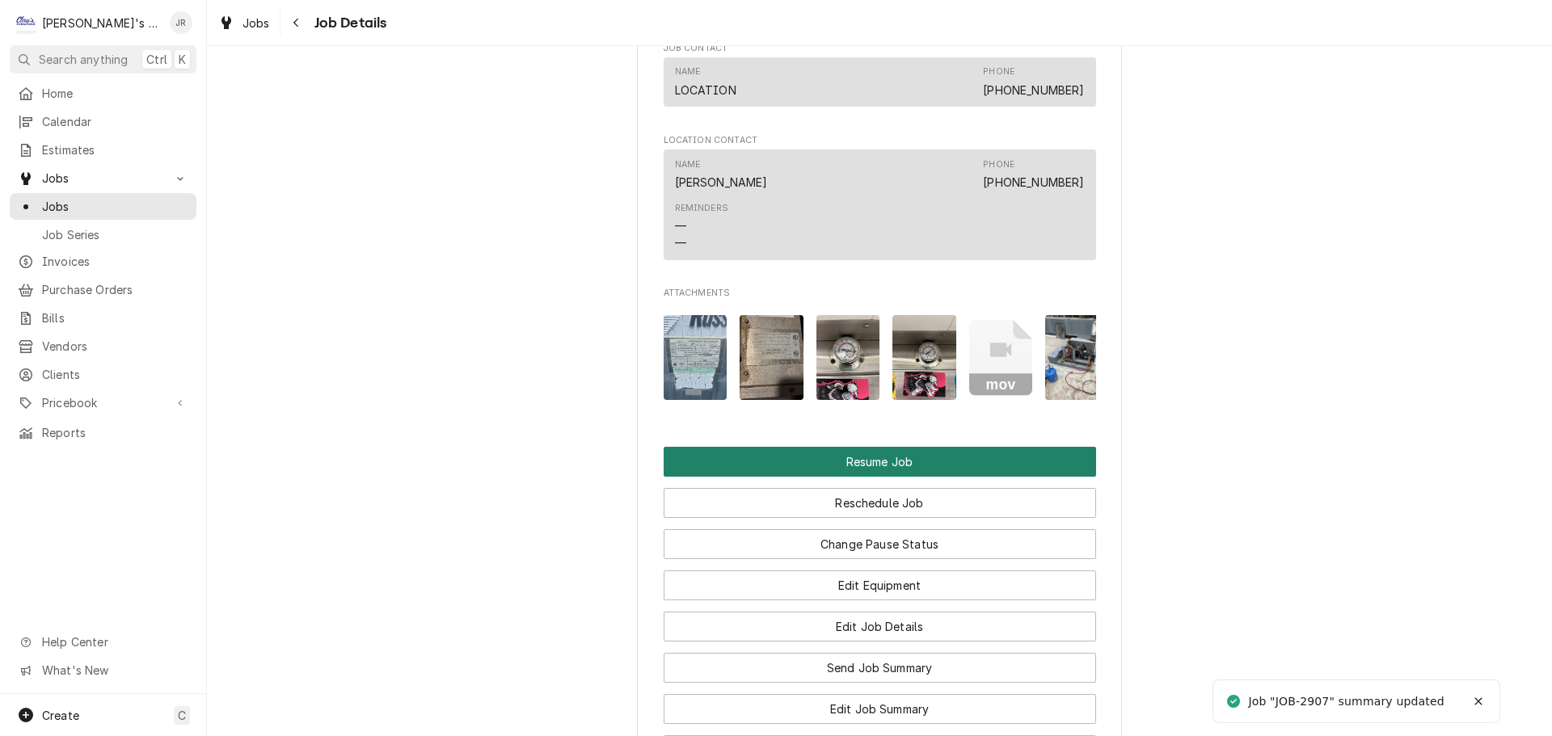
click at [807, 477] on button "Resume Job" at bounding box center [880, 462] width 433 height 30
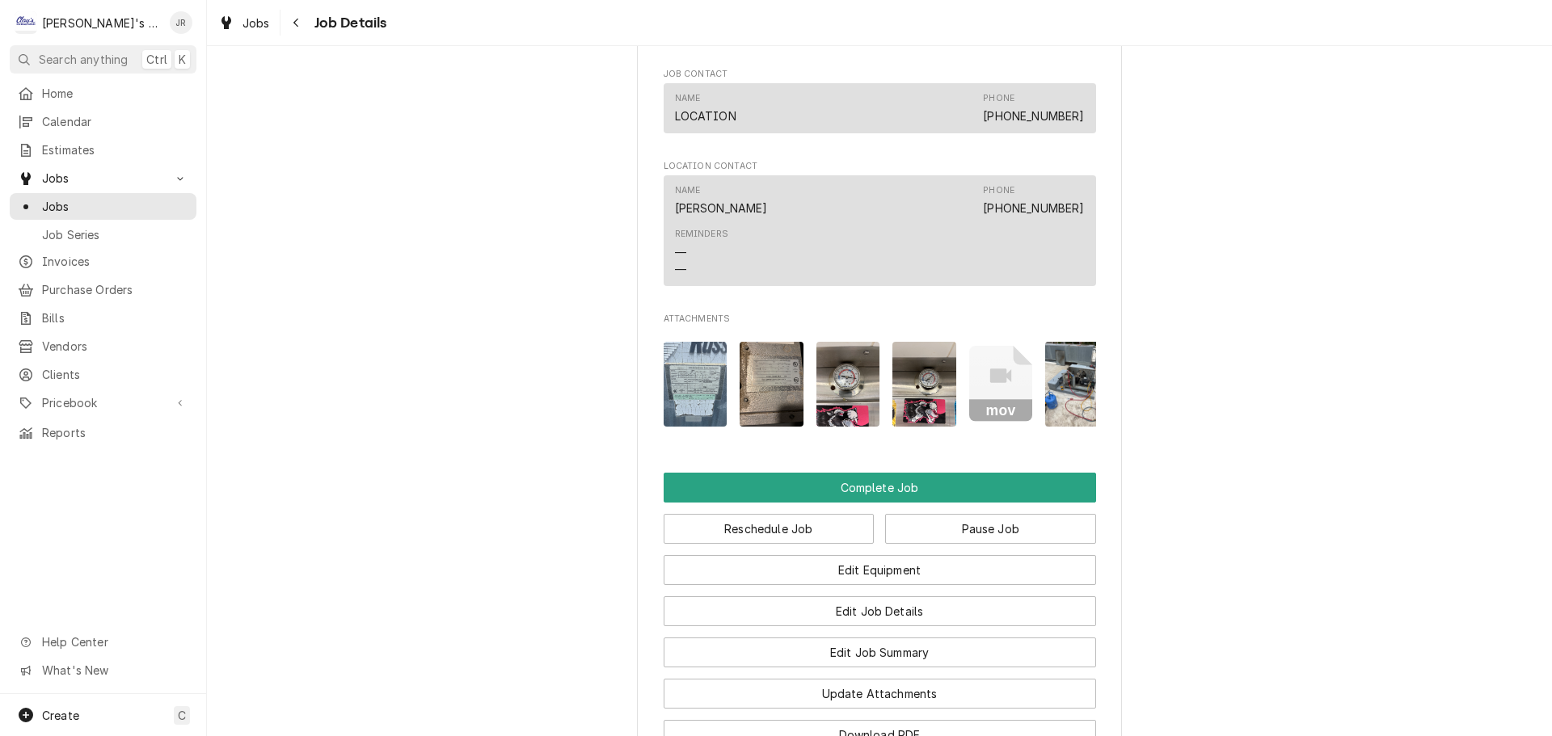
scroll to position [1698, 0]
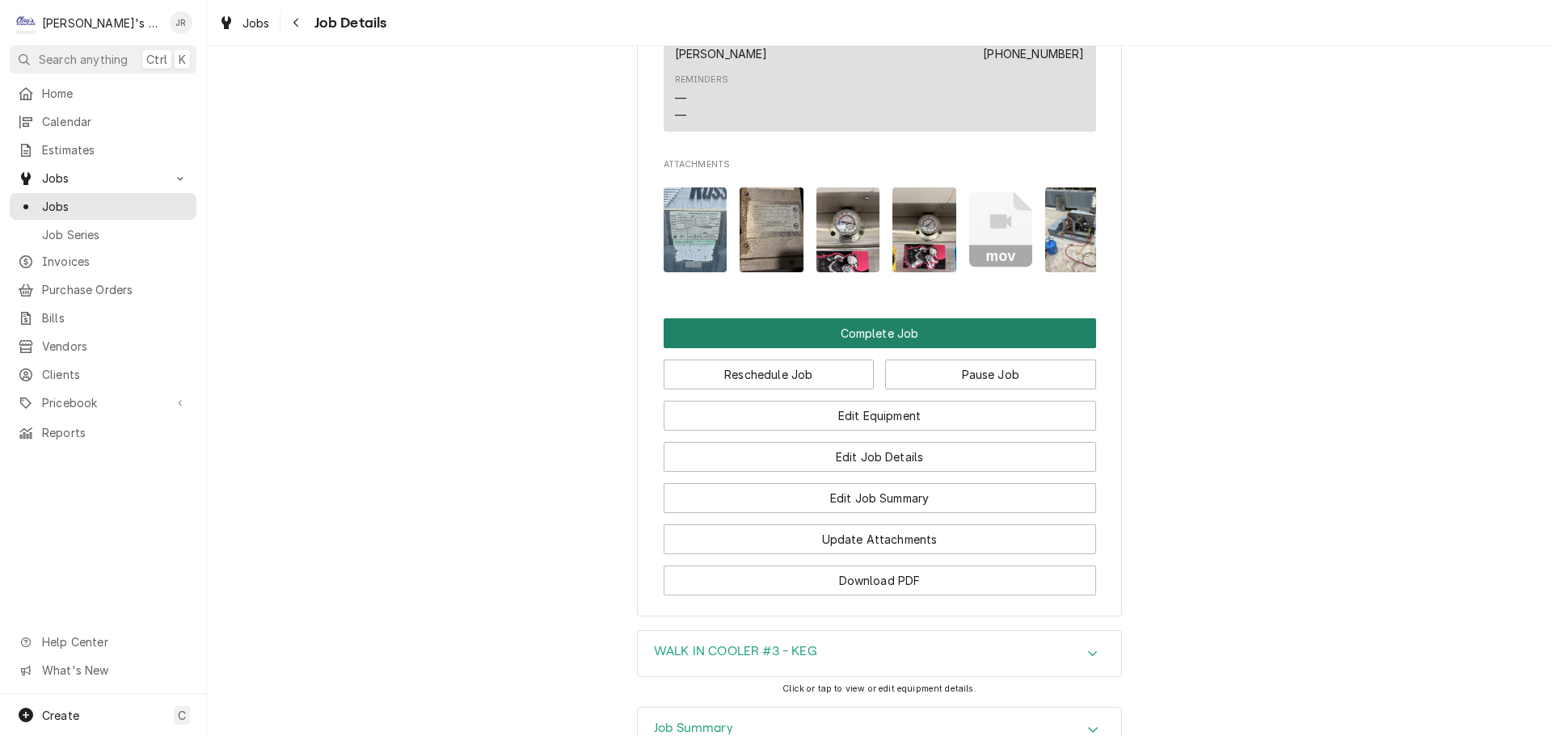
click at [871, 348] on button "Complete Job" at bounding box center [880, 334] width 433 height 30
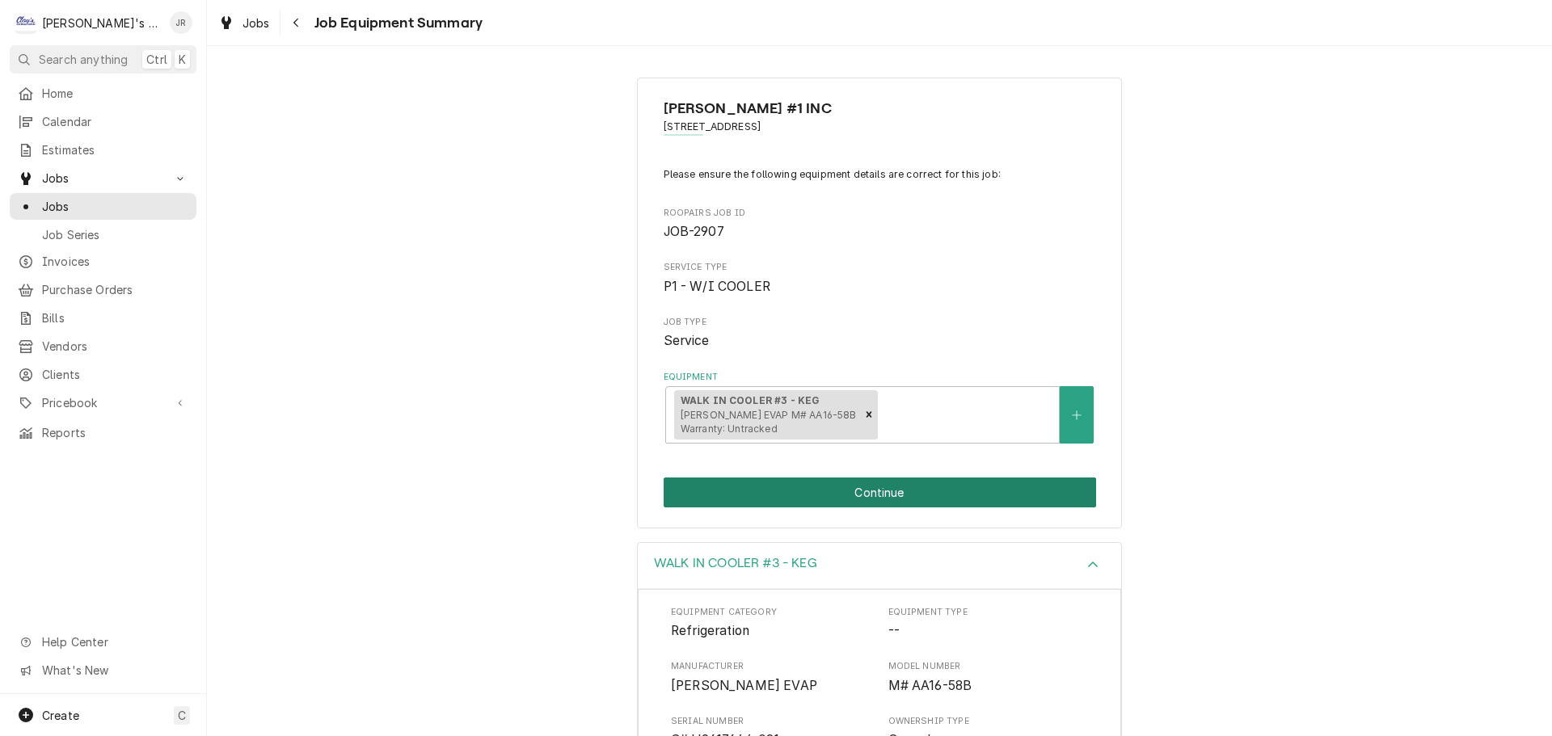
click at [831, 483] on button "Continue" at bounding box center [880, 493] width 433 height 30
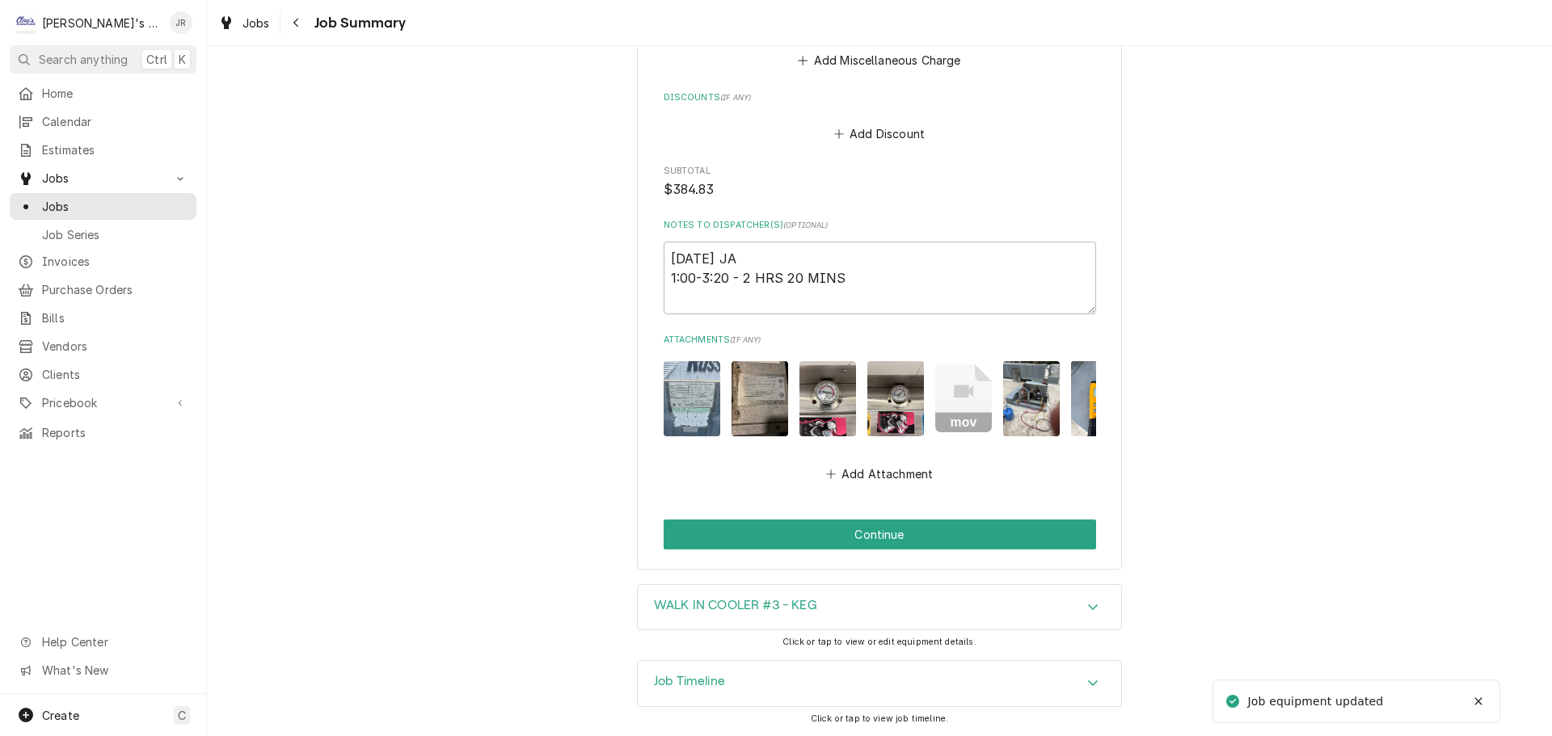
scroll to position [1285, 0]
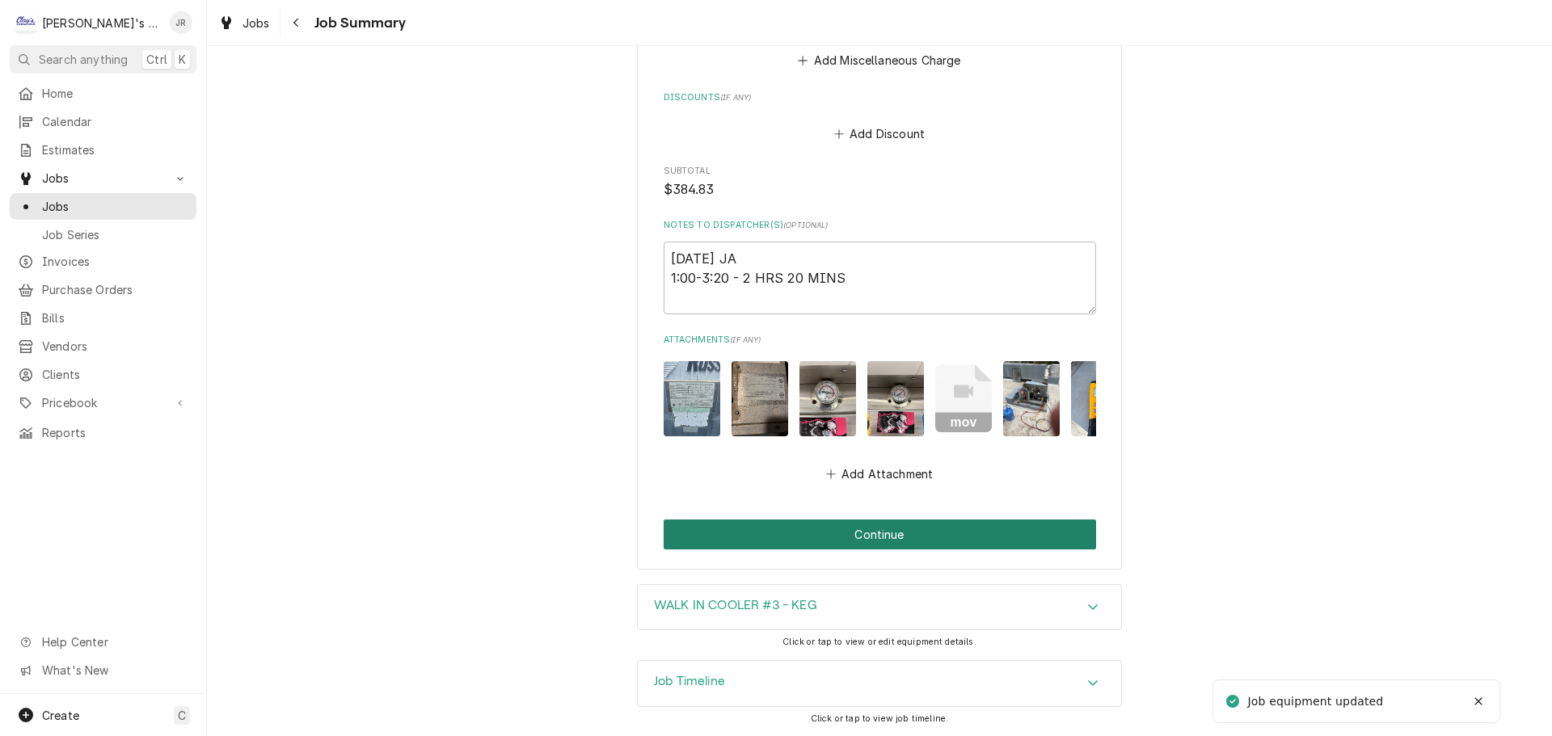
click at [842, 538] on button "Continue" at bounding box center [880, 535] width 433 height 30
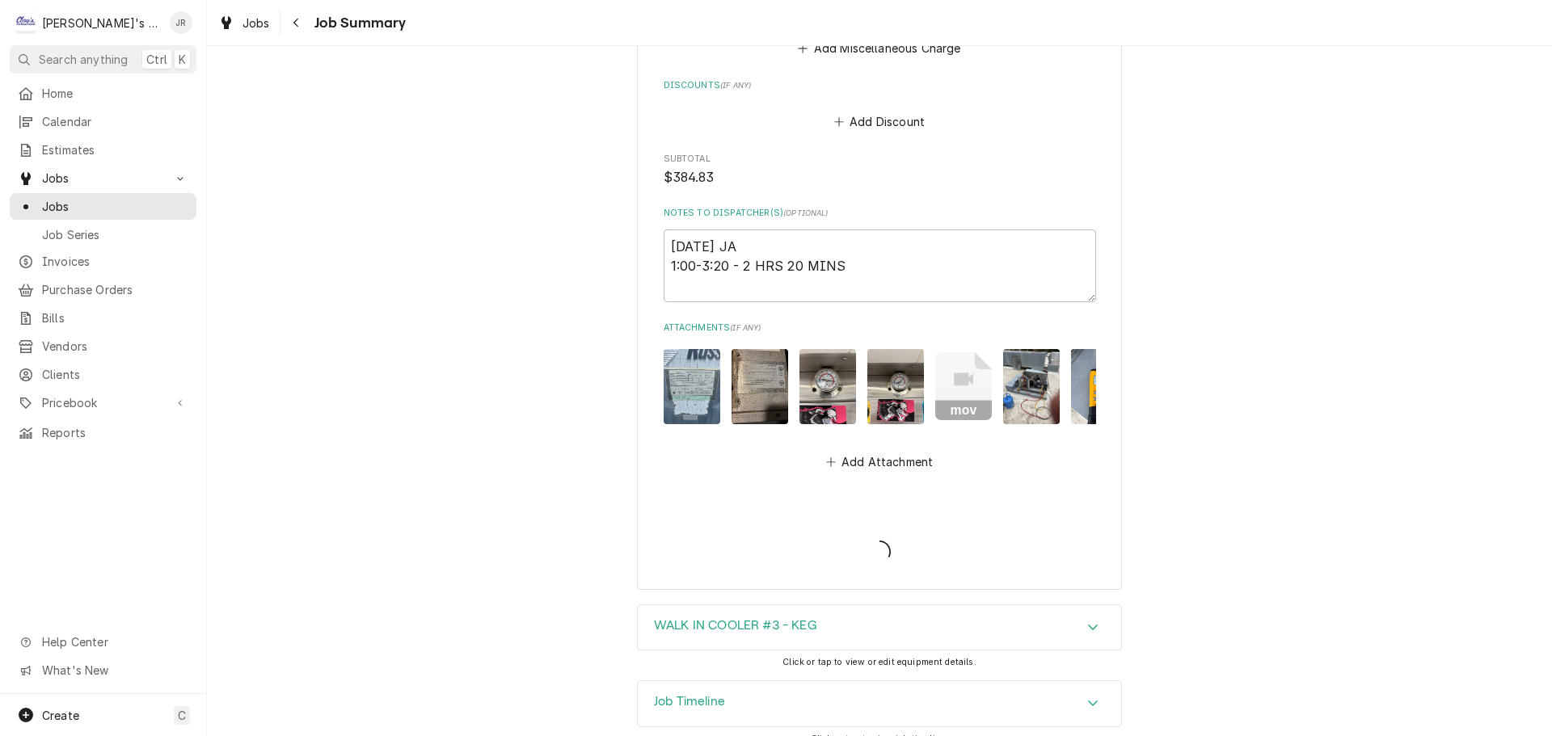
type textarea "x"
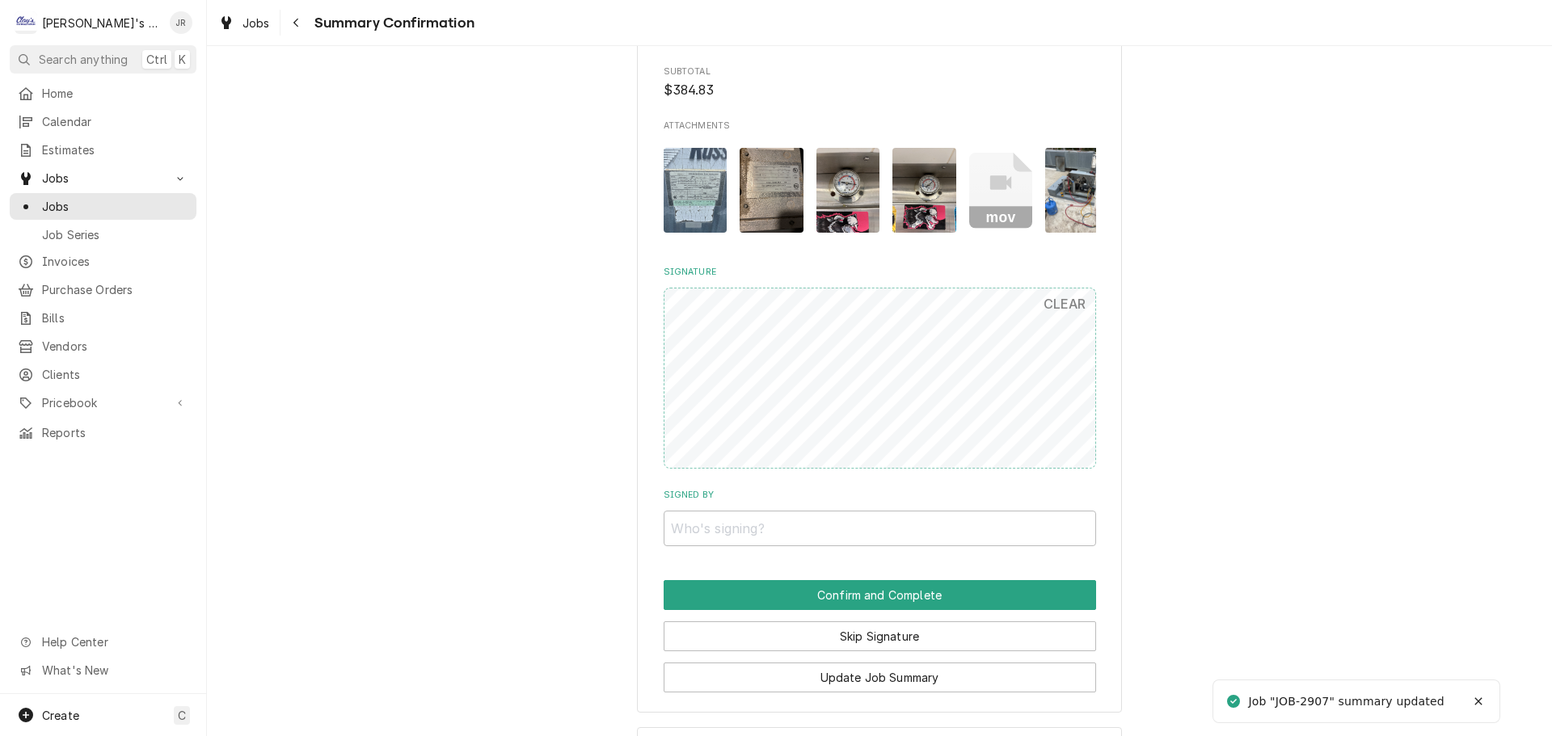
scroll to position [1132, 0]
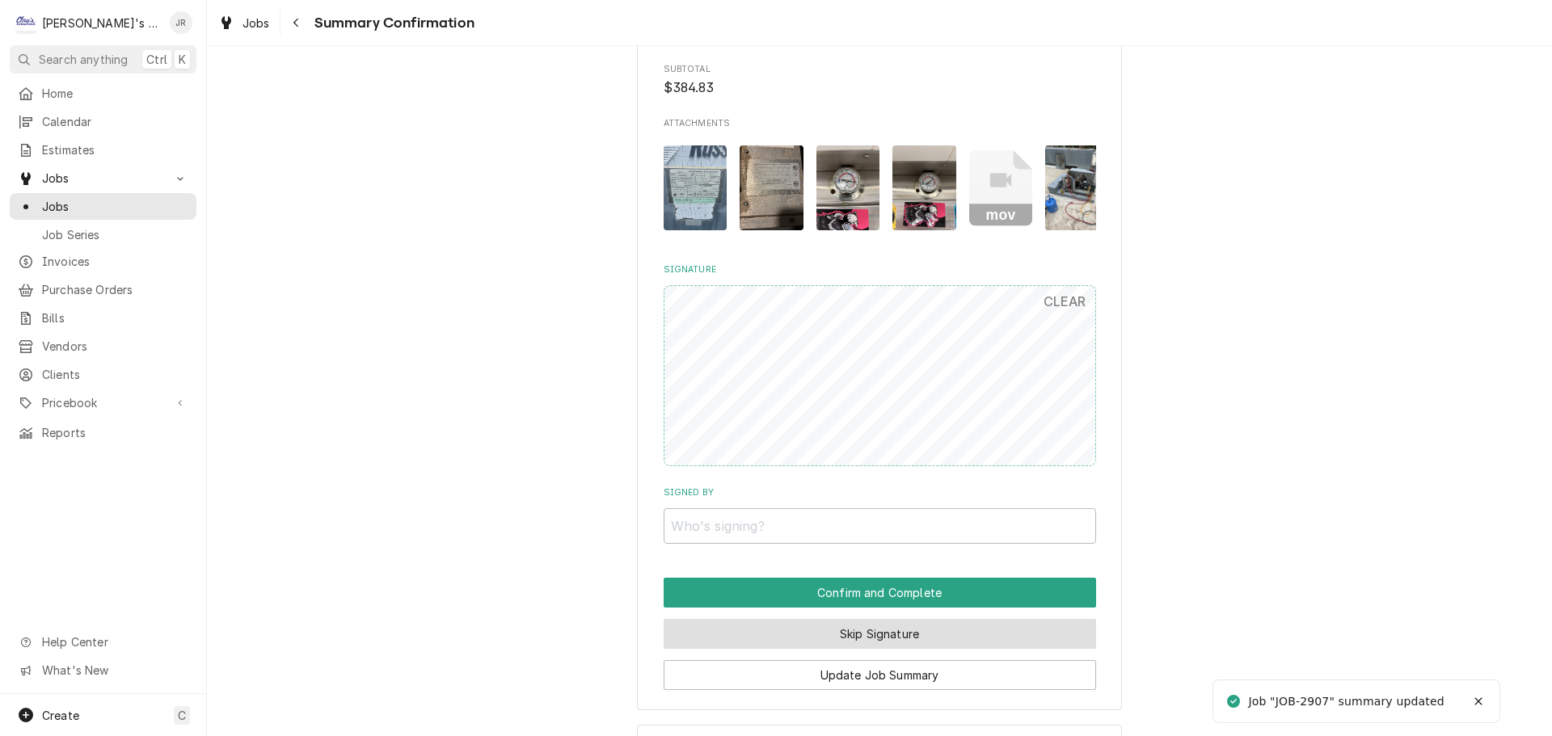
click at [838, 649] on button "Skip Signature" at bounding box center [880, 634] width 433 height 30
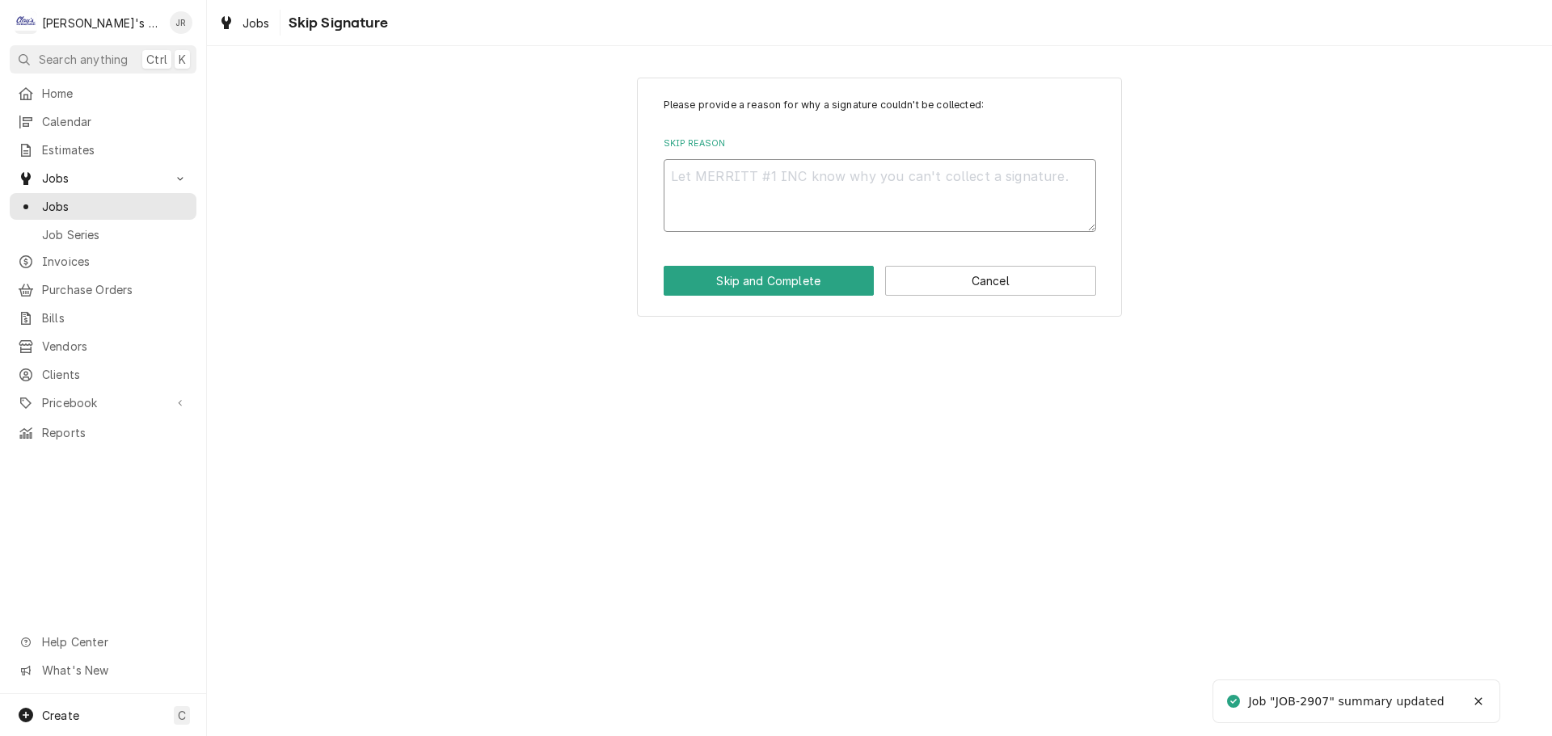
click at [795, 188] on textarea "Skip Reason" at bounding box center [880, 195] width 433 height 73
type textarea "x"
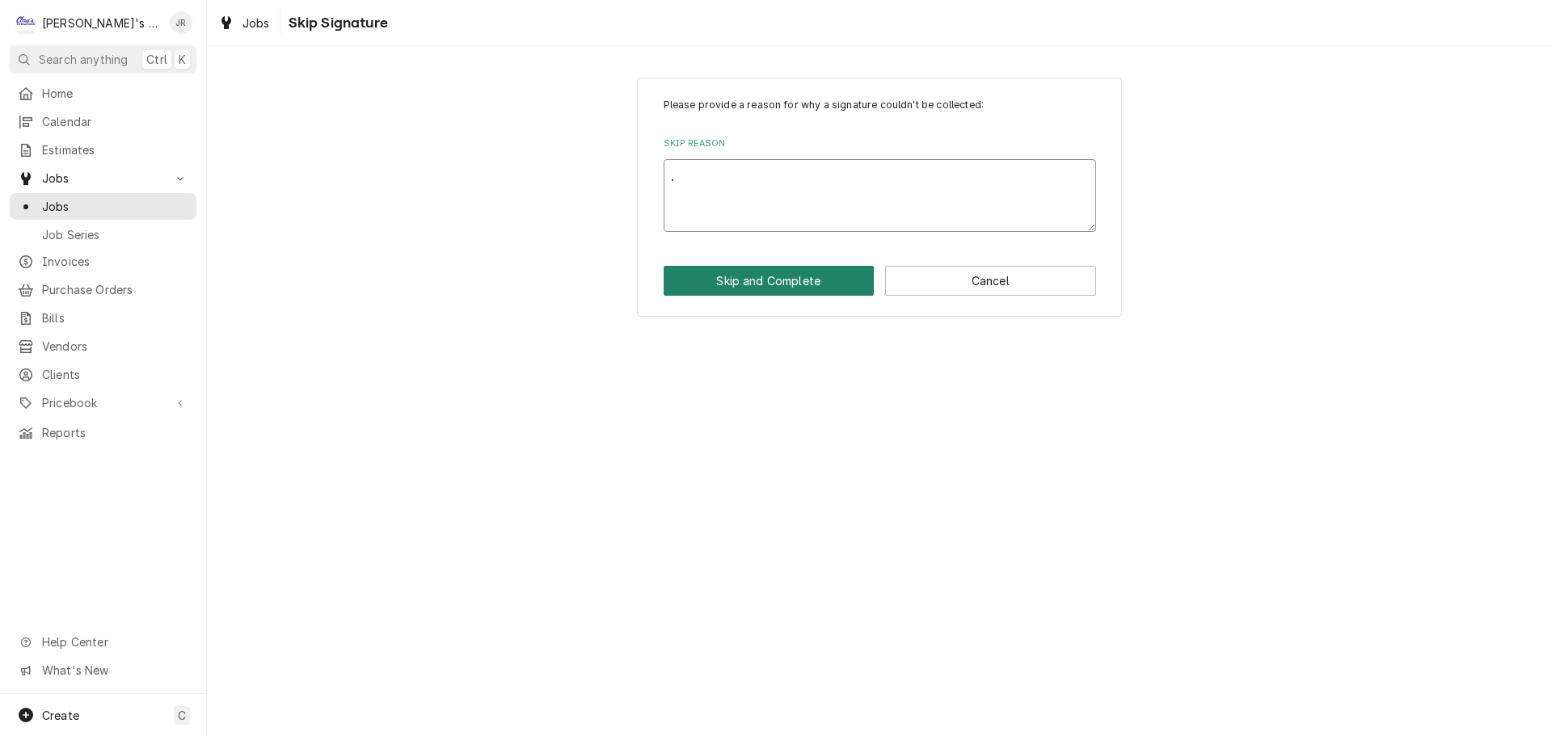
type textarea "."
click at [783, 288] on button "Skip and Complete" at bounding box center [769, 281] width 211 height 30
type textarea "x"
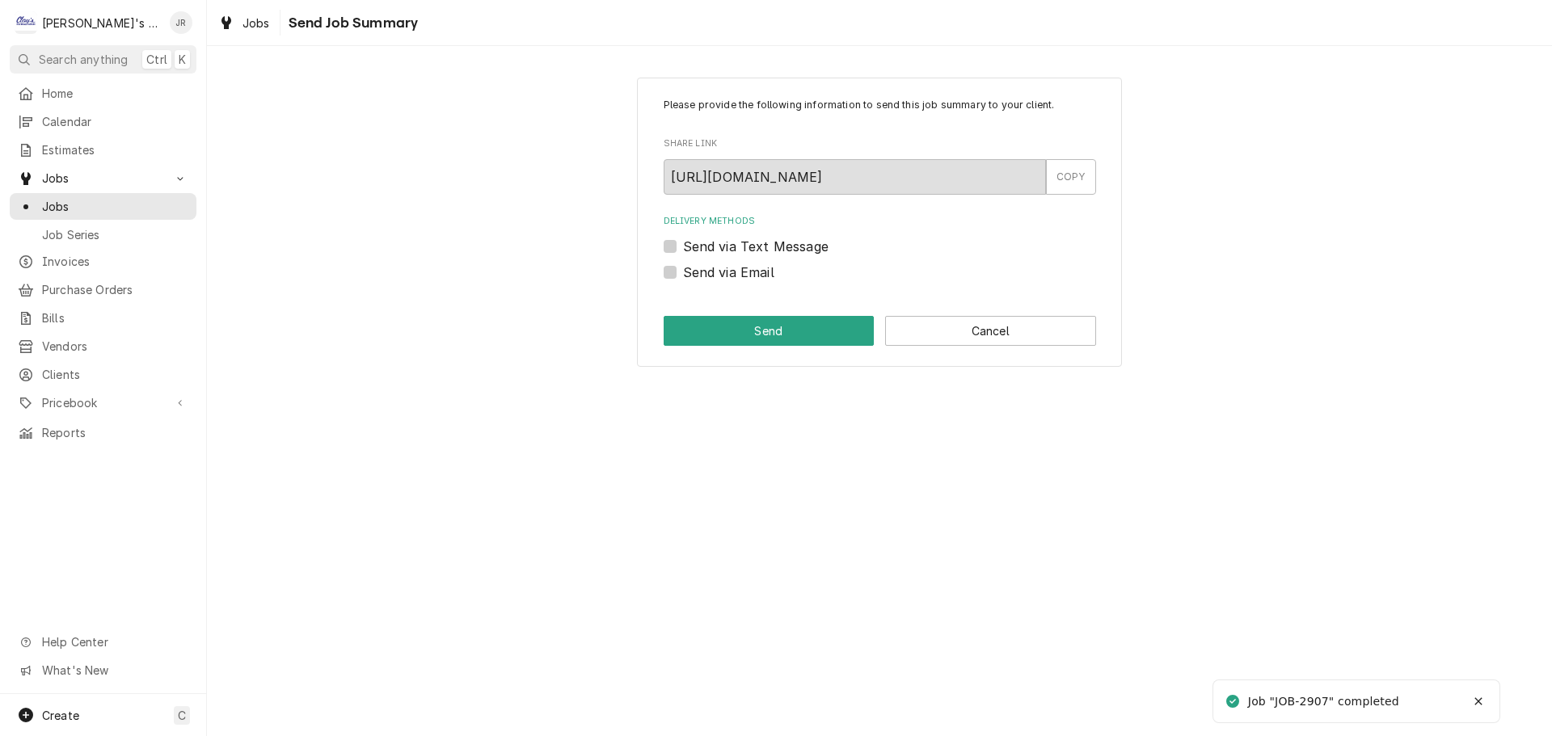
click at [683, 253] on label "Send via Text Message" at bounding box center [756, 246] width 146 height 19
click at [683, 253] on input "Send via Text Message" at bounding box center [899, 255] width 433 height 36
checkbox input "true"
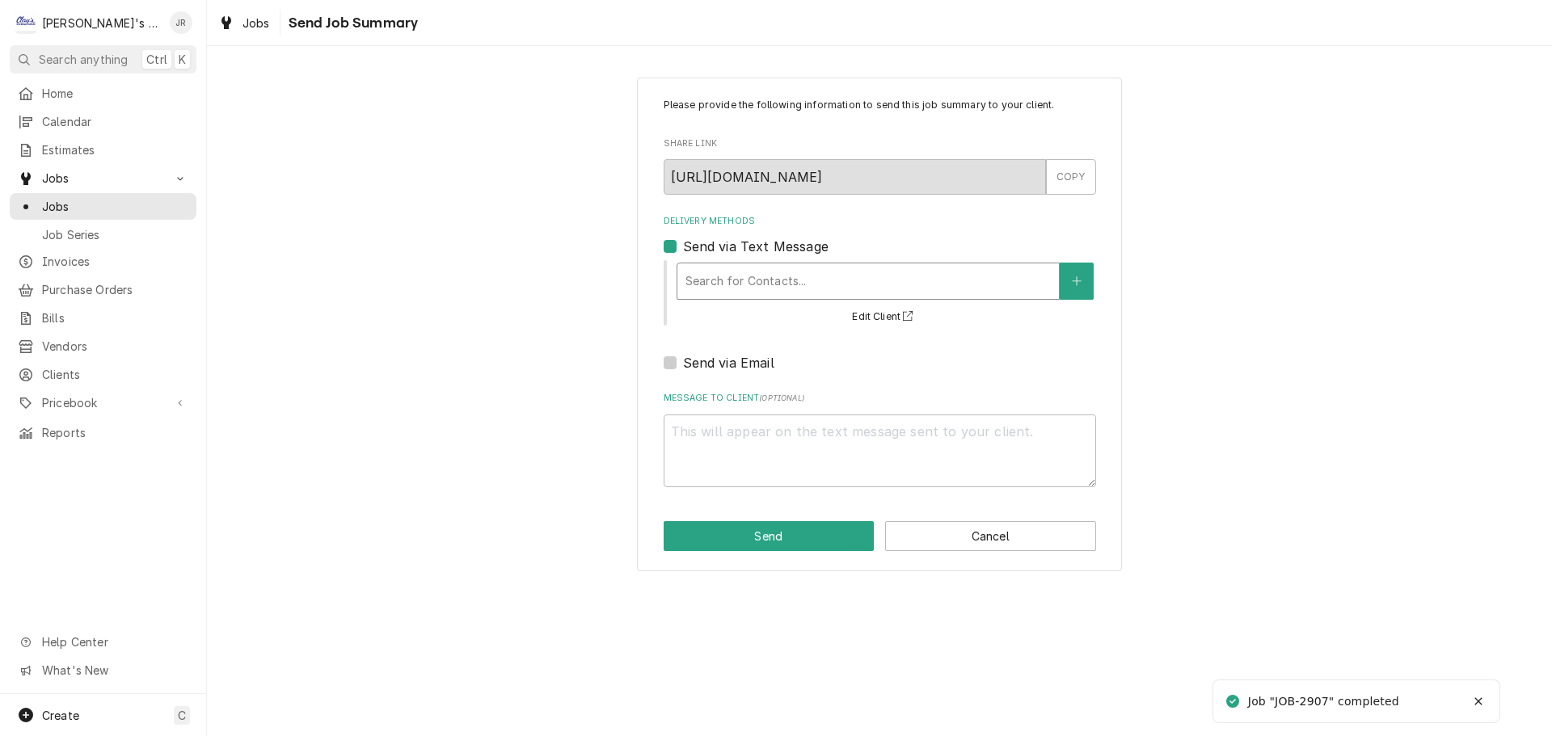
click at [745, 265] on div "Search for Contacts..." at bounding box center [868, 282] width 382 height 36
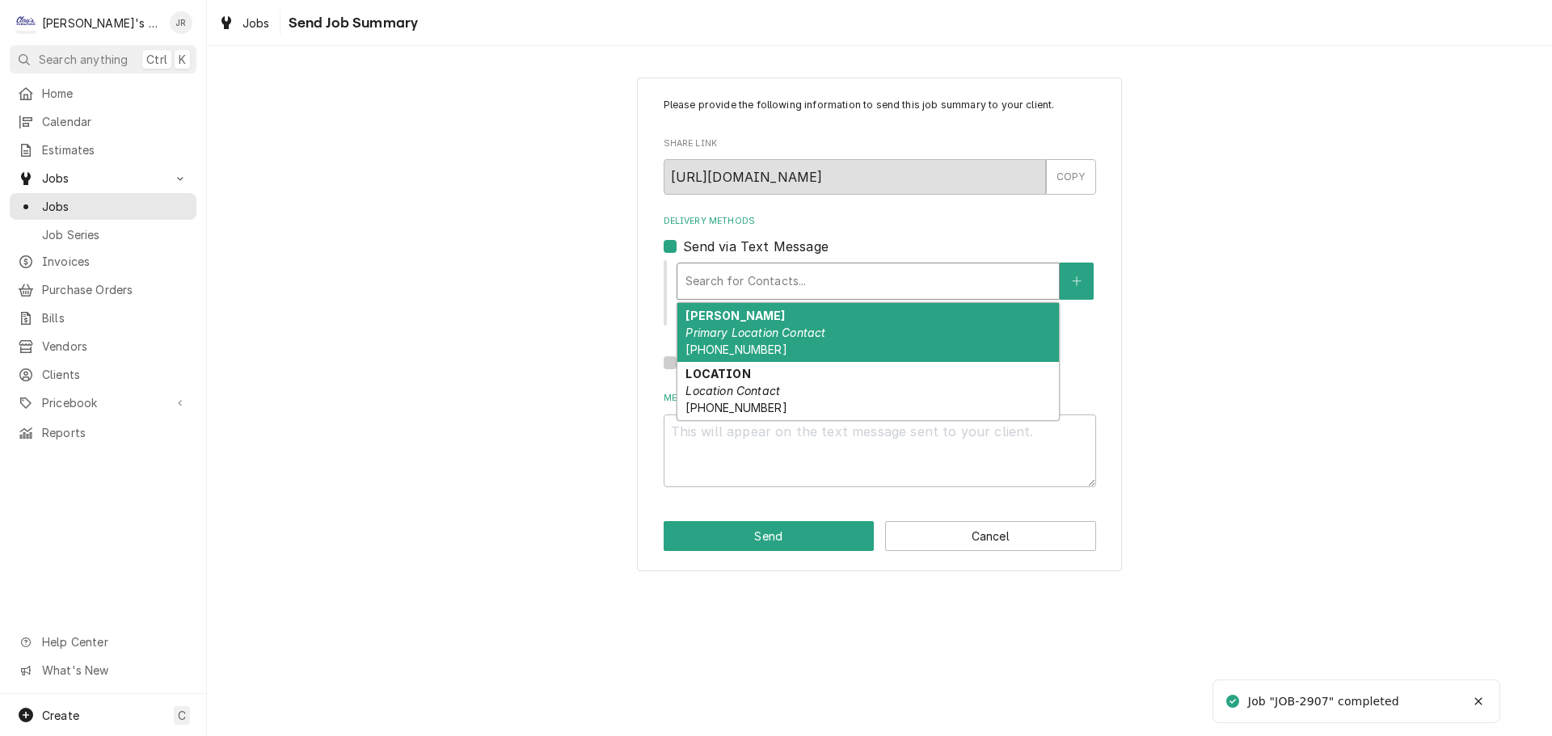
click at [742, 319] on div "CHRIS Primary Location Contact (541) 520-3342" at bounding box center [868, 332] width 382 height 59
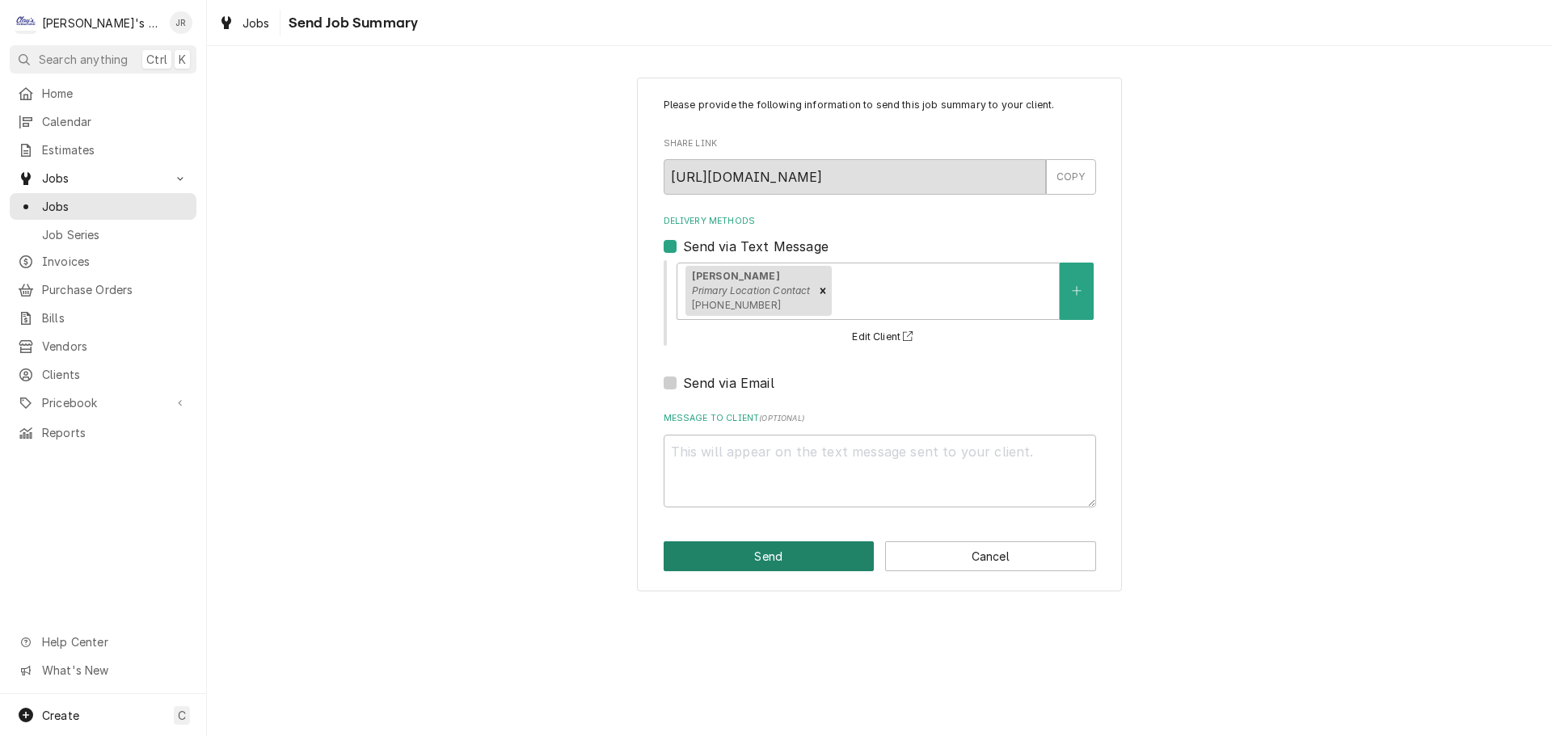
click at [845, 562] on button "Send" at bounding box center [769, 557] width 211 height 30
type textarea "x"
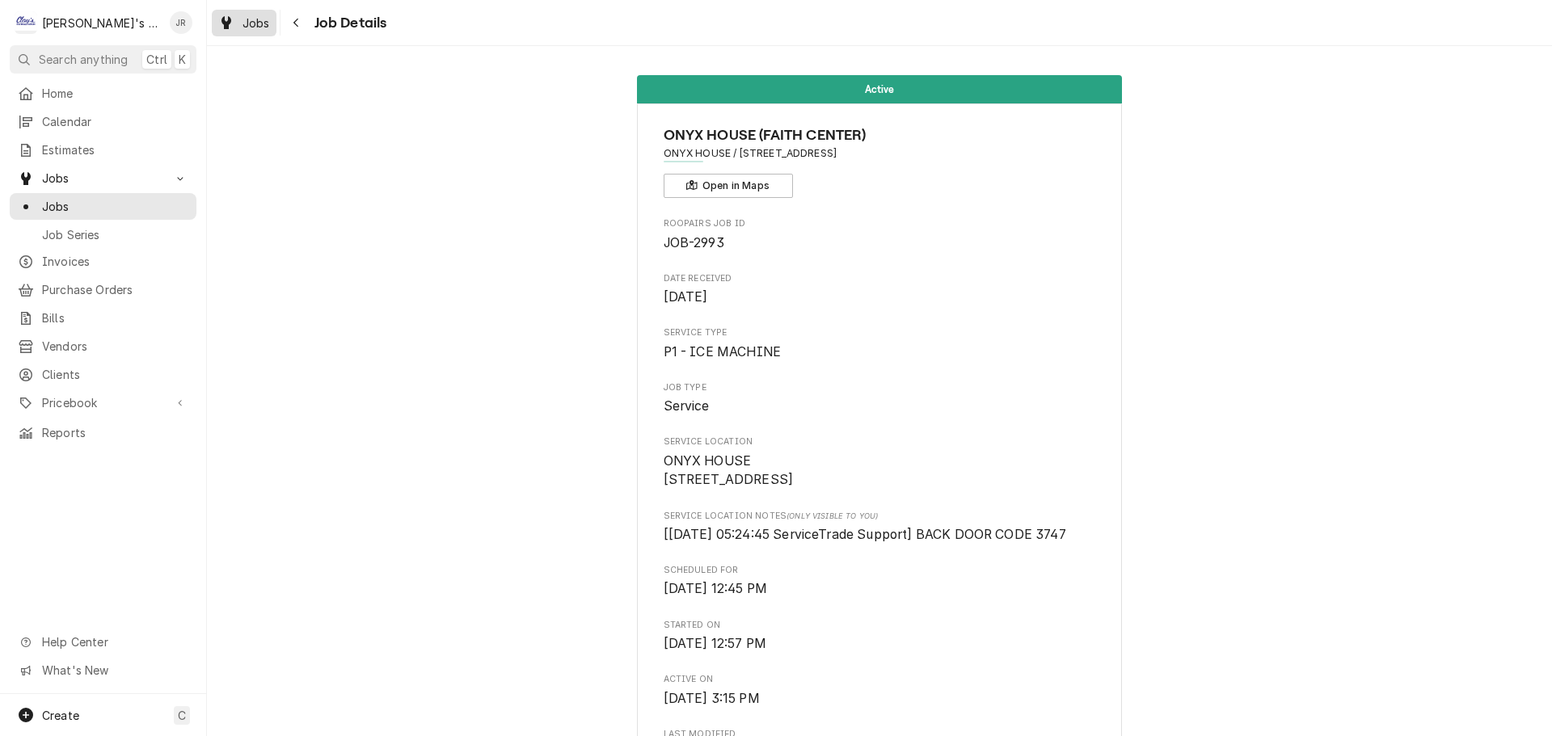
click at [255, 27] on span "Jobs" at bounding box center [256, 23] width 27 height 17
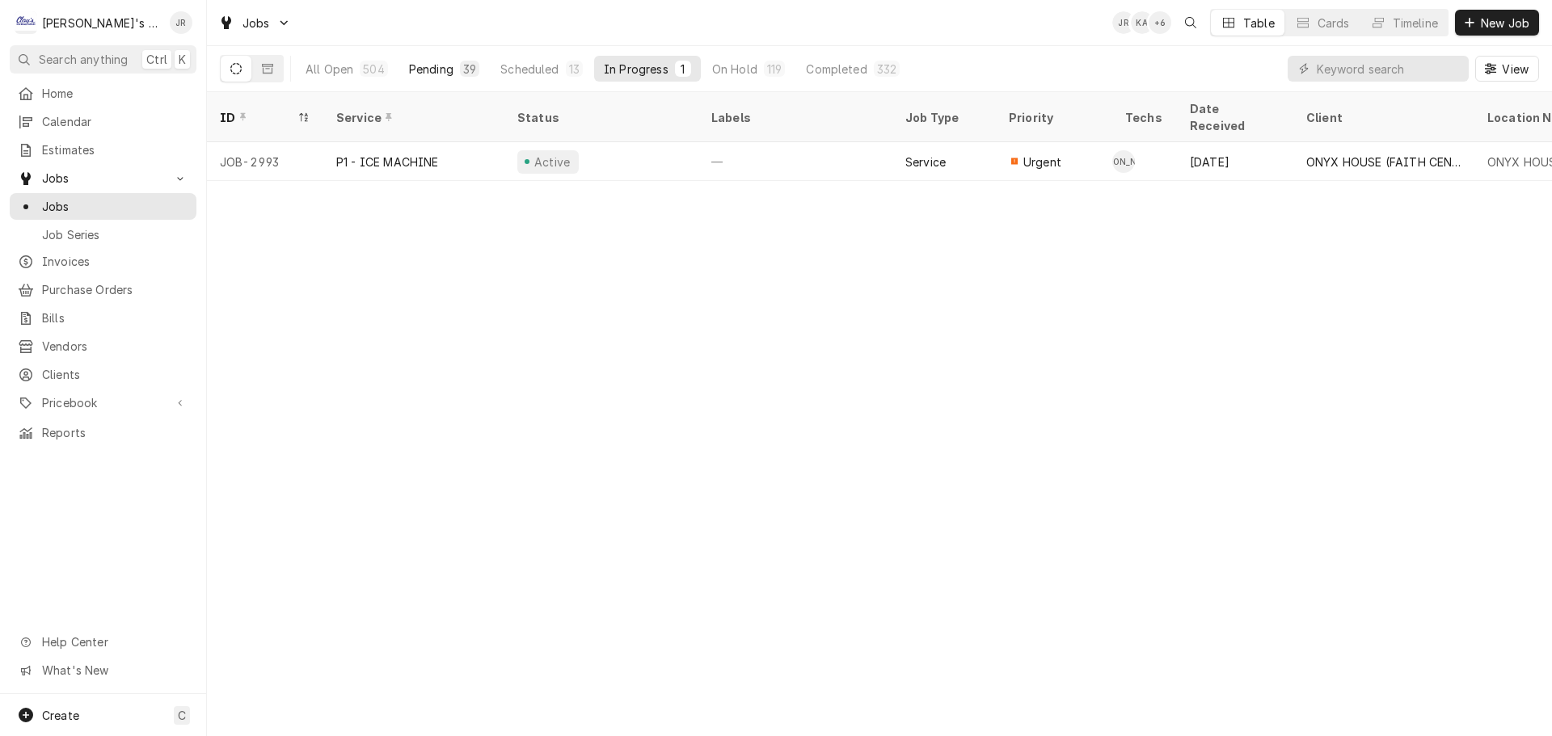
click at [430, 69] on div "Pending" at bounding box center [431, 69] width 44 height 17
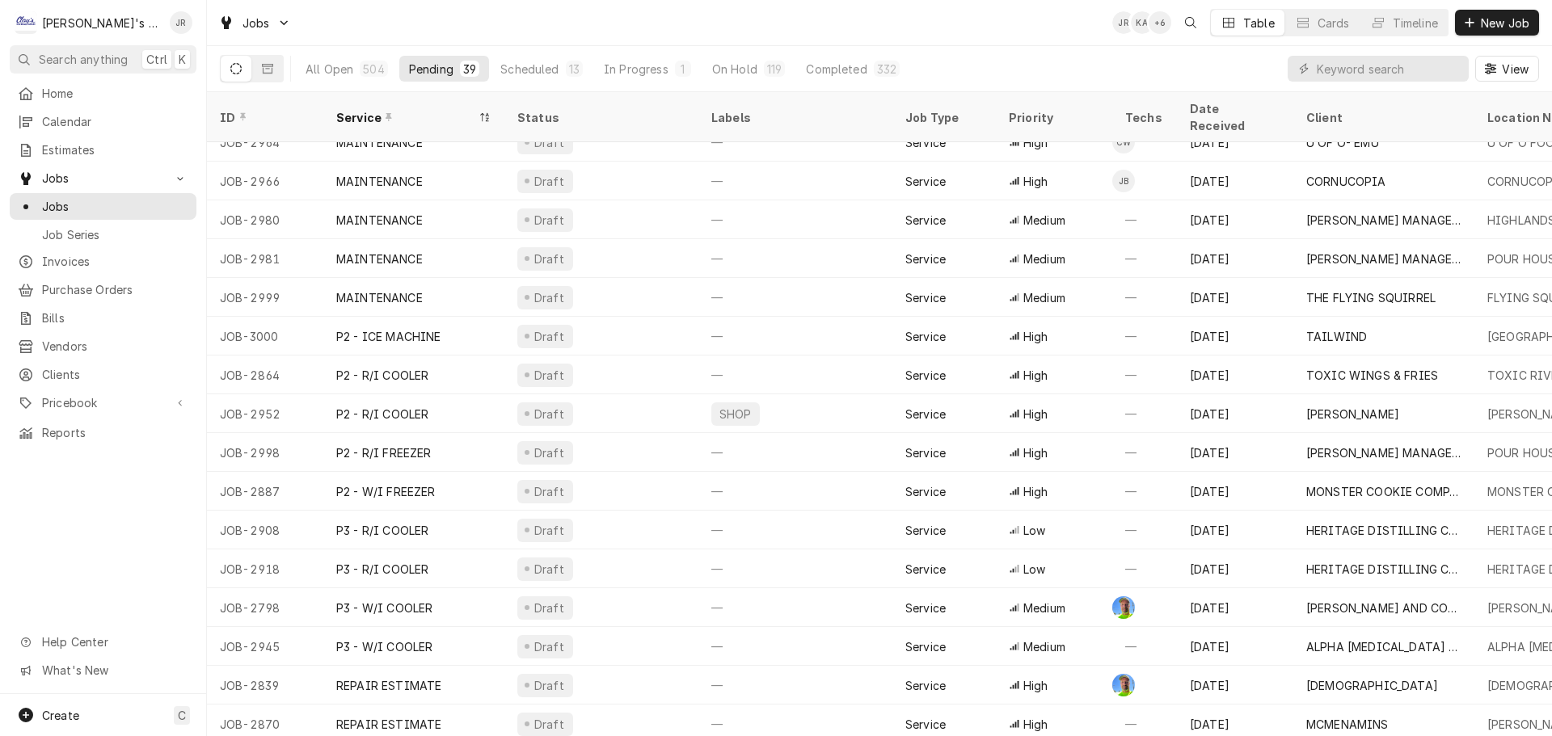
scroll to position [873, 0]
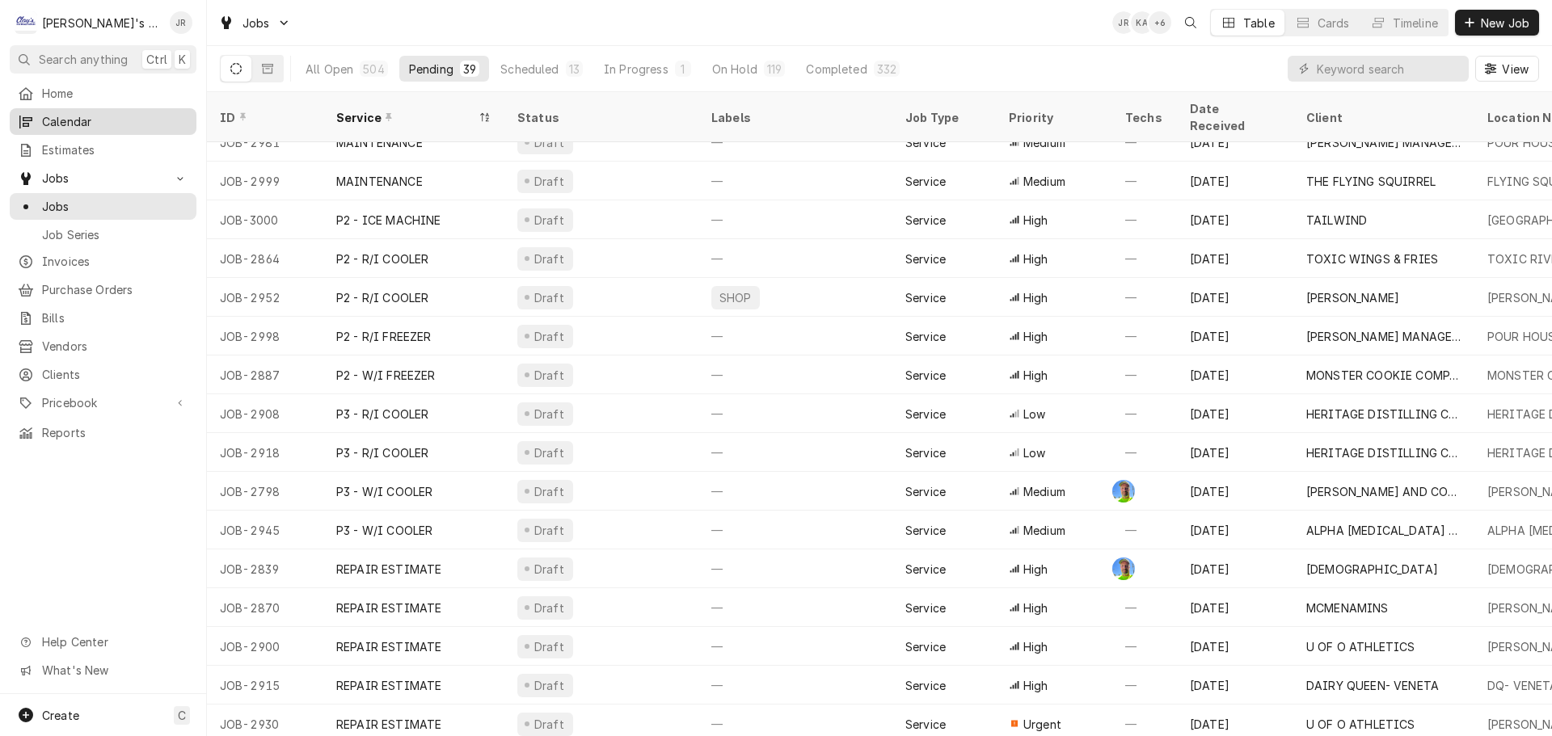
click at [127, 123] on span "Calendar" at bounding box center [115, 121] width 146 height 17
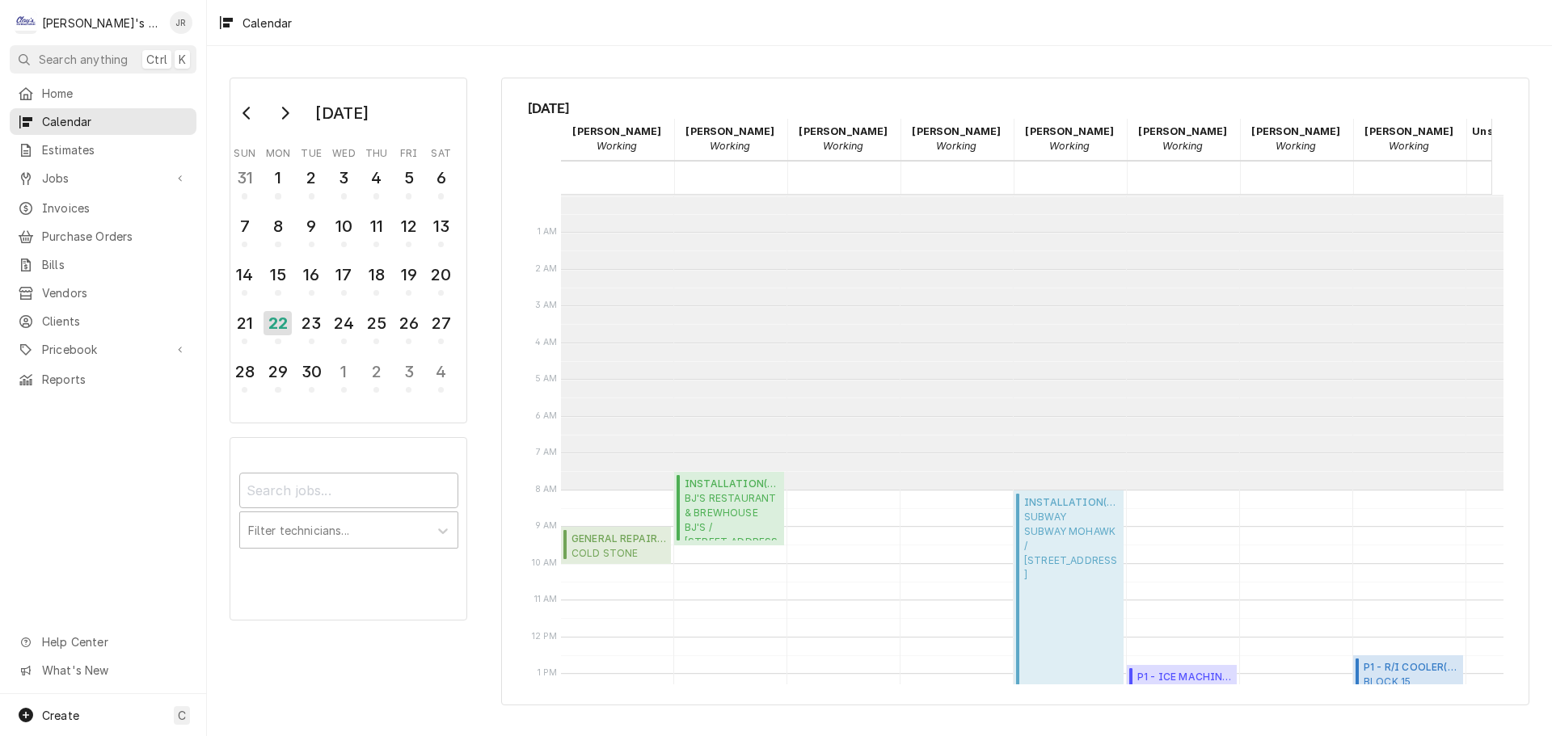
scroll to position [295, 0]
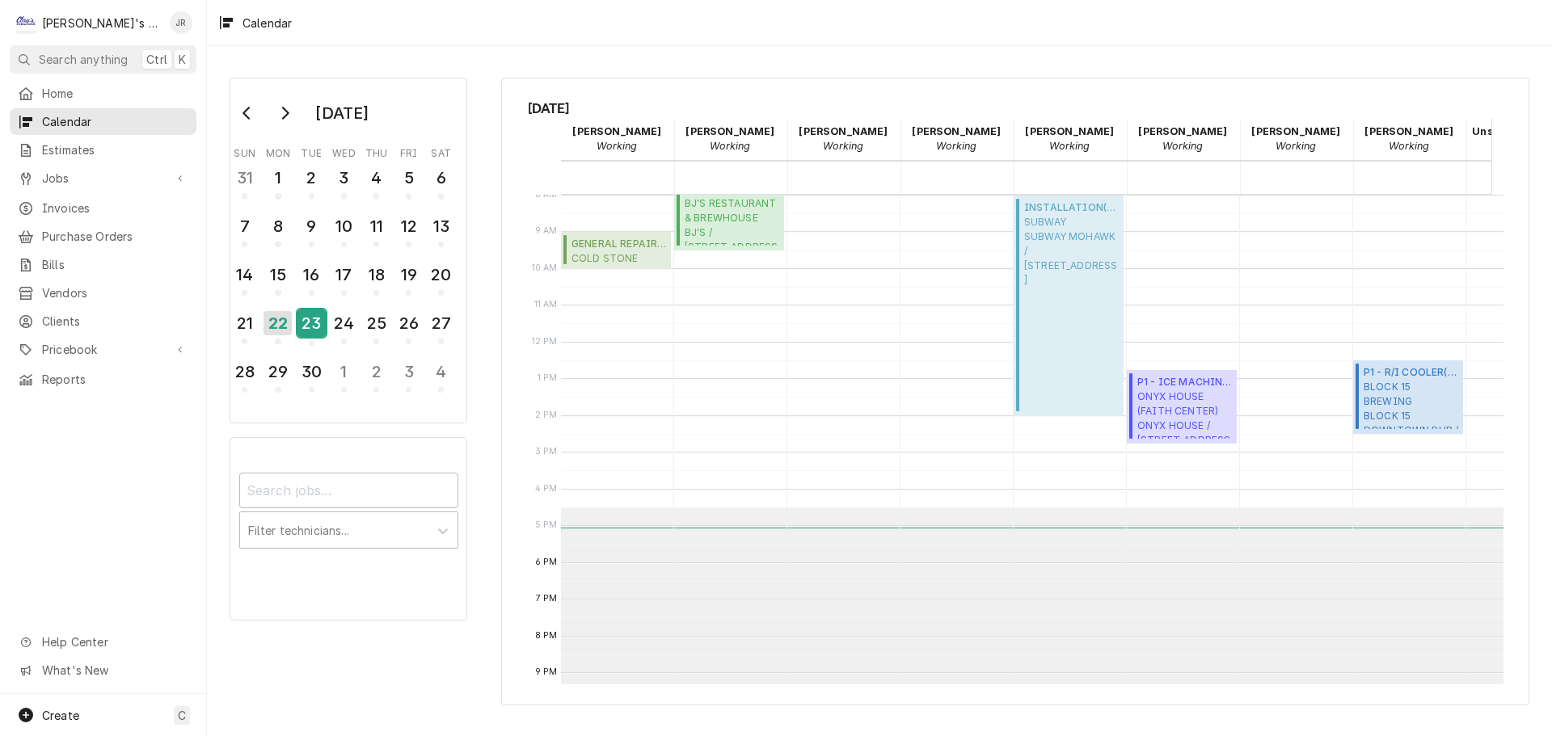
click at [321, 314] on div "23" at bounding box center [312, 323] width 28 height 27
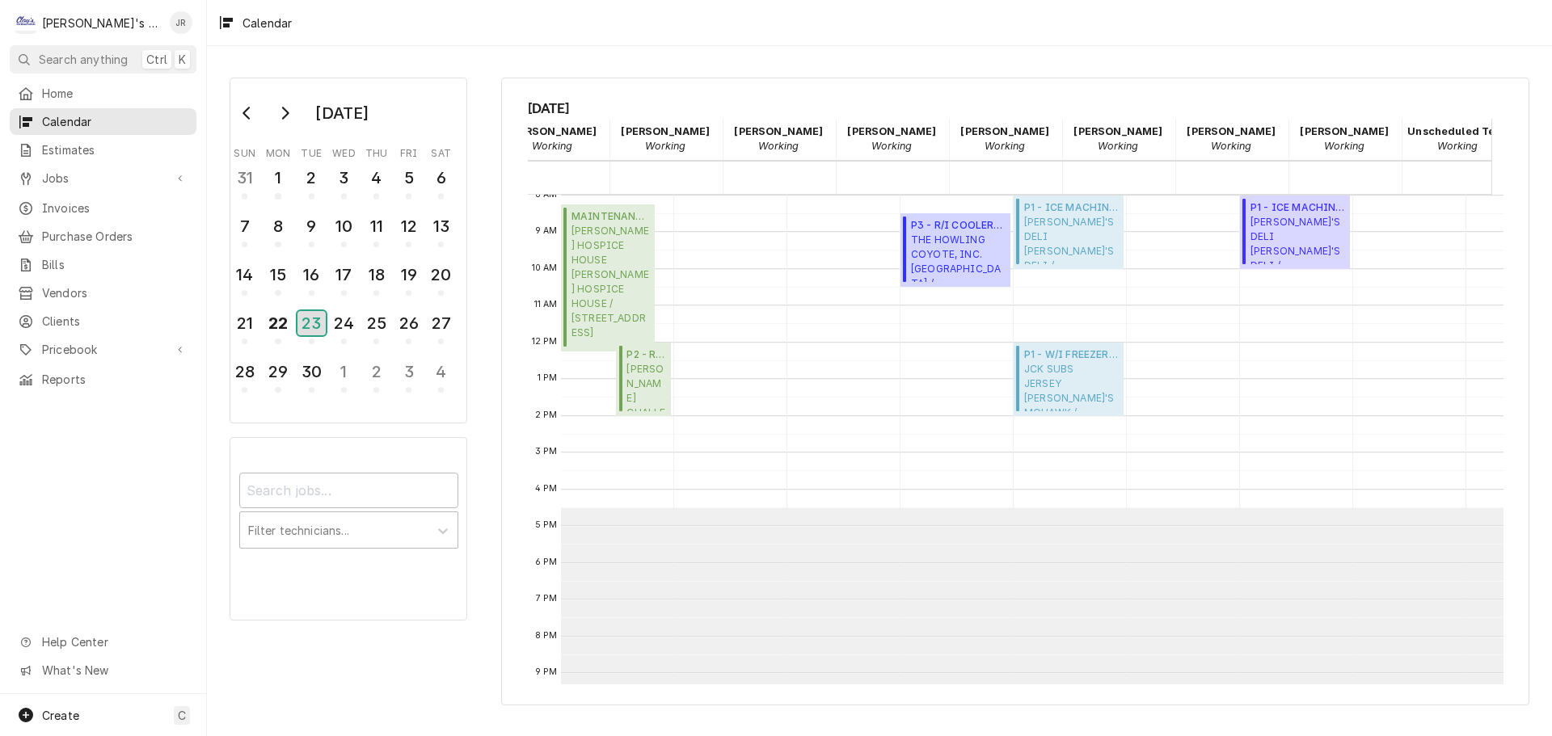
scroll to position [0, 0]
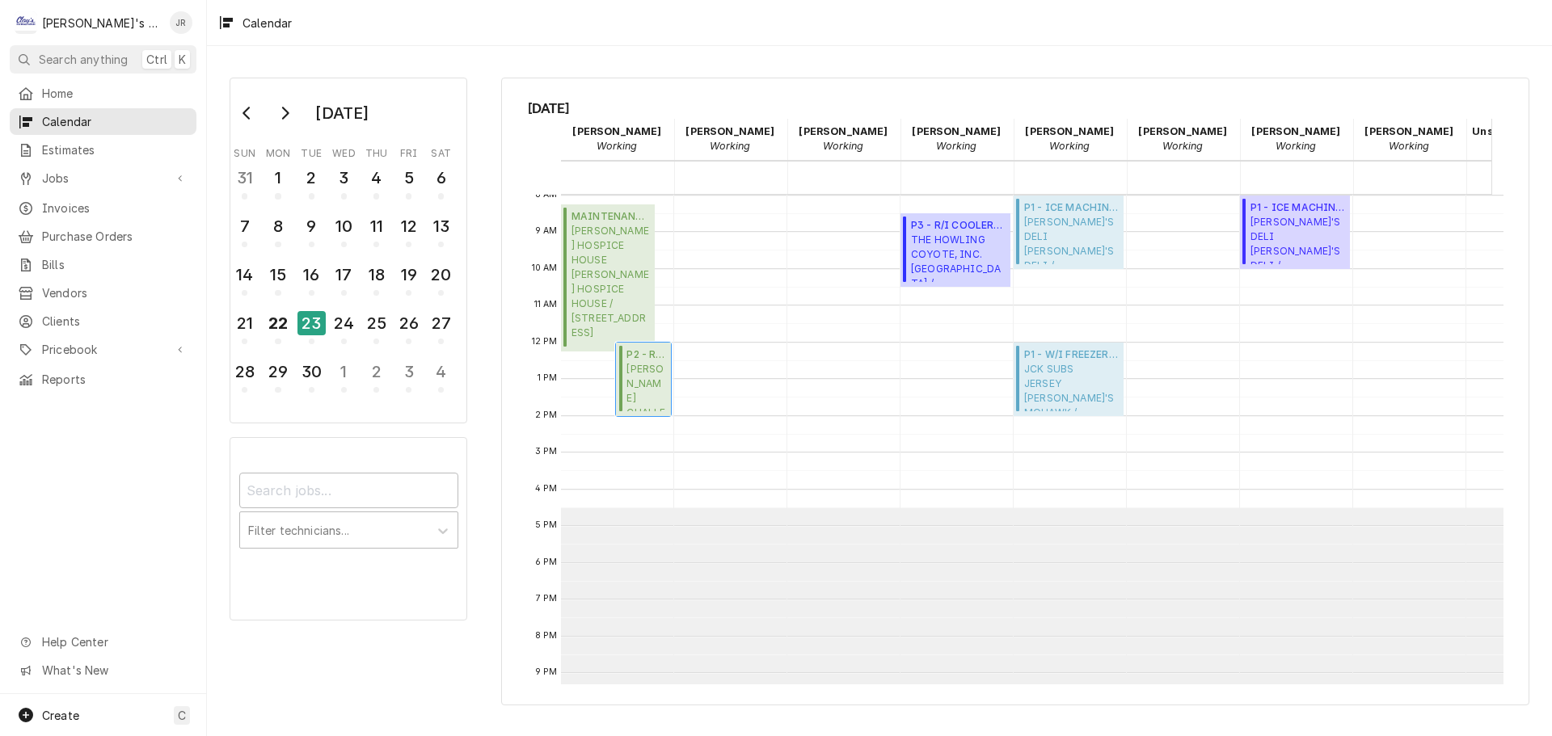
click at [648, 375] on span "EUGENE CHALLENGERS EUGENE CHALLENGERS / 200 SILVER LN, EUGENE, OR 97404" at bounding box center [647, 386] width 40 height 49
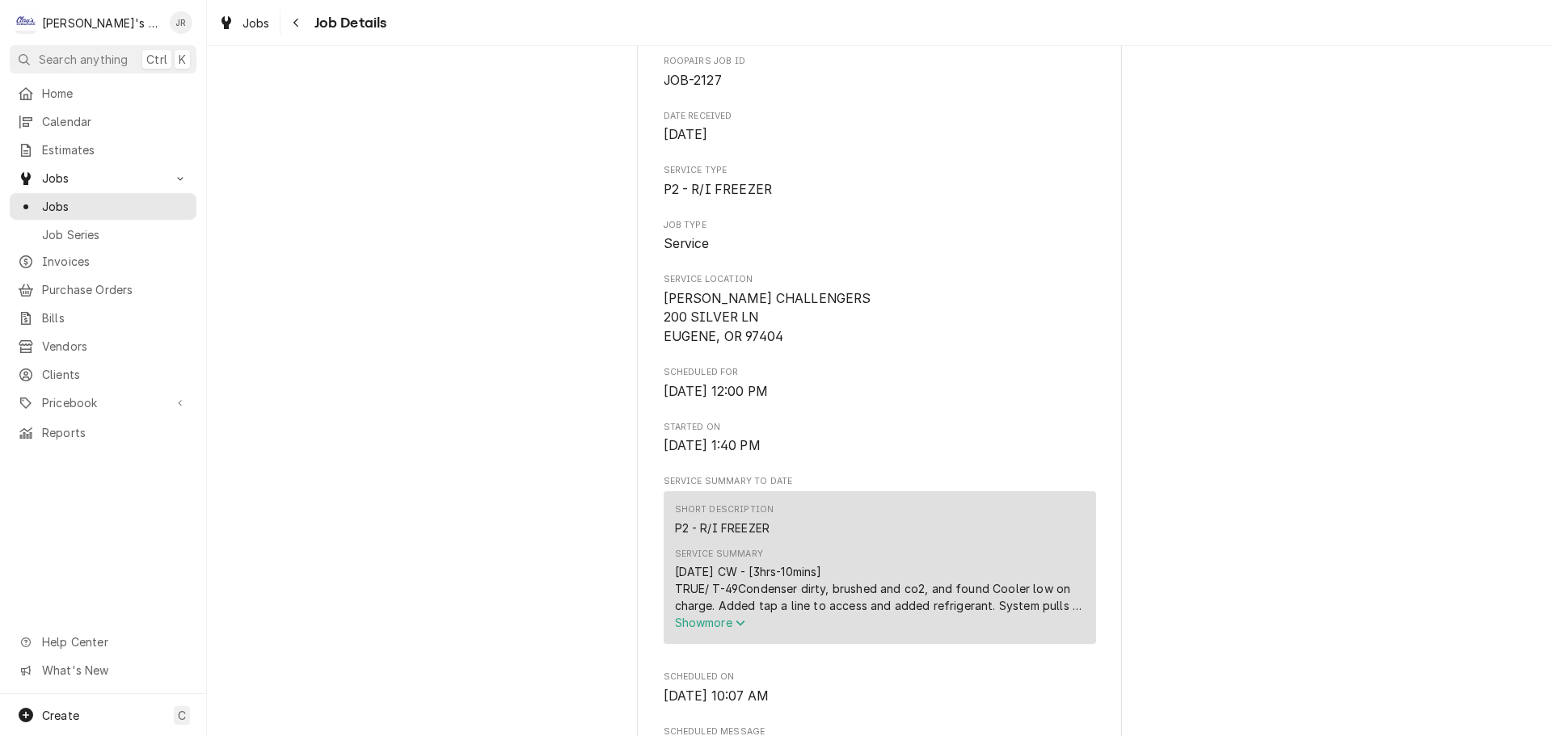
scroll to position [162, 0]
click at [234, 32] on div "Dynamic Content Wrapper" at bounding box center [226, 22] width 16 height 19
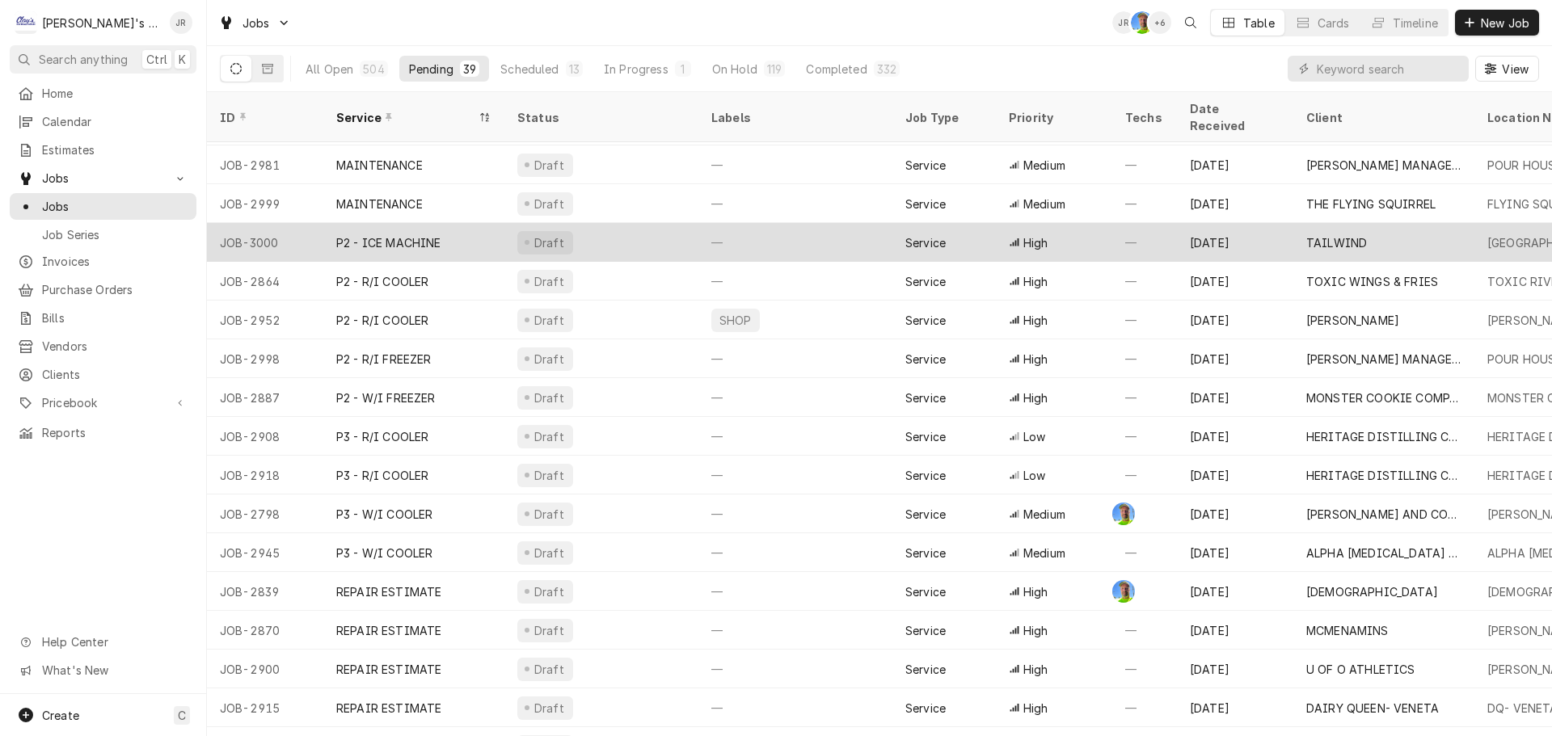
scroll to position [912, 0]
